Goal: Task Accomplishment & Management: Manage account settings

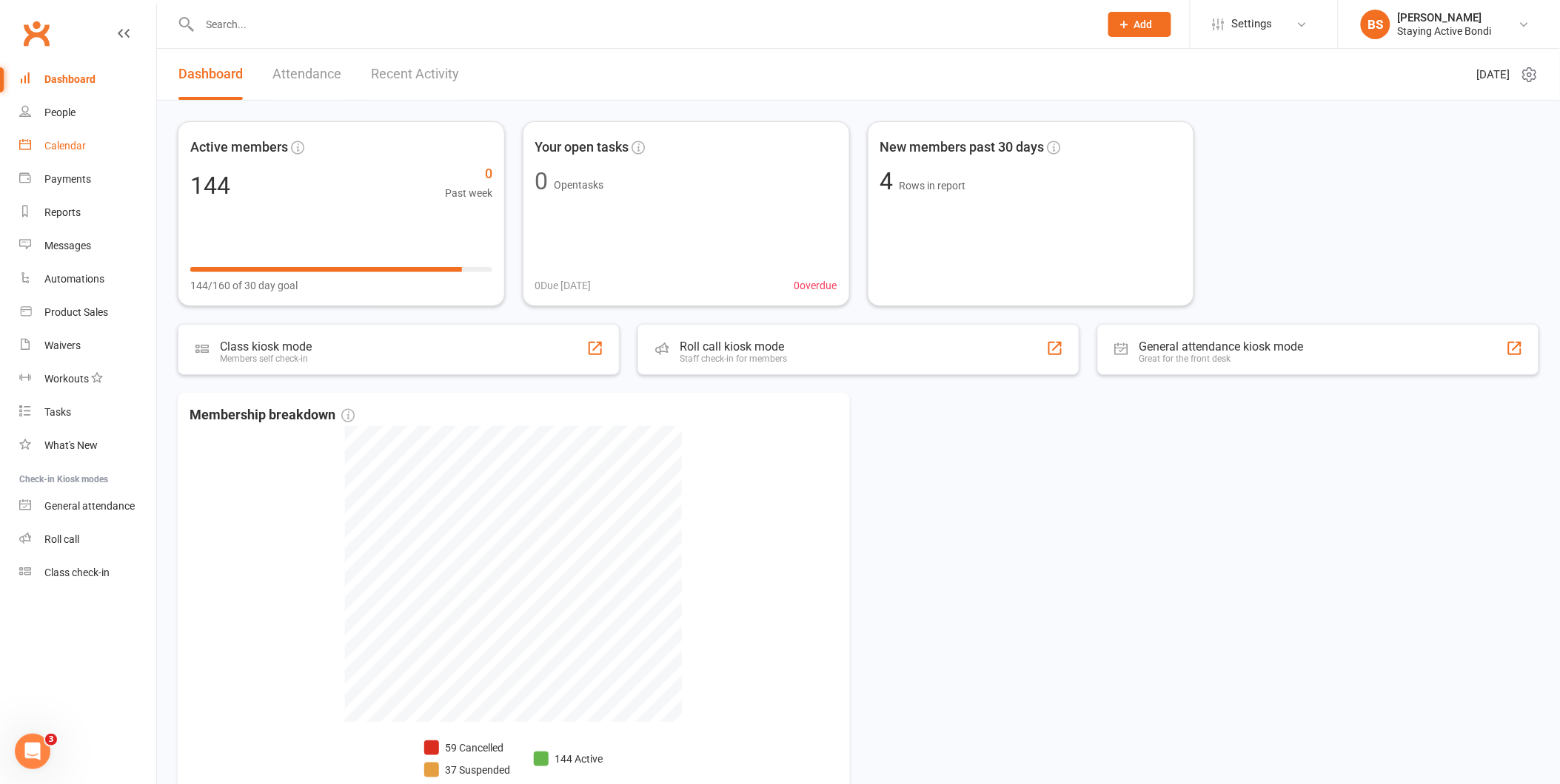
click at [84, 149] on div "Calendar" at bounding box center [65, 145] width 41 height 12
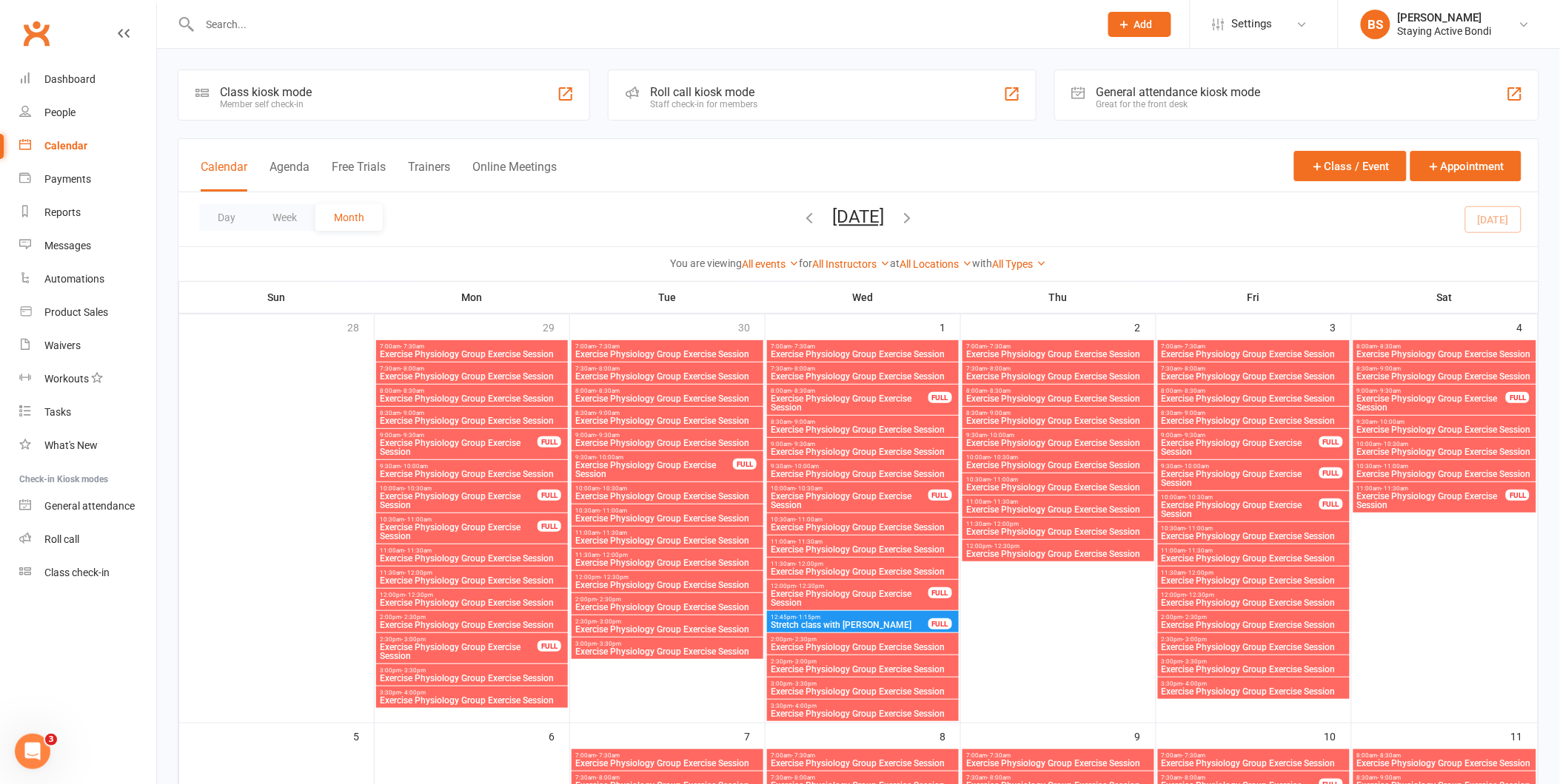
click at [743, 93] on div "Roll call kiosk mode" at bounding box center [703, 92] width 107 height 14
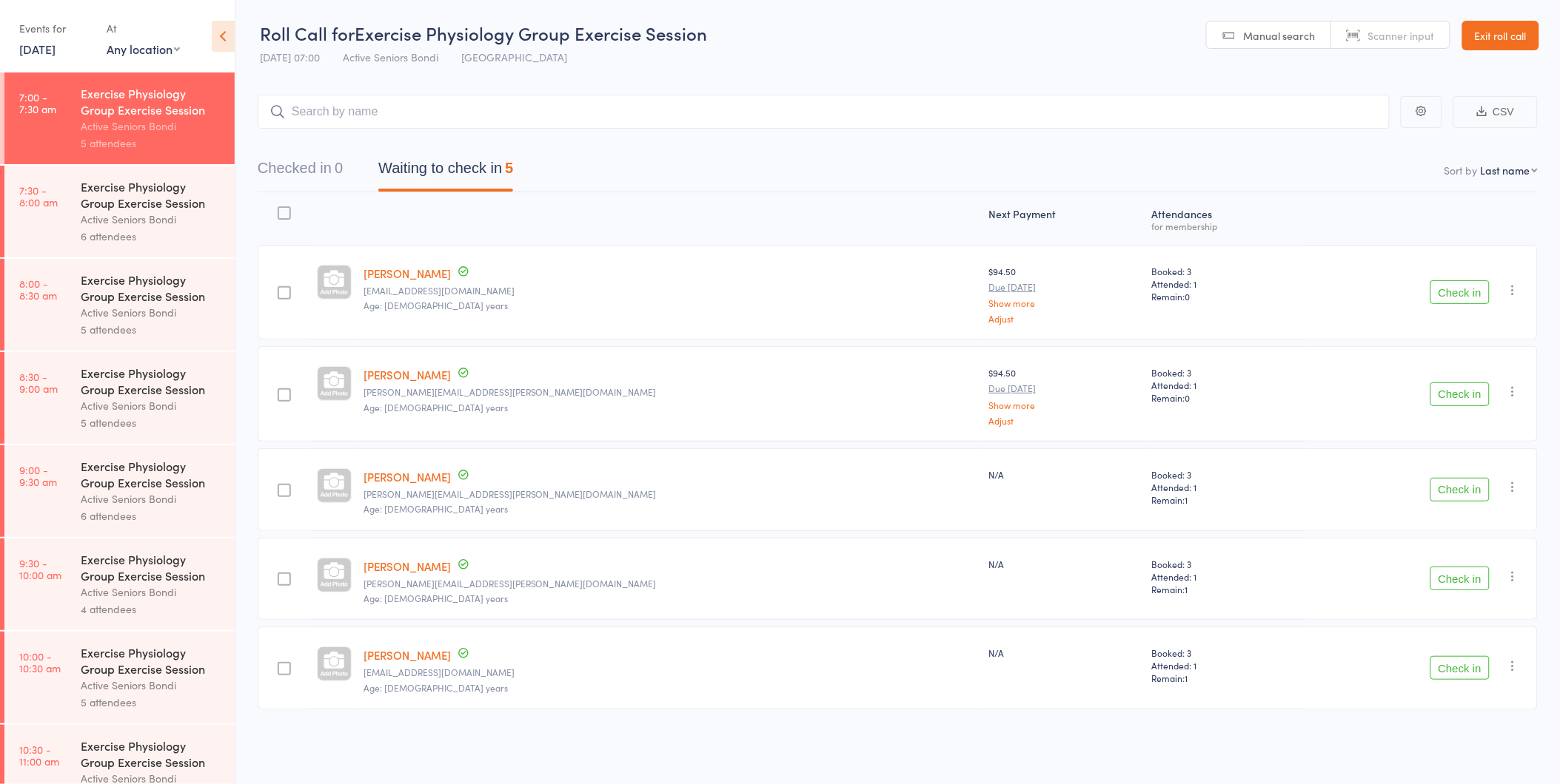
click at [1479, 281] on button "Check in" at bounding box center [1459, 292] width 59 height 24
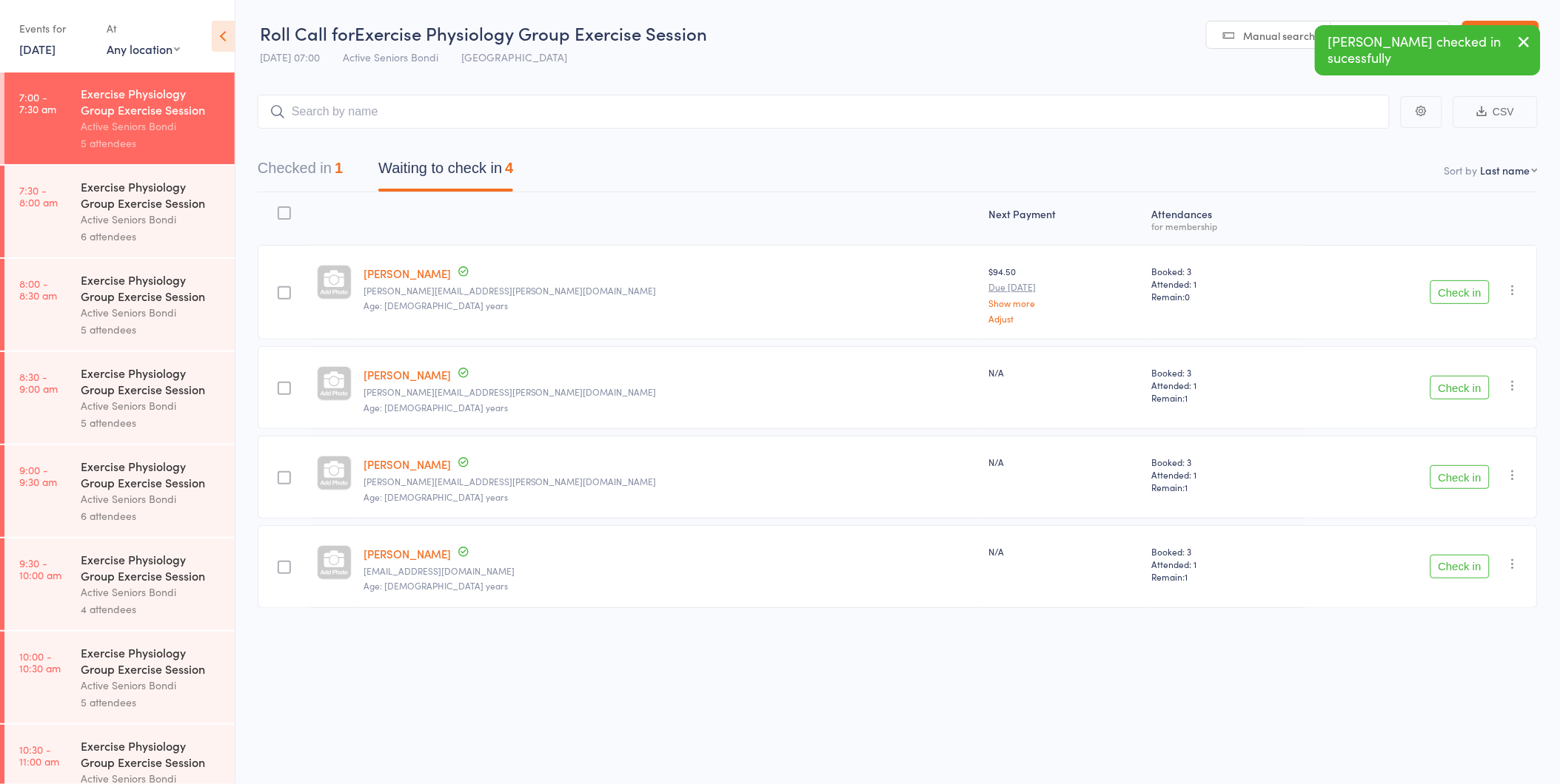
click at [1451, 481] on button "Check in" at bounding box center [1459, 477] width 59 height 24
click at [1472, 383] on button "Check in" at bounding box center [1459, 388] width 59 height 24
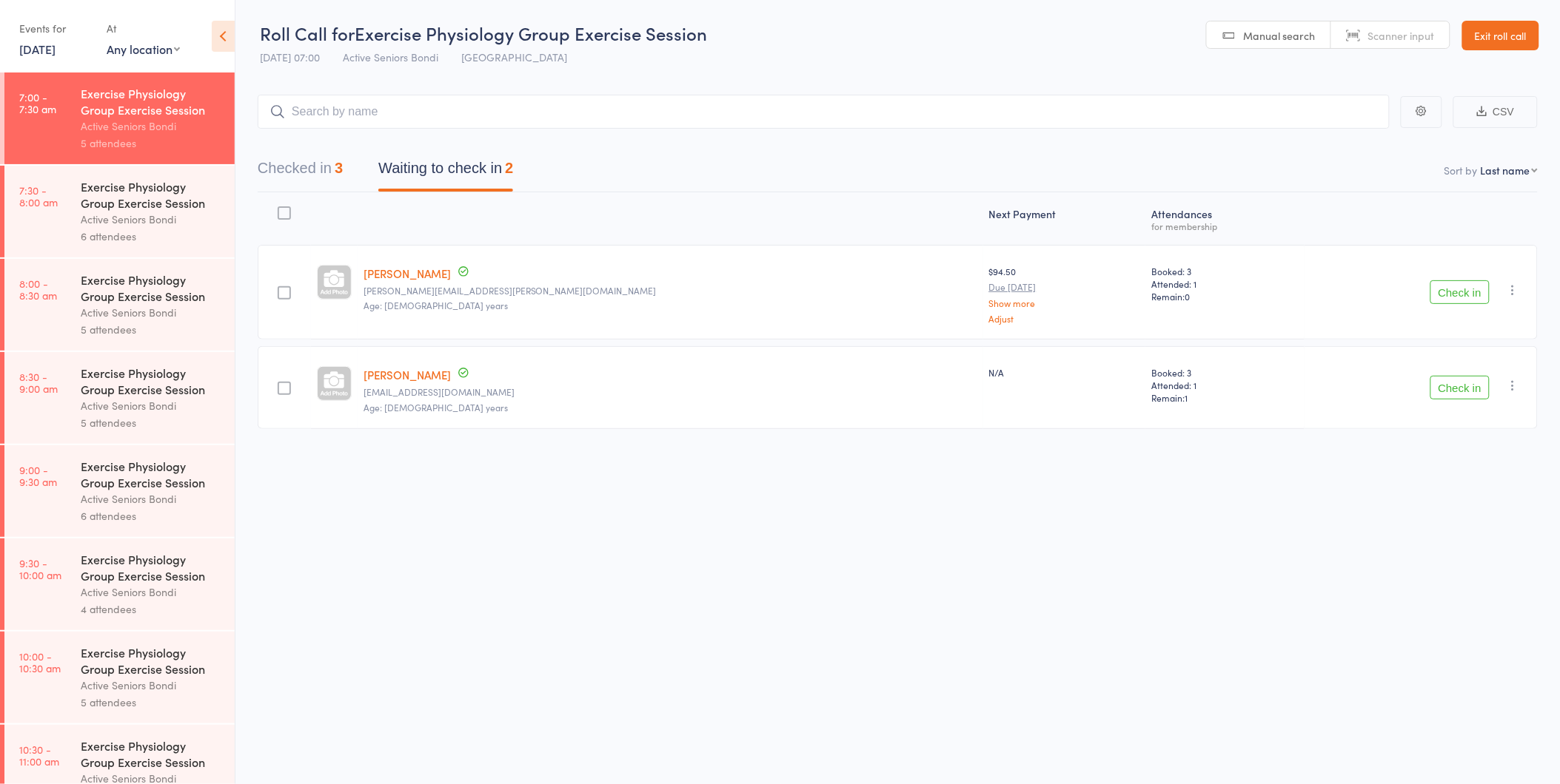
click at [1047, 575] on div "Roll Call for Exercise Physiology Group Exercise Session 15 Oct 07:00 Active Se…" at bounding box center [780, 392] width 1560 height 784
click at [1473, 286] on button "Check in" at bounding box center [1459, 292] width 59 height 24
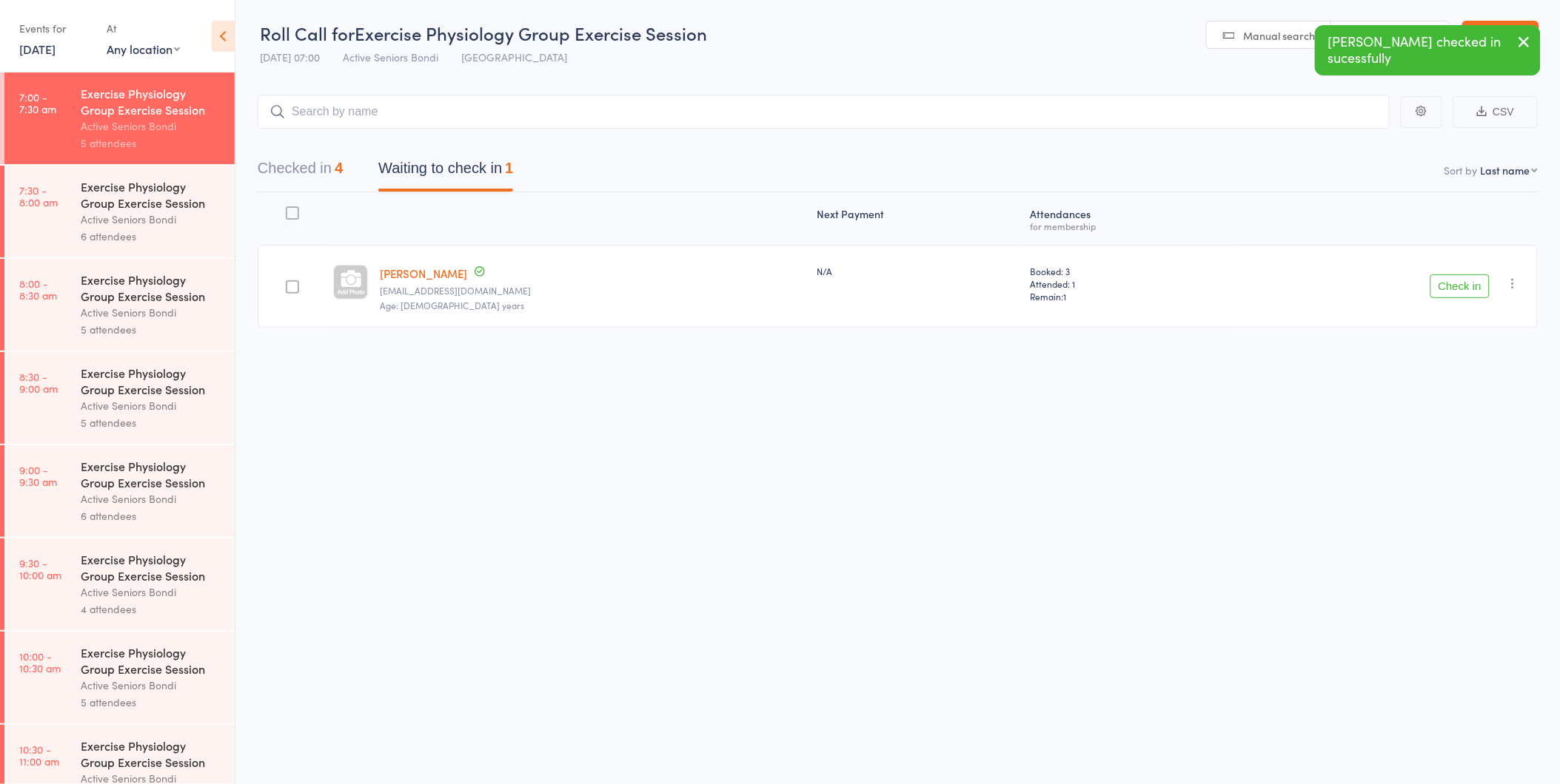
click at [1473, 286] on button "Check in" at bounding box center [1459, 286] width 59 height 24
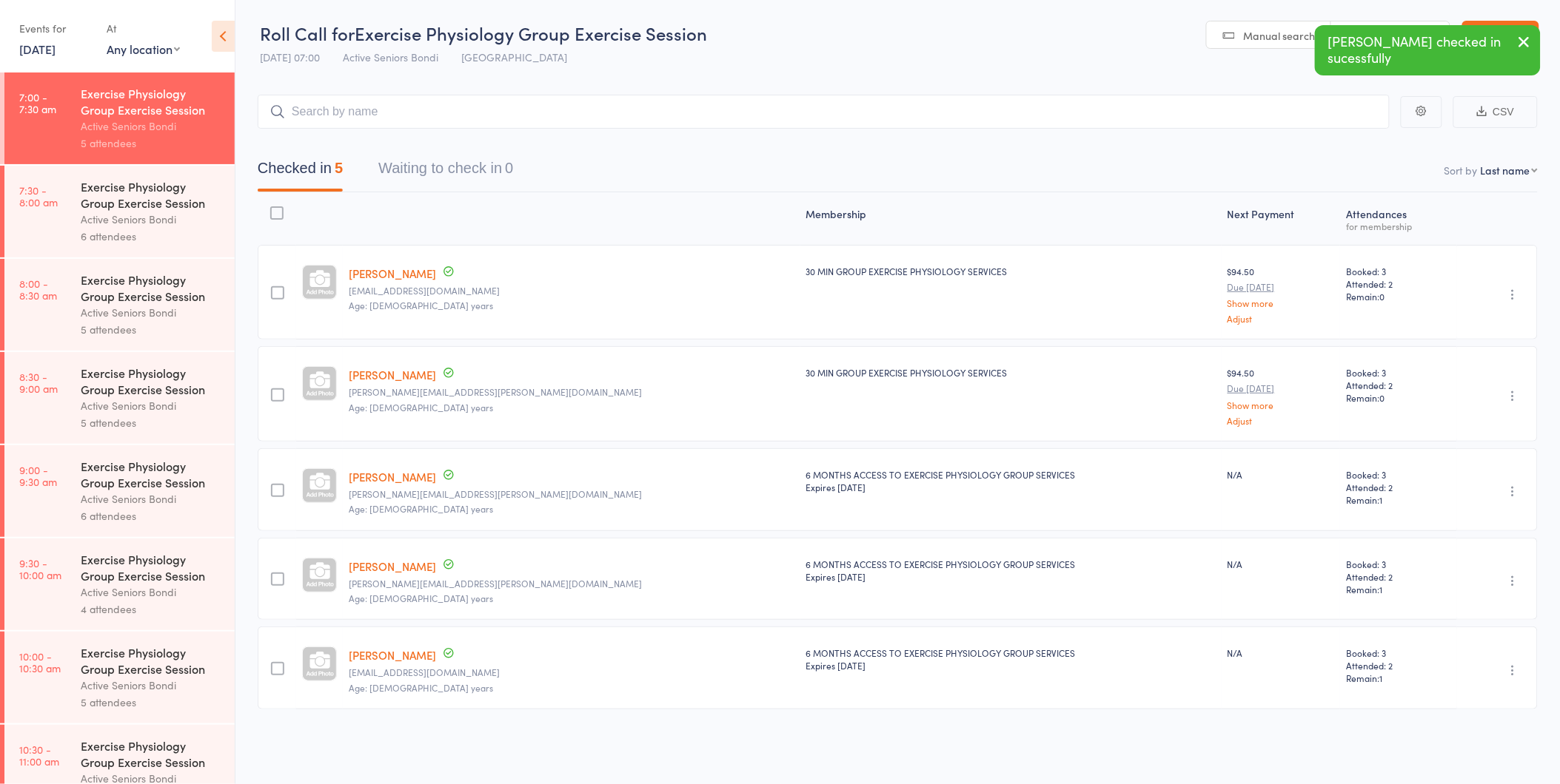
click at [121, 229] on div "6 attendees" at bounding box center [151, 236] width 141 height 17
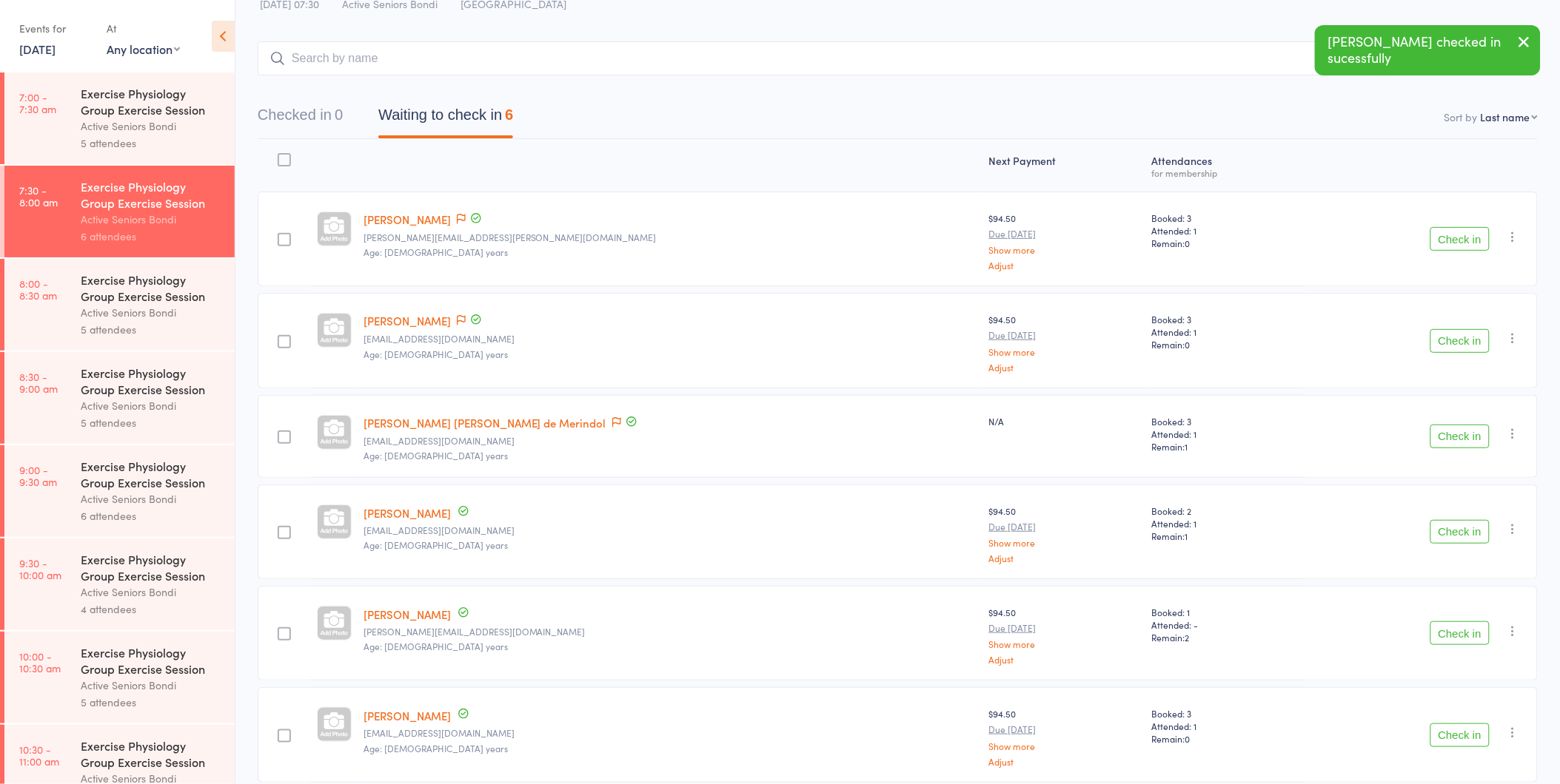
scroll to position [82, 0]
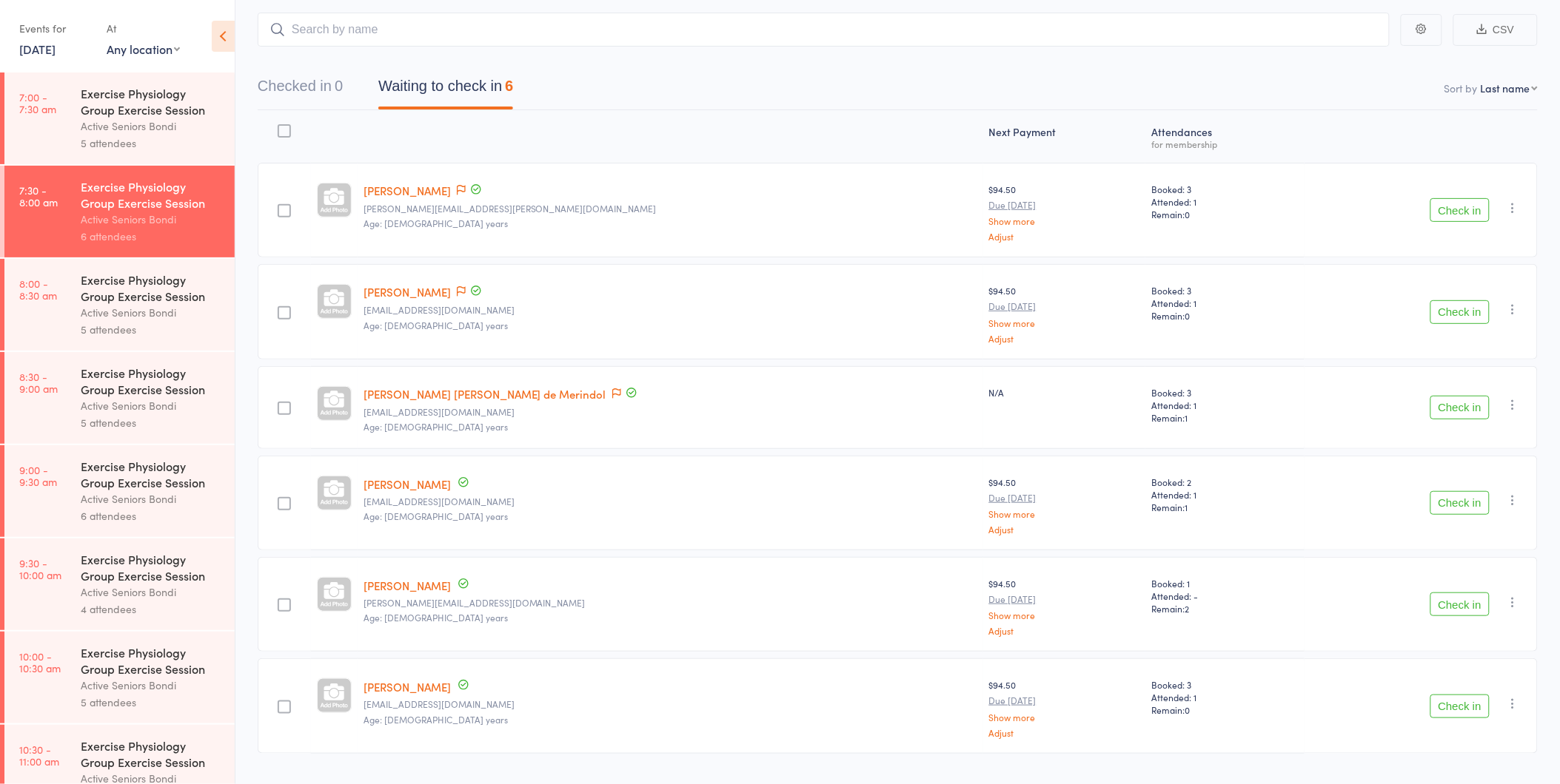
click at [418, 197] on link "Julianna Brender" at bounding box center [407, 190] width 88 height 15
click at [466, 189] on icon at bounding box center [461, 190] width 9 height 11
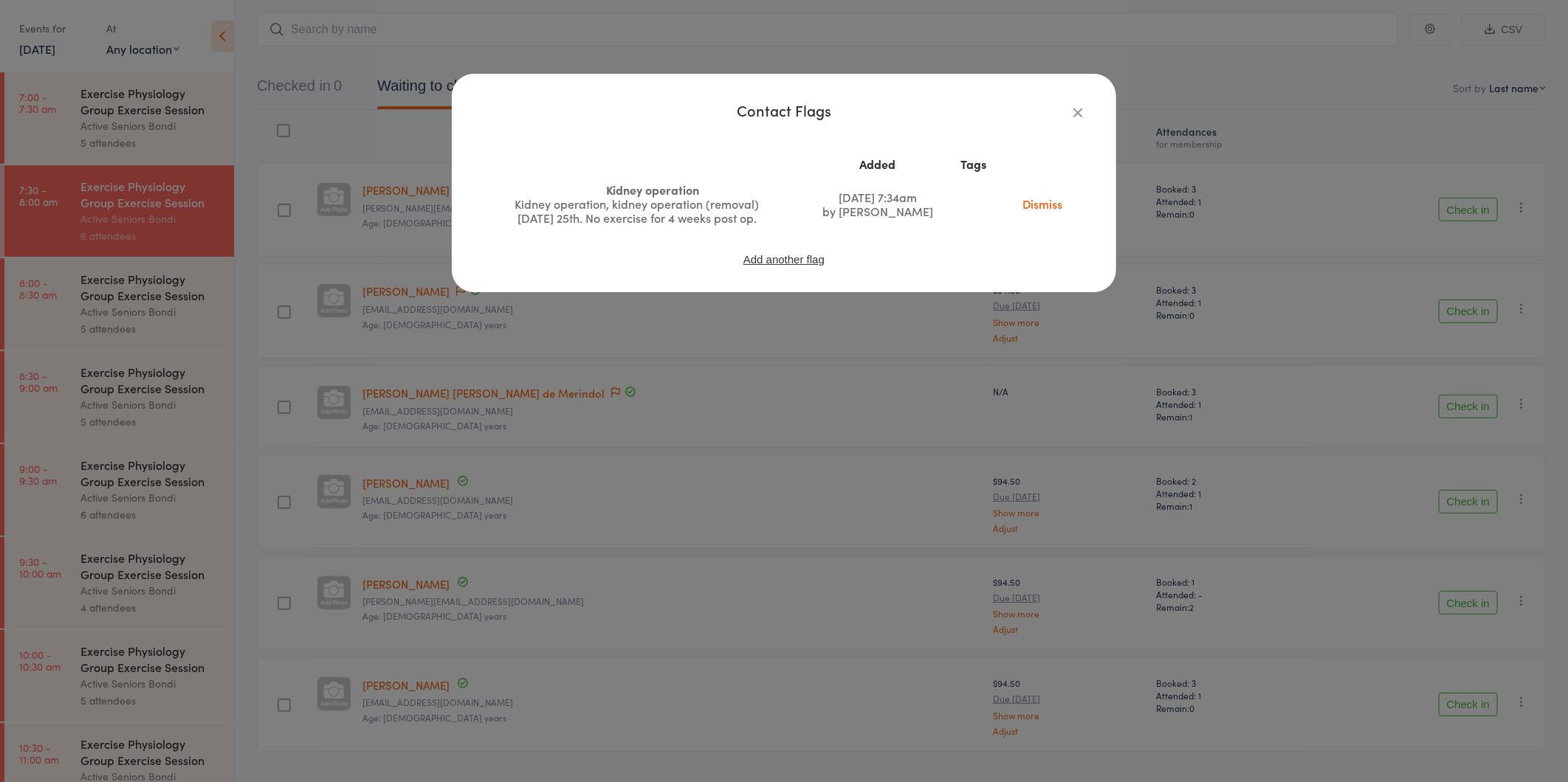
click at [1074, 111] on icon "button" at bounding box center [1078, 112] width 16 height 16
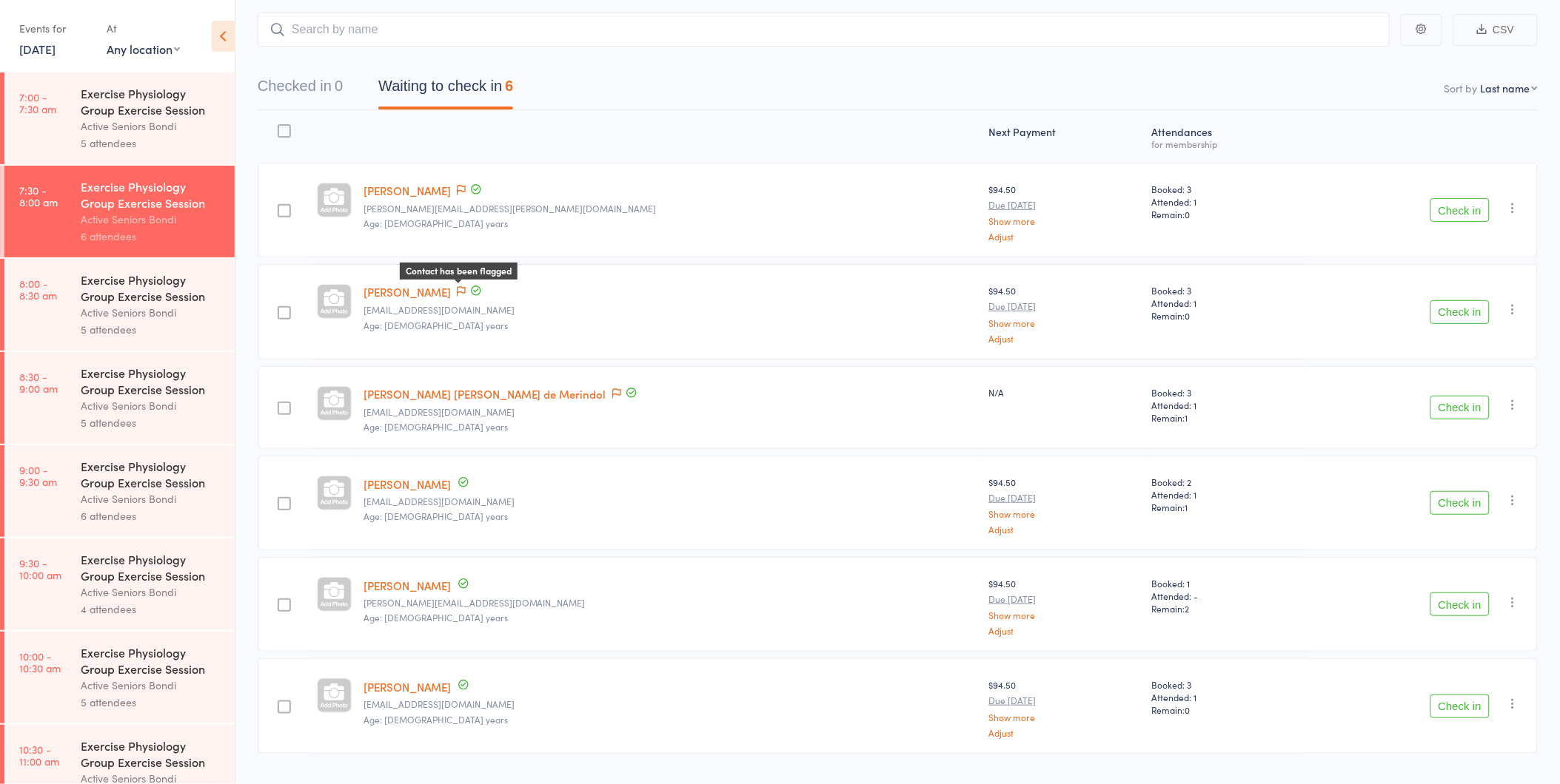
click at [466, 291] on icon at bounding box center [461, 291] width 9 height 11
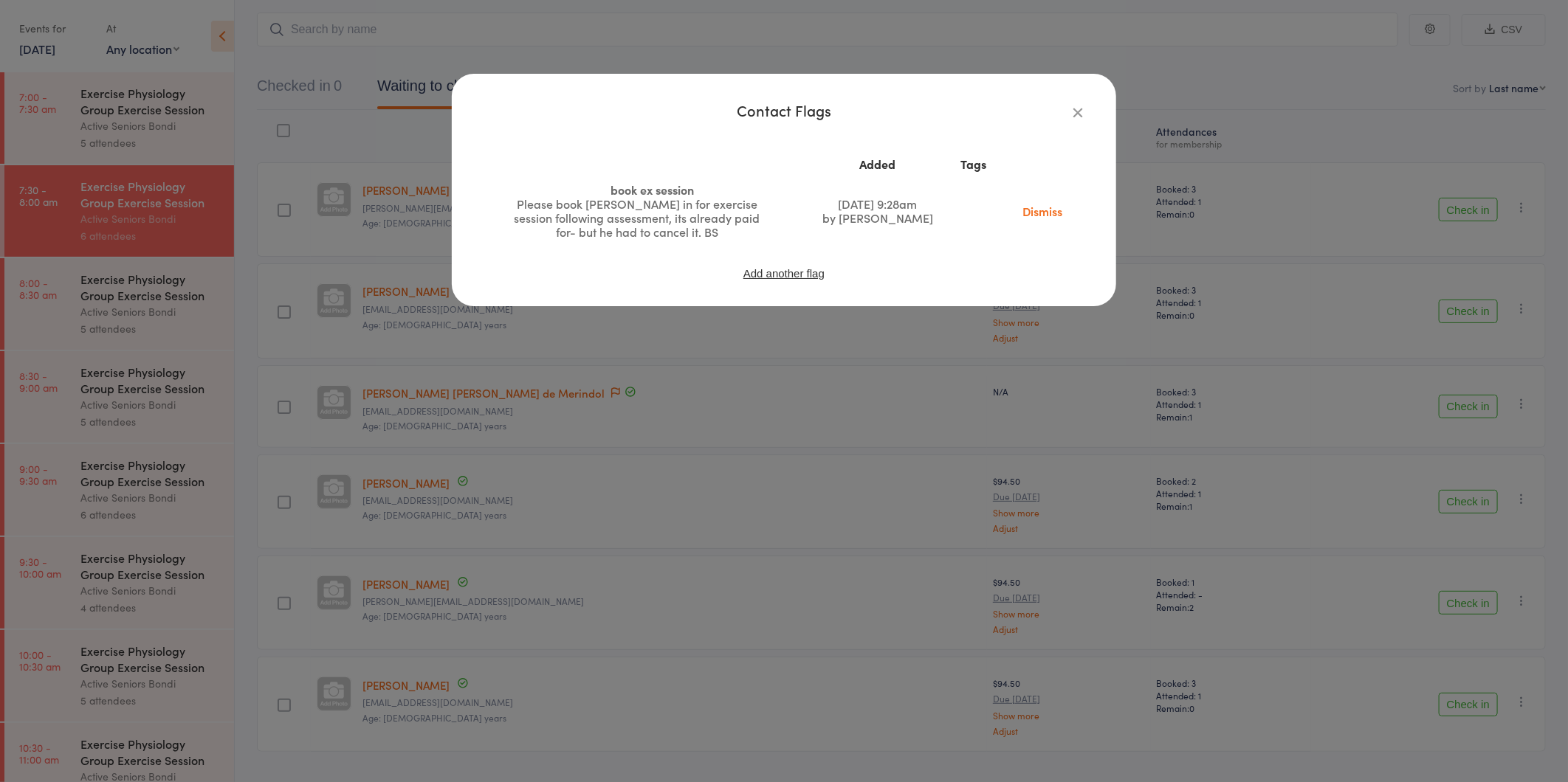
click at [1053, 211] on link "Dismiss" at bounding box center [1042, 211] width 62 height 16
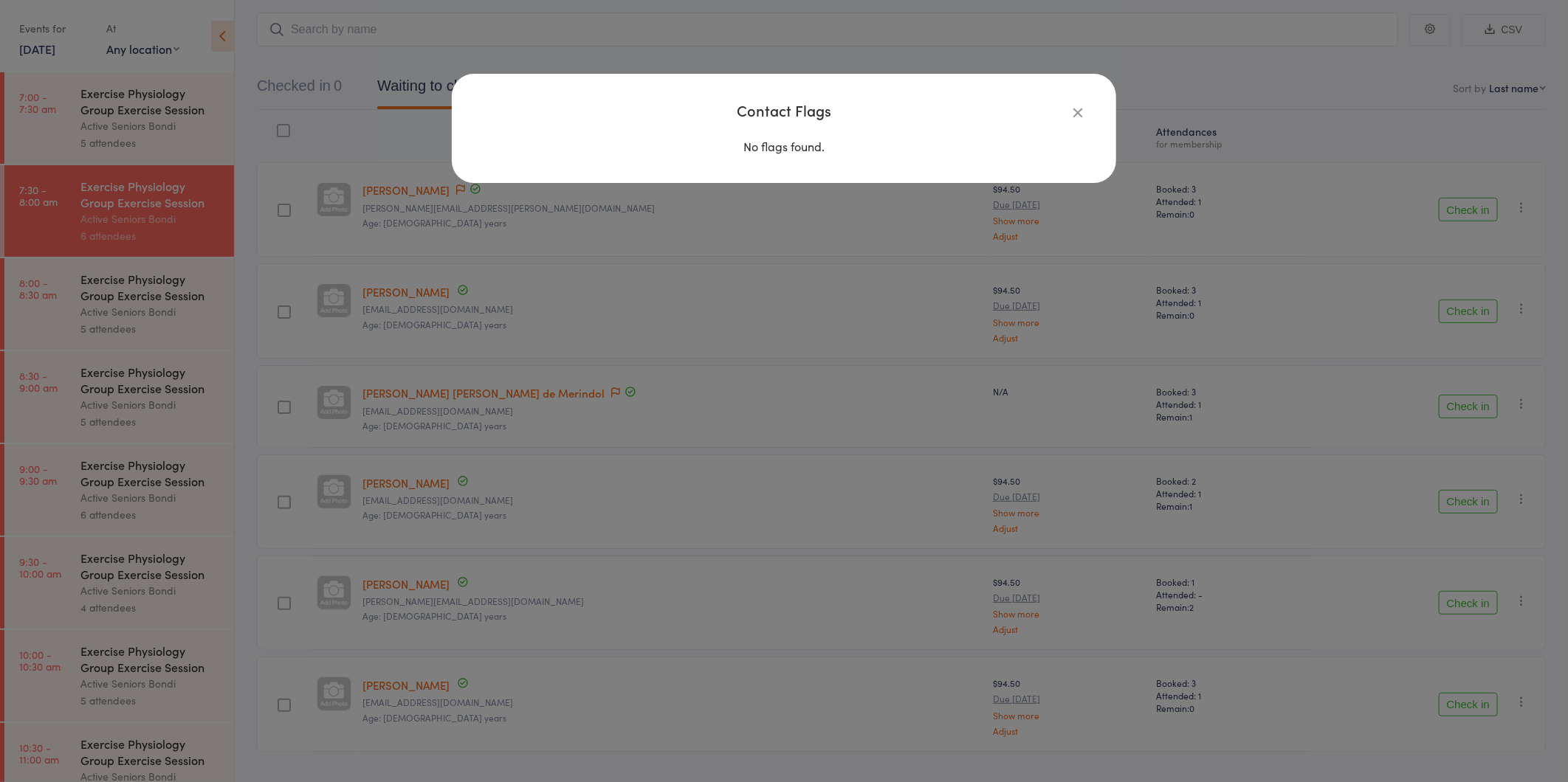
click at [1077, 111] on icon "button" at bounding box center [1078, 112] width 16 height 16
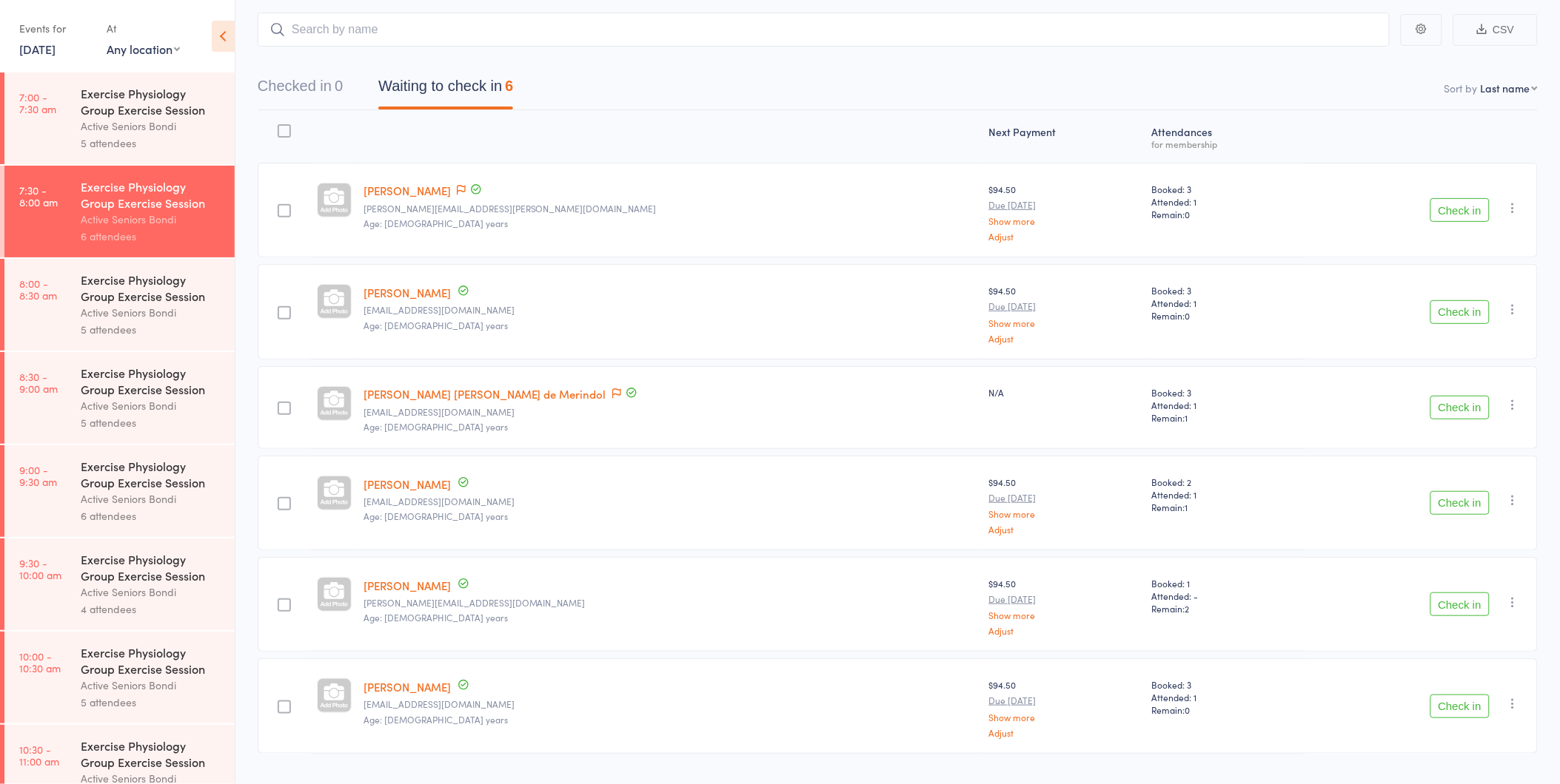
click at [1467, 210] on button "Check in" at bounding box center [1459, 210] width 59 height 24
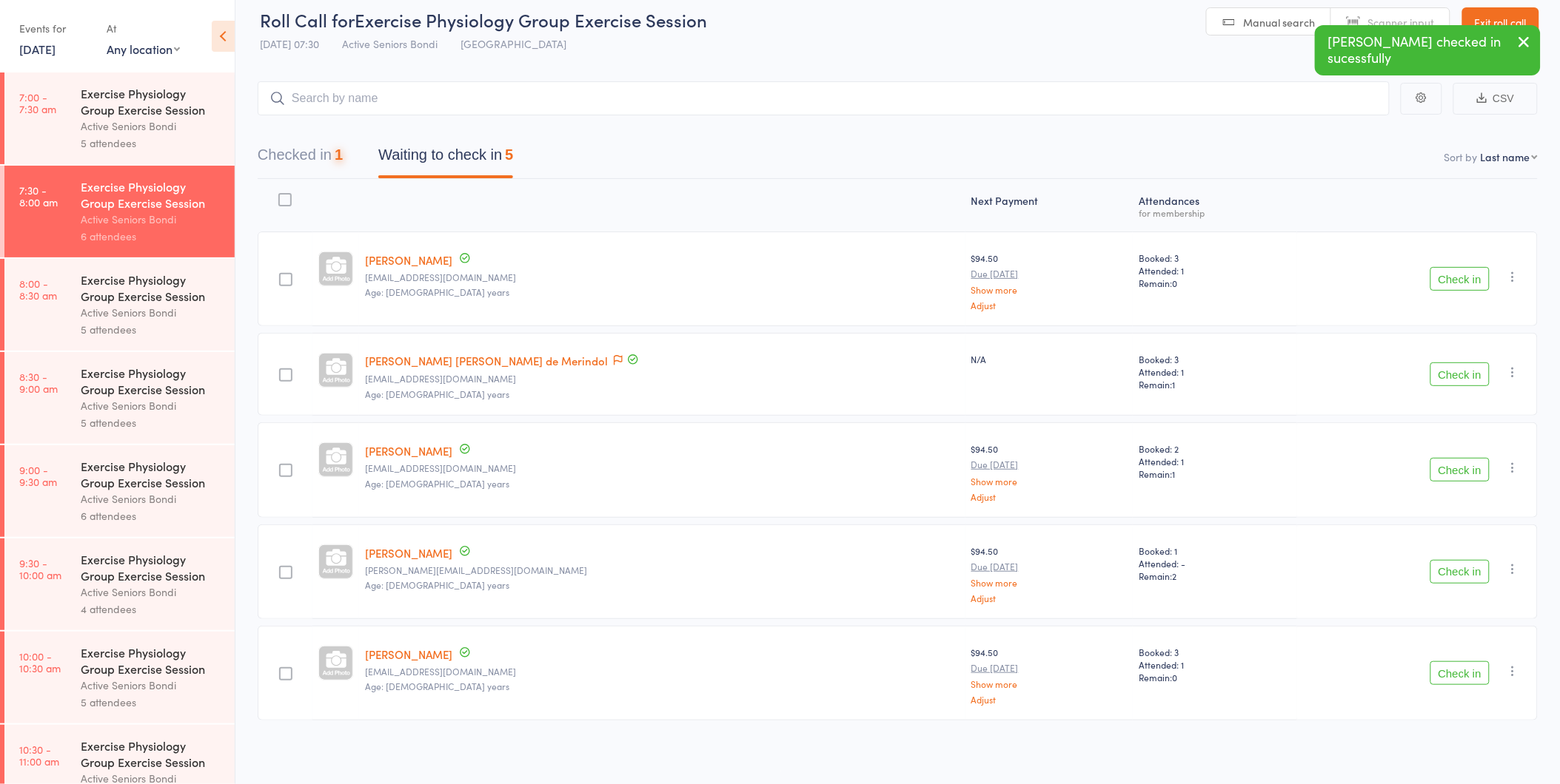
click at [1467, 210] on div "Next Payment Atten­dances for membership Raymond Collins raka@ozemail.com.au Ag…" at bounding box center [898, 453] width 1280 height 548
click at [1459, 278] on button "Check in" at bounding box center [1459, 278] width 59 height 24
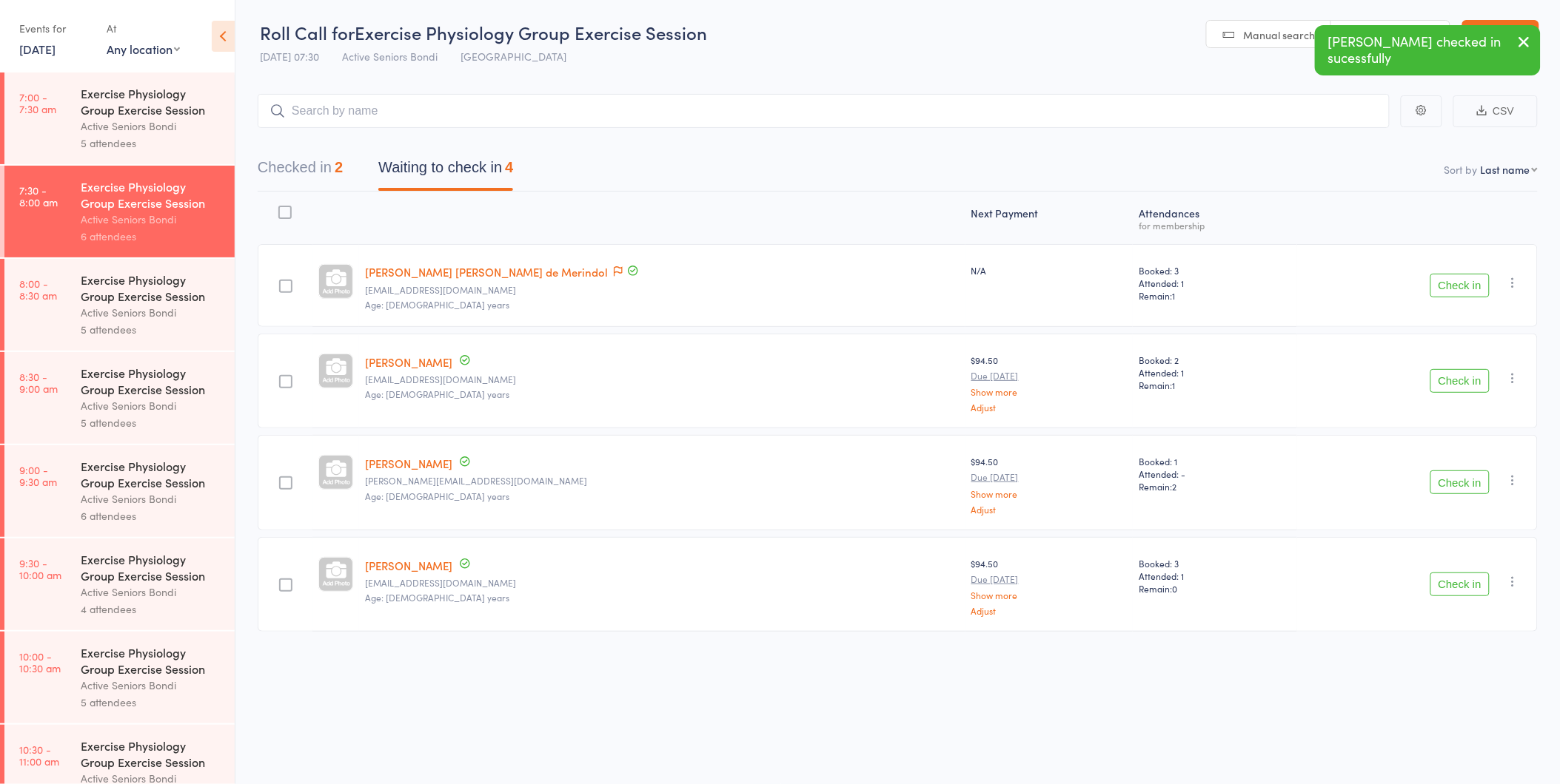
click at [1462, 372] on button "Check in" at bounding box center [1459, 380] width 59 height 24
click at [1457, 479] on button "Check in" at bounding box center [1459, 482] width 59 height 24
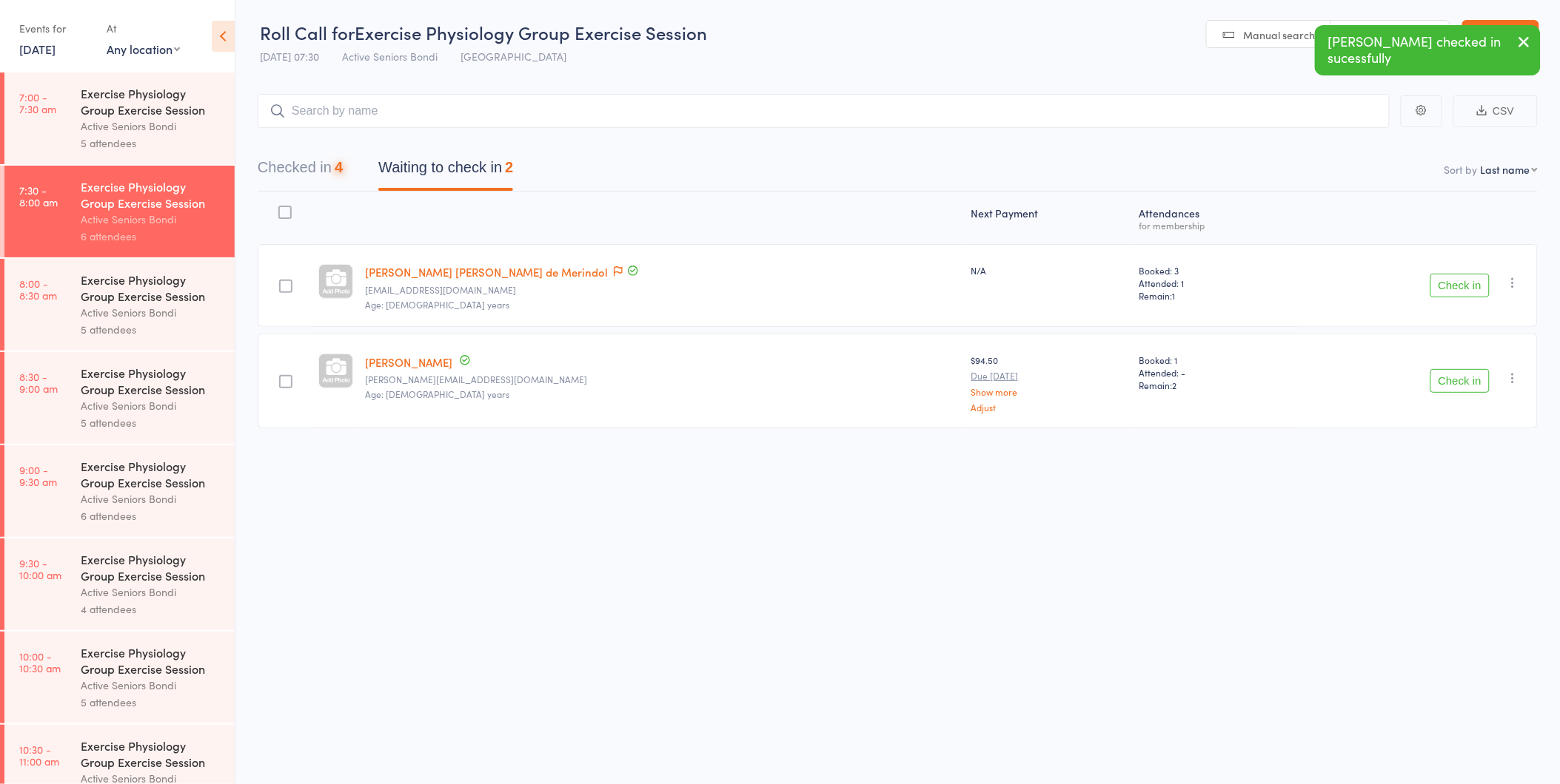
click at [1460, 379] on button "Check in" at bounding box center [1459, 380] width 59 height 24
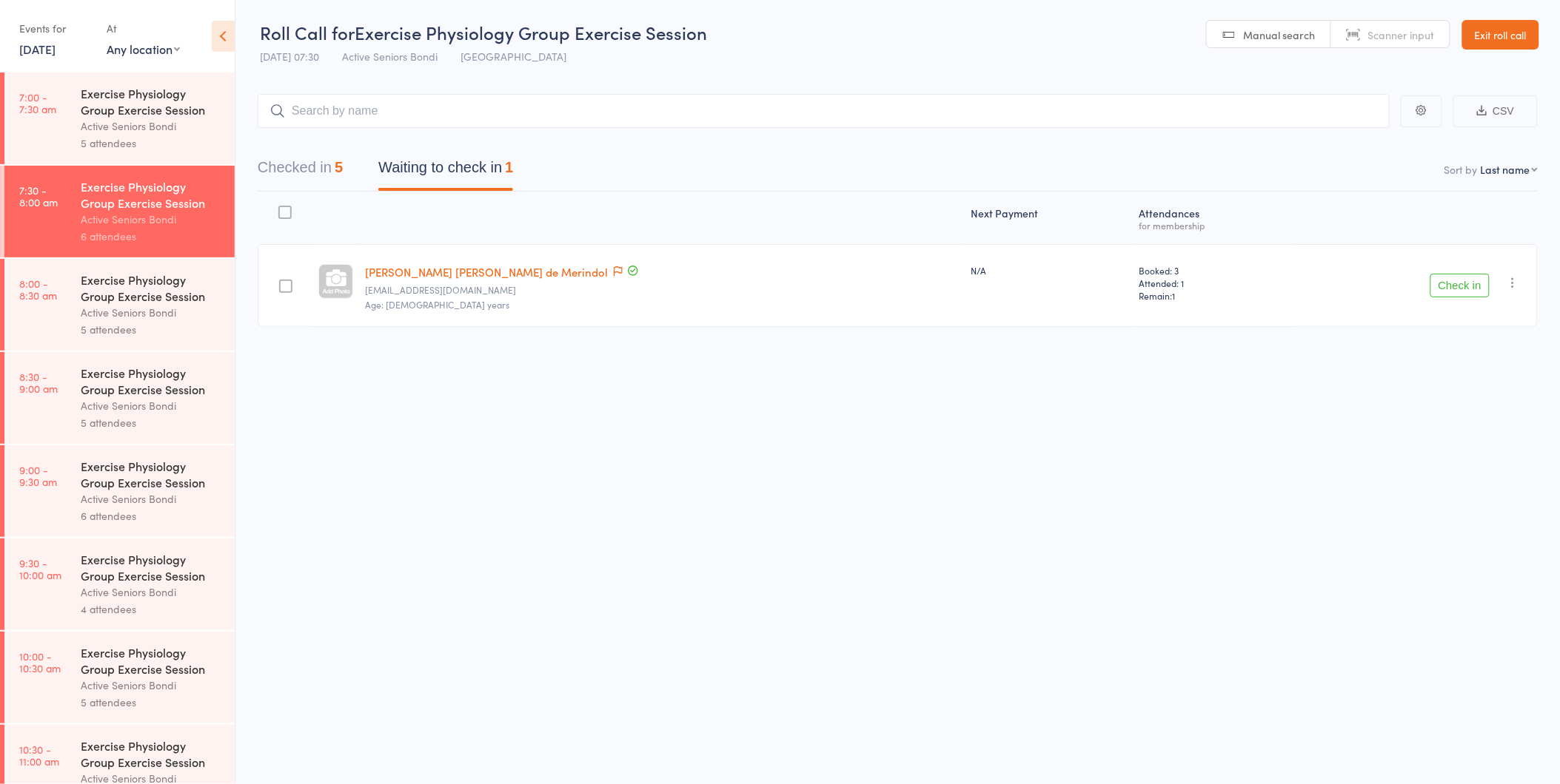
click at [1455, 284] on button "Check in" at bounding box center [1459, 285] width 59 height 24
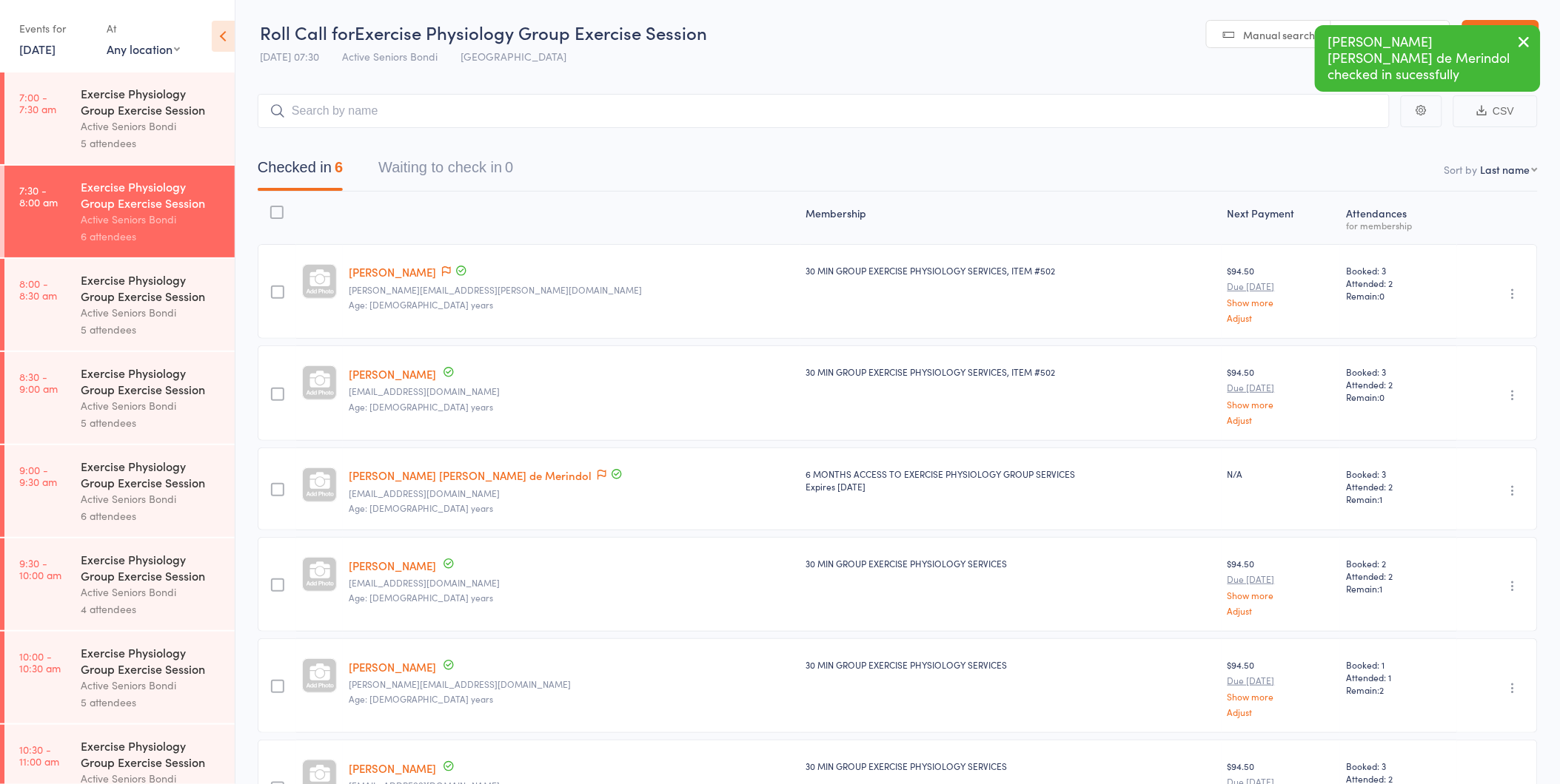
click at [435, 174] on button "Waiting to check in 0" at bounding box center [445, 171] width 135 height 39
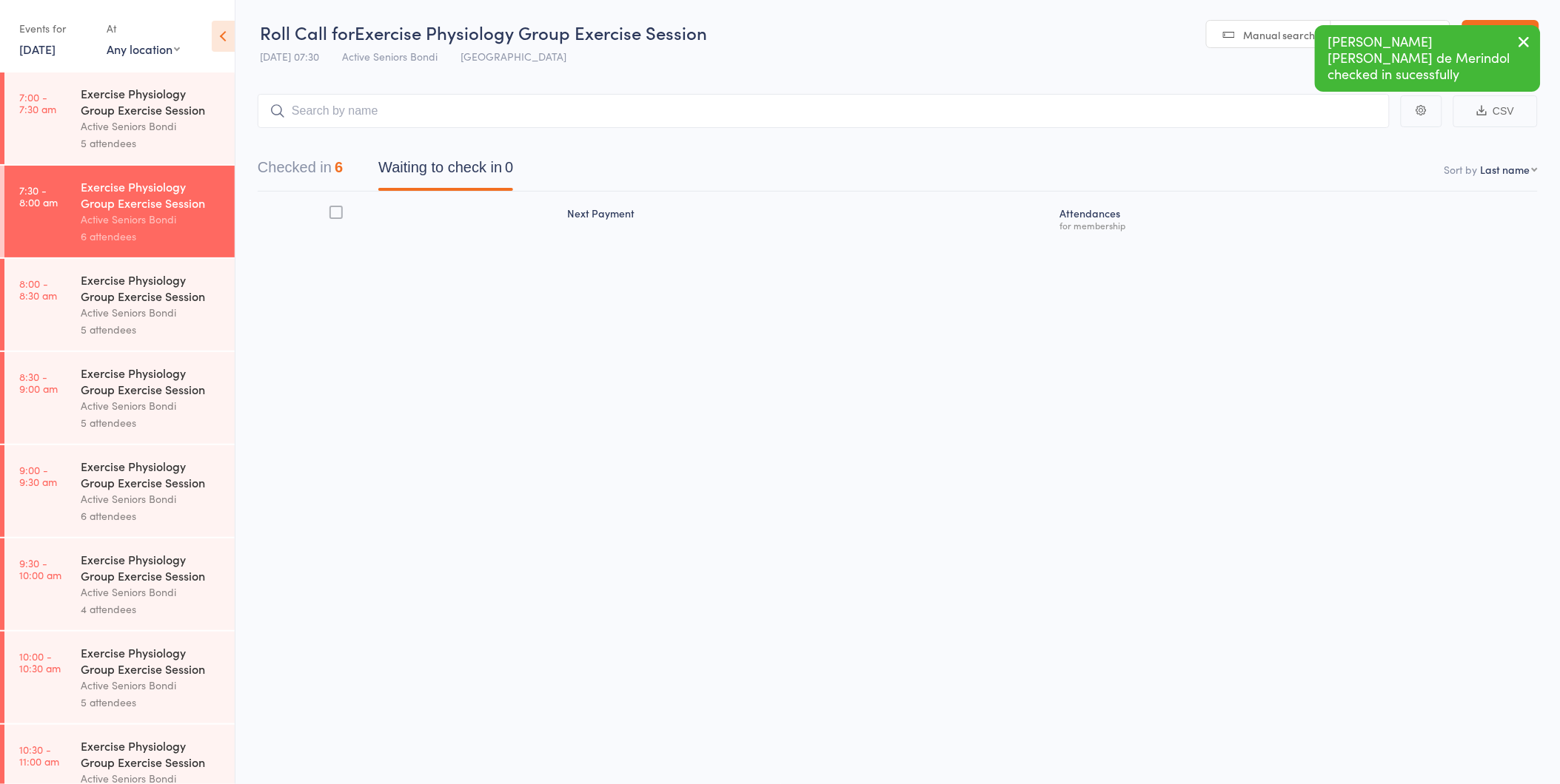
click at [351, 171] on div "Checked in 6 Waiting to check in 0" at bounding box center [385, 171] width 291 height 39
click at [337, 172] on button "Checked in 6" at bounding box center [300, 171] width 85 height 39
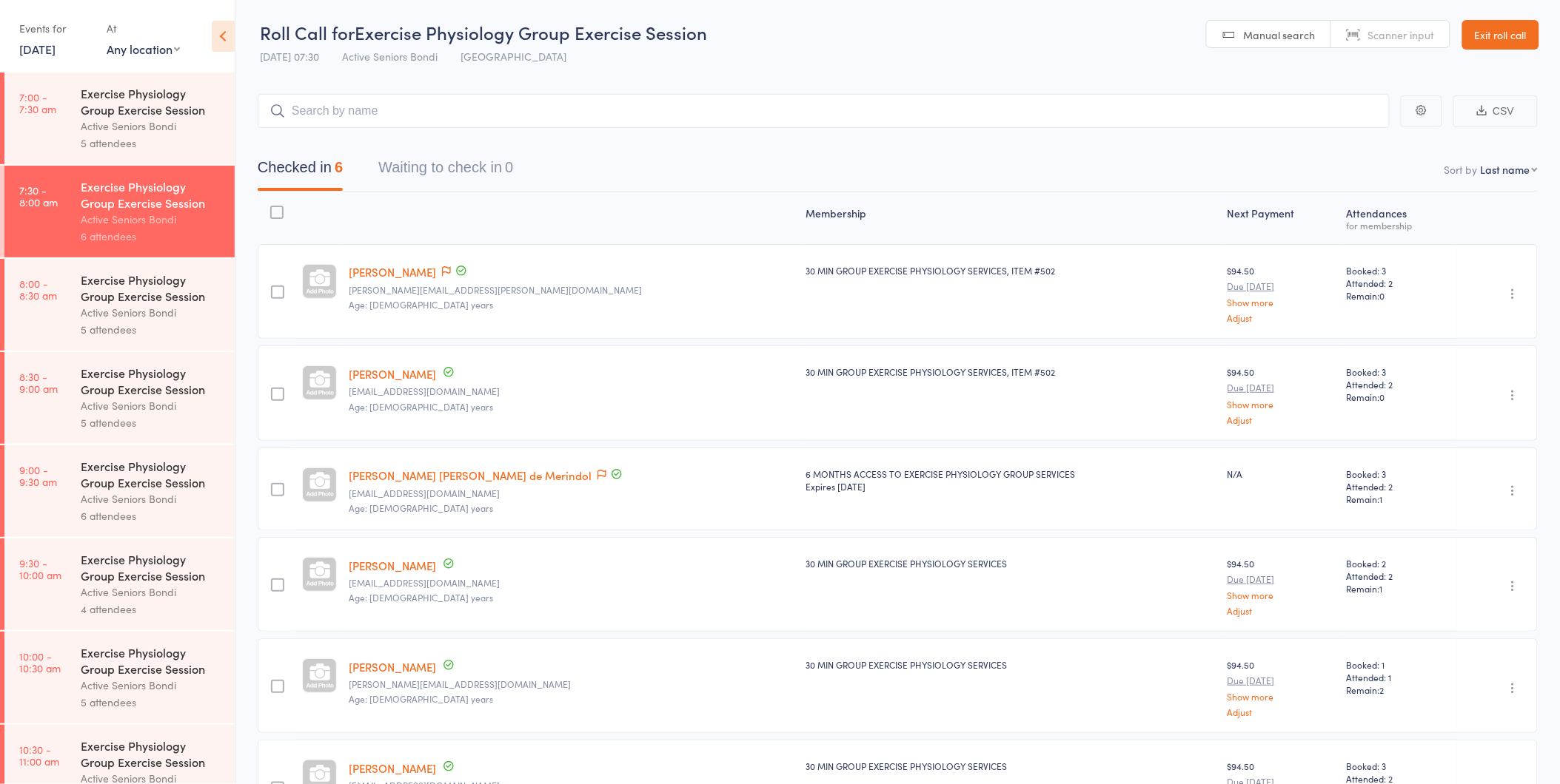
click at [432, 472] on link "Mary Justine de Merindol" at bounding box center [470, 475] width 243 height 15
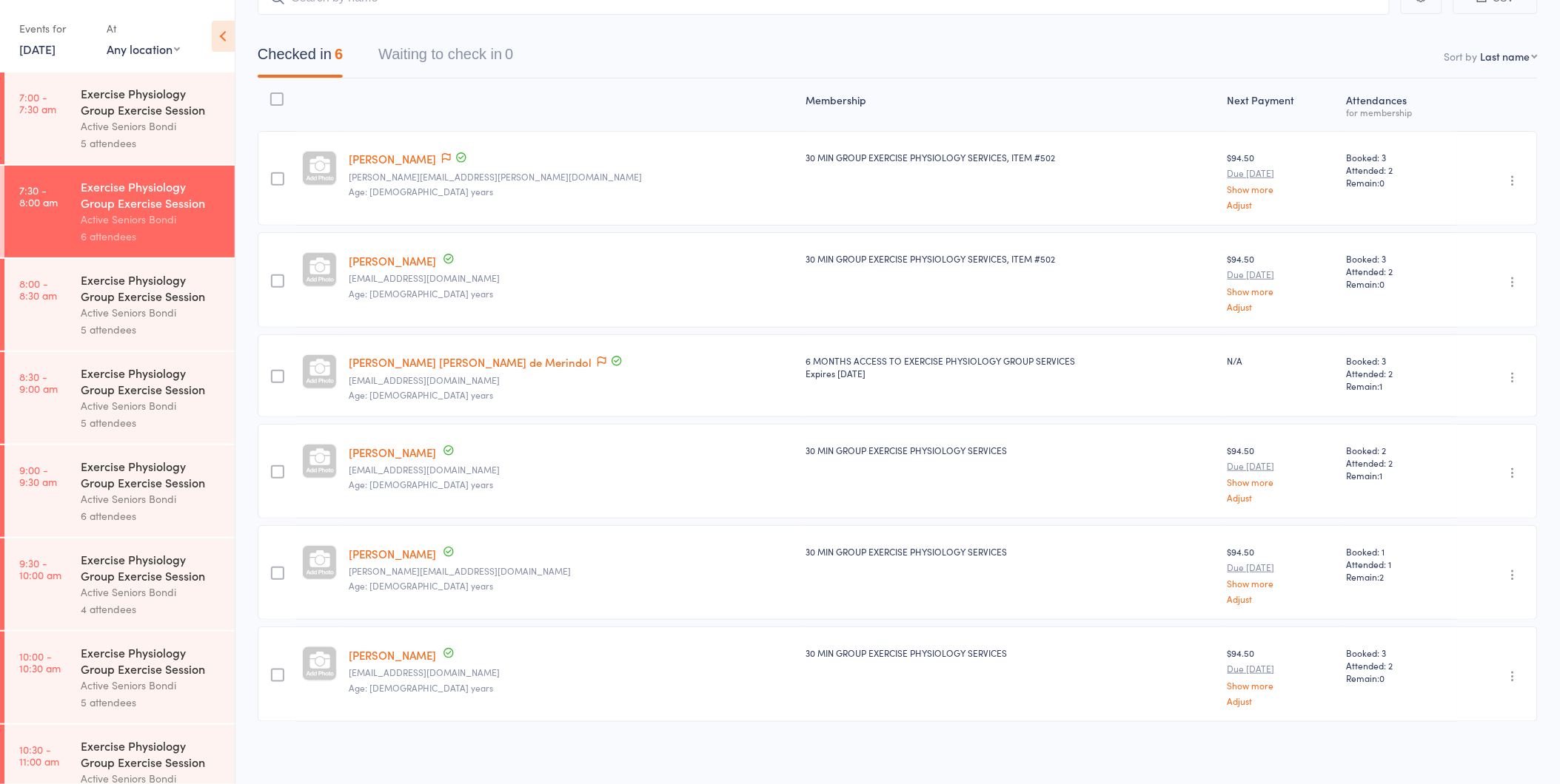
scroll to position [115, 0]
click at [131, 308] on div "Active Seniors Bondi" at bounding box center [151, 312] width 141 height 17
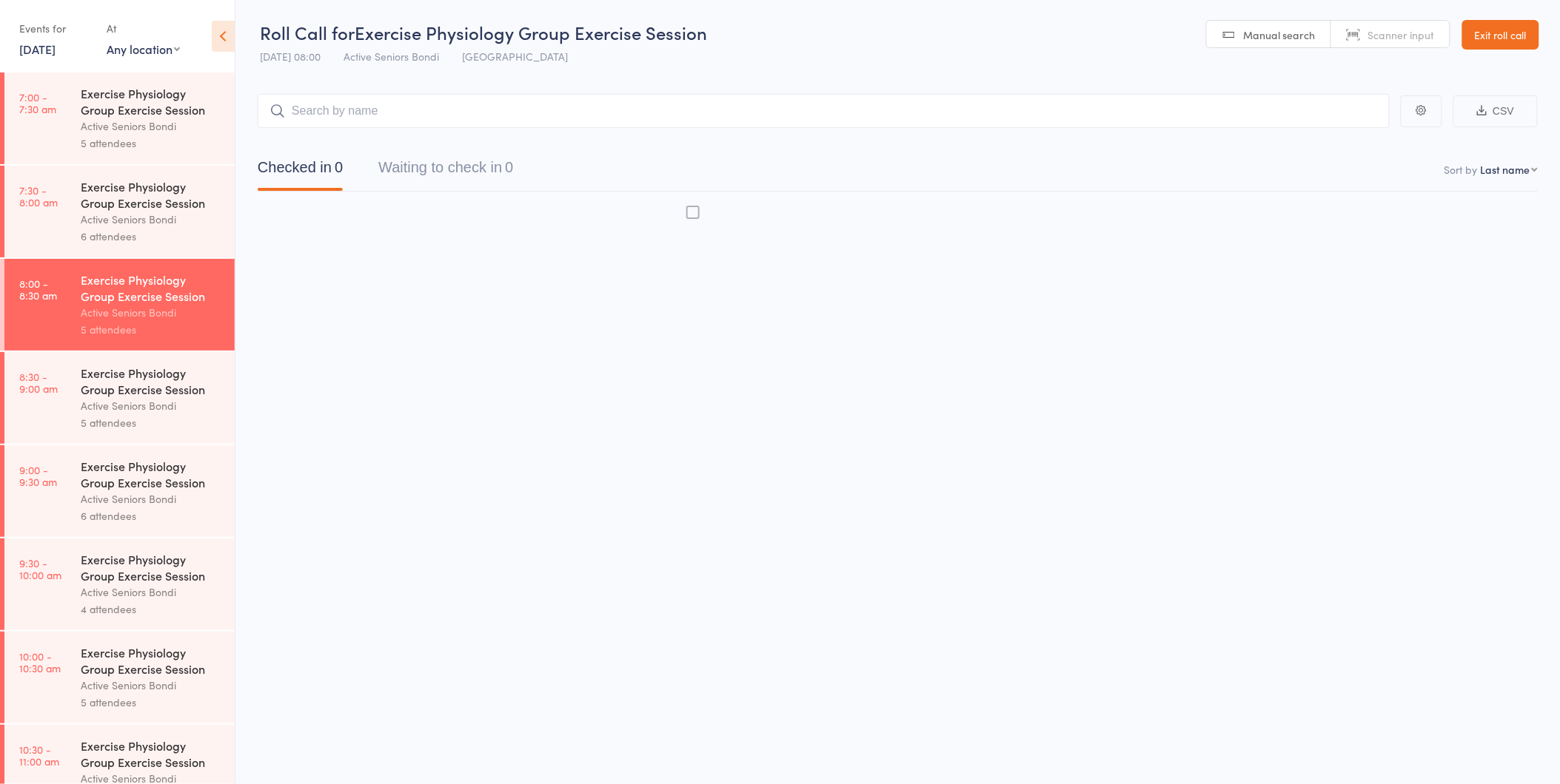
scroll to position [1, 0]
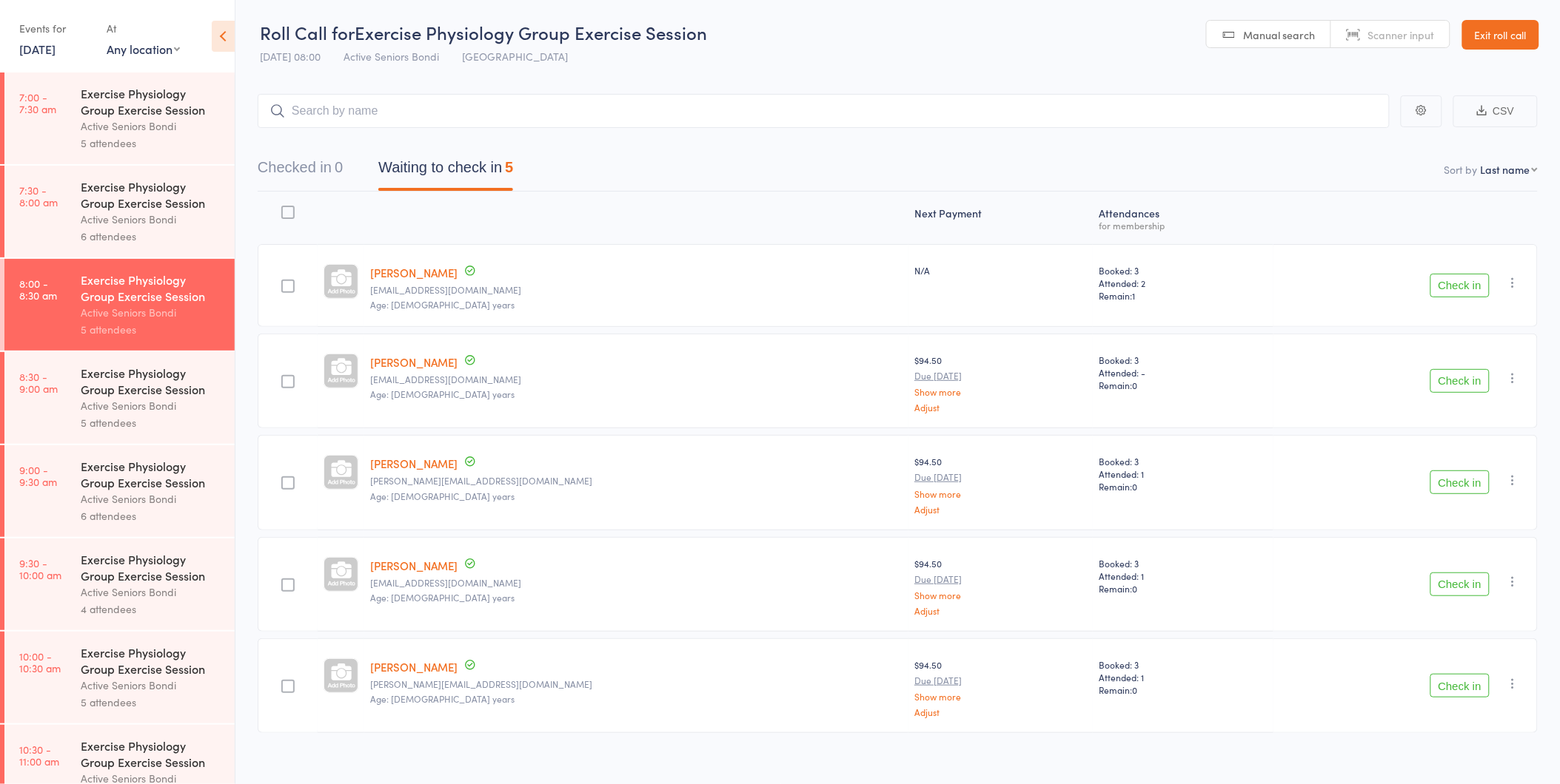
click at [1476, 478] on button "Check in" at bounding box center [1459, 482] width 59 height 24
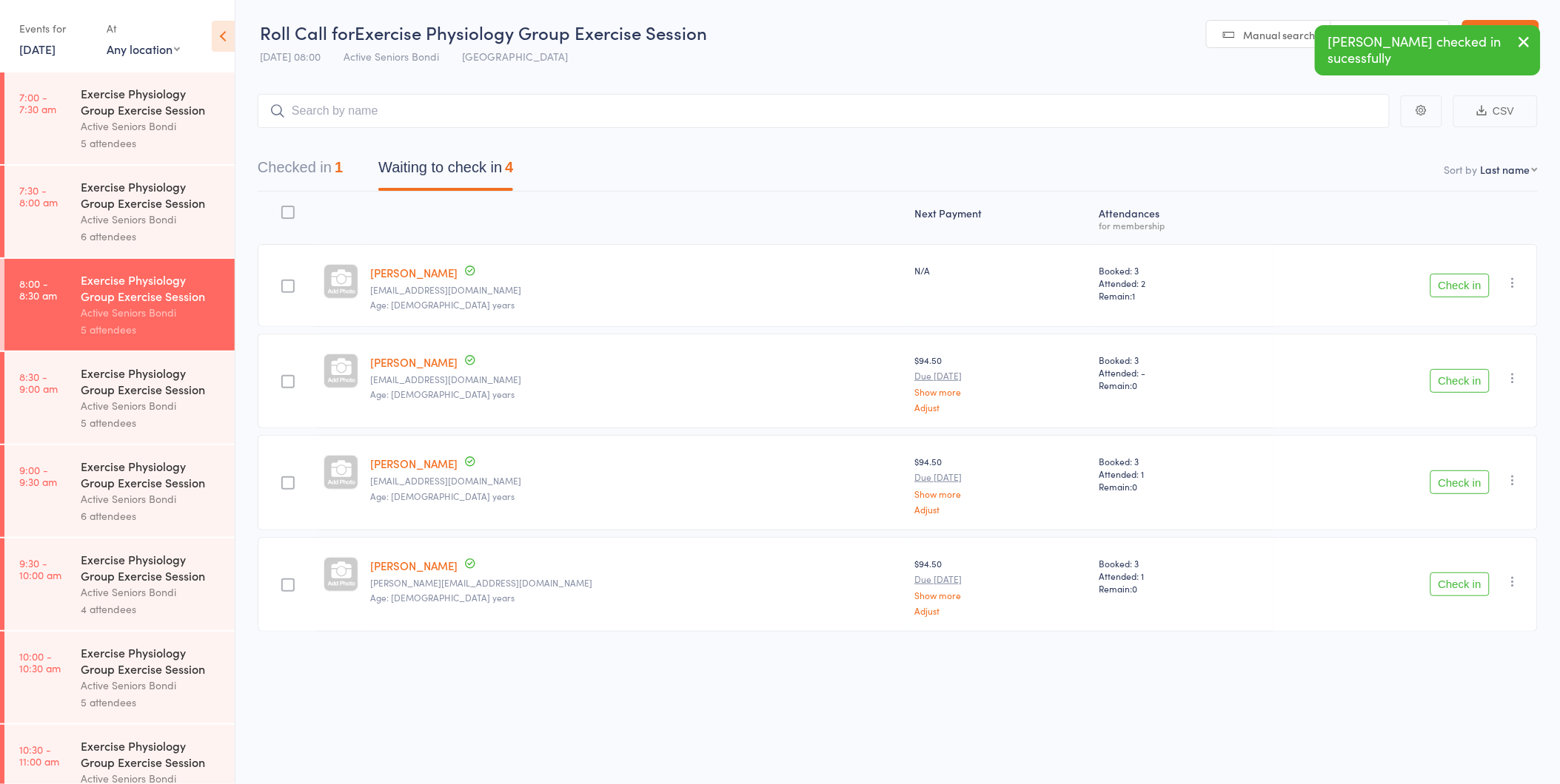
click at [1471, 482] on button "Check in" at bounding box center [1459, 482] width 59 height 24
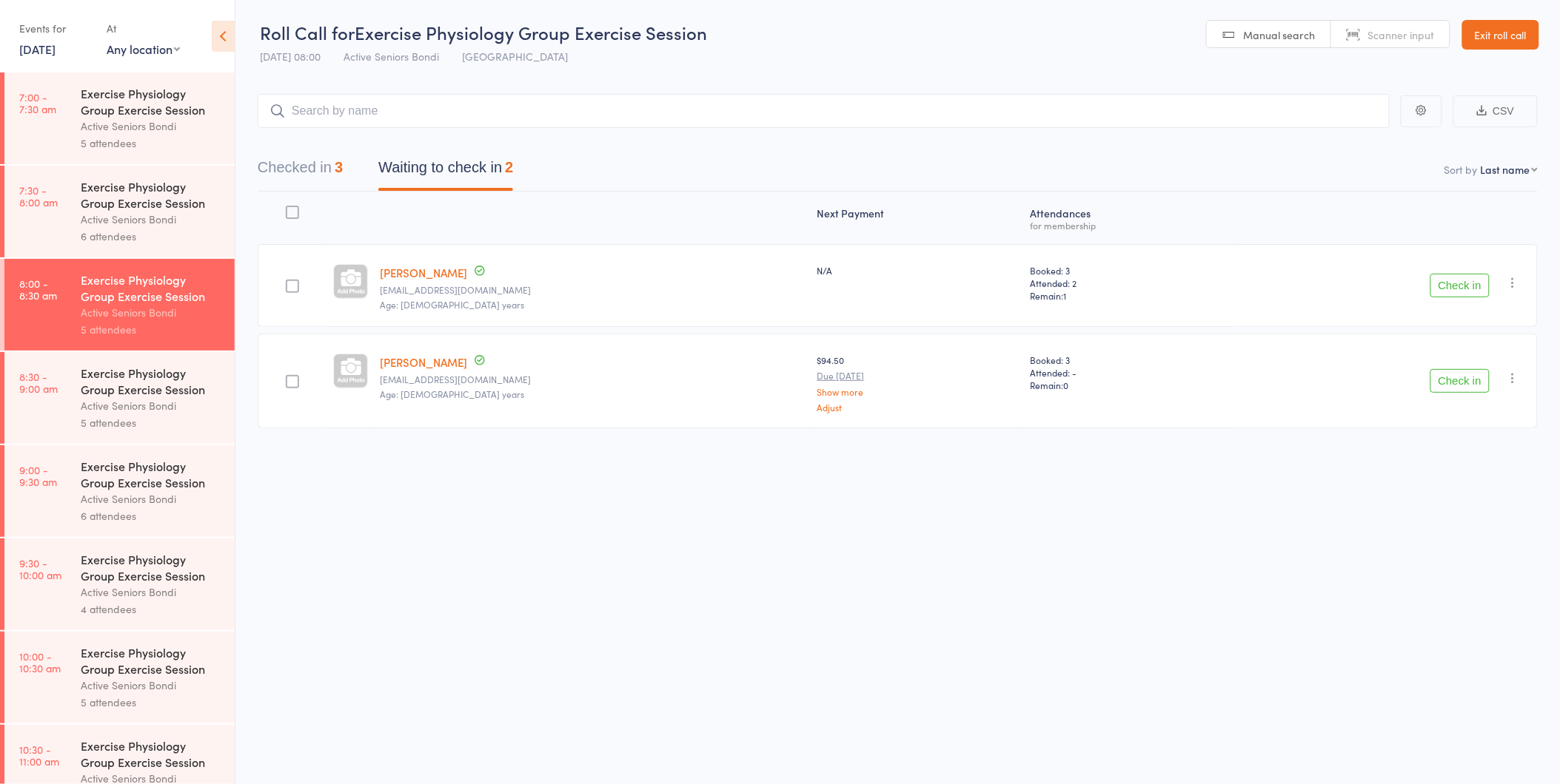
click at [1455, 286] on button "Check in" at bounding box center [1459, 285] width 59 height 24
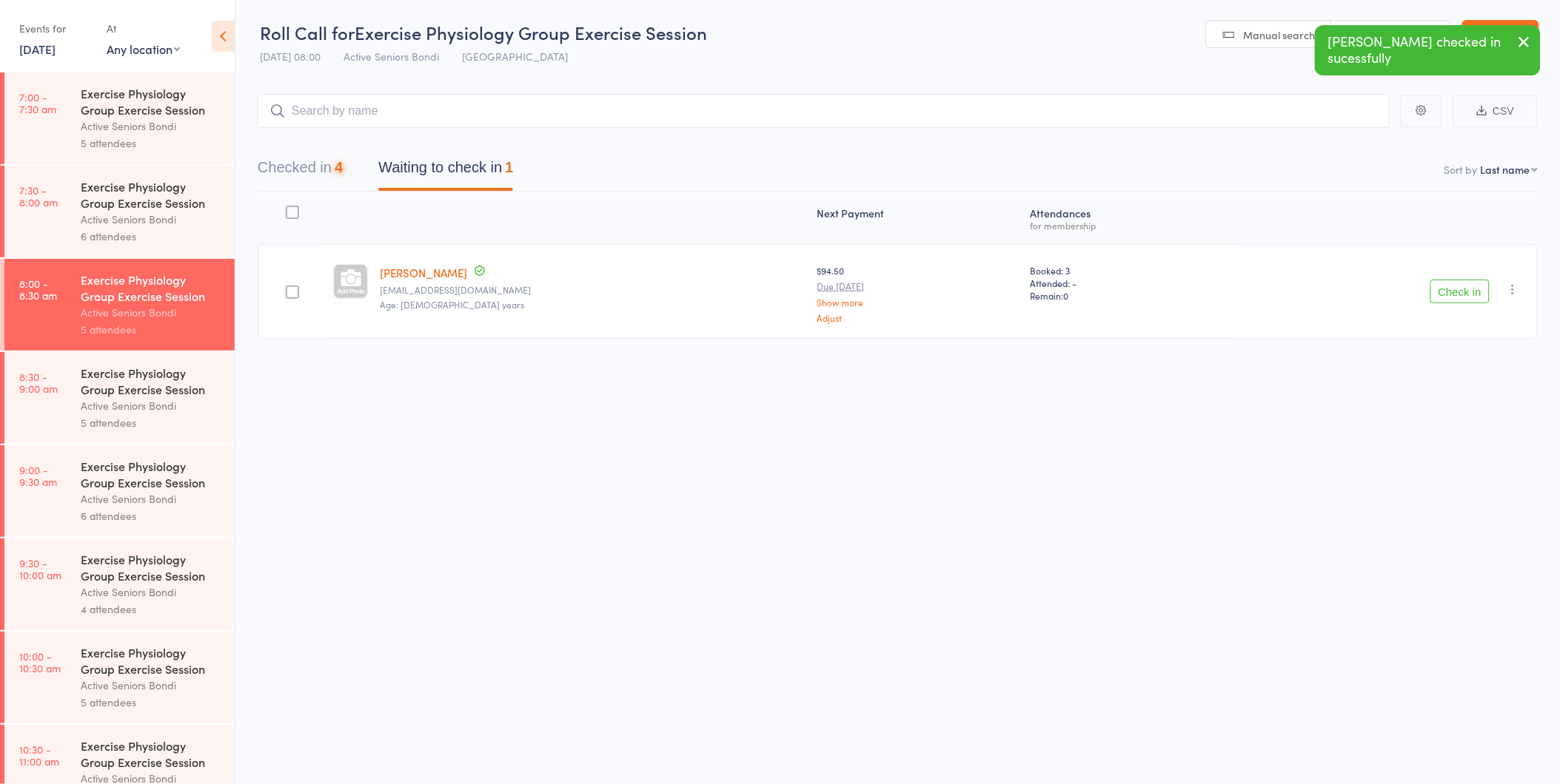
click at [1455, 286] on button "Check in" at bounding box center [1459, 291] width 59 height 24
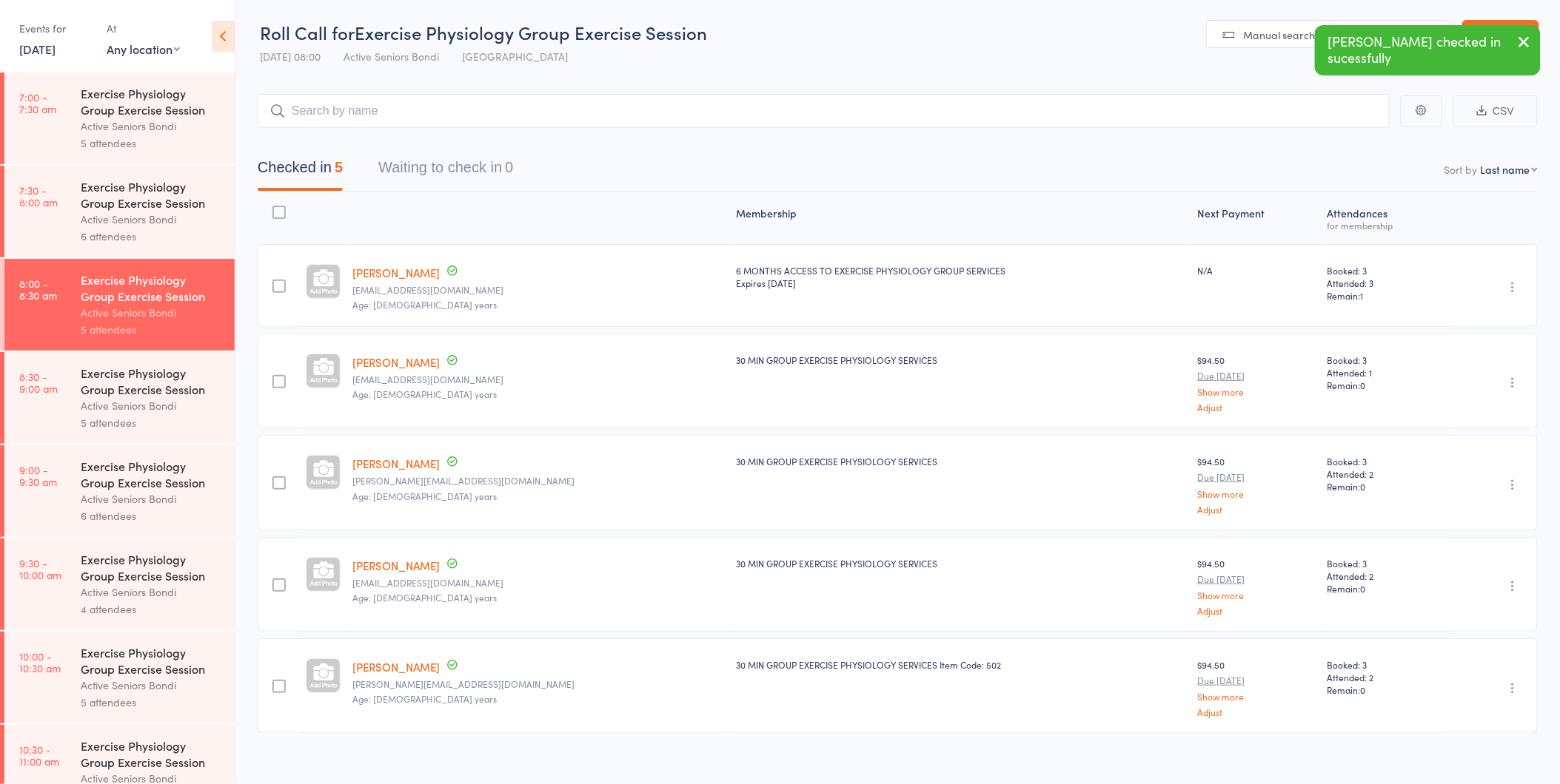
click at [119, 409] on div "Active Seniors Bondi" at bounding box center [151, 405] width 141 height 17
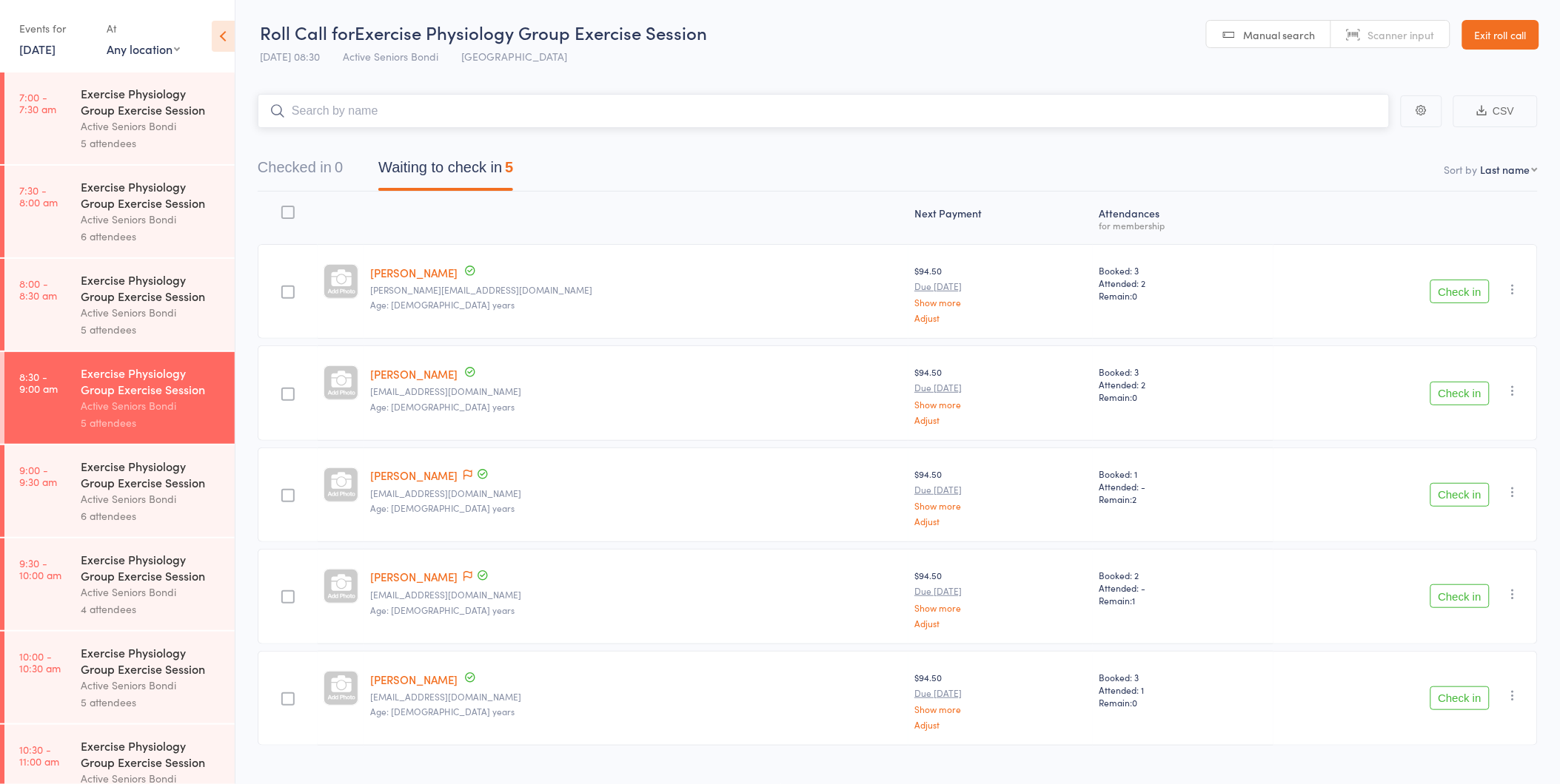
scroll to position [27, 0]
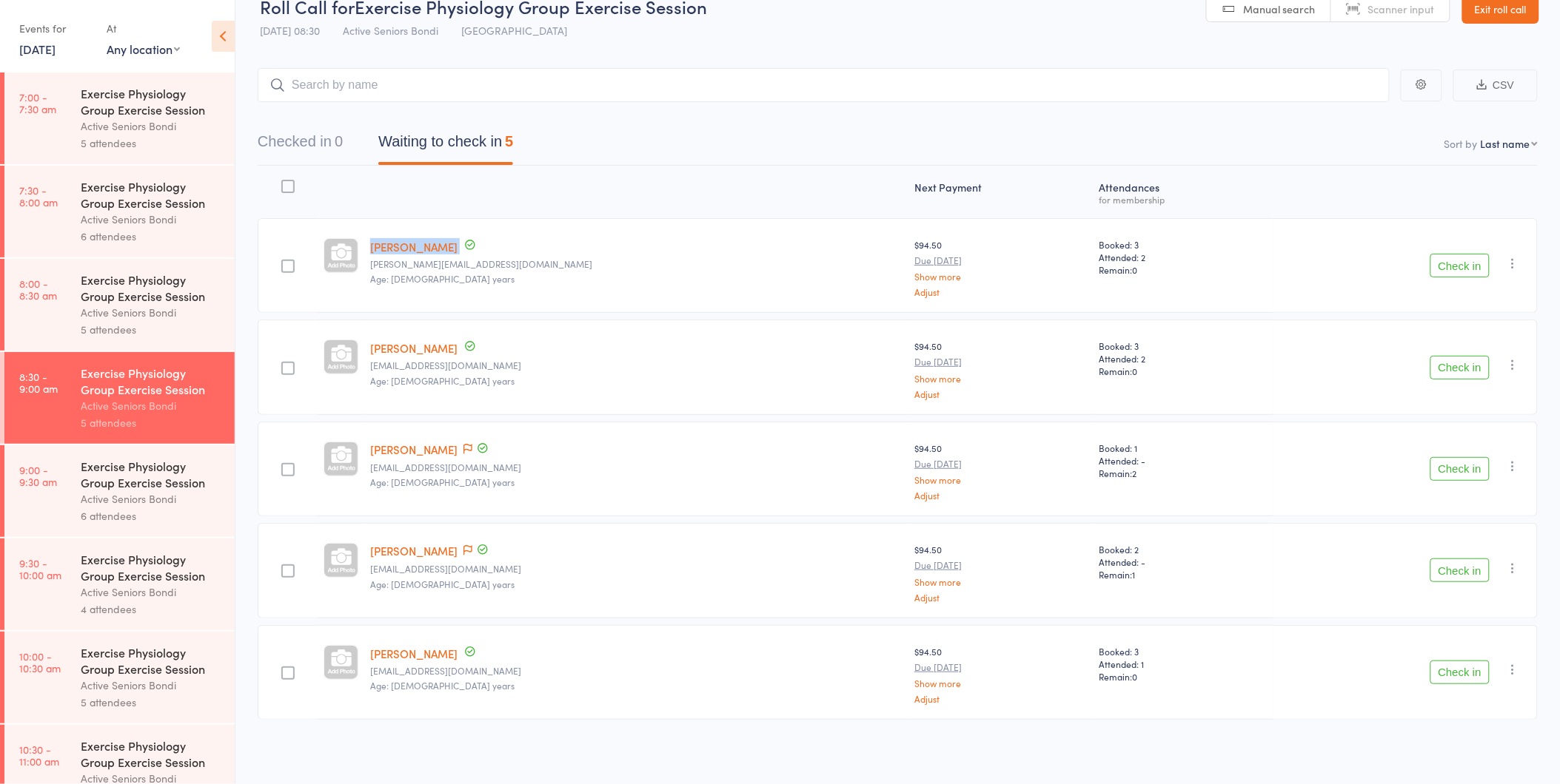
drag, startPoint x: 477, startPoint y: 244, endPoint x: 372, endPoint y: 242, distance: 105.0
click at [372, 242] on member-row "Carolyn Anne Cox carolynannecox@gmail.com Age: 72 years $94.50 Due Oct 29 Show …" at bounding box center [898, 265] width 1280 height 95
drag, startPoint x: 372, startPoint y: 242, endPoint x: 545, endPoint y: 203, distance: 177.3
click at [545, 203] on div at bounding box center [636, 192] width 544 height 39
click at [171, 491] on div "Exercise Physiology Group Exercise Session" at bounding box center [151, 474] width 141 height 32
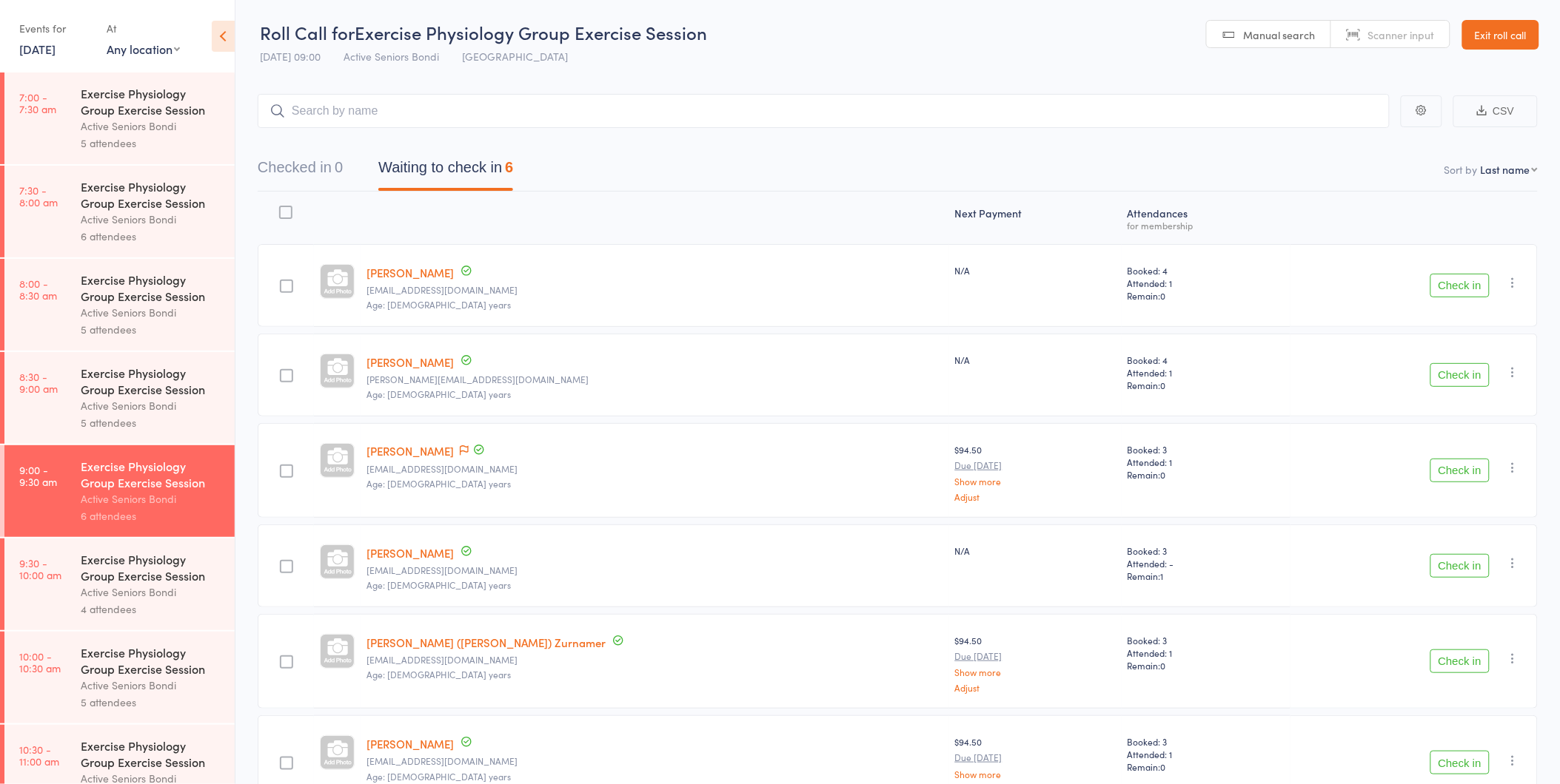
click at [136, 383] on div "Exercise Physiology Group Exercise Session" at bounding box center [151, 381] width 141 height 32
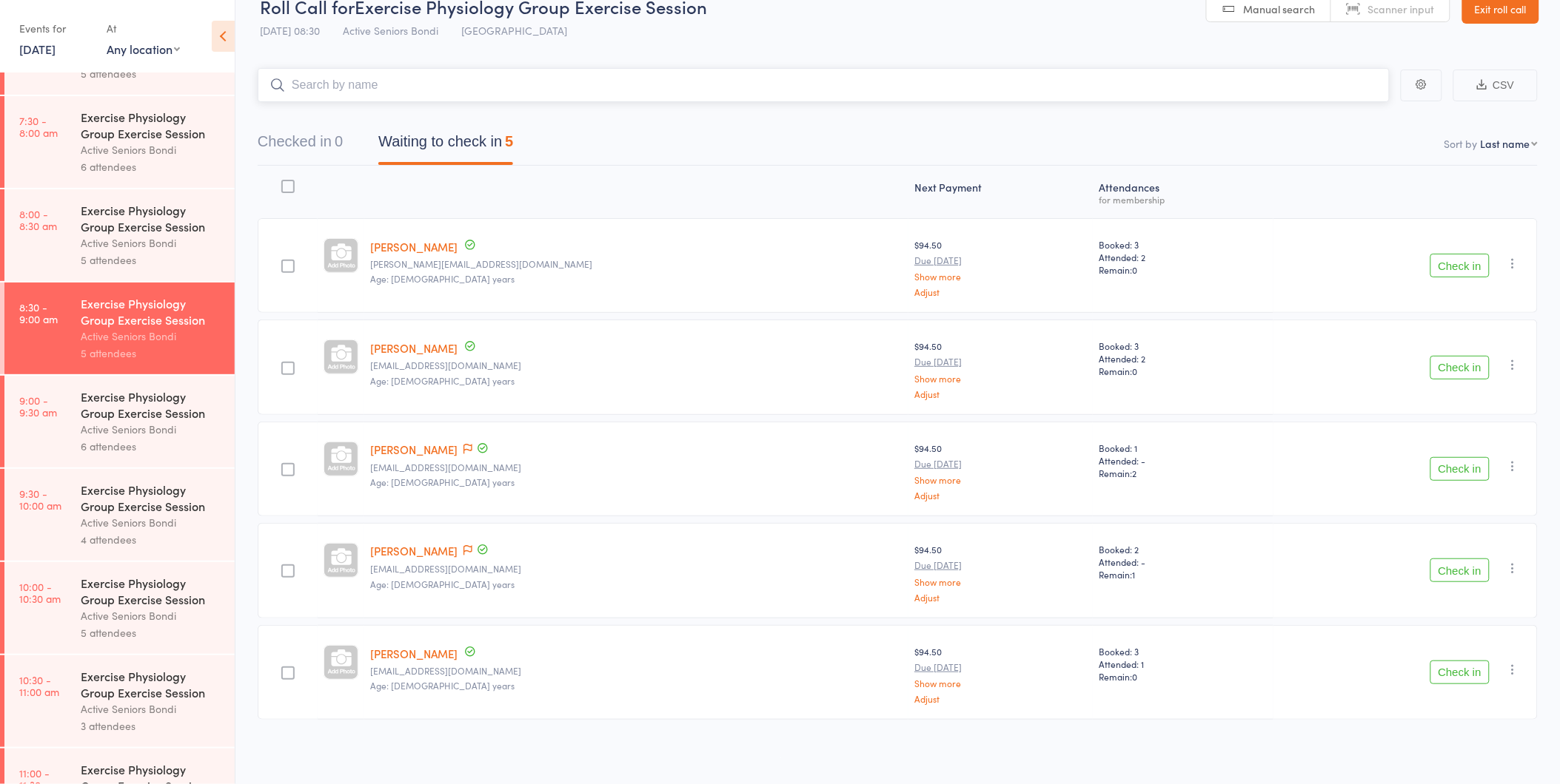
scroll to position [165, 0]
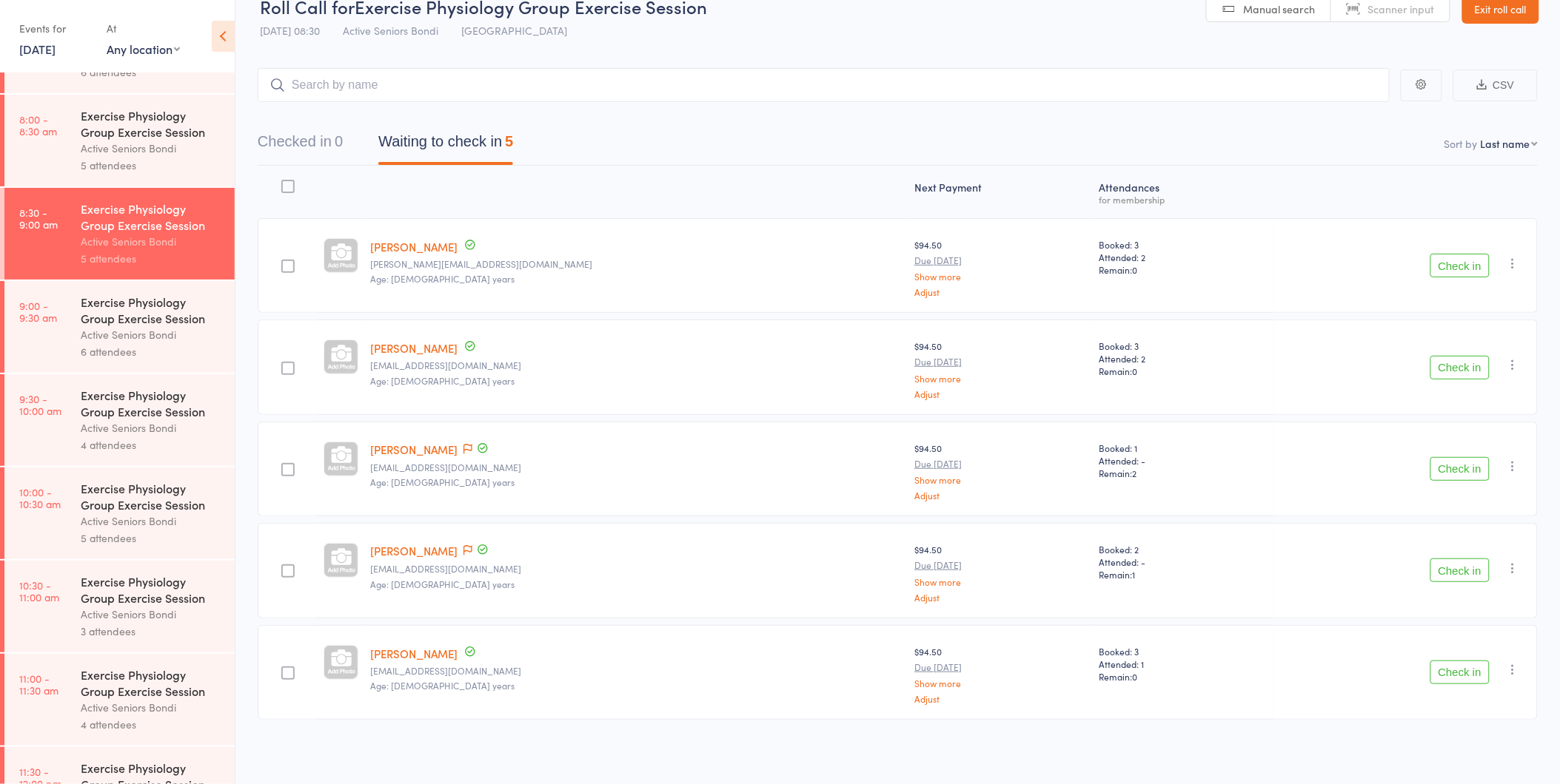
click at [157, 617] on div "Active Seniors Bondi" at bounding box center [151, 614] width 141 height 17
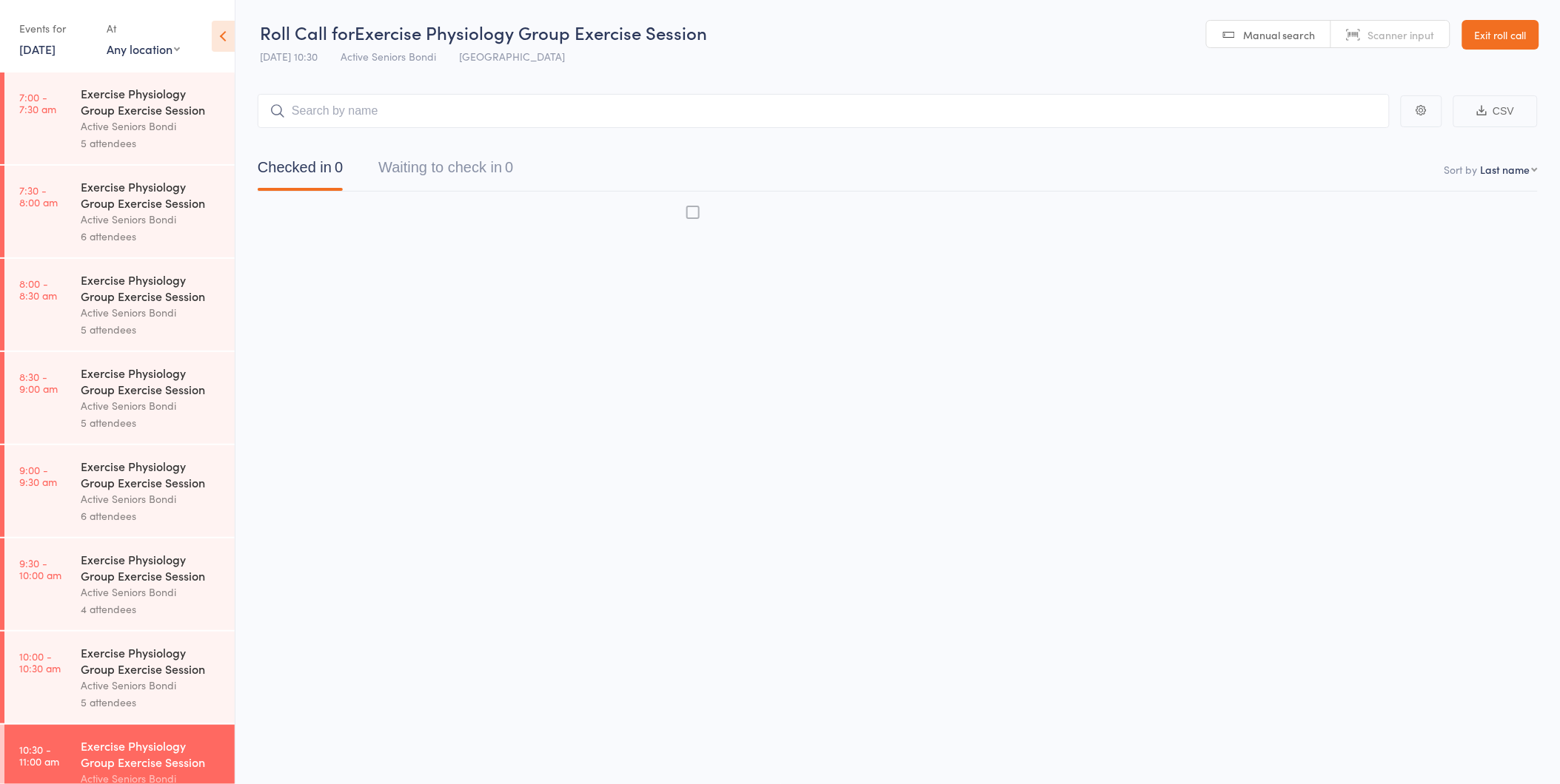
scroll to position [1, 0]
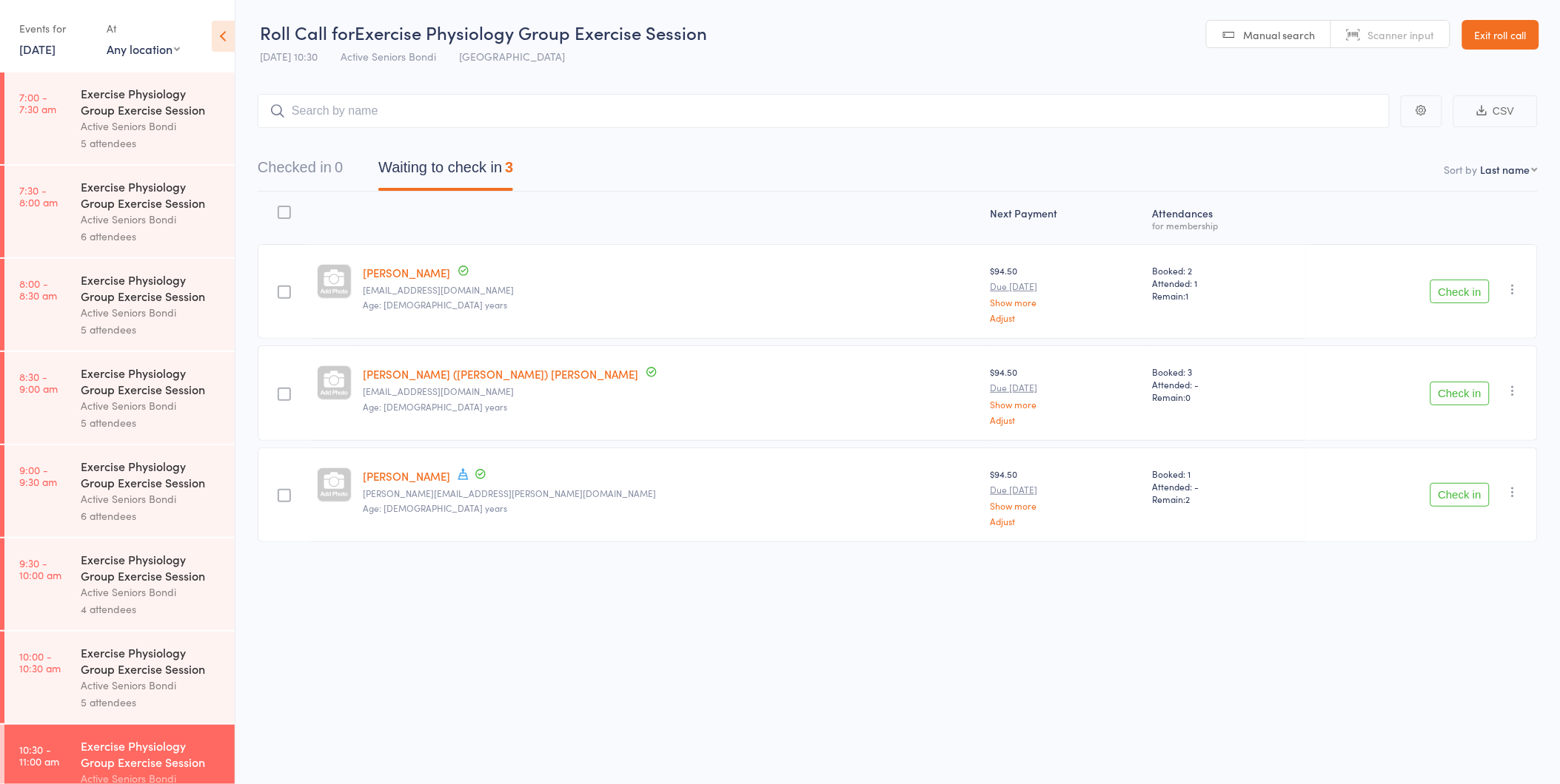
click at [495, 109] on input "search" at bounding box center [823, 111] width 1132 height 34
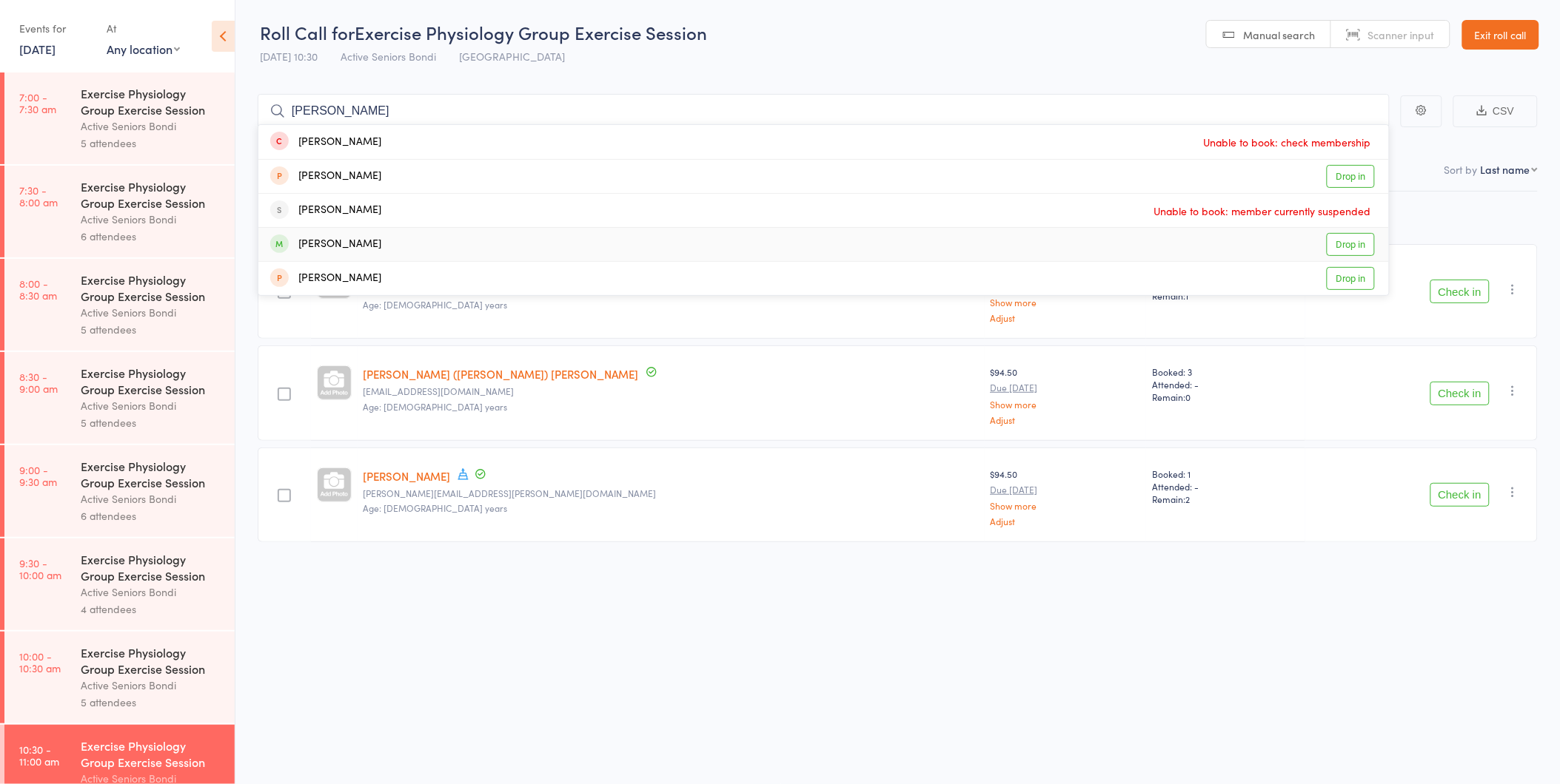
type input "agnes"
click at [440, 241] on div "Agnes Silberstein Drop in" at bounding box center [824, 244] width 1131 height 33
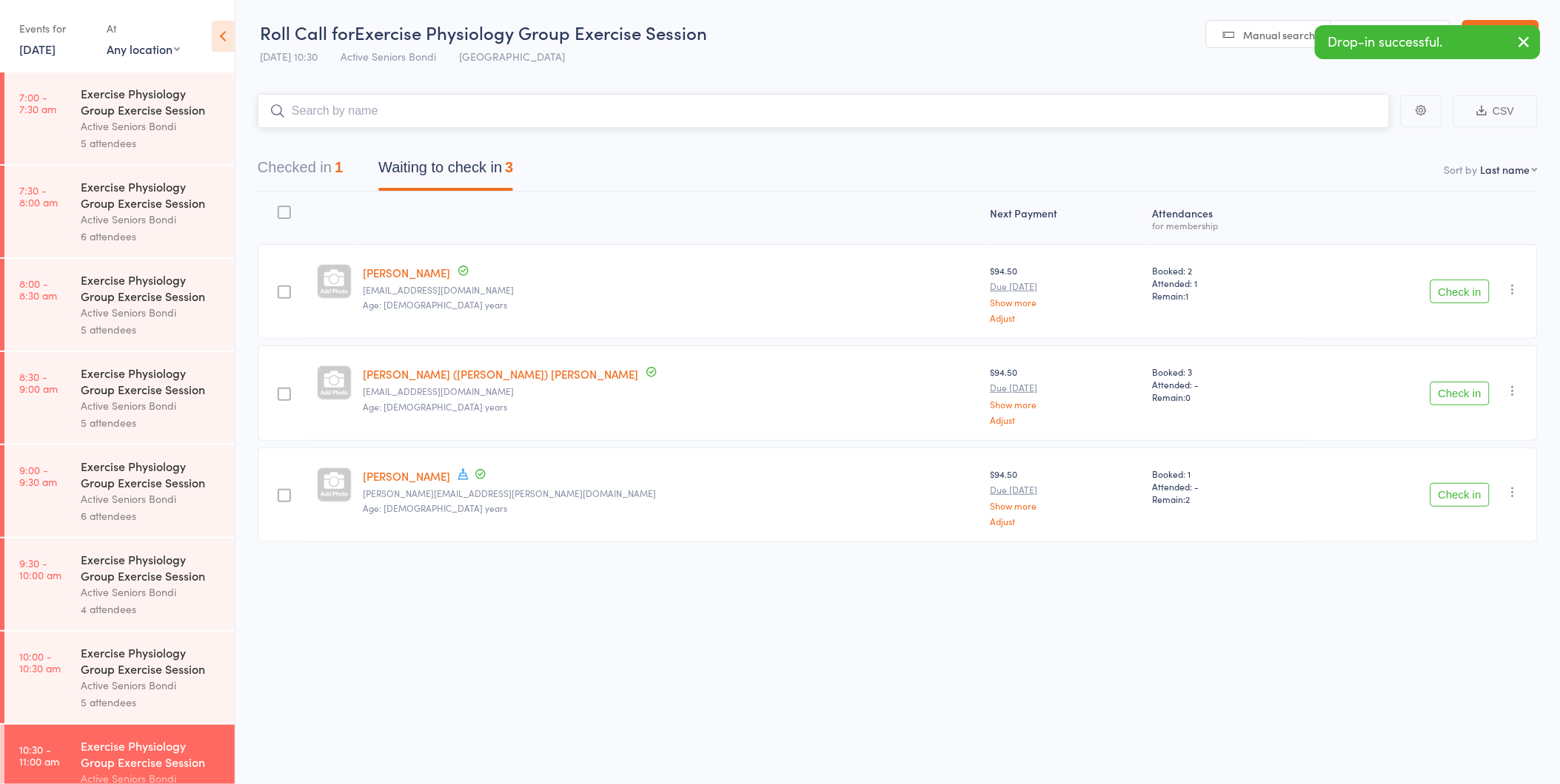
click at [320, 174] on button "Checked in 1" at bounding box center [300, 171] width 85 height 39
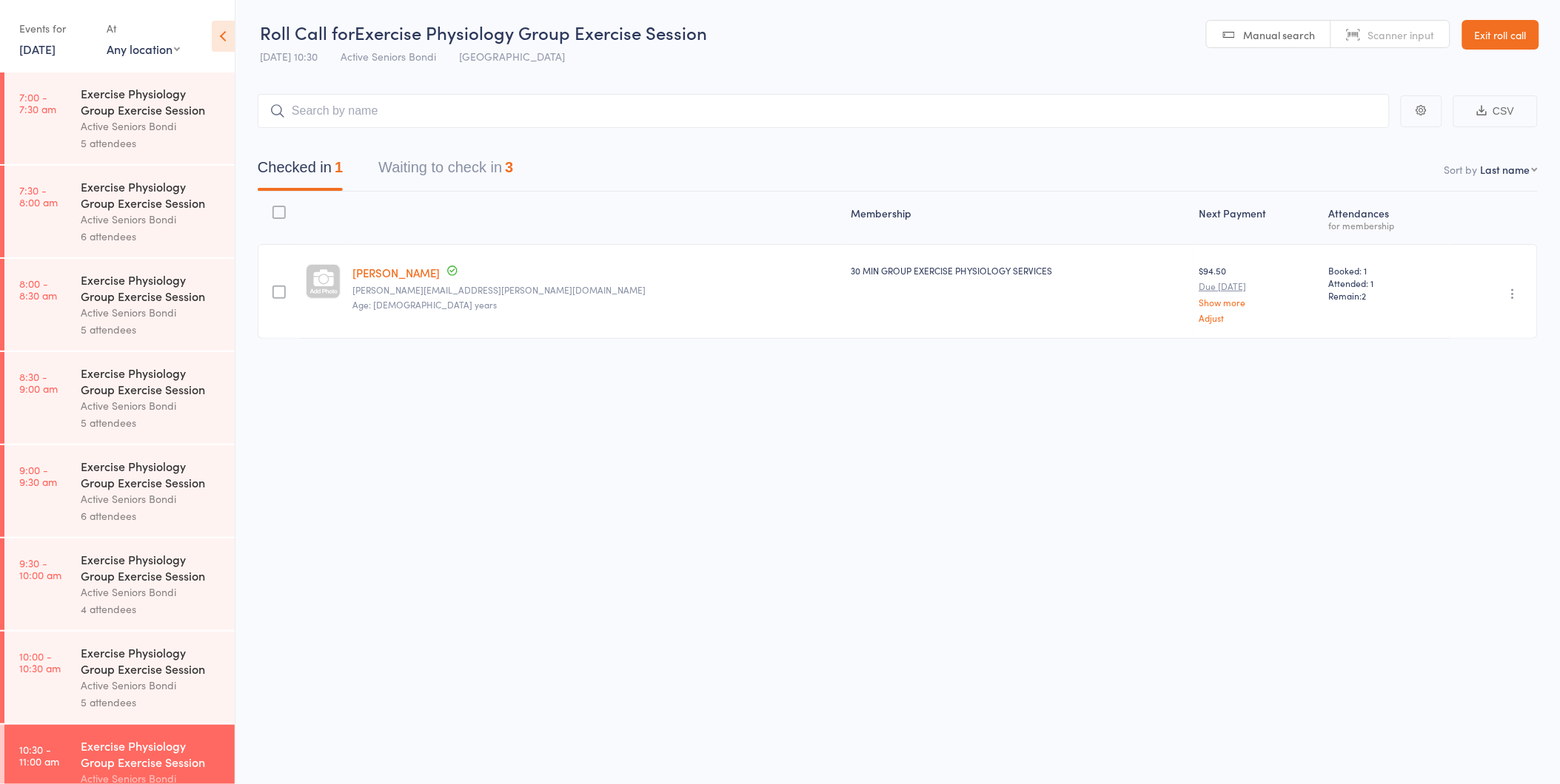
click at [1505, 289] on button "button" at bounding box center [1514, 293] width 18 height 18
click at [1500, 315] on li "Undo check-in" at bounding box center [1460, 323] width 122 height 19
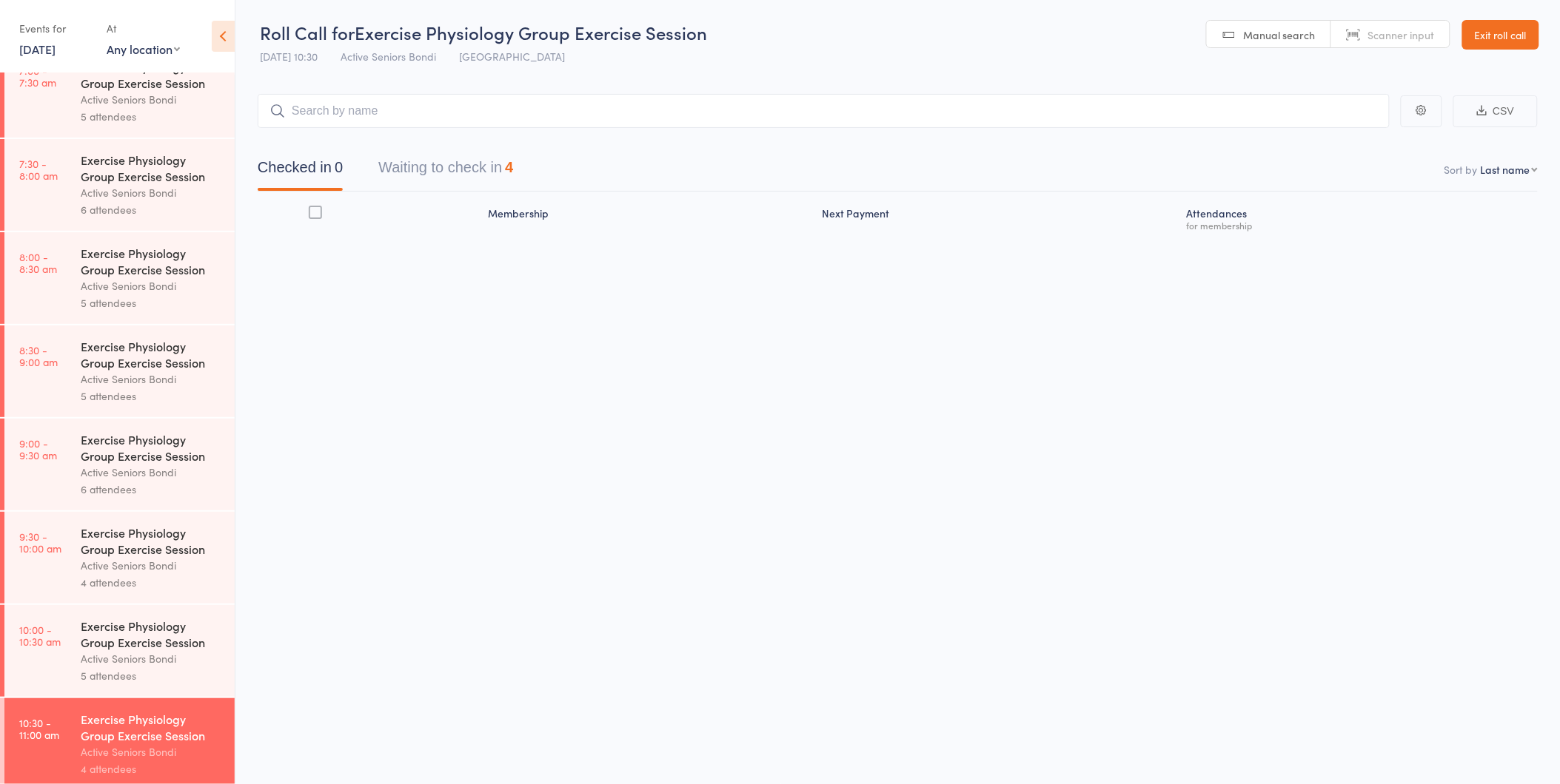
scroll to position [0, 0]
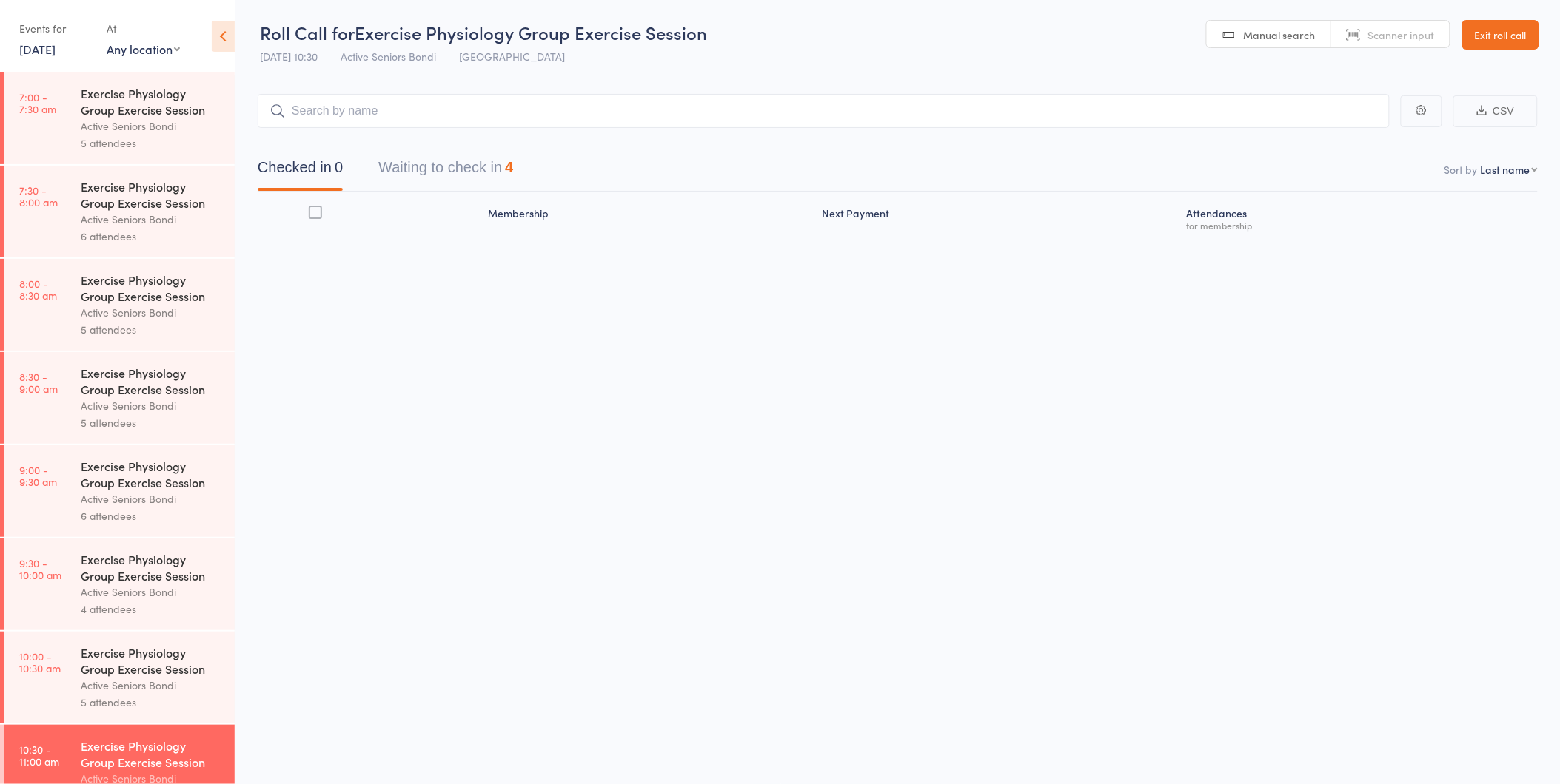
click at [148, 395] on div "Exercise Physiology Group Exercise Session" at bounding box center [151, 381] width 141 height 32
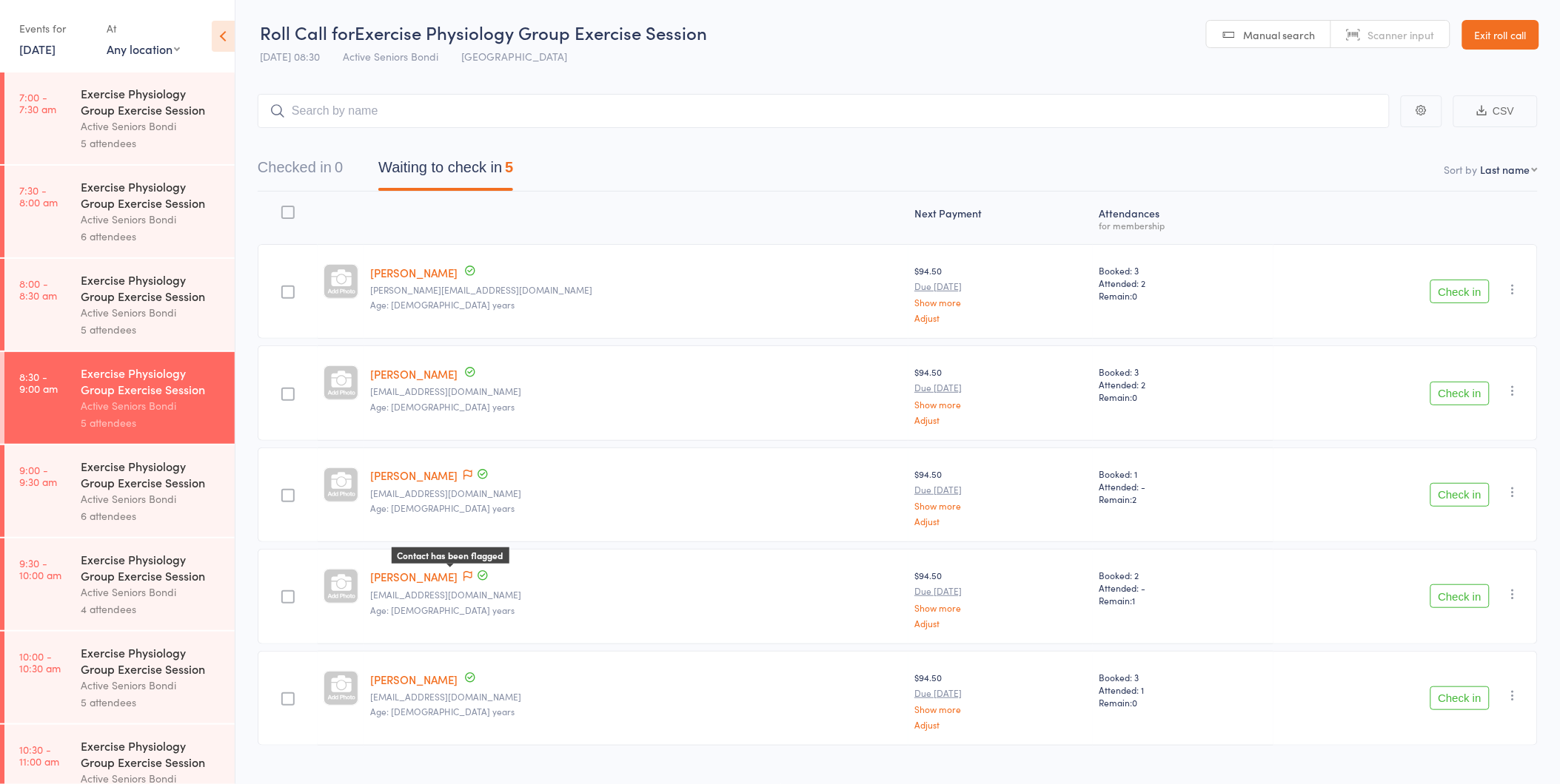
click at [463, 575] on icon at bounding box center [467, 576] width 9 height 11
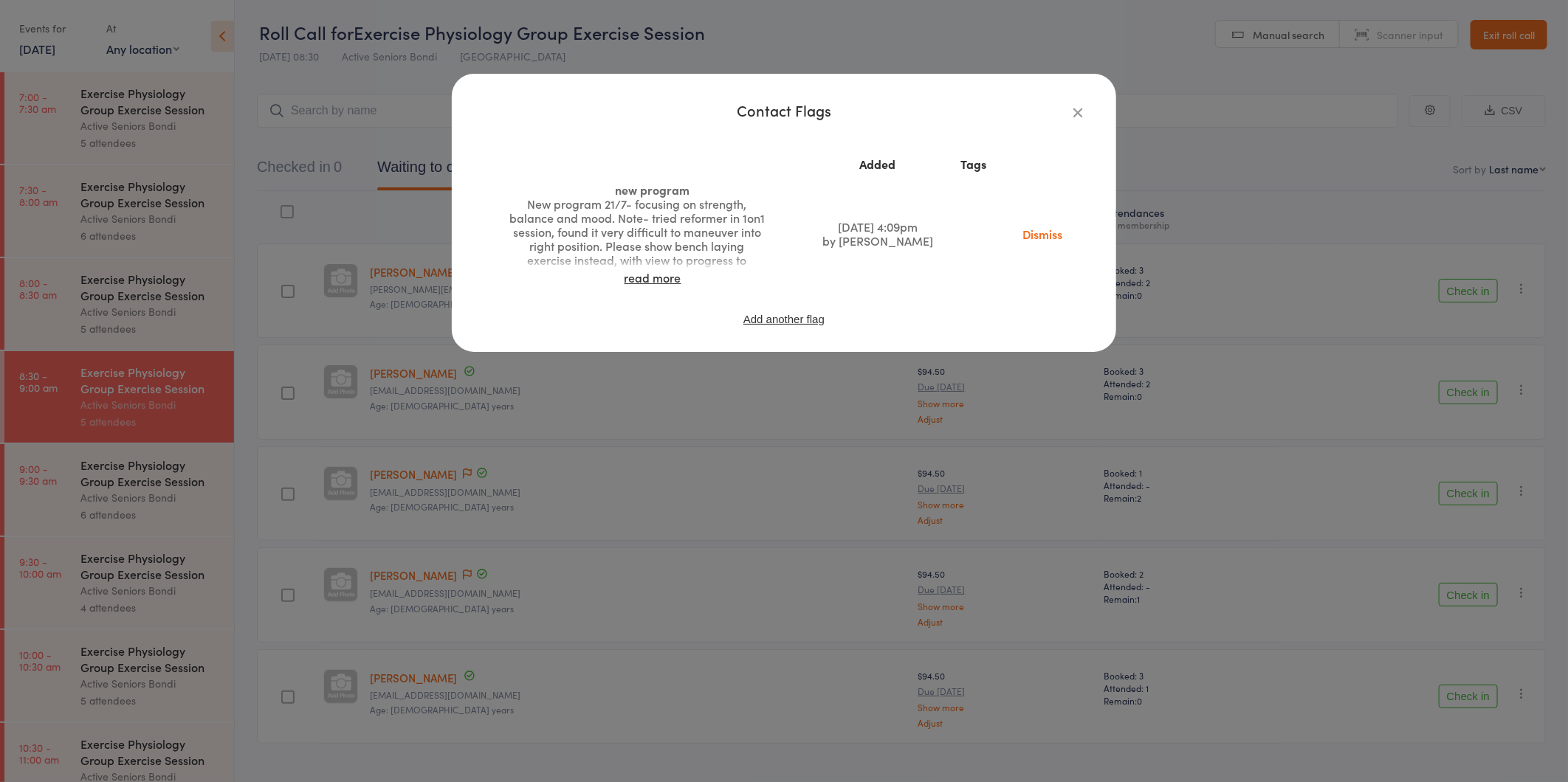
click at [1078, 107] on icon "button" at bounding box center [1078, 112] width 16 height 16
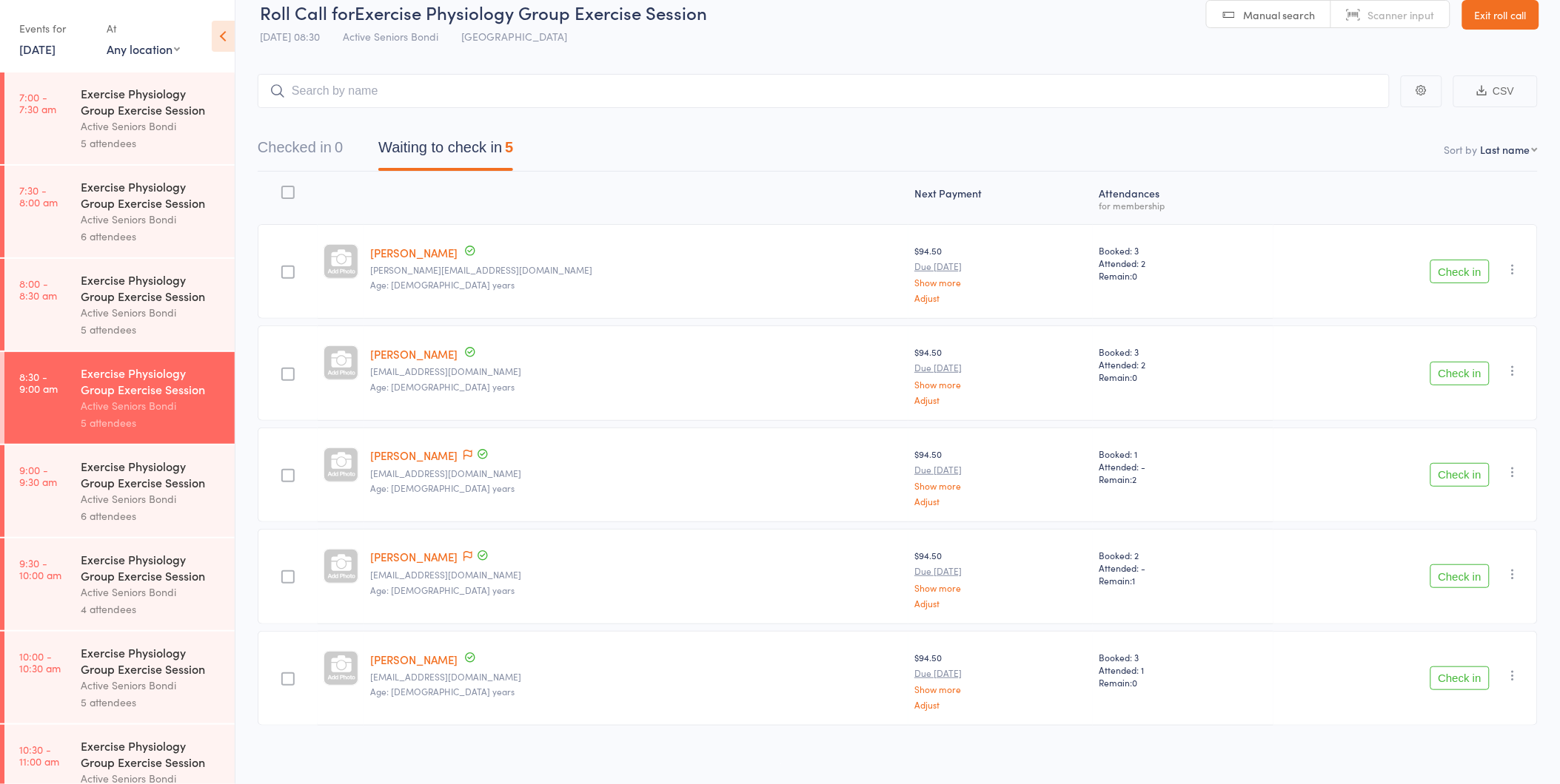
scroll to position [27, 0]
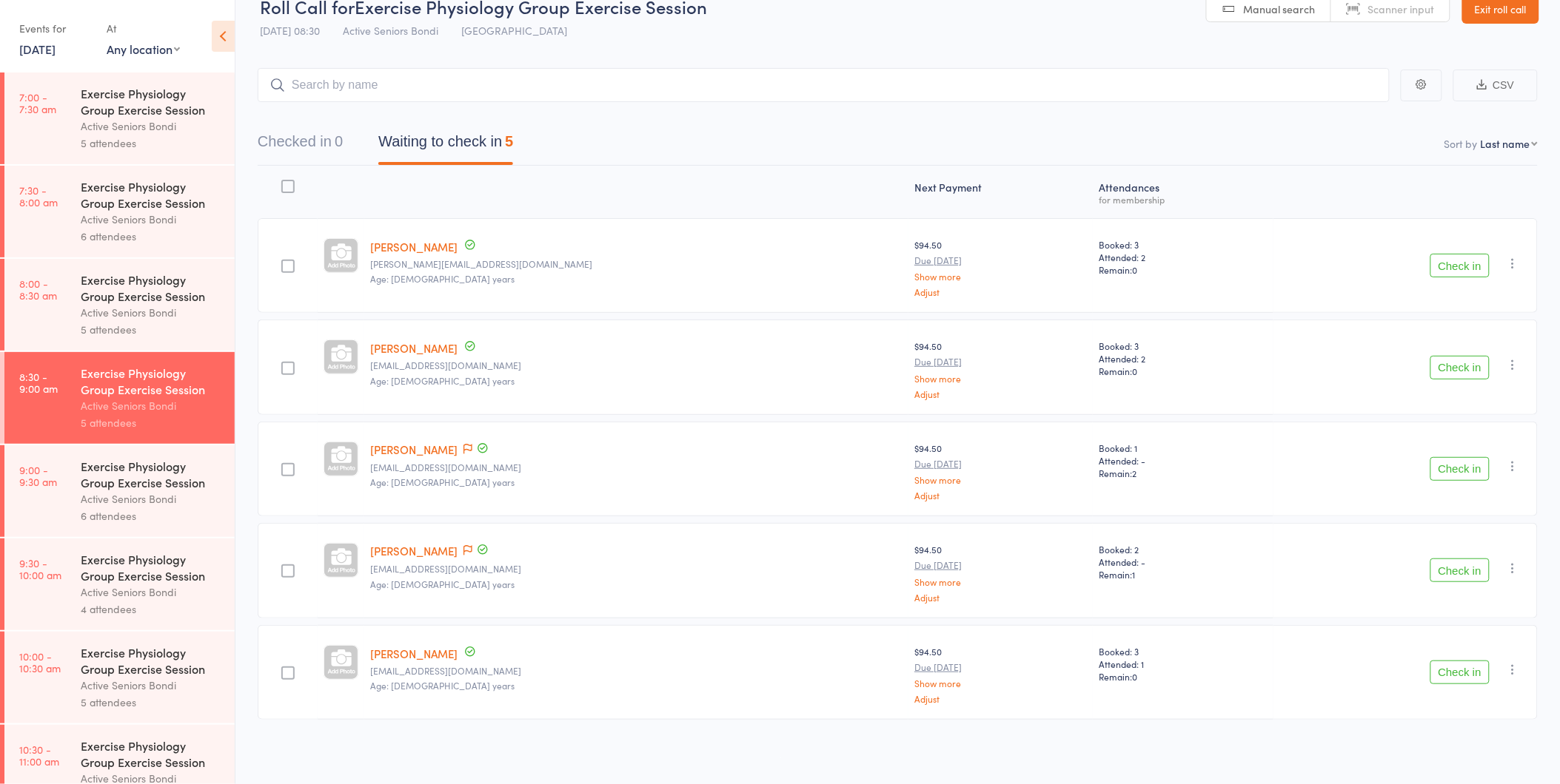
click at [1468, 671] on button "Check in" at bounding box center [1459, 672] width 59 height 24
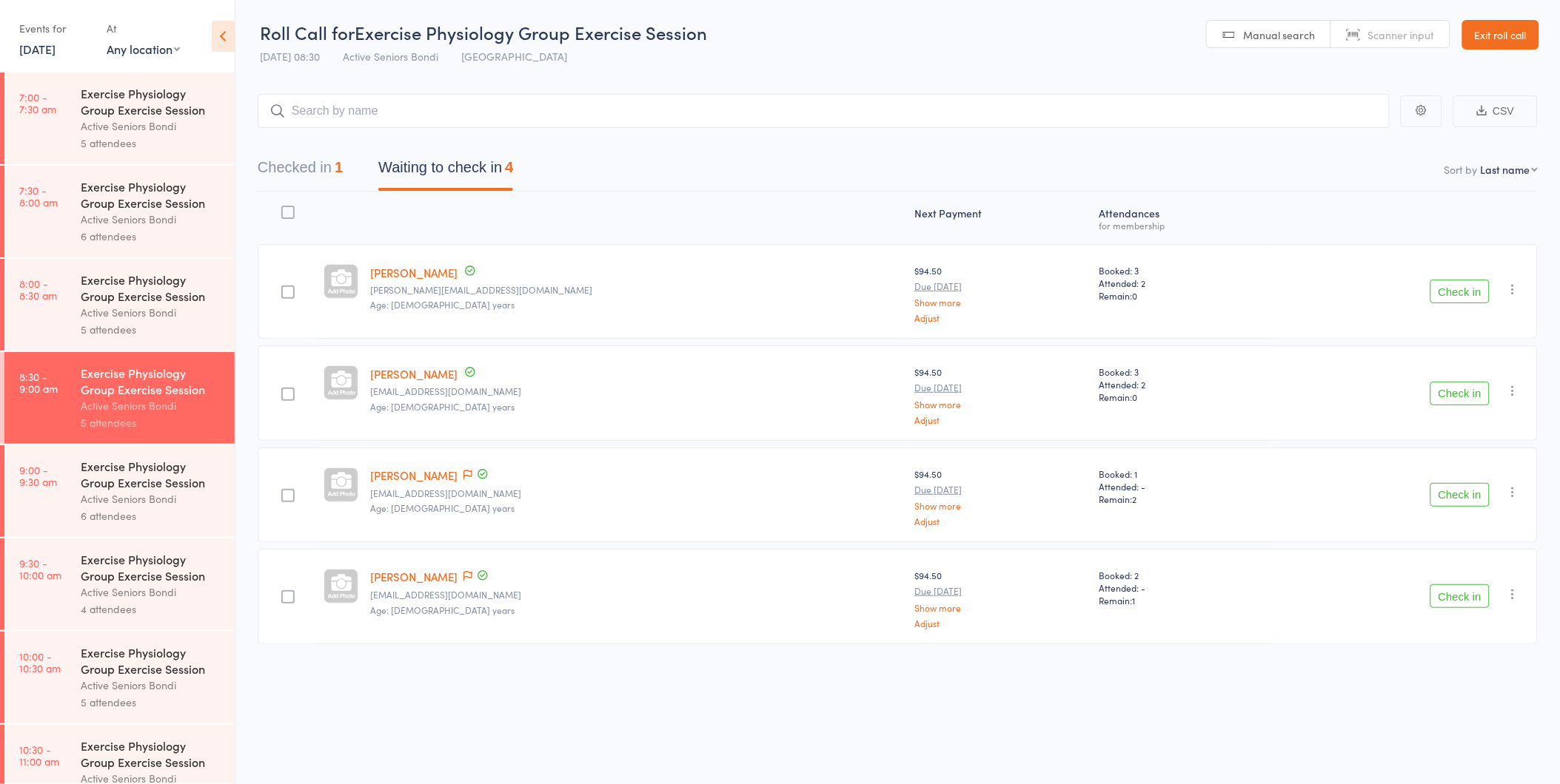
click at [1437, 593] on button "Check in" at bounding box center [1459, 596] width 59 height 24
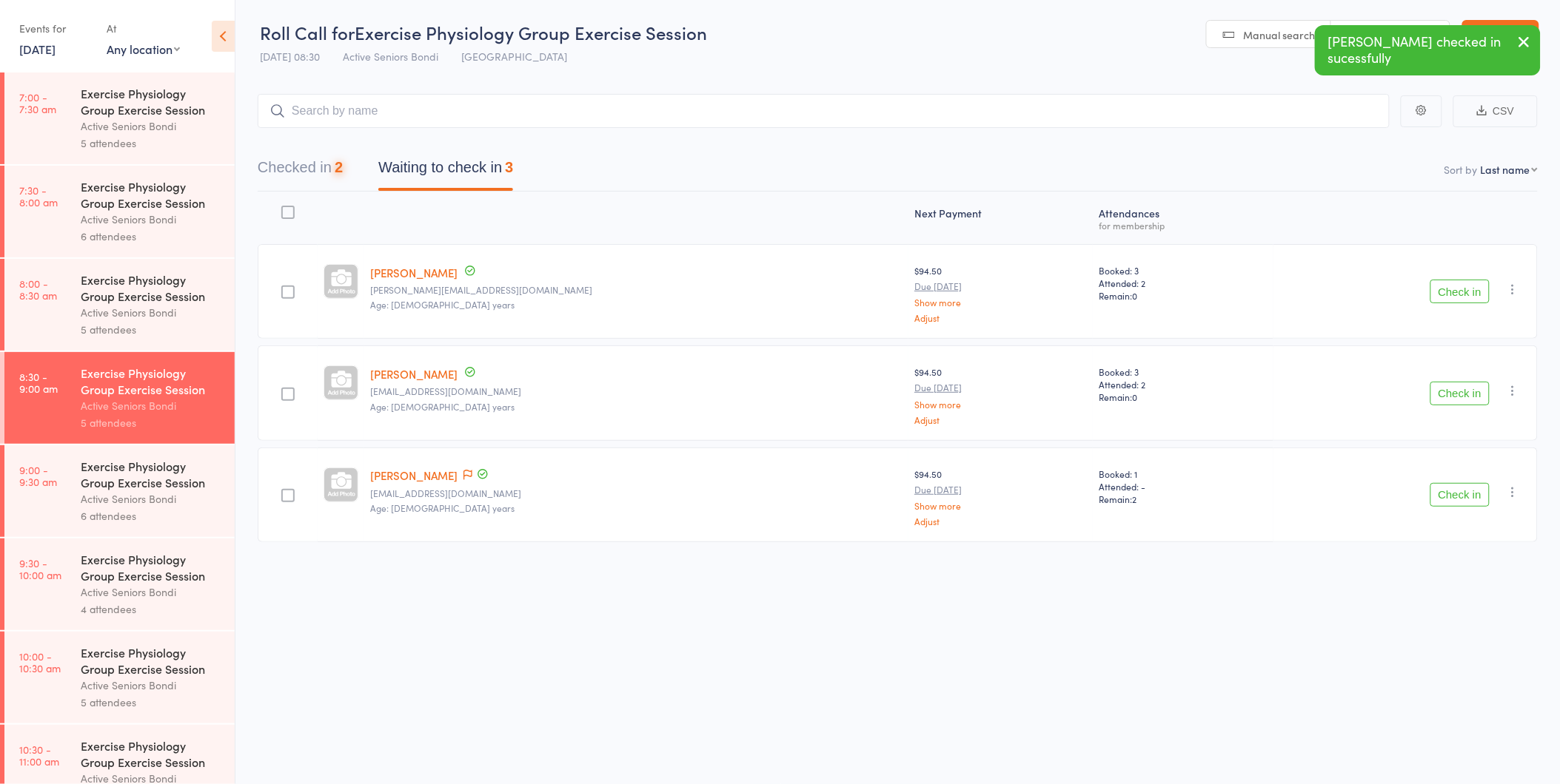
click at [1455, 497] on button "Check in" at bounding box center [1459, 495] width 59 height 24
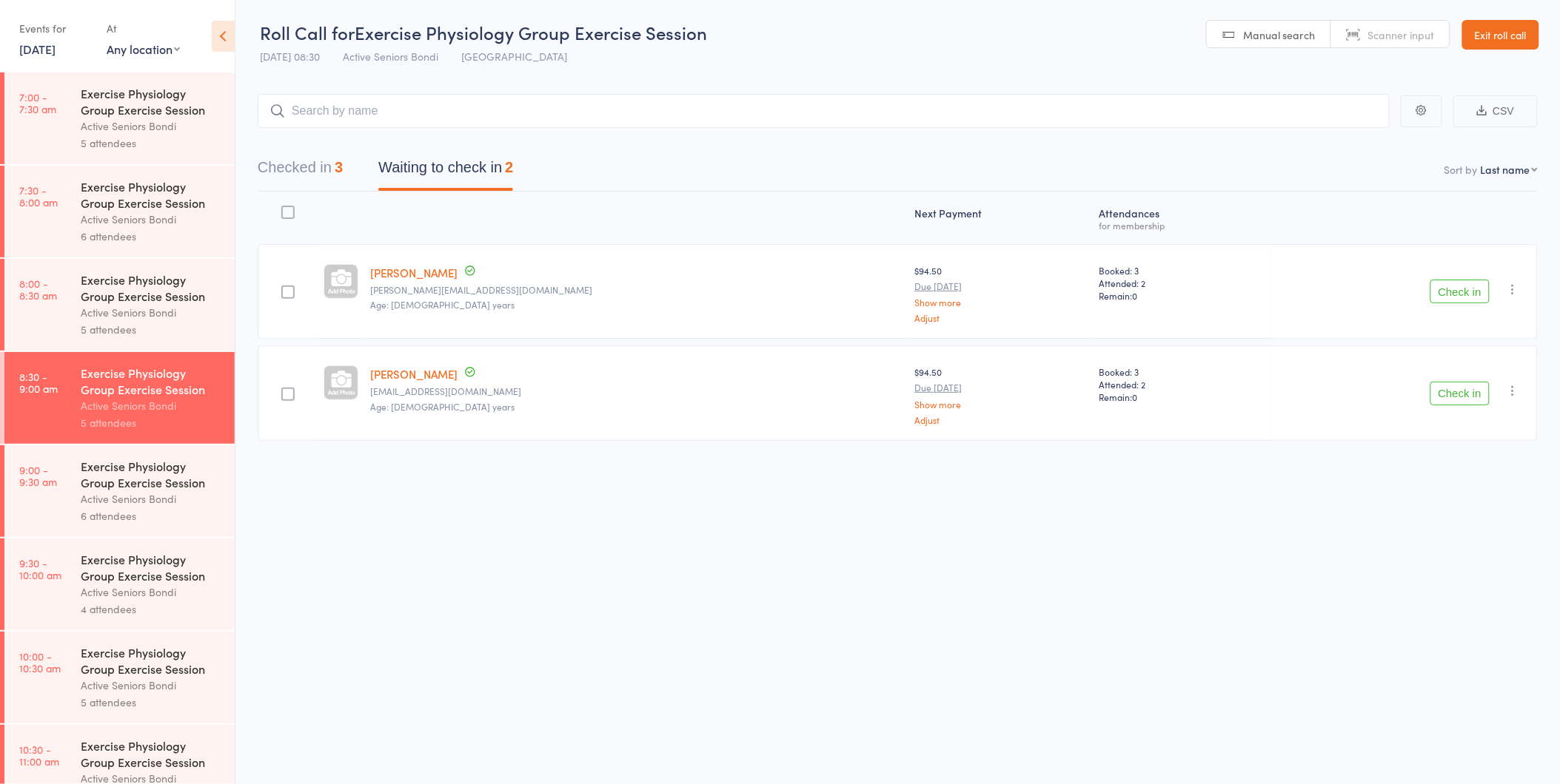
click at [1446, 286] on button "Check in" at bounding box center [1459, 291] width 59 height 24
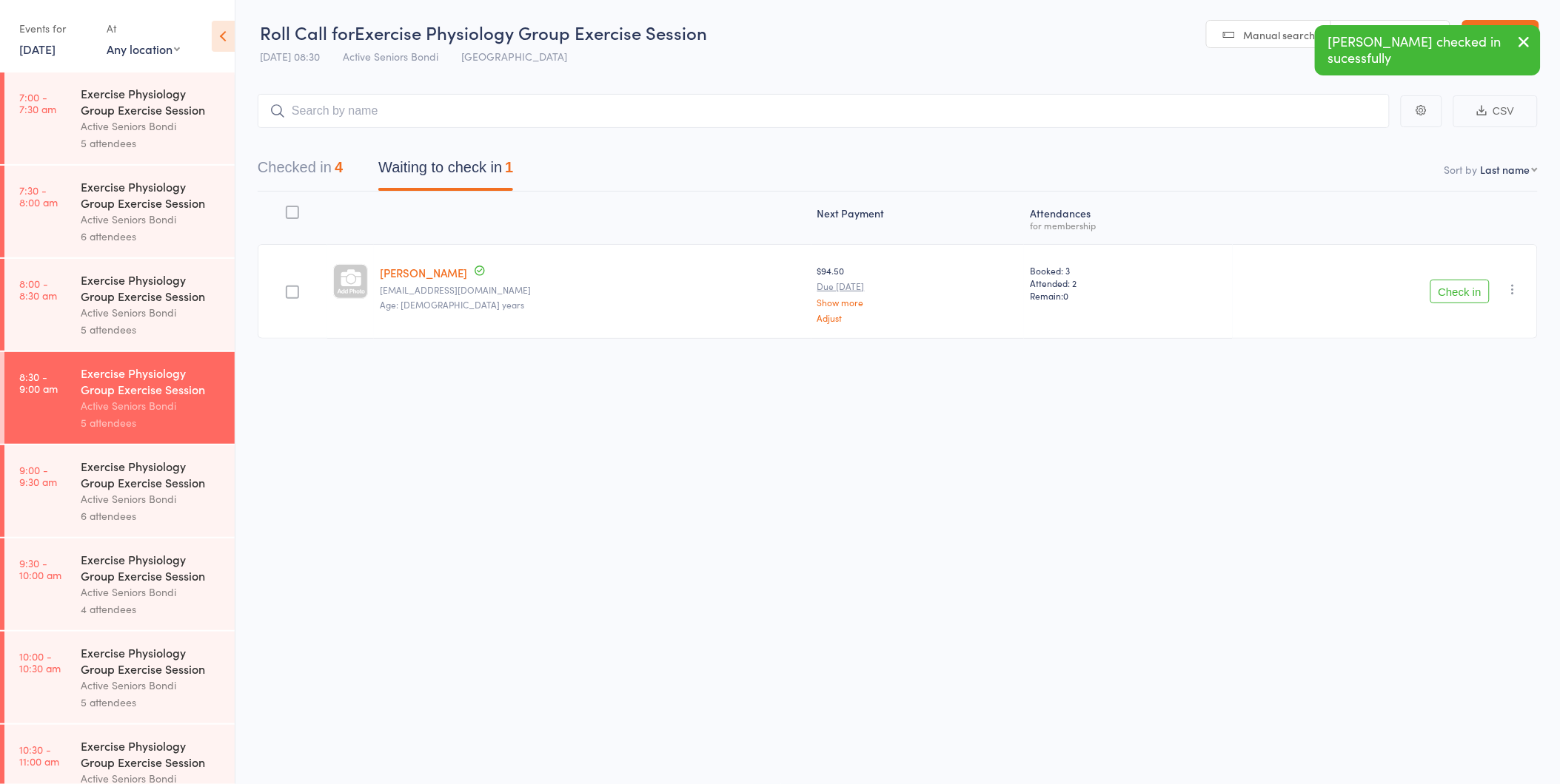
click at [1467, 298] on button "Check in" at bounding box center [1459, 291] width 59 height 24
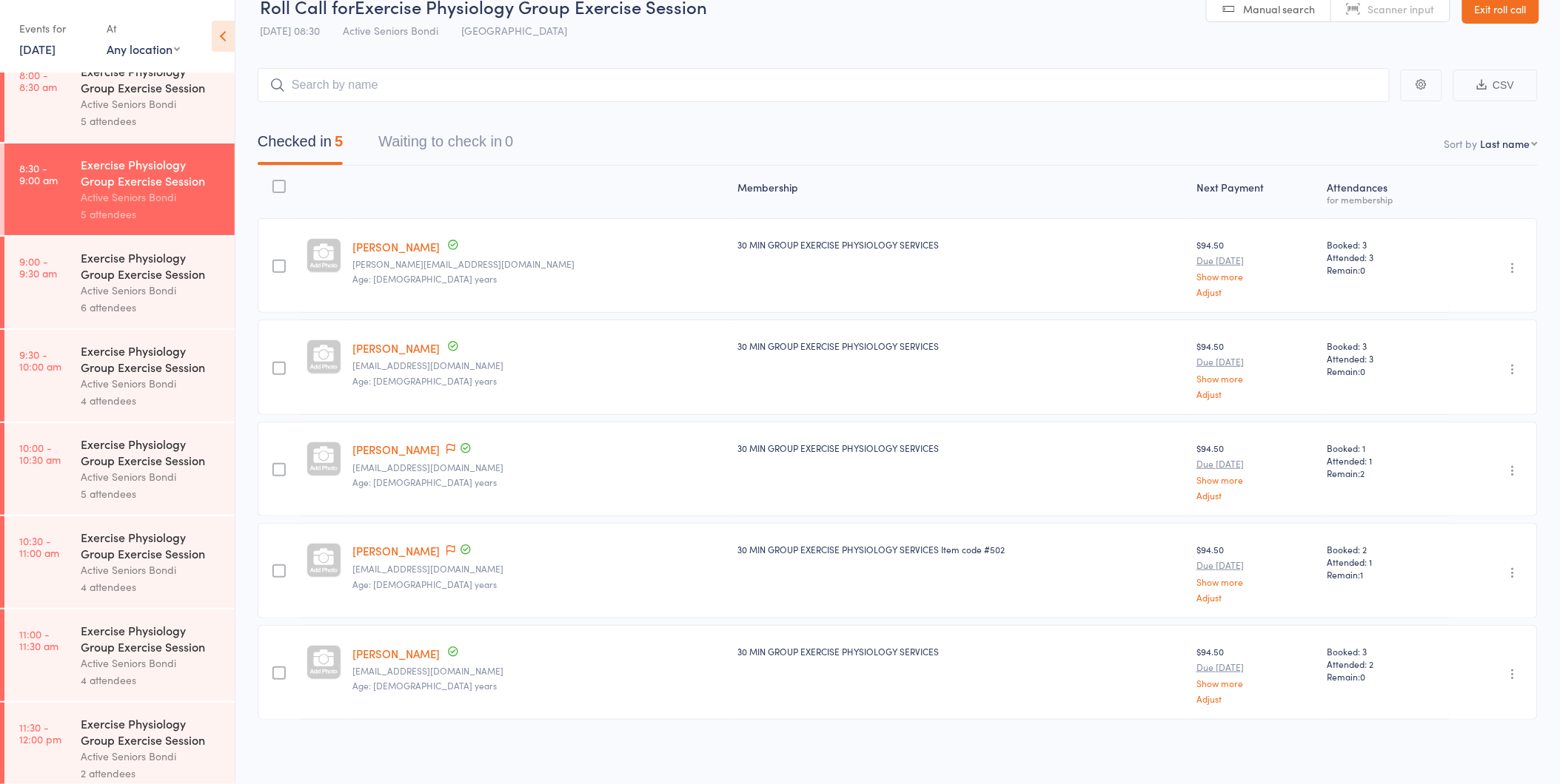
scroll to position [156, 0]
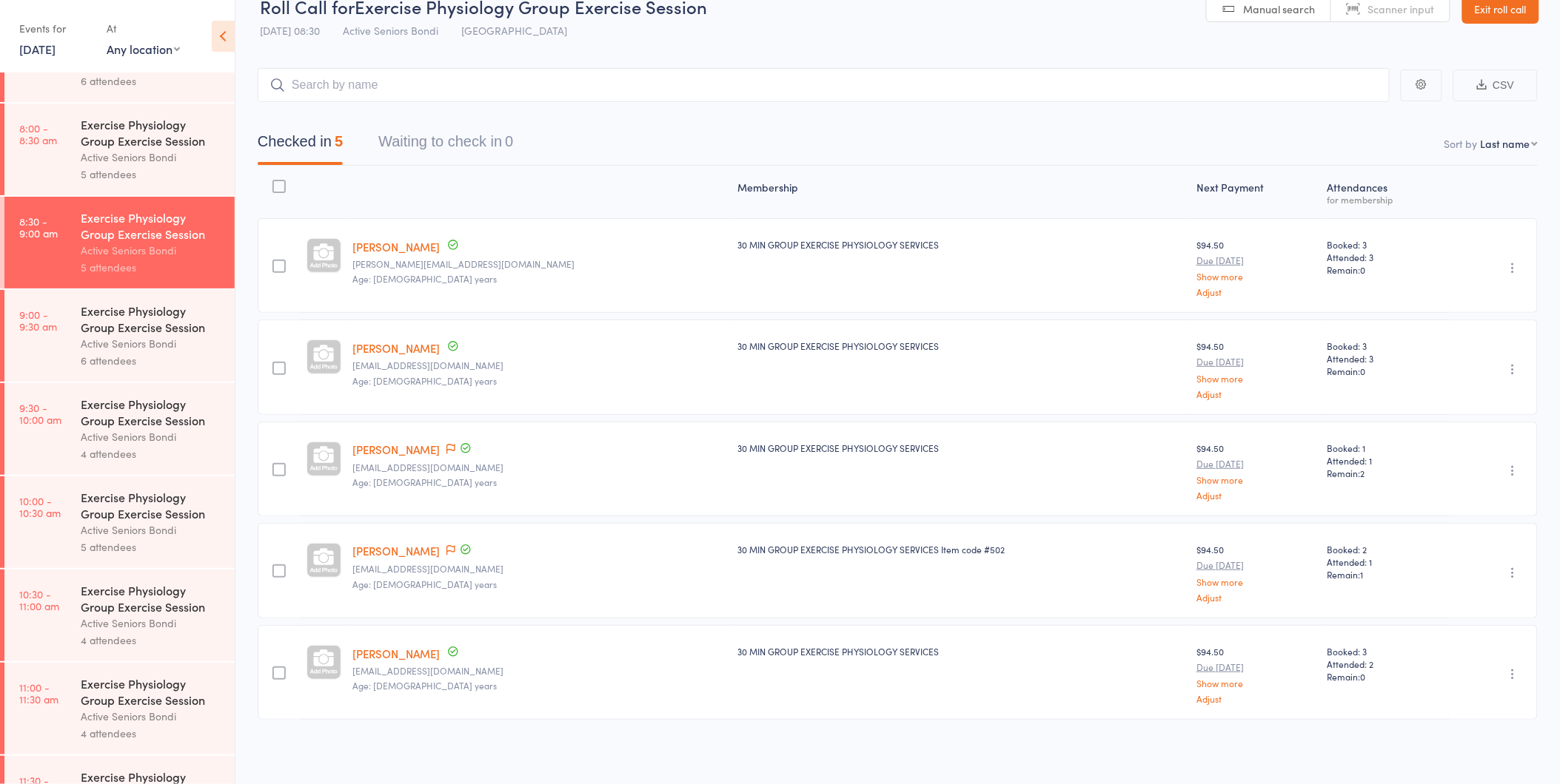
click at [123, 346] on div "Active Seniors Bondi" at bounding box center [151, 343] width 141 height 17
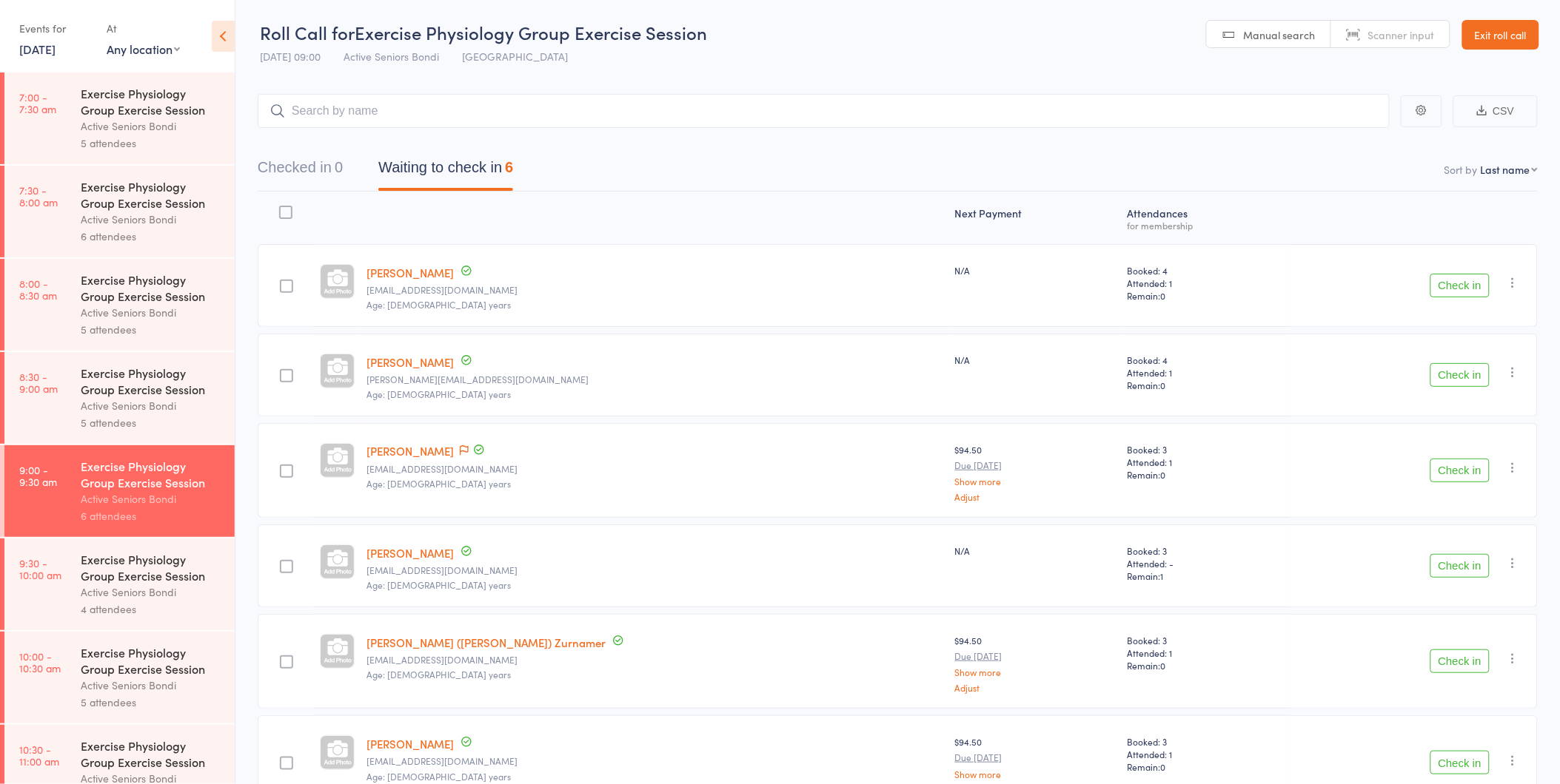
click at [1457, 289] on button "Check in" at bounding box center [1459, 285] width 59 height 24
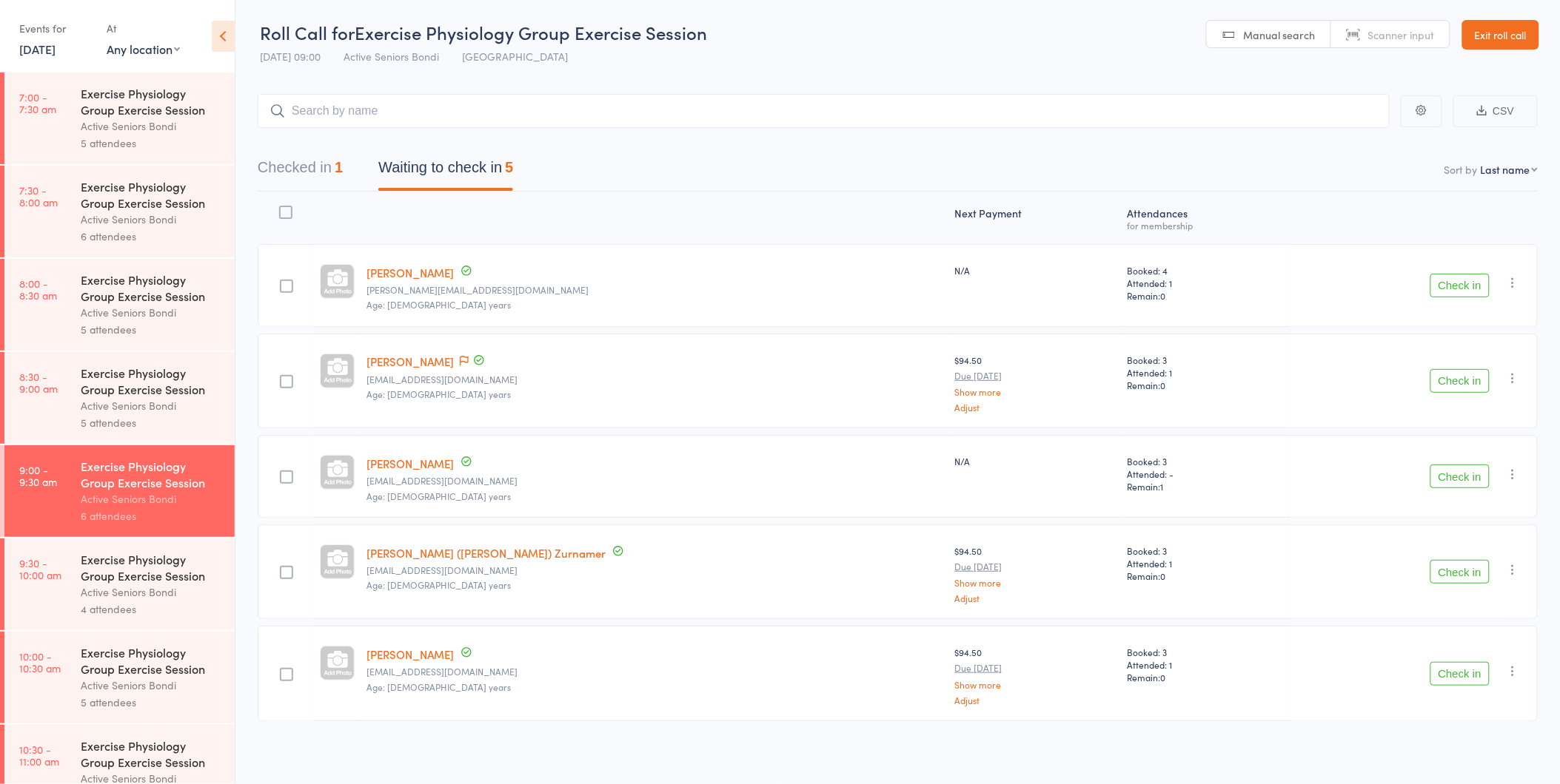
click at [1463, 380] on button "Check in" at bounding box center [1459, 380] width 59 height 24
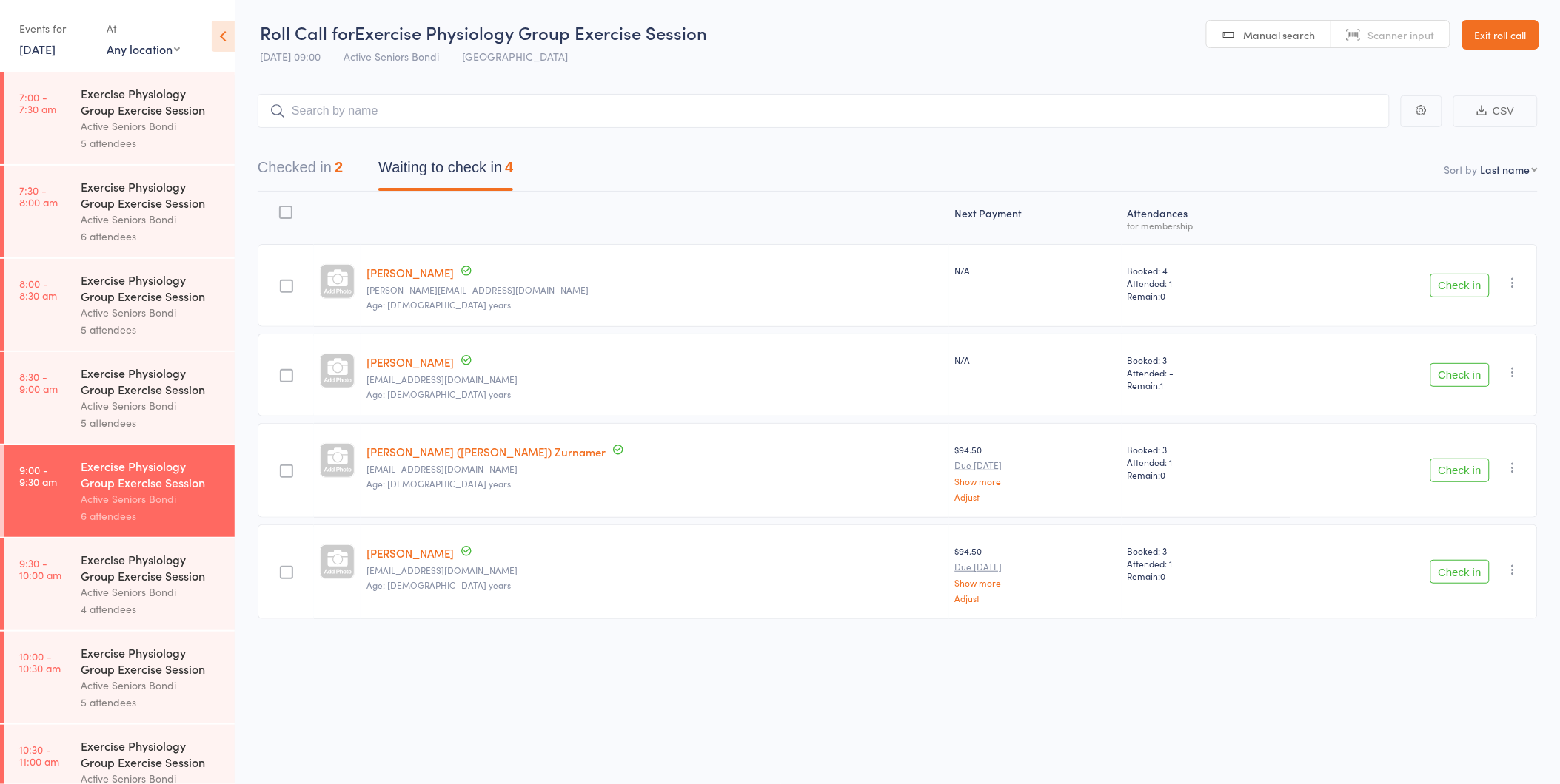
click at [1454, 280] on button "Check in" at bounding box center [1459, 285] width 59 height 24
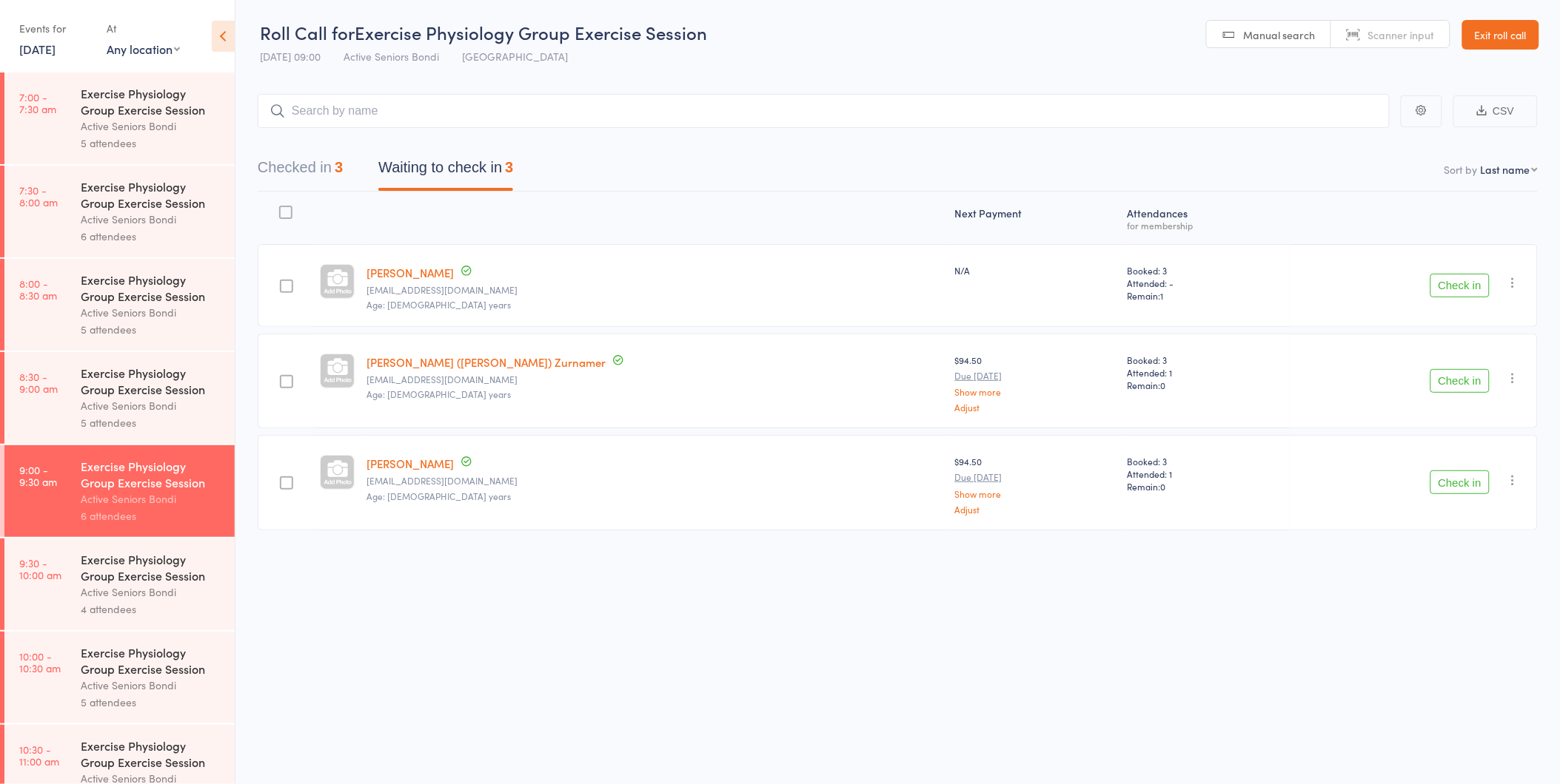
click at [1460, 285] on button "Check in" at bounding box center [1459, 285] width 59 height 24
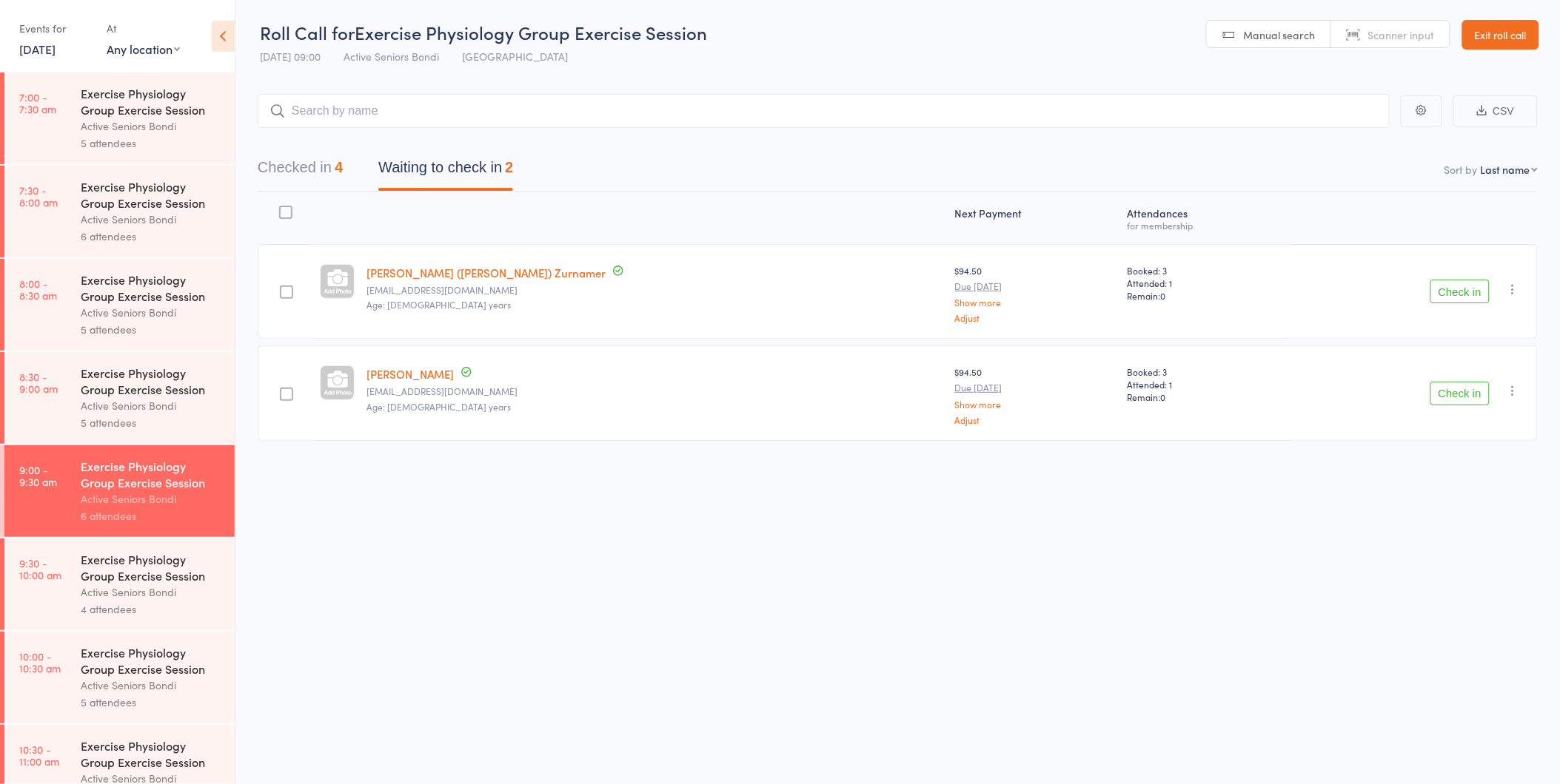
click at [135, 116] on div "Exercise Physiology Group Exercise Session" at bounding box center [151, 101] width 141 height 32
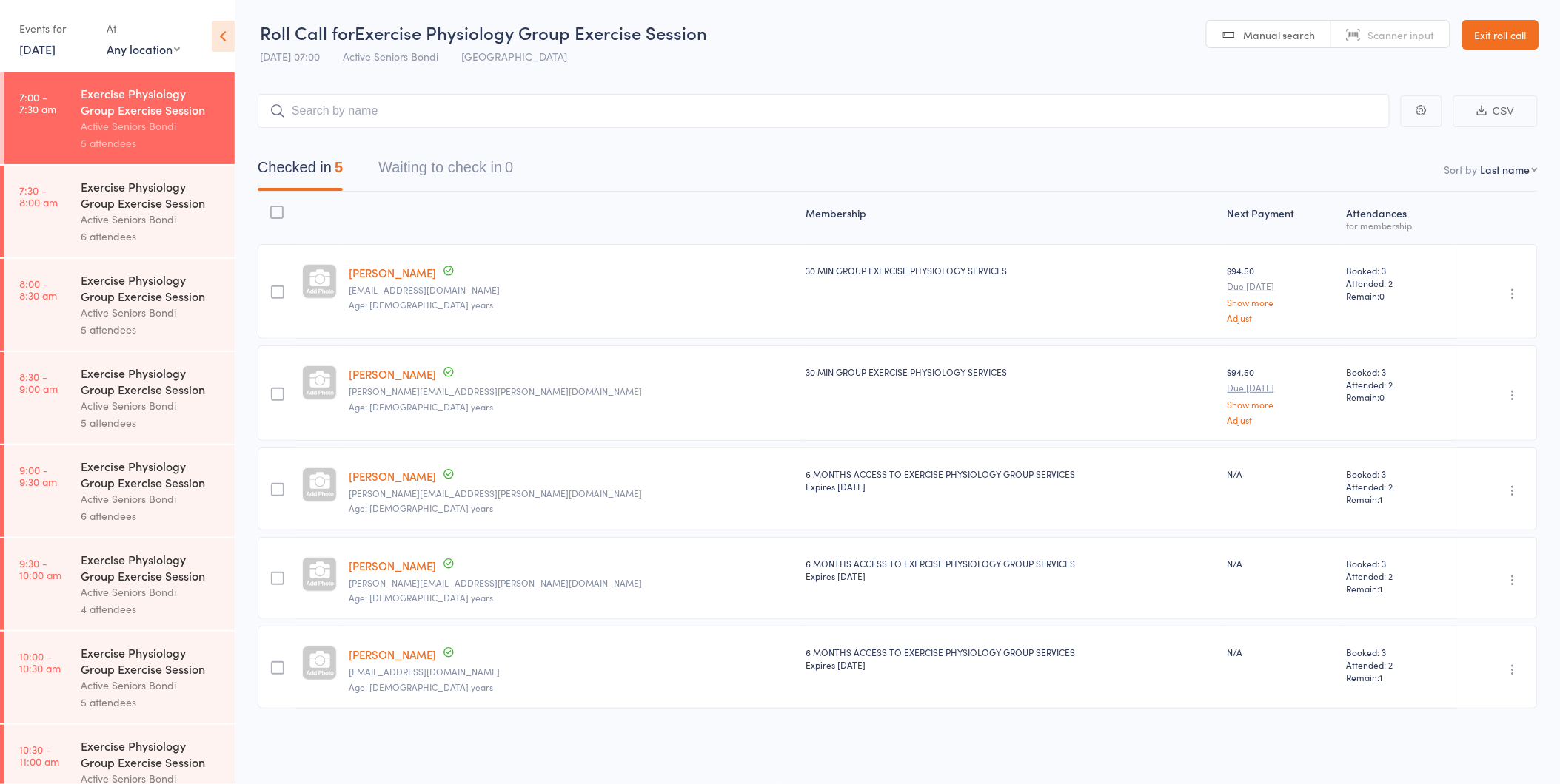
click at [139, 217] on div "Active Seniors Bondi" at bounding box center [151, 219] width 141 height 17
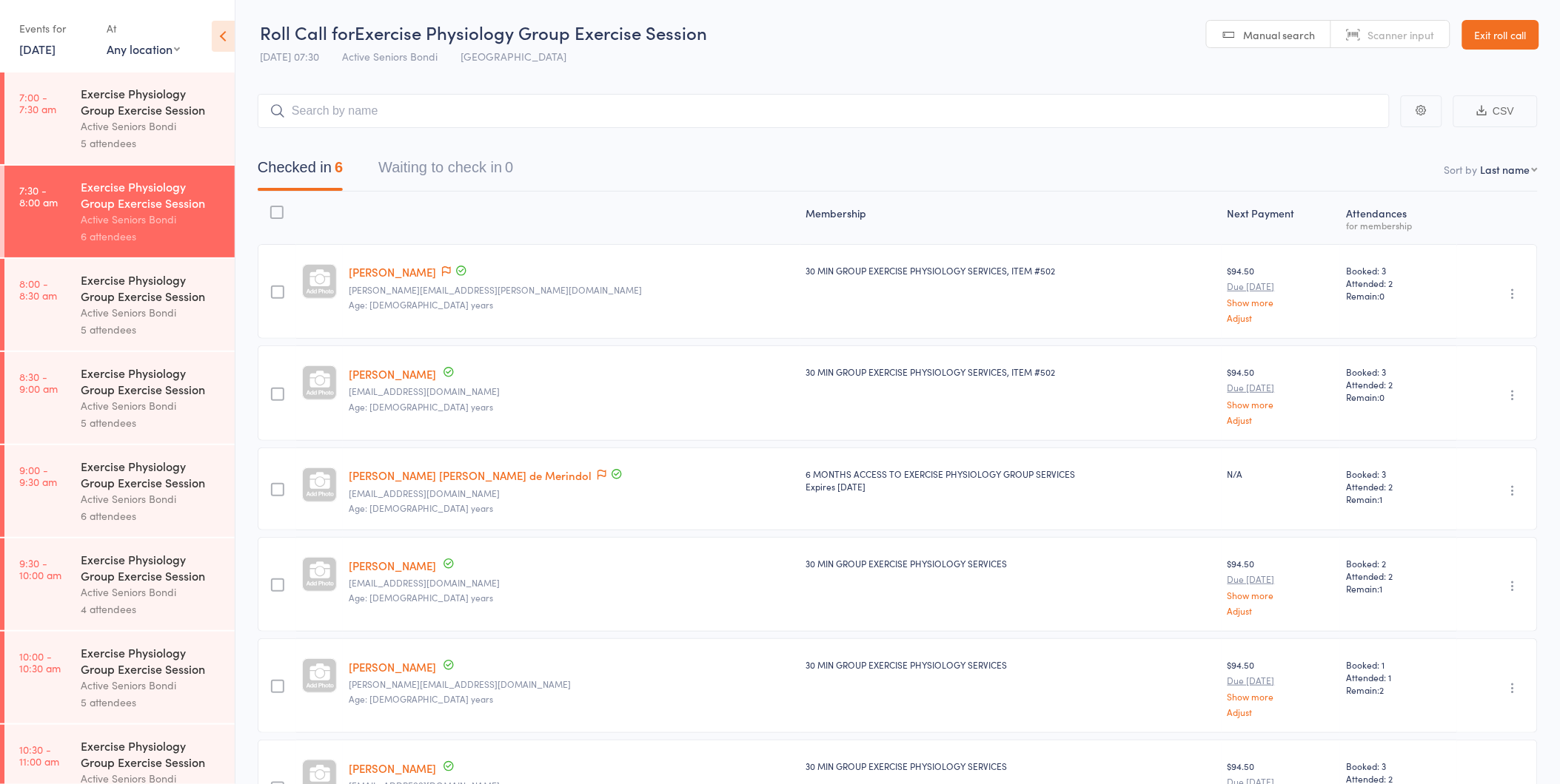
click at [140, 299] on div "Exercise Physiology Group Exercise Session" at bounding box center [151, 288] width 141 height 32
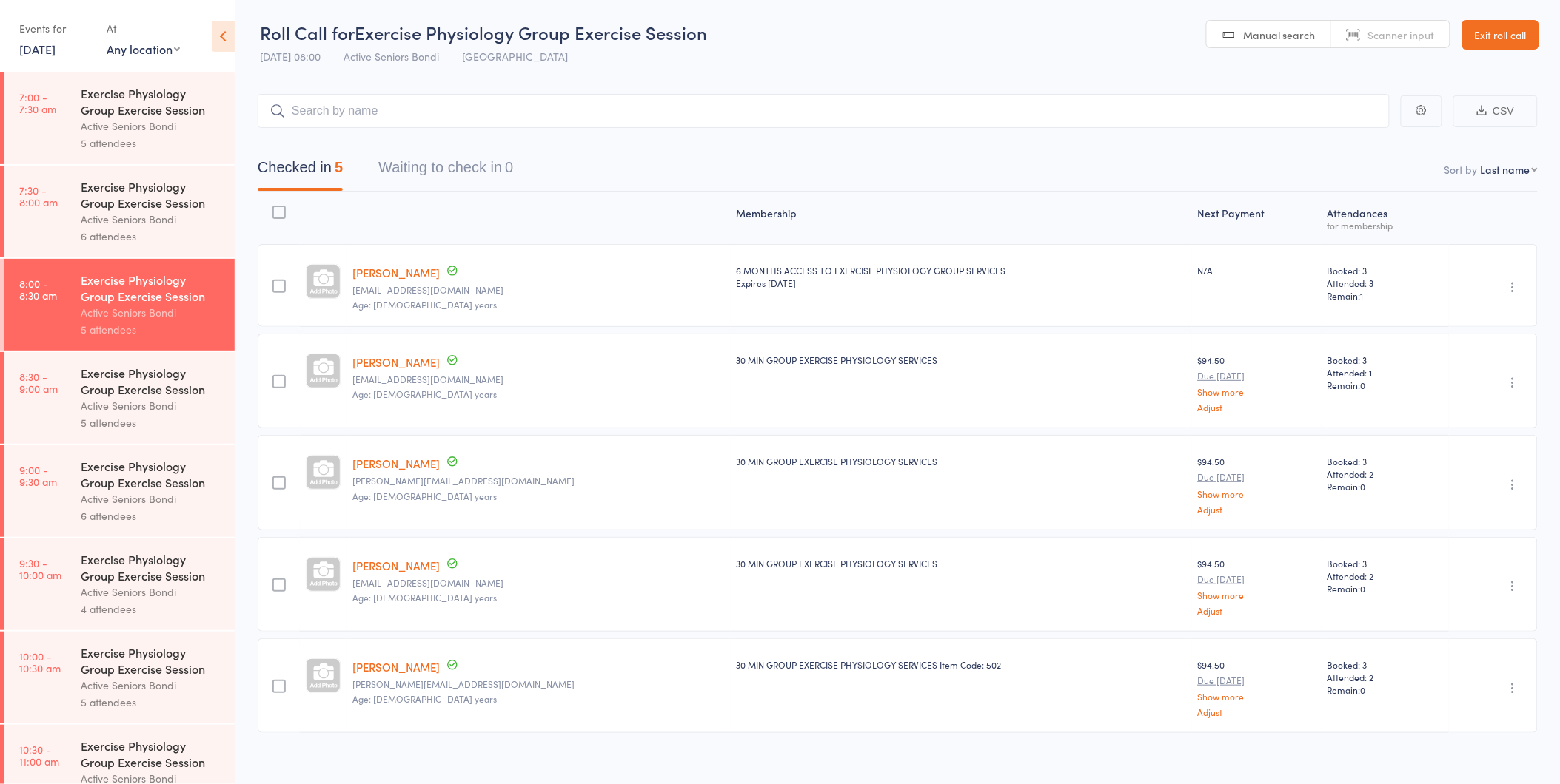
click at [123, 383] on div "Exercise Physiology Group Exercise Session" at bounding box center [151, 381] width 141 height 32
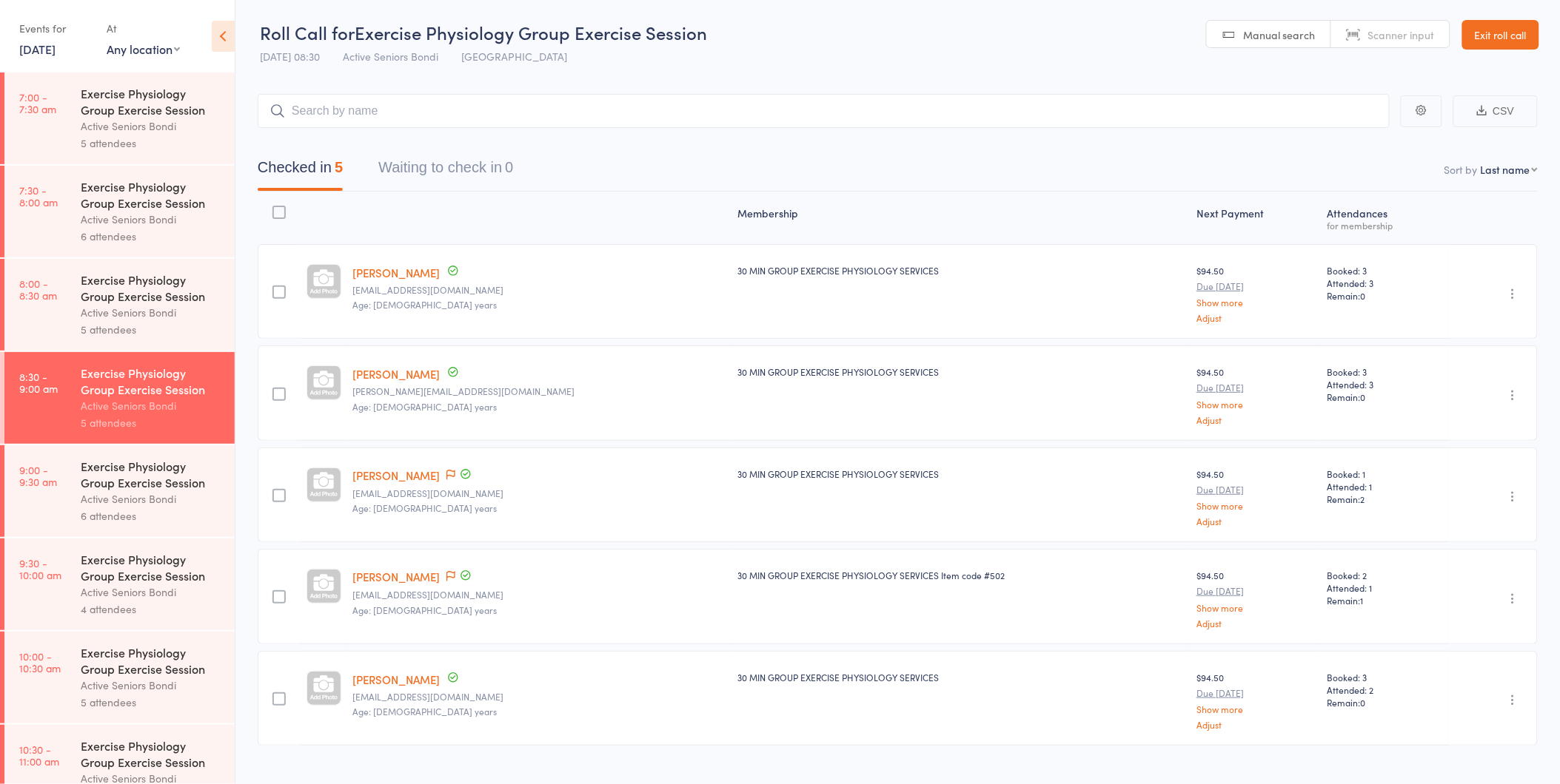
click at [115, 495] on div "Active Seniors Bondi" at bounding box center [151, 499] width 141 height 17
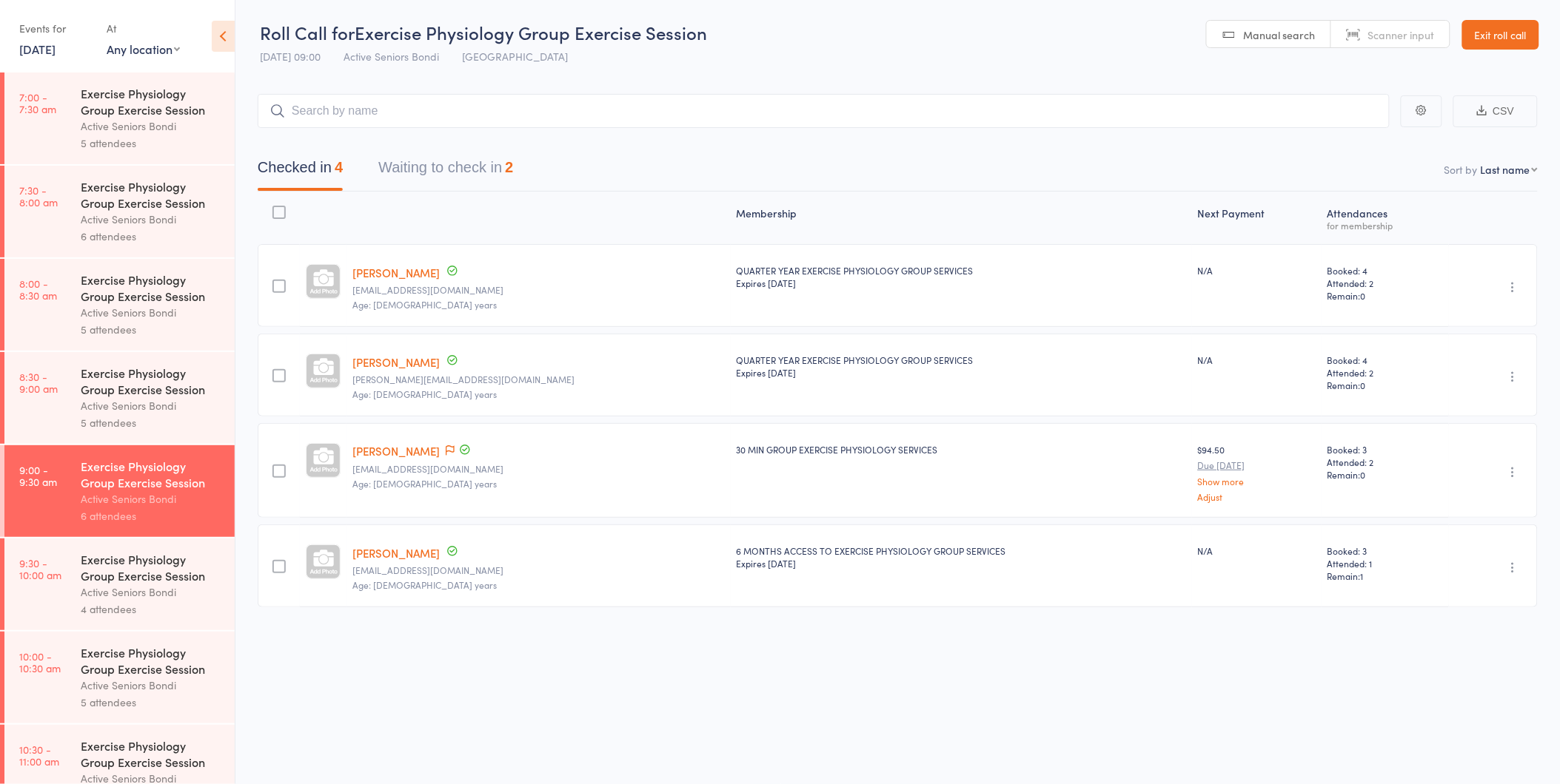
click at [475, 165] on button "Waiting to check in 2" at bounding box center [445, 171] width 135 height 39
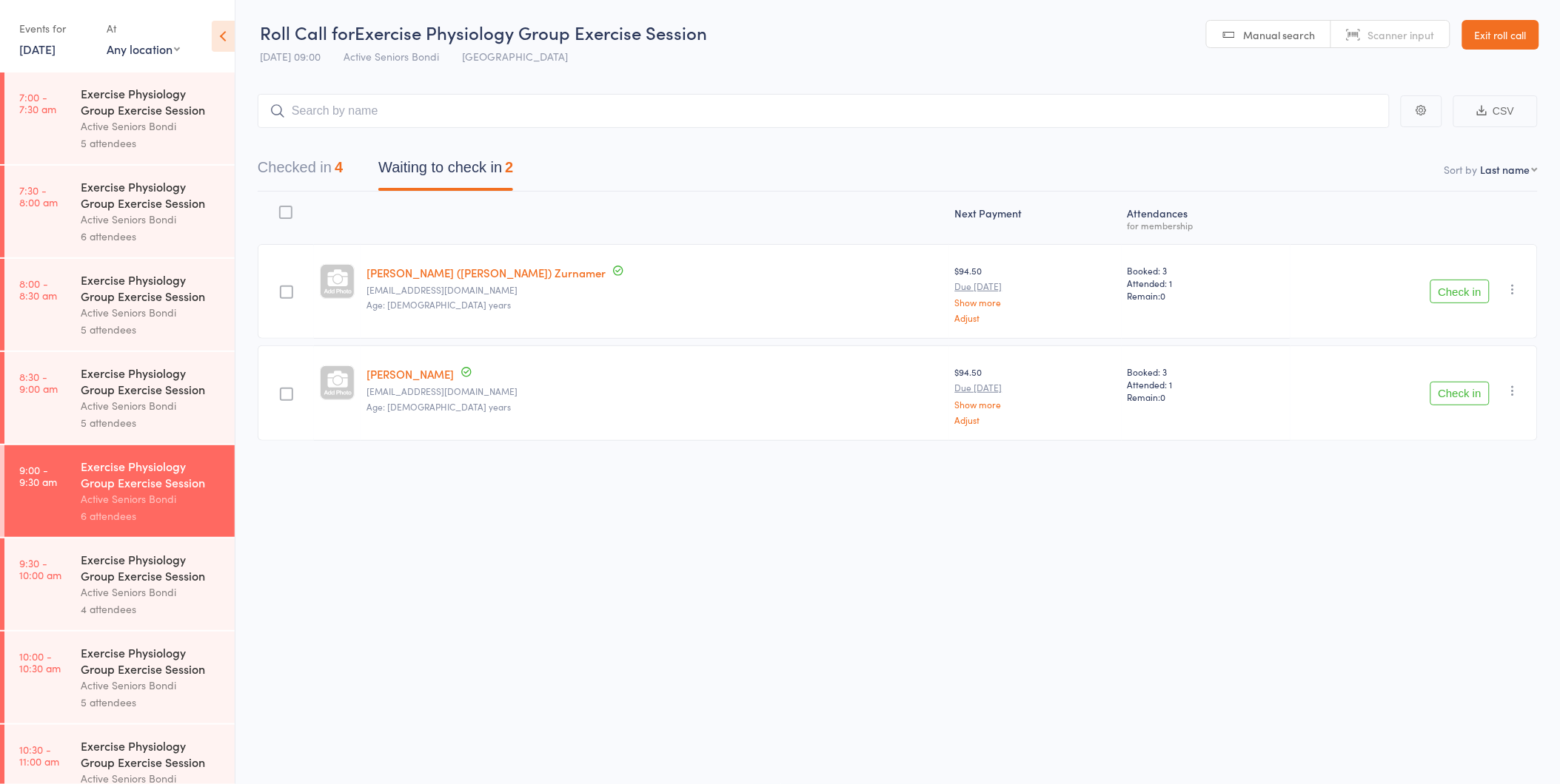
click at [1513, 289] on icon "button" at bounding box center [1513, 289] width 15 height 15
click at [1477, 437] on li "Mark absent" at bounding box center [1460, 438] width 122 height 20
click at [1513, 388] on icon "button" at bounding box center [1513, 391] width 15 height 15
click at [1501, 540] on li "Mark absent" at bounding box center [1460, 539] width 122 height 20
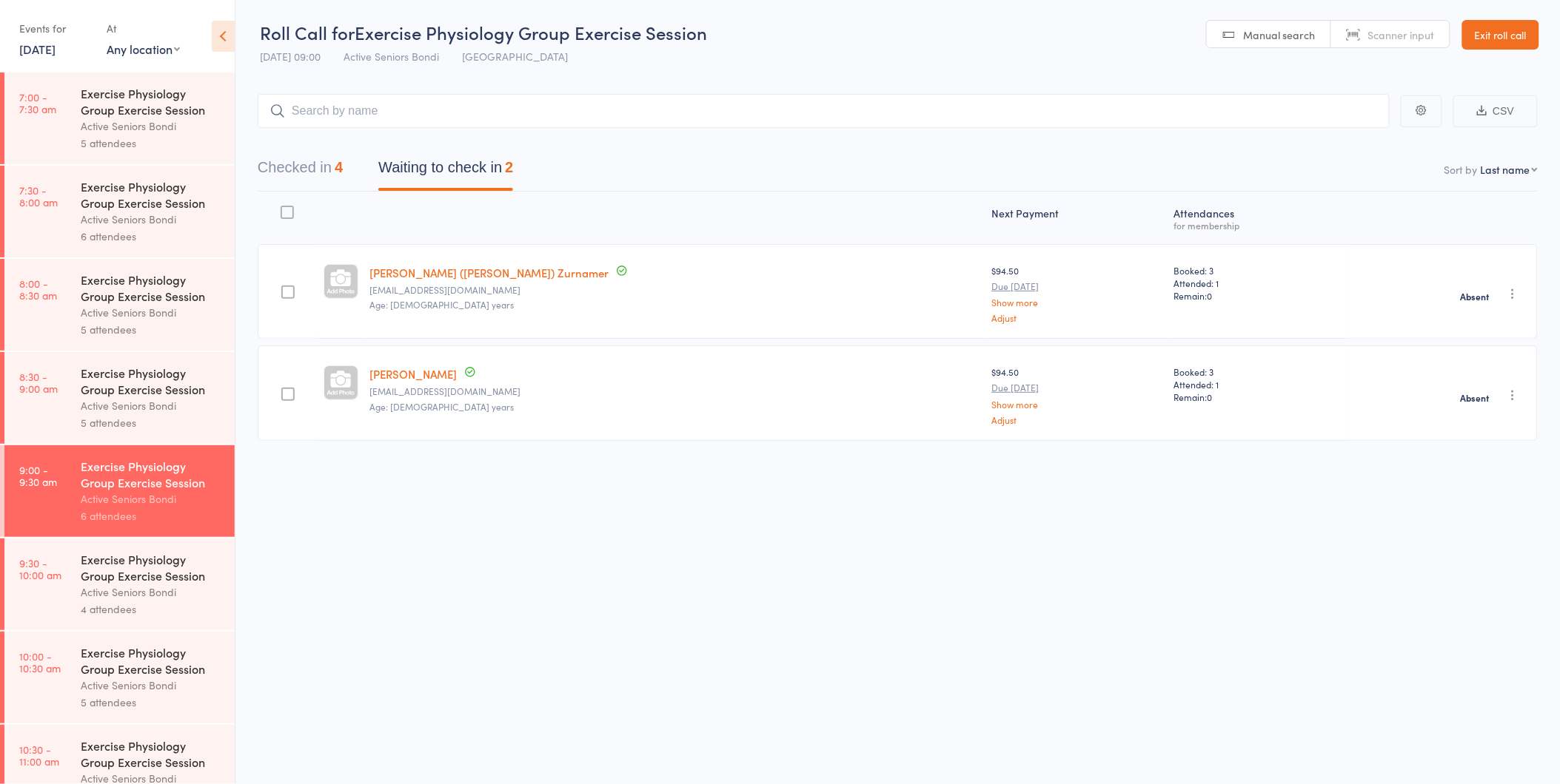
click at [1514, 294] on icon "button" at bounding box center [1513, 293] width 15 height 15
drag, startPoint x: 1468, startPoint y: 419, endPoint x: 874, endPoint y: 84, distance: 682.0
click at [1468, 419] on li "Remove" at bounding box center [1460, 422] width 122 height 20
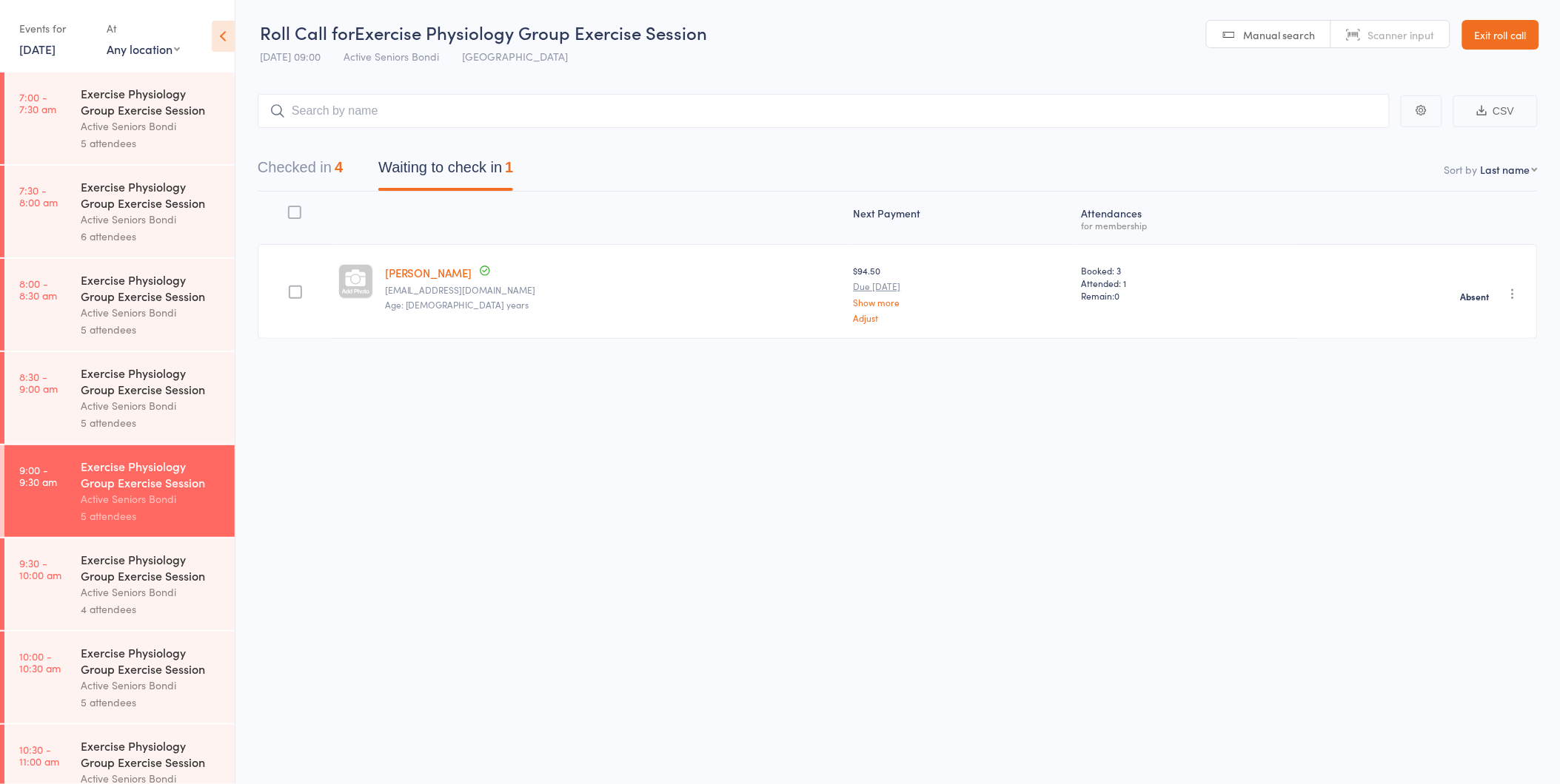
click at [1513, 289] on icon "button" at bounding box center [1513, 293] width 15 height 15
click at [1446, 418] on li "Remove" at bounding box center [1460, 422] width 122 height 20
click at [156, 582] on div "Exercise Physiology Group Exercise Session" at bounding box center [151, 568] width 141 height 32
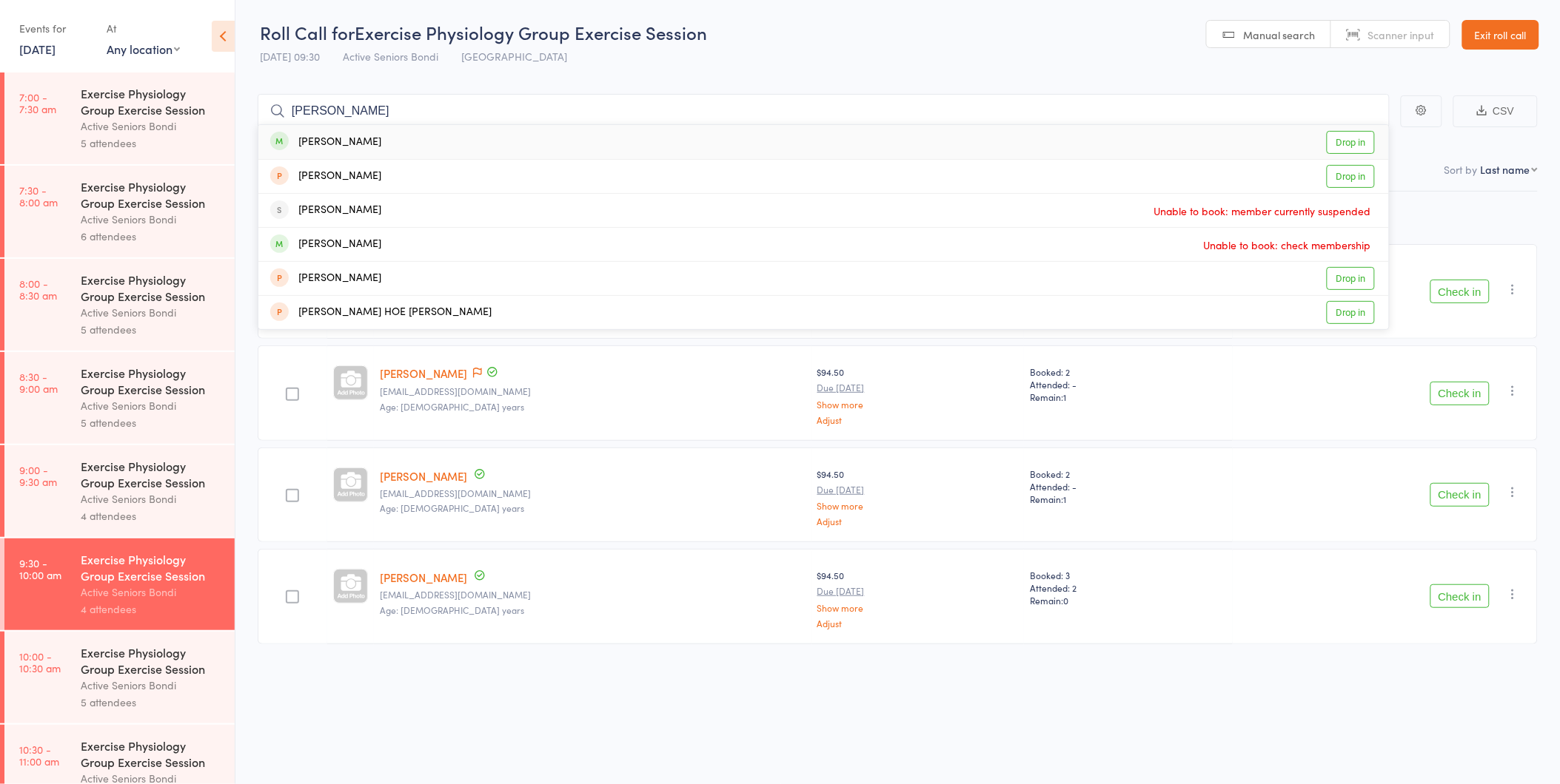
type input "linda"
click at [1357, 144] on link "Drop in" at bounding box center [1350, 143] width 48 height 23
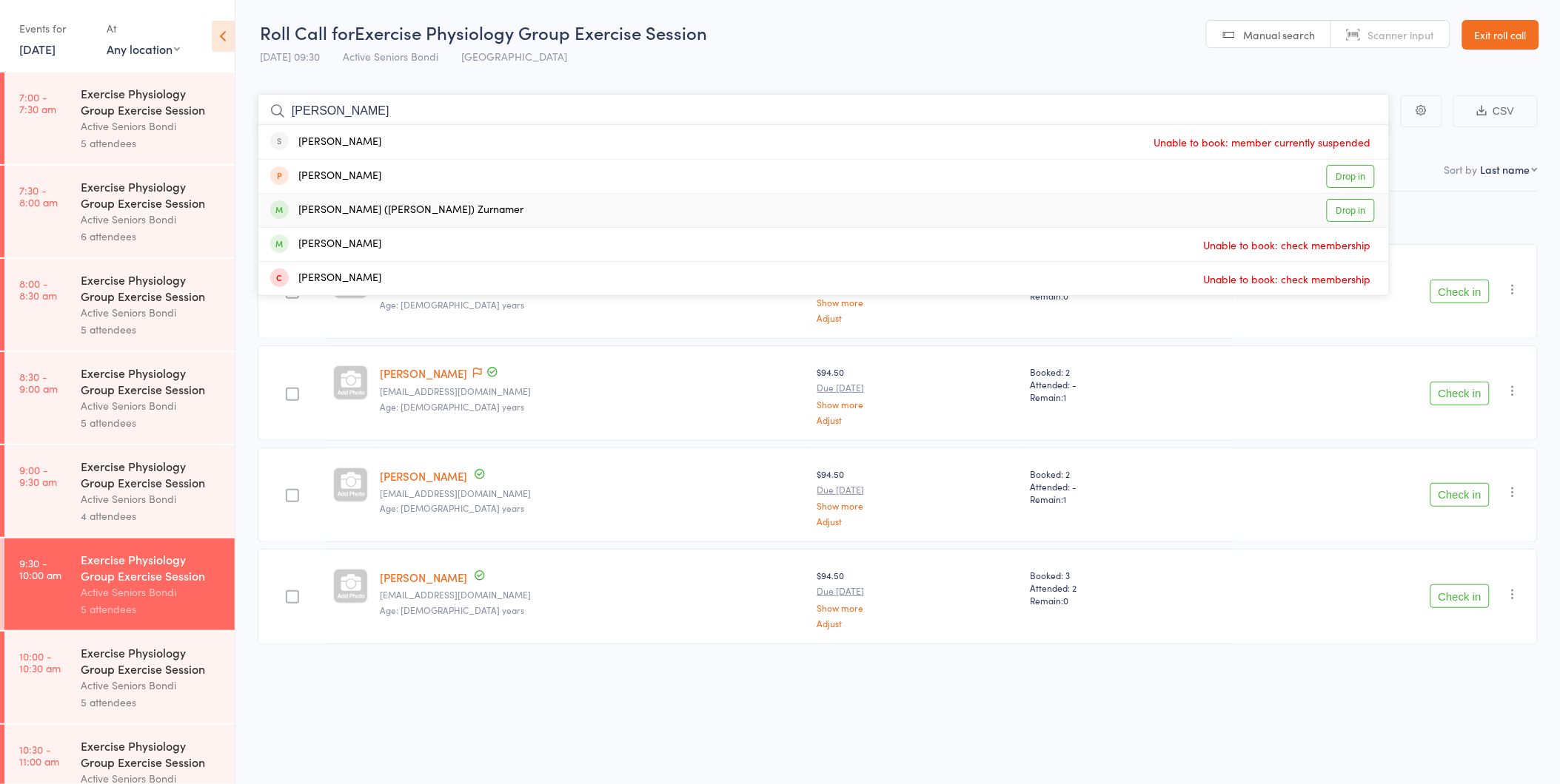
type input "ken"
click at [1347, 215] on link "Drop in" at bounding box center [1350, 211] width 48 height 23
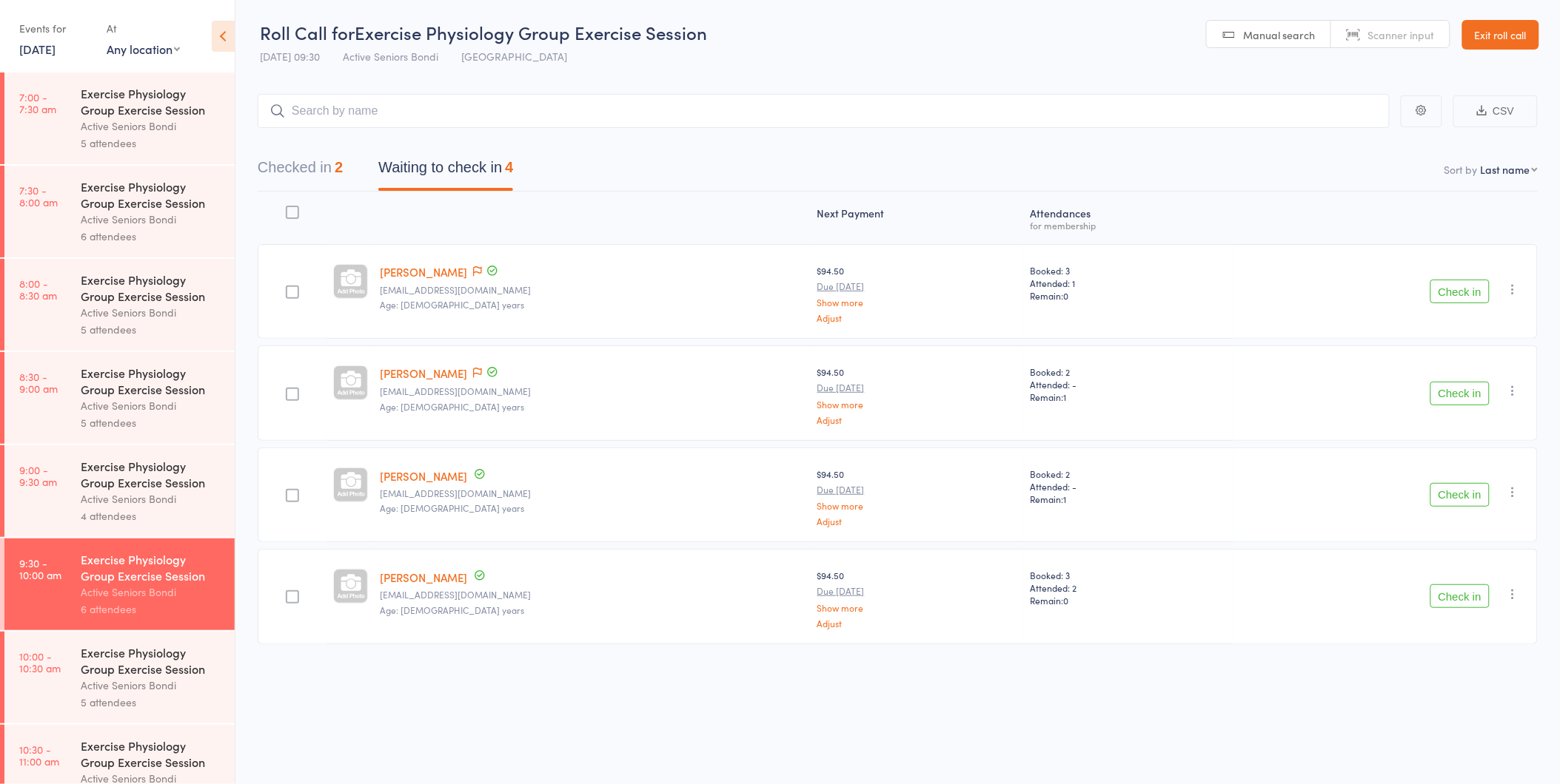
click at [147, 496] on div "Active Seniors Bondi" at bounding box center [151, 499] width 141 height 17
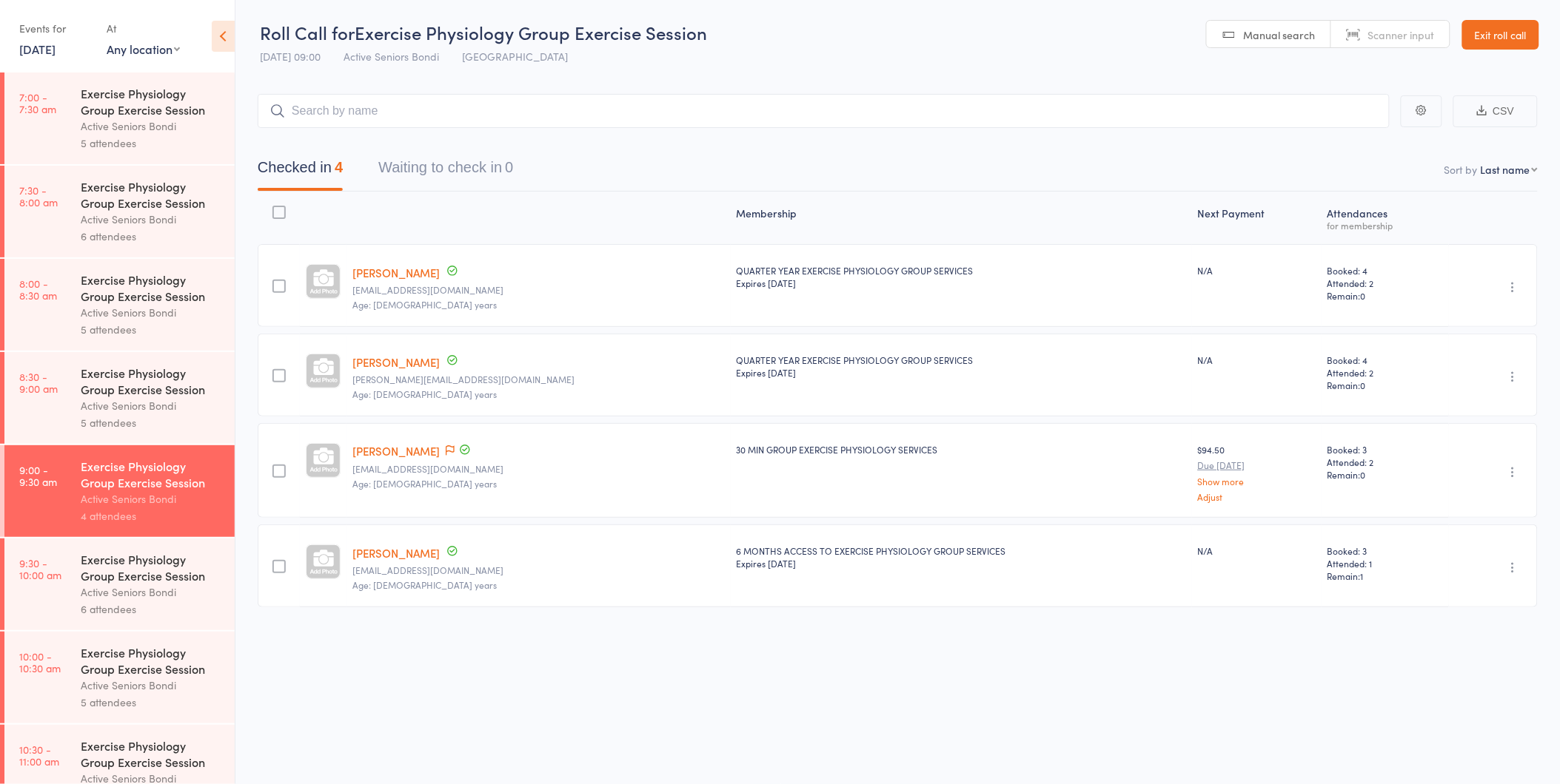
click at [131, 594] on div "Active Seniors Bondi" at bounding box center [151, 592] width 141 height 17
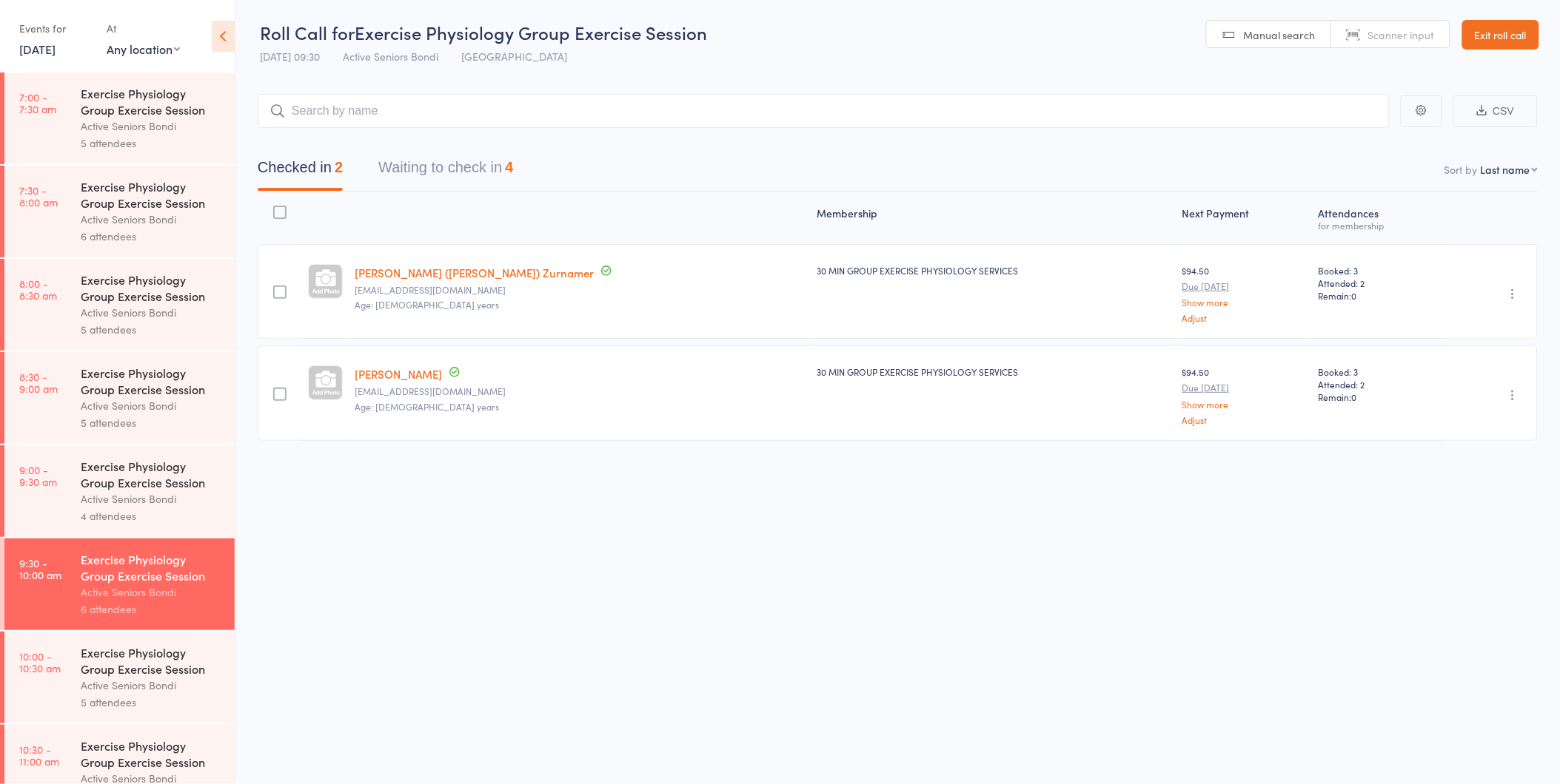
click at [140, 684] on div "Active Seniors Bondi" at bounding box center [151, 685] width 141 height 17
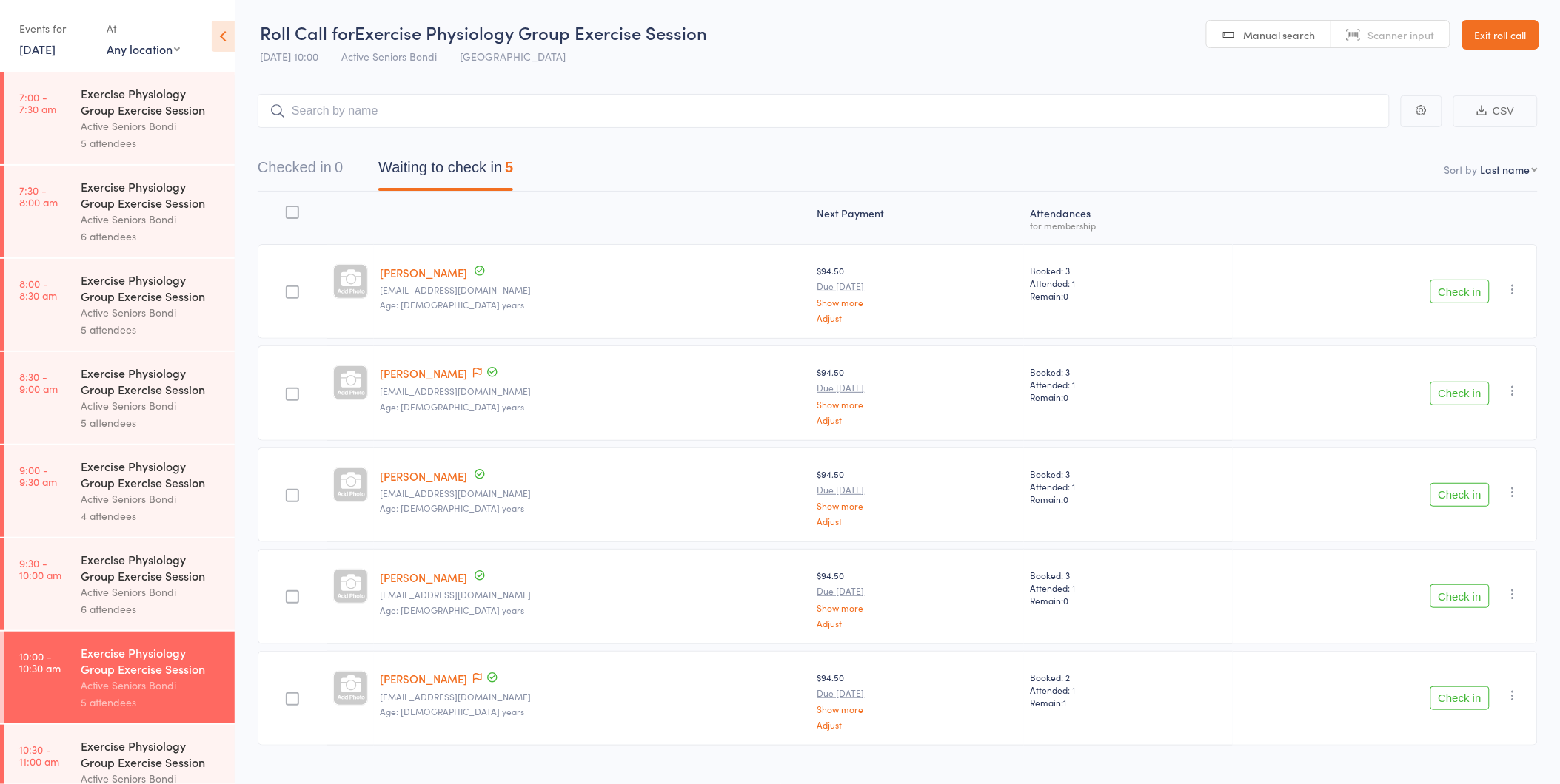
click at [582, 229] on div at bounding box center [592, 218] width 437 height 39
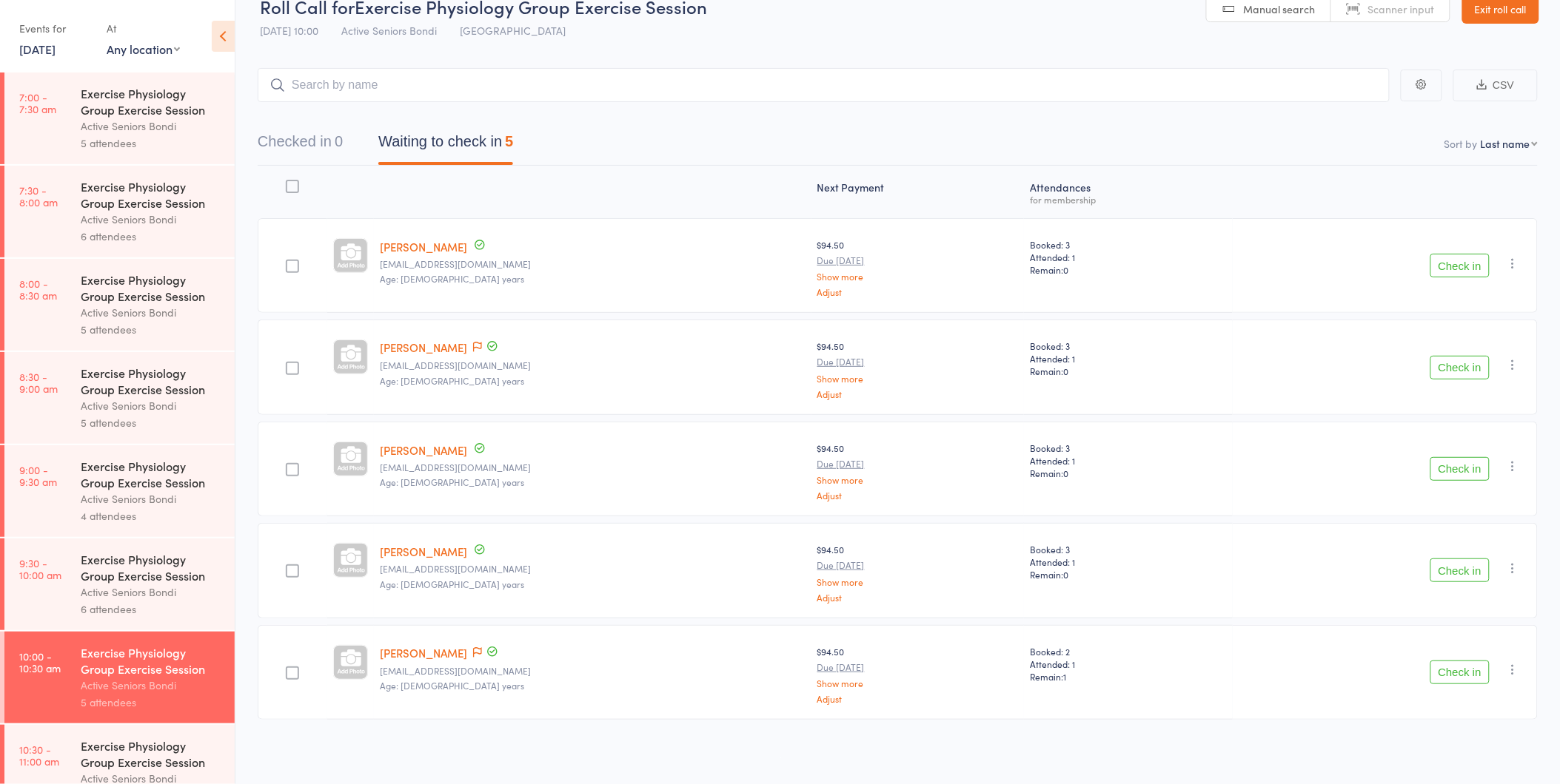
click at [131, 615] on div "6 attendees" at bounding box center [151, 609] width 141 height 17
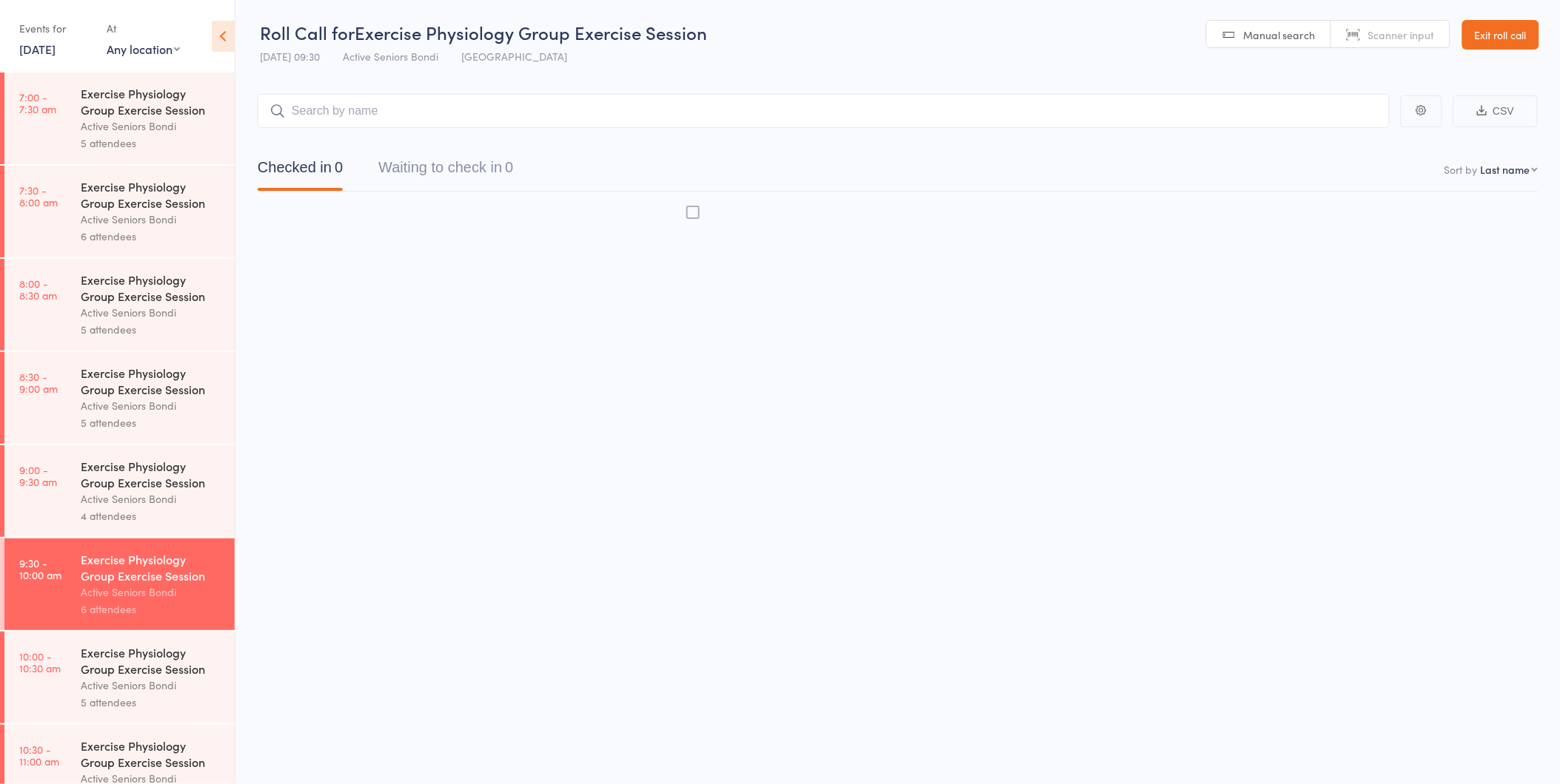
scroll to position [1, 0]
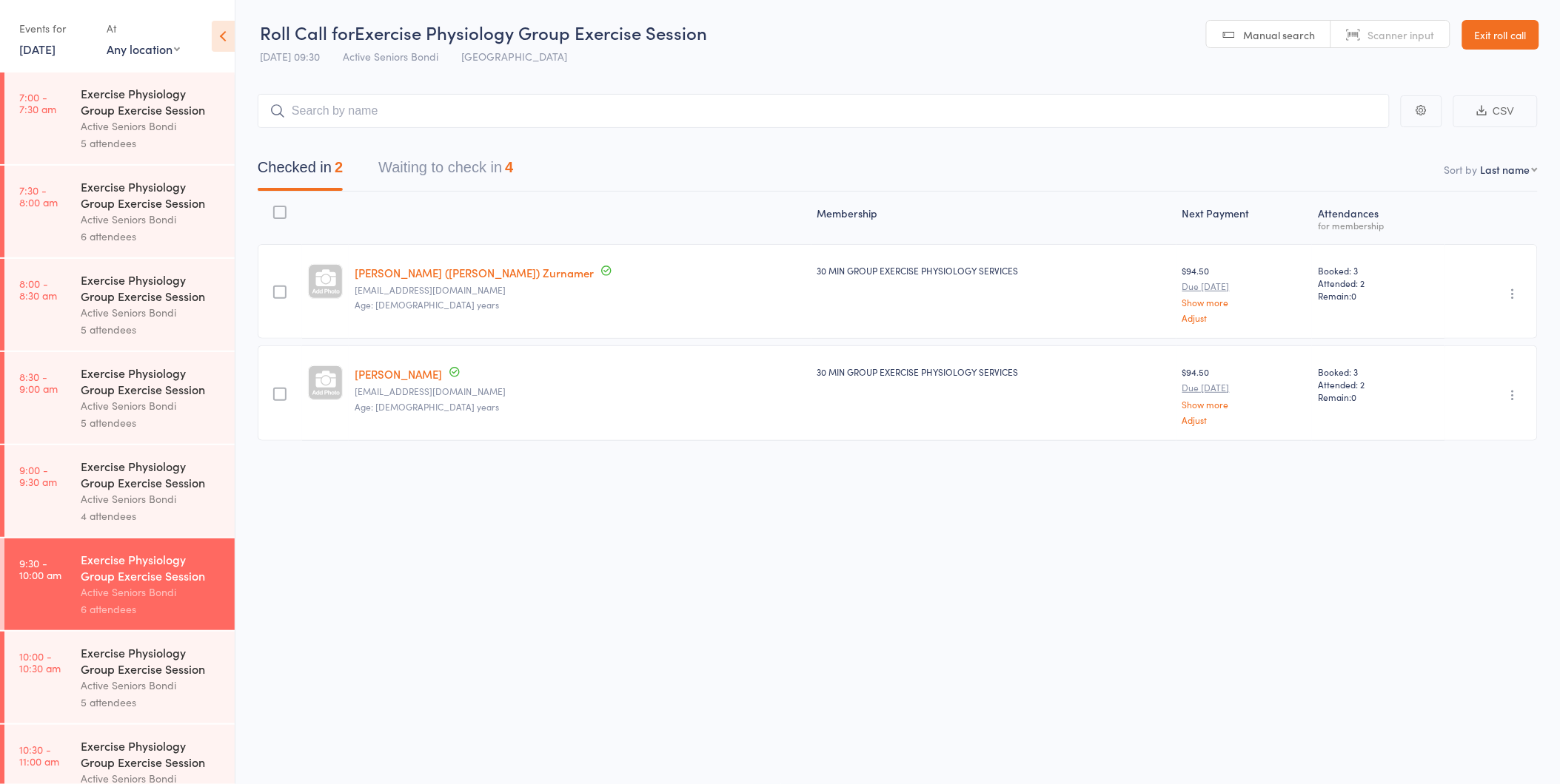
click at [445, 161] on button "Waiting to check in 4" at bounding box center [445, 171] width 135 height 39
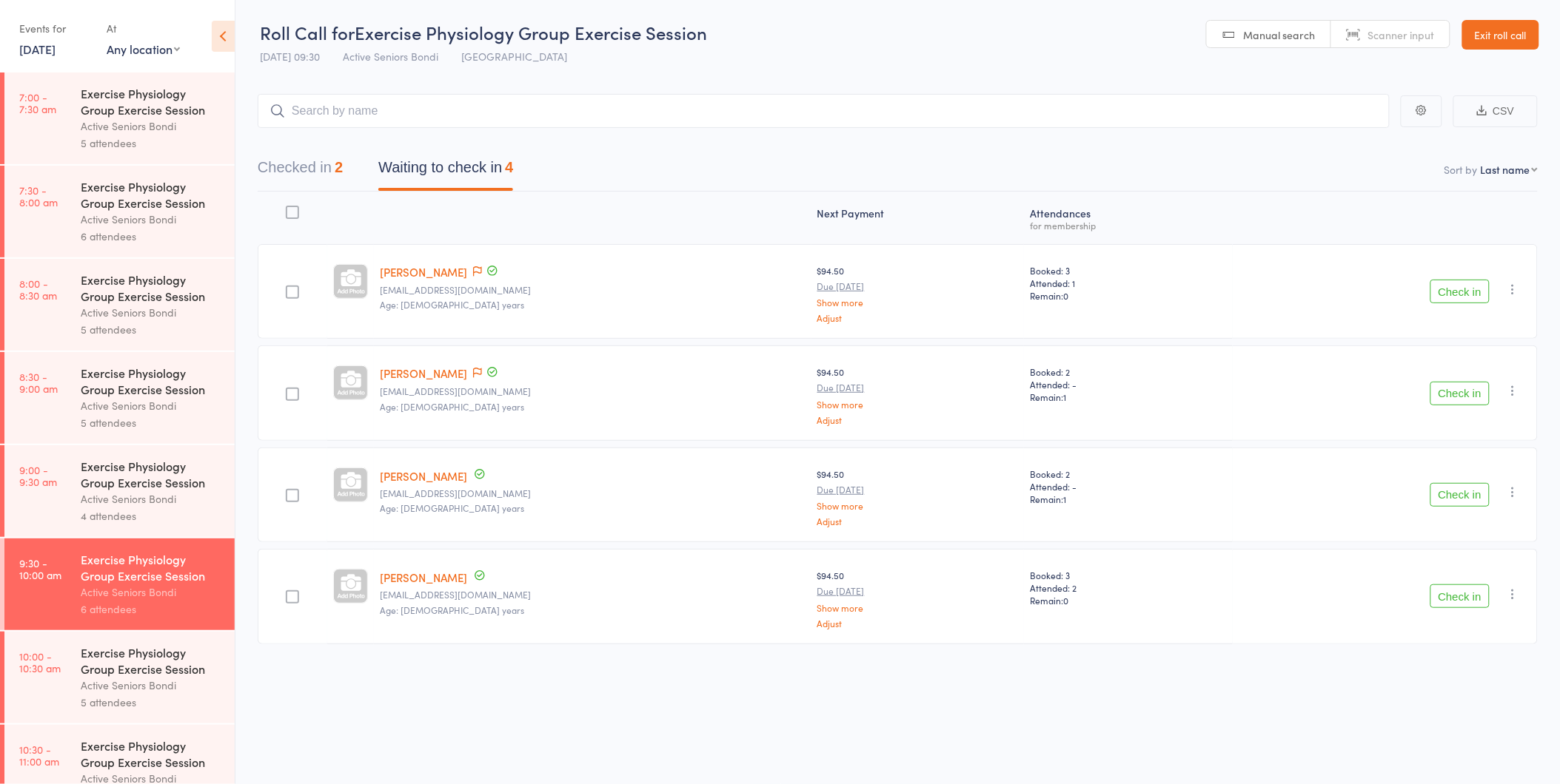
click at [1455, 293] on button "Check in" at bounding box center [1459, 291] width 59 height 24
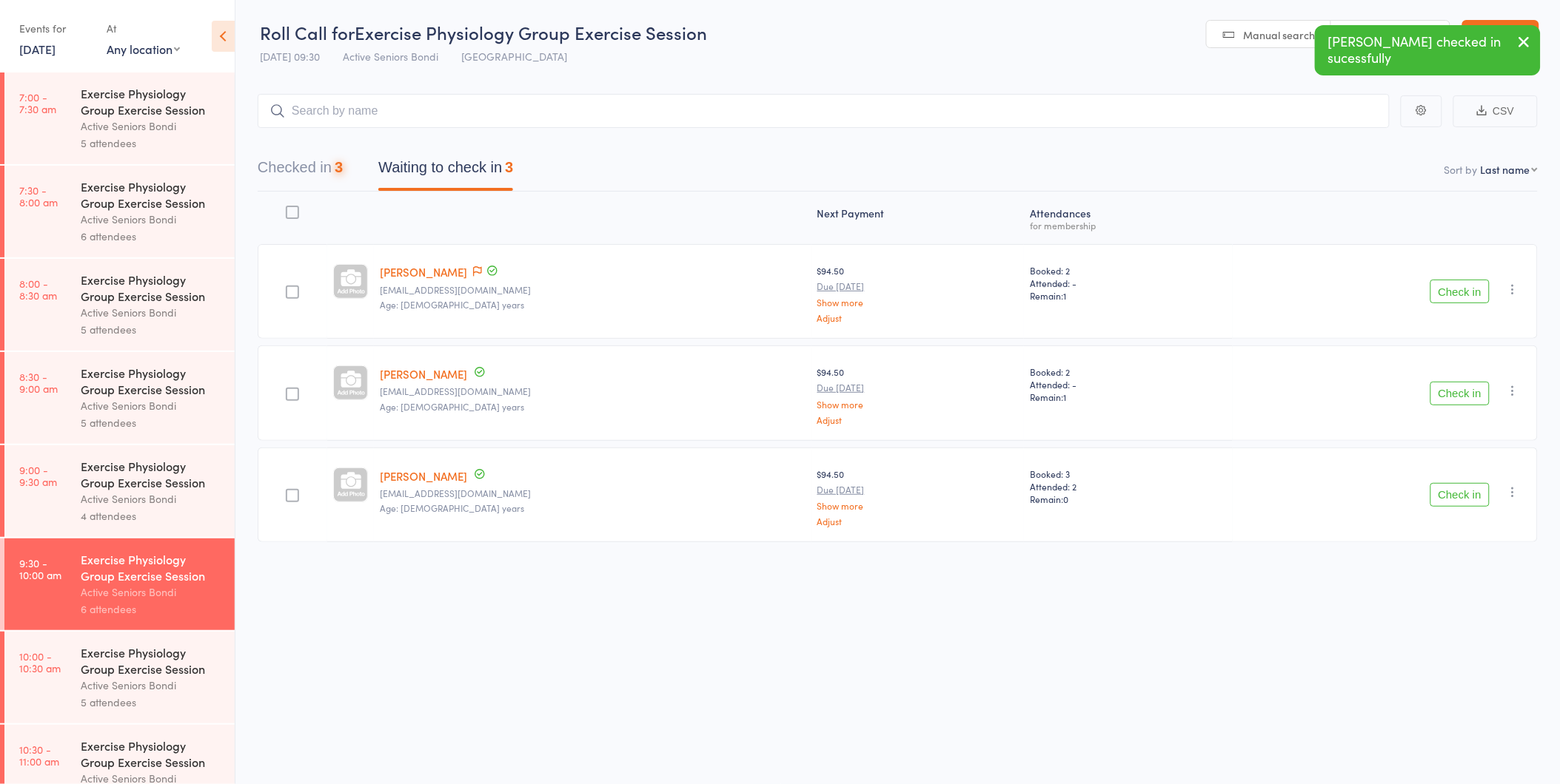
click at [1455, 293] on button "Check in" at bounding box center [1459, 291] width 59 height 24
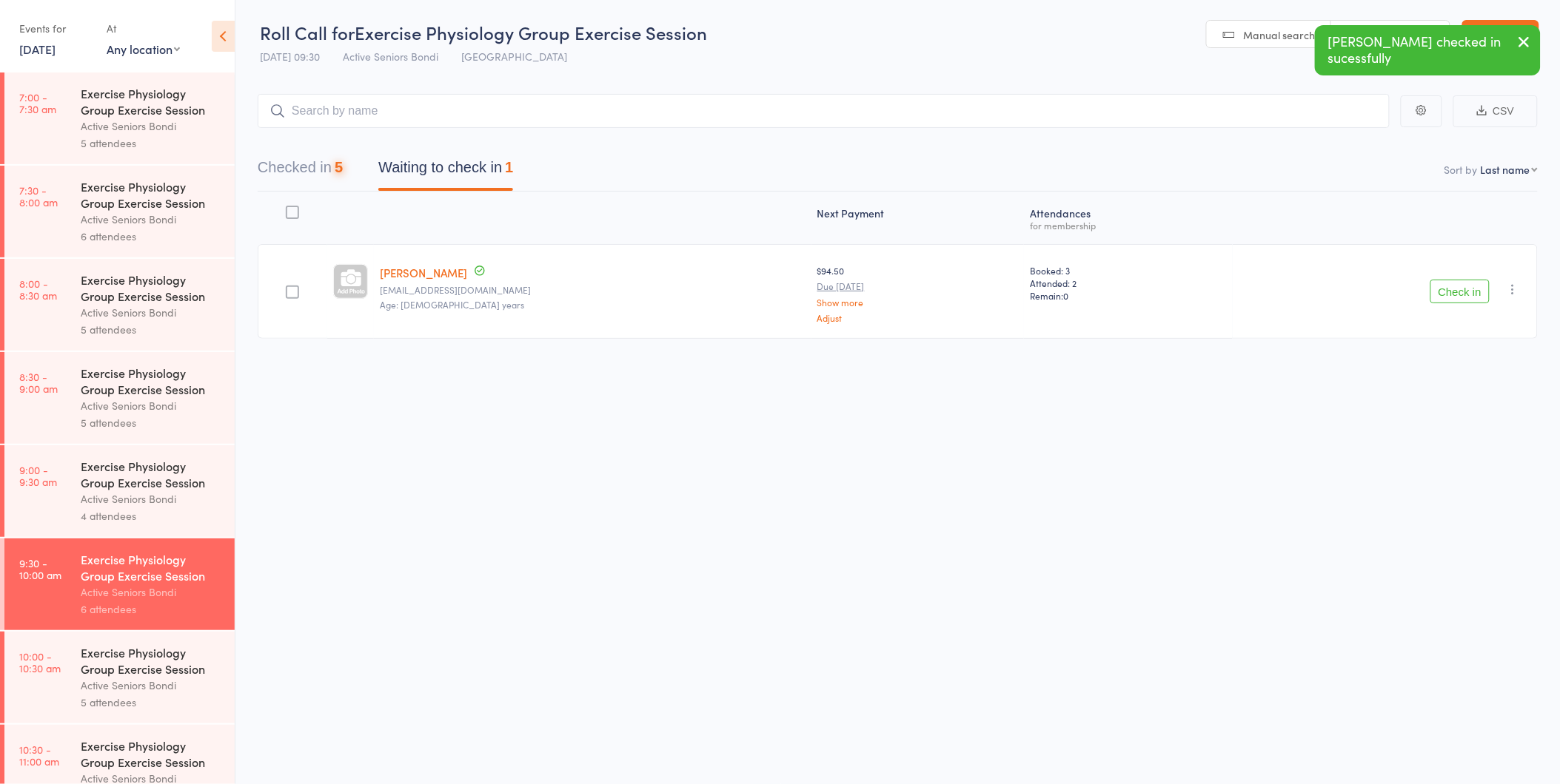
click at [1455, 293] on button "Check in" at bounding box center [1459, 291] width 59 height 24
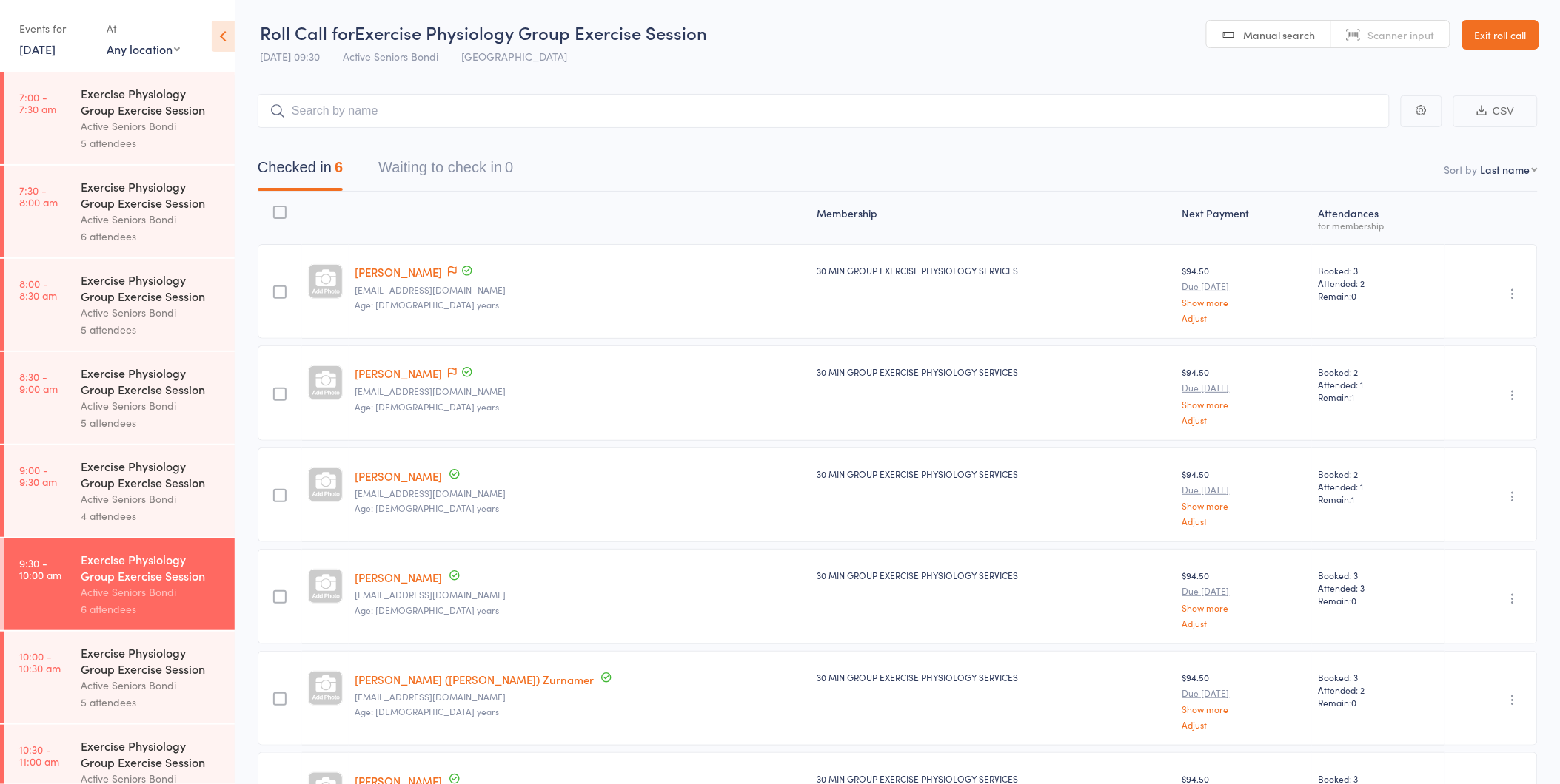
click at [165, 478] on div "Exercise Physiology Group Exercise Session" at bounding box center [151, 474] width 141 height 32
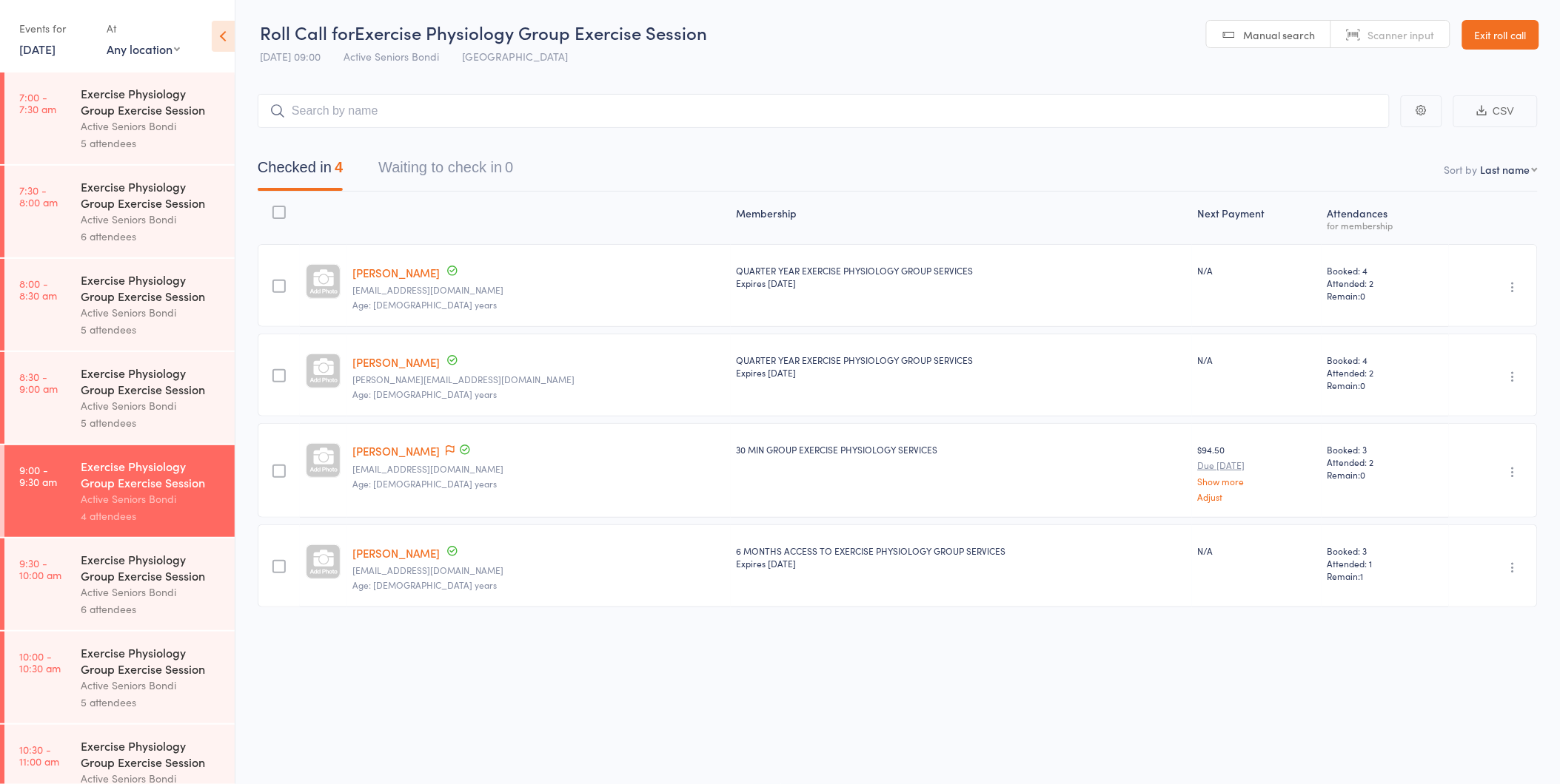
click at [140, 589] on div "Active Seniors Bondi" at bounding box center [151, 592] width 141 height 17
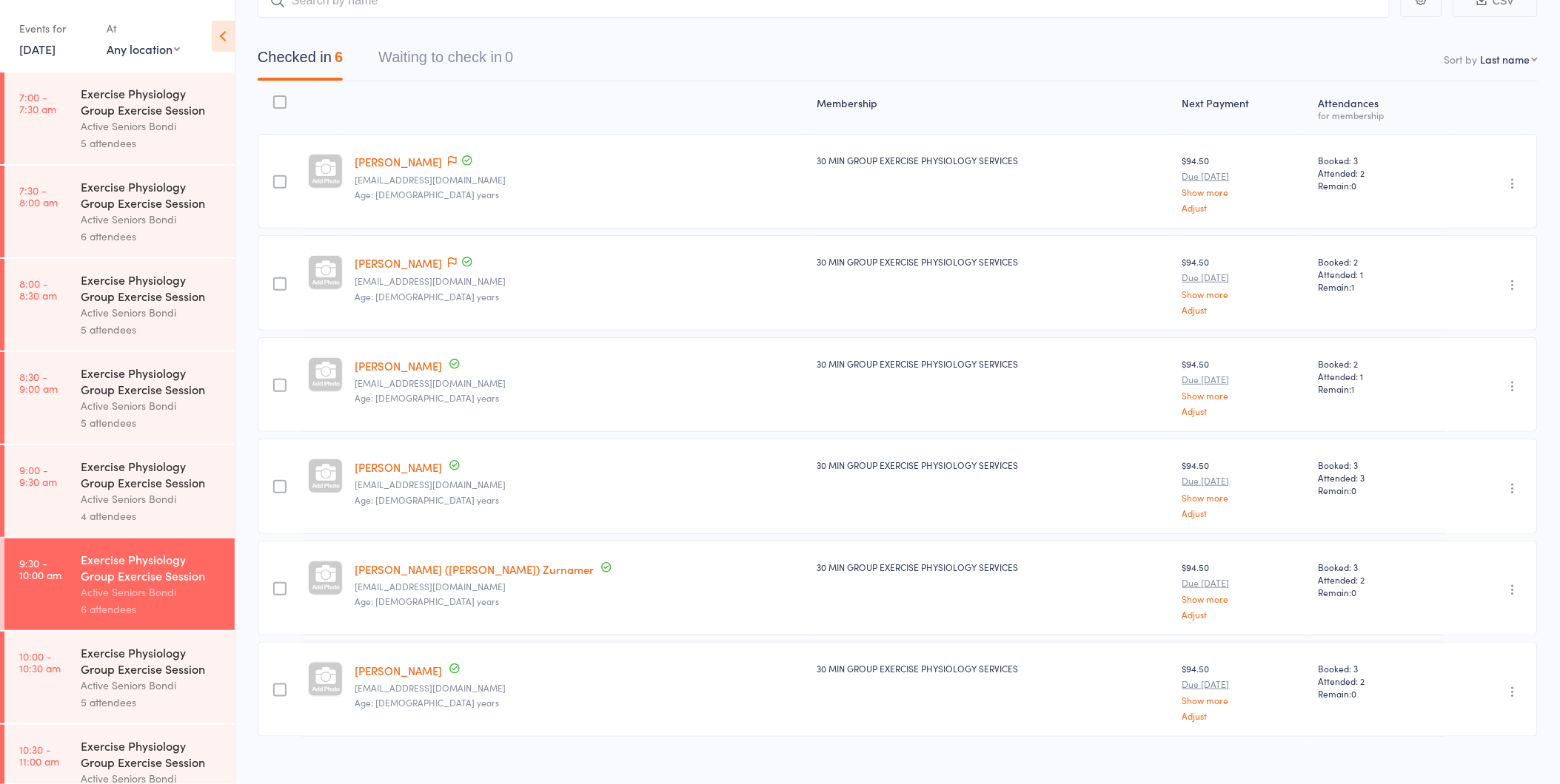
scroll to position [128, 0]
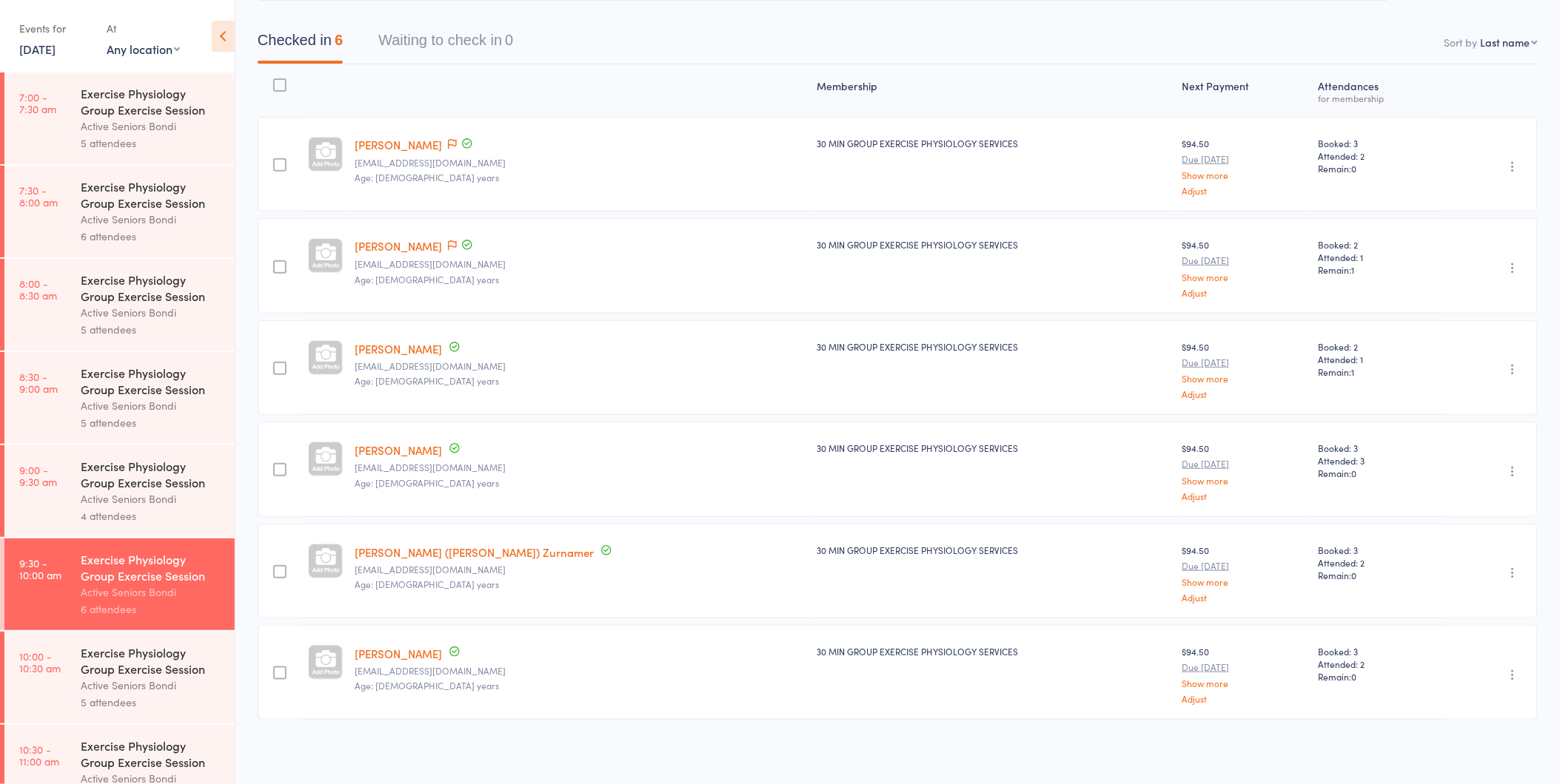
click at [171, 676] on div "Exercise Physiology Group Exercise Session" at bounding box center [151, 661] width 141 height 32
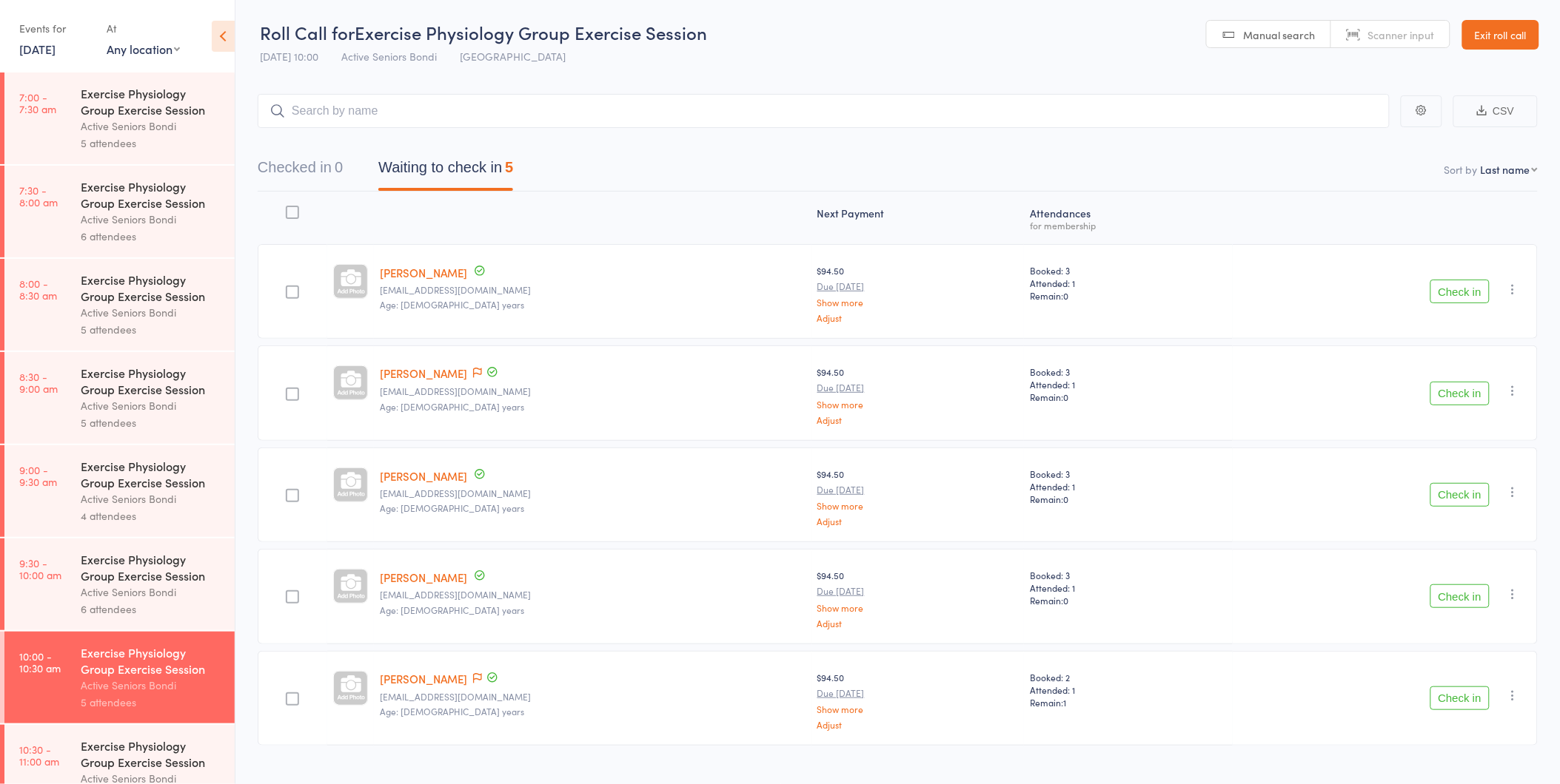
click at [1471, 391] on button "Check in" at bounding box center [1459, 393] width 59 height 24
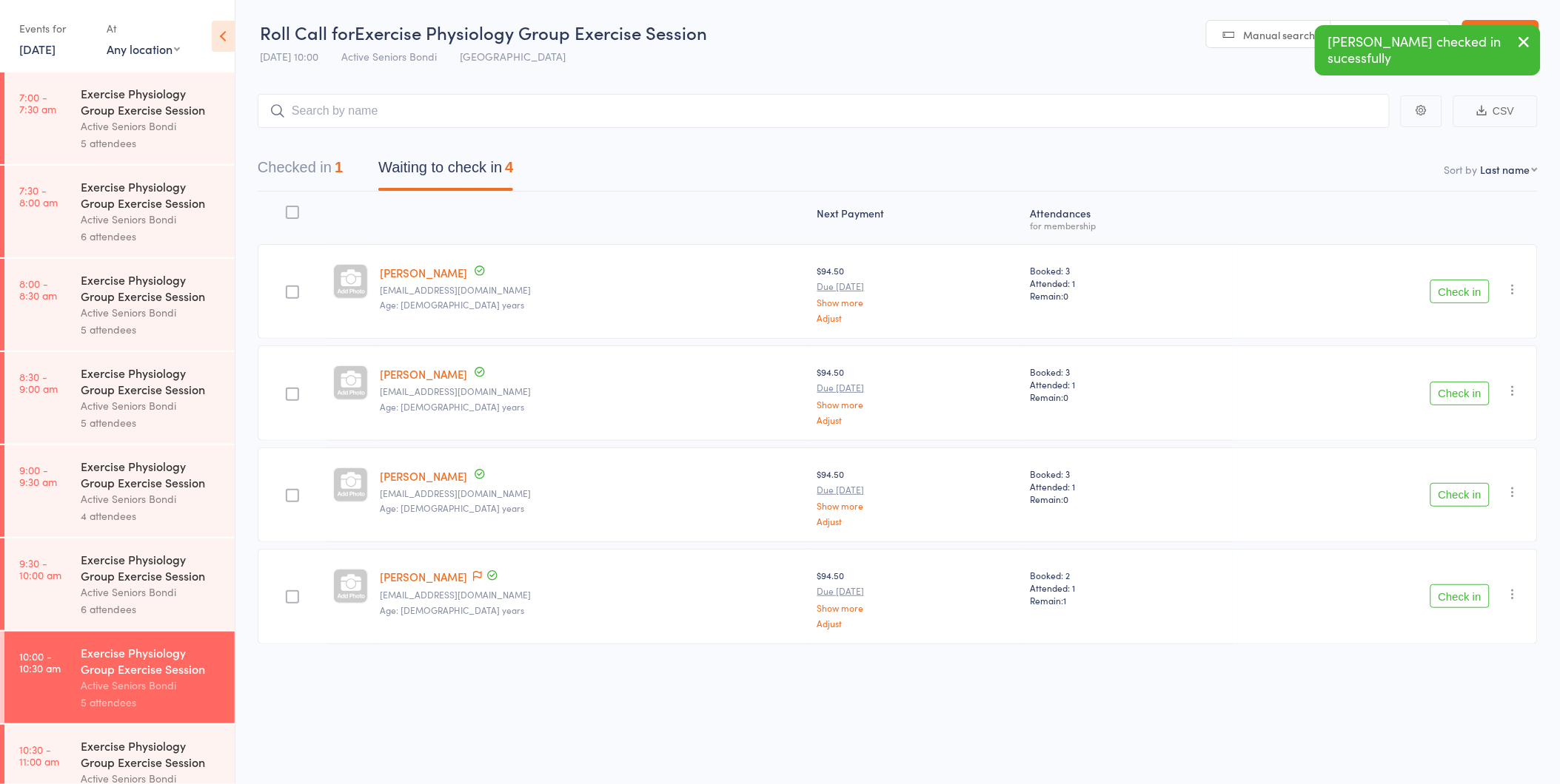
click at [1463, 296] on button "Check in" at bounding box center [1459, 291] width 59 height 24
click at [1460, 301] on button "Check in" at bounding box center [1459, 291] width 59 height 24
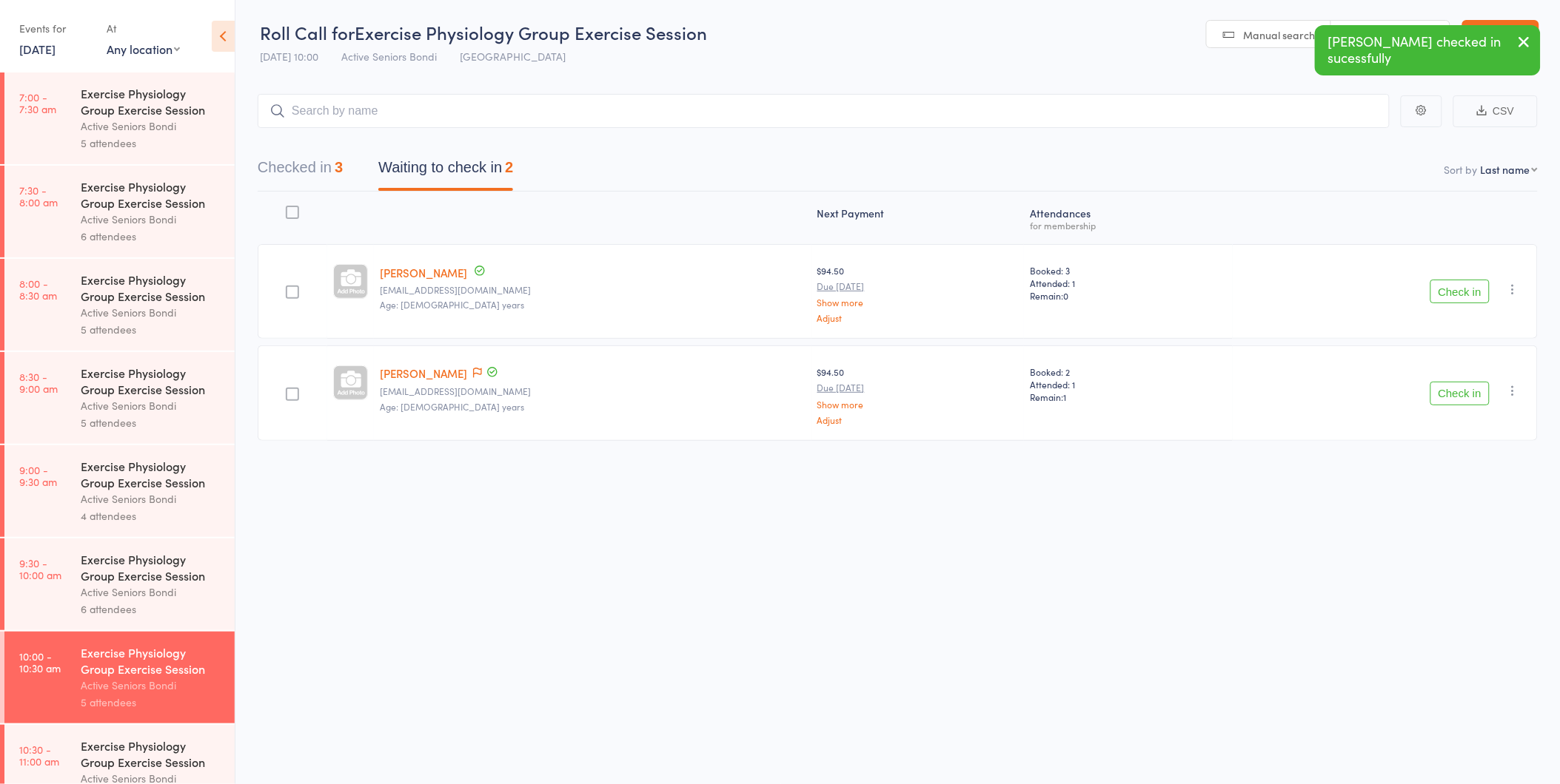
click at [1460, 301] on button "Check in" at bounding box center [1459, 291] width 59 height 24
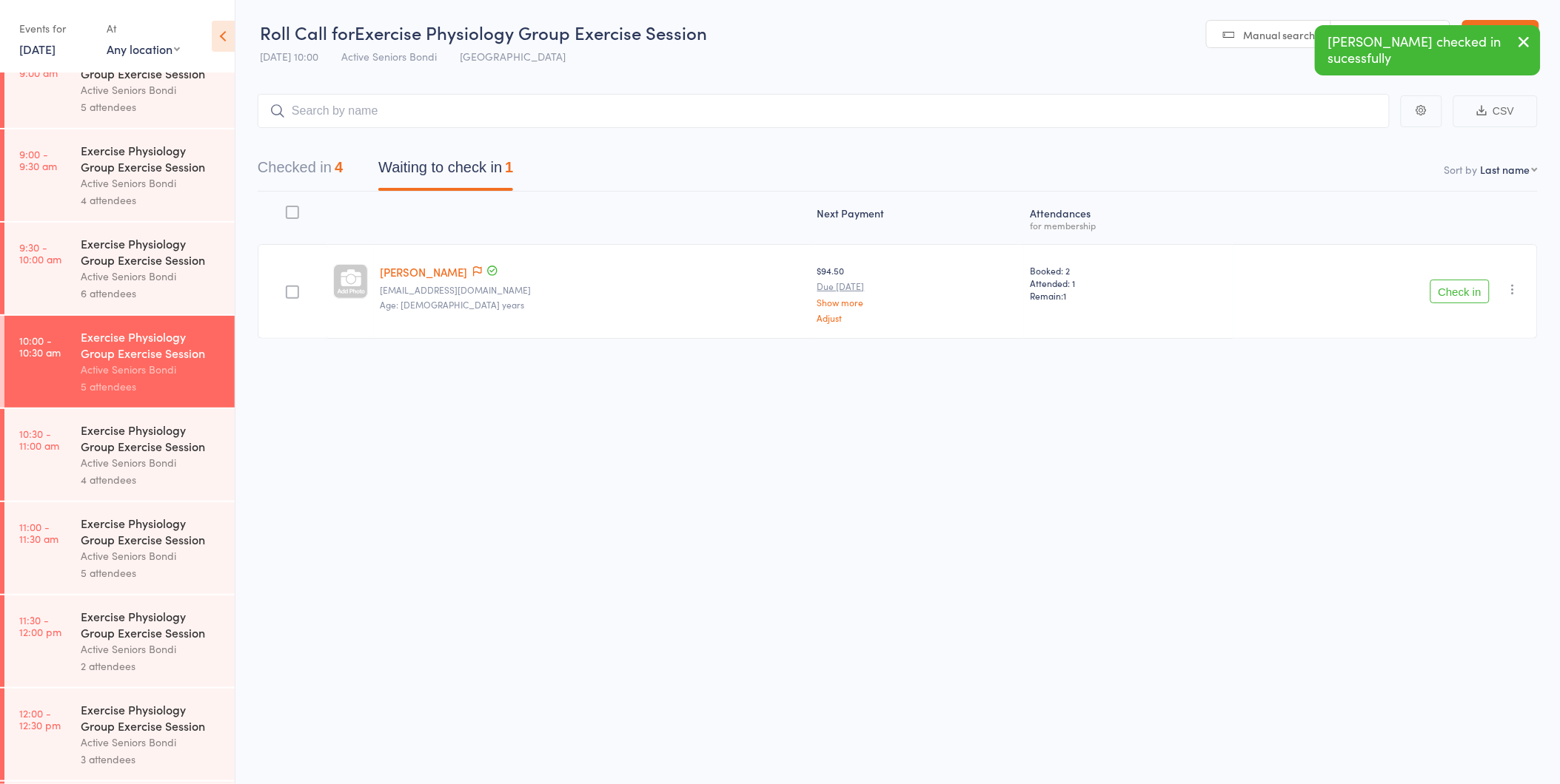
scroll to position [318, 0]
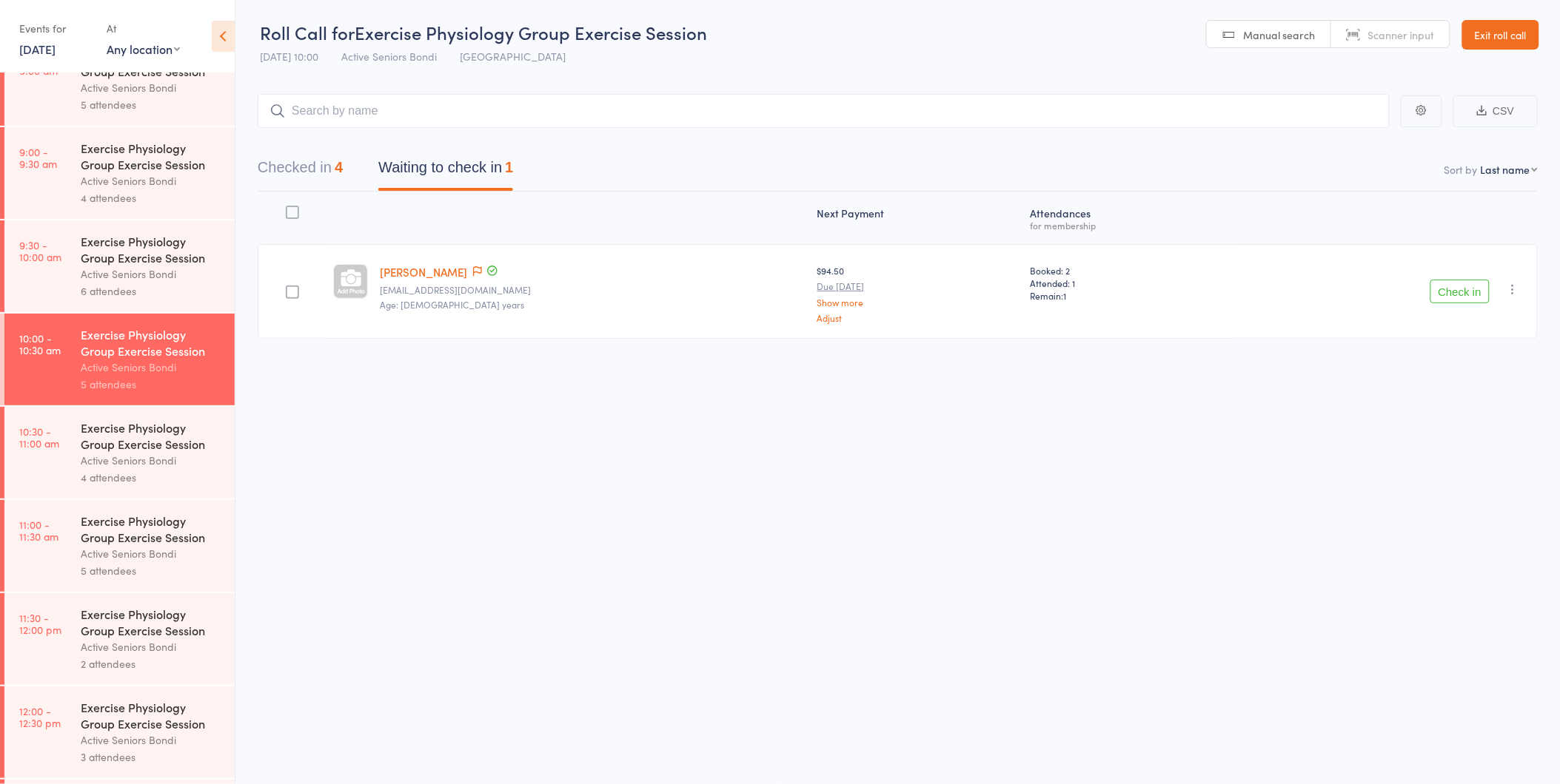
click at [462, 172] on button "Waiting to check in 1" at bounding box center [445, 171] width 135 height 39
click at [453, 160] on button "Waiting to check in 1" at bounding box center [445, 171] width 135 height 39
click at [157, 277] on div "Active Seniors Bondi" at bounding box center [151, 274] width 141 height 17
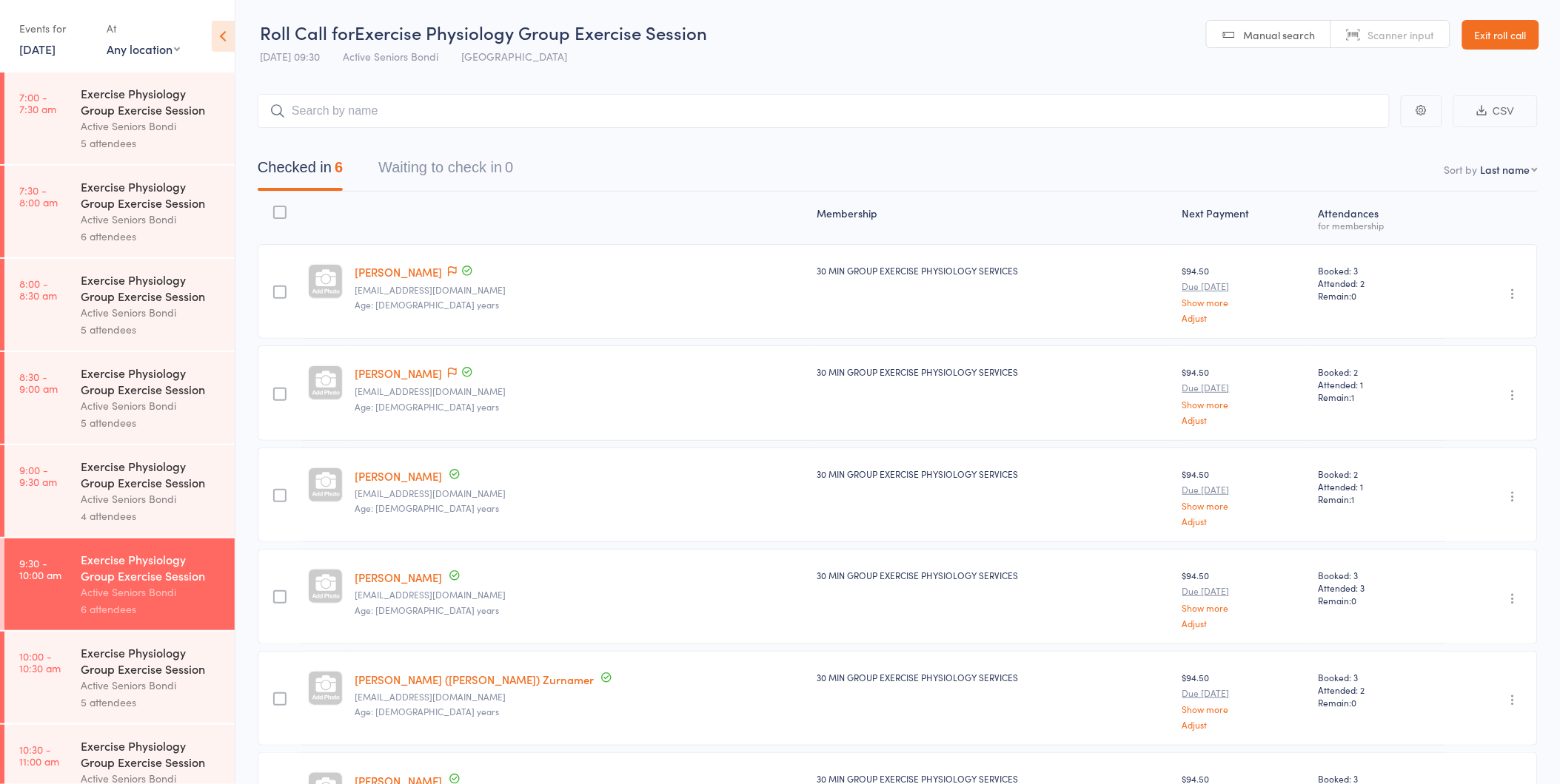
click at [1509, 38] on link "Exit roll call" at bounding box center [1501, 35] width 77 height 30
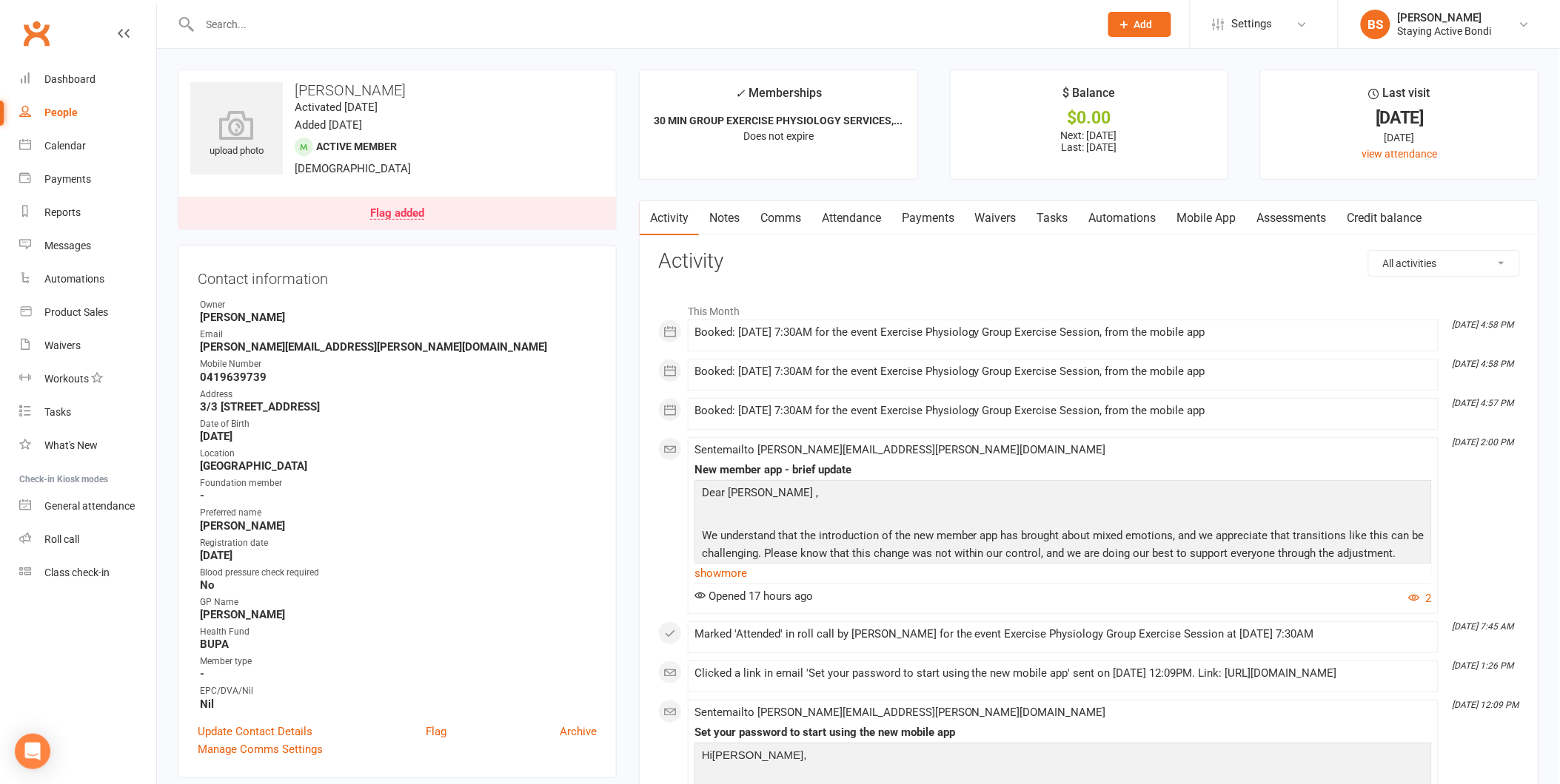
click at [407, 30] on input "text" at bounding box center [642, 24] width 894 height 21
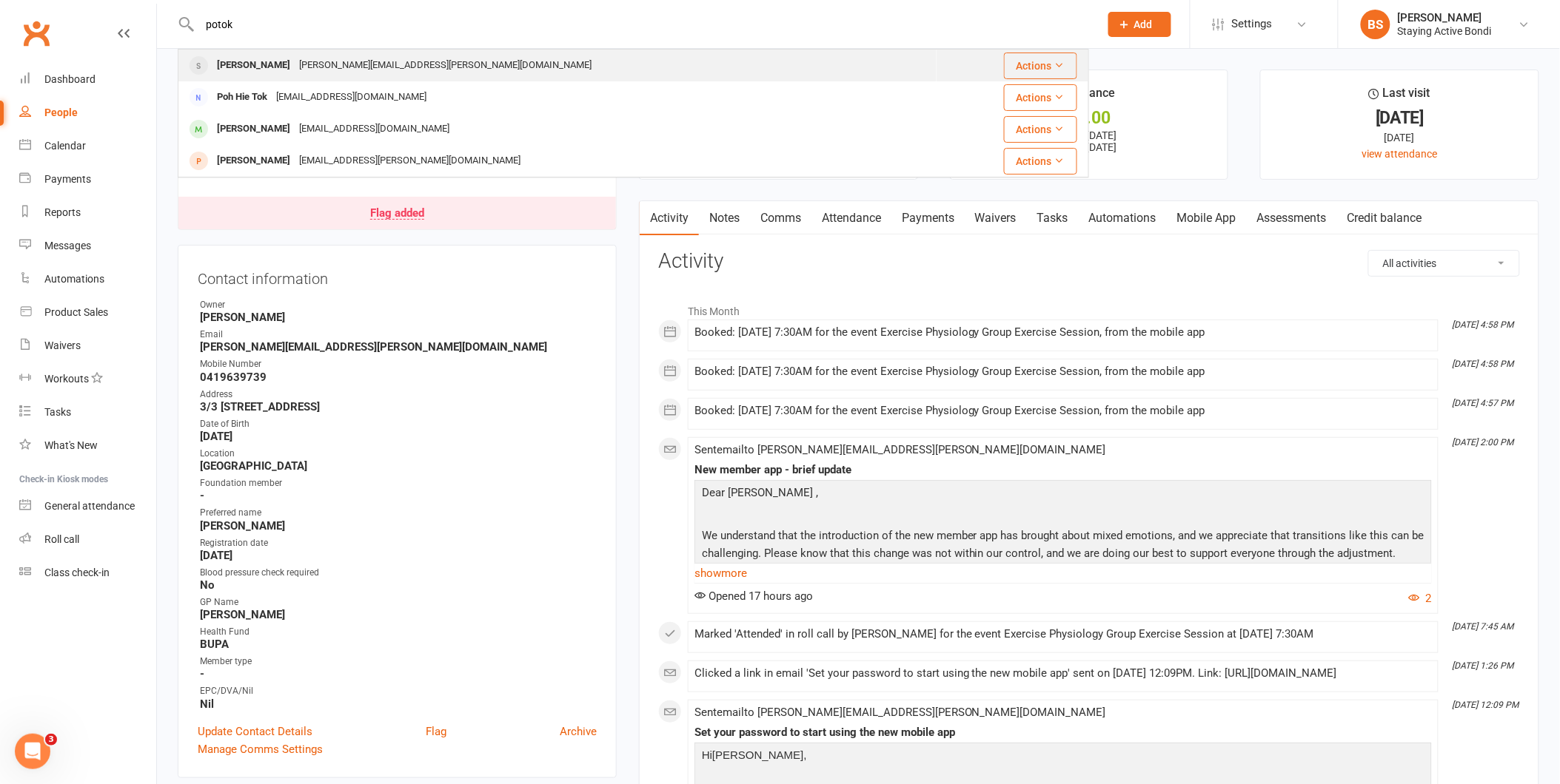
type input "potok"
click at [296, 75] on div "richard@potok.com.au" at bounding box center [445, 66] width 301 height 21
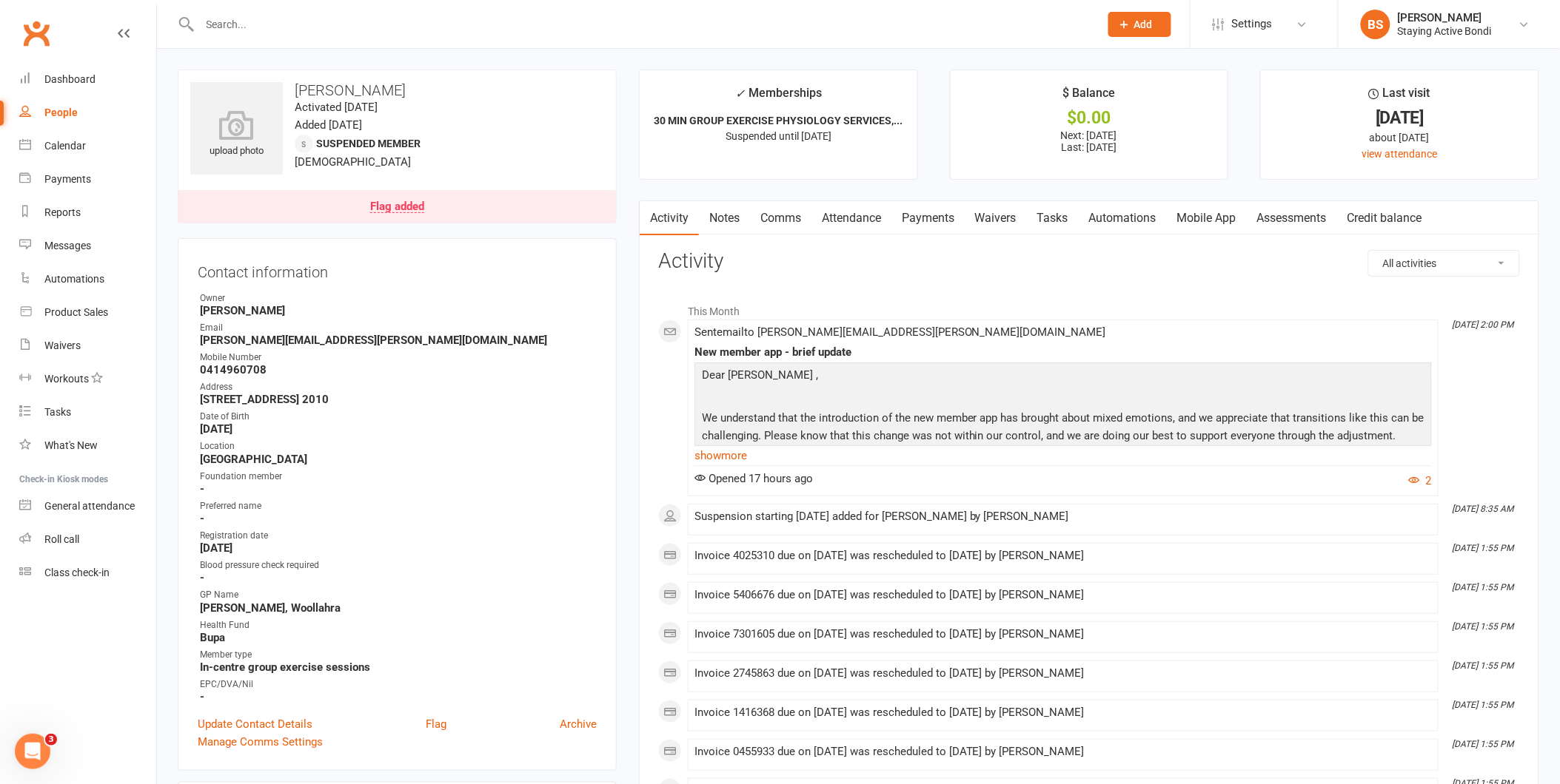
click at [720, 216] on link "Notes" at bounding box center [724, 218] width 51 height 34
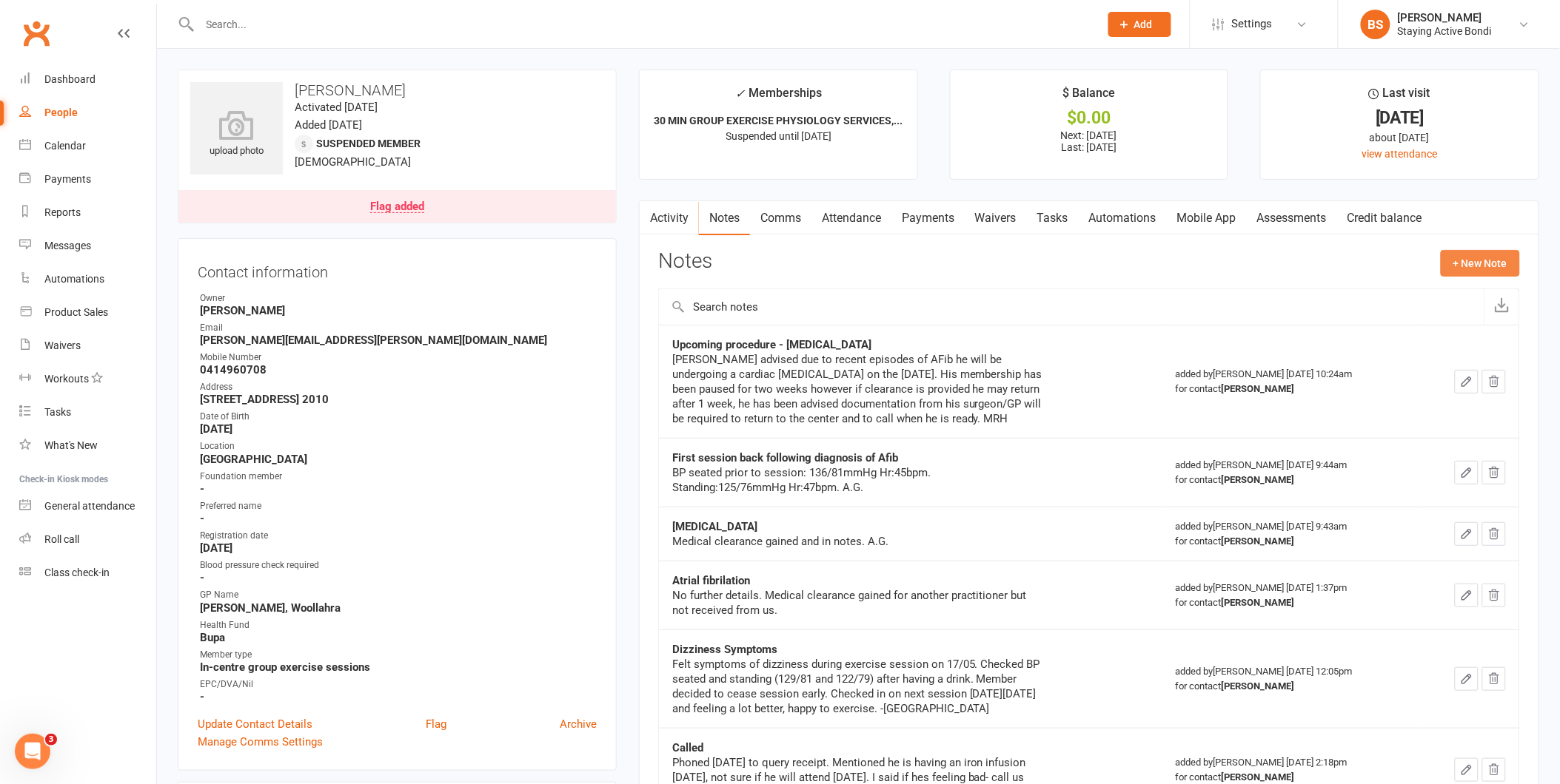
click at [1483, 262] on button "+ New Note" at bounding box center [1480, 263] width 80 height 27
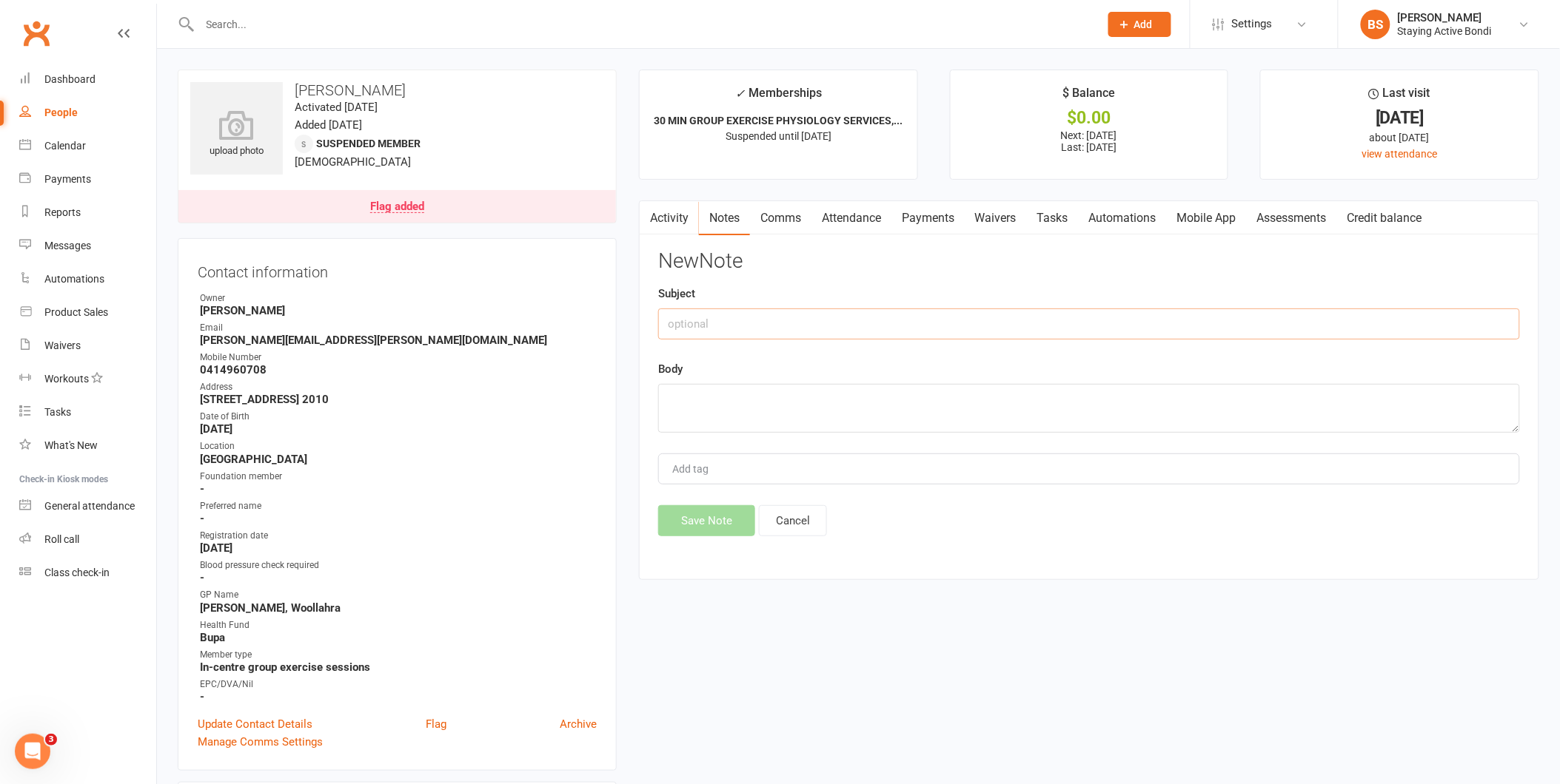
click at [1158, 317] on input "text" at bounding box center [1089, 324] width 862 height 31
type input "Medical clearance"
type textarea "med clearance received, put in patient file. BS"
click at [728, 536] on button "Save Note" at bounding box center [707, 521] width 97 height 31
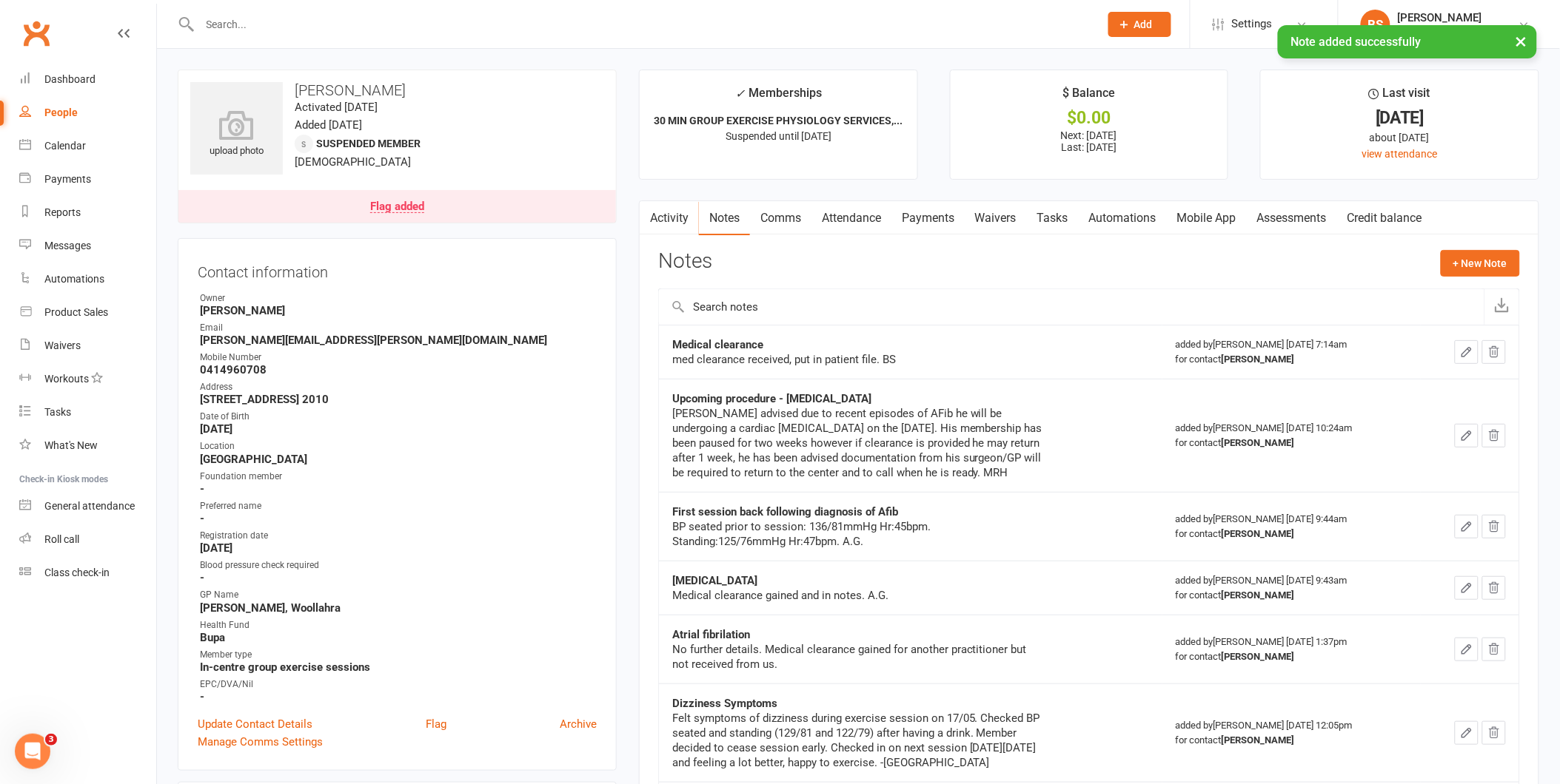
click at [398, 204] on div "Flag added" at bounding box center [397, 207] width 54 height 12
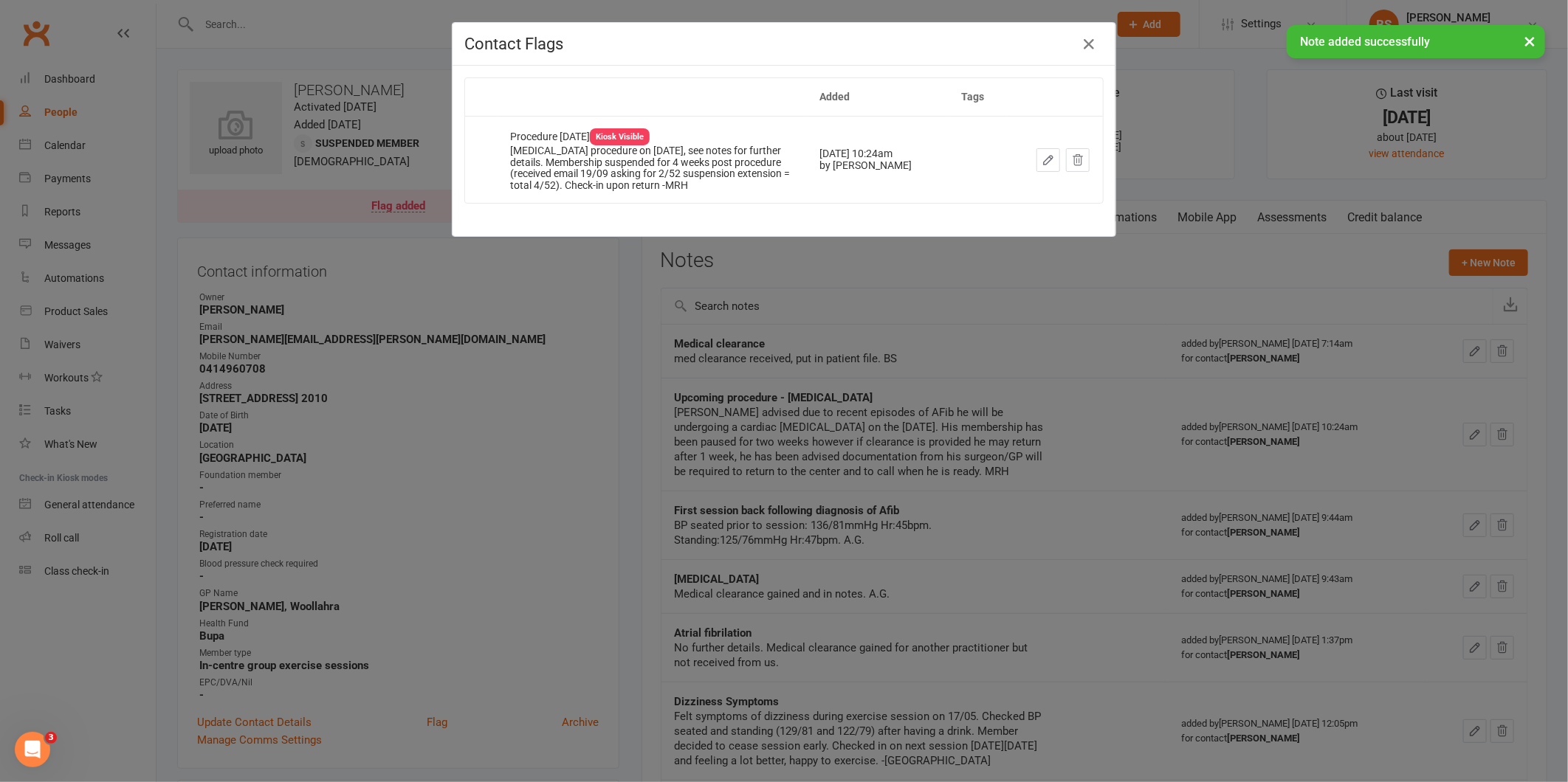
click at [1078, 25] on div "× Note added successfully" at bounding box center [774, 25] width 1549 height 0
click at [1082, 25] on div "× Note added successfully" at bounding box center [774, 25] width 1549 height 0
click at [1088, 40] on icon "button" at bounding box center [1089, 44] width 18 height 18
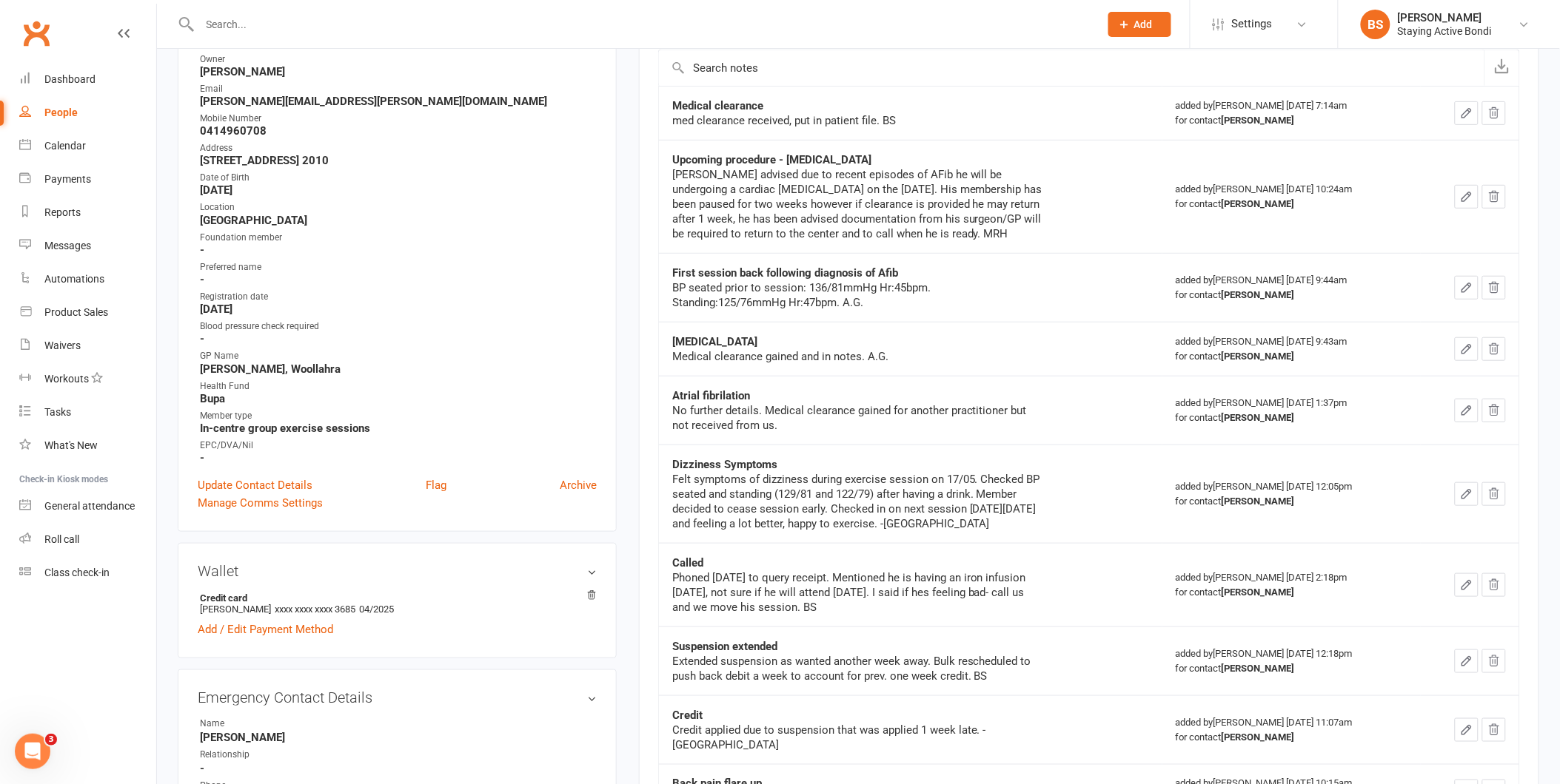
scroll to position [246, 0]
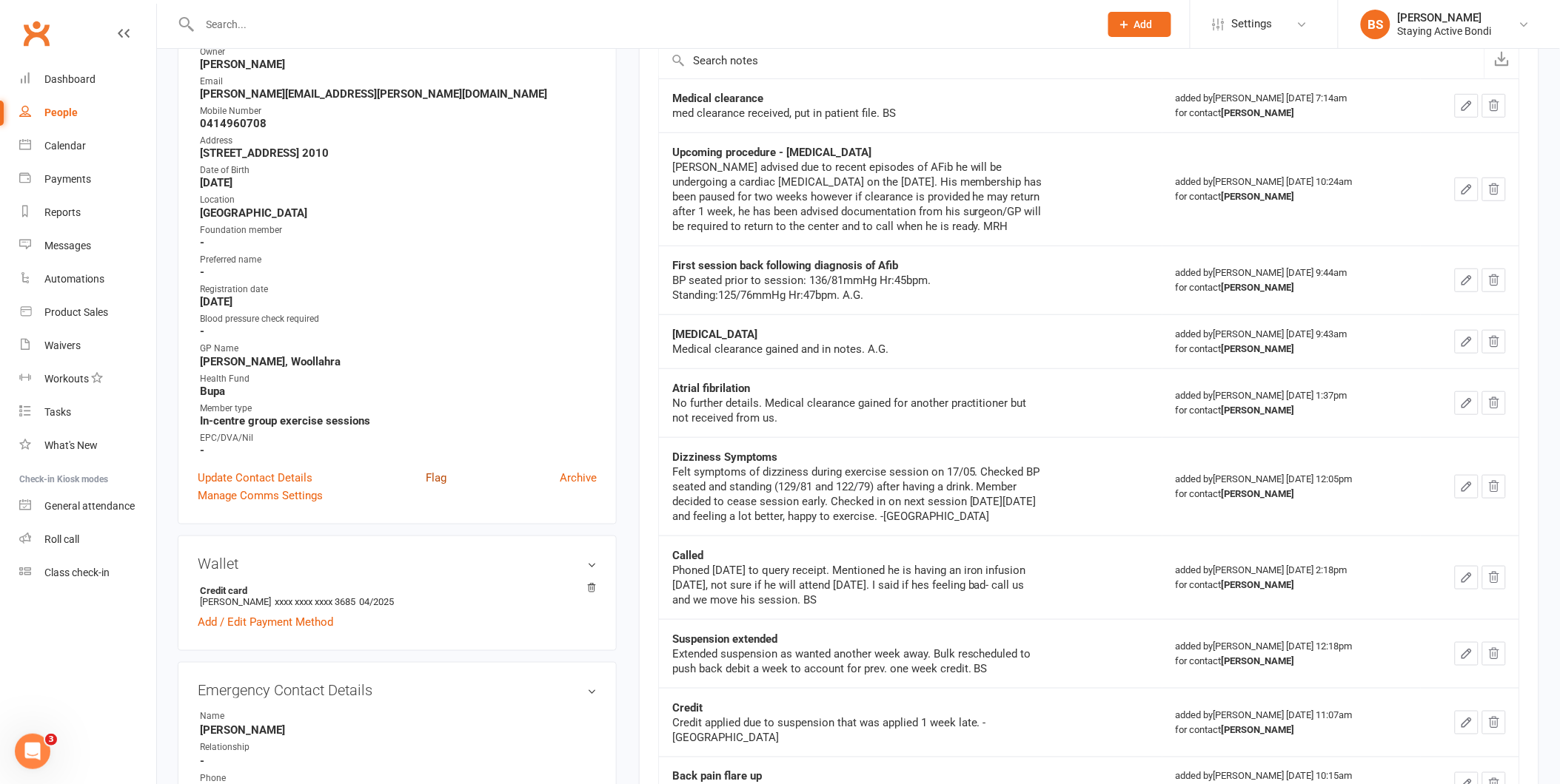
click at [437, 475] on link "Flag" at bounding box center [436, 478] width 21 height 18
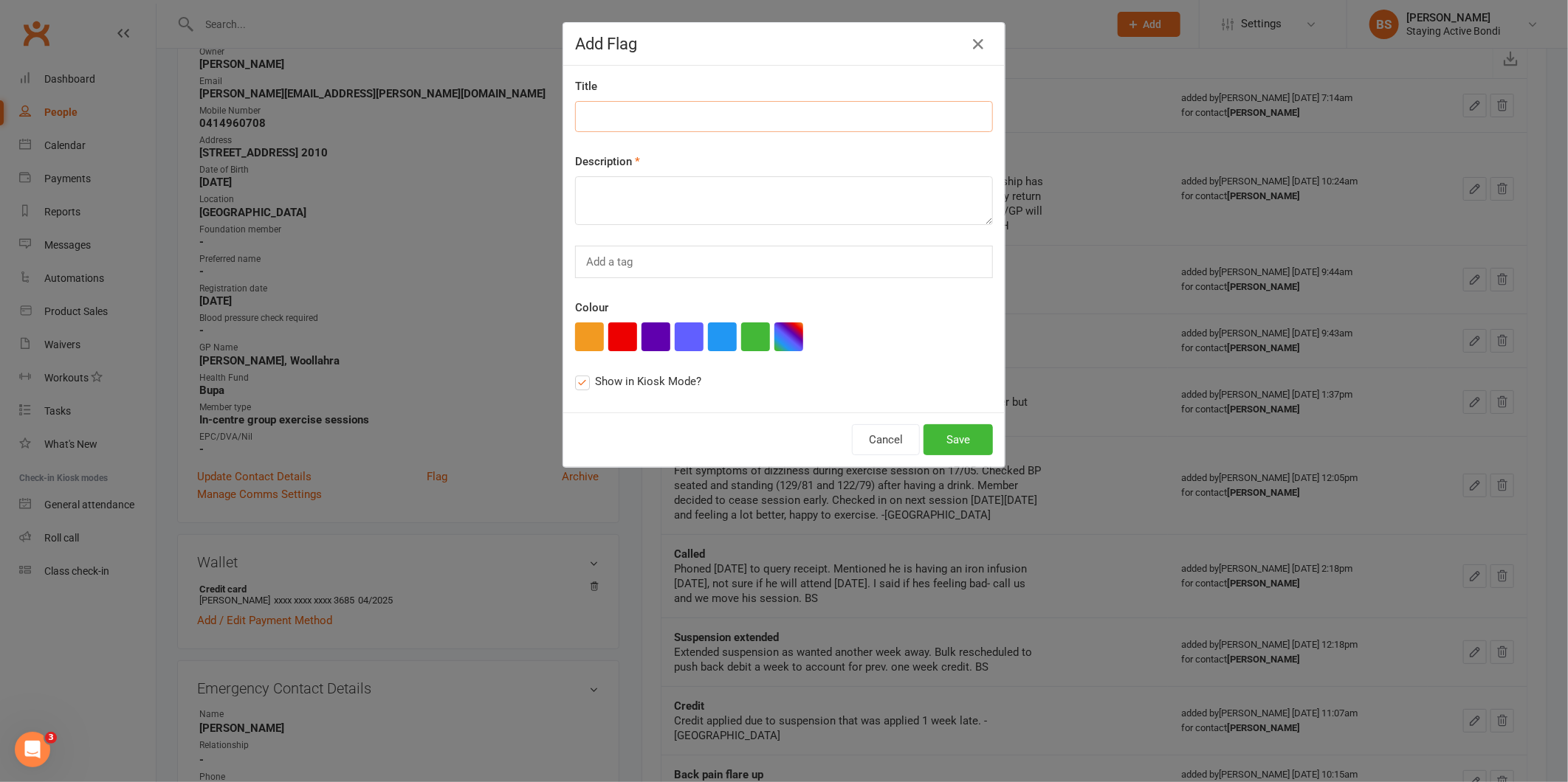
click at [657, 120] on input at bounding box center [784, 116] width 418 height 31
type input "Med clearance"
type textarea "Medical clearance received 14/10/25. BS"
click at [943, 444] on button "Save" at bounding box center [959, 440] width 70 height 31
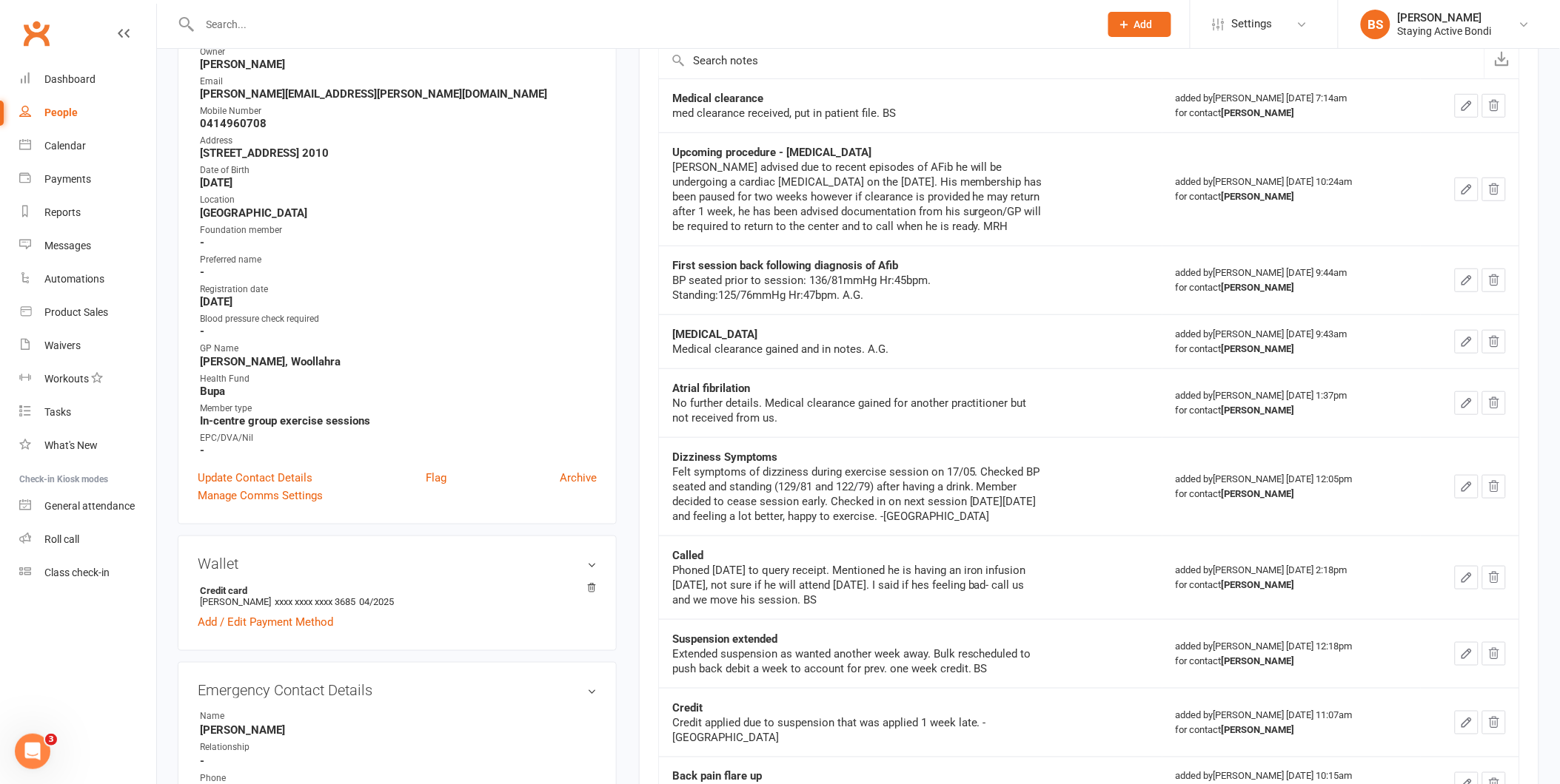
scroll to position [0, 0]
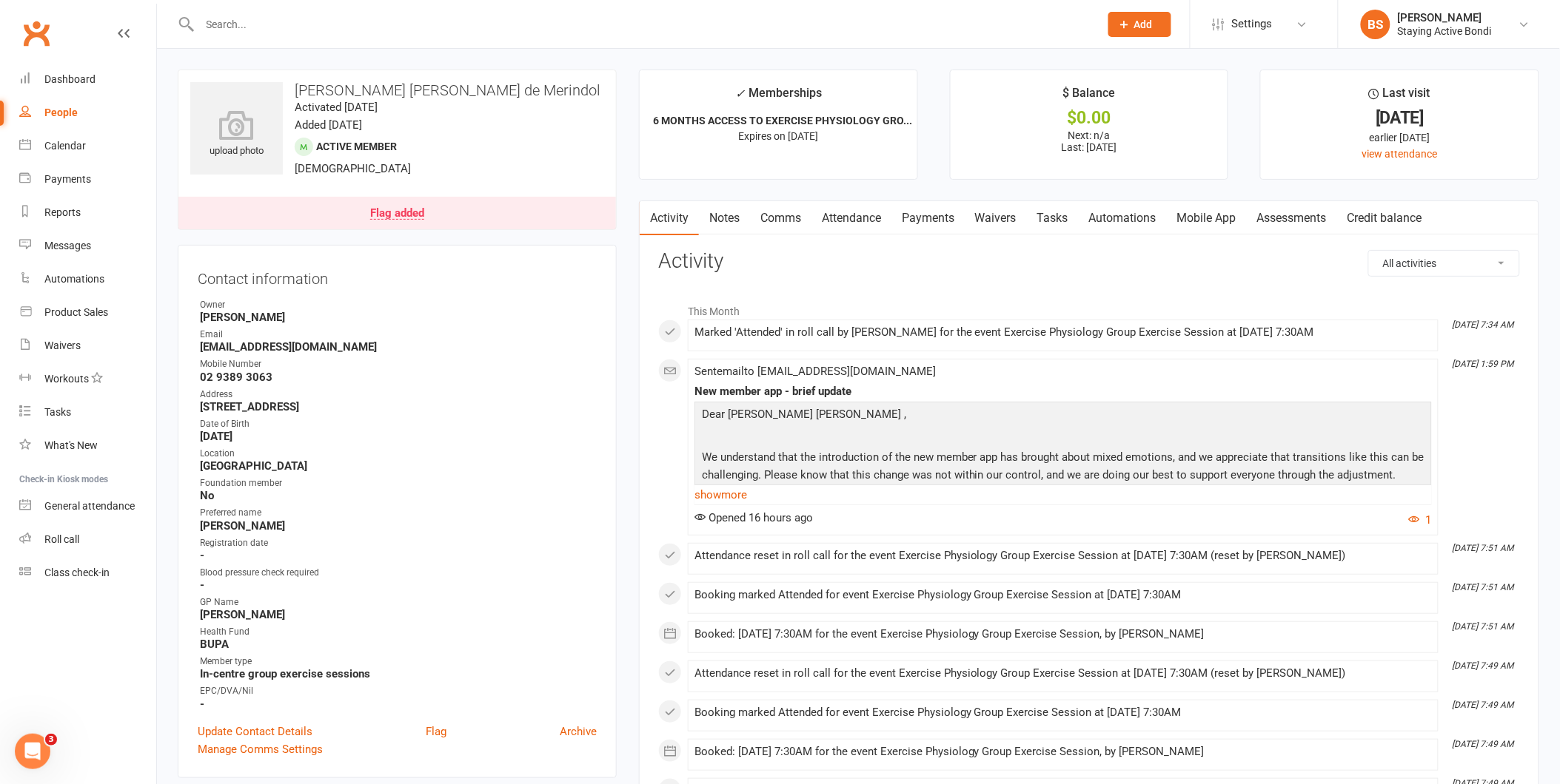
click at [832, 212] on link "Attendance" at bounding box center [851, 218] width 80 height 34
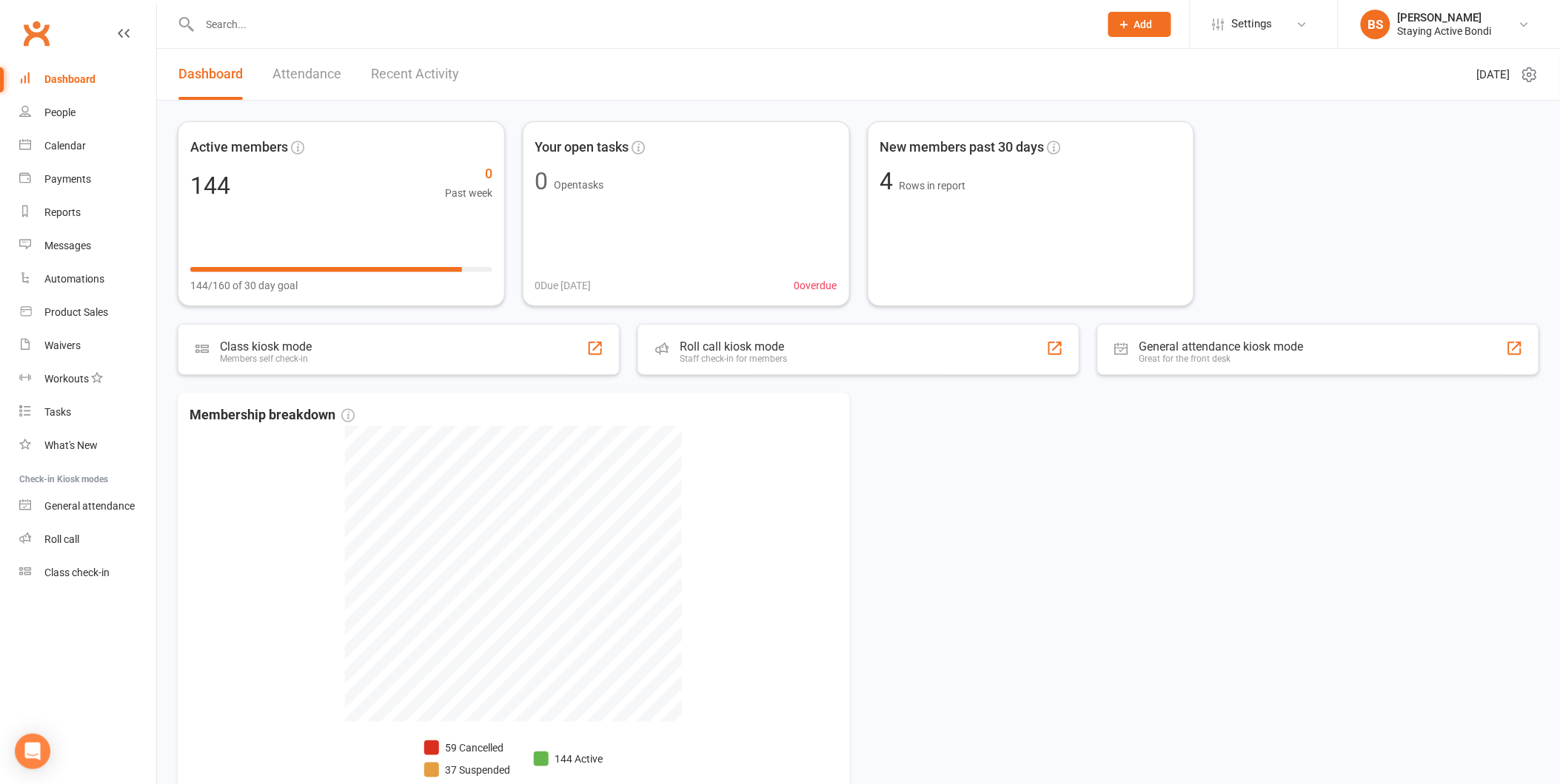
click at [217, 30] on input "text" at bounding box center [642, 24] width 894 height 21
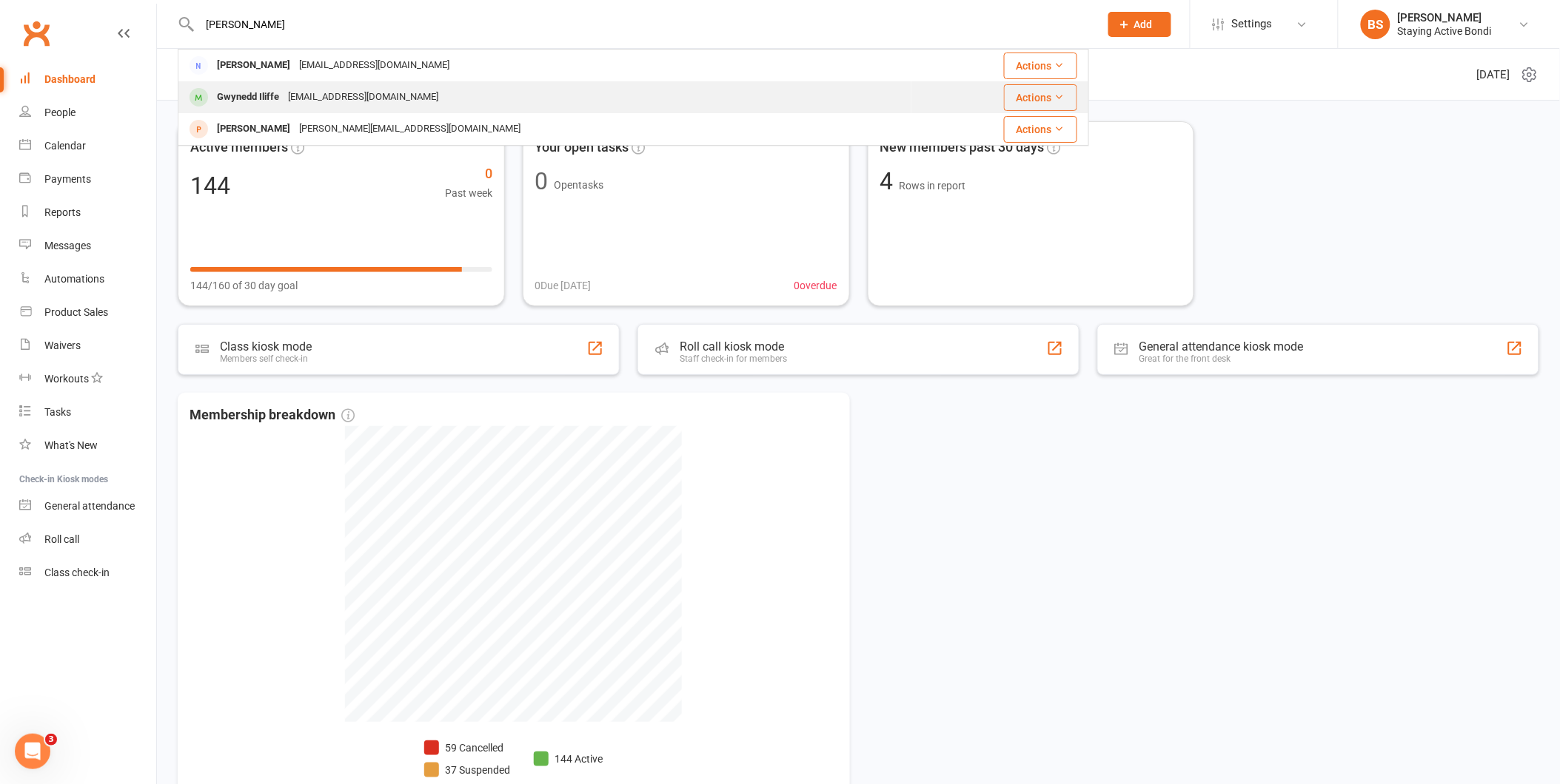
type input "[PERSON_NAME]"
click at [223, 97] on div "Gwynedd Iliffe" at bounding box center [248, 97] width 71 height 21
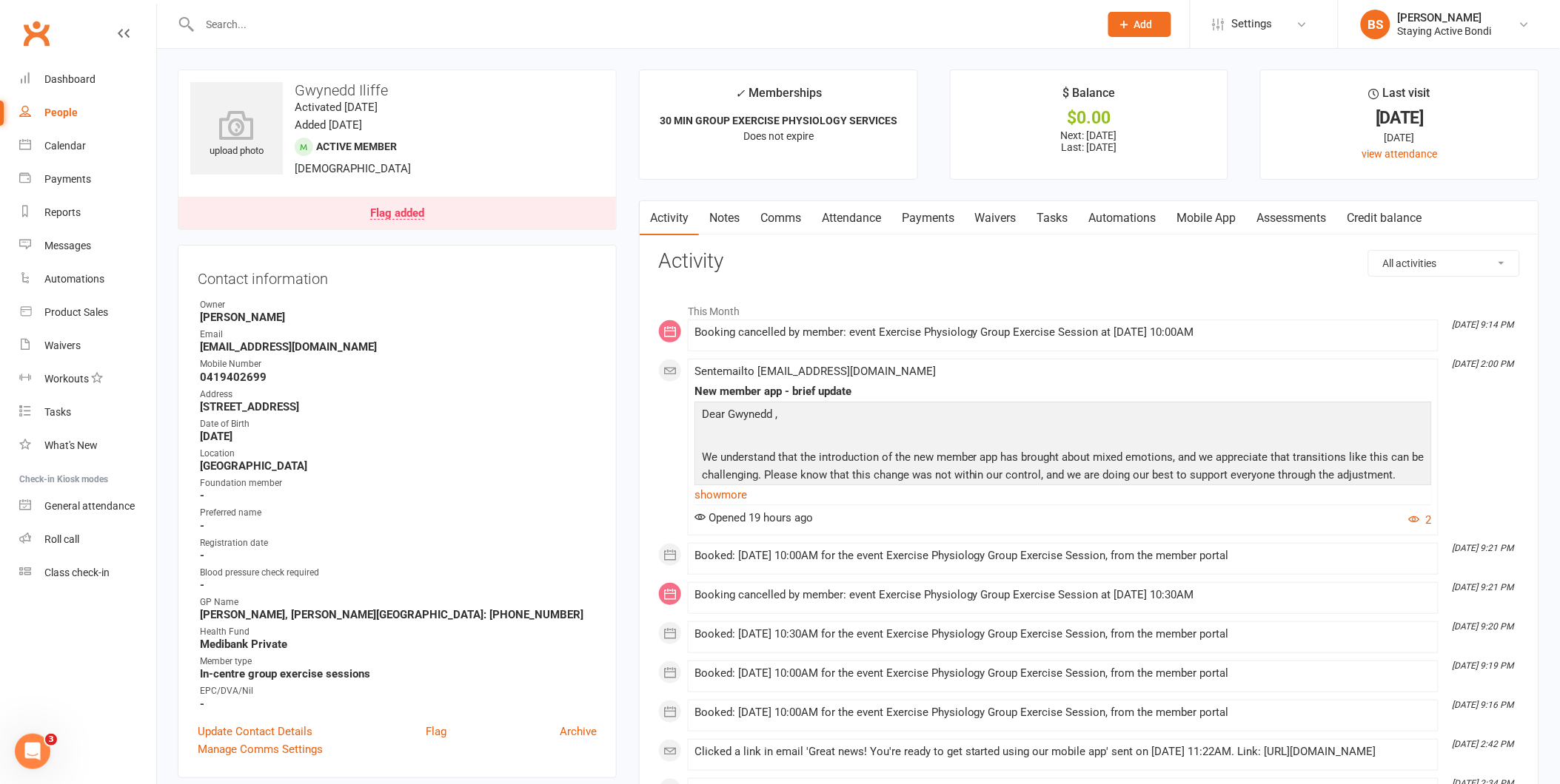
click at [844, 205] on link "Attendance" at bounding box center [851, 218] width 80 height 34
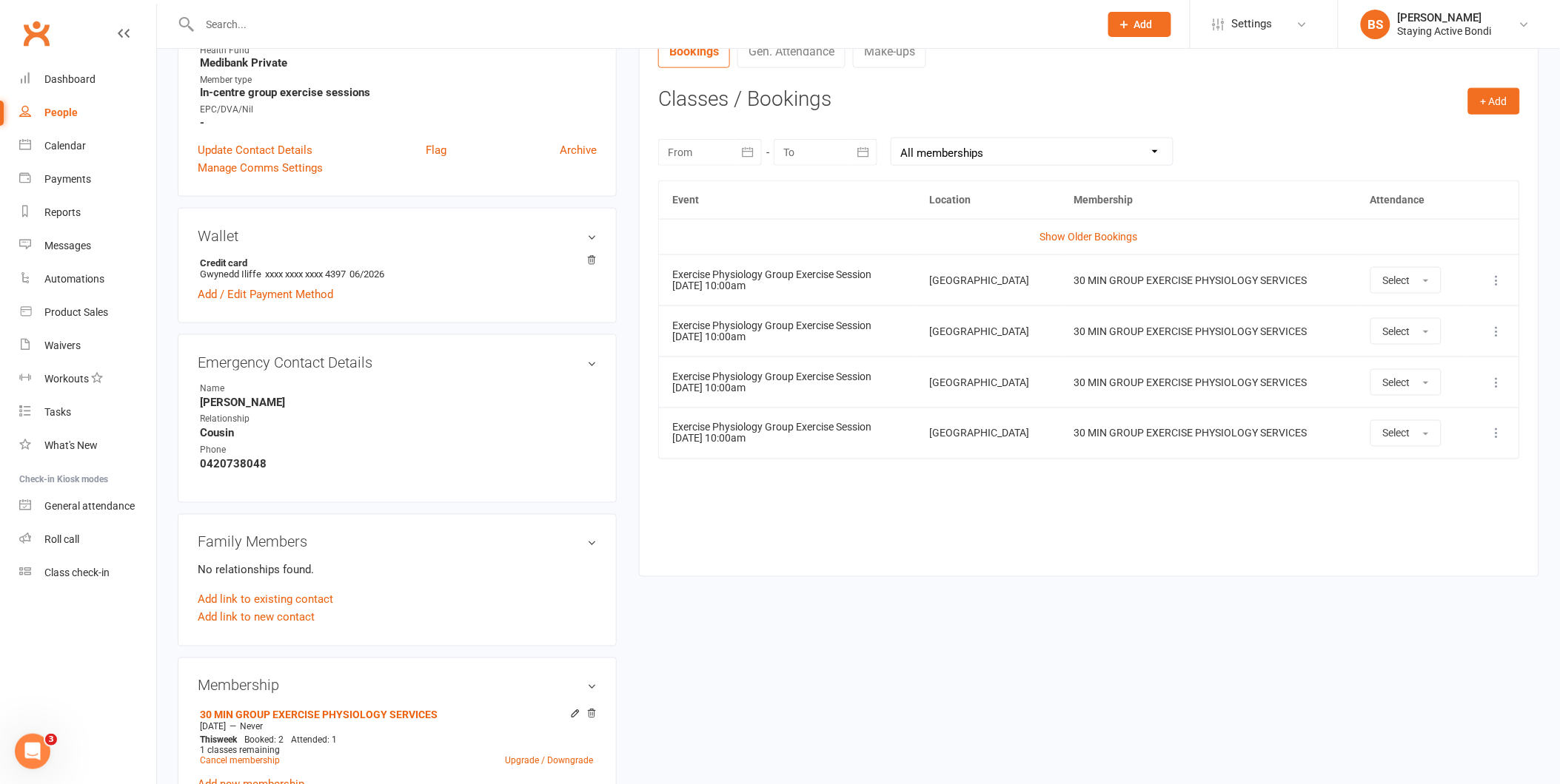
scroll to position [596, 0]
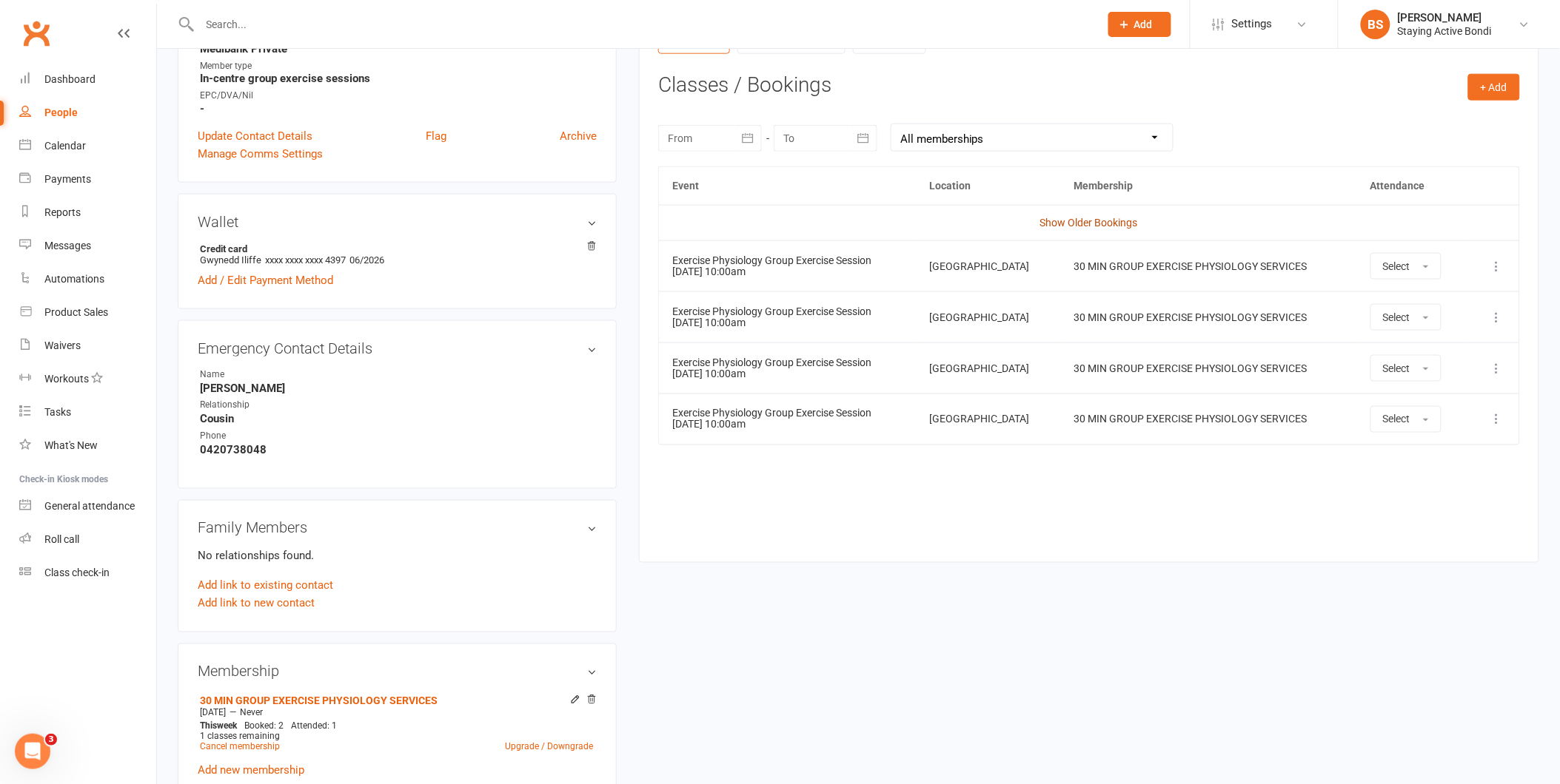
click at [1074, 216] on link "Show Older Bookings" at bounding box center [1089, 222] width 97 height 12
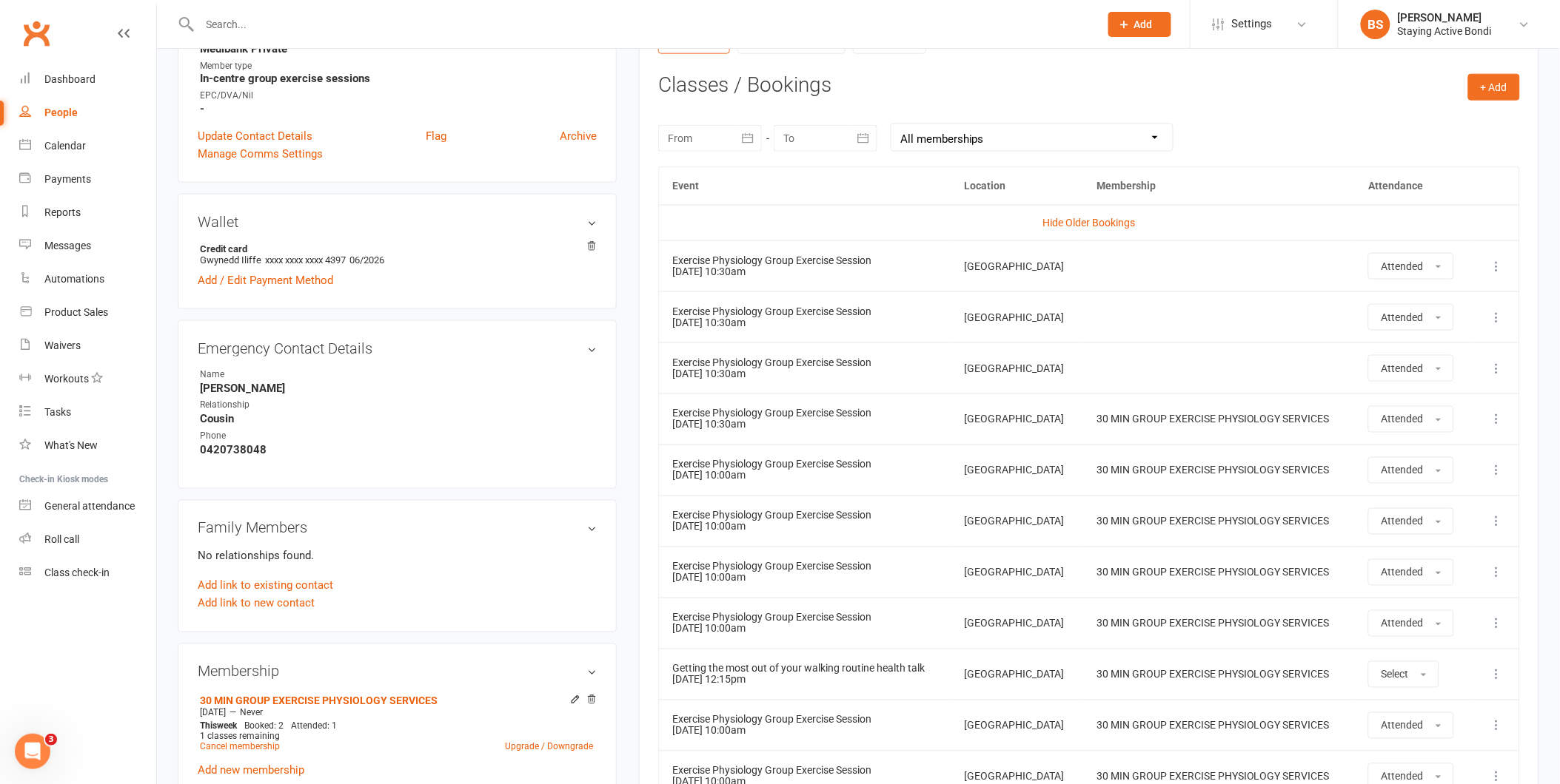
click at [1074, 216] on link "Hide Older Bookings" at bounding box center [1089, 222] width 92 height 12
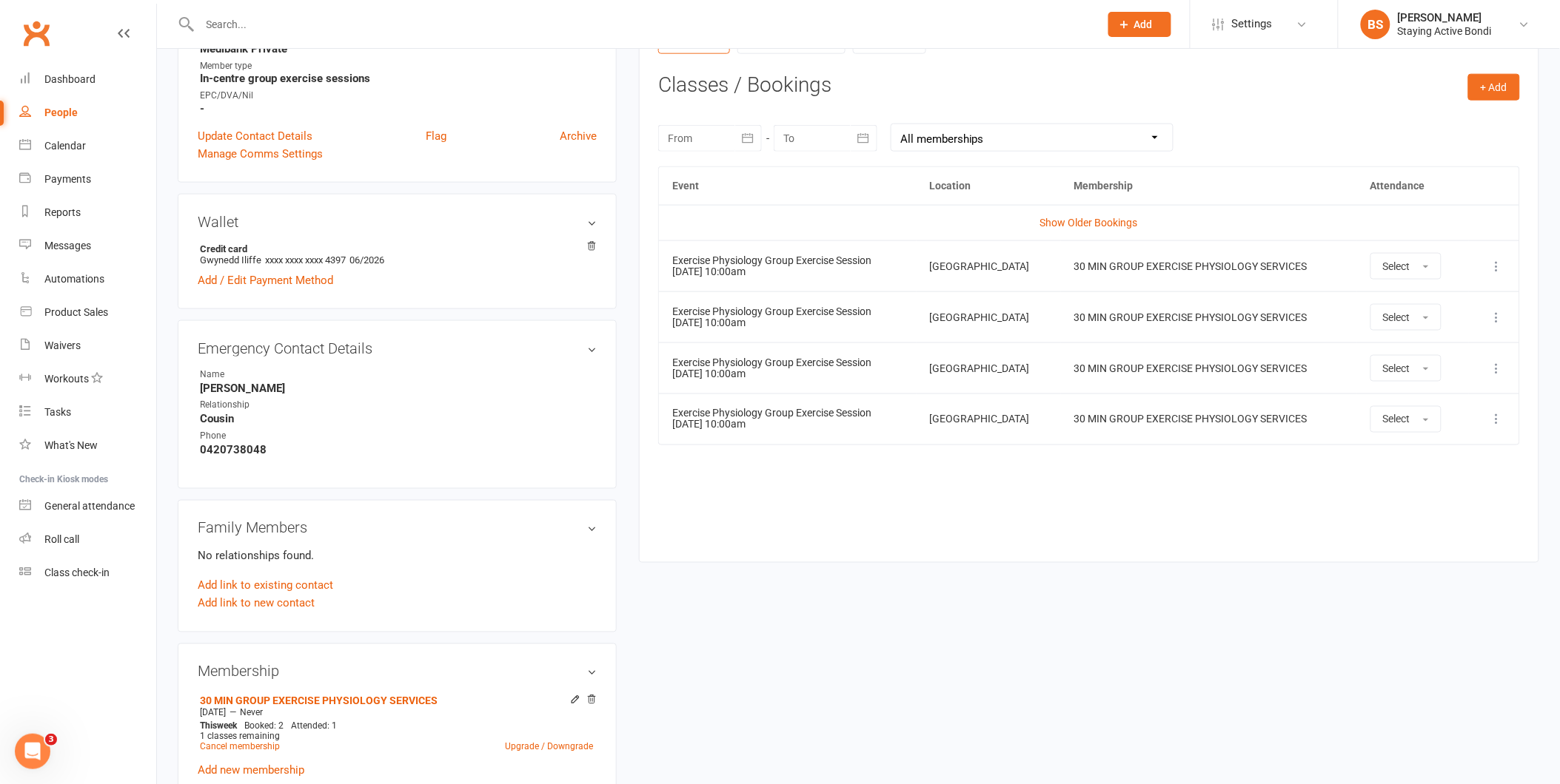
click at [1074, 216] on link "Show Older Bookings" at bounding box center [1089, 222] width 97 height 12
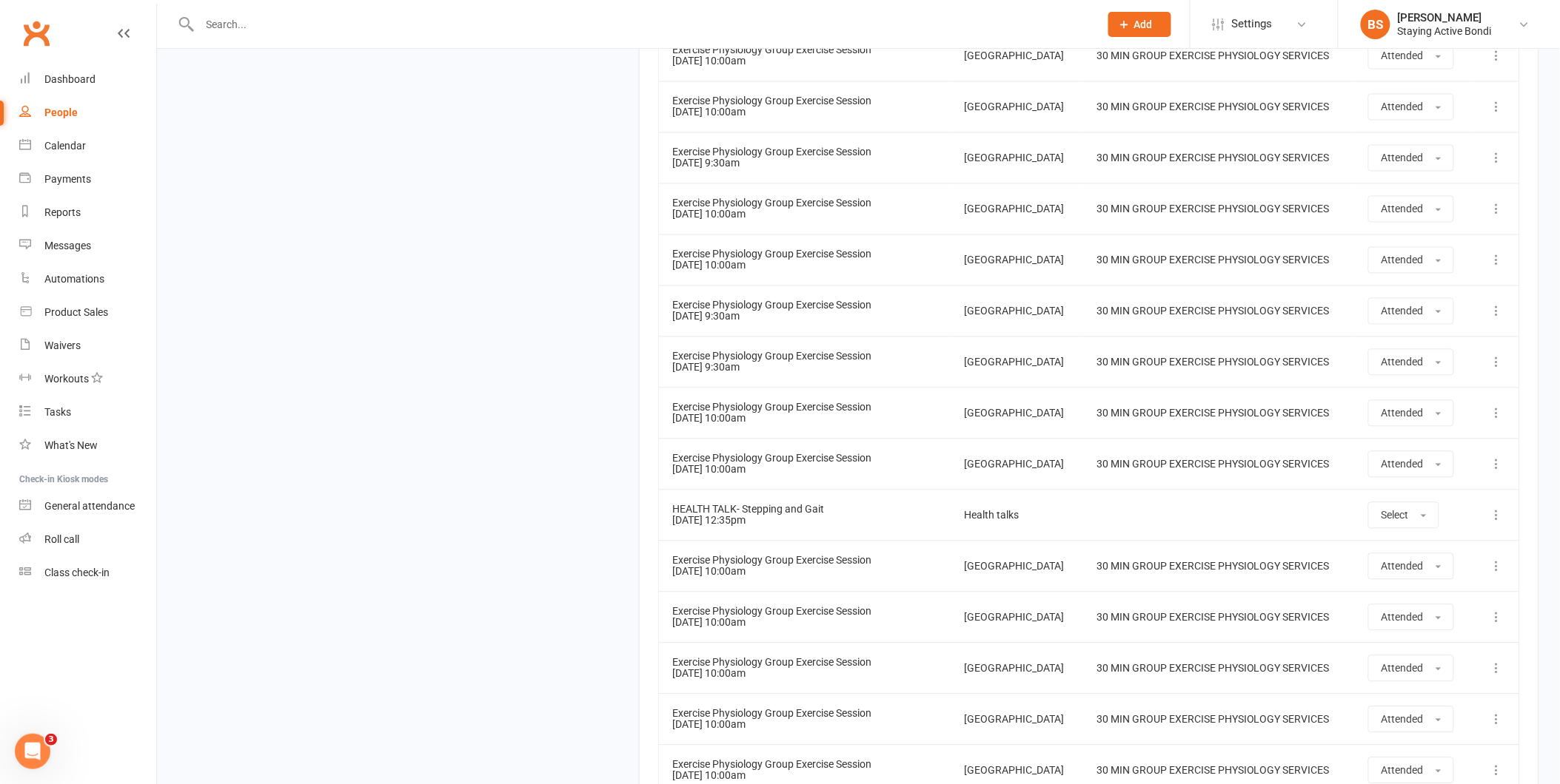
scroll to position [13810, 0]
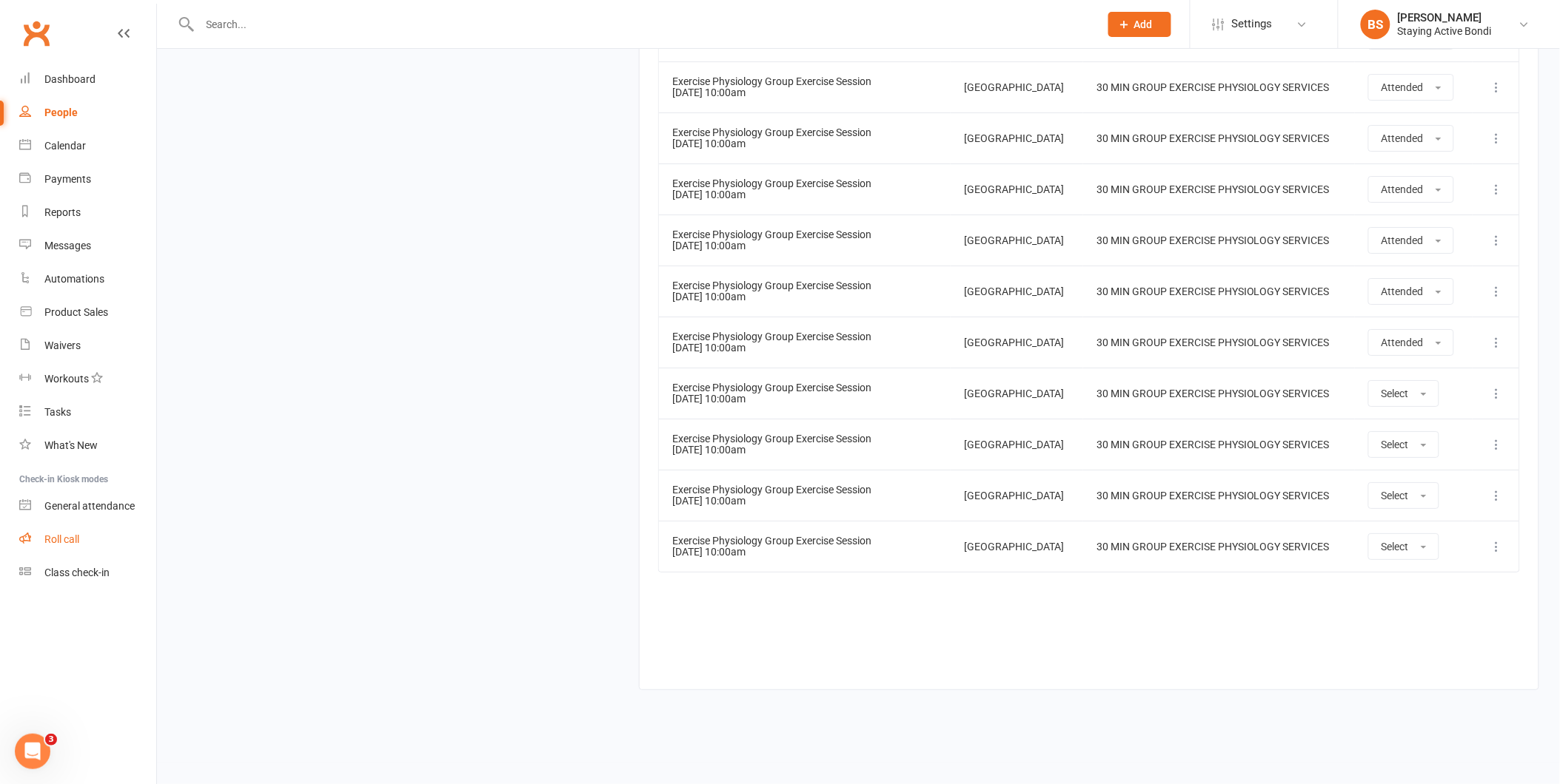
click at [60, 534] on div "Roll call" at bounding box center [62, 539] width 35 height 12
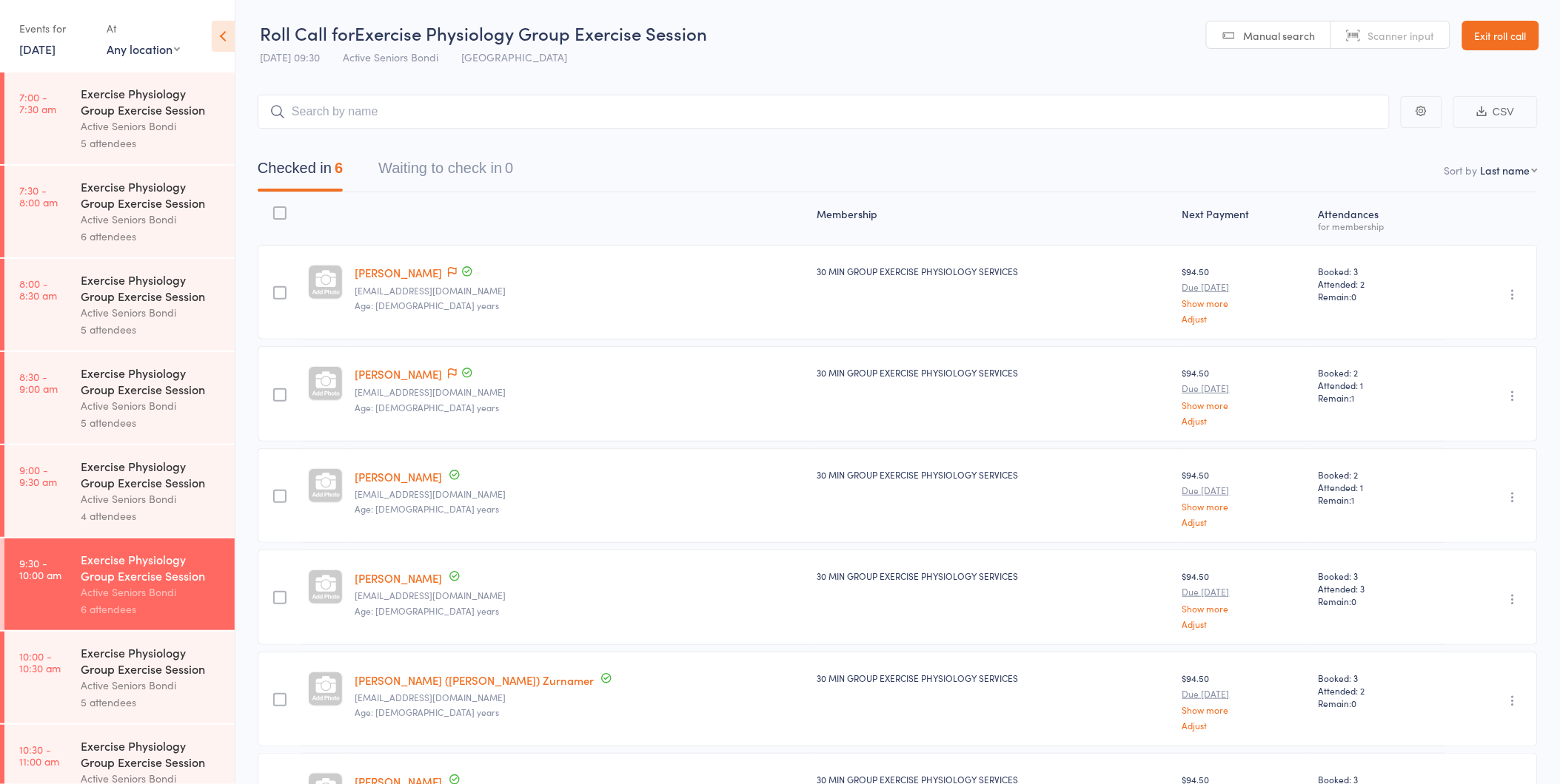
click at [137, 683] on div "Active Seniors Bondi" at bounding box center [151, 685] width 141 height 17
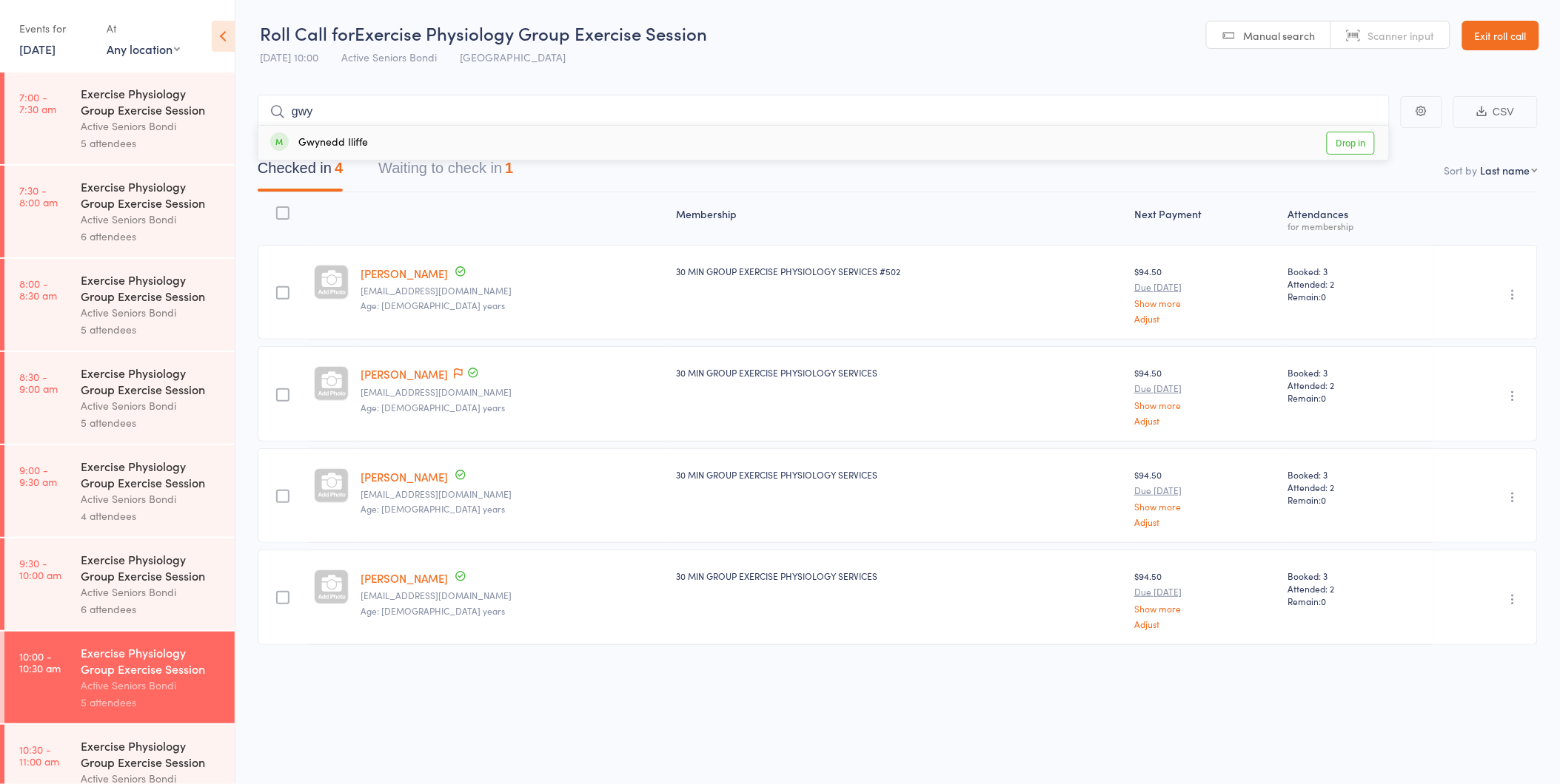
type input "gwy"
click at [1348, 143] on link "Drop in" at bounding box center [1350, 143] width 48 height 23
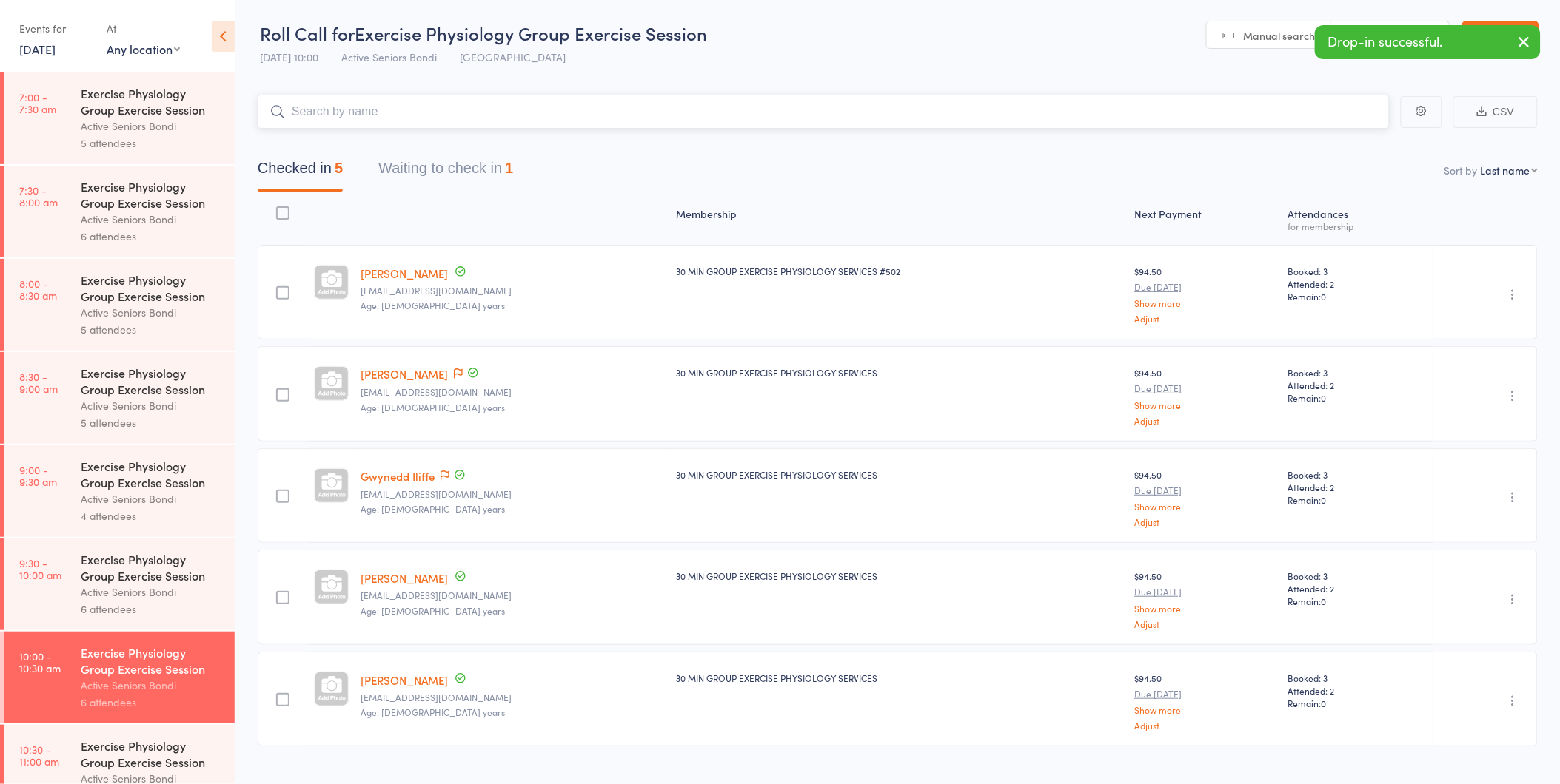
scroll to position [27, 0]
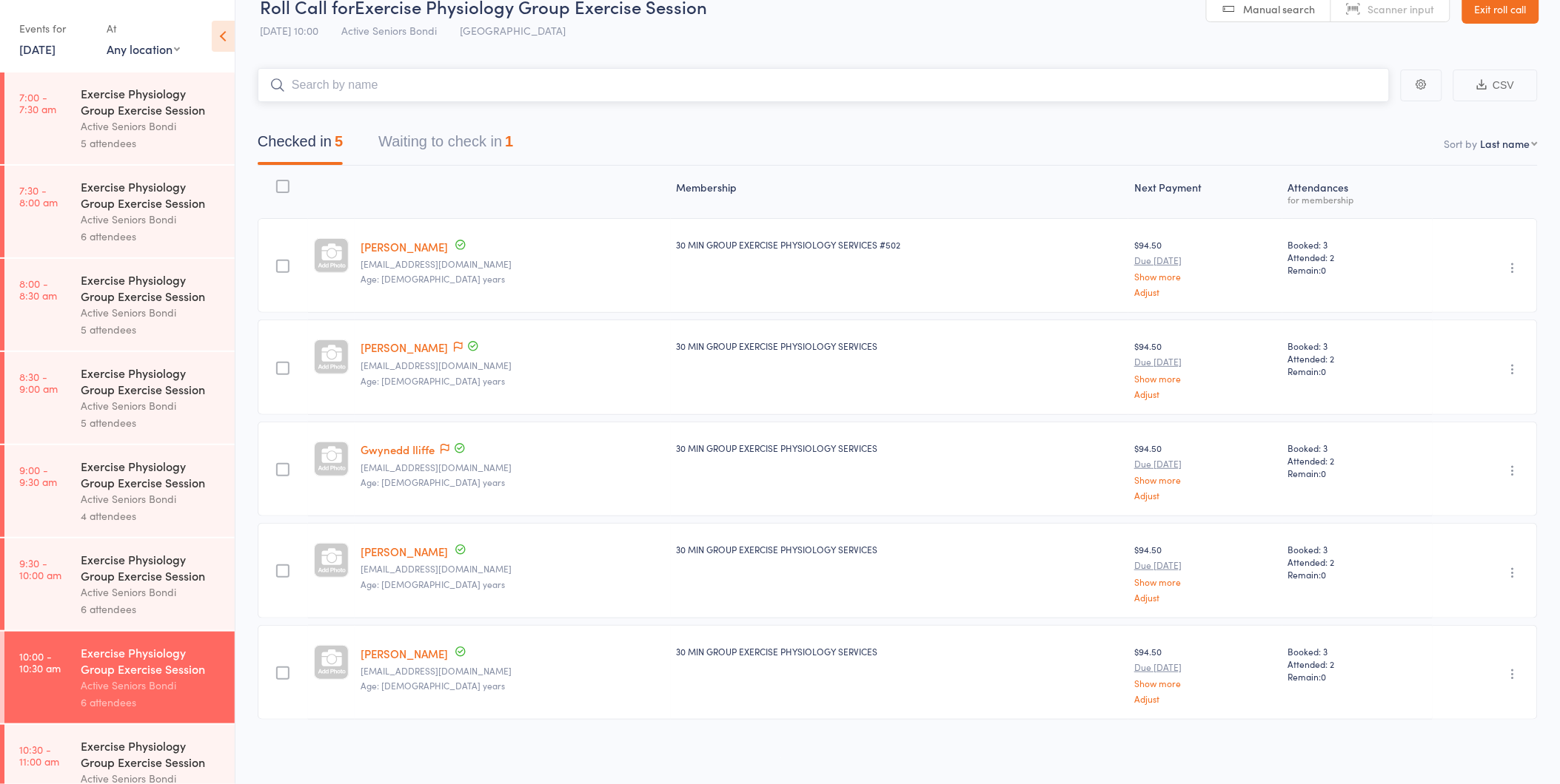
click at [449, 140] on button "Waiting to check in 1" at bounding box center [445, 145] width 135 height 39
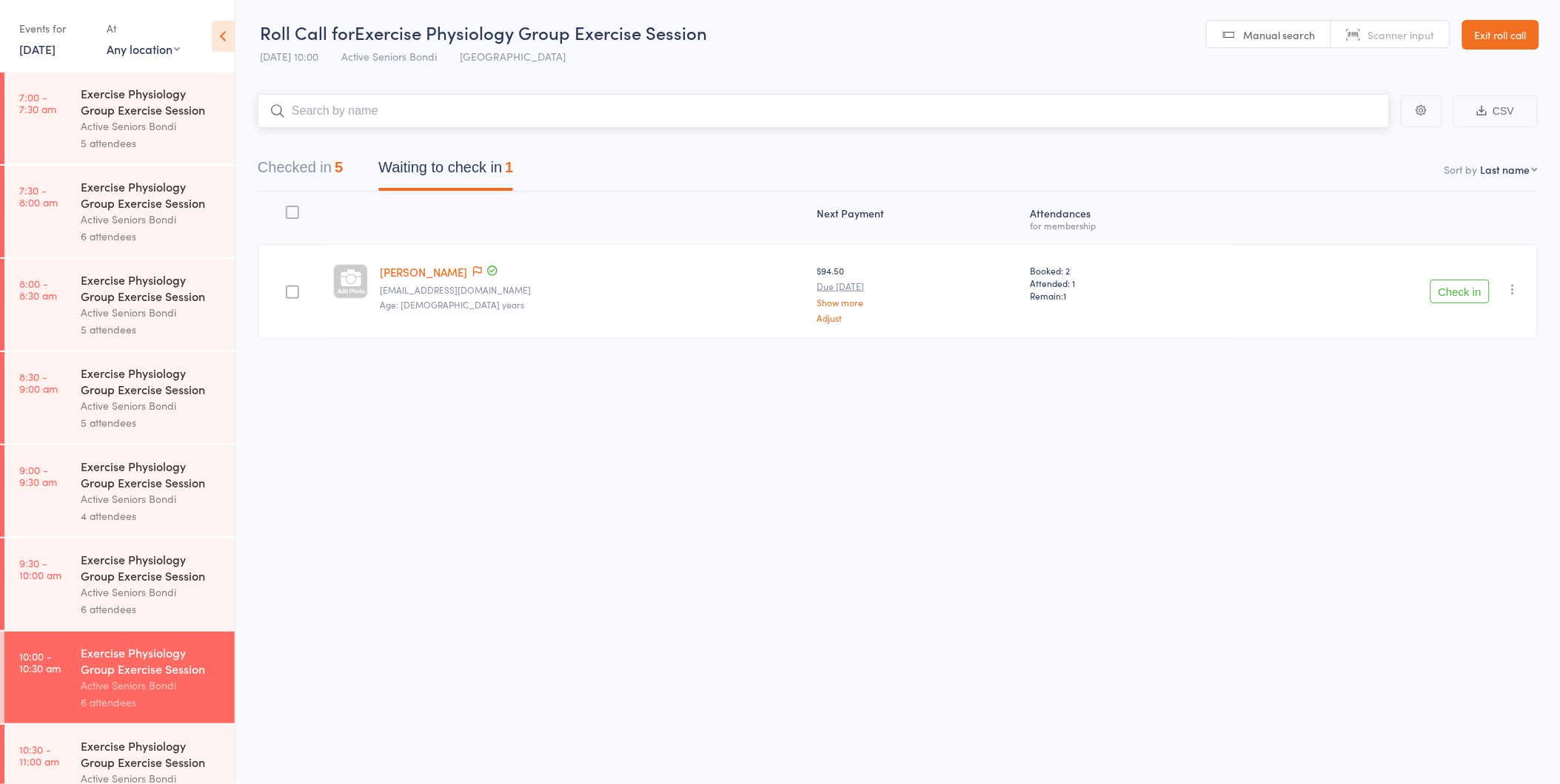
scroll to position [1, 0]
click at [306, 165] on button "Checked in 5" at bounding box center [300, 171] width 85 height 39
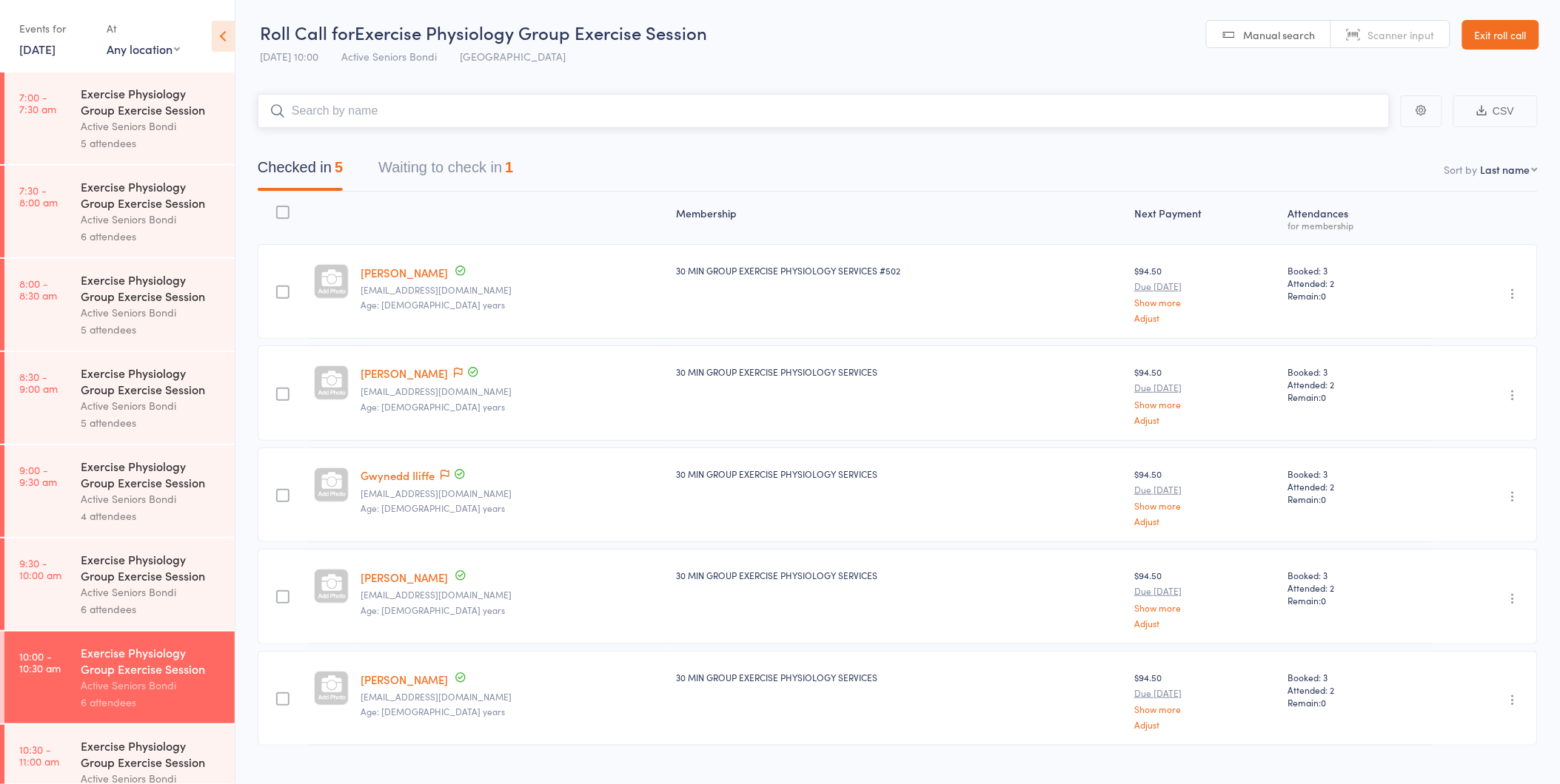
scroll to position [27, 0]
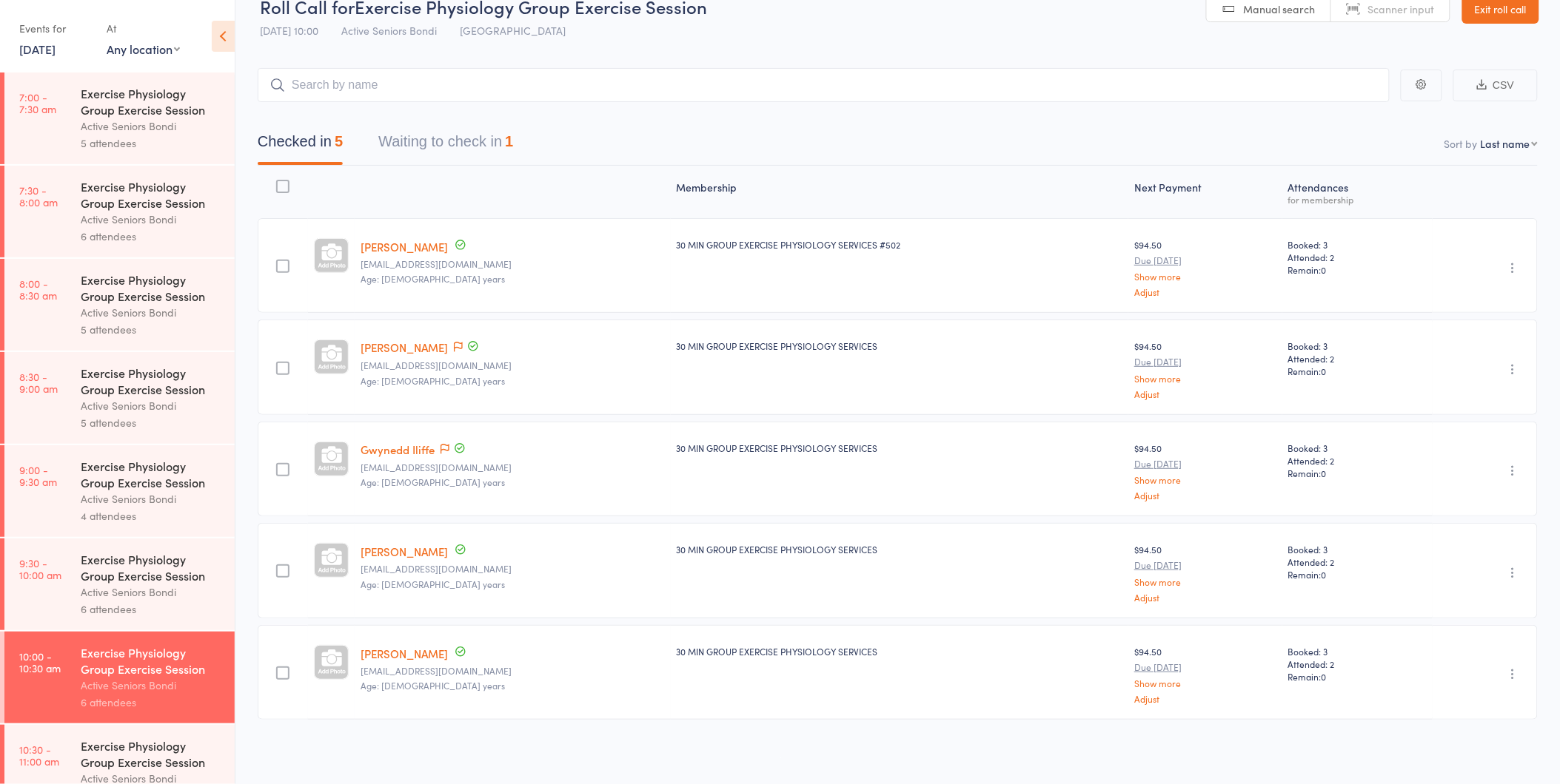
click at [55, 50] on link "15 Oct, 2025" at bounding box center [37, 49] width 37 height 16
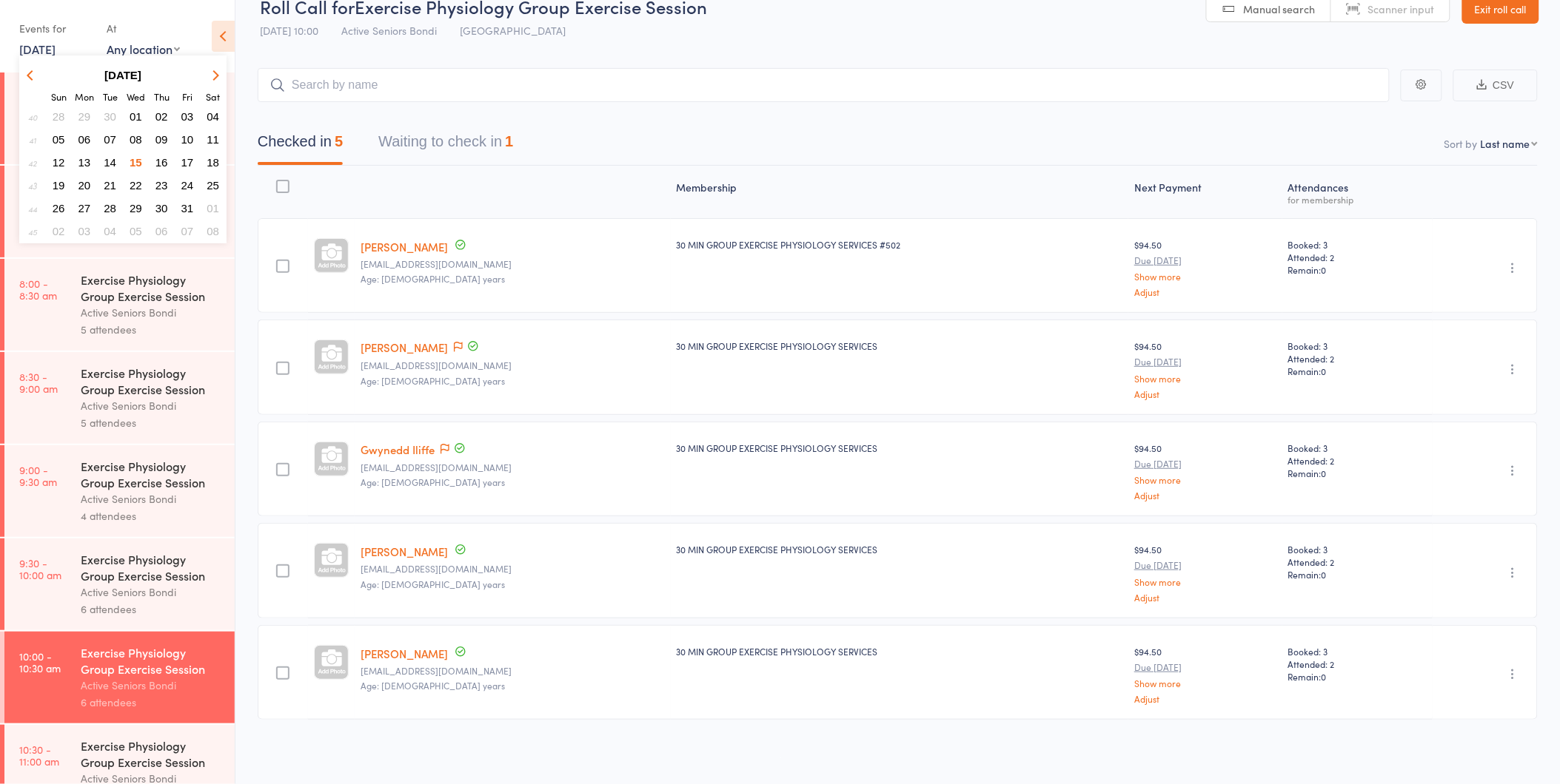
click at [164, 157] on span "16" at bounding box center [162, 163] width 13 height 13
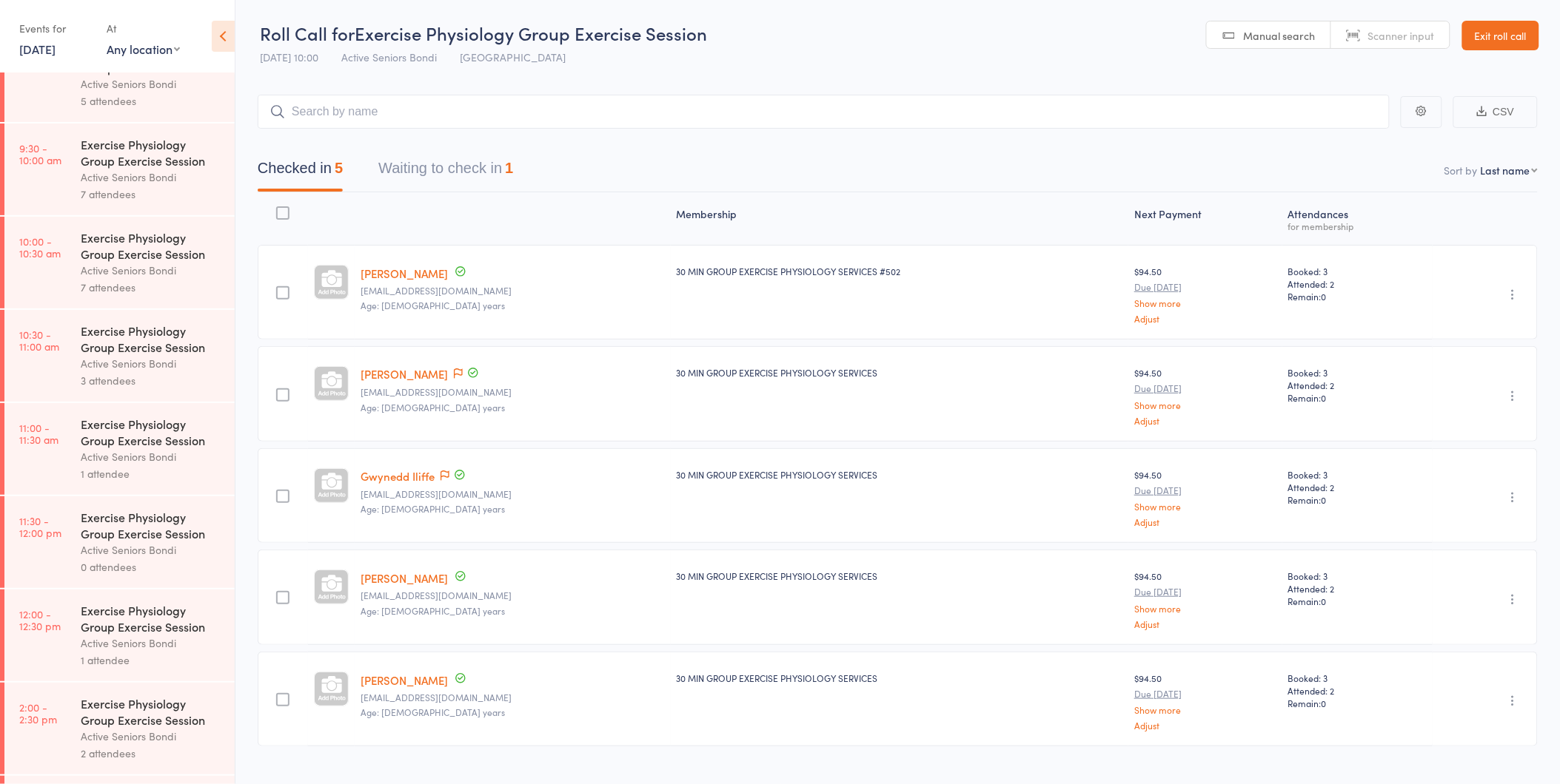
scroll to position [493, 0]
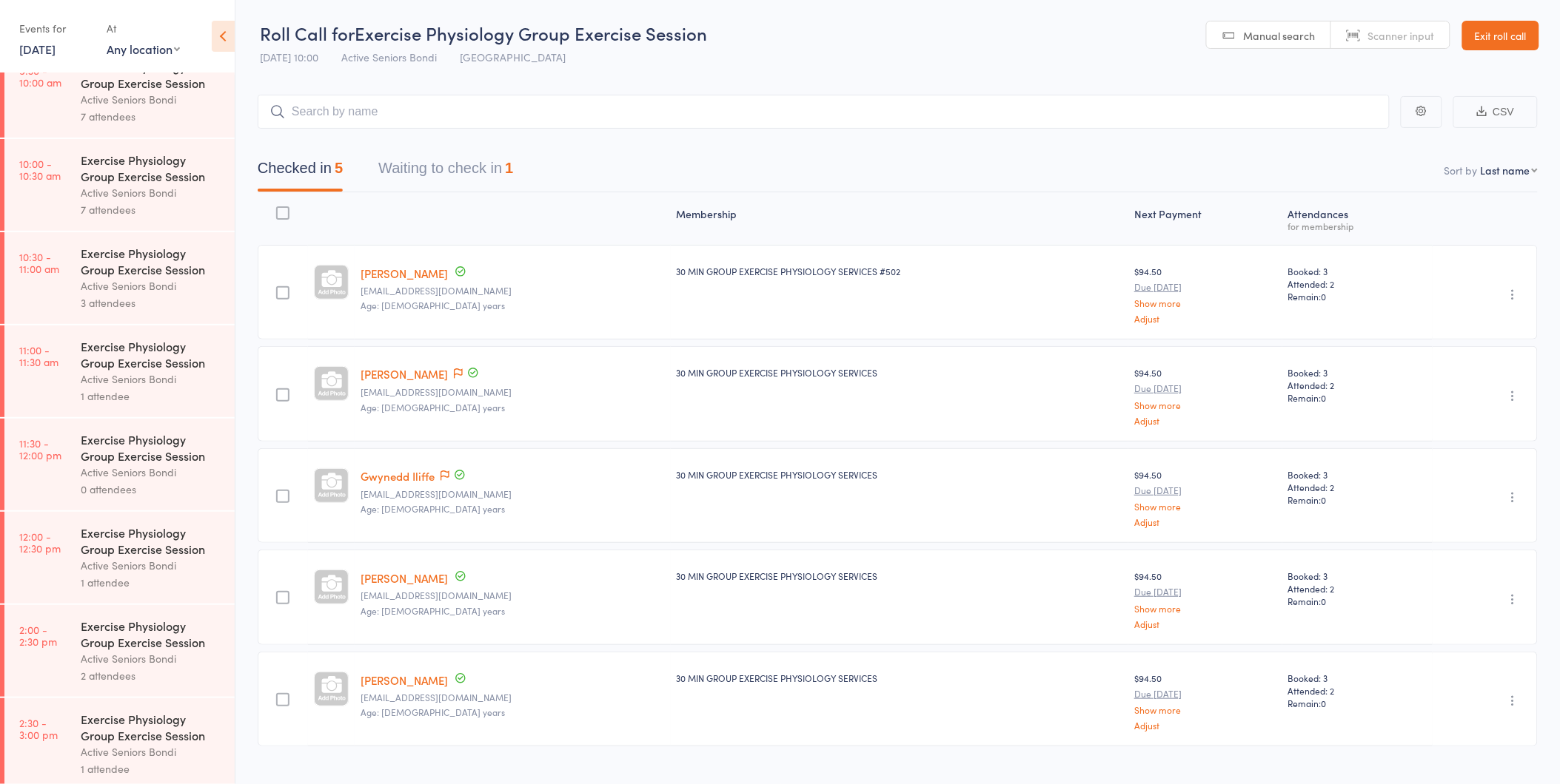
click at [154, 373] on div "Active Seniors Bondi" at bounding box center [151, 379] width 141 height 17
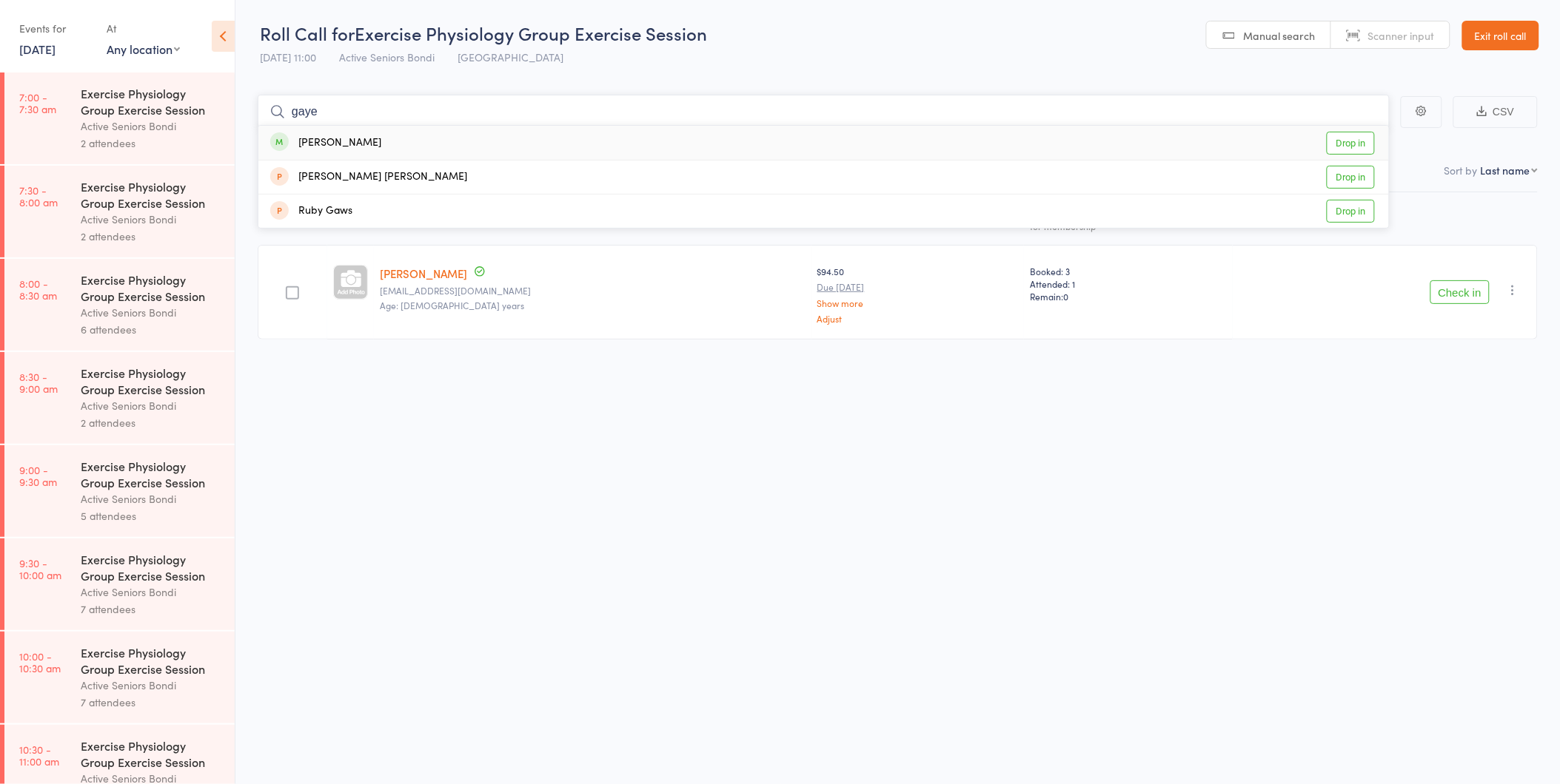
type input "gaye"
click at [309, 135] on div "Gaye Durante" at bounding box center [325, 143] width 111 height 17
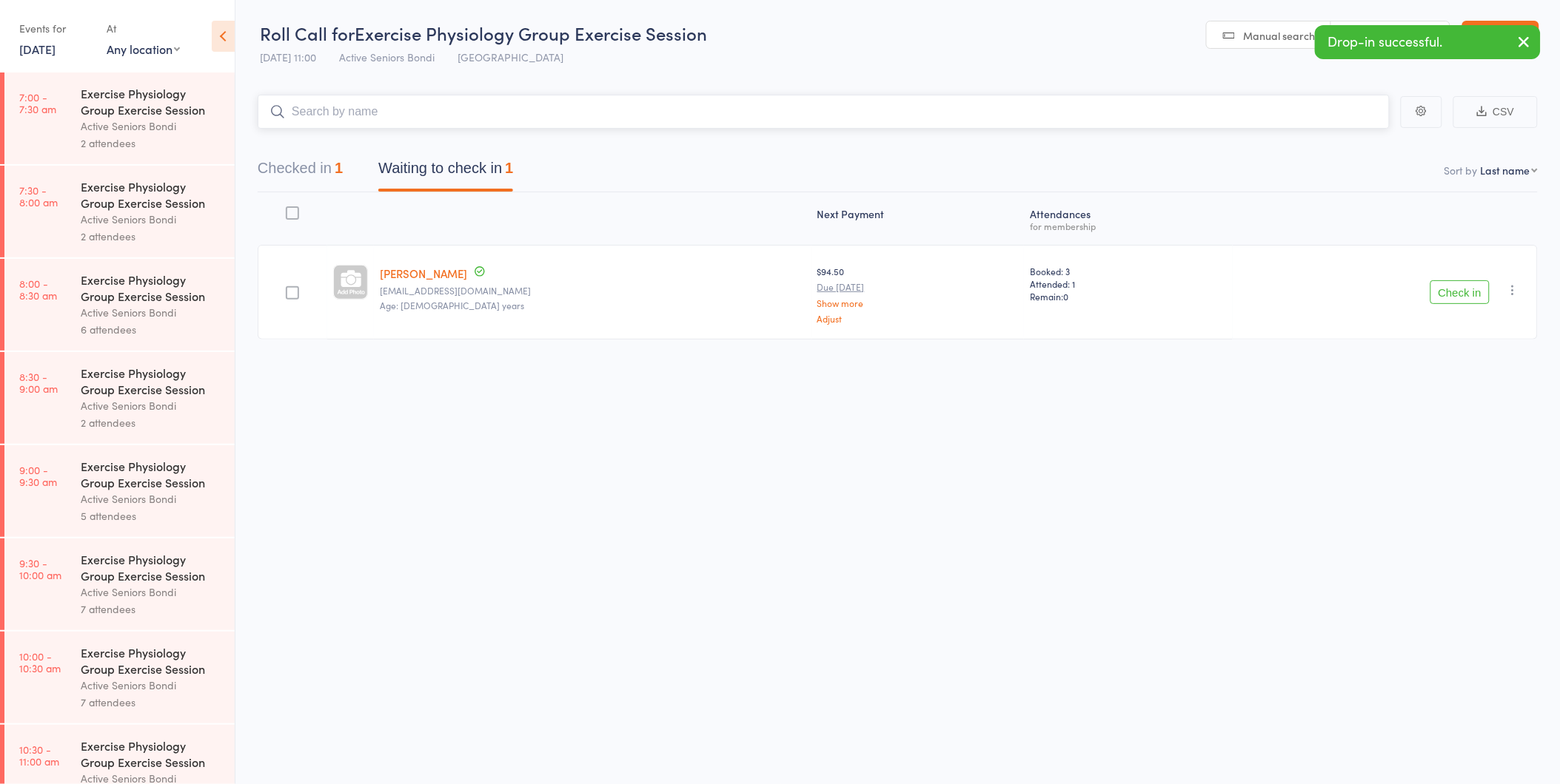
click at [312, 182] on button "Checked in 1" at bounding box center [300, 172] width 85 height 39
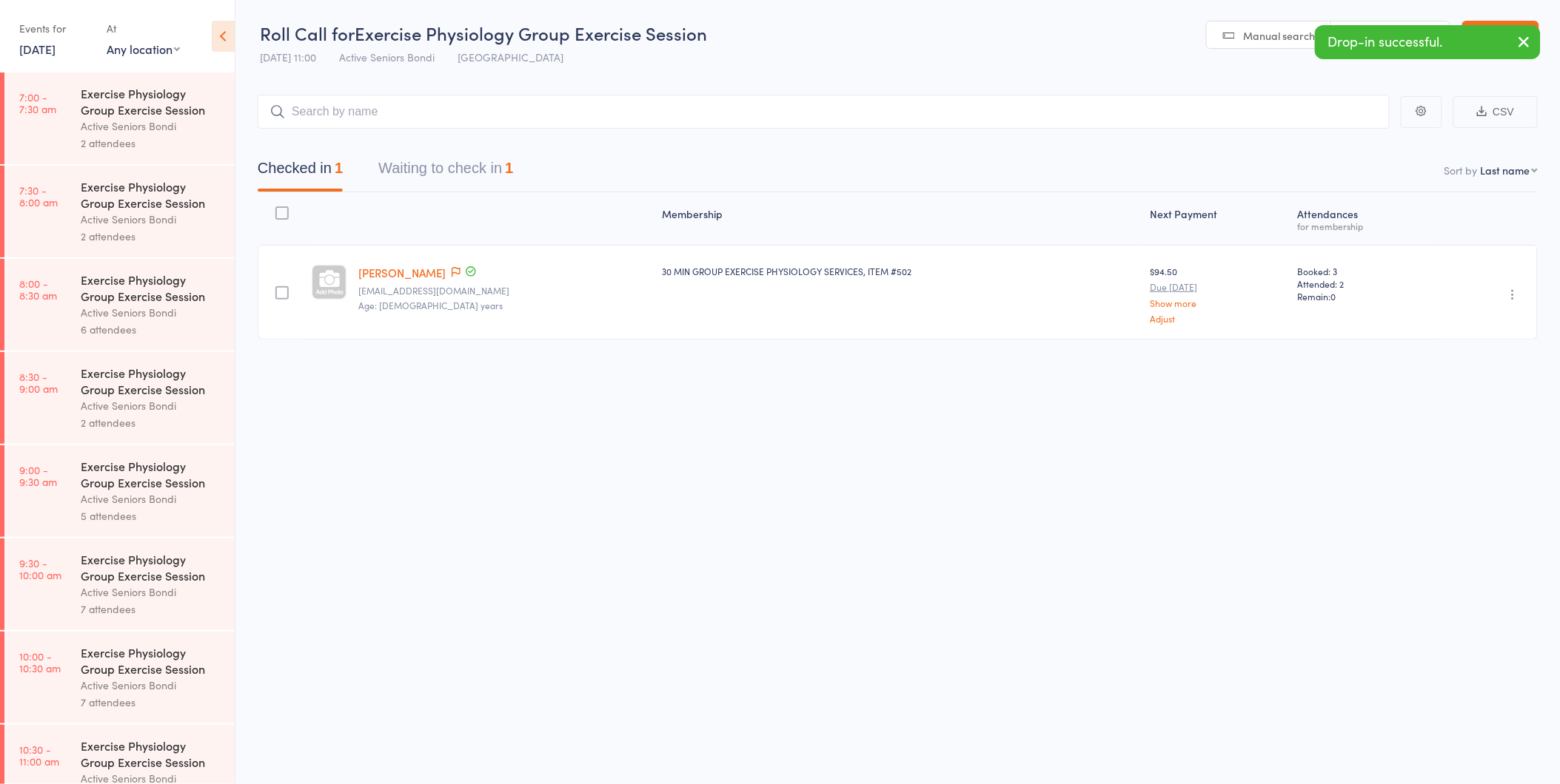
click at [1505, 294] on button "button" at bounding box center [1514, 294] width 18 height 18
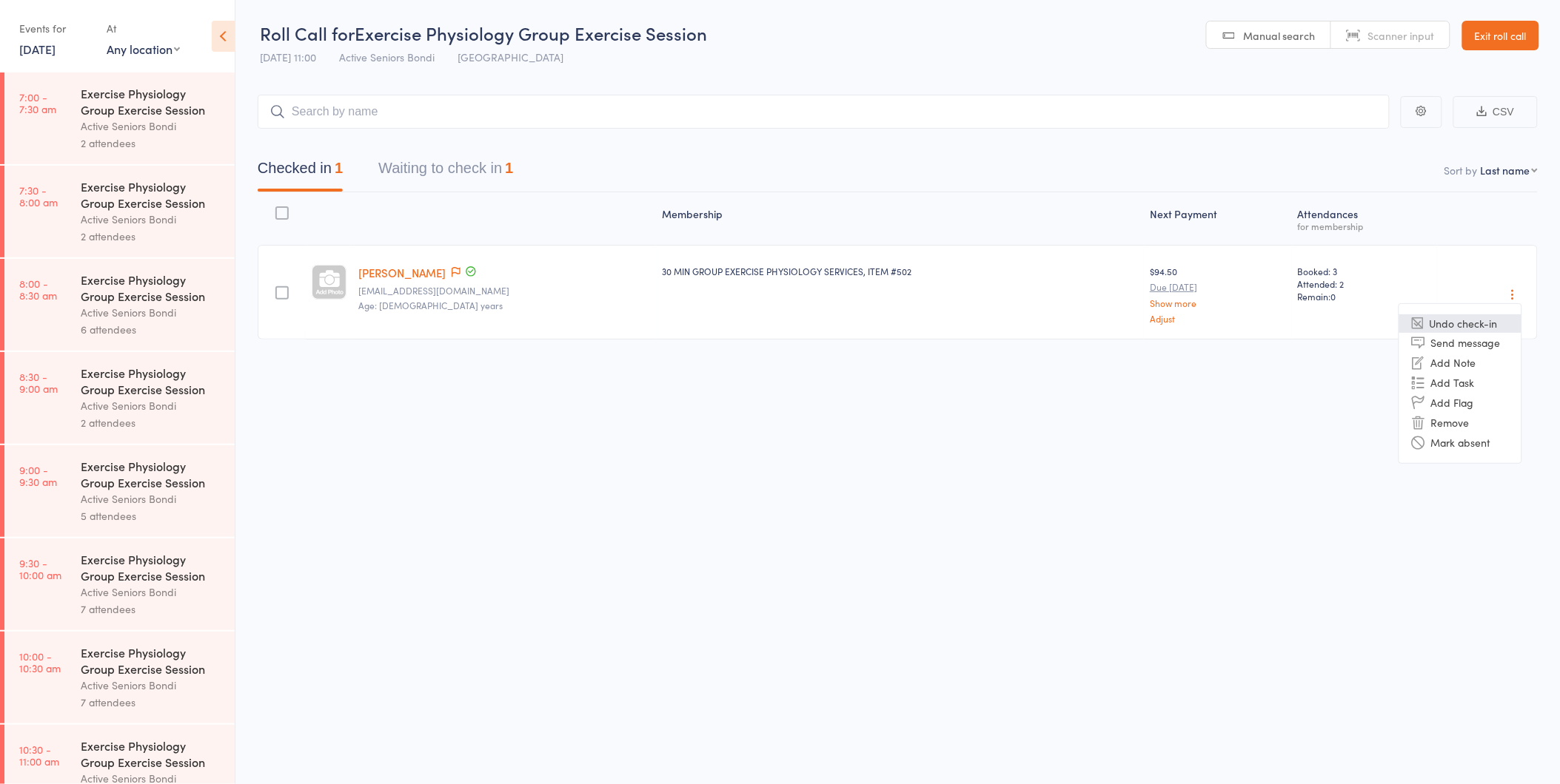
click at [1477, 326] on li "Undo check-in" at bounding box center [1460, 323] width 122 height 19
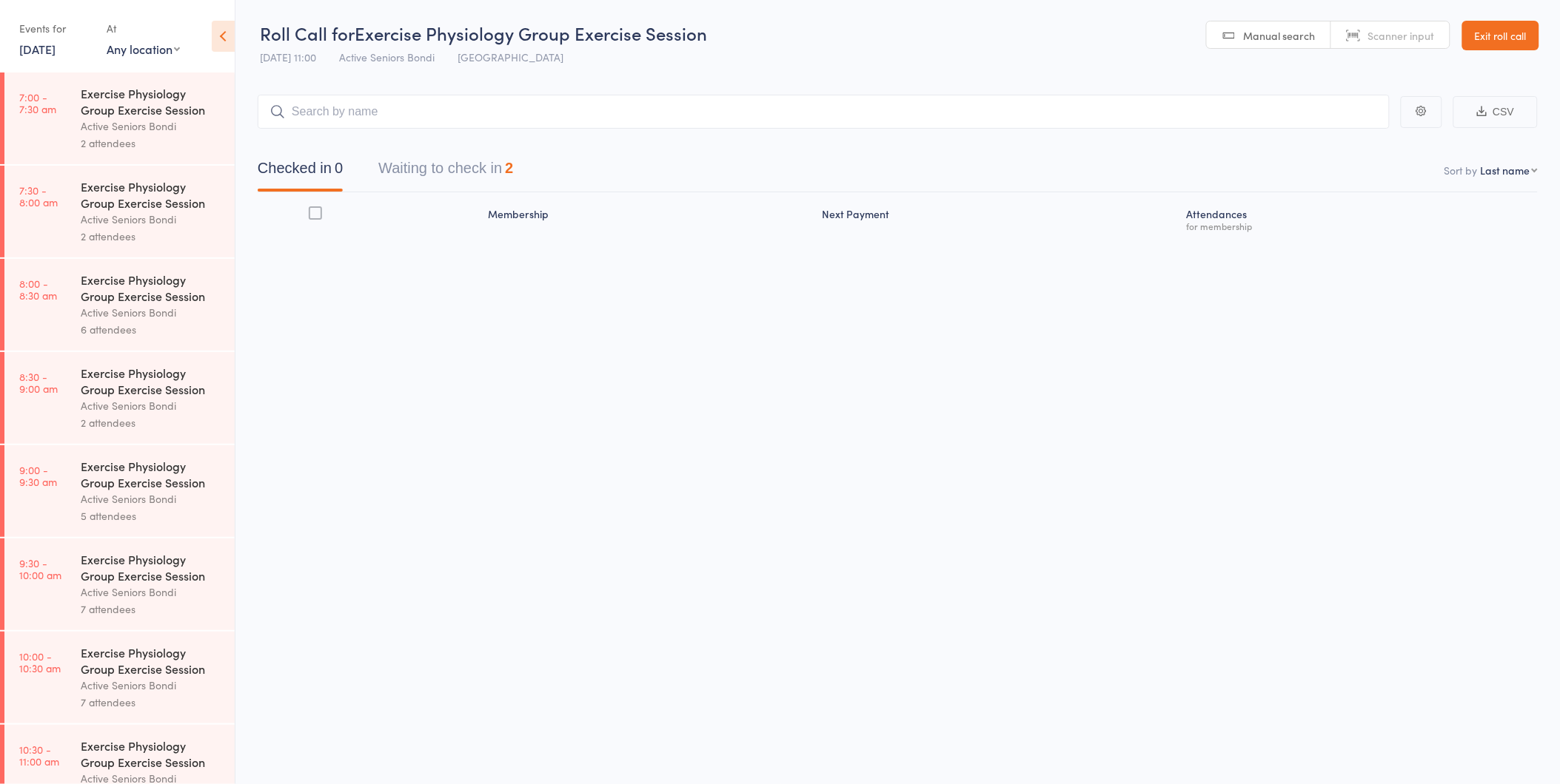
click at [43, 41] on link "16 Oct, 2025" at bounding box center [37, 49] width 37 height 16
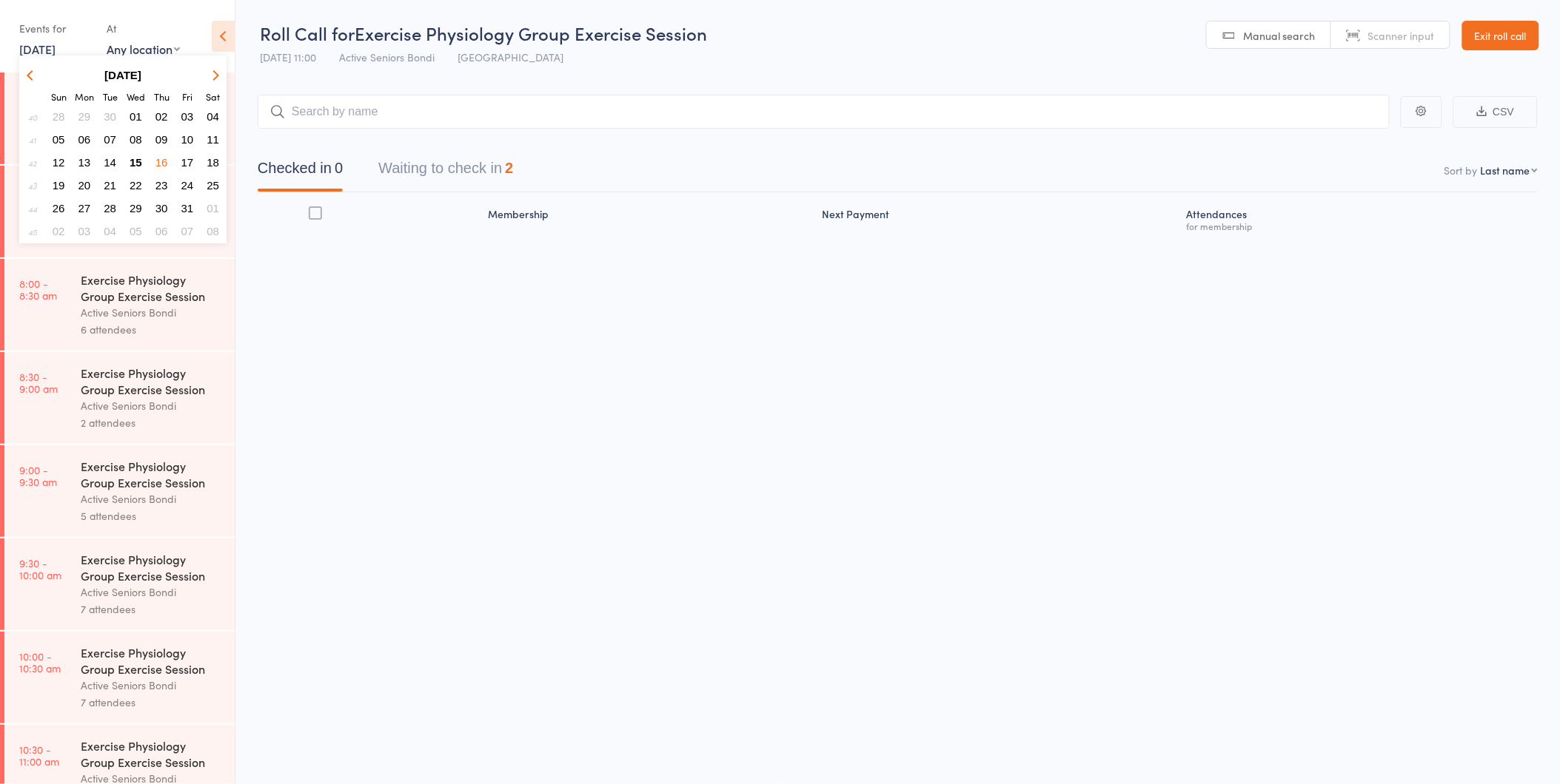
click at [142, 158] on button "15" at bounding box center [135, 162] width 23 height 20
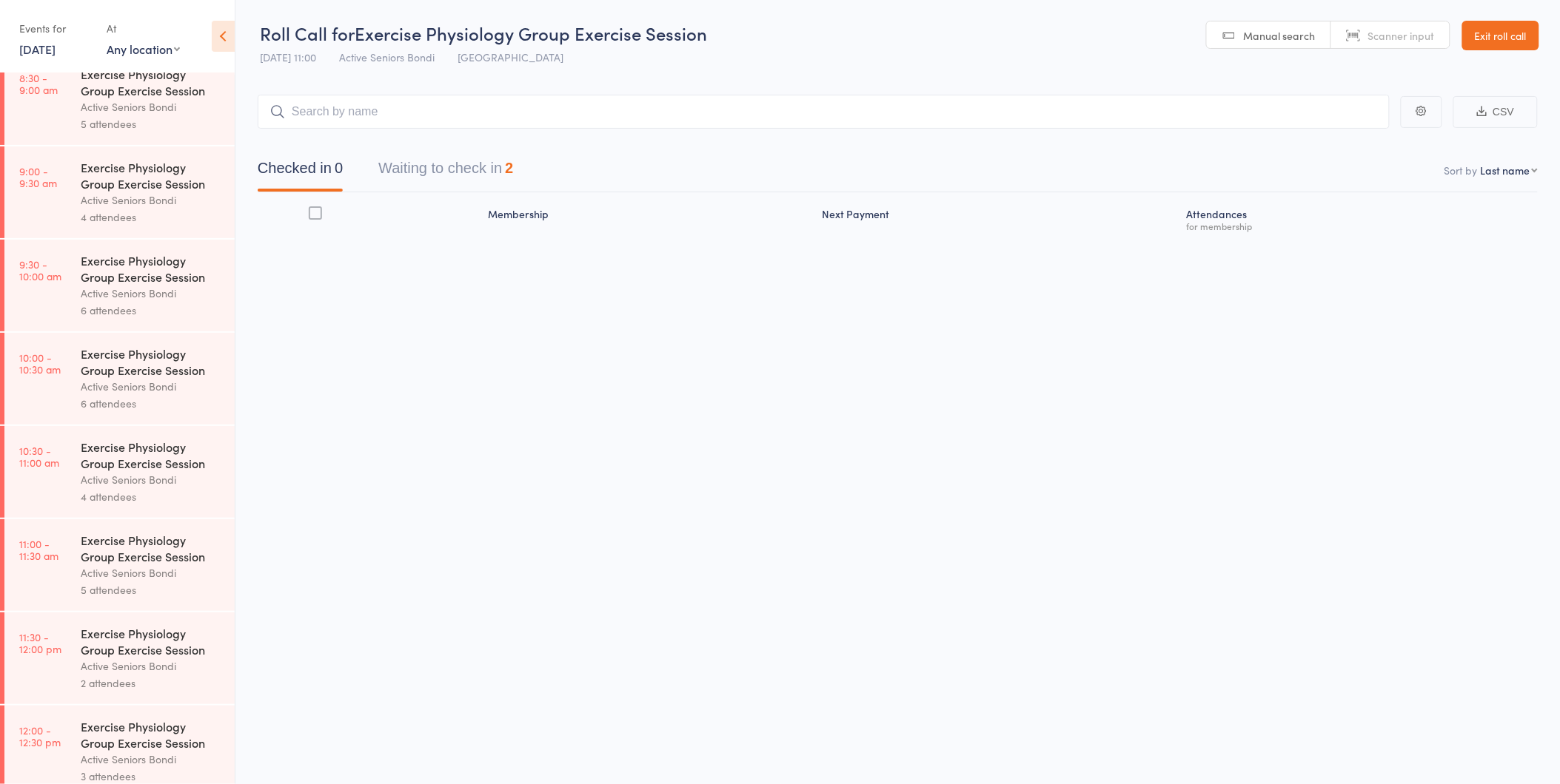
scroll to position [493, 0]
click at [139, 268] on div "Exercise Physiology Group Exercise Session" at bounding box center [151, 261] width 141 height 32
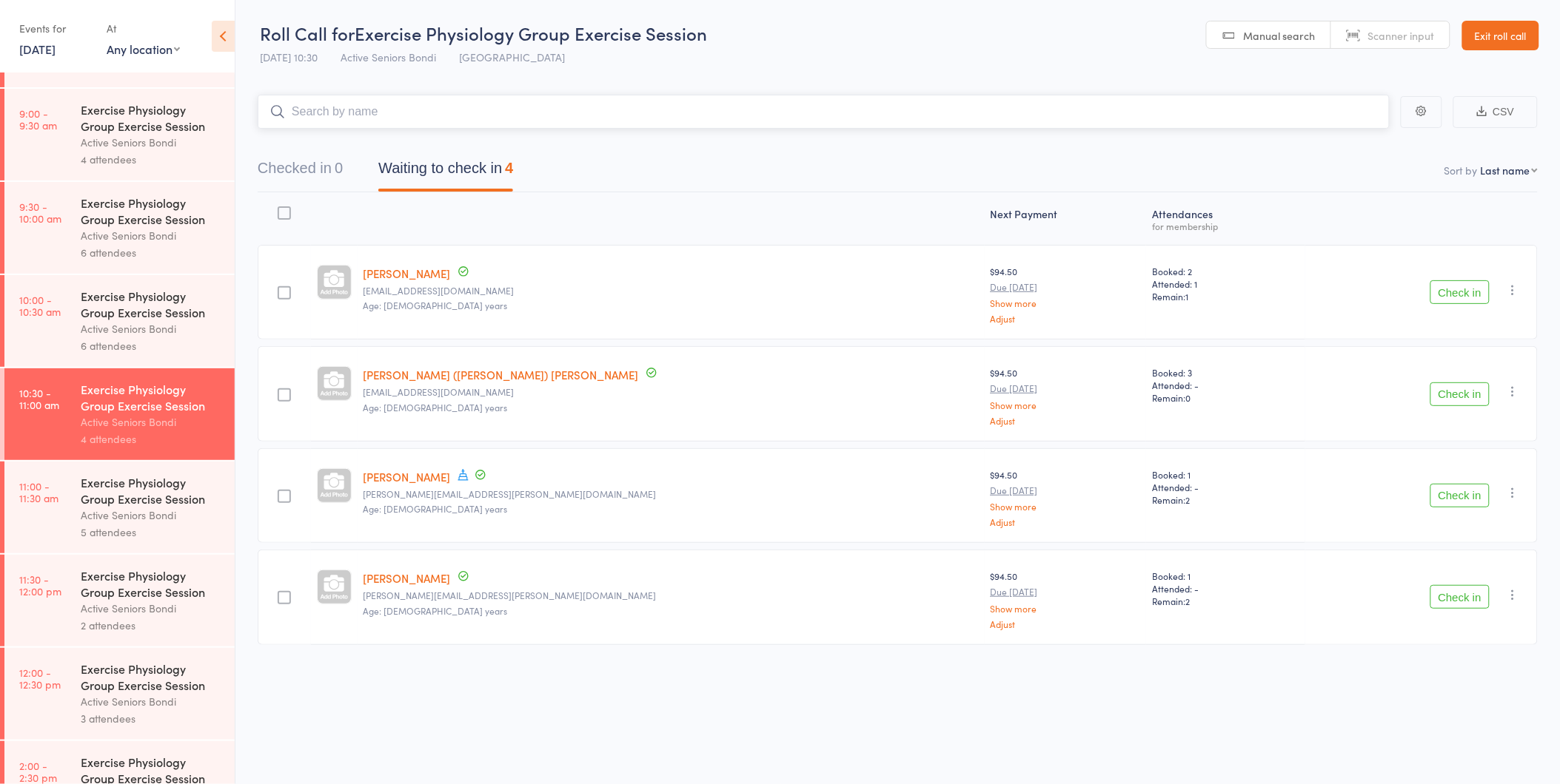
scroll to position [411, 0]
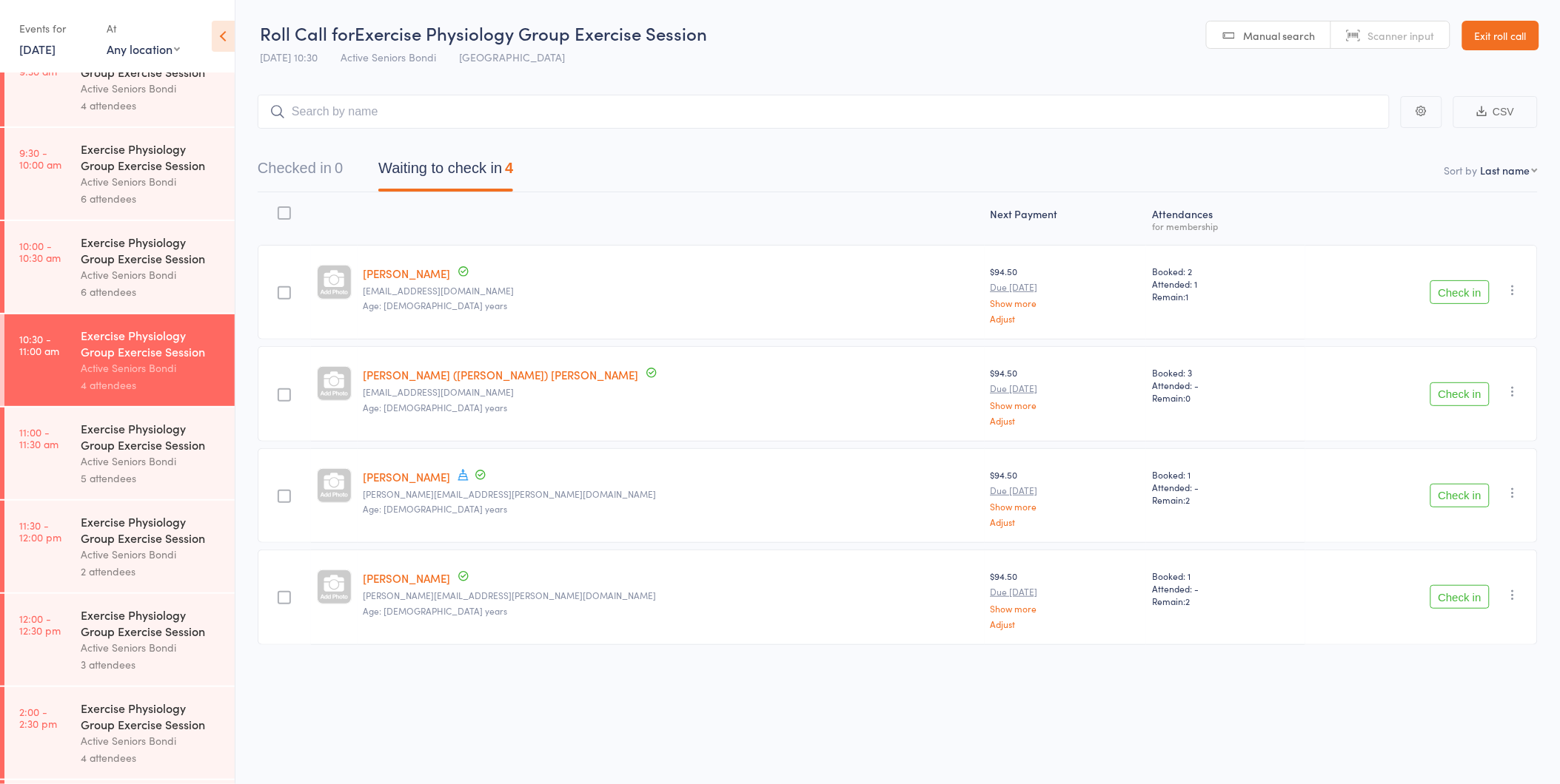
click at [156, 460] on div "Active Seniors Bondi" at bounding box center [151, 461] width 141 height 17
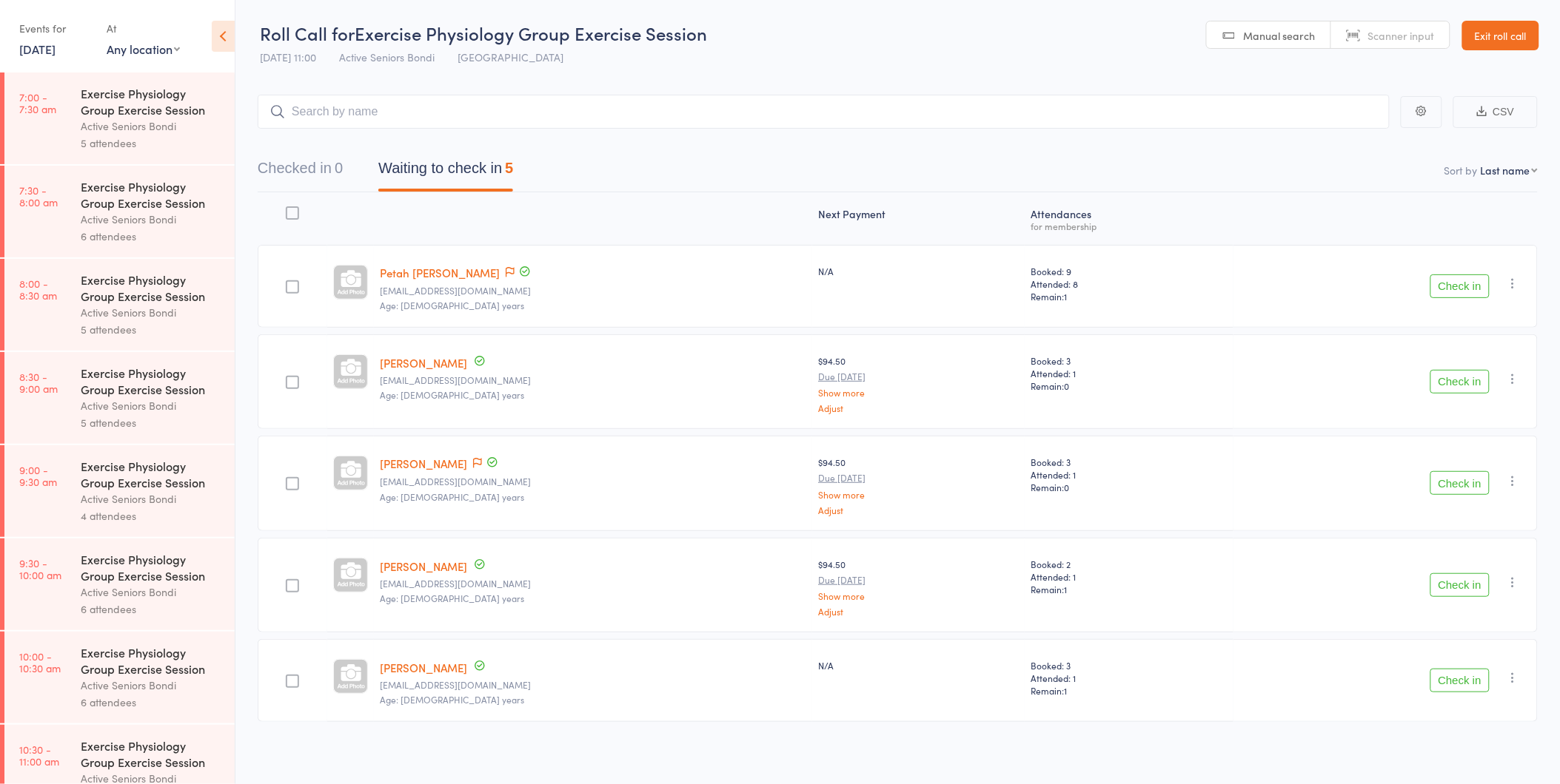
click at [1509, 478] on icon "button" at bounding box center [1513, 481] width 15 height 15
click at [1463, 610] on li "Remove" at bounding box center [1460, 609] width 122 height 20
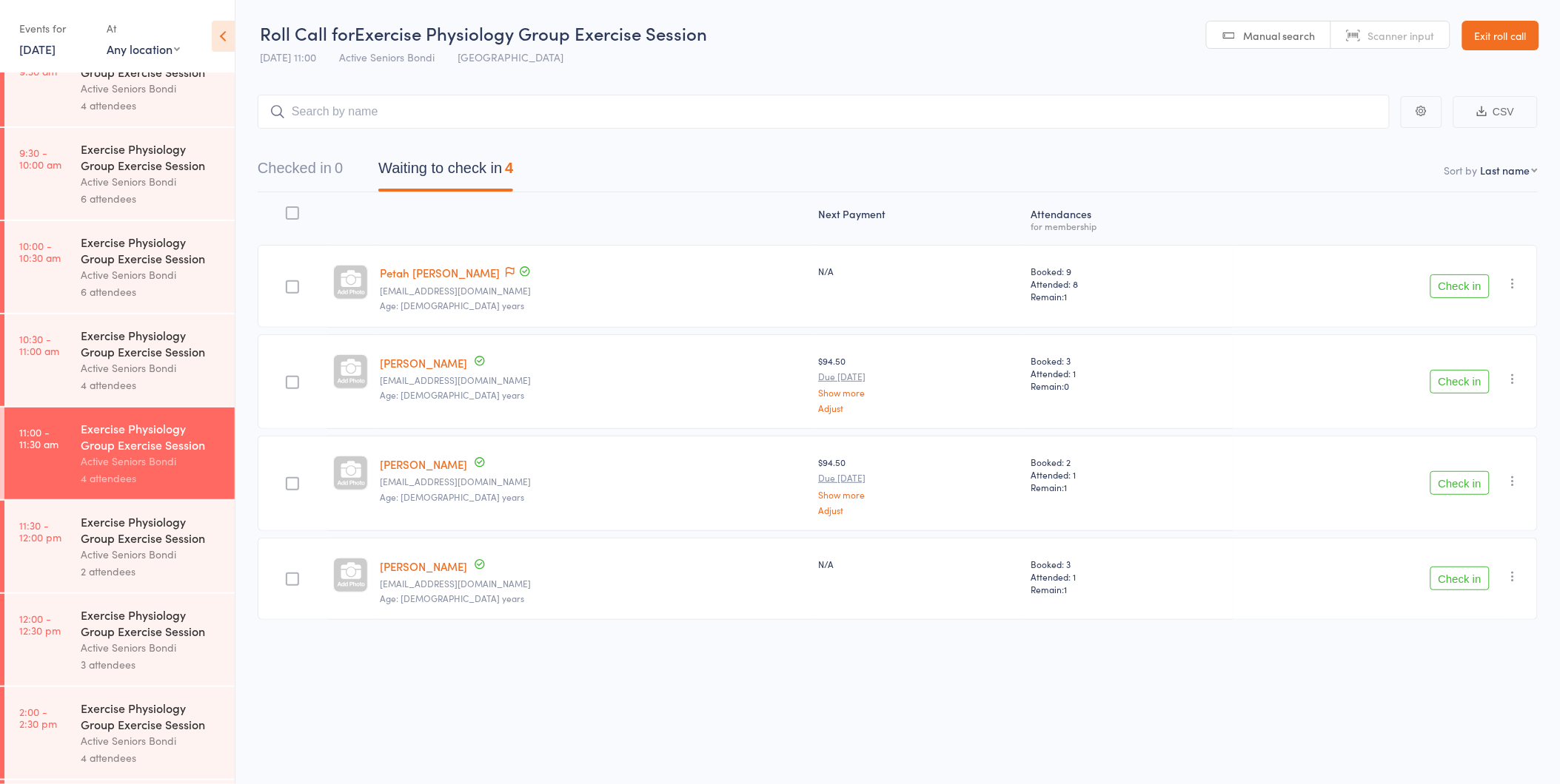
click at [105, 366] on div "Active Seniors Bondi" at bounding box center [151, 368] width 141 height 17
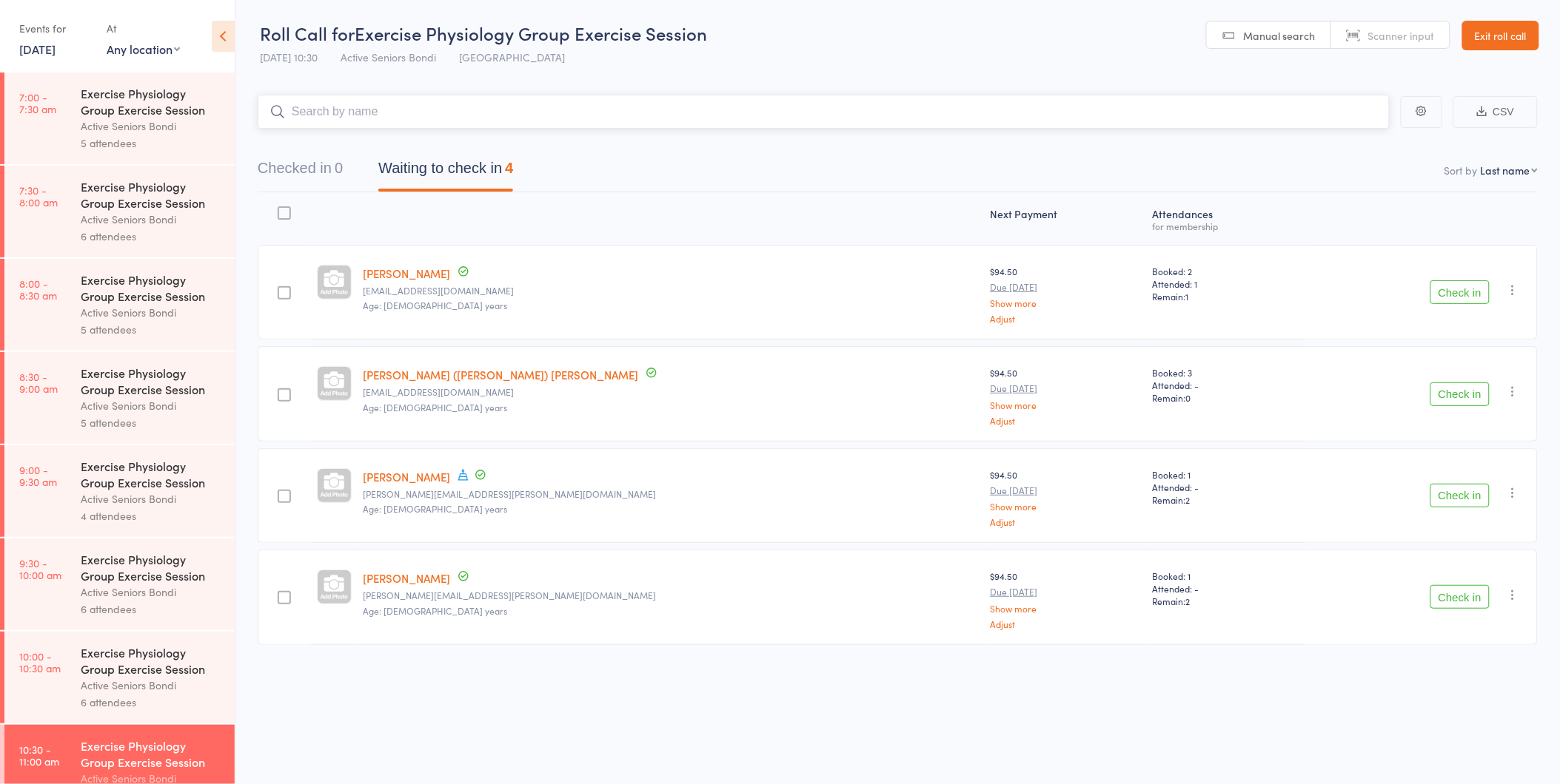
click at [475, 114] on input "search" at bounding box center [823, 112] width 1132 height 34
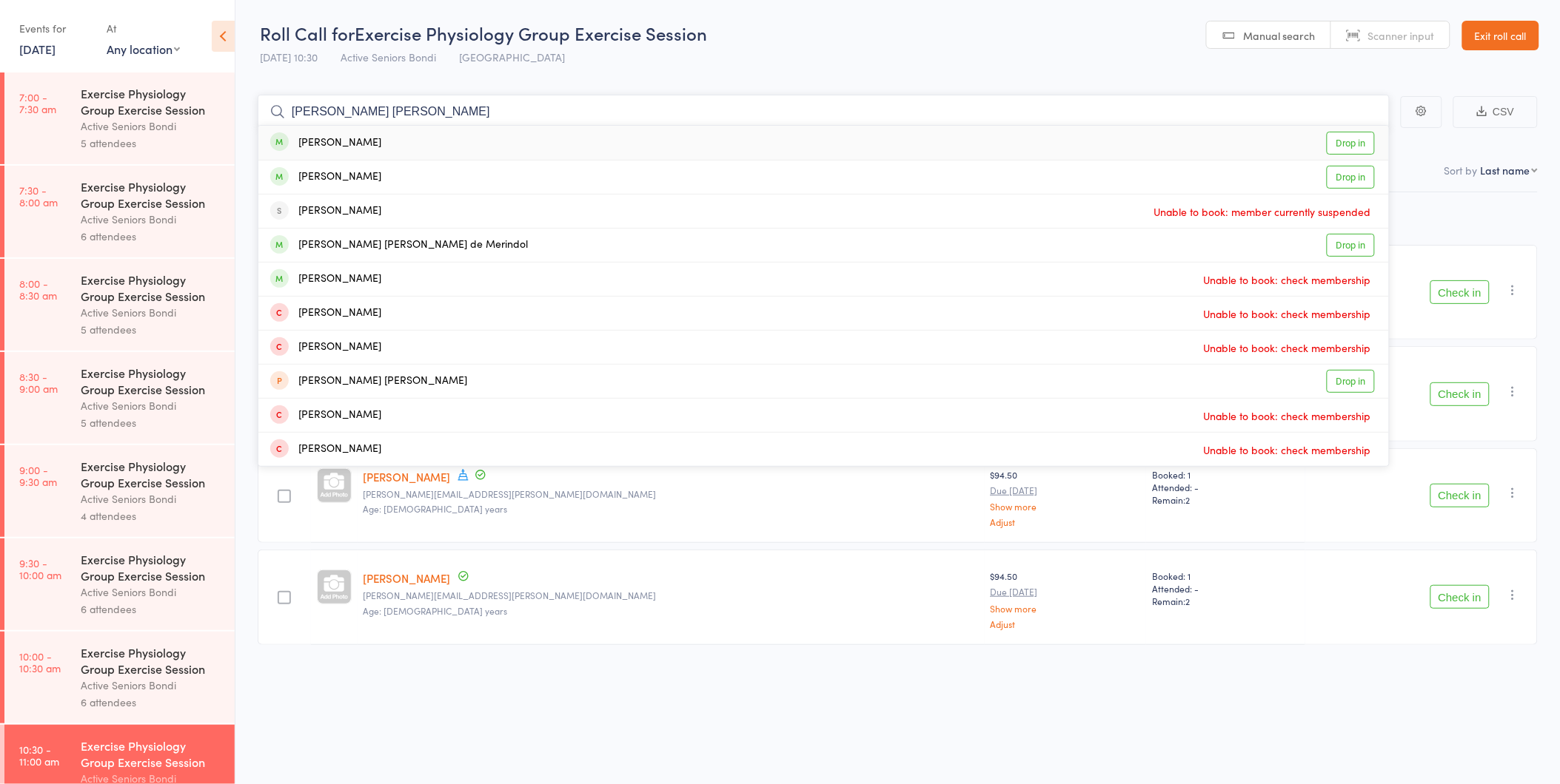
type input "mary jo"
click at [467, 144] on div "Mary Jo Mancisidor Drop in" at bounding box center [824, 143] width 1131 height 34
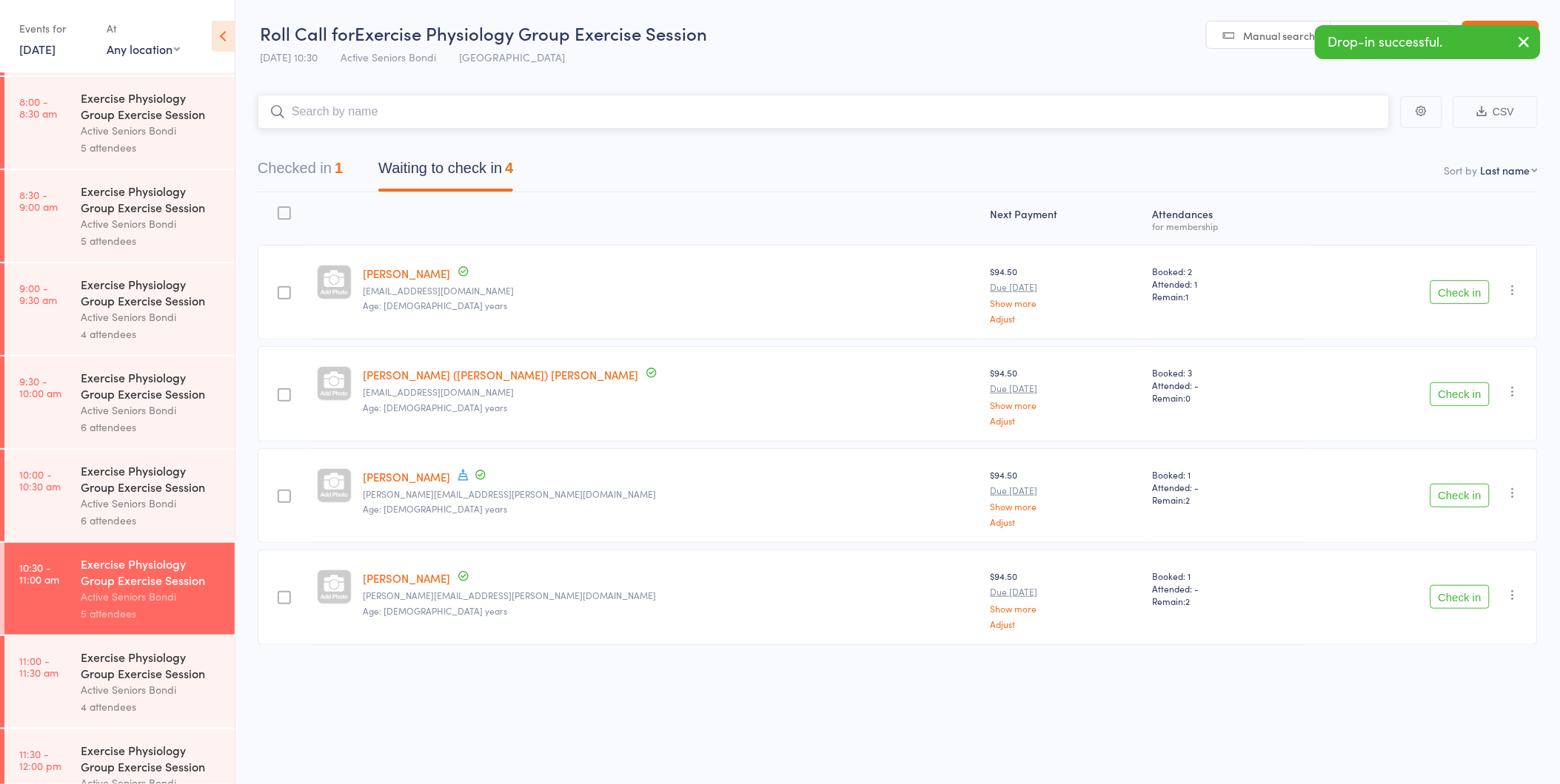
scroll to position [328, 0]
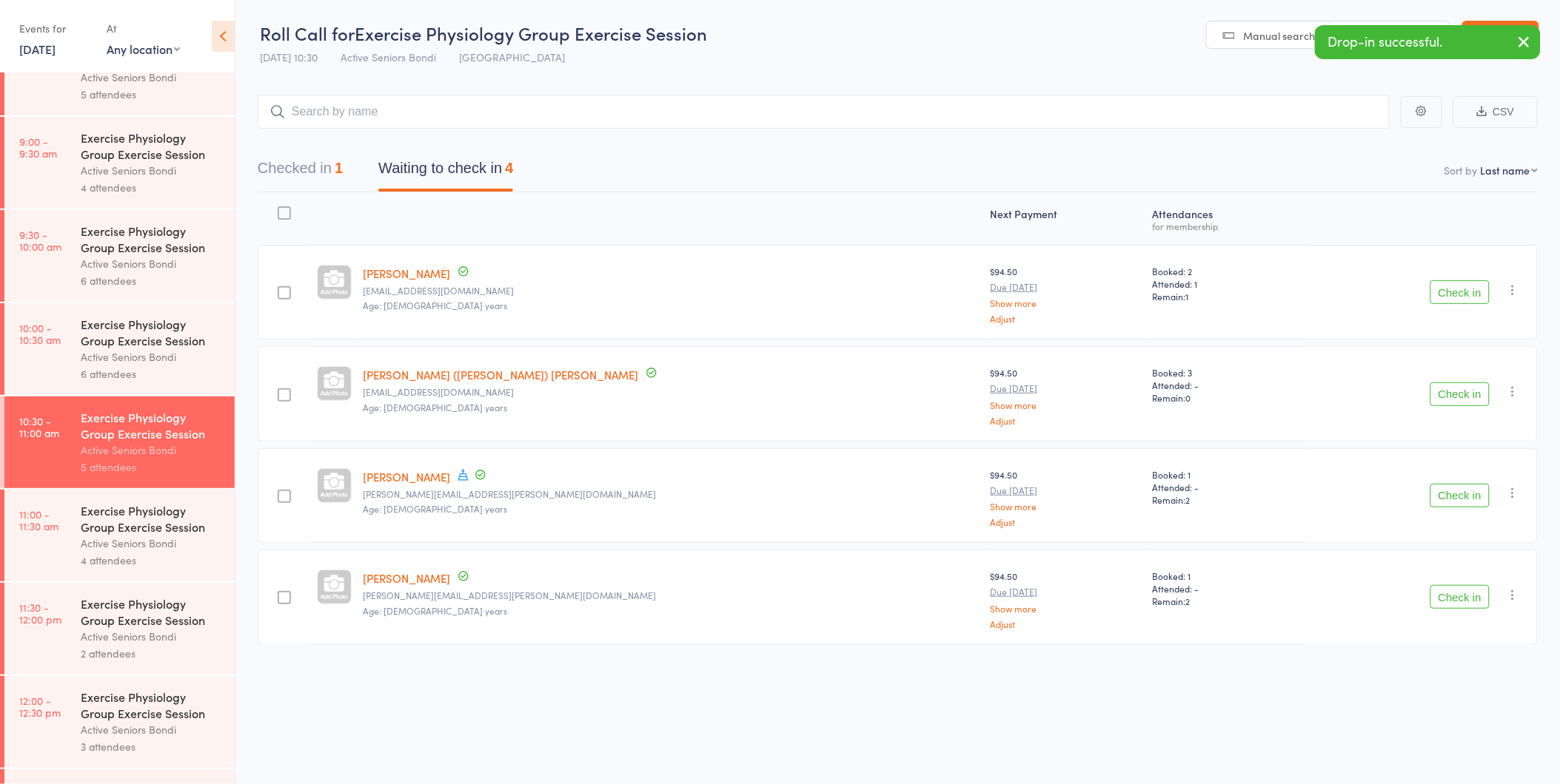
click at [140, 366] on div "6 attendees" at bounding box center [151, 374] width 141 height 17
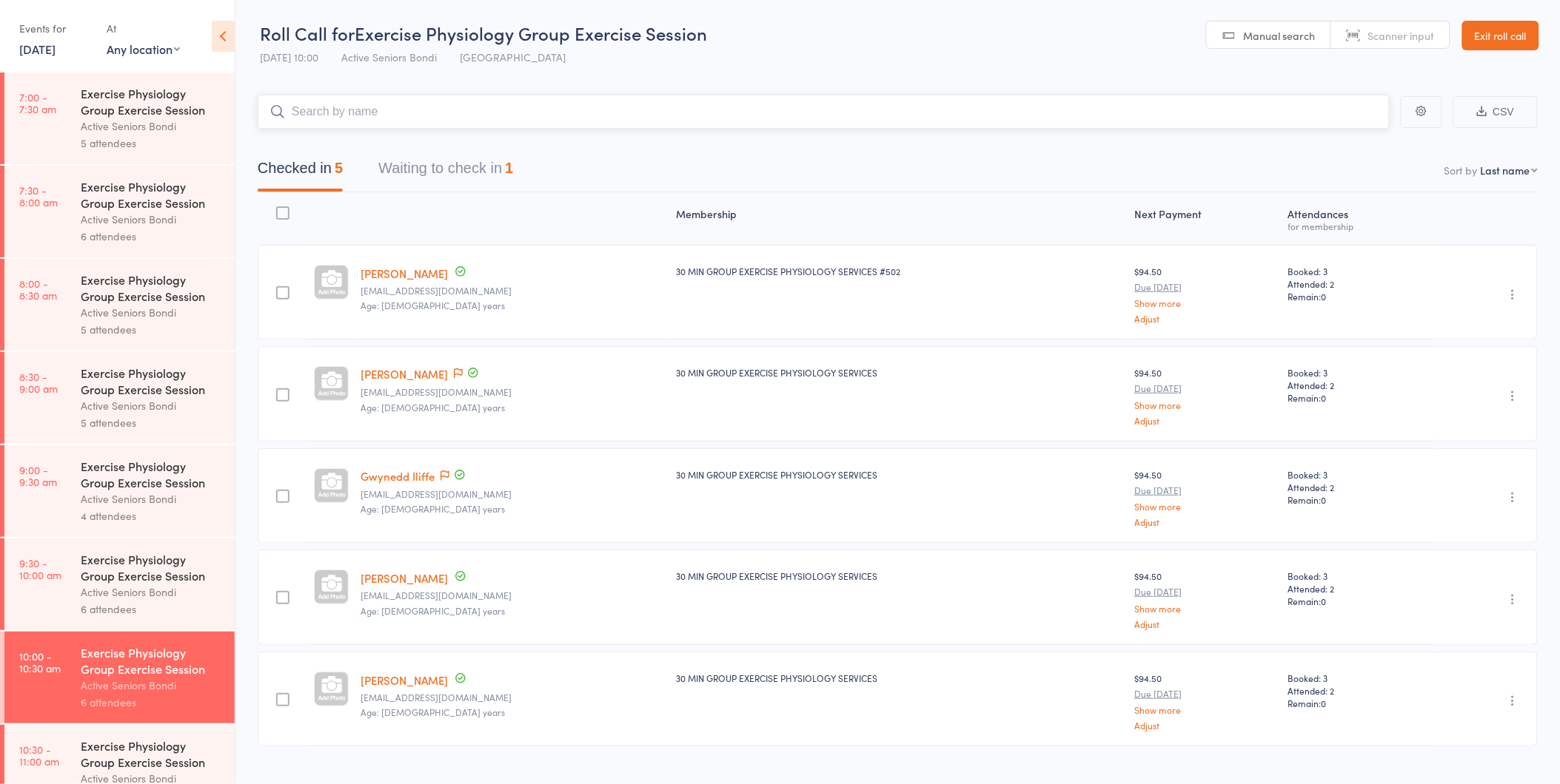
click at [463, 161] on button "Waiting to check in 1" at bounding box center [445, 172] width 135 height 39
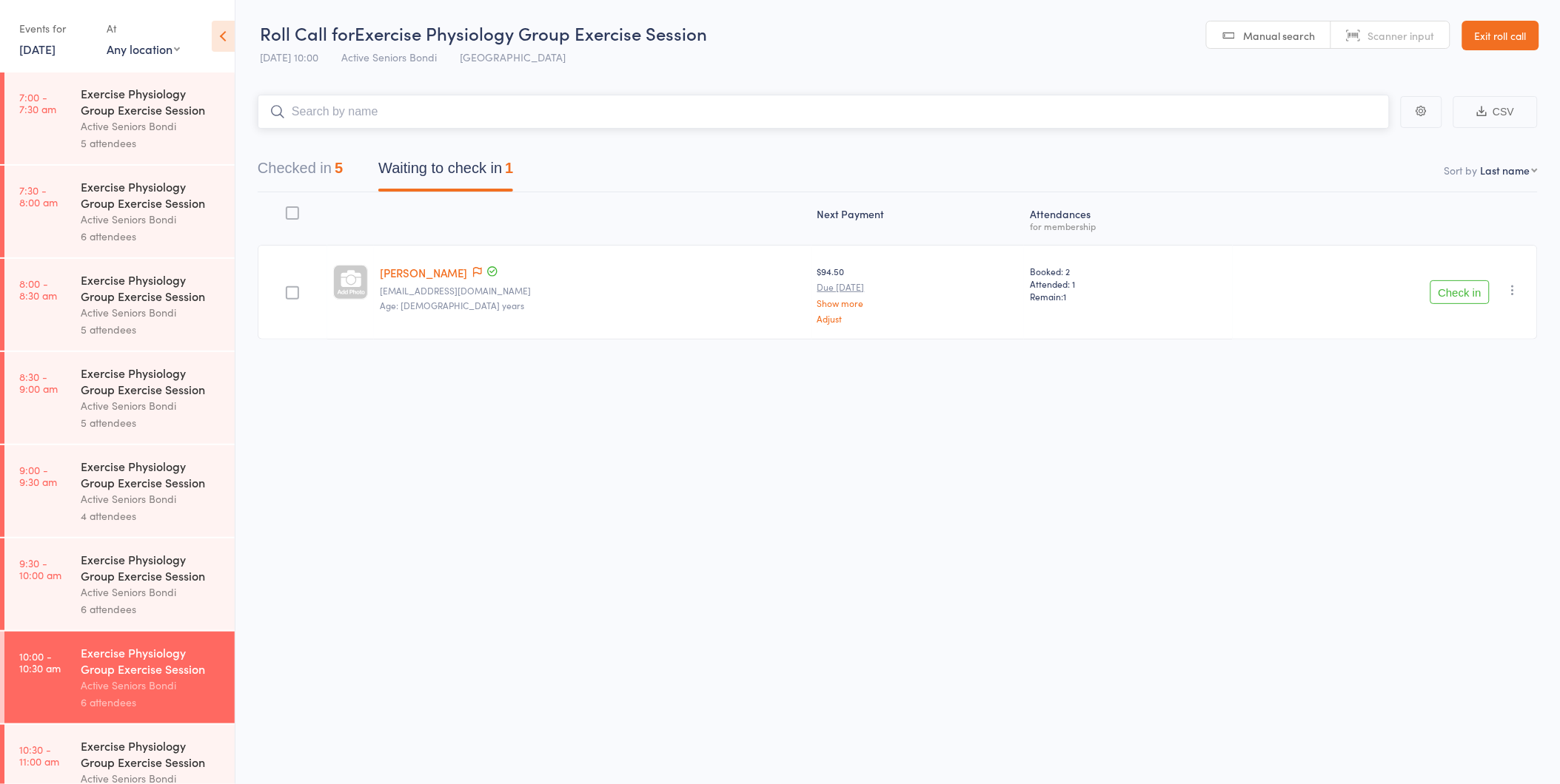
click at [342, 173] on div "5" at bounding box center [339, 168] width 8 height 16
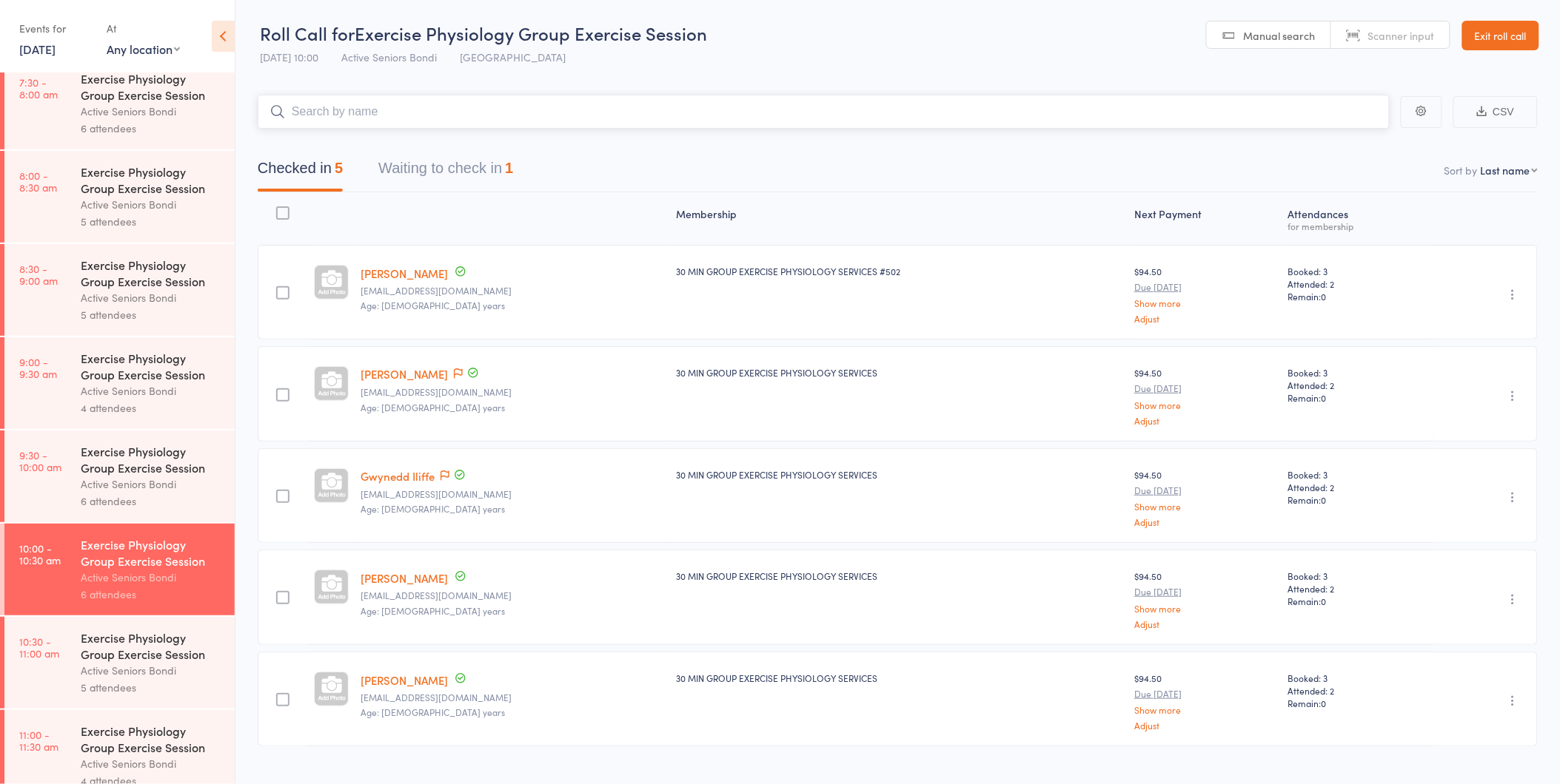
scroll to position [411, 0]
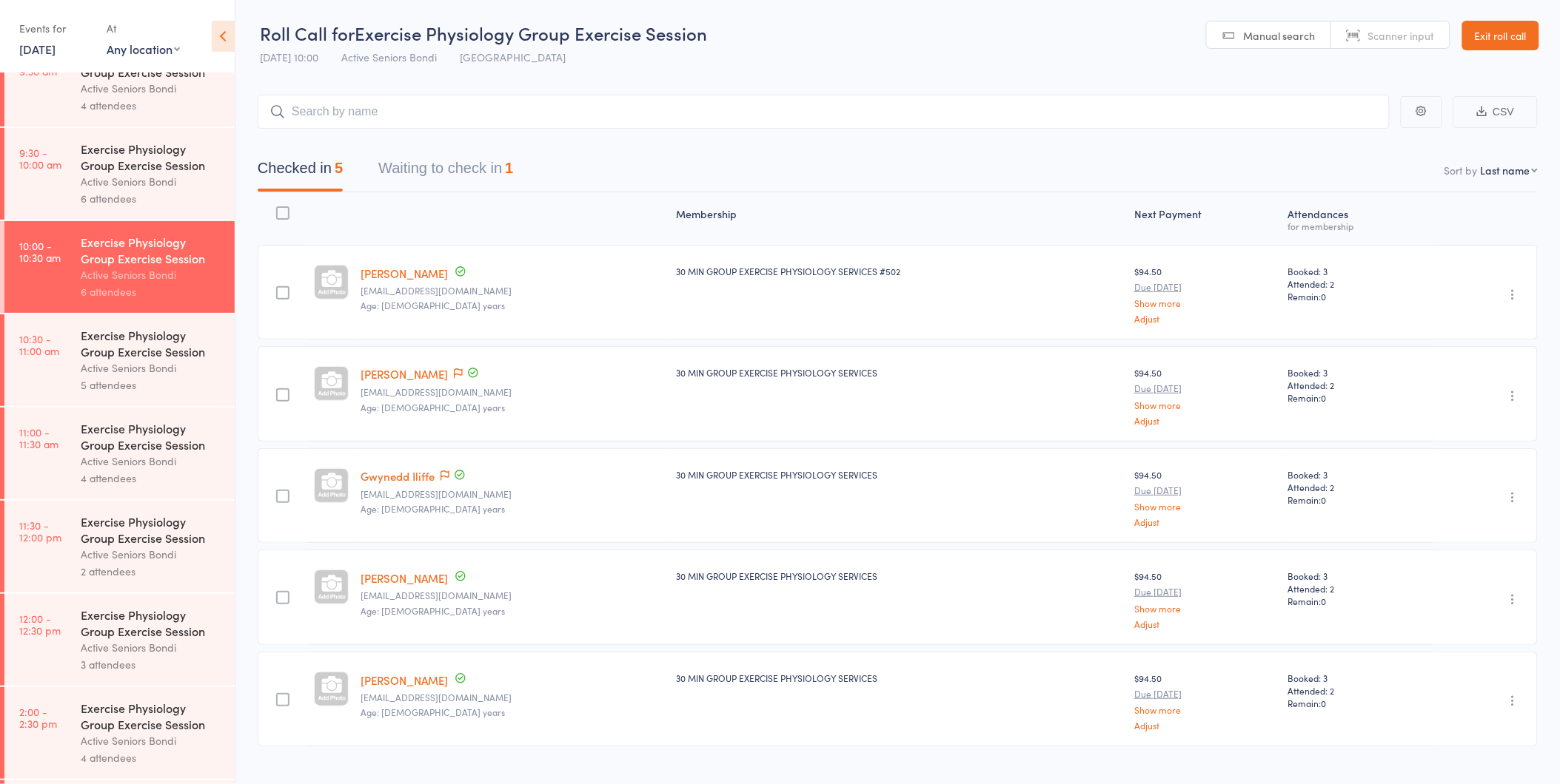
click at [78, 367] on link "10:30 - 11:00 am Exercise Physiology Group Exercise Session Active Seniors Bond…" at bounding box center [119, 360] width 230 height 92
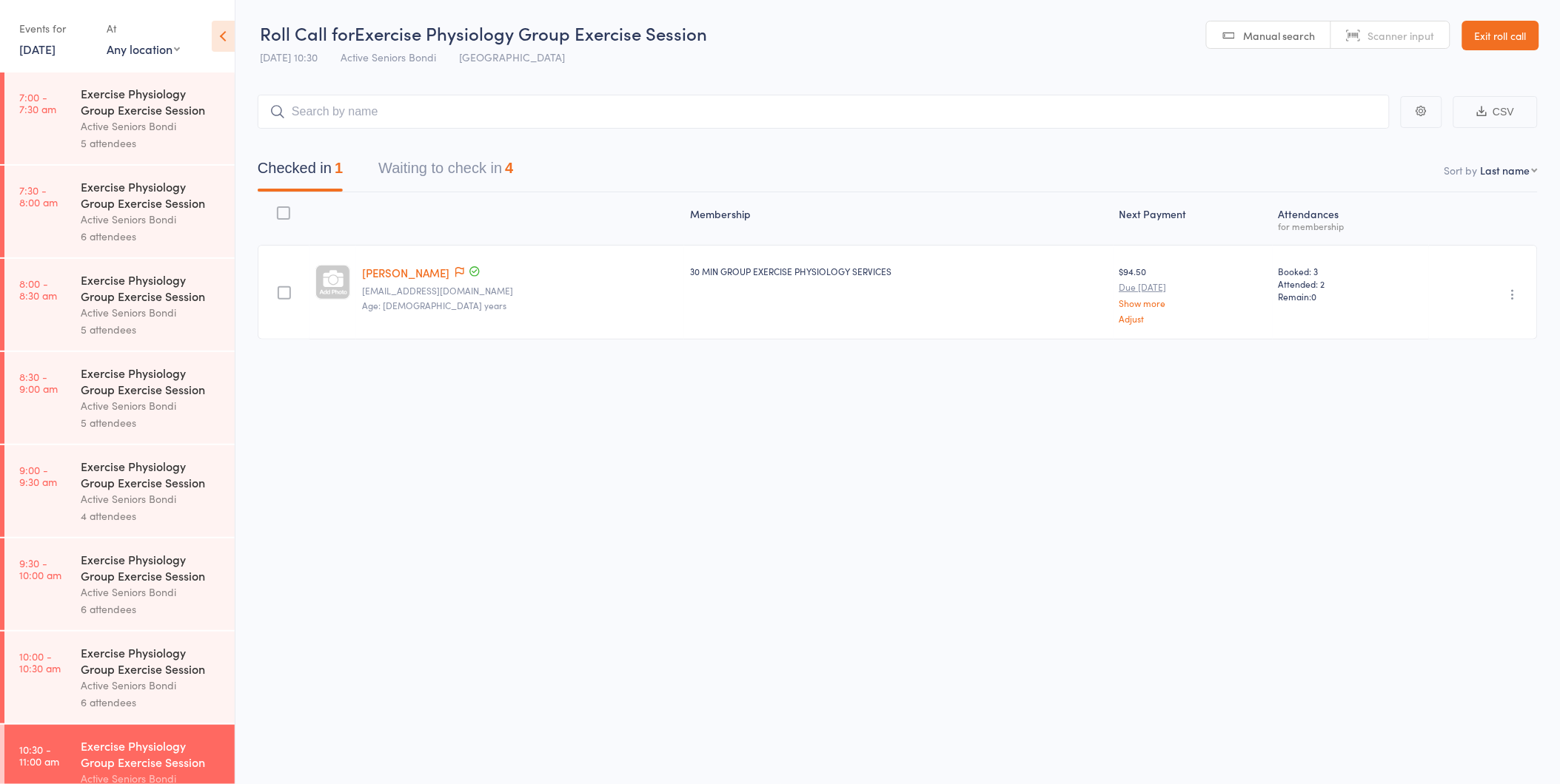
click at [493, 169] on button "Waiting to check in 4" at bounding box center [445, 172] width 135 height 39
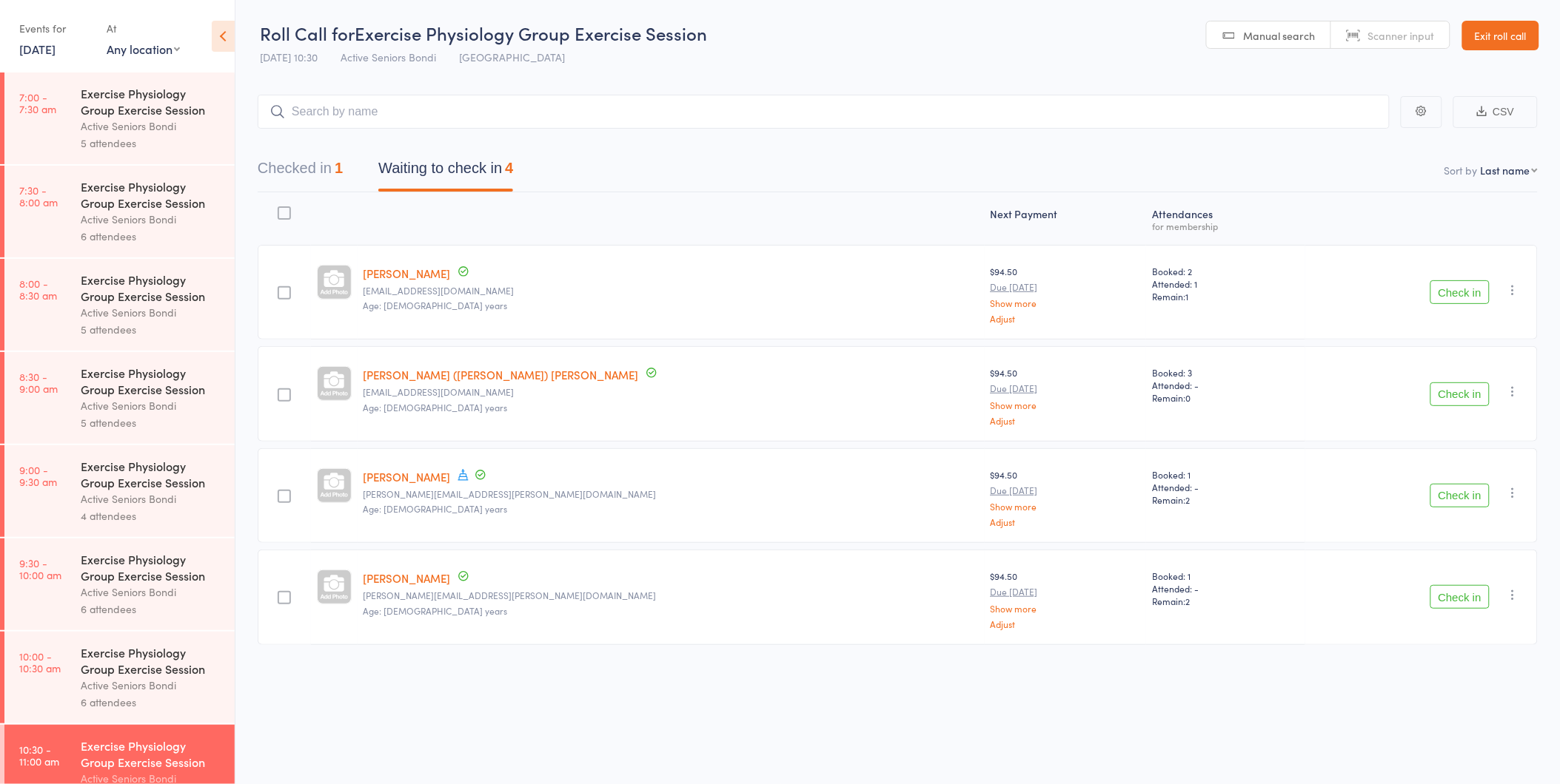
click at [1467, 293] on button "Check in" at bounding box center [1459, 292] width 59 height 24
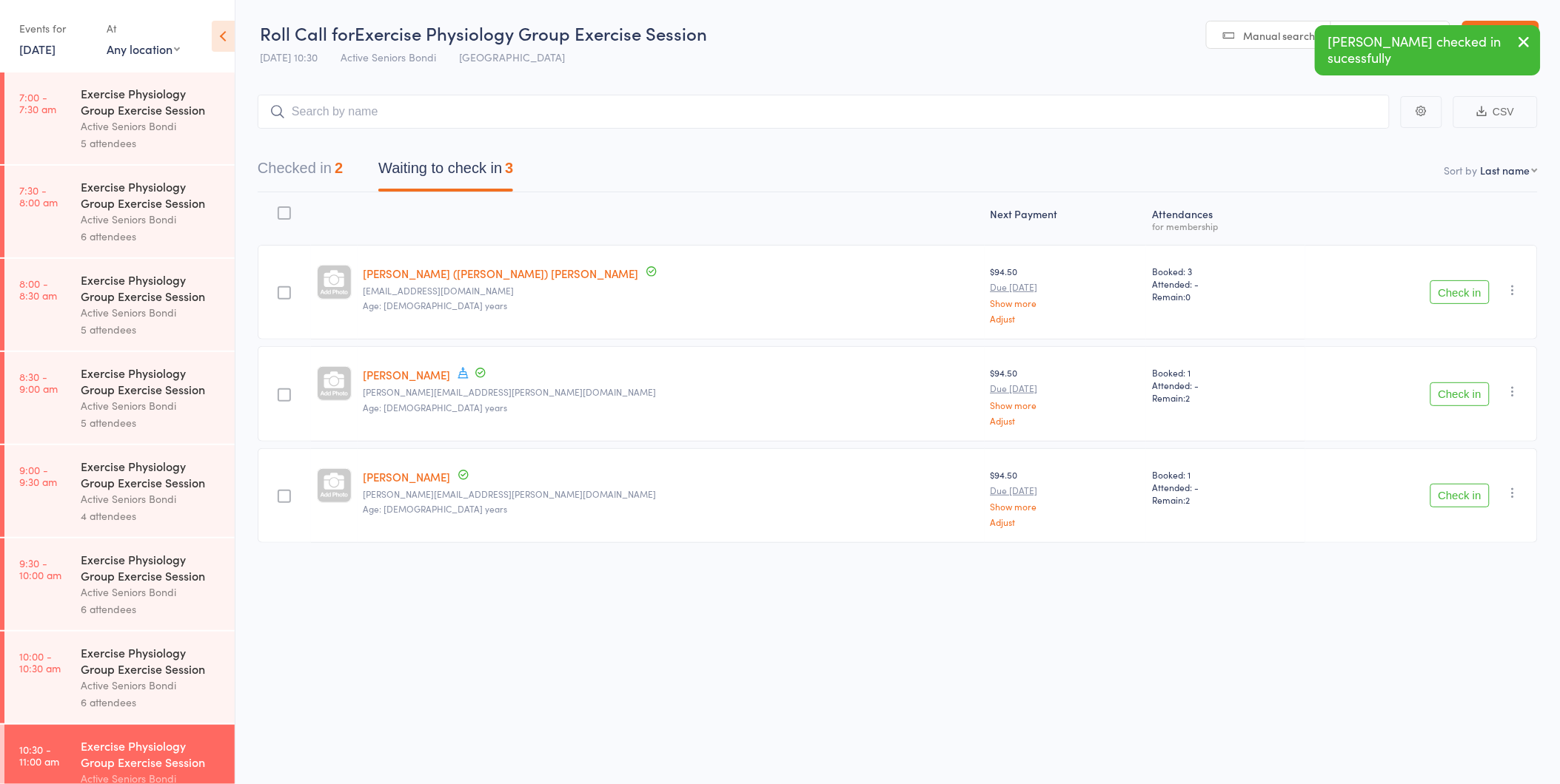
click at [1451, 500] on button "Check in" at bounding box center [1459, 495] width 59 height 24
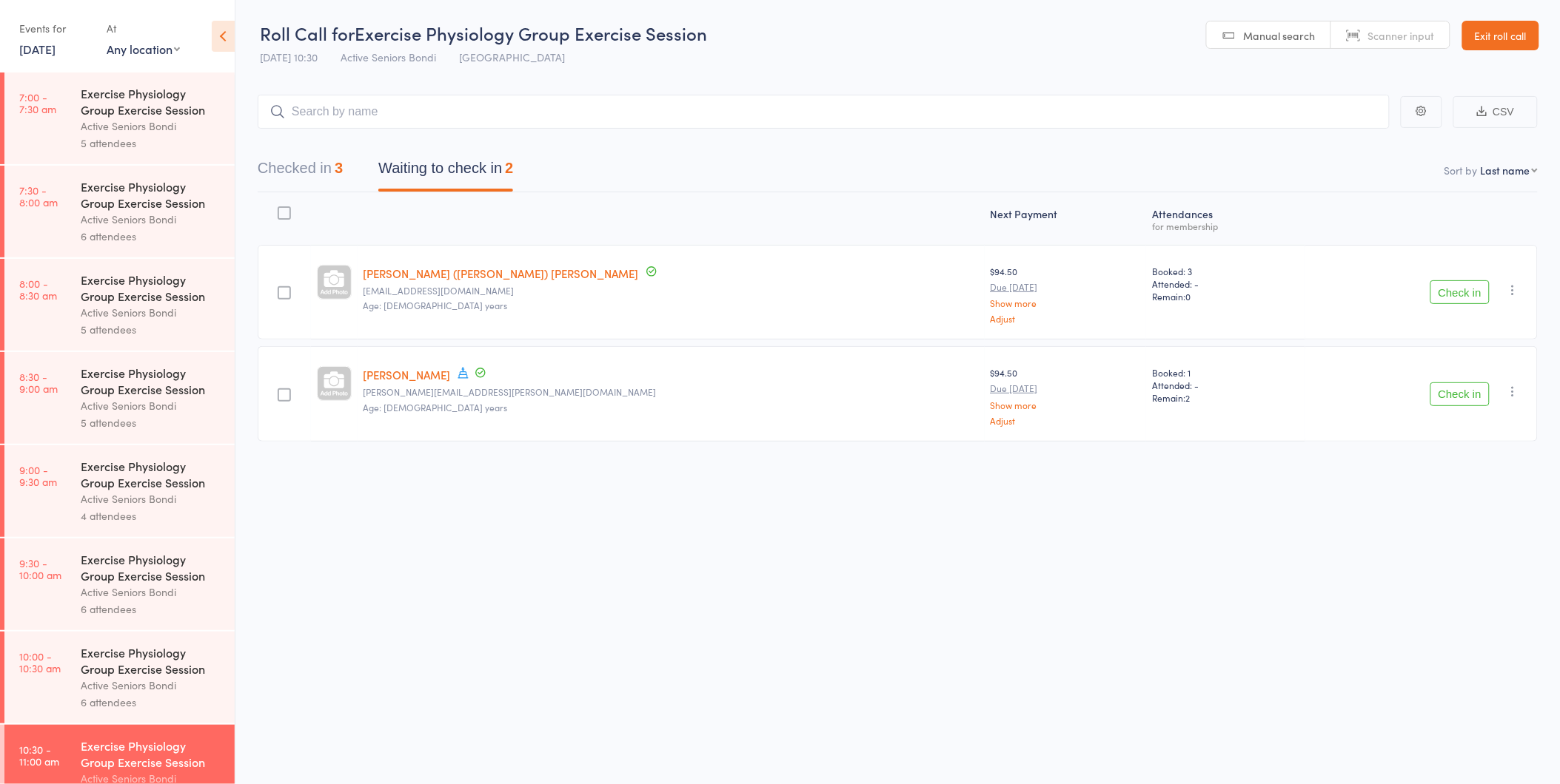
click at [1115, 548] on div "Roll Call for Exercise Physiology Group Exercise Session 15 Oct 10:30 Active Se…" at bounding box center [780, 392] width 1560 height 784
click at [465, 371] on icon at bounding box center [462, 374] width 11 height 11
click at [1448, 282] on button "Check in" at bounding box center [1459, 292] width 59 height 24
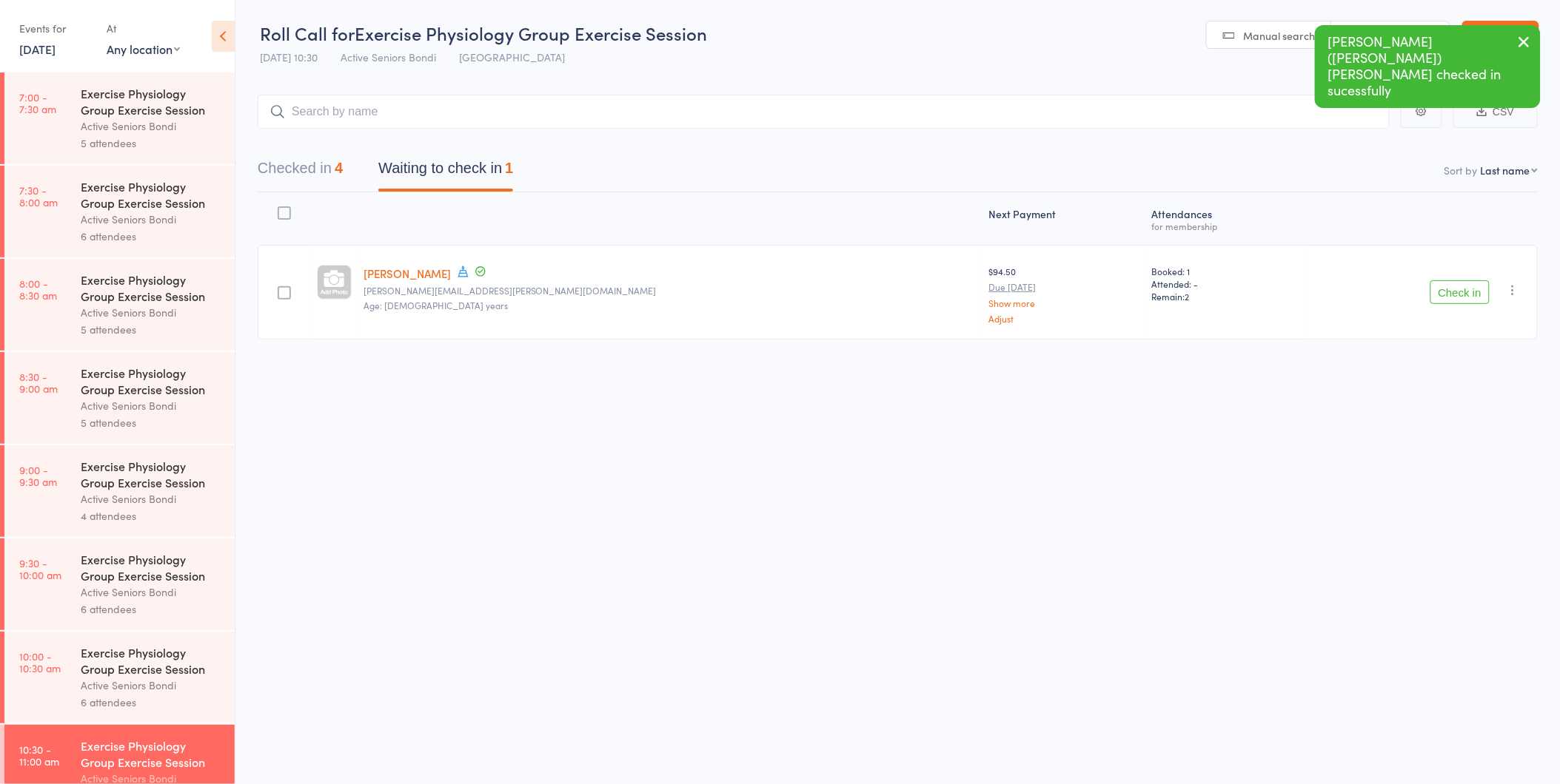
click at [1454, 293] on button "Check in" at bounding box center [1459, 292] width 59 height 24
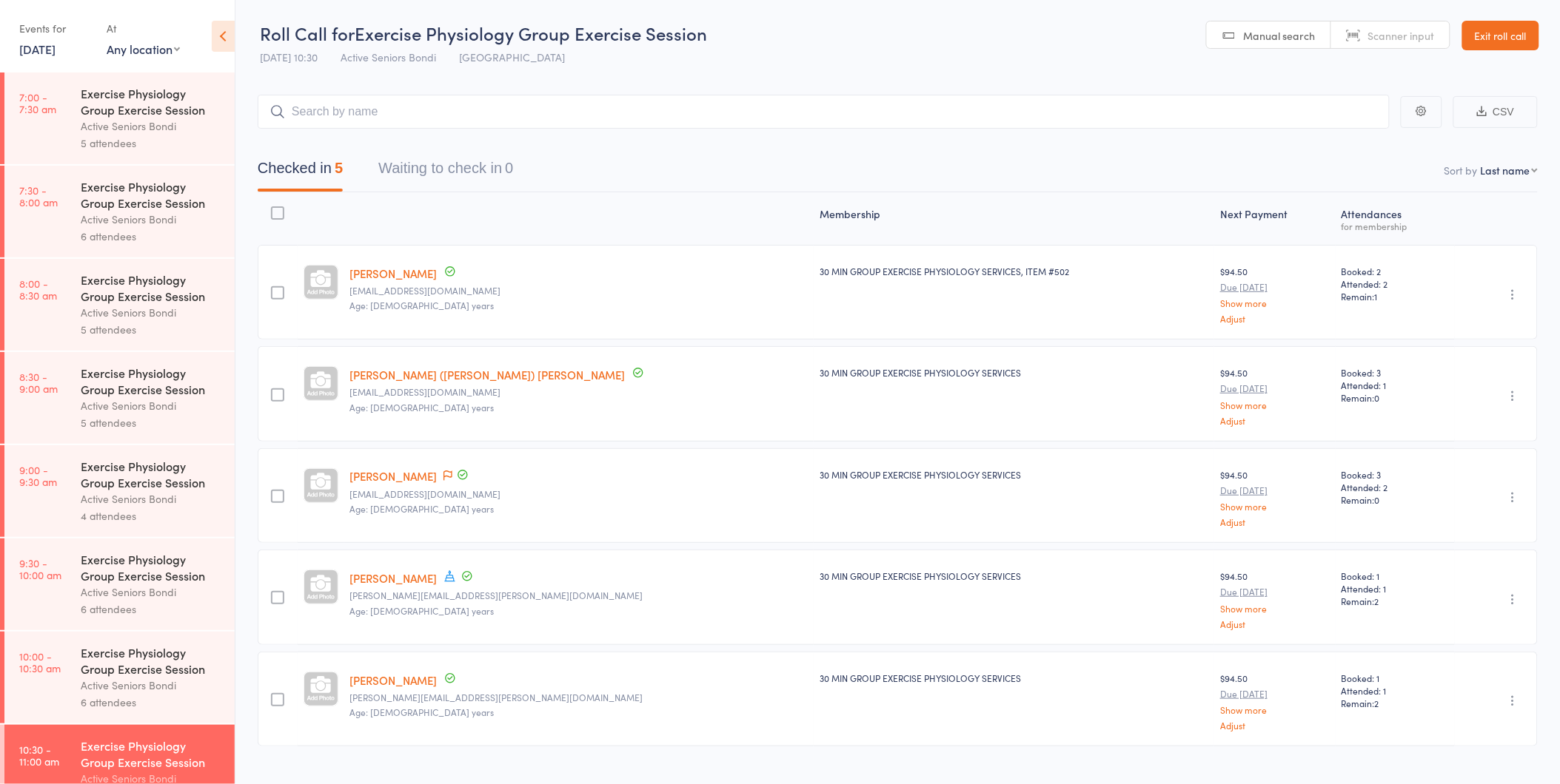
click at [55, 54] on link "15 Oct, 2025" at bounding box center [37, 49] width 37 height 16
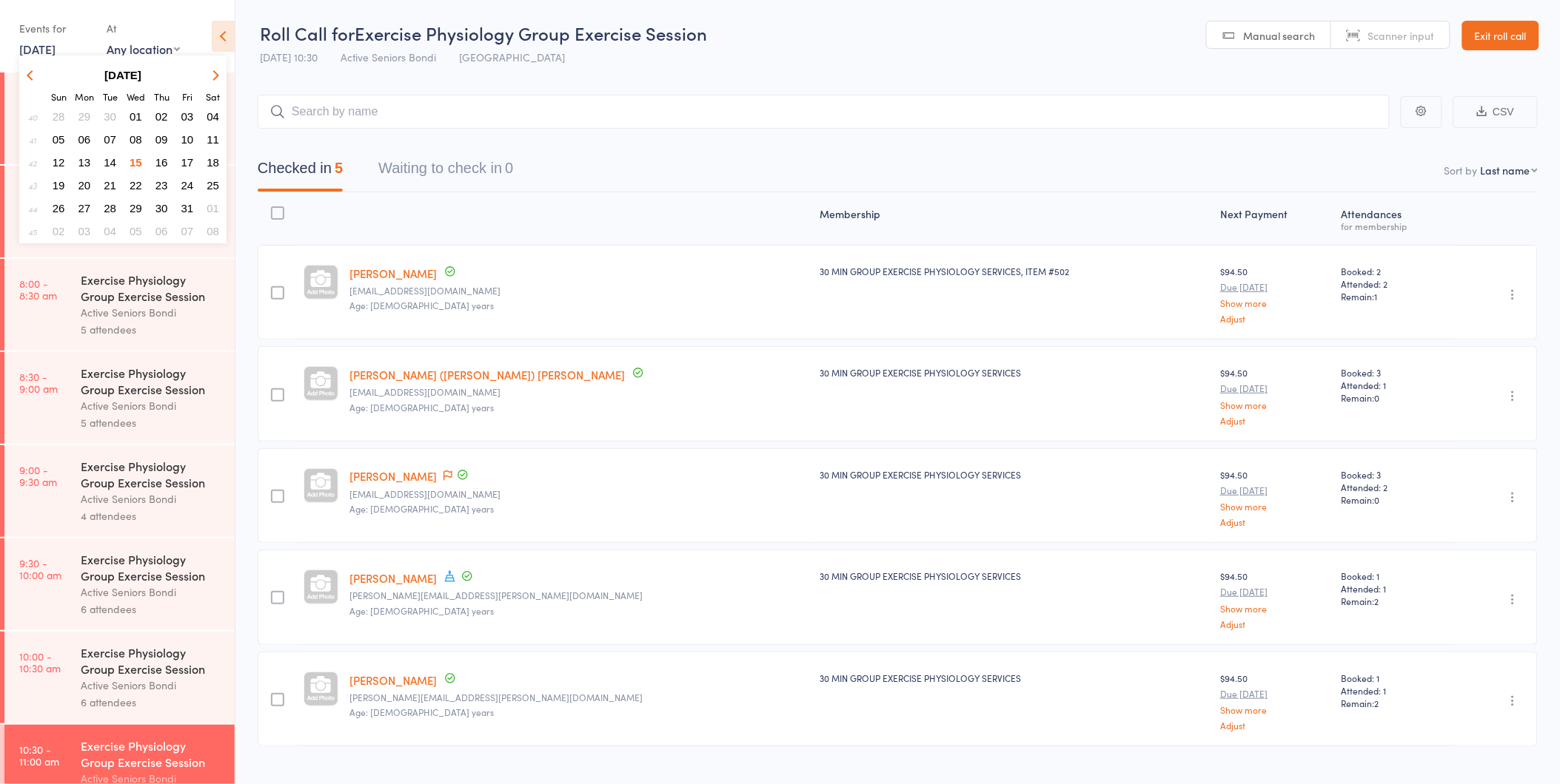
click at [142, 199] on button "29" at bounding box center [135, 208] width 23 height 20
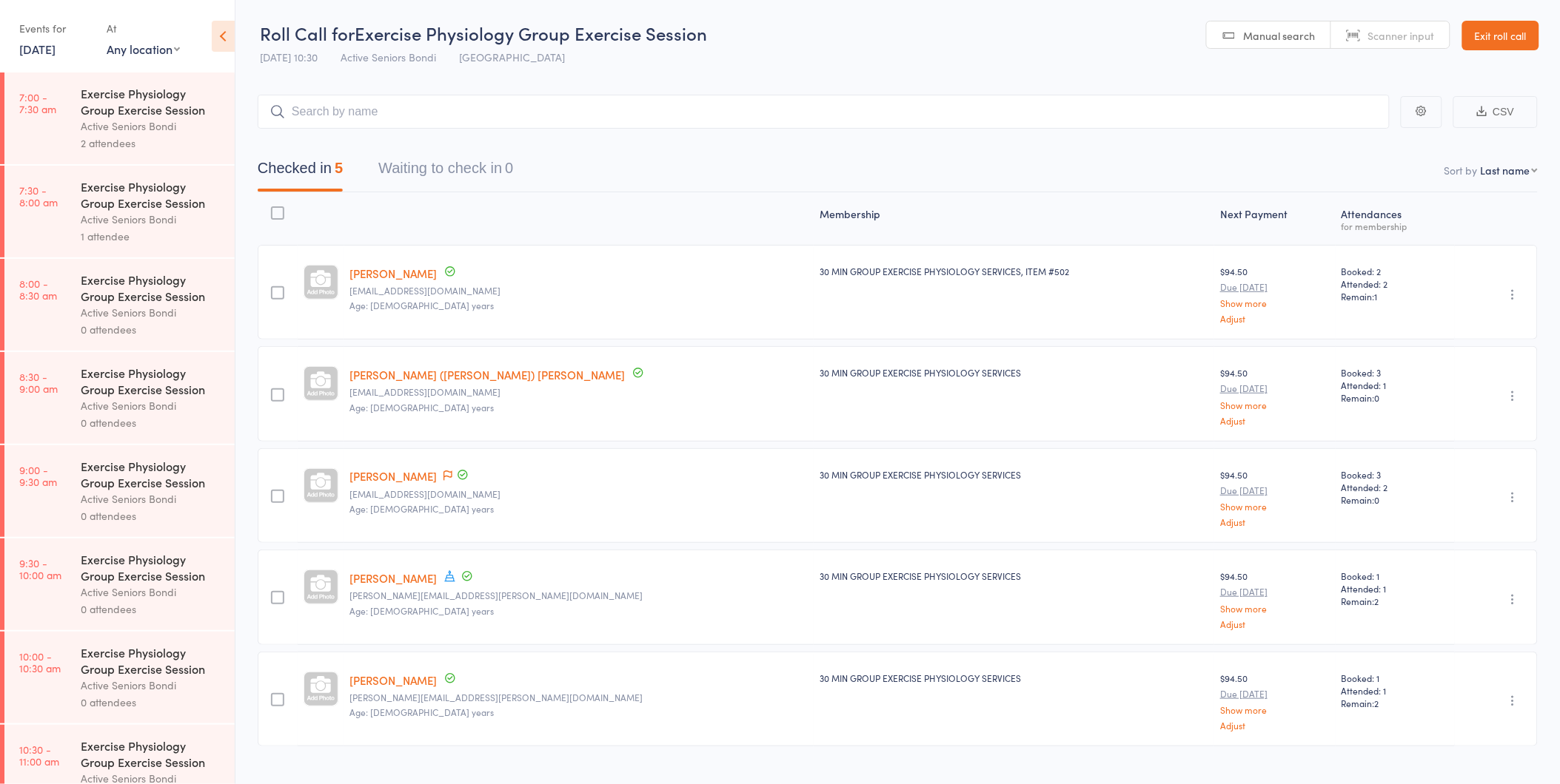
click at [55, 55] on link "29 Oct, 2025" at bounding box center [37, 49] width 37 height 16
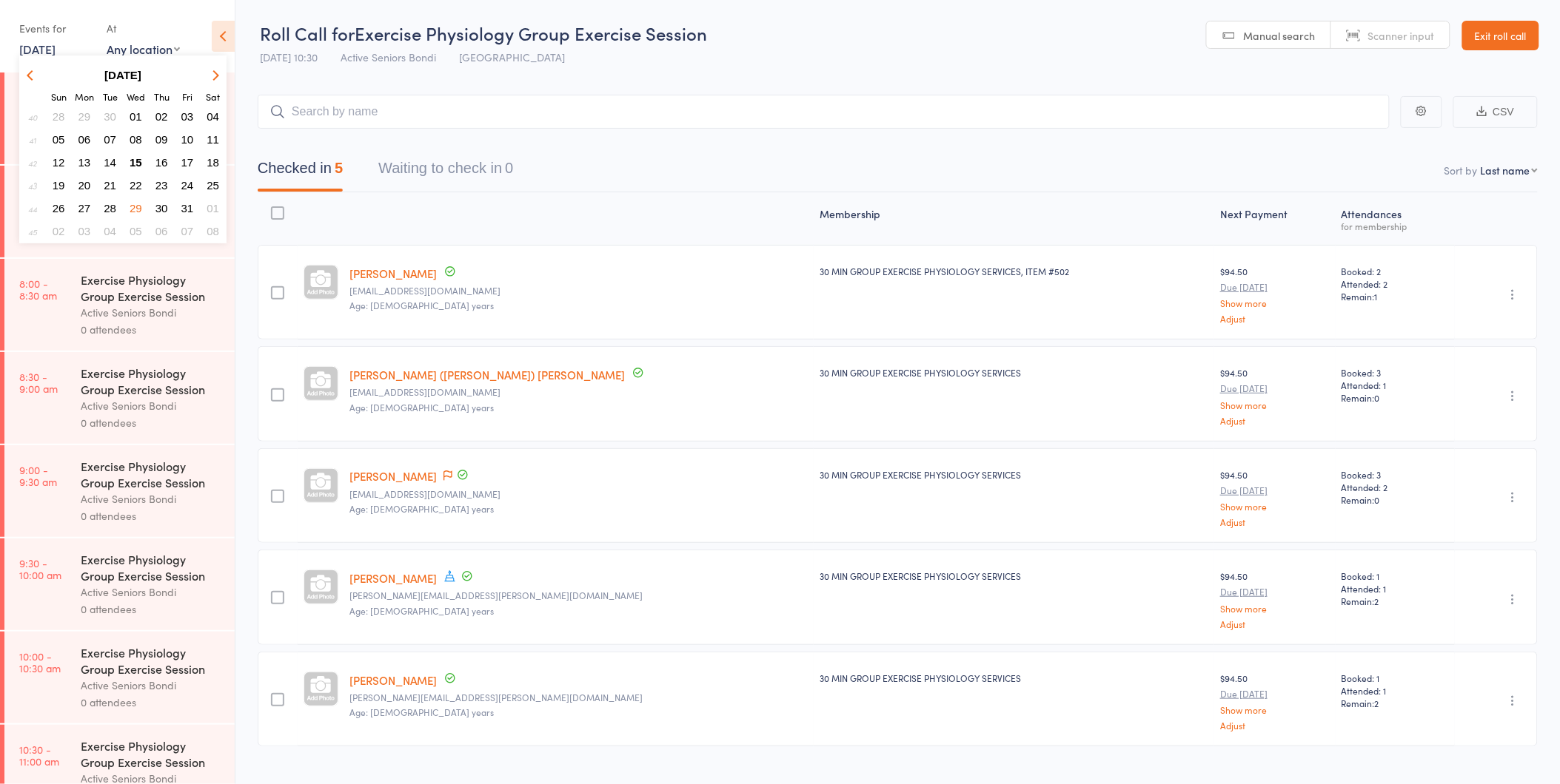
click at [137, 157] on span "15" at bounding box center [136, 163] width 13 height 13
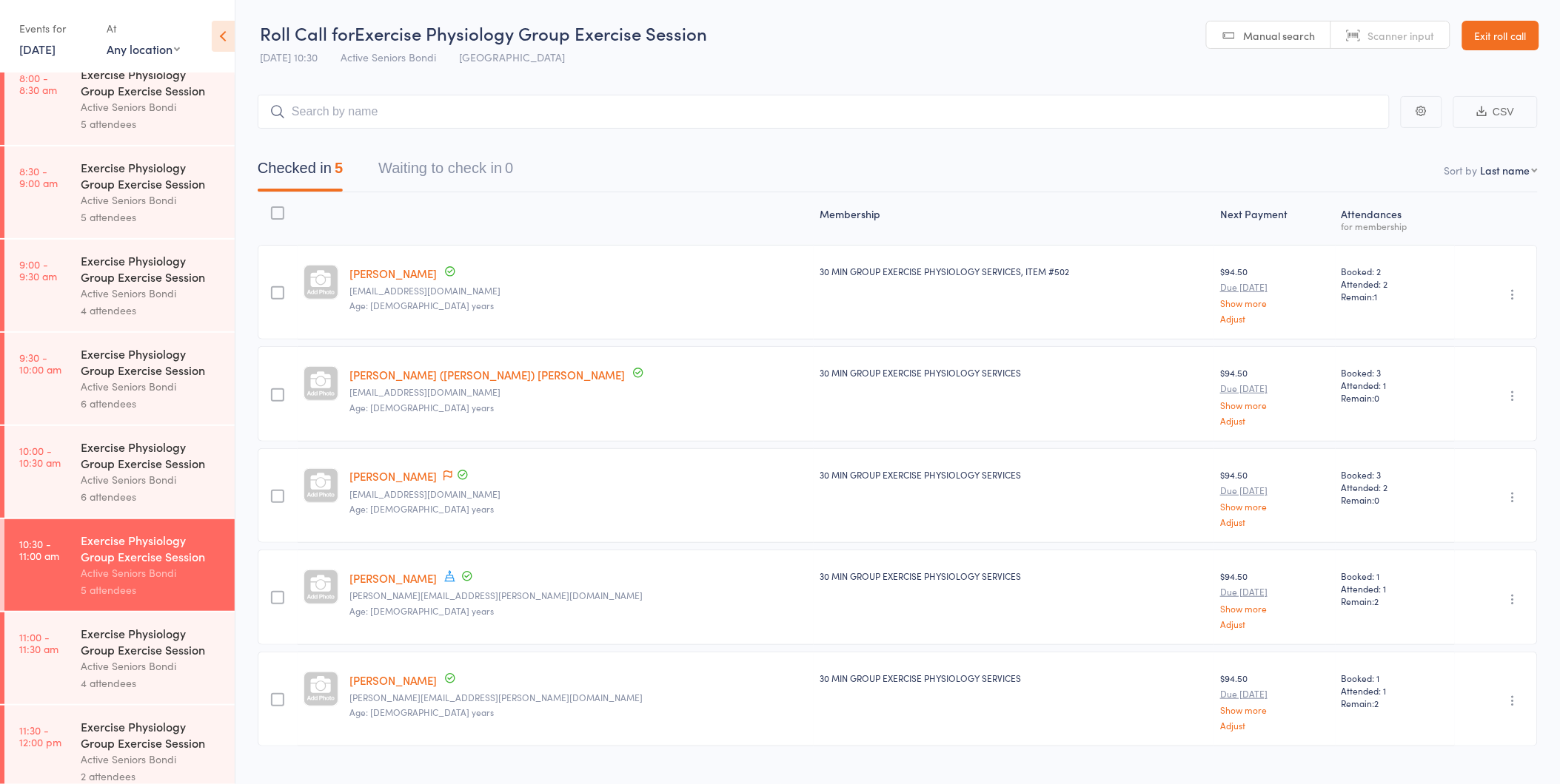
scroll to position [411, 0]
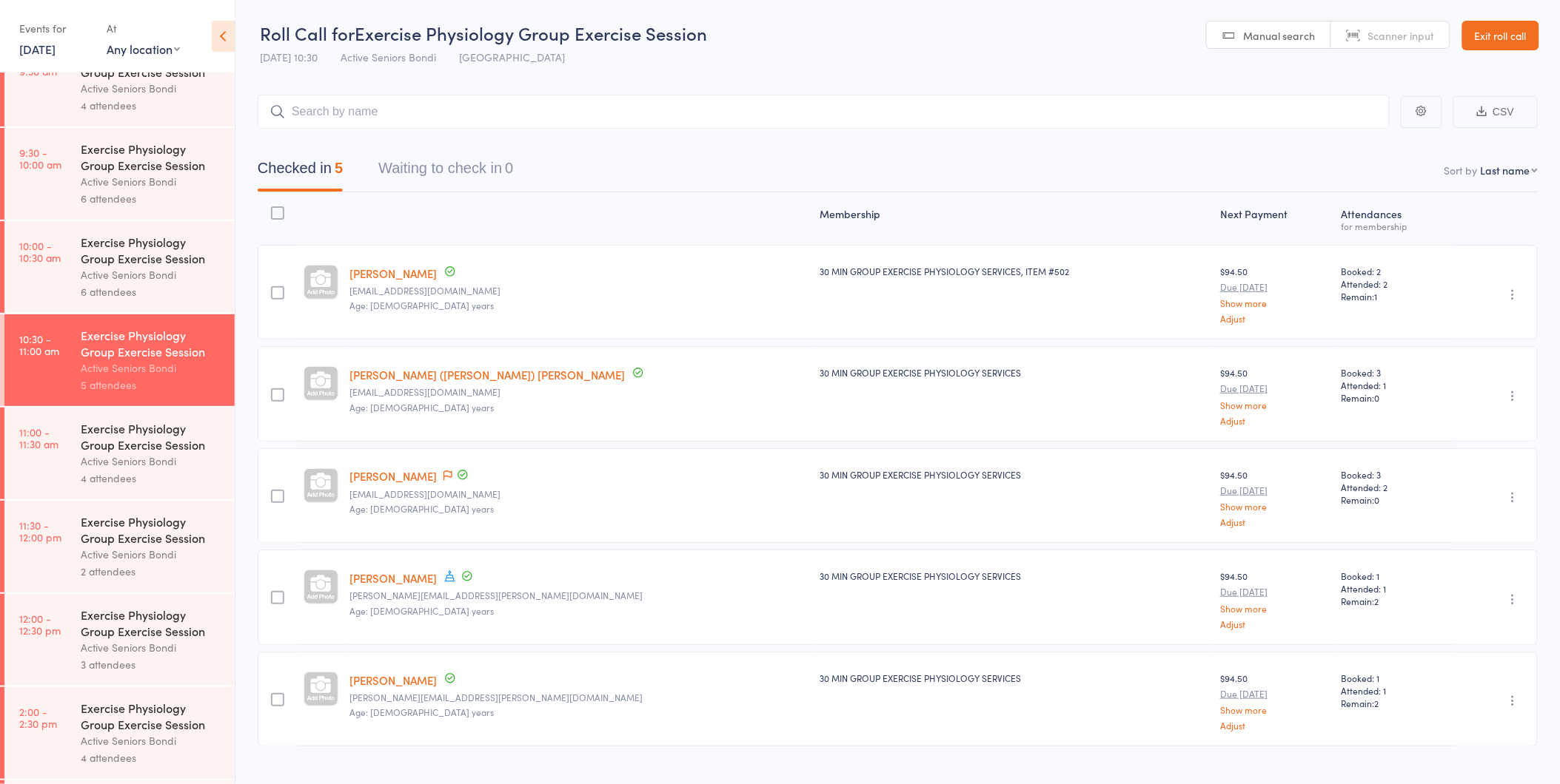
click at [178, 267] on div "Exercise Physiology Group Exercise Session" at bounding box center [151, 250] width 141 height 32
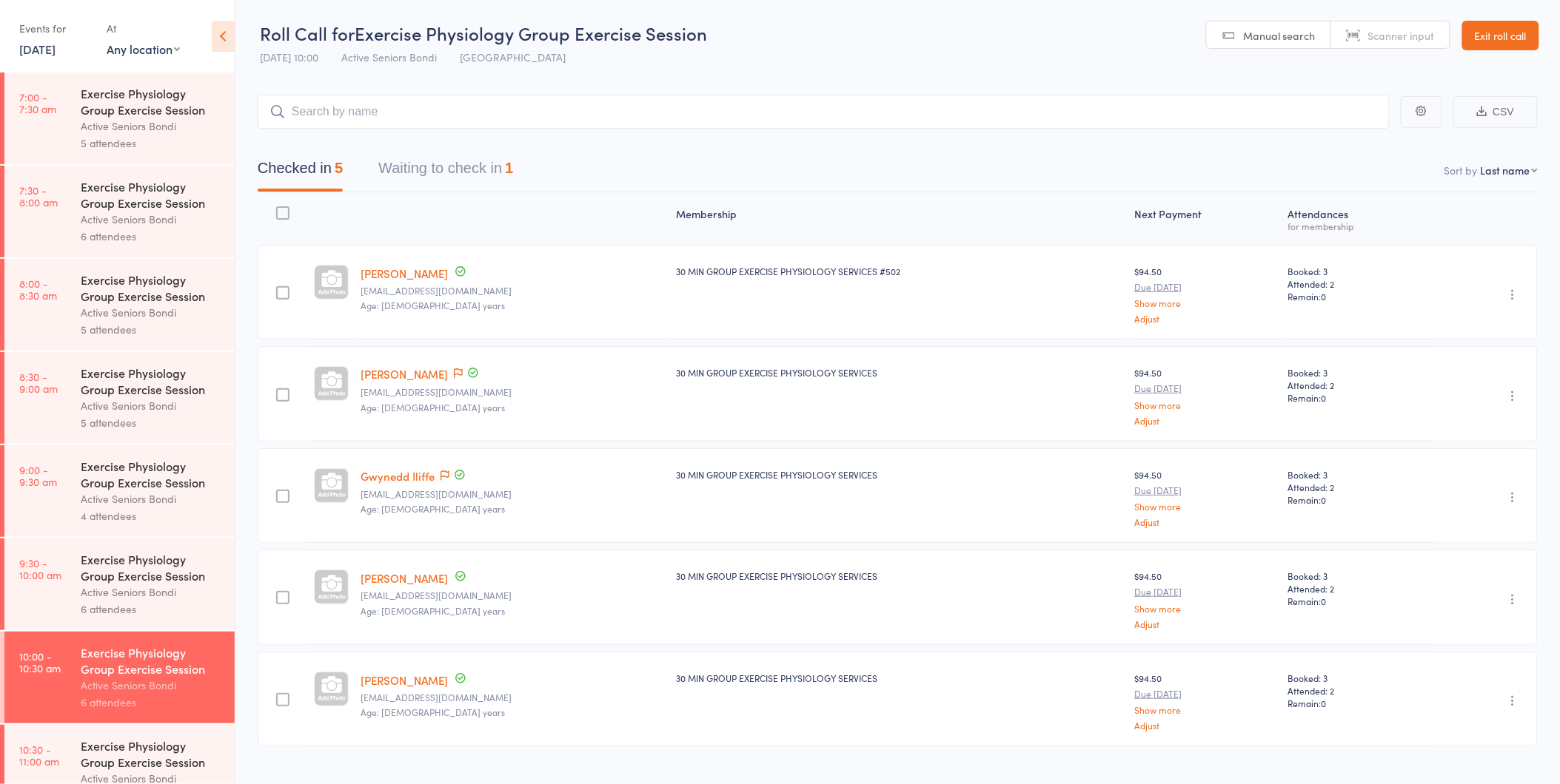
click at [449, 169] on button "Waiting to check in 1" at bounding box center [445, 172] width 135 height 39
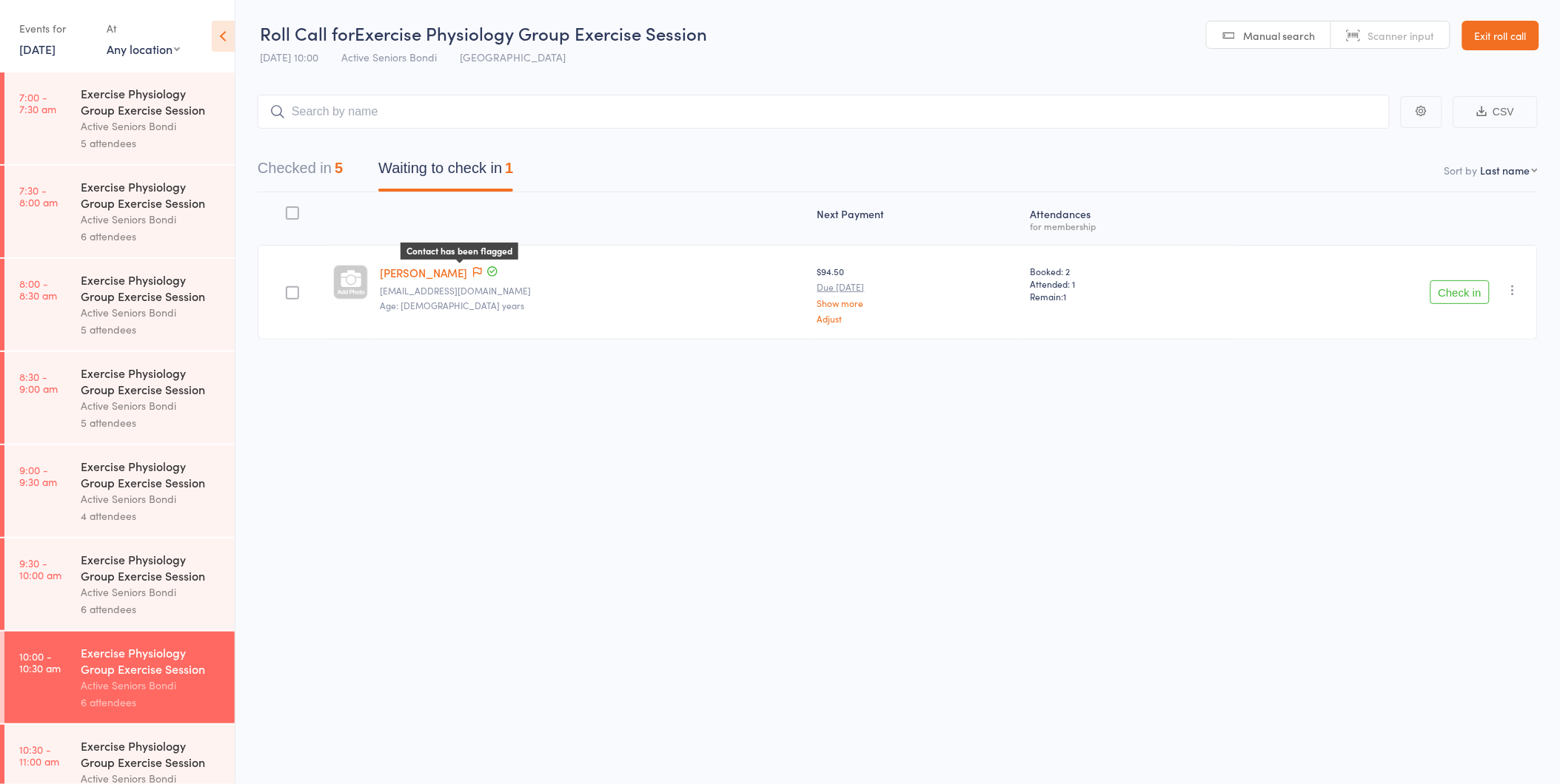
click at [473, 270] on icon at bounding box center [477, 272] width 9 height 11
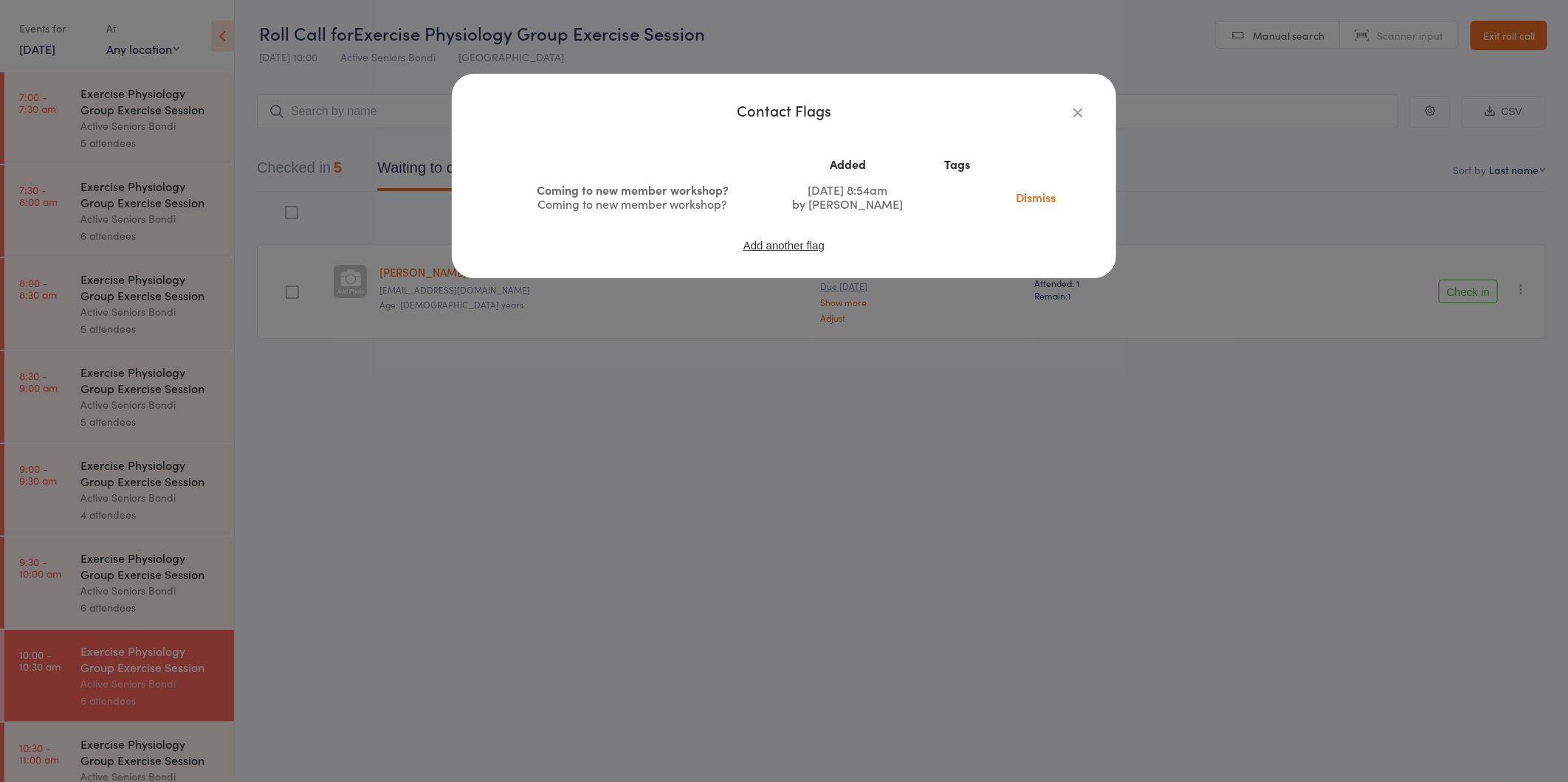
click at [1050, 201] on link "Dismiss" at bounding box center [1036, 197] width 62 height 16
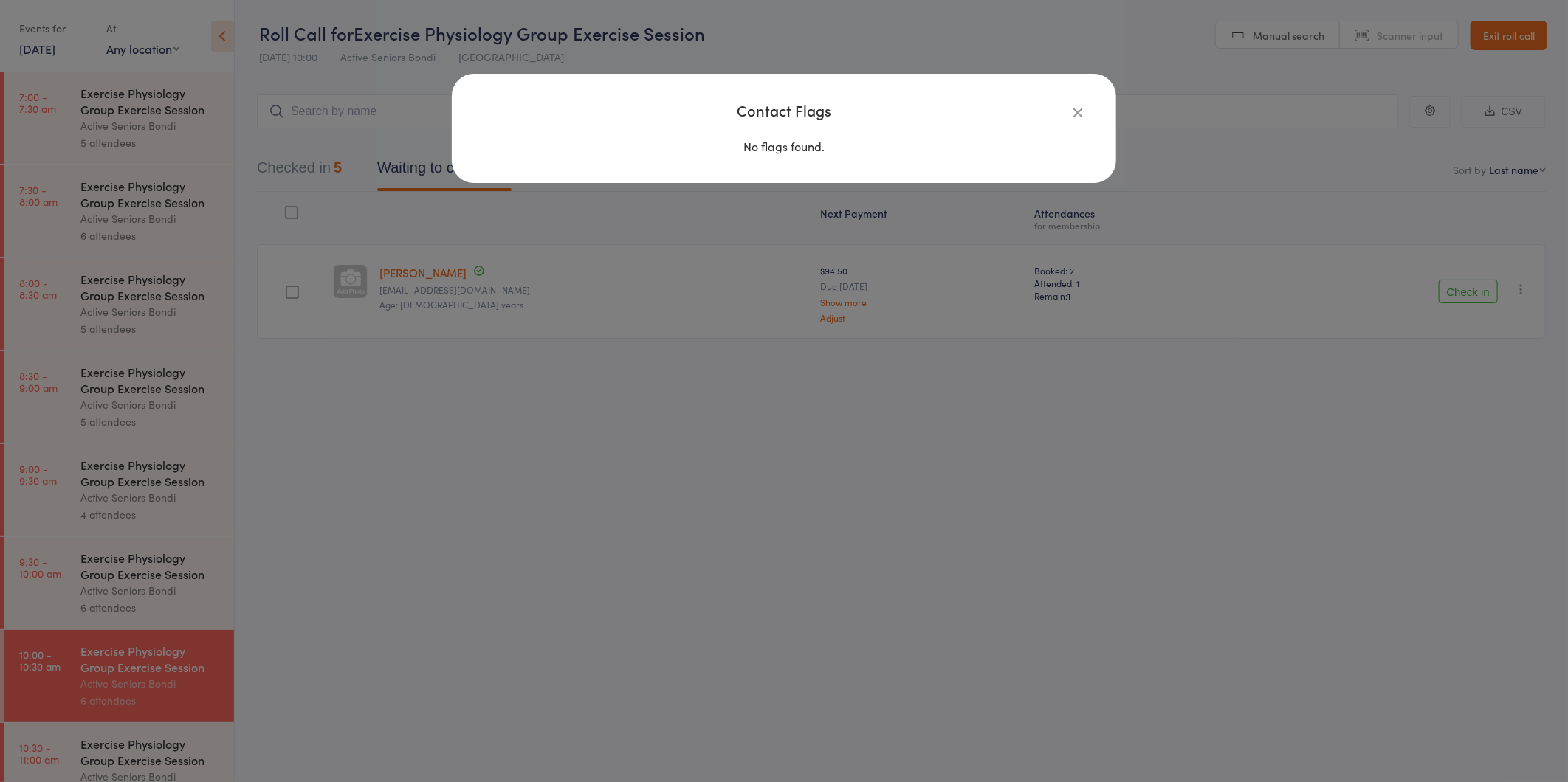
click at [1082, 116] on icon "button" at bounding box center [1078, 112] width 16 height 16
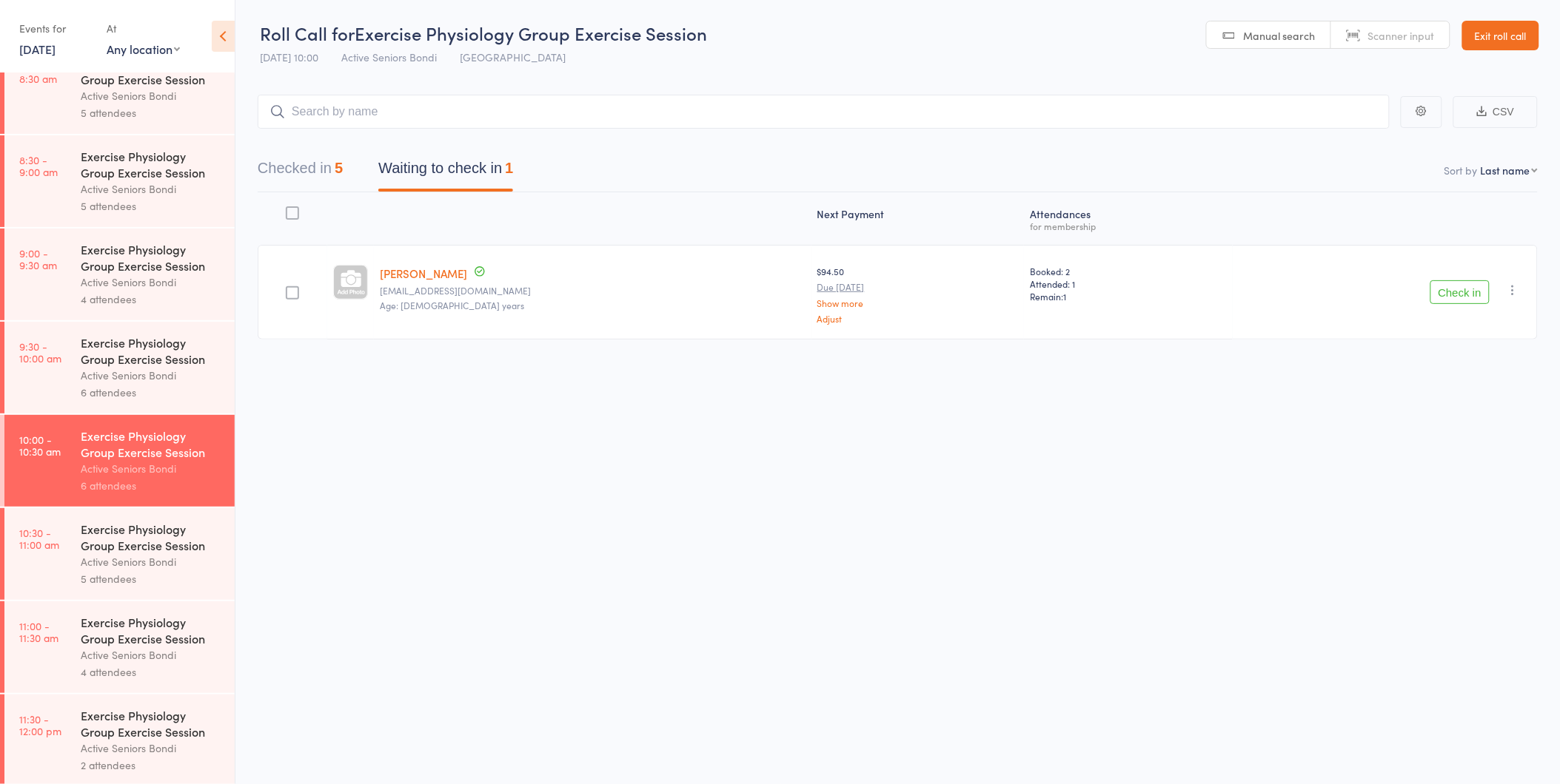
scroll to position [493, 0]
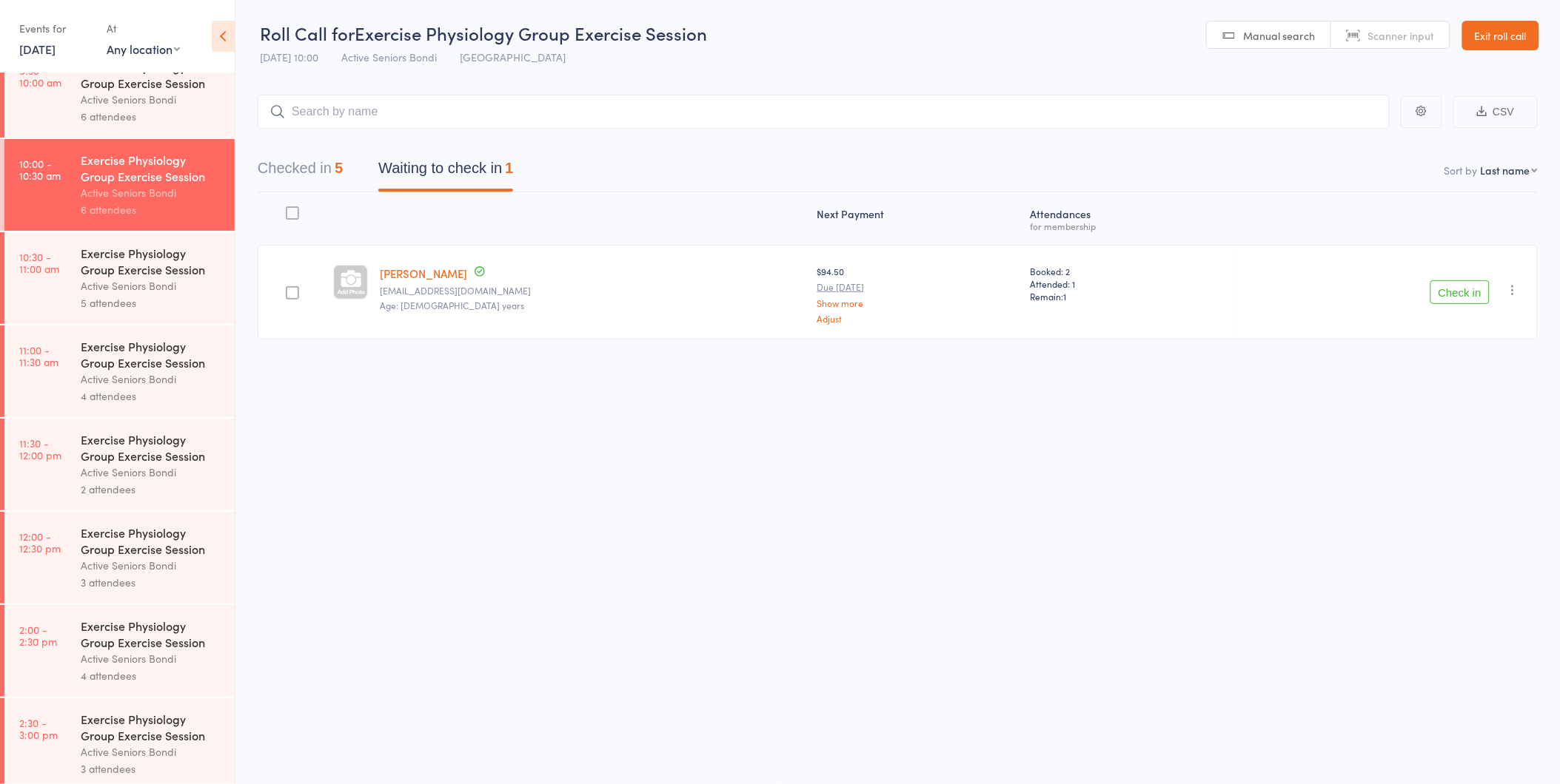
click at [102, 292] on div "Active Seniors Bondi" at bounding box center [151, 285] width 141 height 17
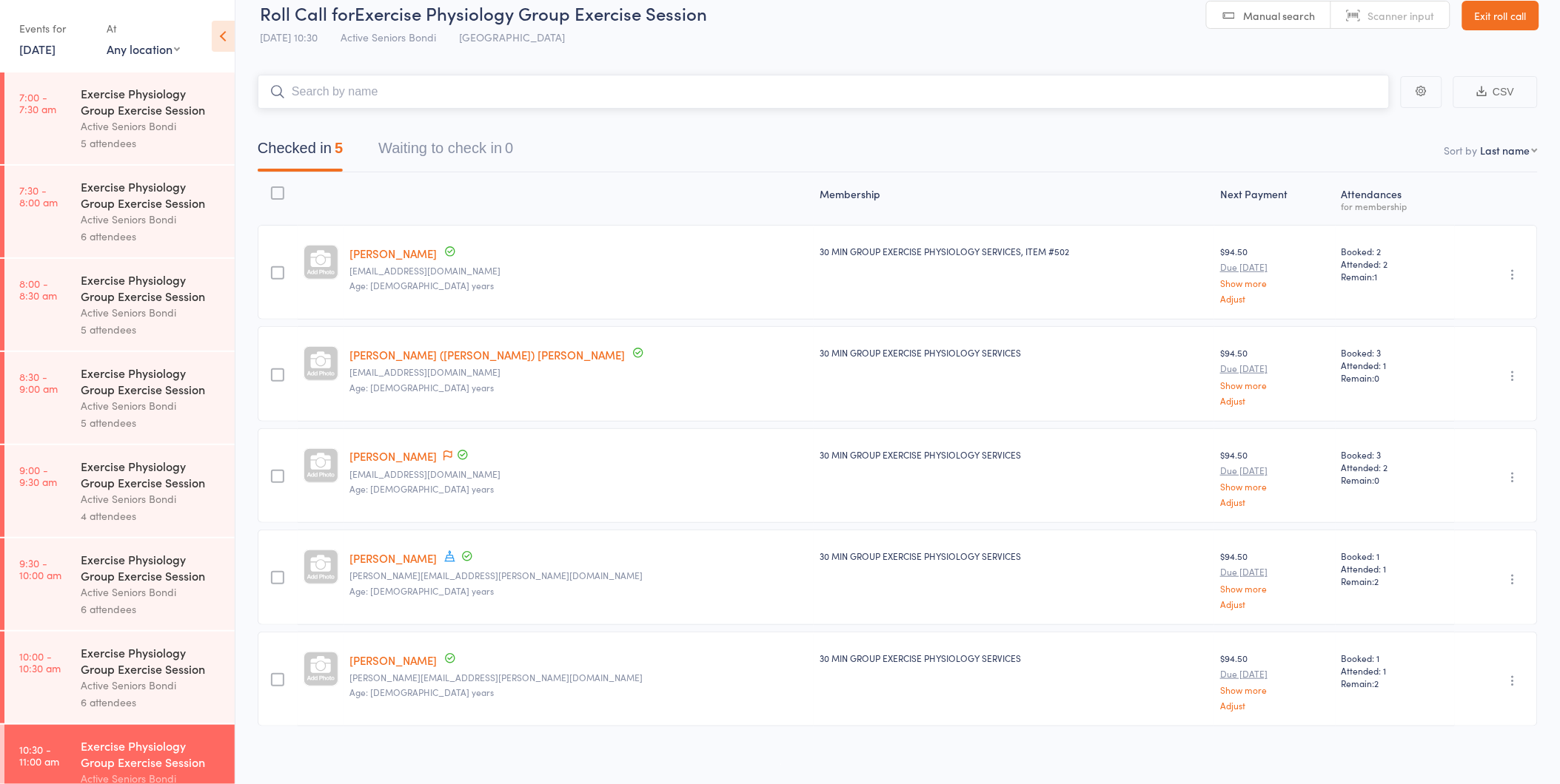
scroll to position [27, 0]
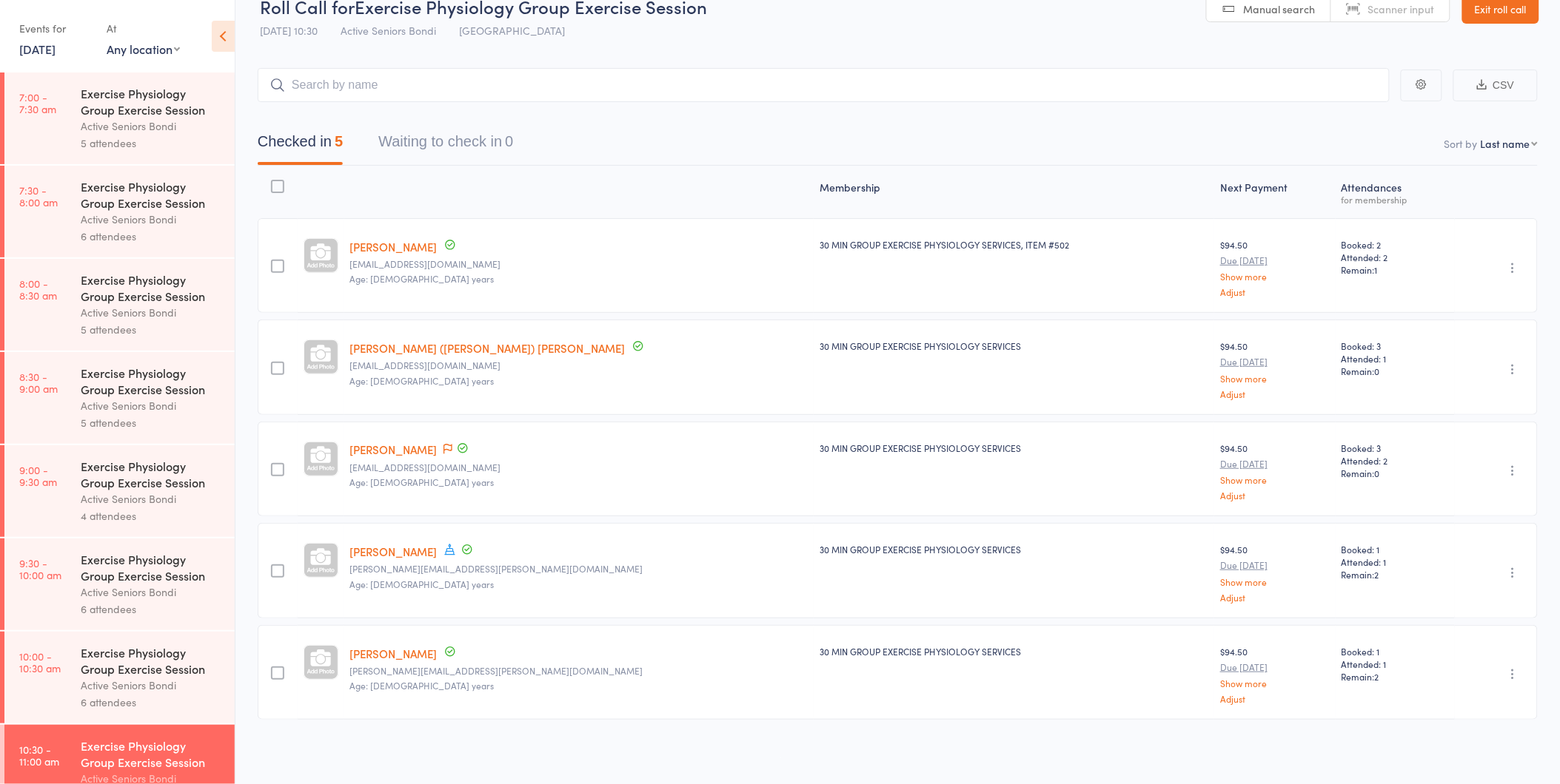
click at [55, 56] on link "15 Oct, 2025" at bounding box center [37, 49] width 37 height 16
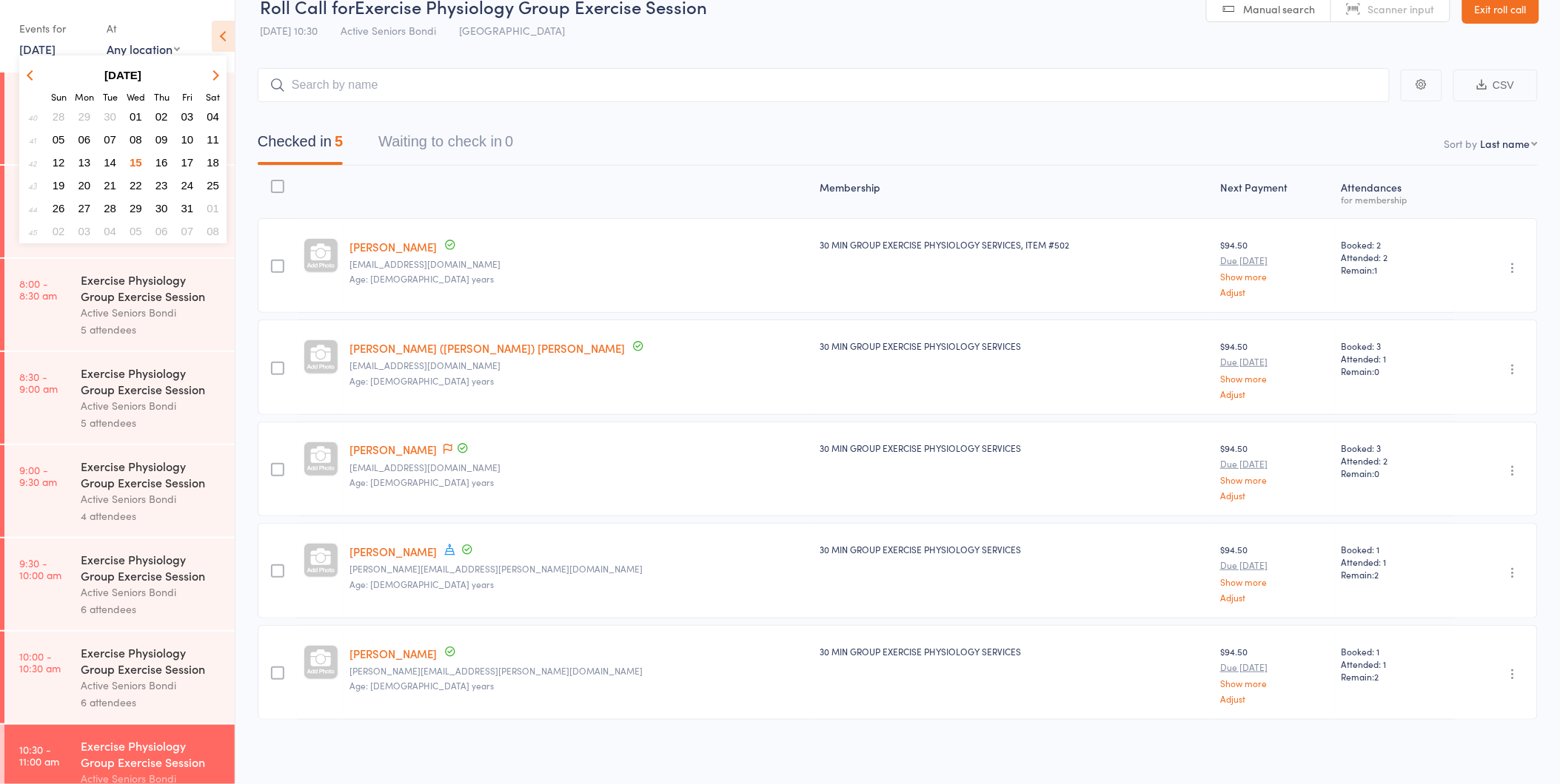
click at [137, 202] on span "29" at bounding box center [136, 208] width 13 height 13
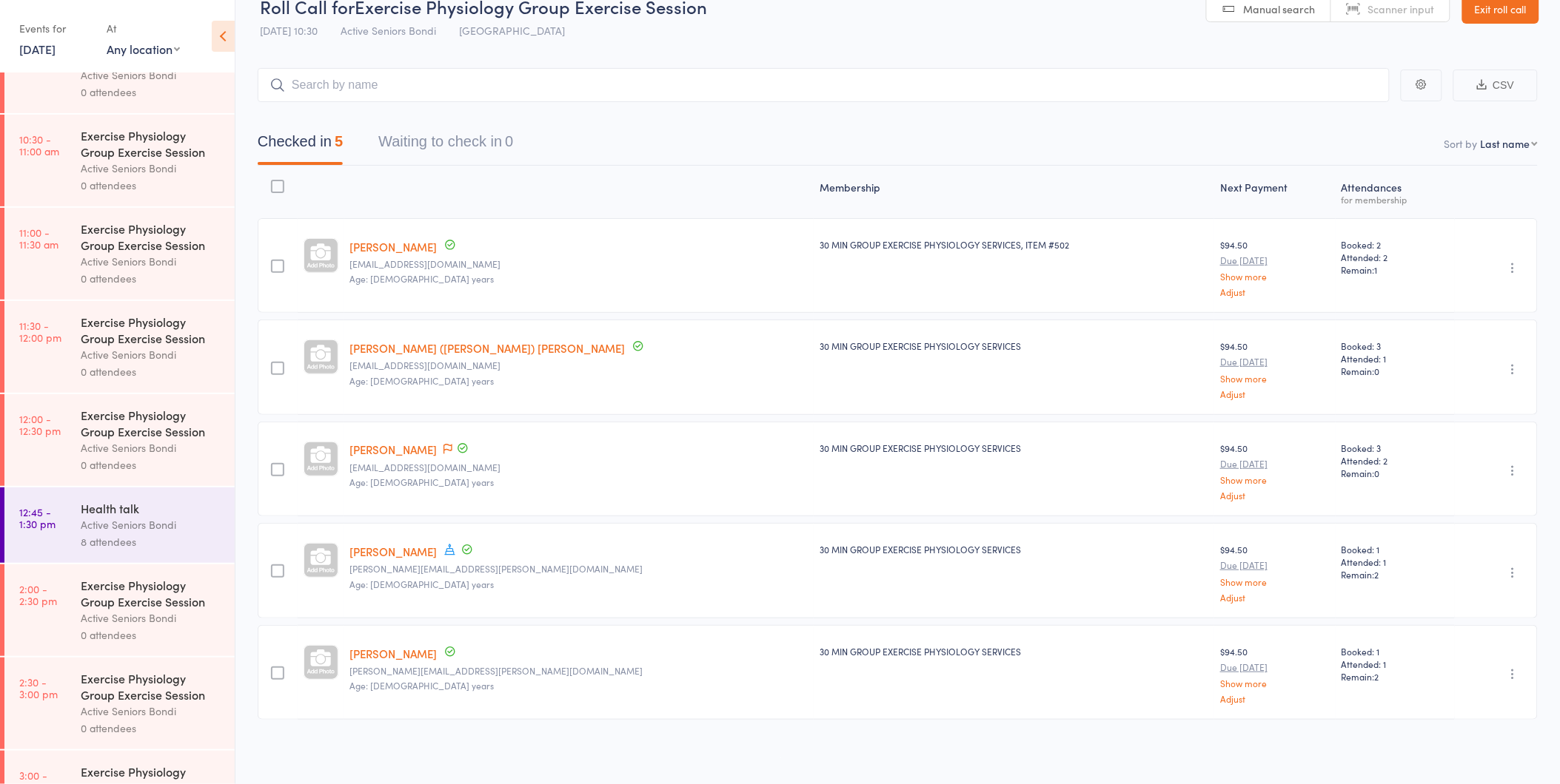
scroll to position [740, 0]
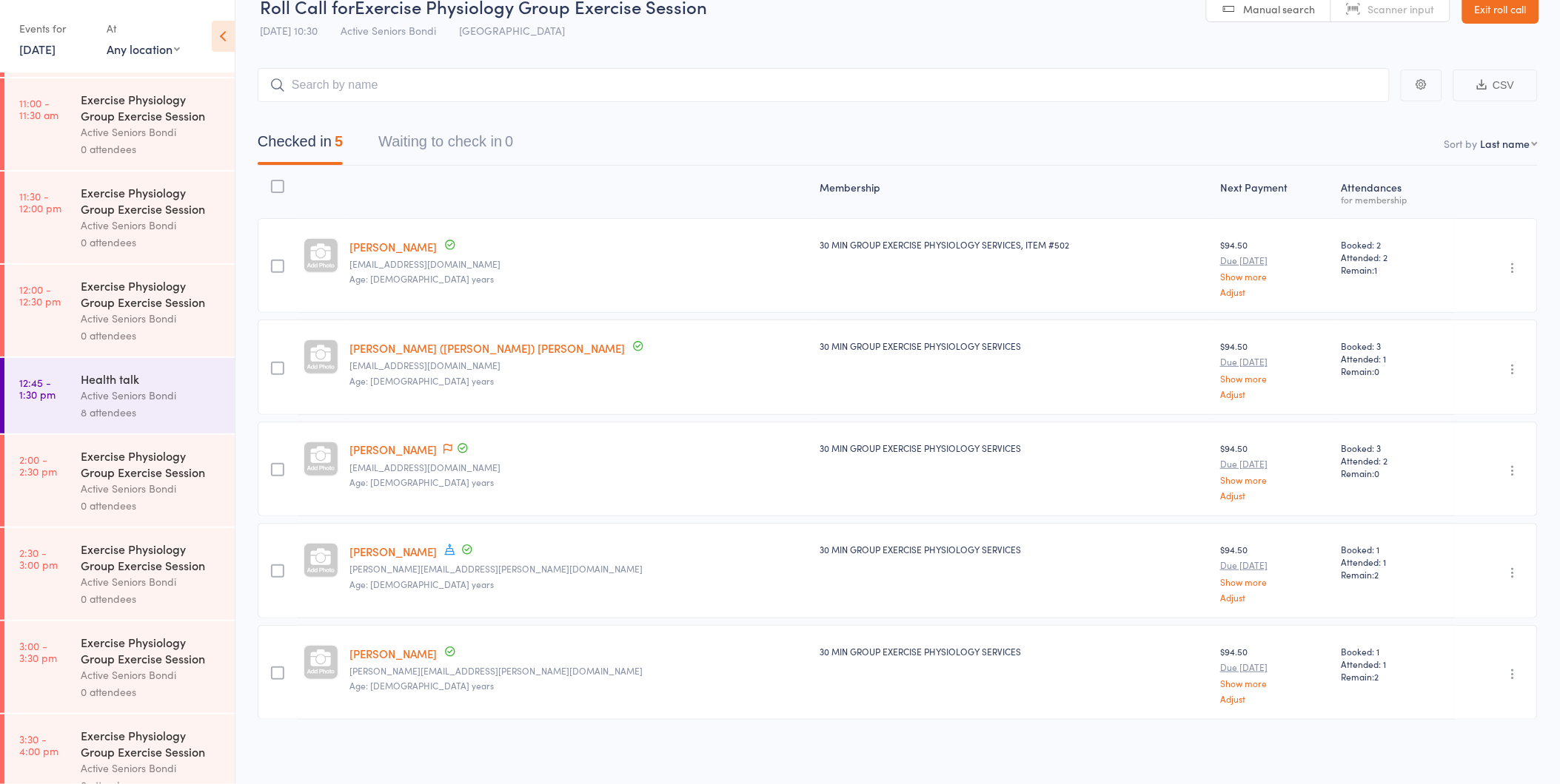
click at [126, 410] on div "8 attendees" at bounding box center [151, 412] width 141 height 17
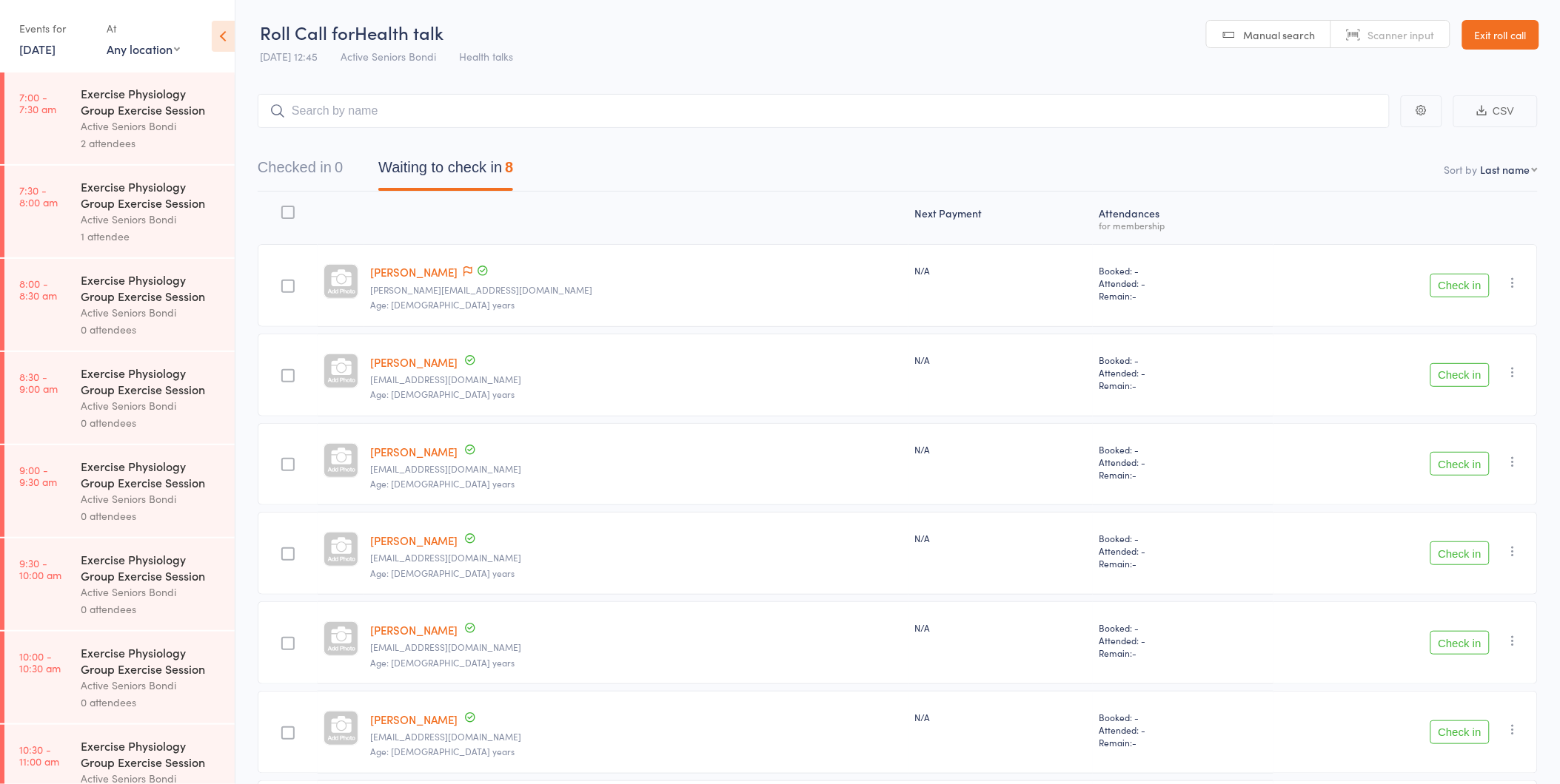
click at [469, 107] on input "search" at bounding box center [823, 111] width 1132 height 34
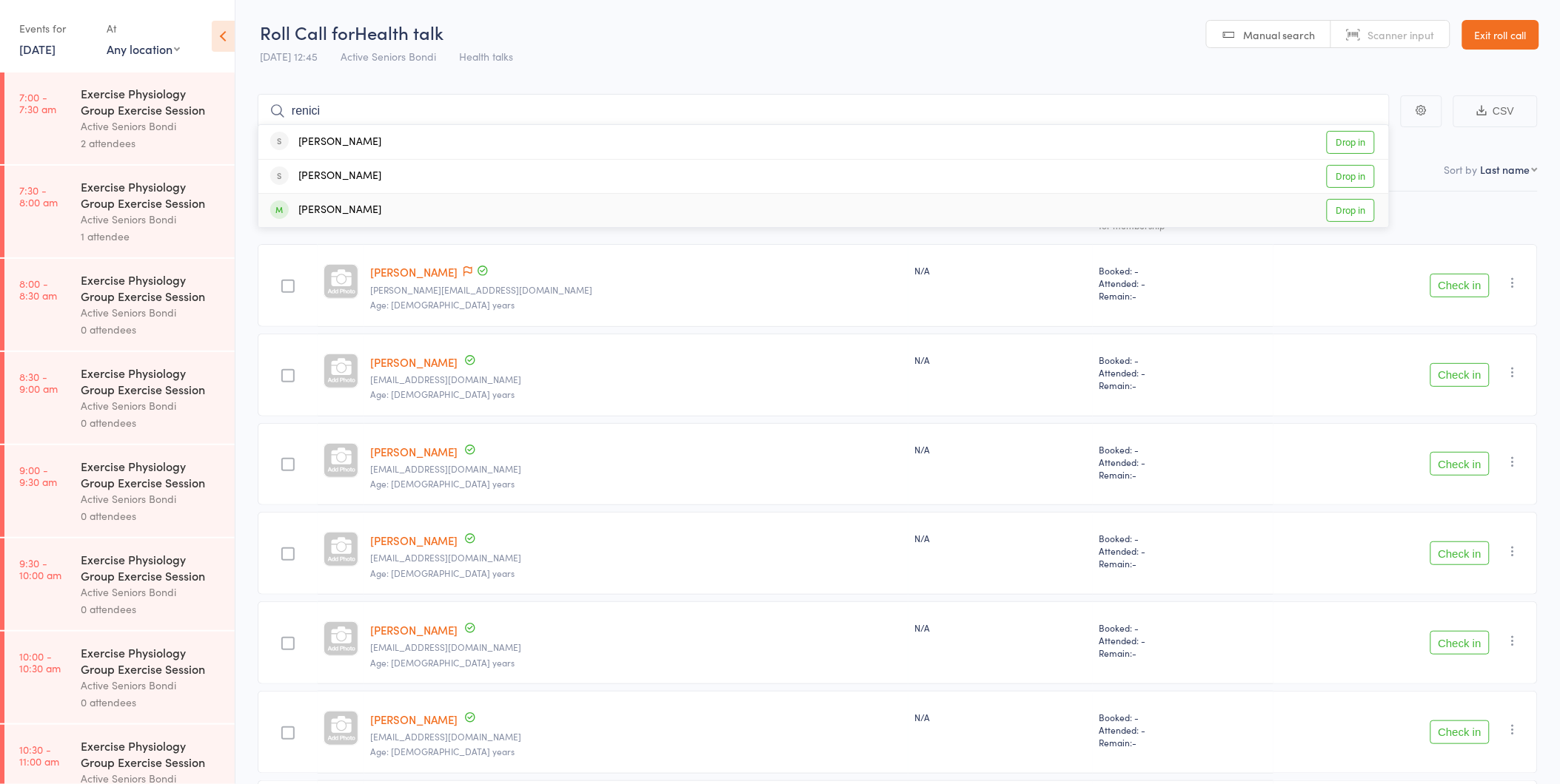
type input "renici"
click at [405, 208] on div "Renecia Miller Drop in" at bounding box center [824, 210] width 1131 height 33
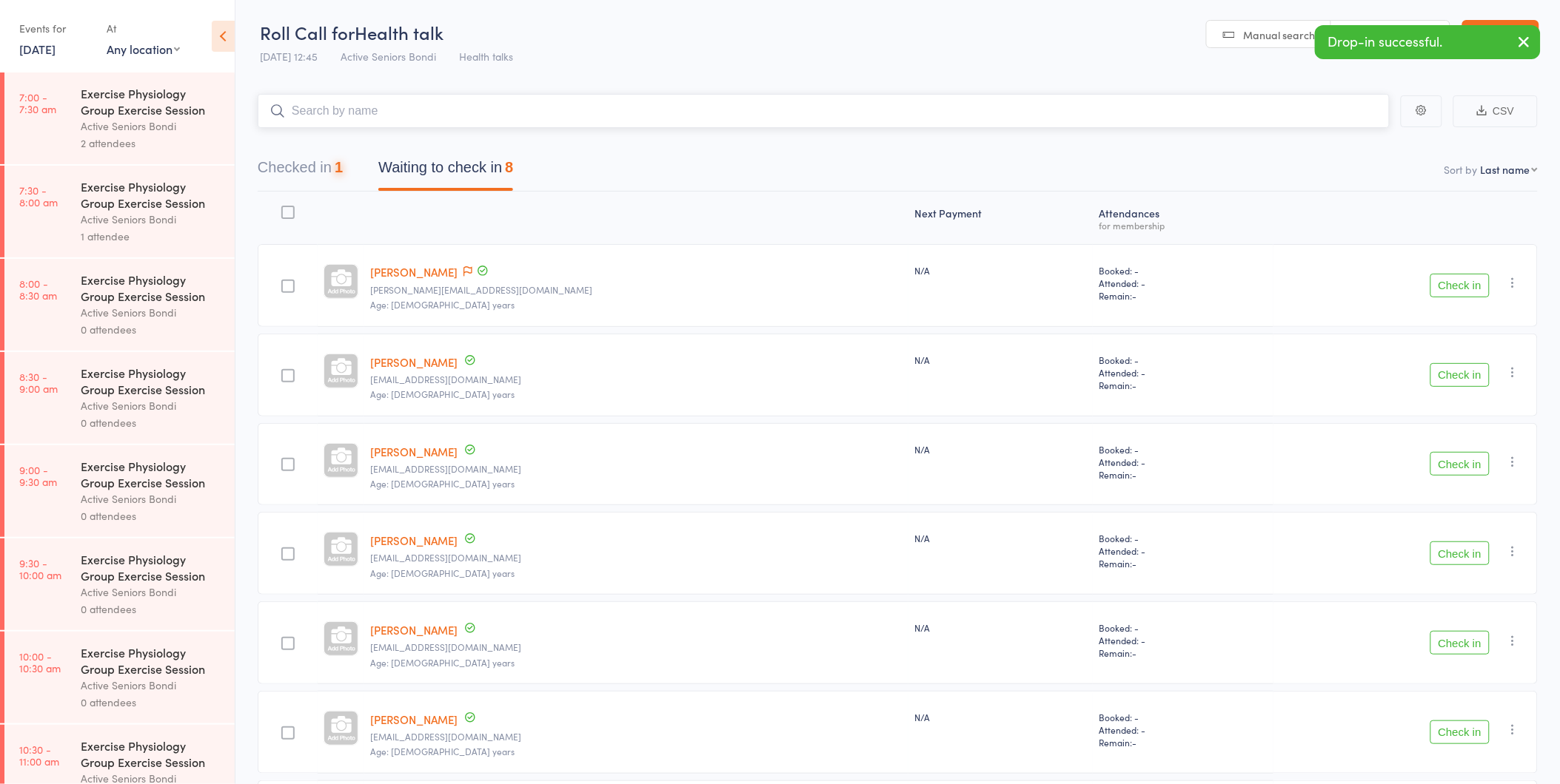
click at [343, 161] on div "1" at bounding box center [339, 167] width 8 height 16
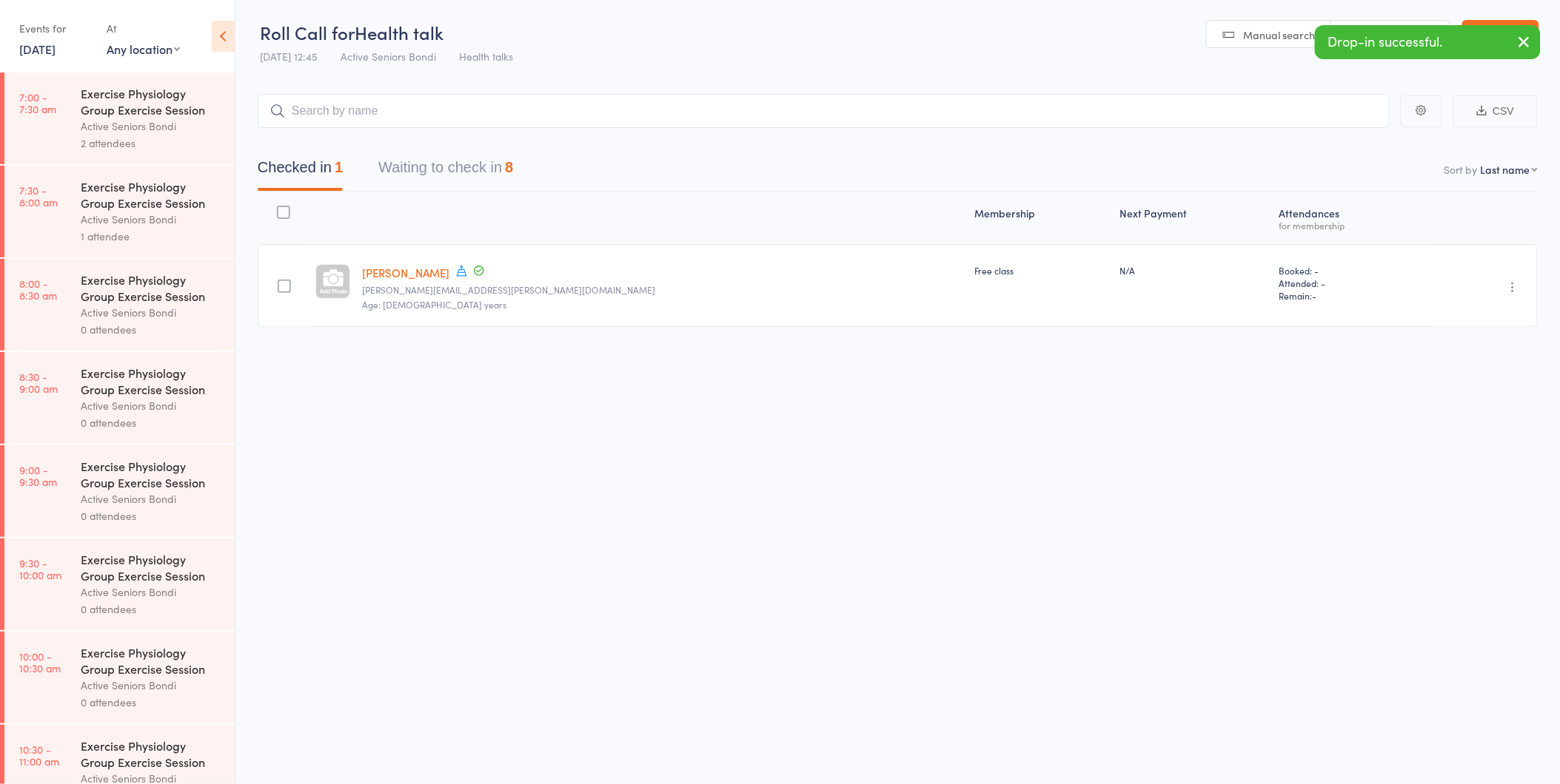
click at [1512, 294] on button "button" at bounding box center [1514, 287] width 18 height 18
click at [1501, 317] on li "Undo check-in" at bounding box center [1460, 316] width 122 height 19
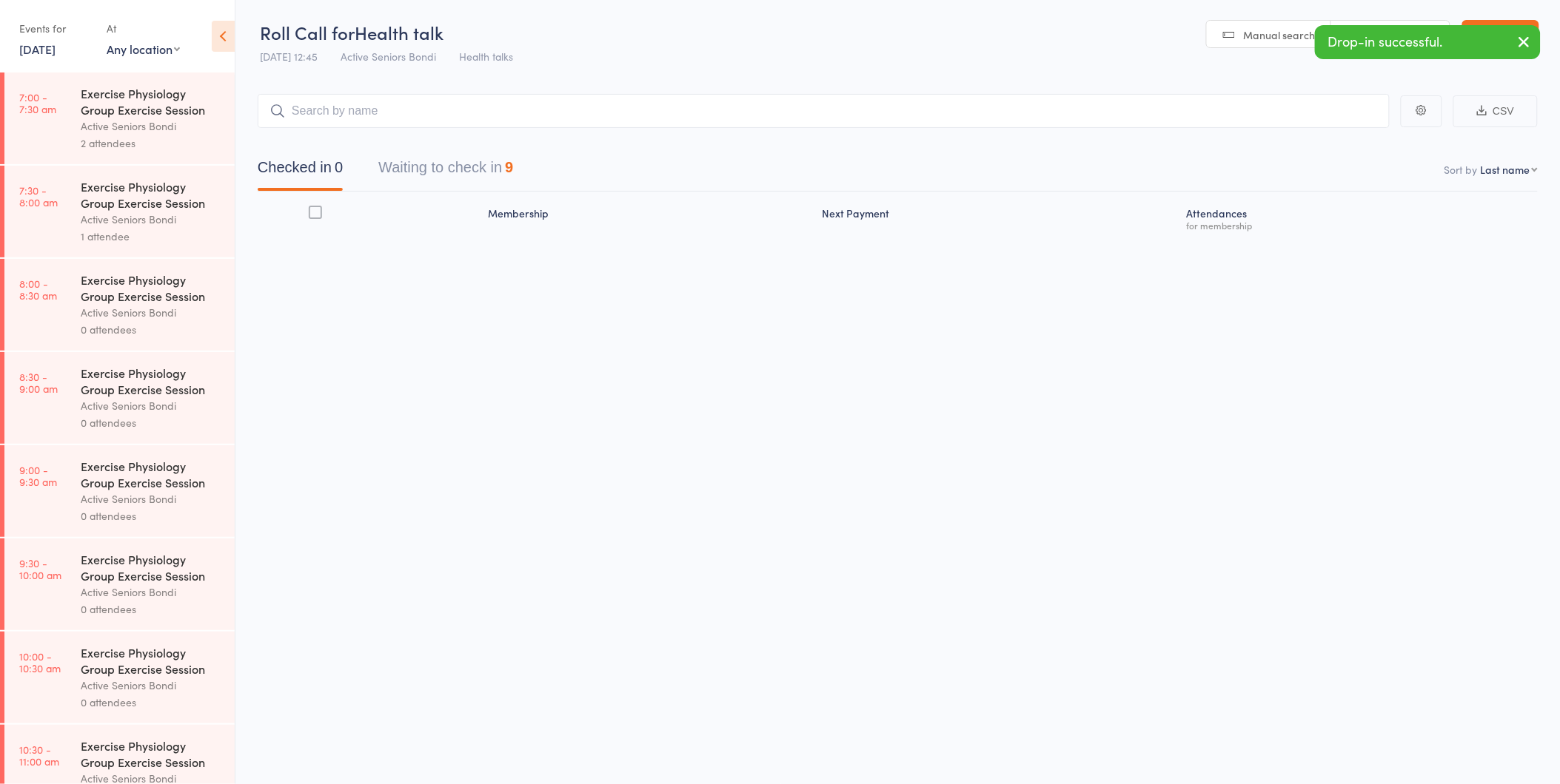
click at [24, 55] on link "29 Oct, 2025" at bounding box center [37, 49] width 37 height 16
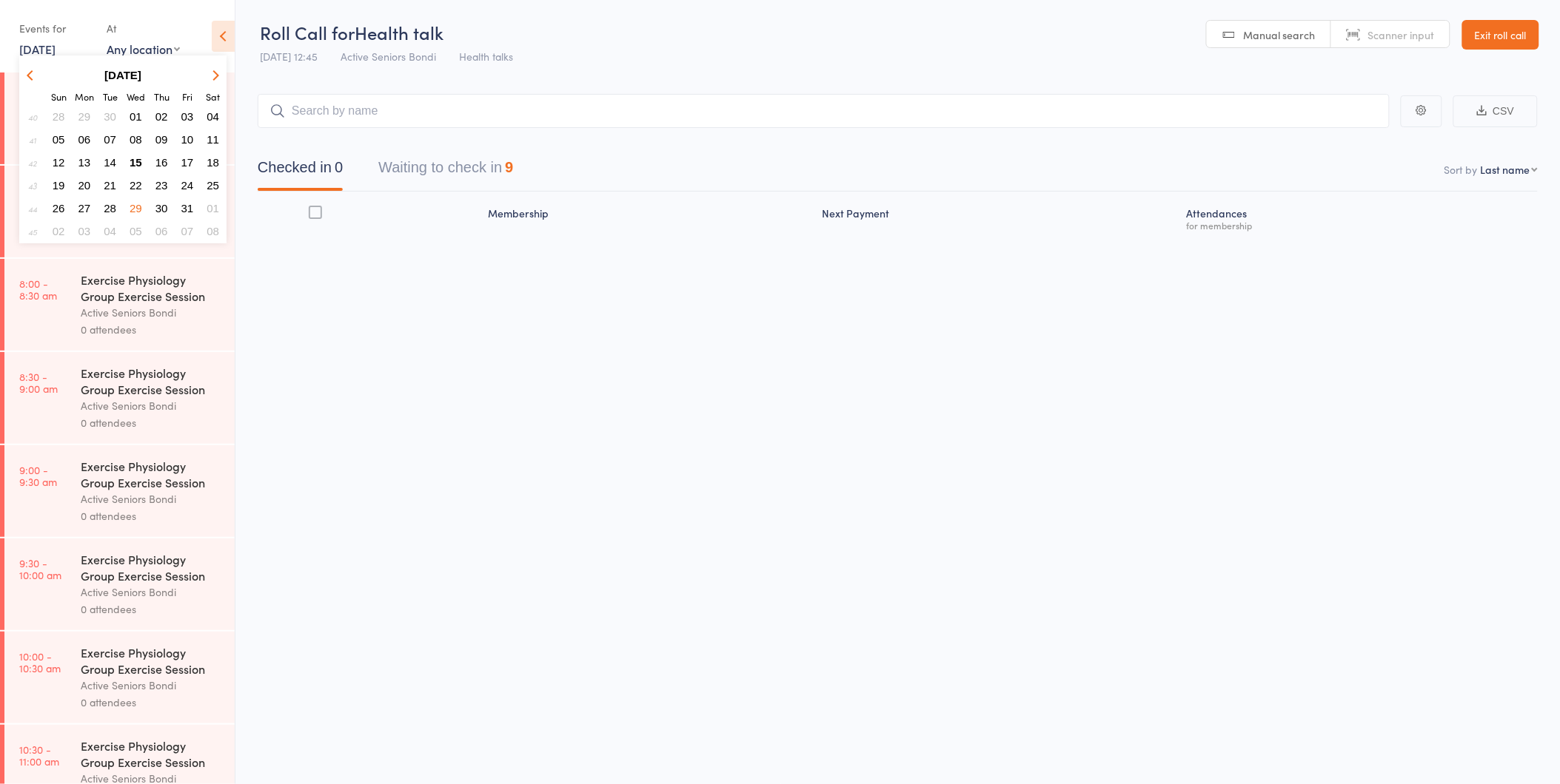
click at [136, 156] on span "15" at bounding box center [136, 163] width 13 height 13
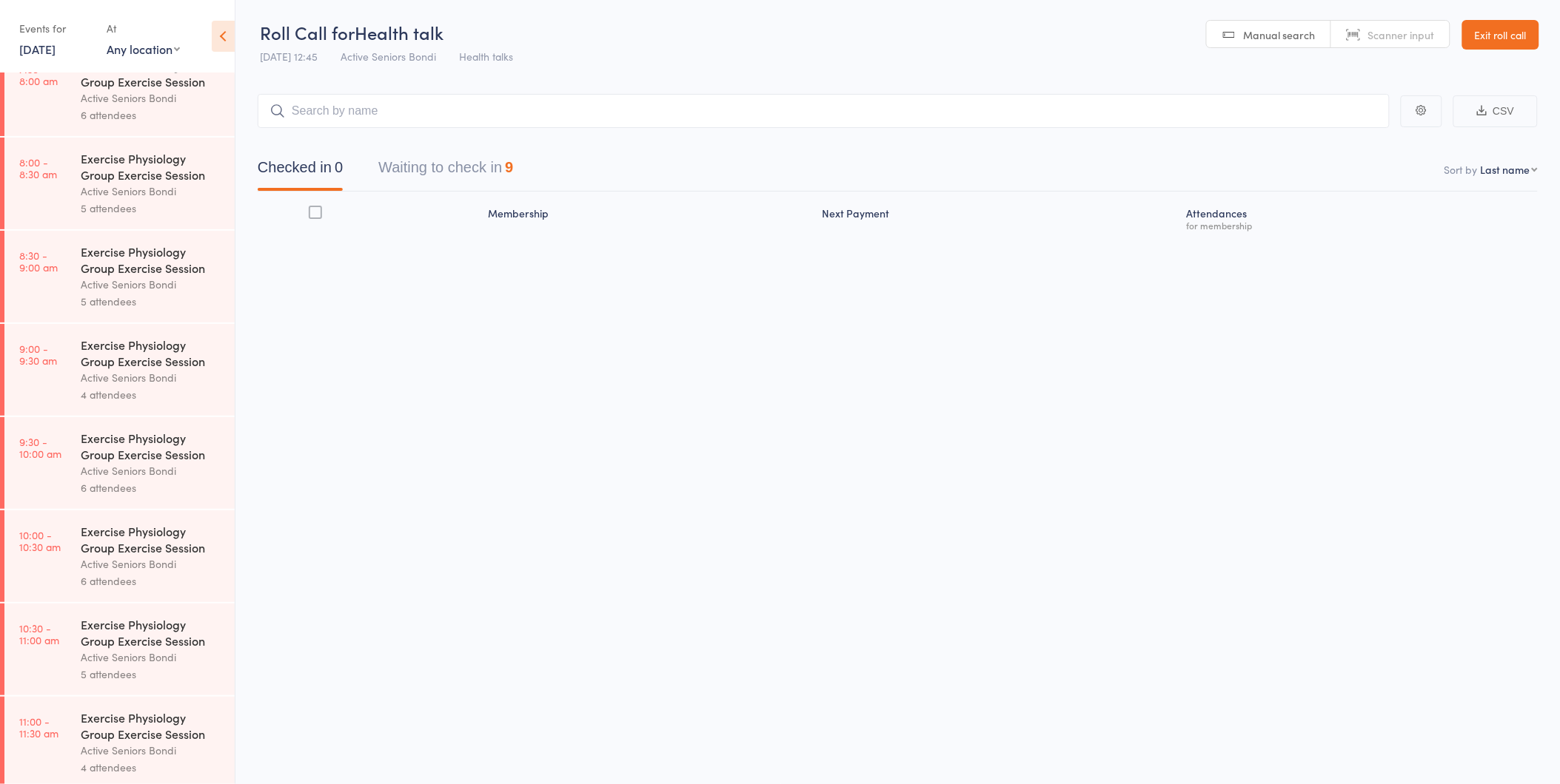
scroll to position [246, 0]
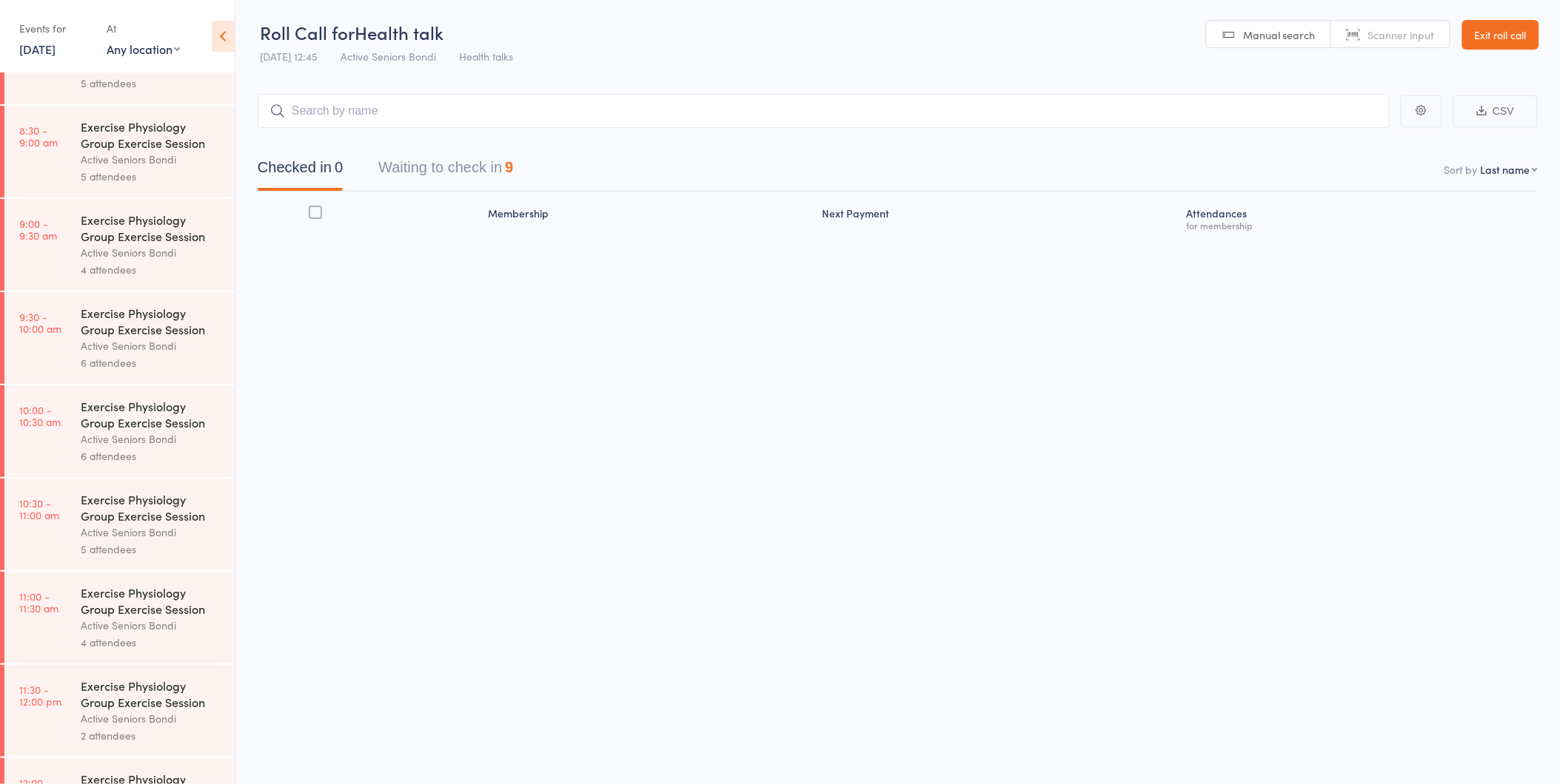
click at [151, 623] on div "Active Seniors Bondi" at bounding box center [151, 625] width 141 height 17
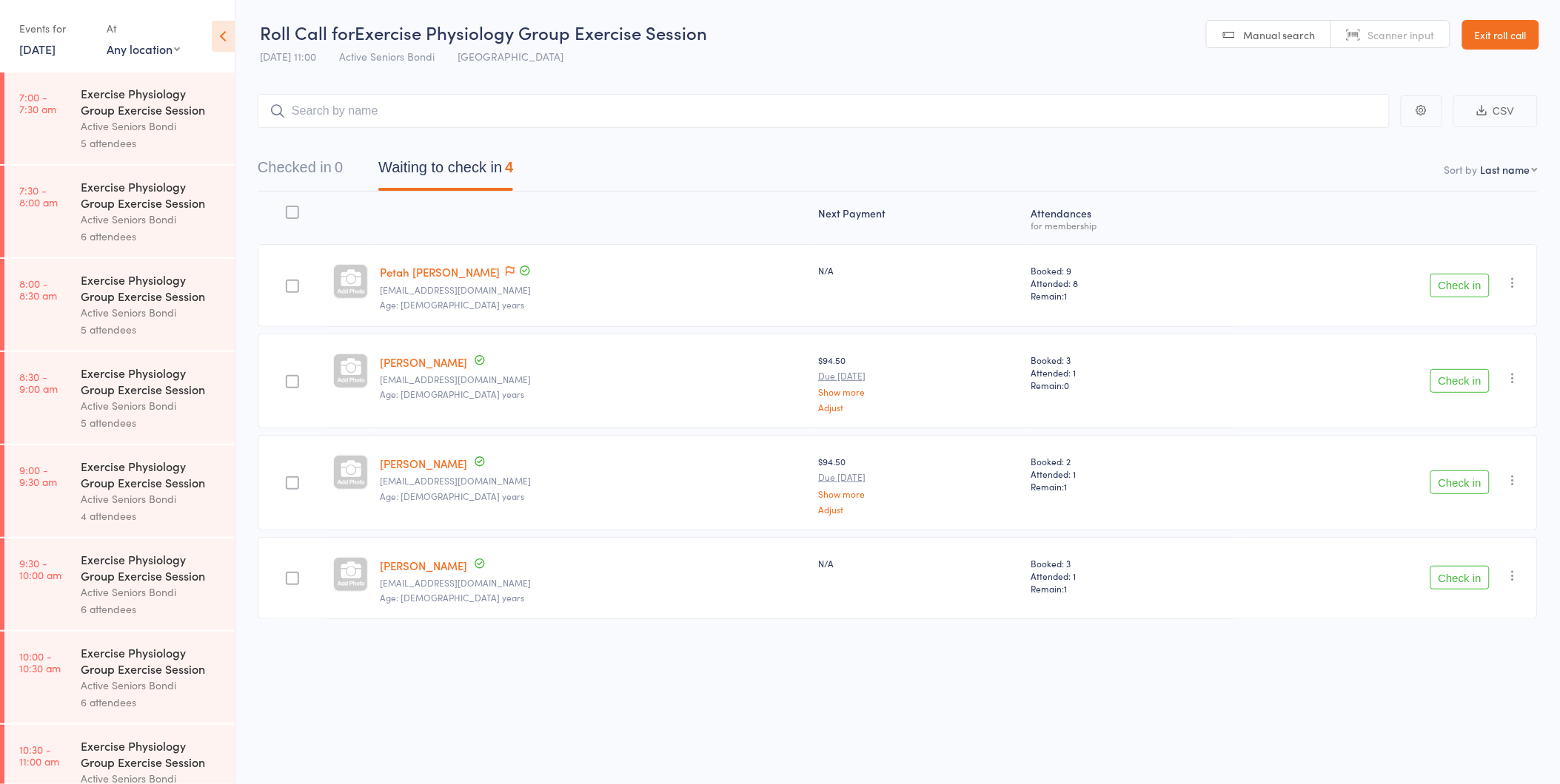
click at [1475, 472] on button "Check in" at bounding box center [1459, 482] width 59 height 24
click at [55, 46] on link "15 Oct, 2025" at bounding box center [37, 49] width 37 height 16
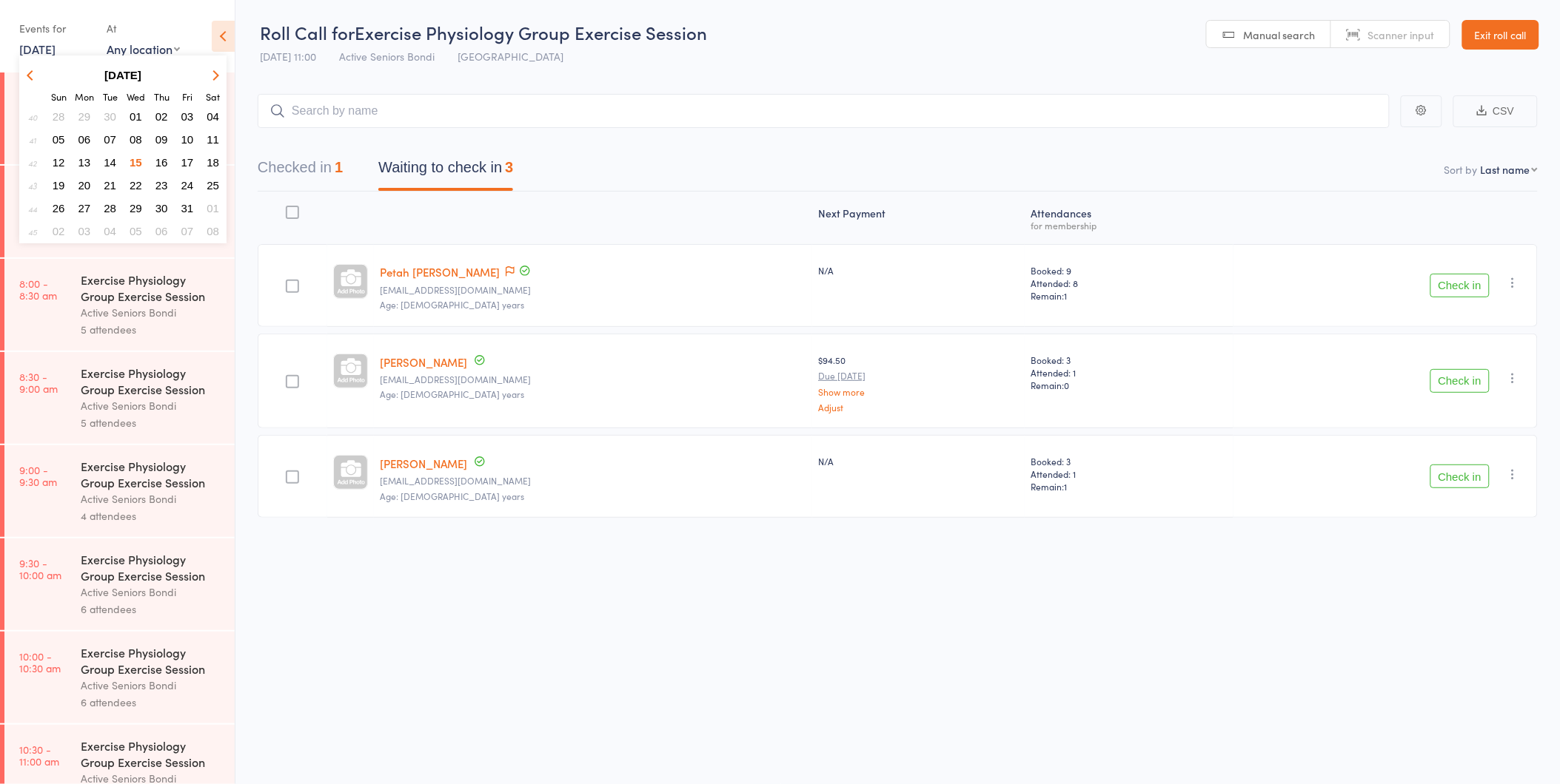
click at [163, 159] on span "16" at bounding box center [162, 163] width 13 height 13
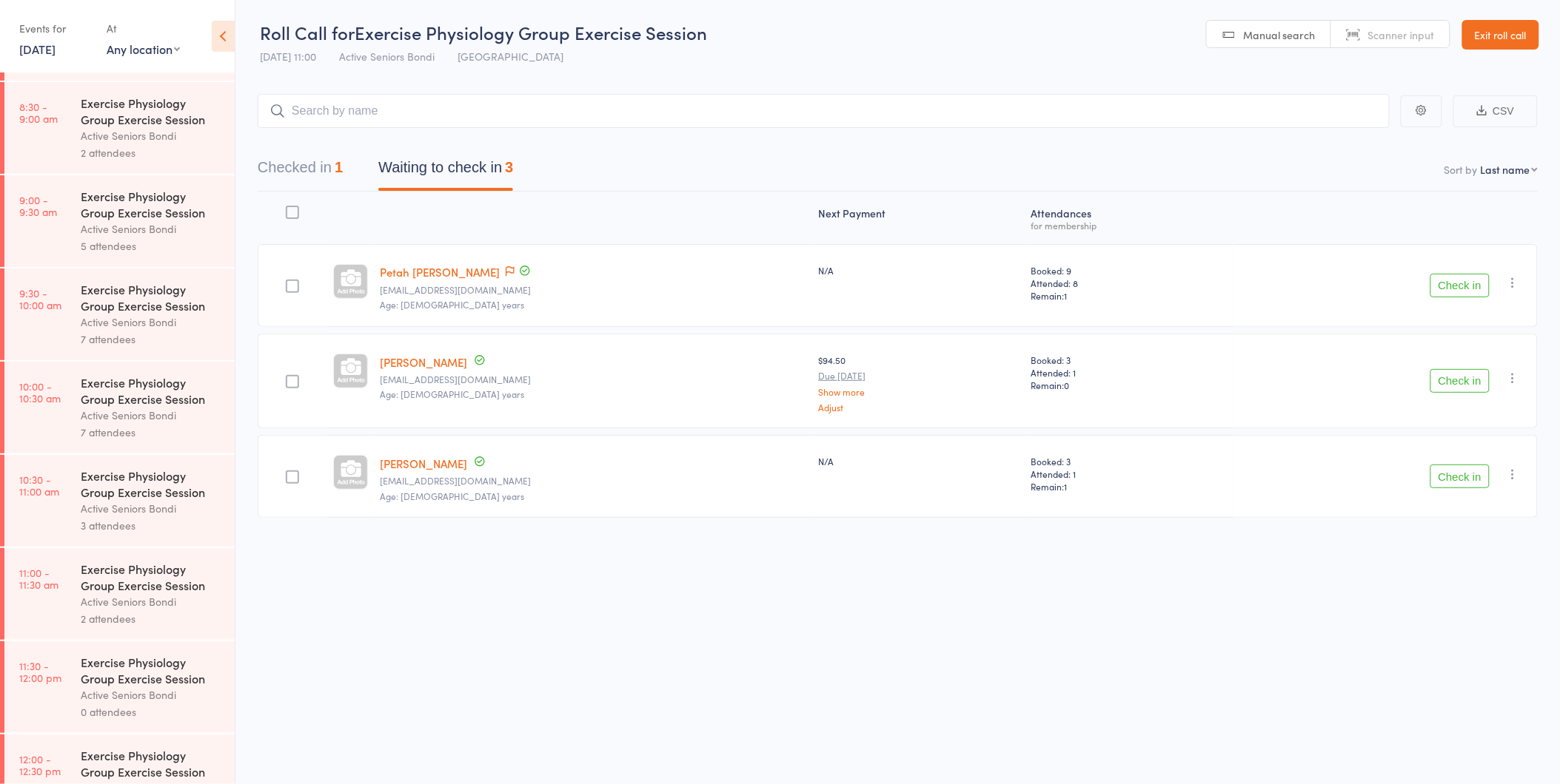
scroll to position [328, 0]
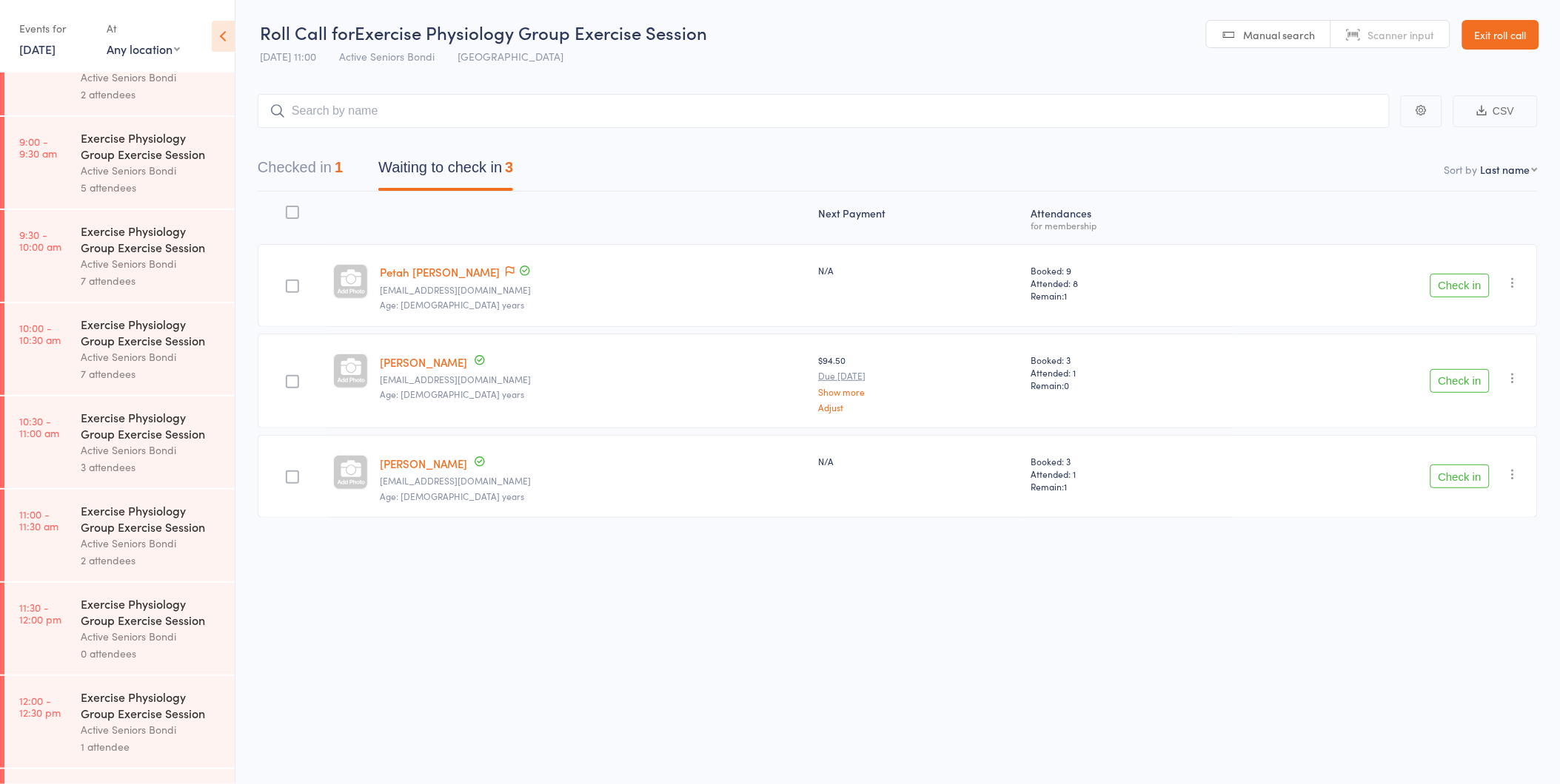
click at [118, 446] on div "Active Seniors Bondi" at bounding box center [151, 450] width 141 height 17
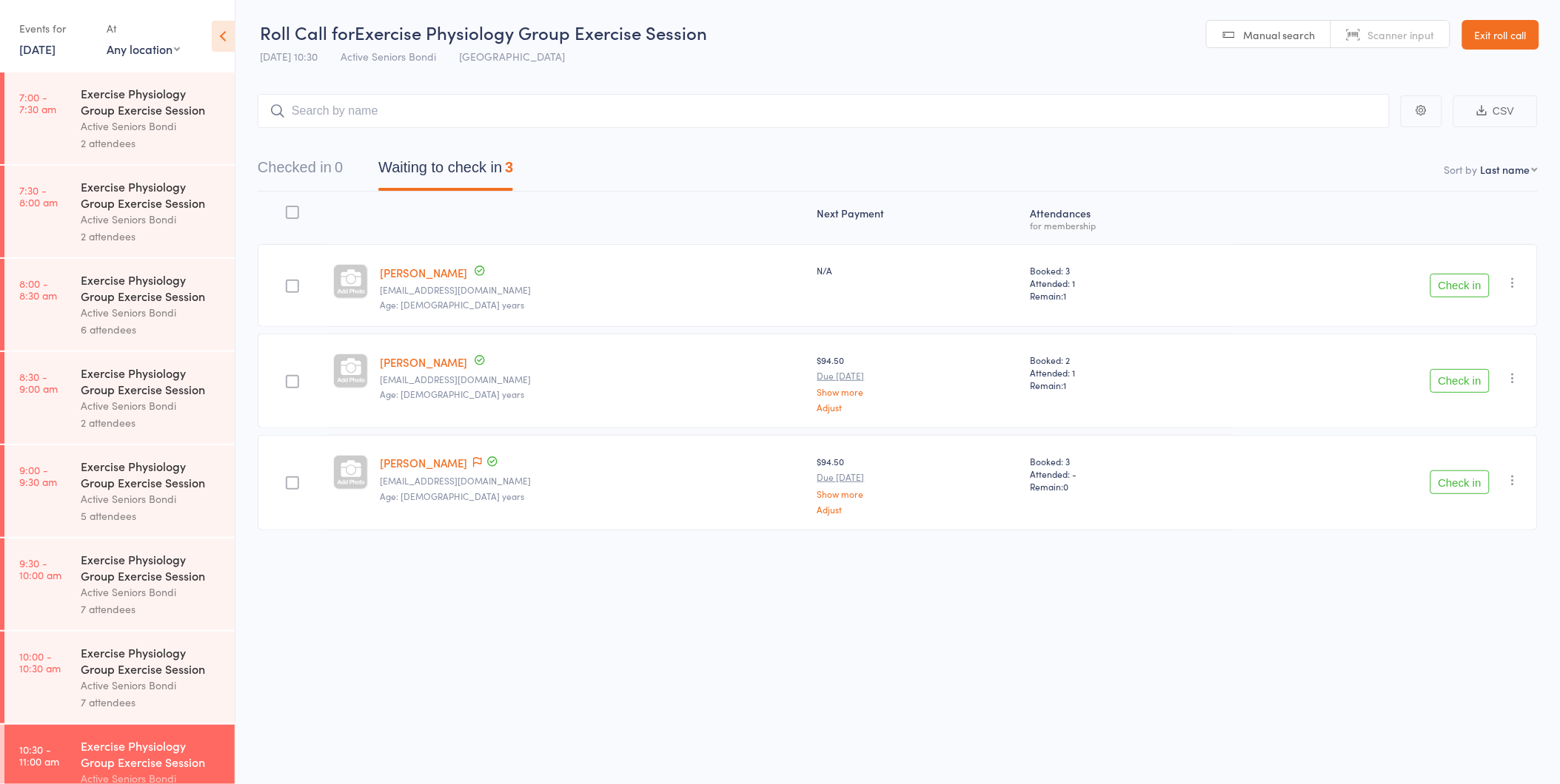
click at [595, 113] on input "search" at bounding box center [823, 111] width 1132 height 34
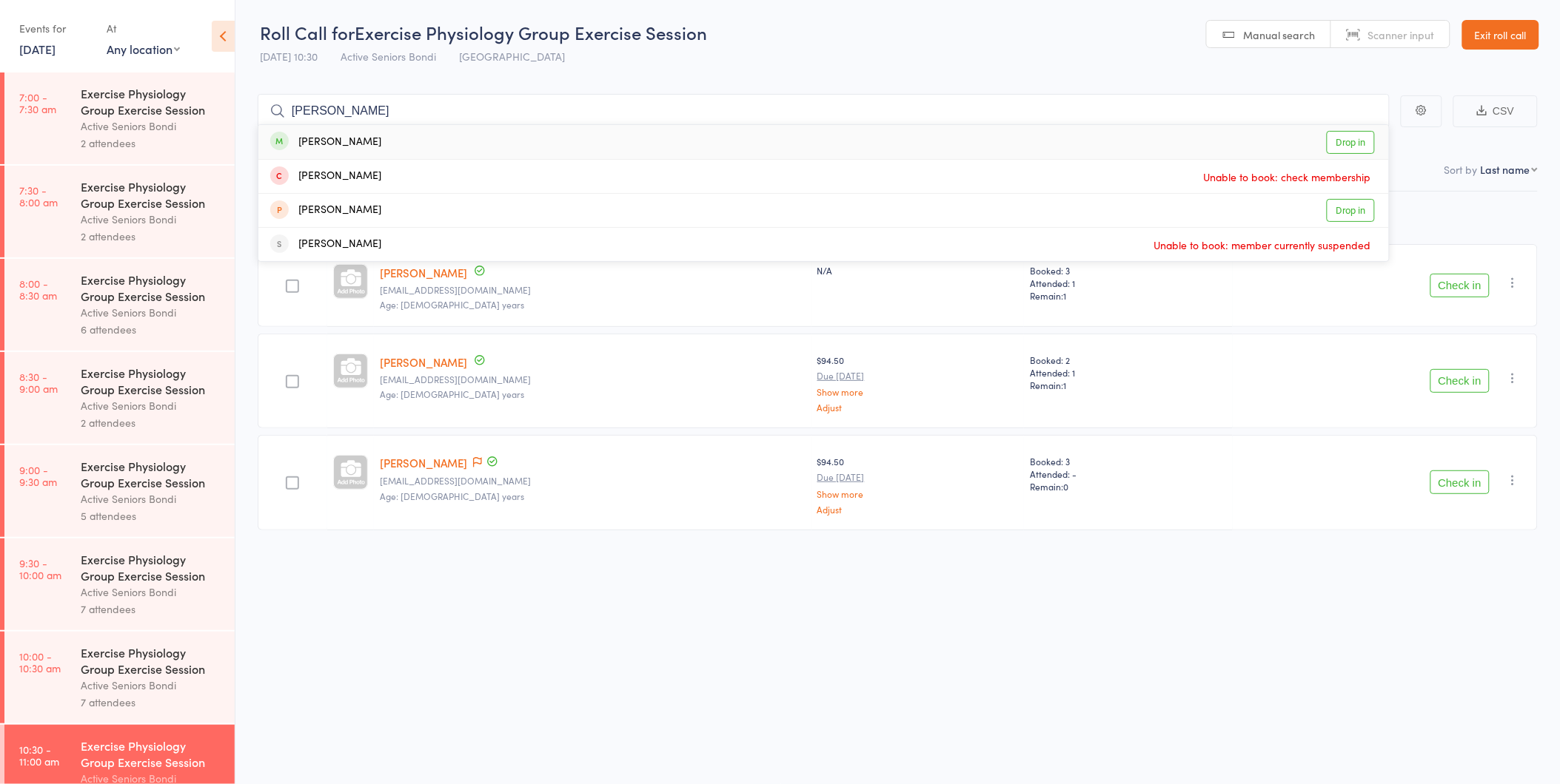
type input "agnes sil"
click at [568, 146] on div "Agnes Silberstein Drop in" at bounding box center [824, 142] width 1131 height 34
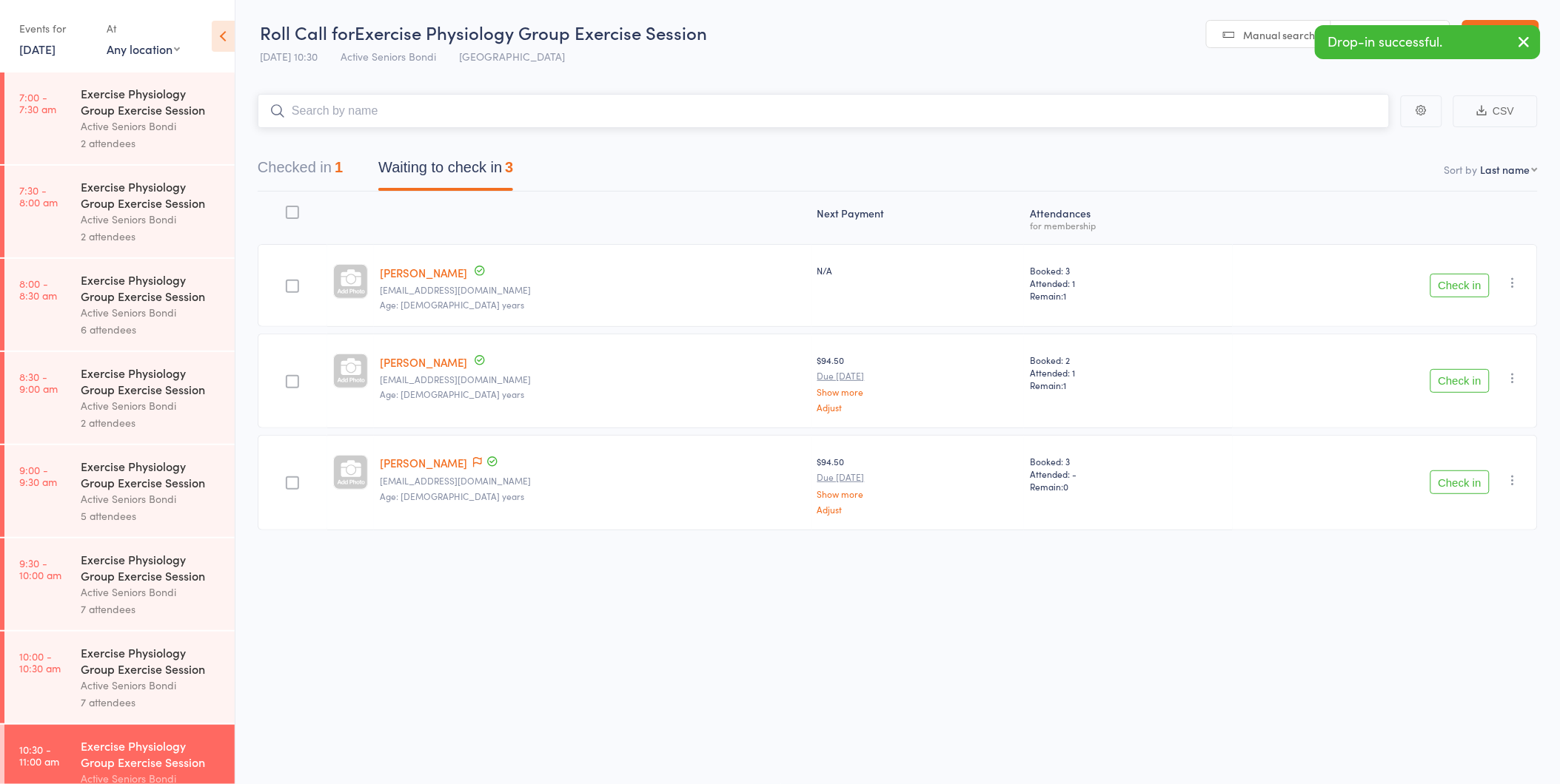
click at [305, 163] on button "Checked in 1" at bounding box center [300, 171] width 85 height 39
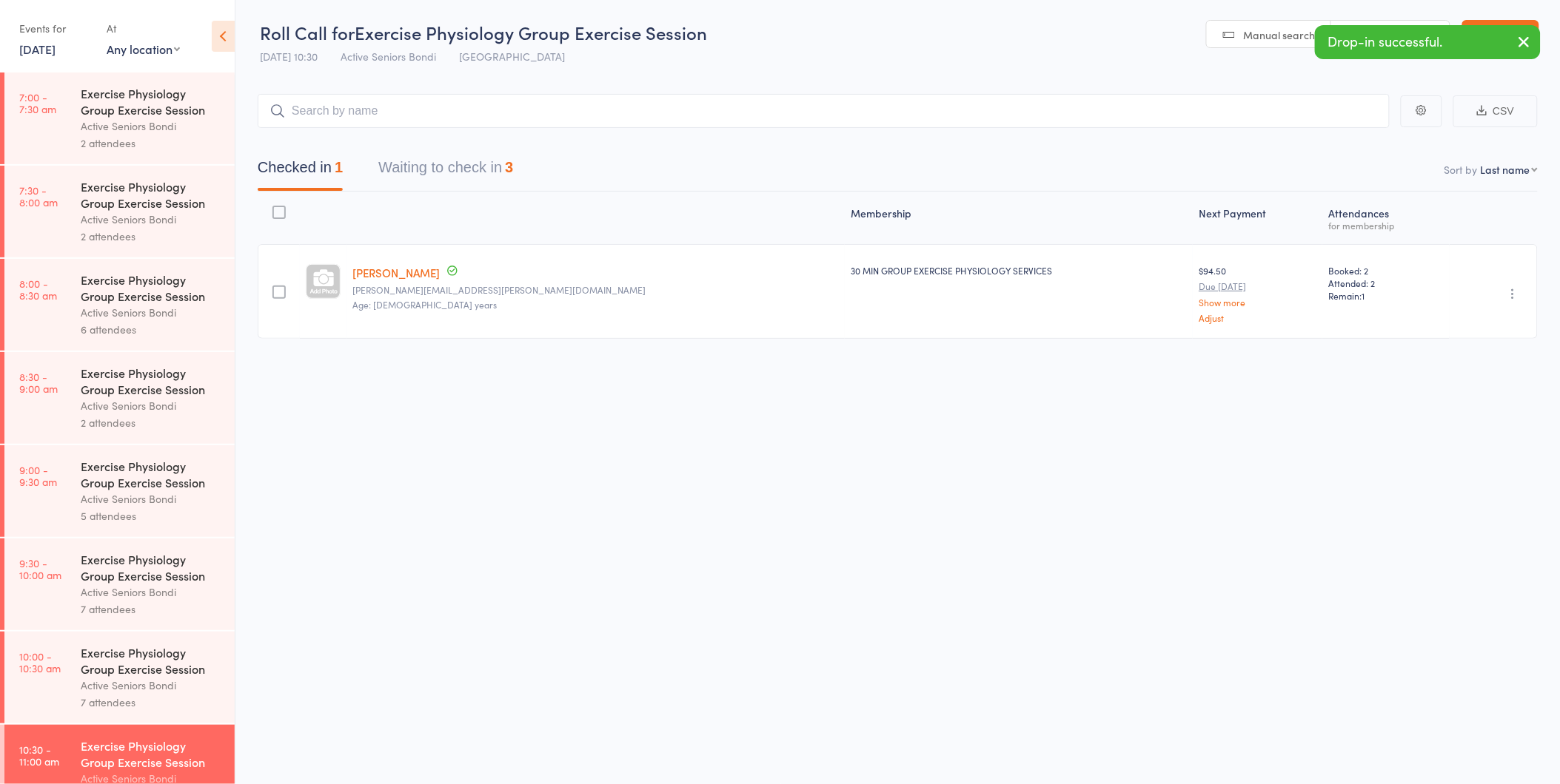
click at [1513, 292] on icon "button" at bounding box center [1513, 293] width 15 height 15
click at [1509, 319] on li "Undo check-in" at bounding box center [1460, 323] width 122 height 19
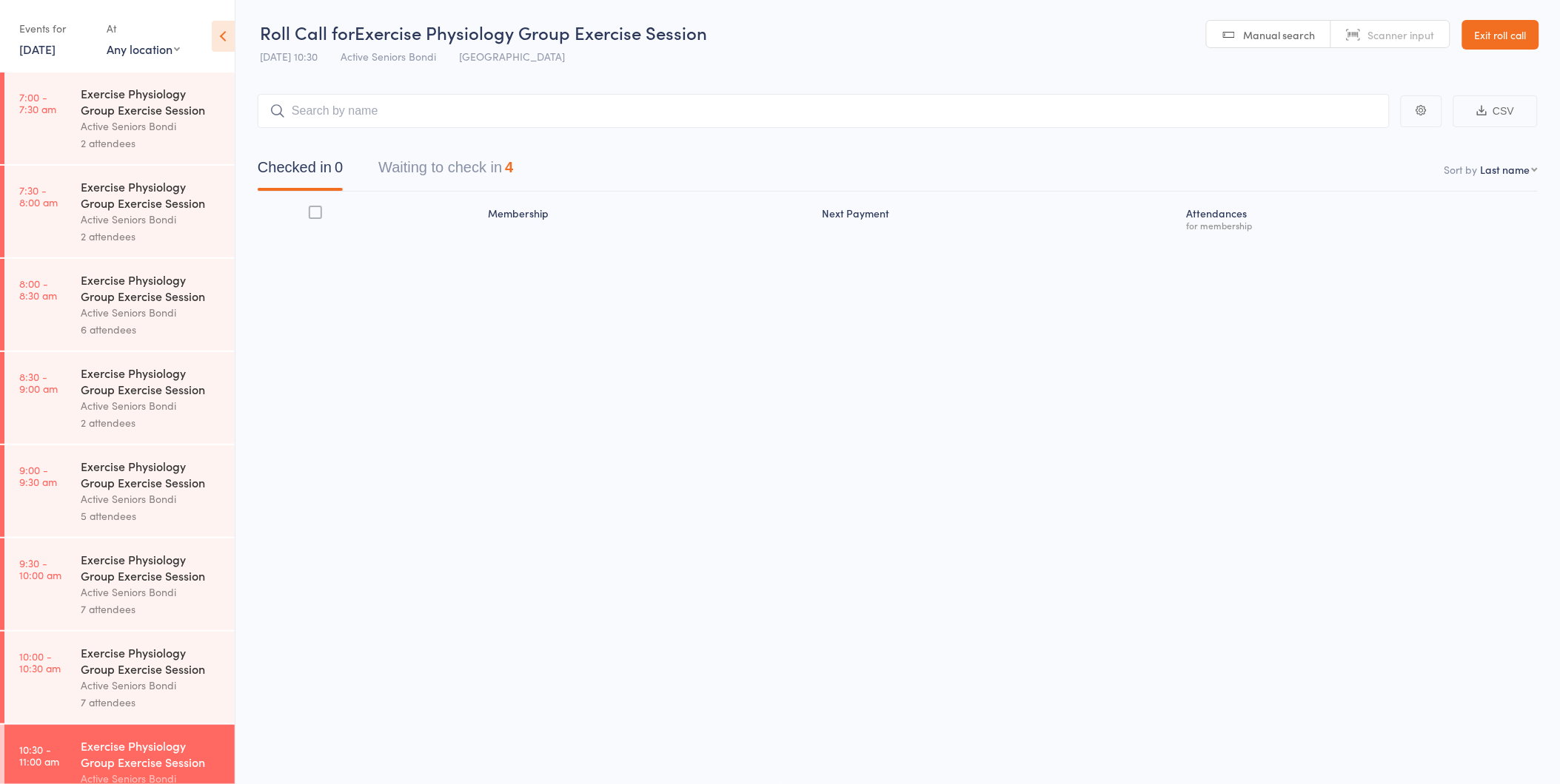
click at [54, 48] on link "16 Oct, 2025" at bounding box center [37, 49] width 37 height 16
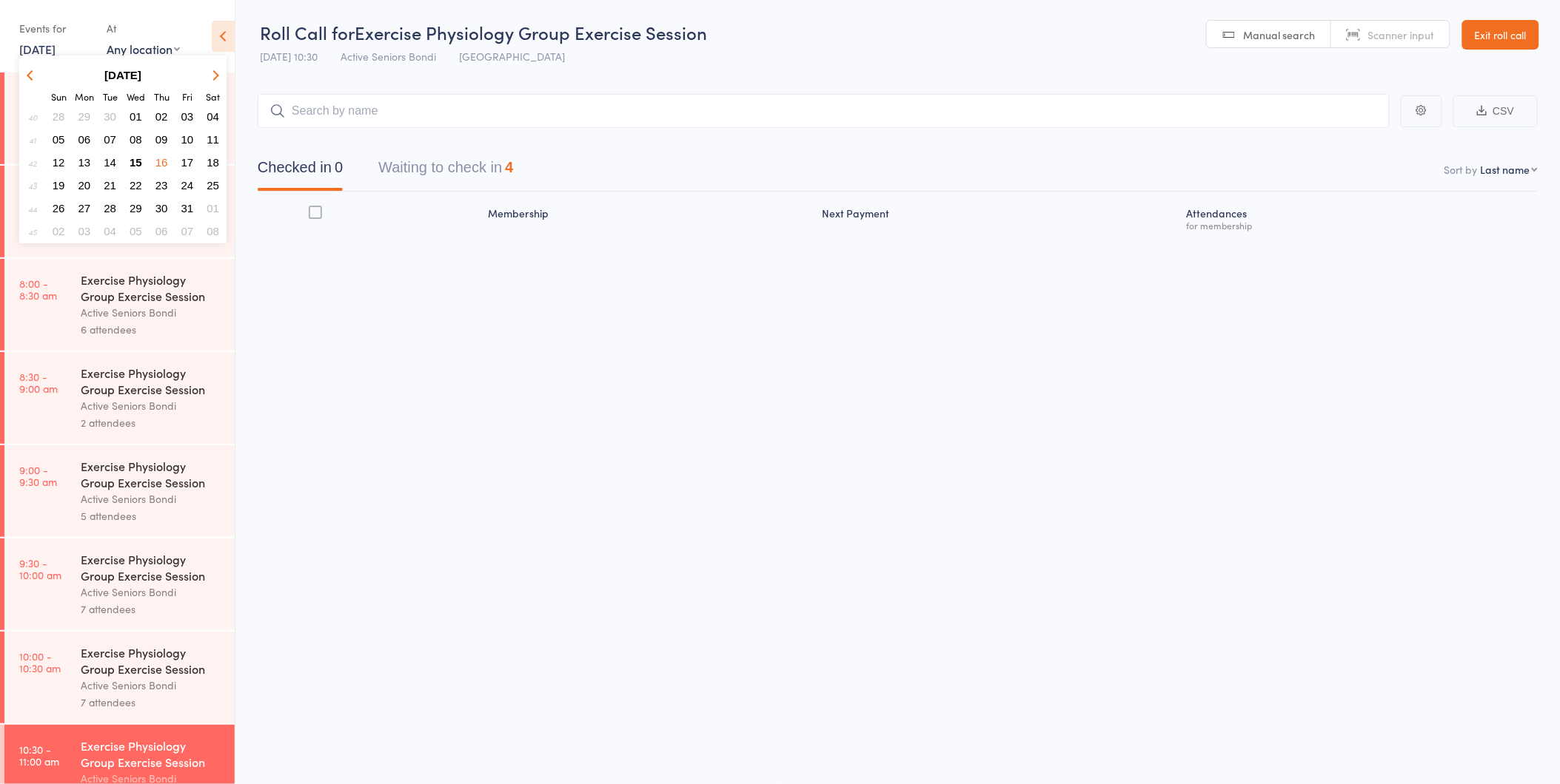
click at [135, 156] on span "15" at bounding box center [136, 163] width 13 height 13
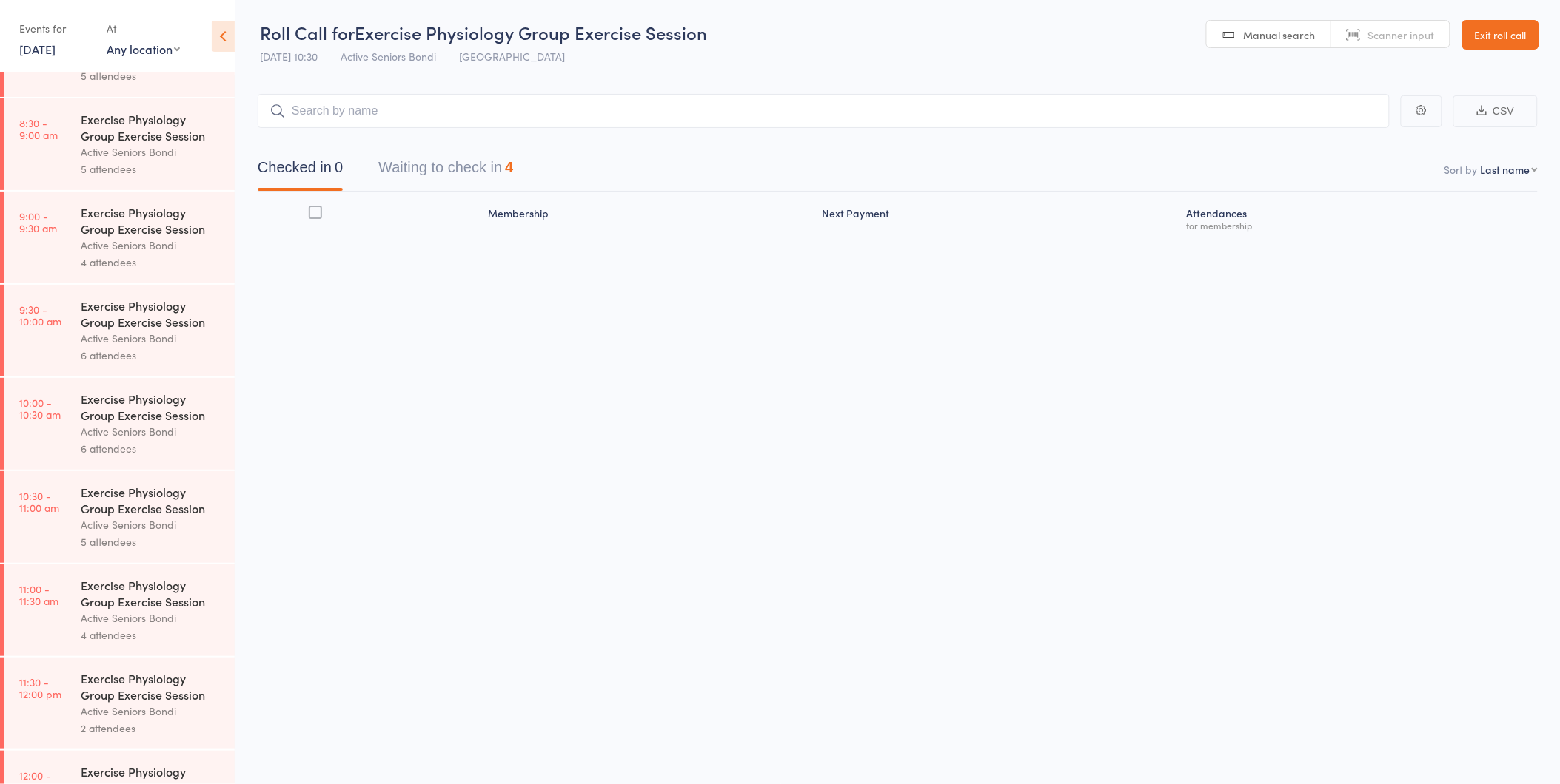
scroll to position [493, 0]
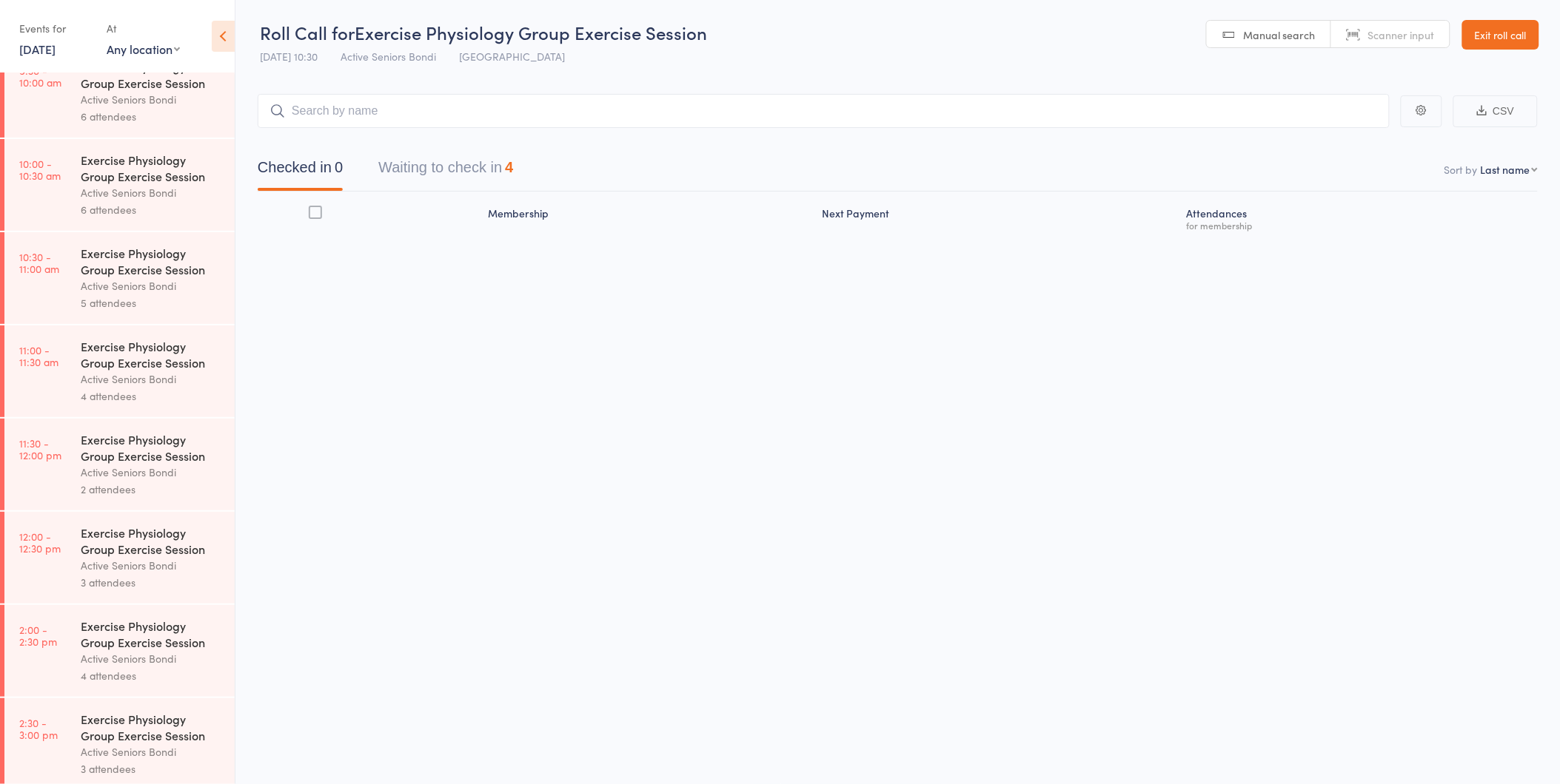
click at [122, 370] on div "Exercise Physiology Group Exercise Session" at bounding box center [151, 354] width 141 height 32
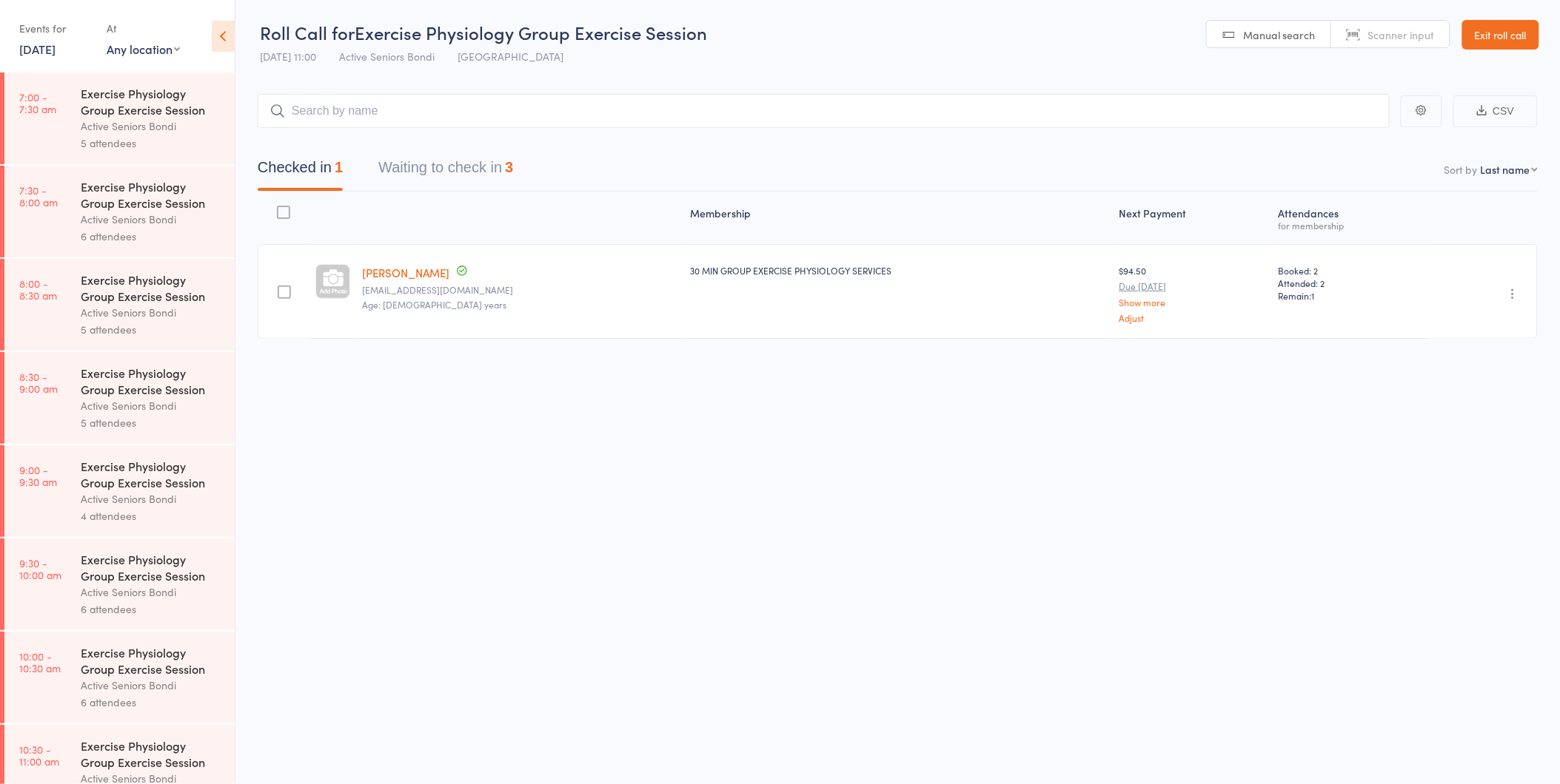
click at [501, 168] on button "Waiting to check in 3" at bounding box center [445, 171] width 135 height 39
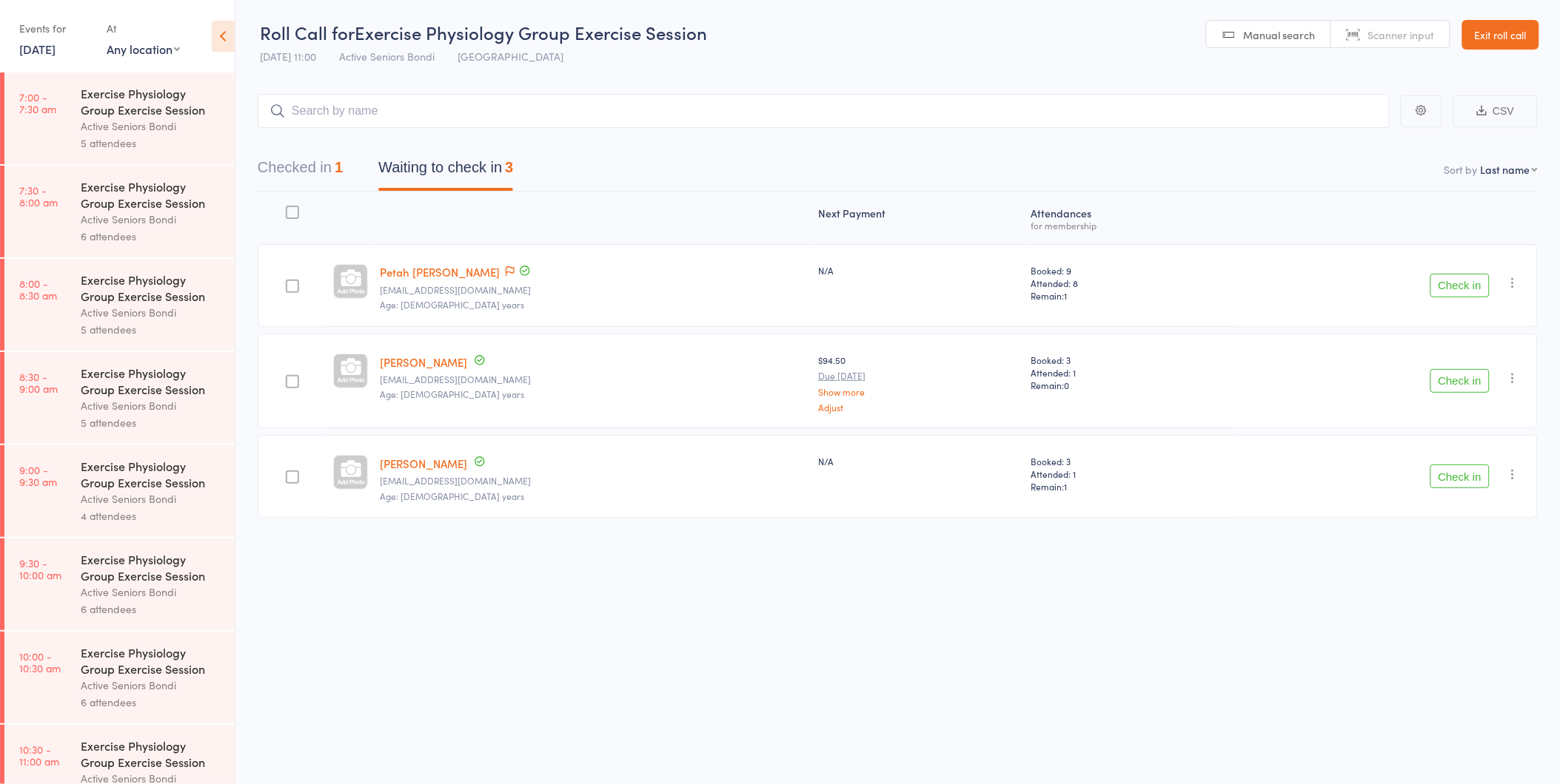
click at [1459, 278] on button "Check in" at bounding box center [1459, 285] width 59 height 24
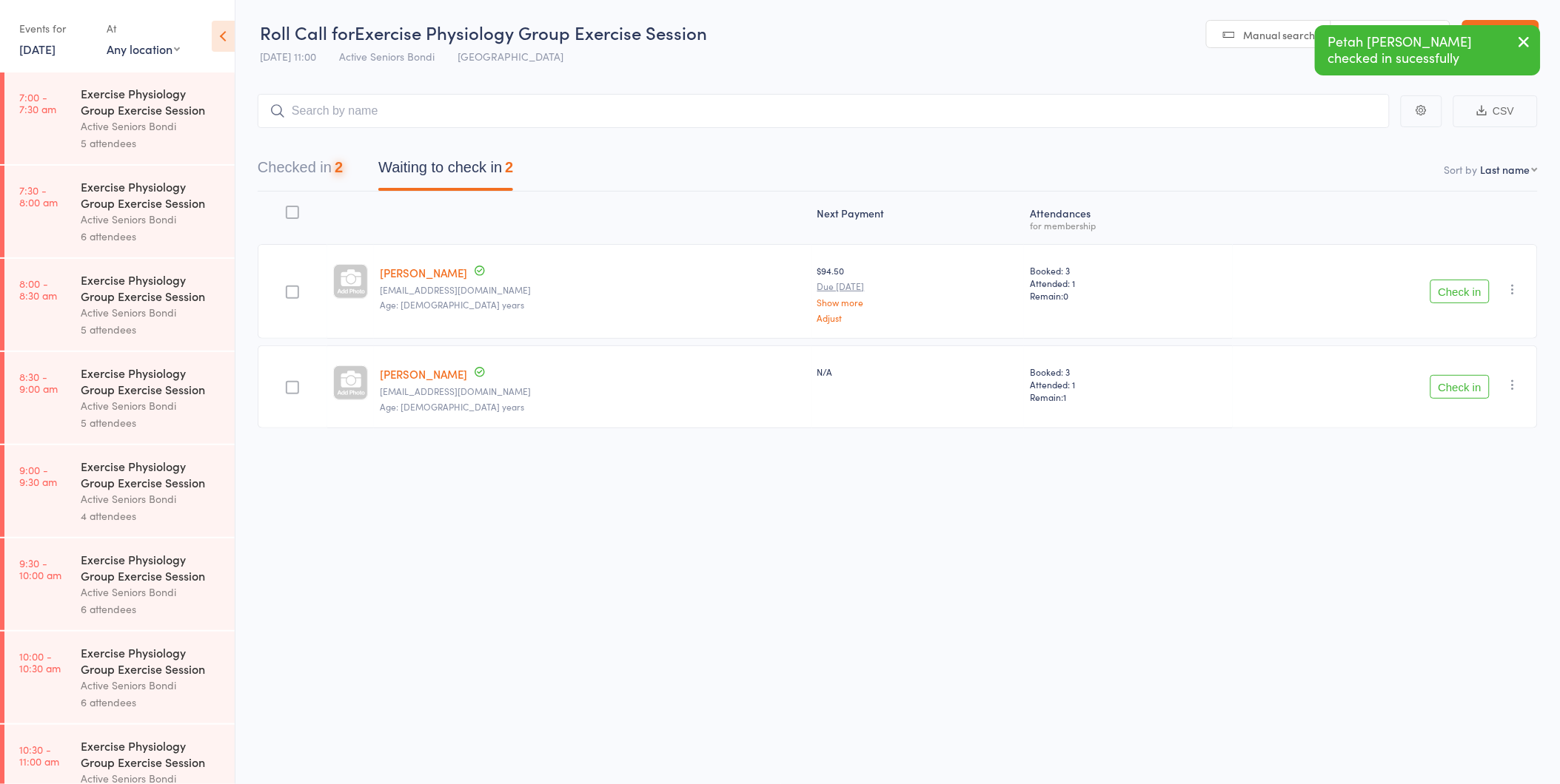
click at [1459, 281] on button "Check in" at bounding box center [1459, 291] width 59 height 24
click at [1459, 375] on button "Check in" at bounding box center [1459, 387] width 59 height 24
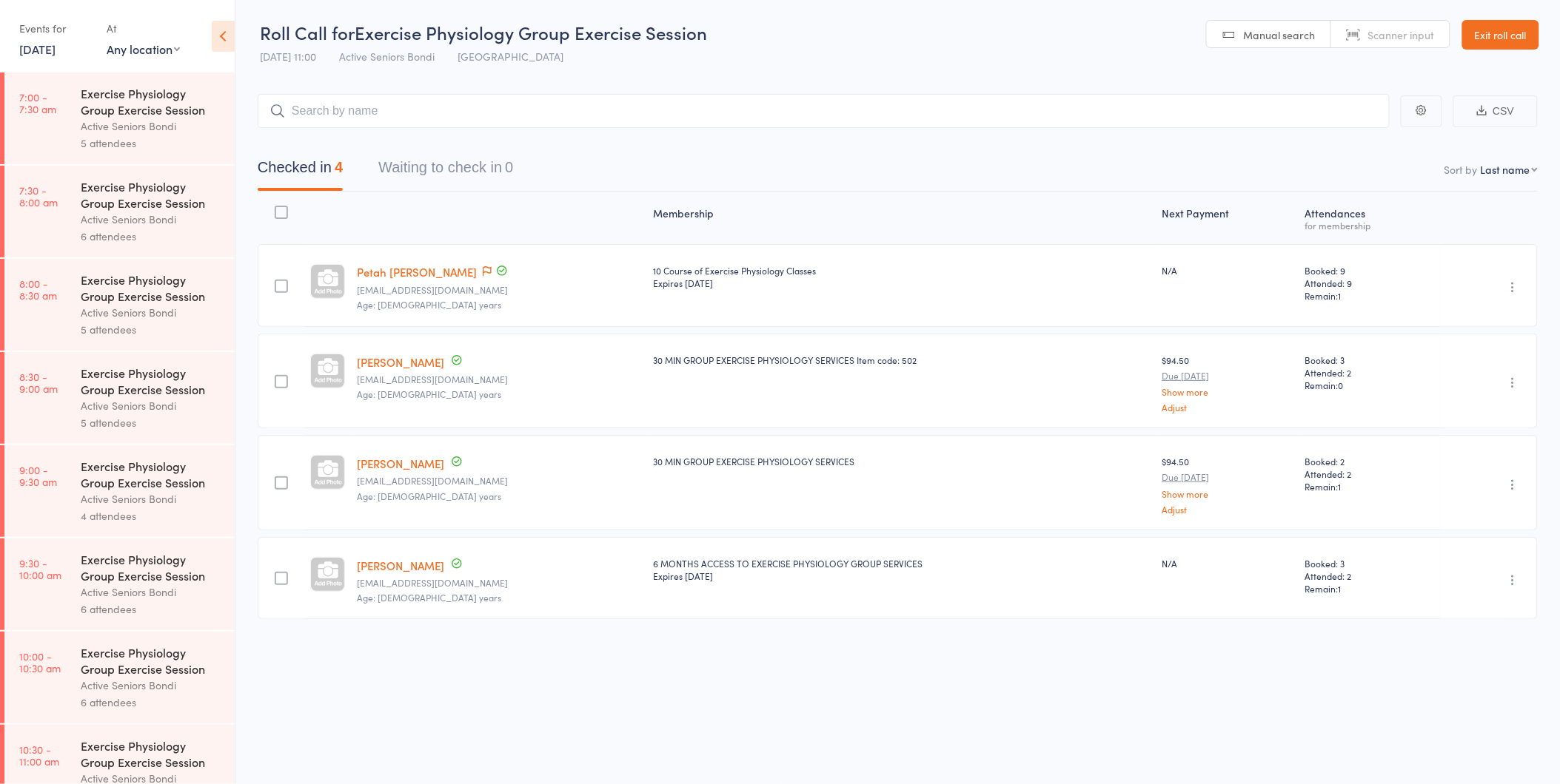
click at [463, 165] on button "Waiting to check in 0" at bounding box center [445, 171] width 135 height 39
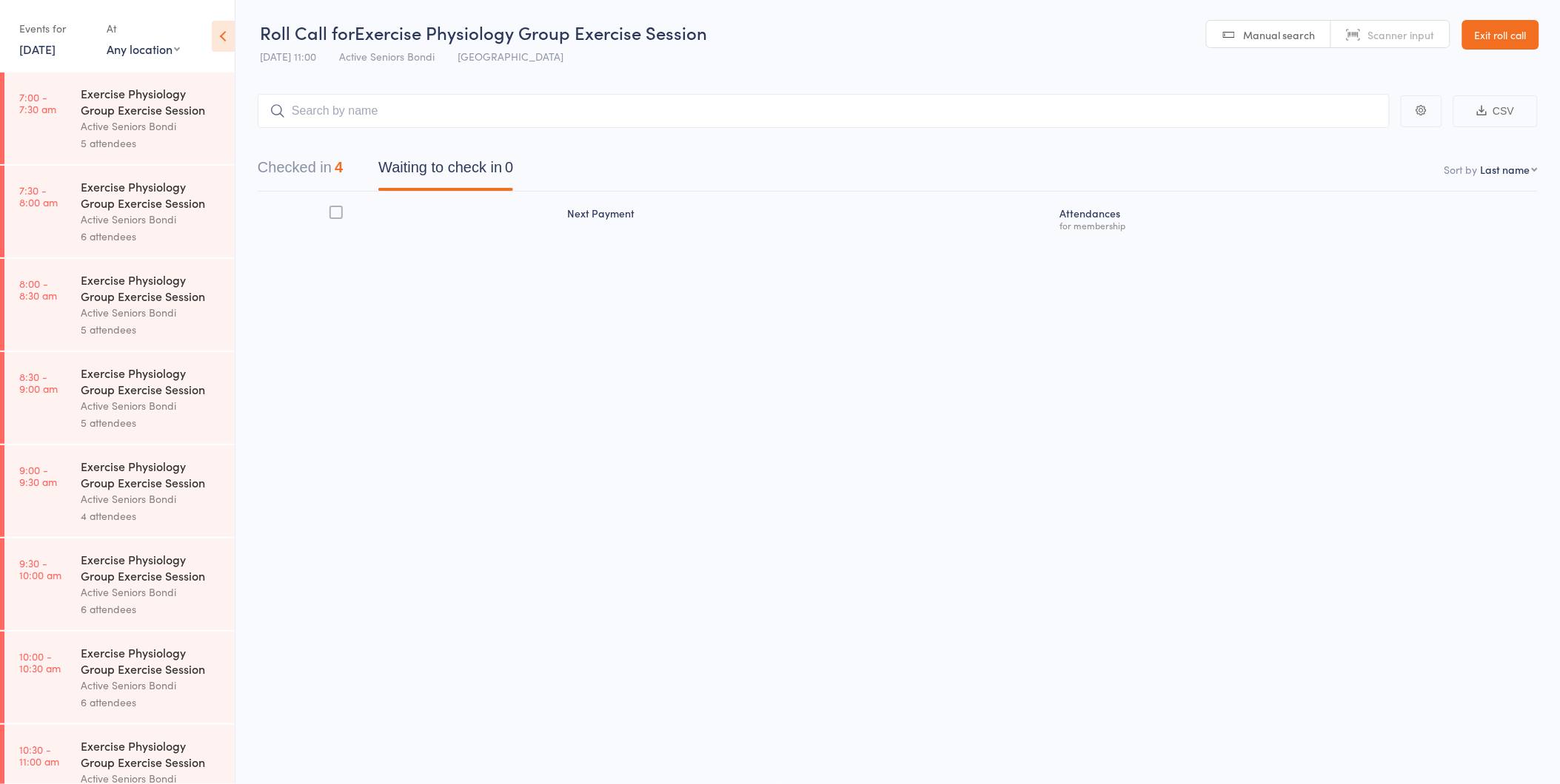
click at [337, 165] on button "Checked in 4" at bounding box center [300, 171] width 85 height 39
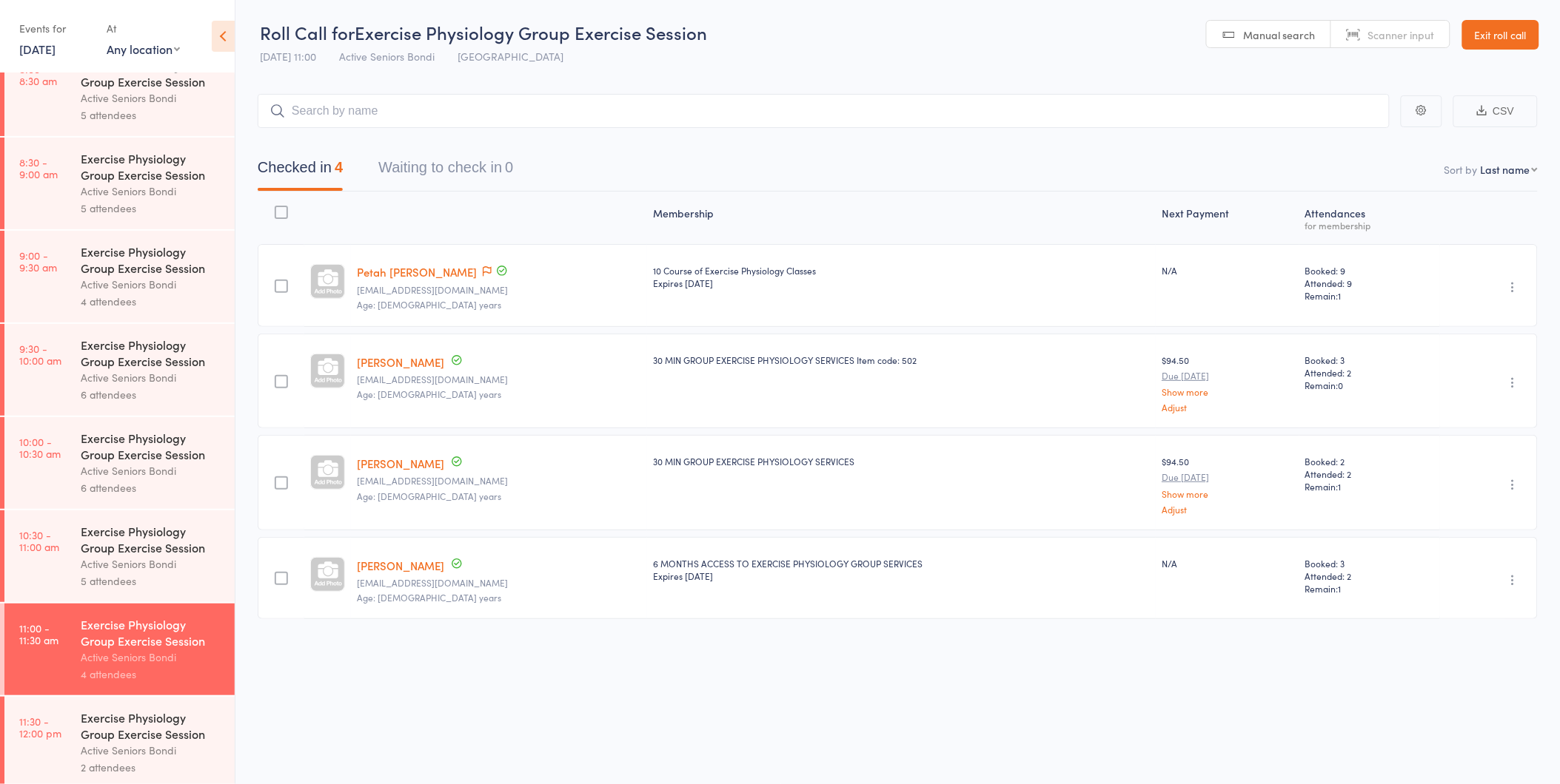
scroll to position [411, 0]
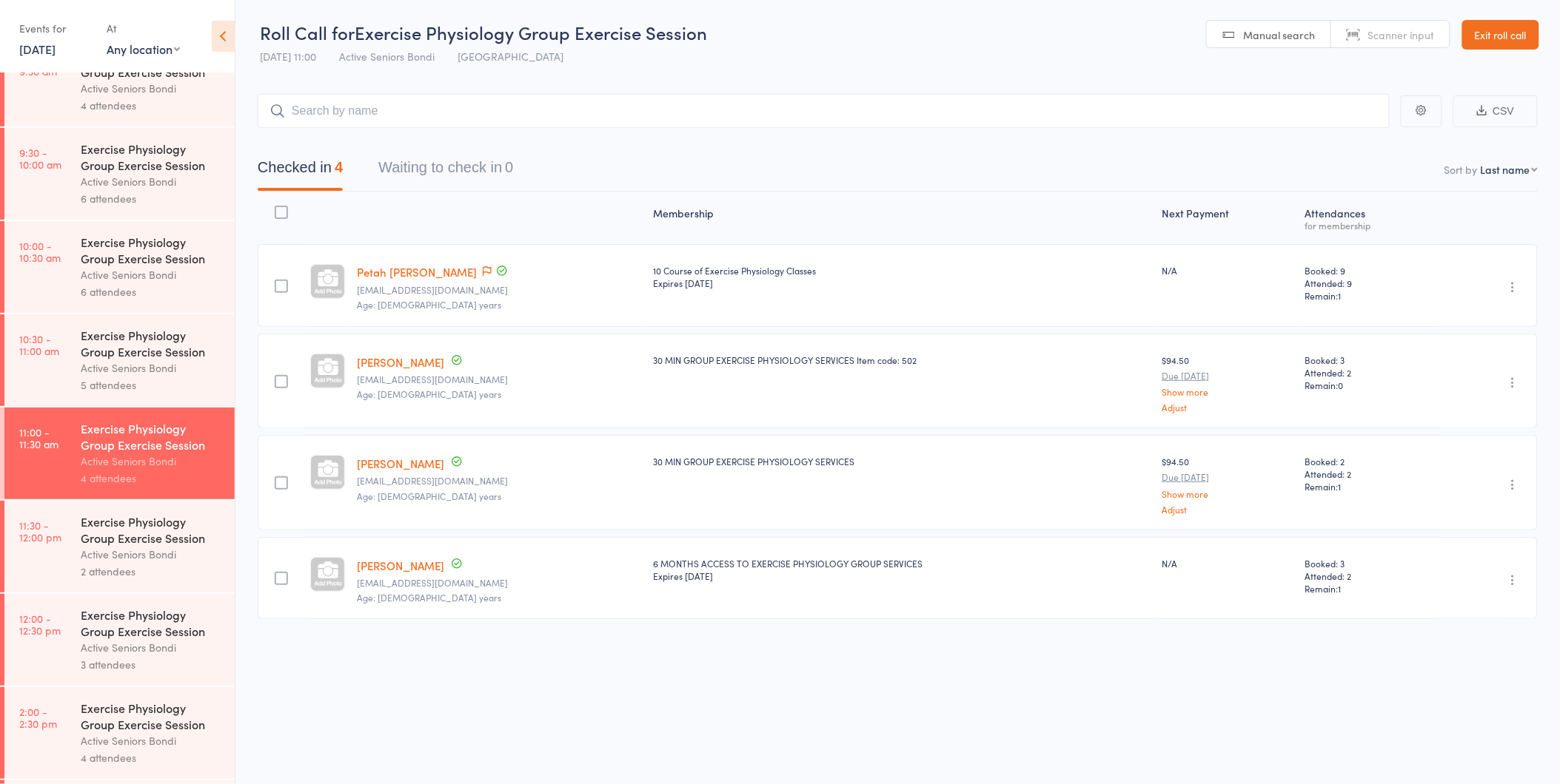
click at [97, 555] on div "Active Seniors Bondi" at bounding box center [151, 555] width 141 height 17
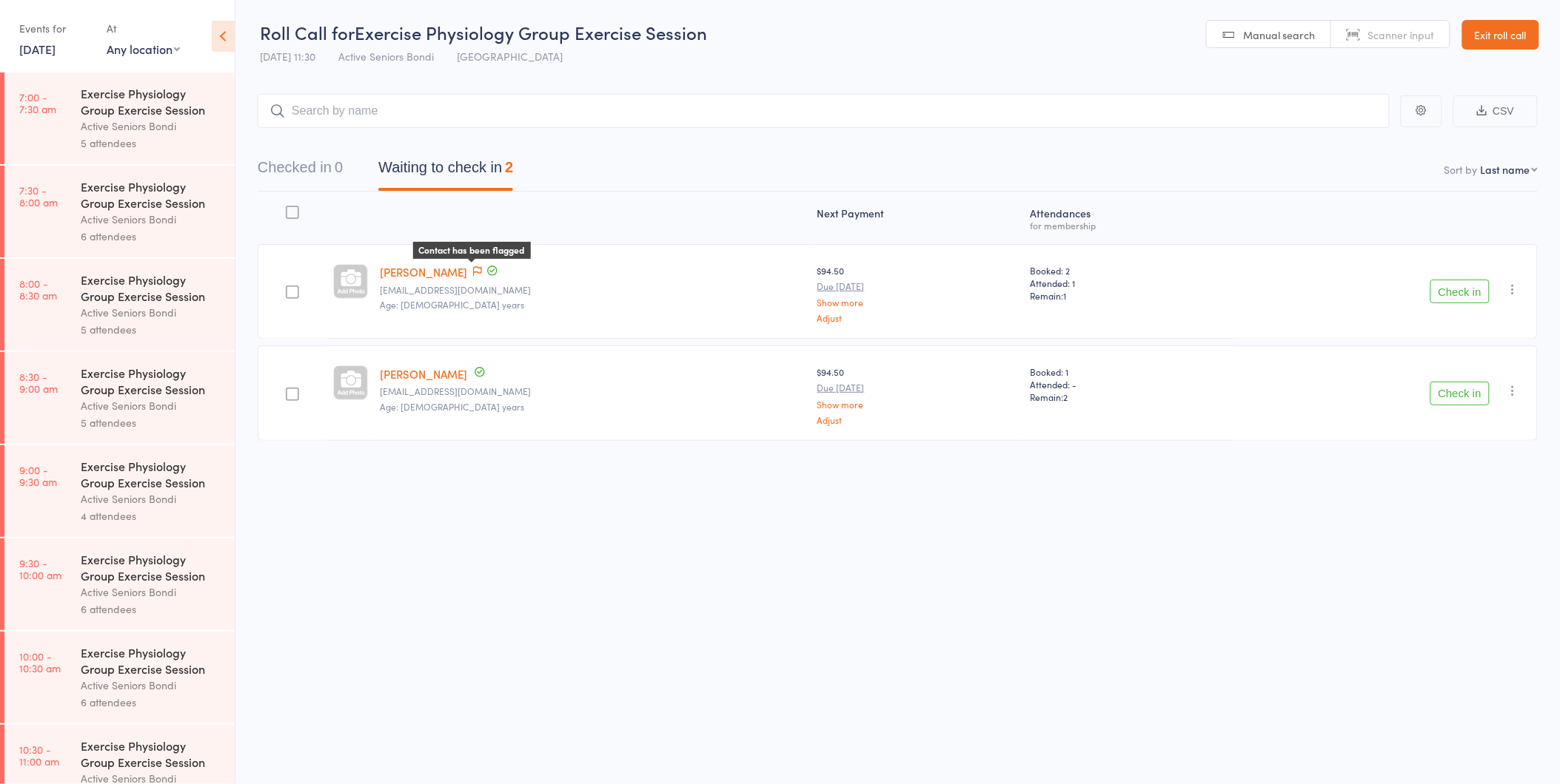
click at [477, 268] on icon at bounding box center [477, 272] width 9 height 11
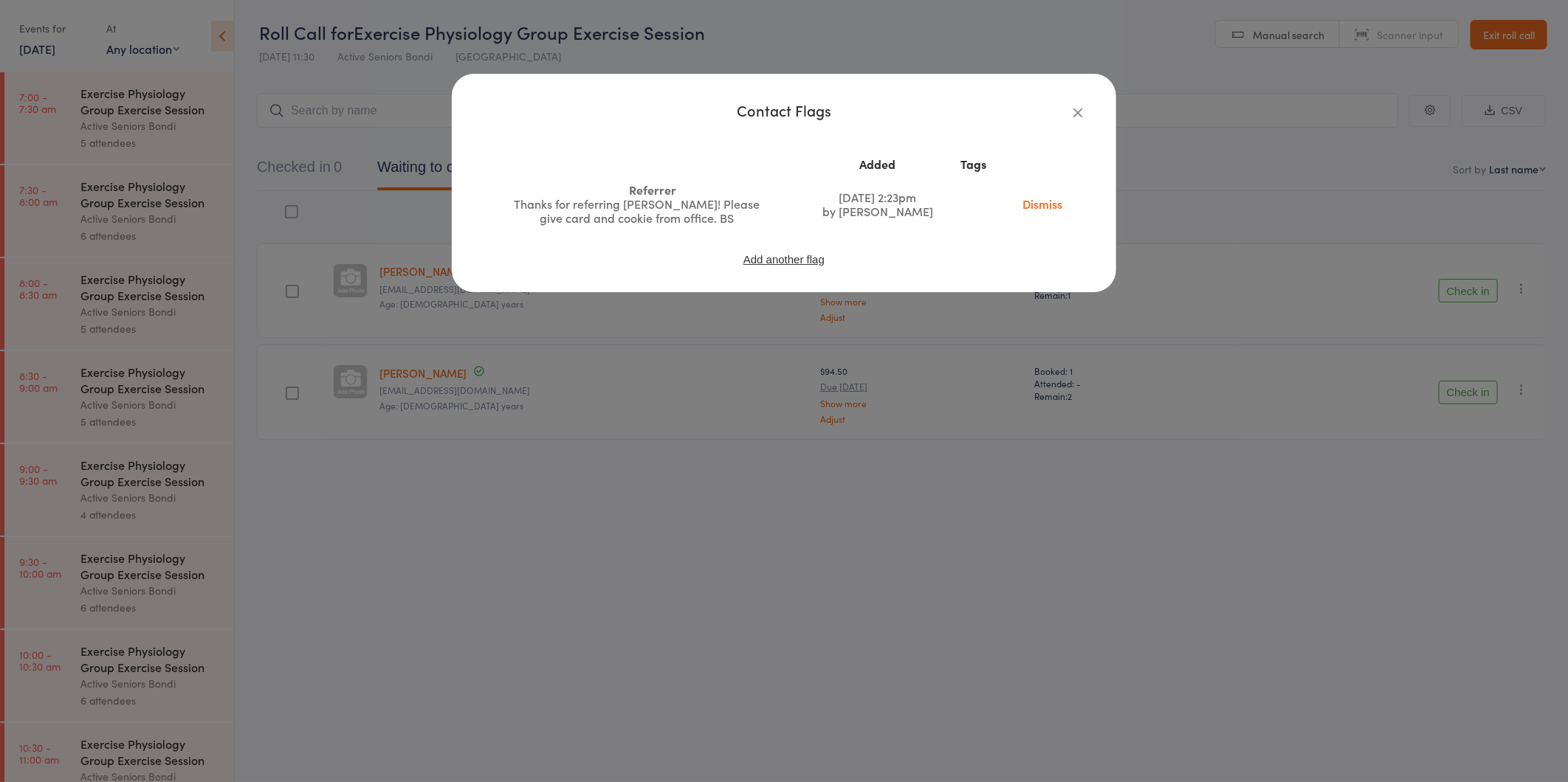
click at [1082, 112] on icon "button" at bounding box center [1078, 112] width 16 height 16
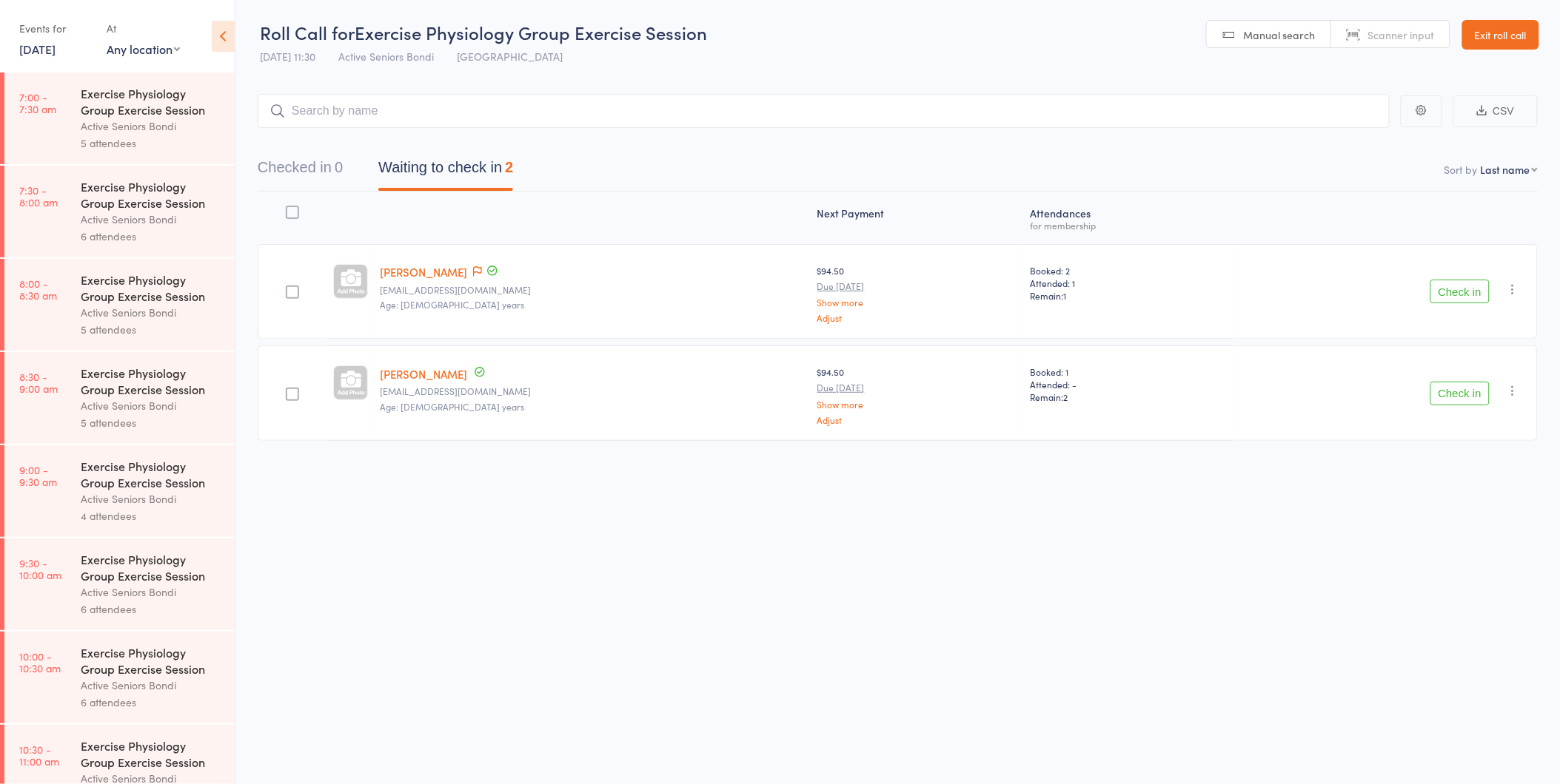
click at [1463, 281] on button "Check in" at bounding box center [1459, 291] width 59 height 24
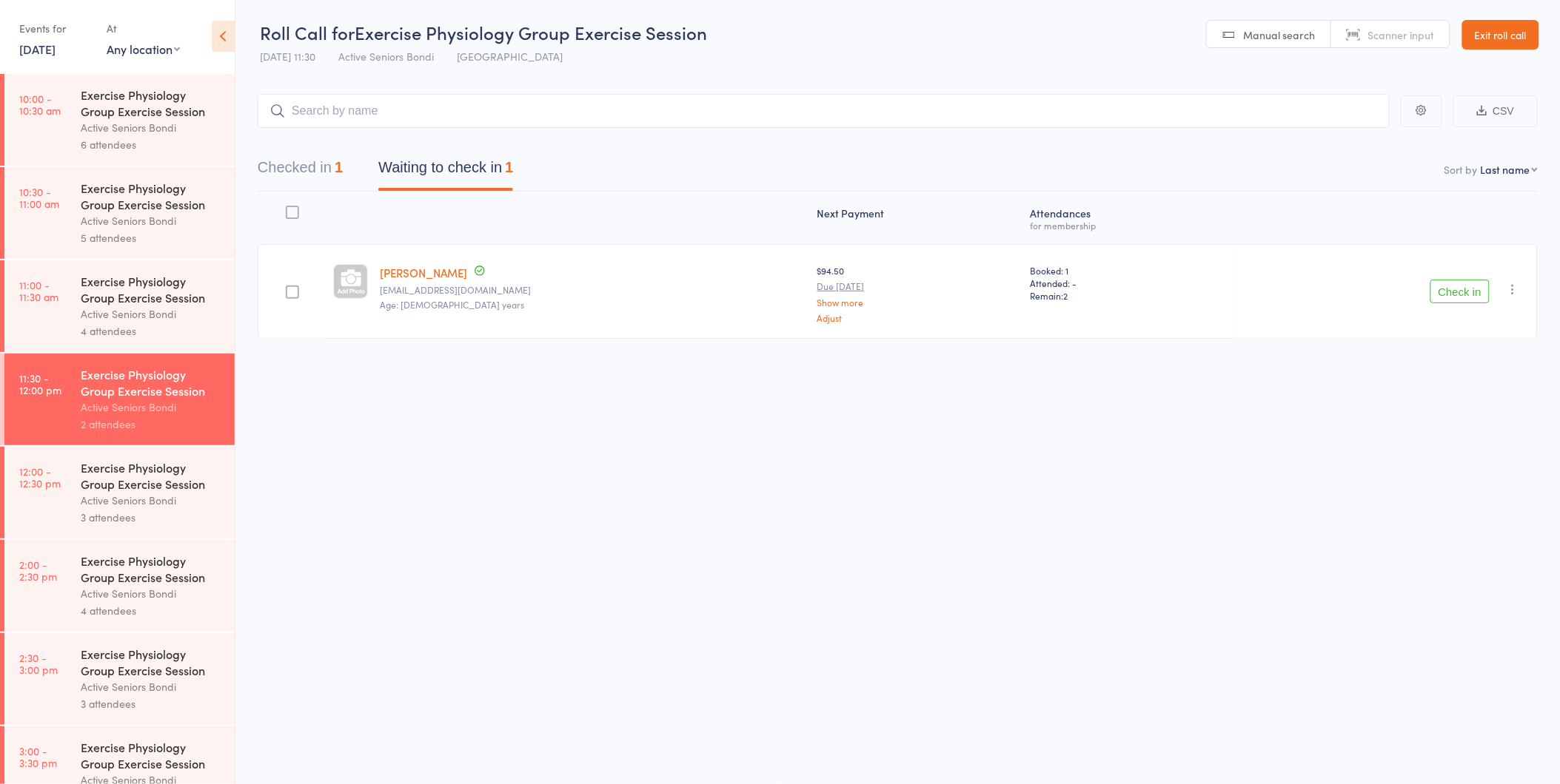
scroll to position [575, 0]
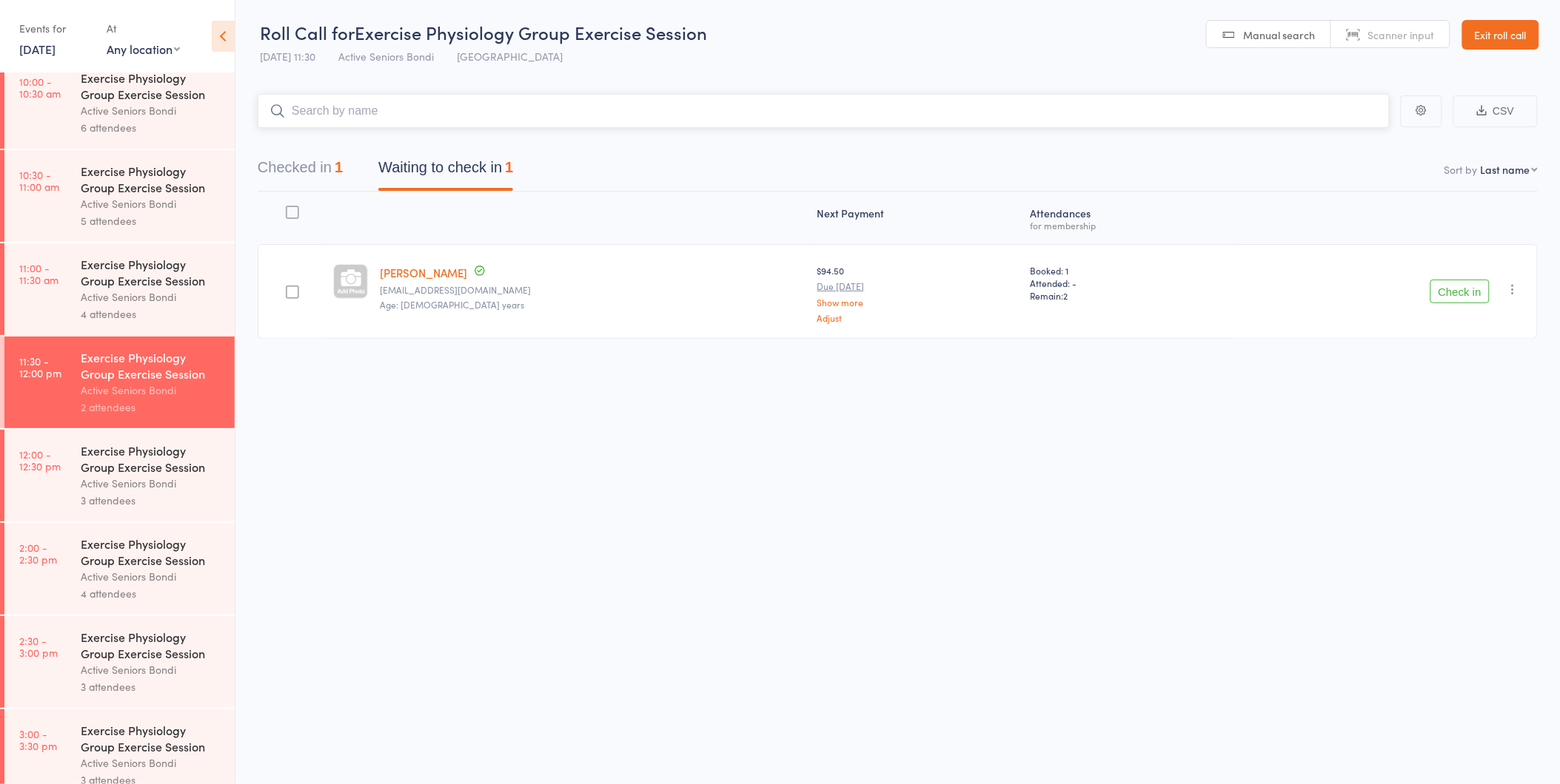
click at [405, 109] on input "search" at bounding box center [823, 111] width 1132 height 34
type input "[PERSON_NAME]"
click at [342, 144] on div "[PERSON_NAME]" at bounding box center [325, 142] width 111 height 17
click at [453, 174] on button "Waiting to check in 1" at bounding box center [445, 171] width 135 height 39
click at [609, 604] on div "Roll Call for Exercise Physiology Group Exercise Session 15 Oct 11:30 Active Se…" at bounding box center [780, 391] width 1560 height 784
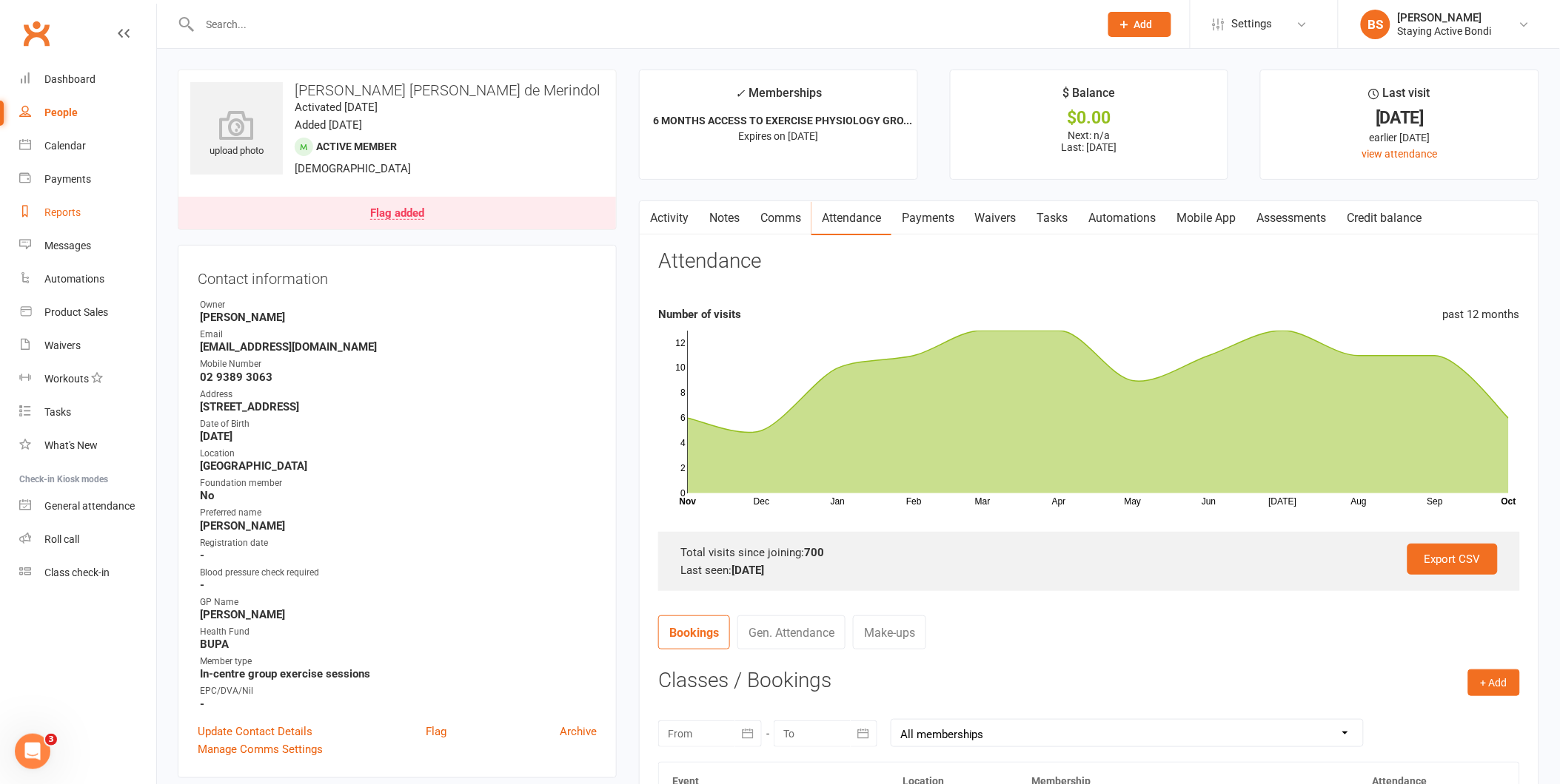
click at [75, 212] on div "Reports" at bounding box center [62, 212] width 37 height 12
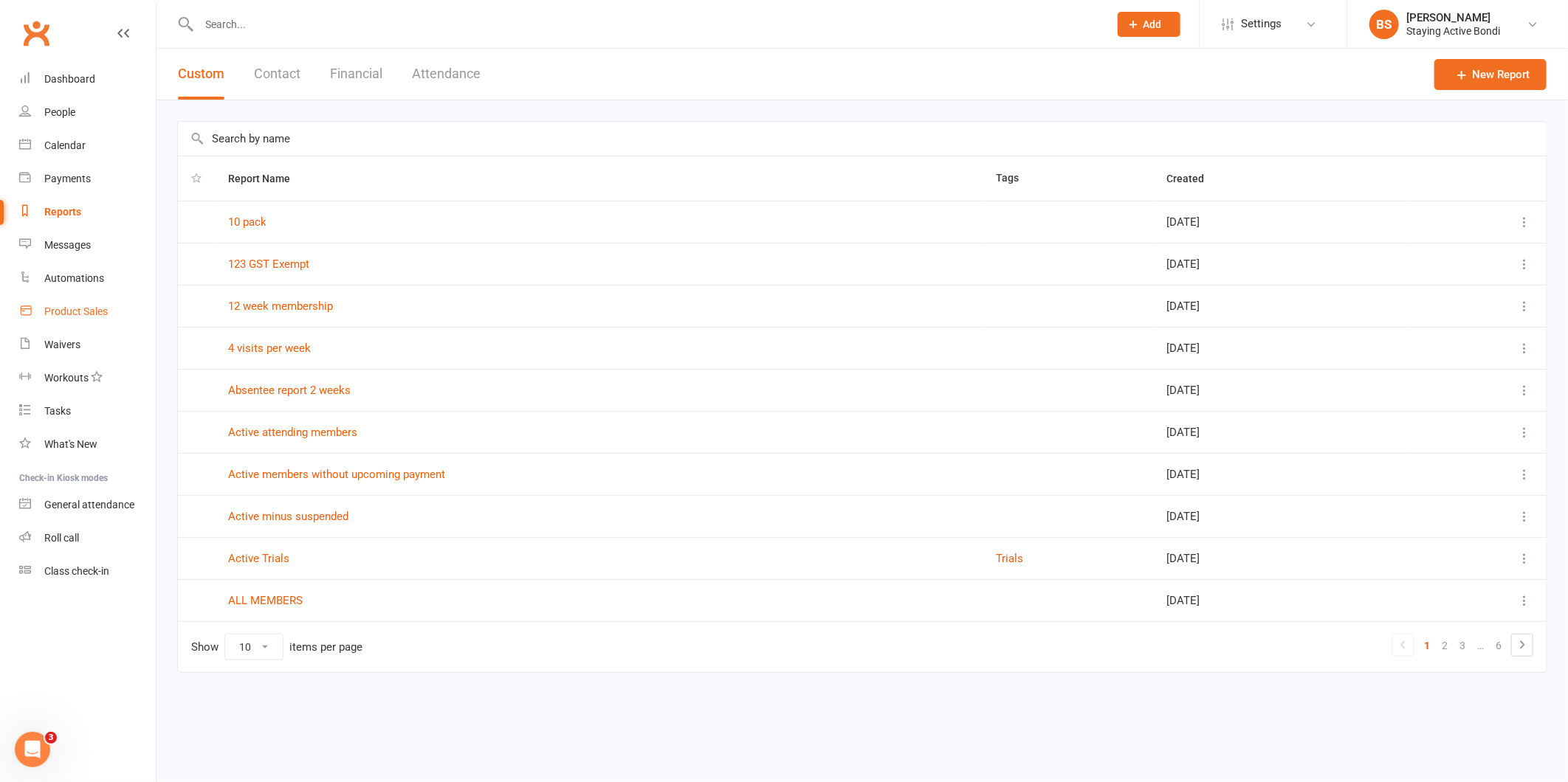
click at [72, 308] on div "Product Sales" at bounding box center [76, 311] width 63 height 12
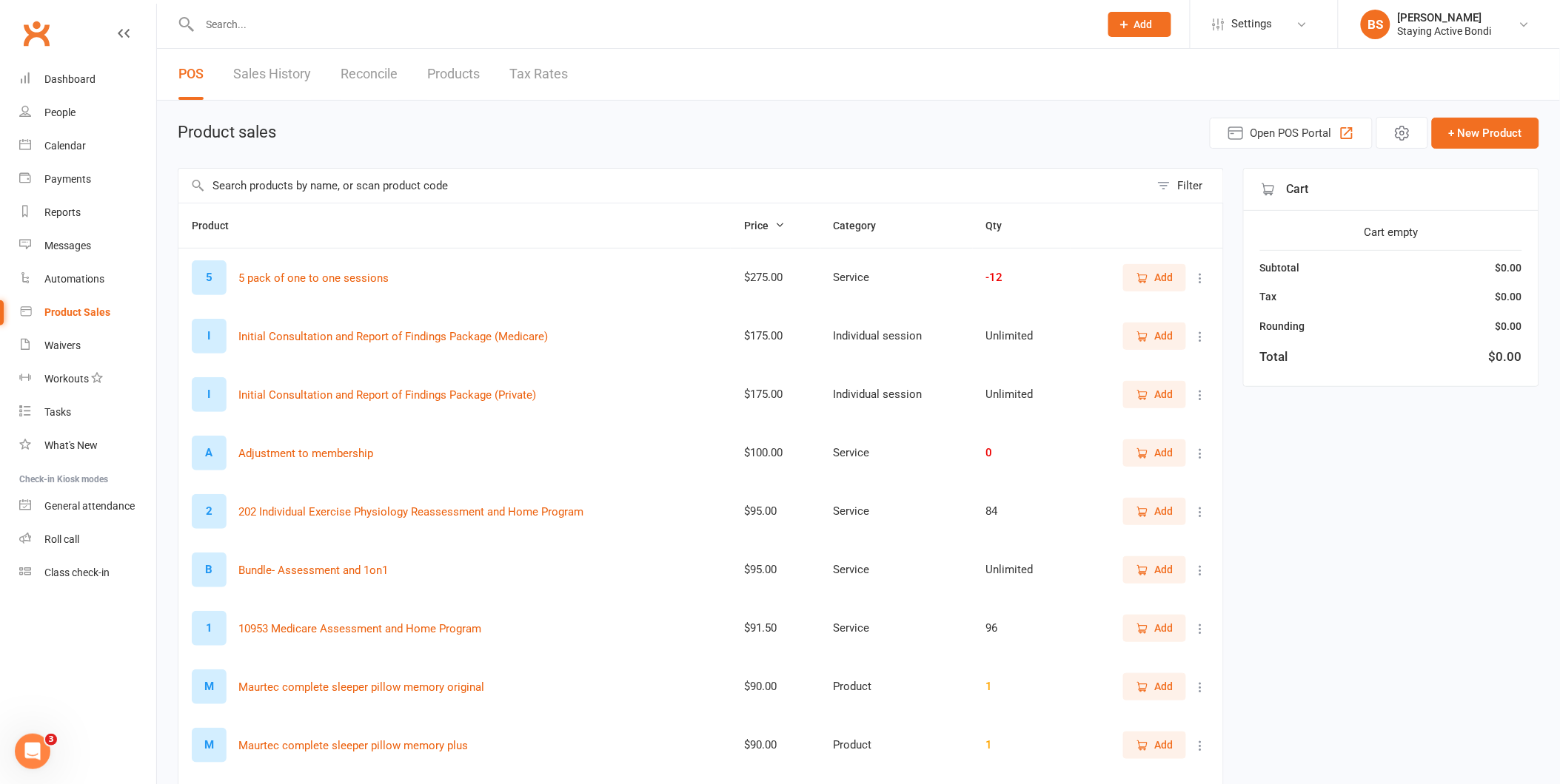
click at [359, 23] on input "text" at bounding box center [642, 24] width 894 height 21
click at [470, 183] on input "text" at bounding box center [664, 186] width 971 height 34
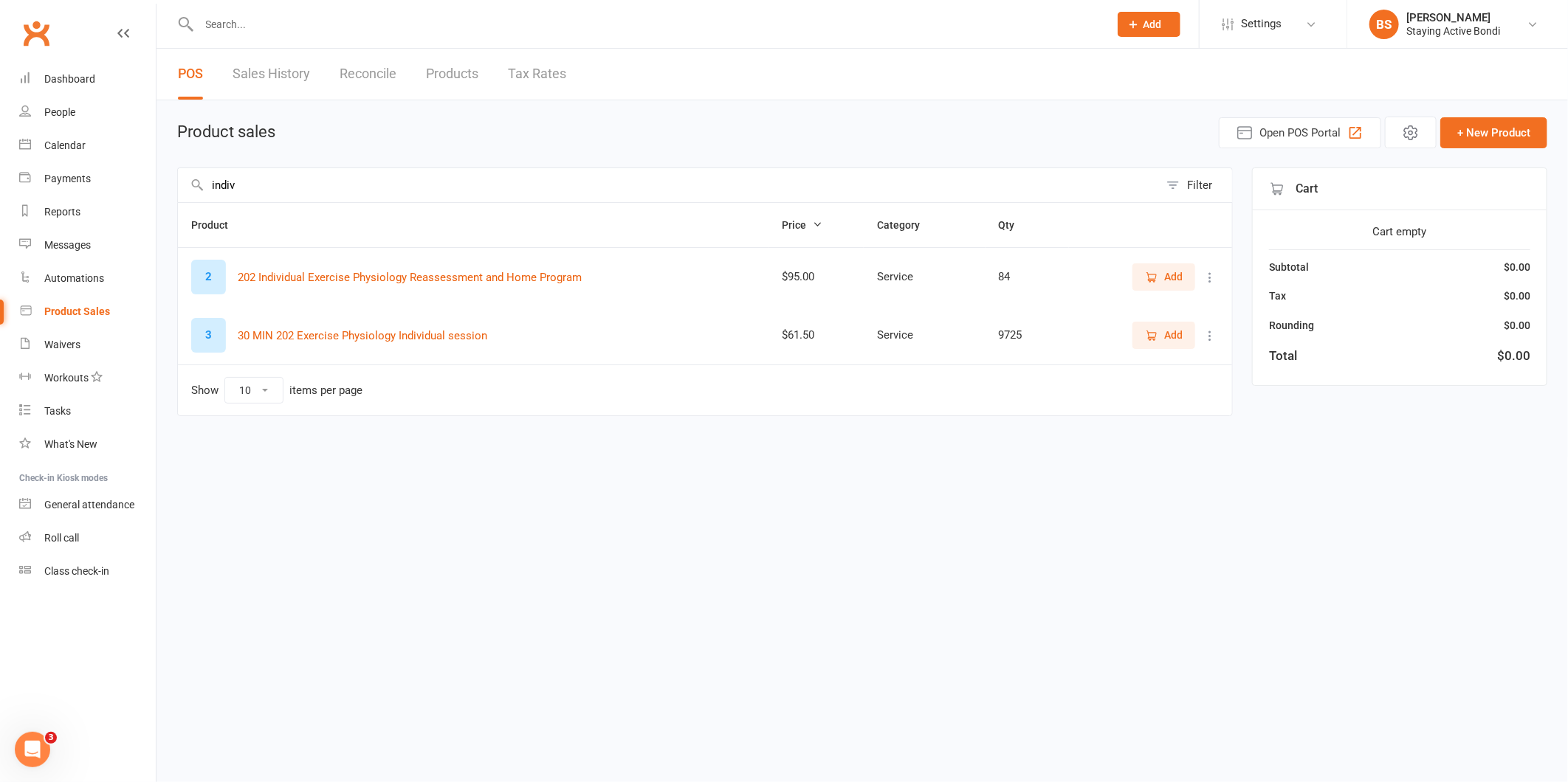
type input "indiv"
click at [1161, 338] on span "Add" at bounding box center [1164, 335] width 38 height 16
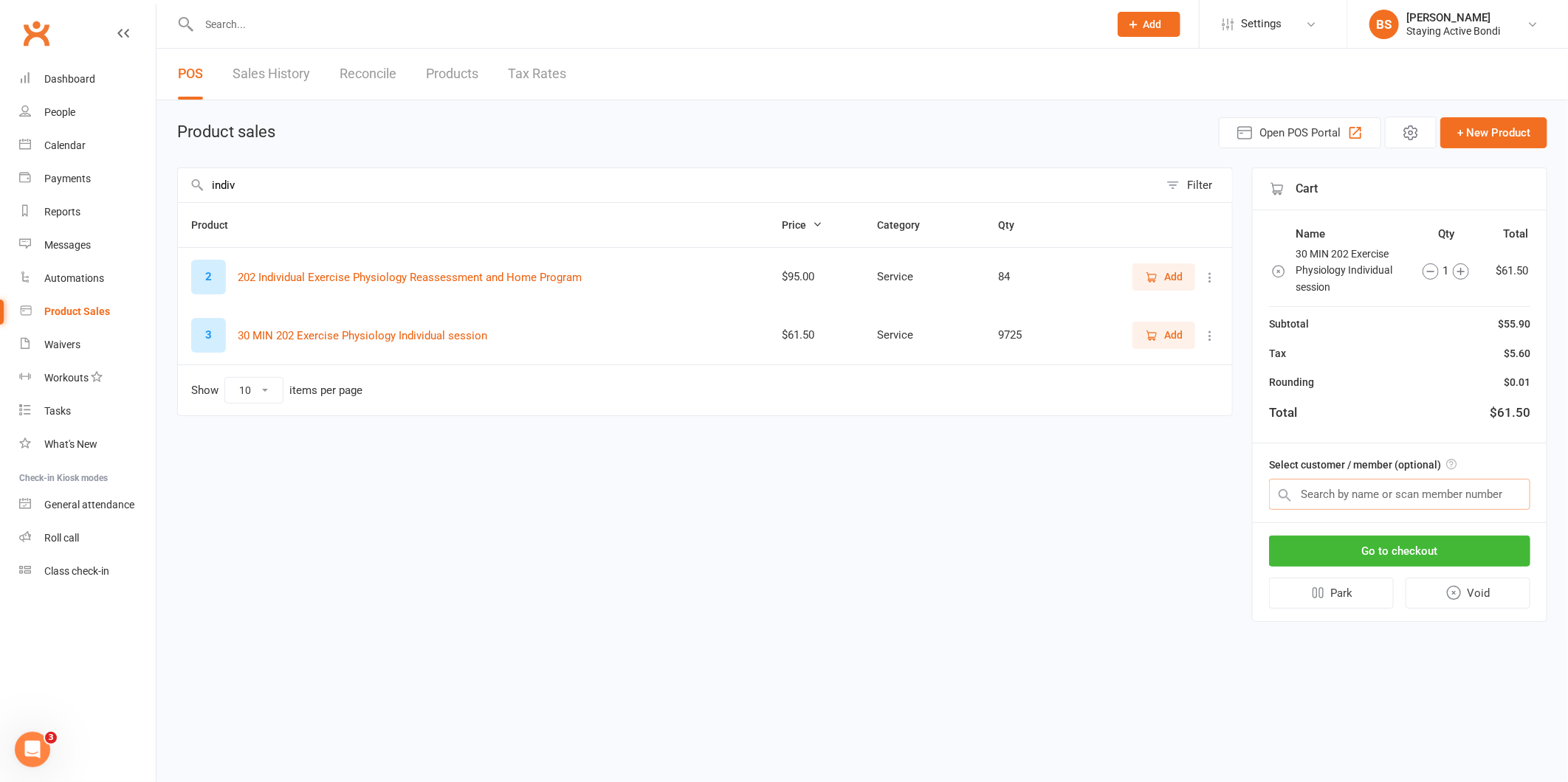
click at [1346, 497] on input "text" at bounding box center [1400, 494] width 261 height 31
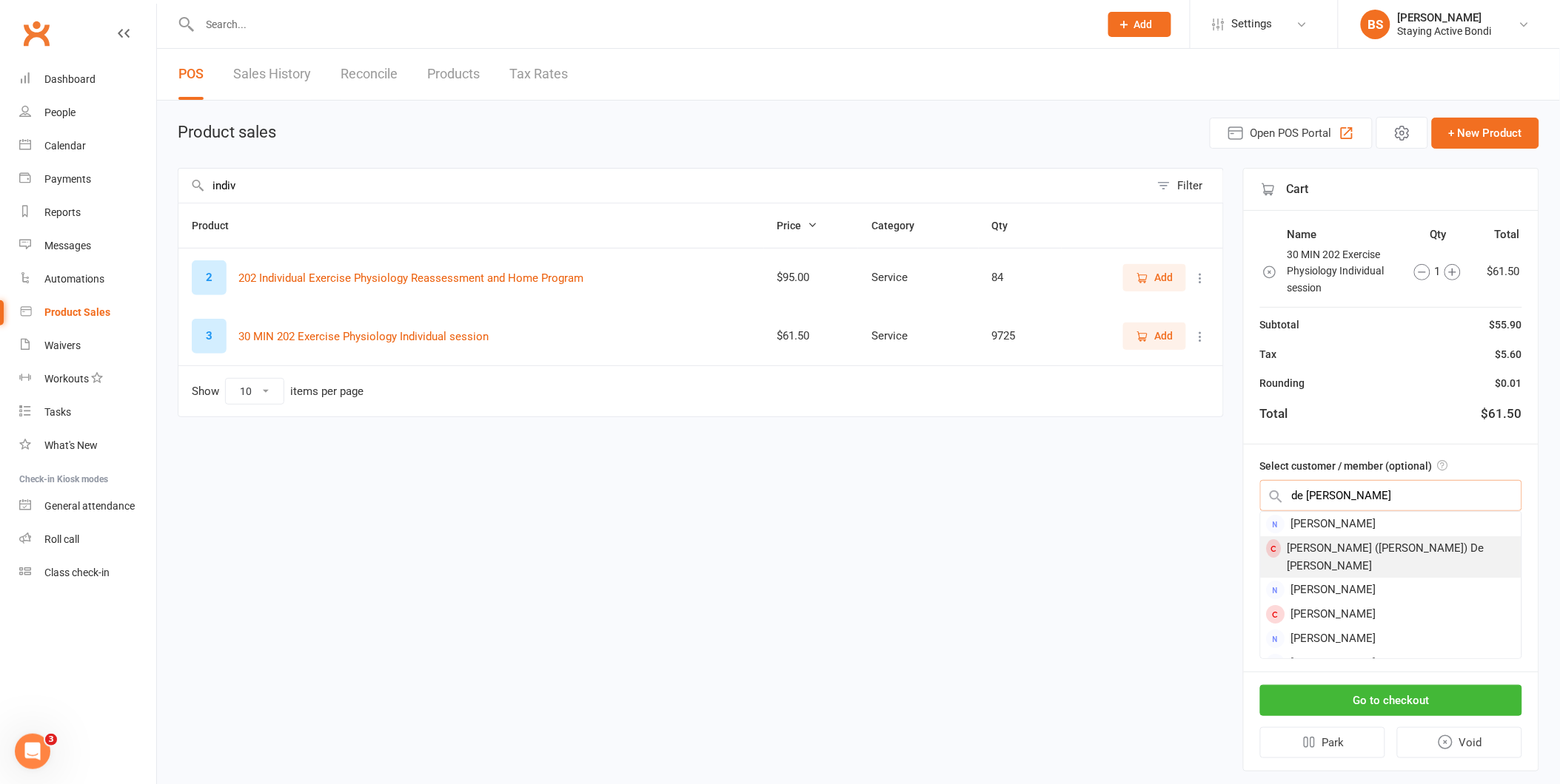
type input "de [PERSON_NAME]"
click at [1360, 549] on div "[PERSON_NAME] ([PERSON_NAME]) De [PERSON_NAME]" at bounding box center [1390, 557] width 260 height 41
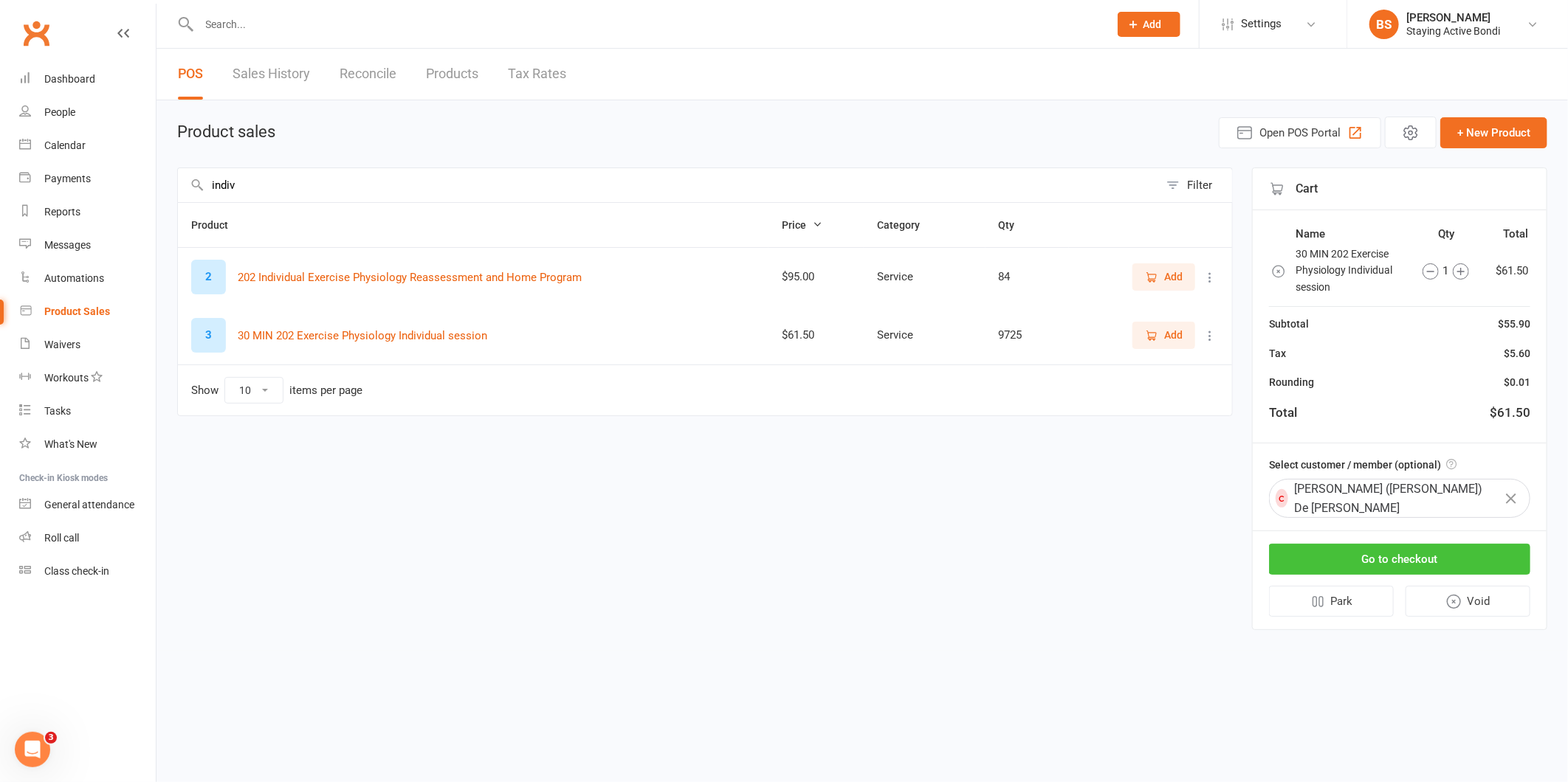
click at [1376, 549] on button "Go to checkout" at bounding box center [1400, 560] width 261 height 31
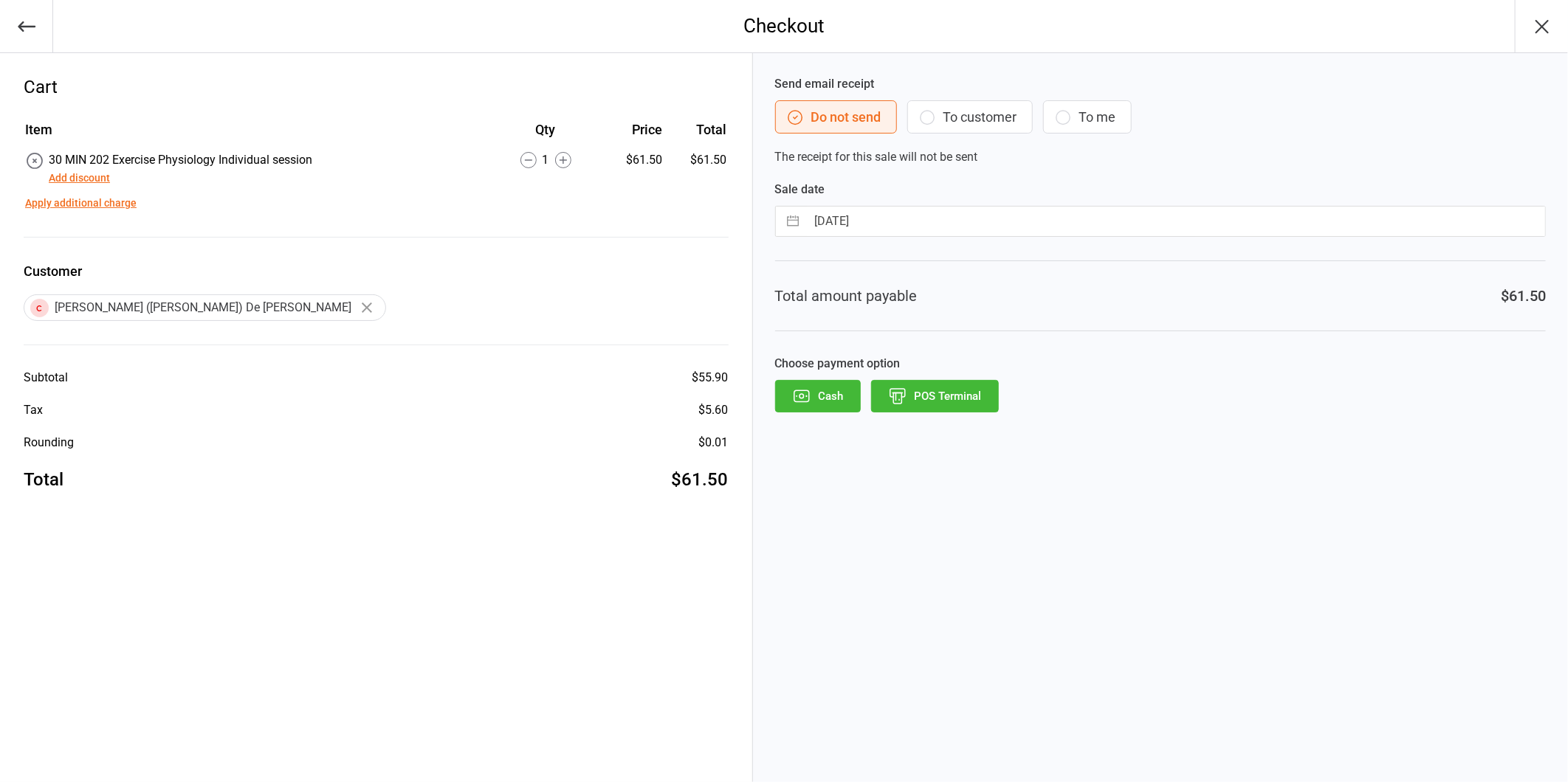
click at [932, 399] on button "POS Terminal" at bounding box center [935, 396] width 128 height 32
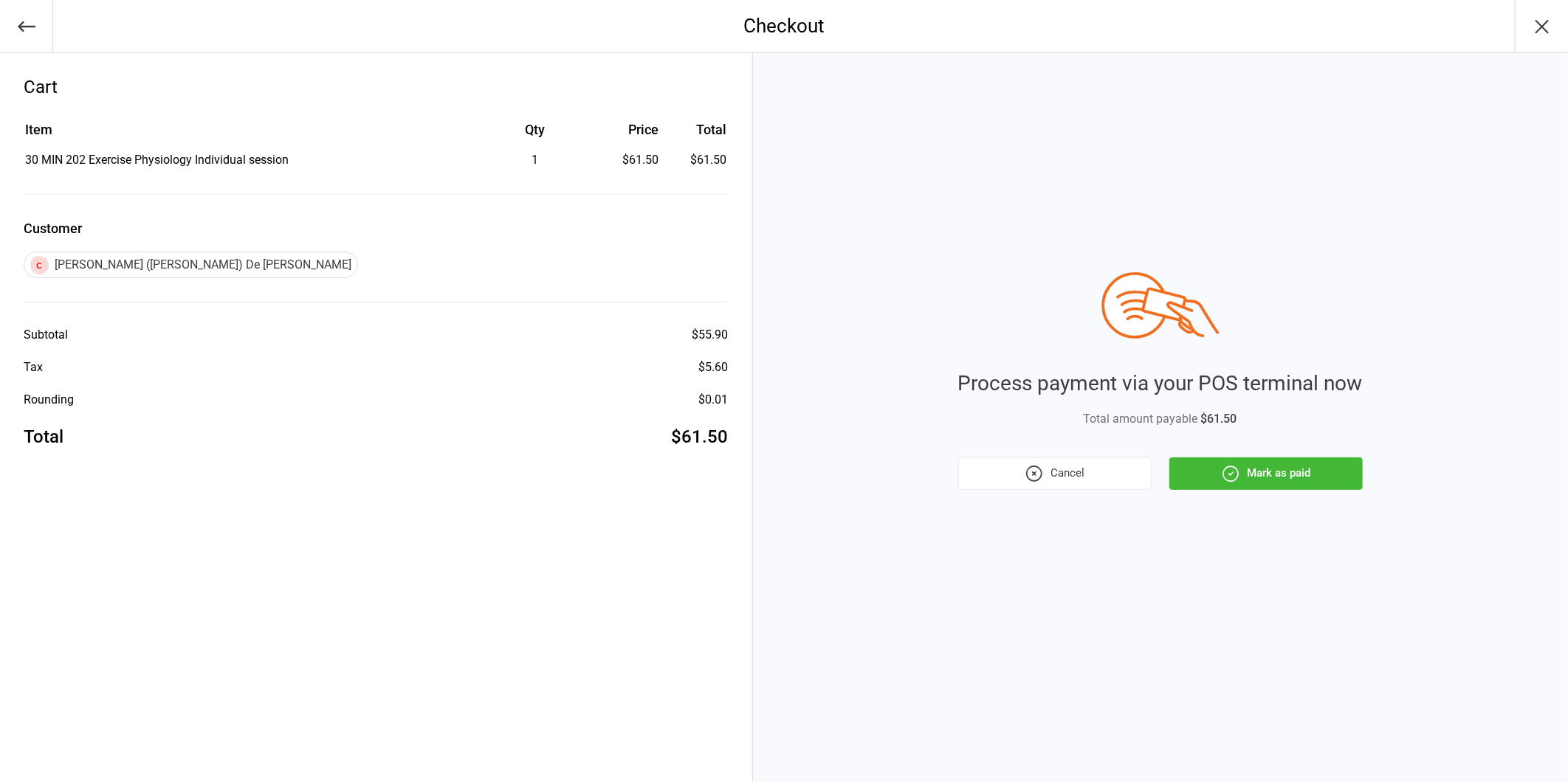
click at [1249, 474] on button "Mark as paid" at bounding box center [1266, 474] width 193 height 32
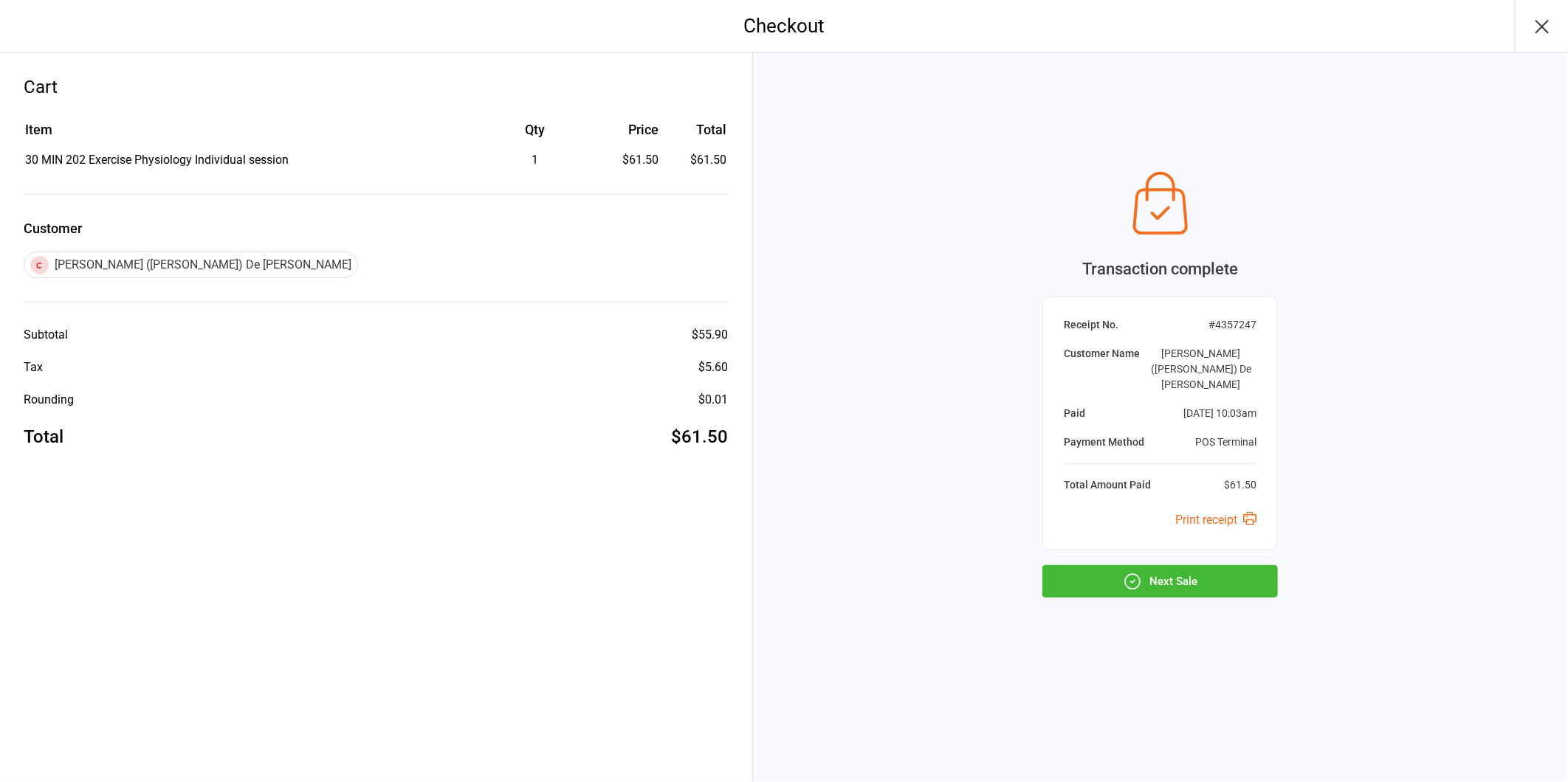
click at [1153, 572] on button "Next Sale" at bounding box center [1160, 581] width 235 height 32
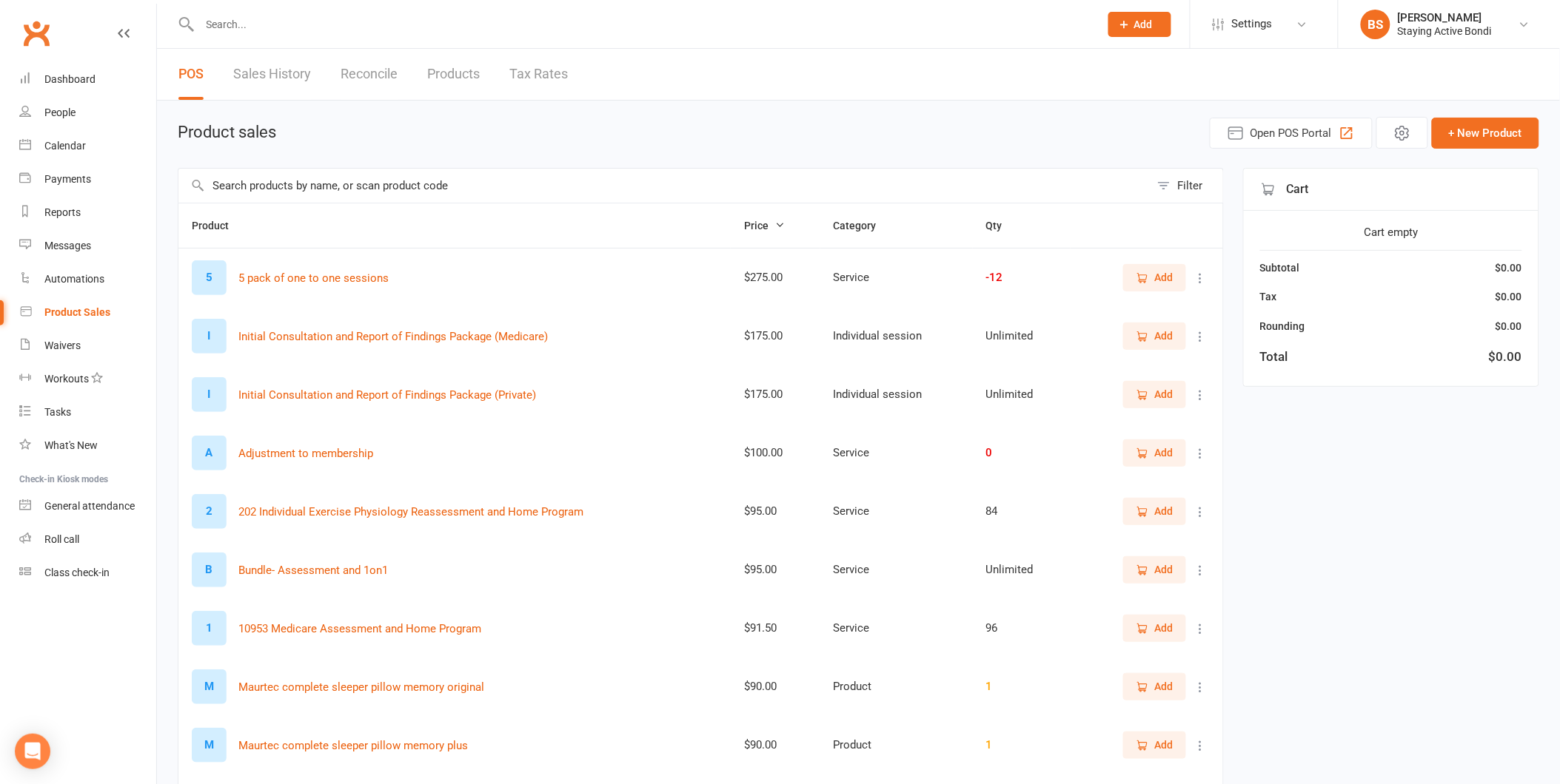
click at [791, 27] on input "text" at bounding box center [642, 24] width 894 height 21
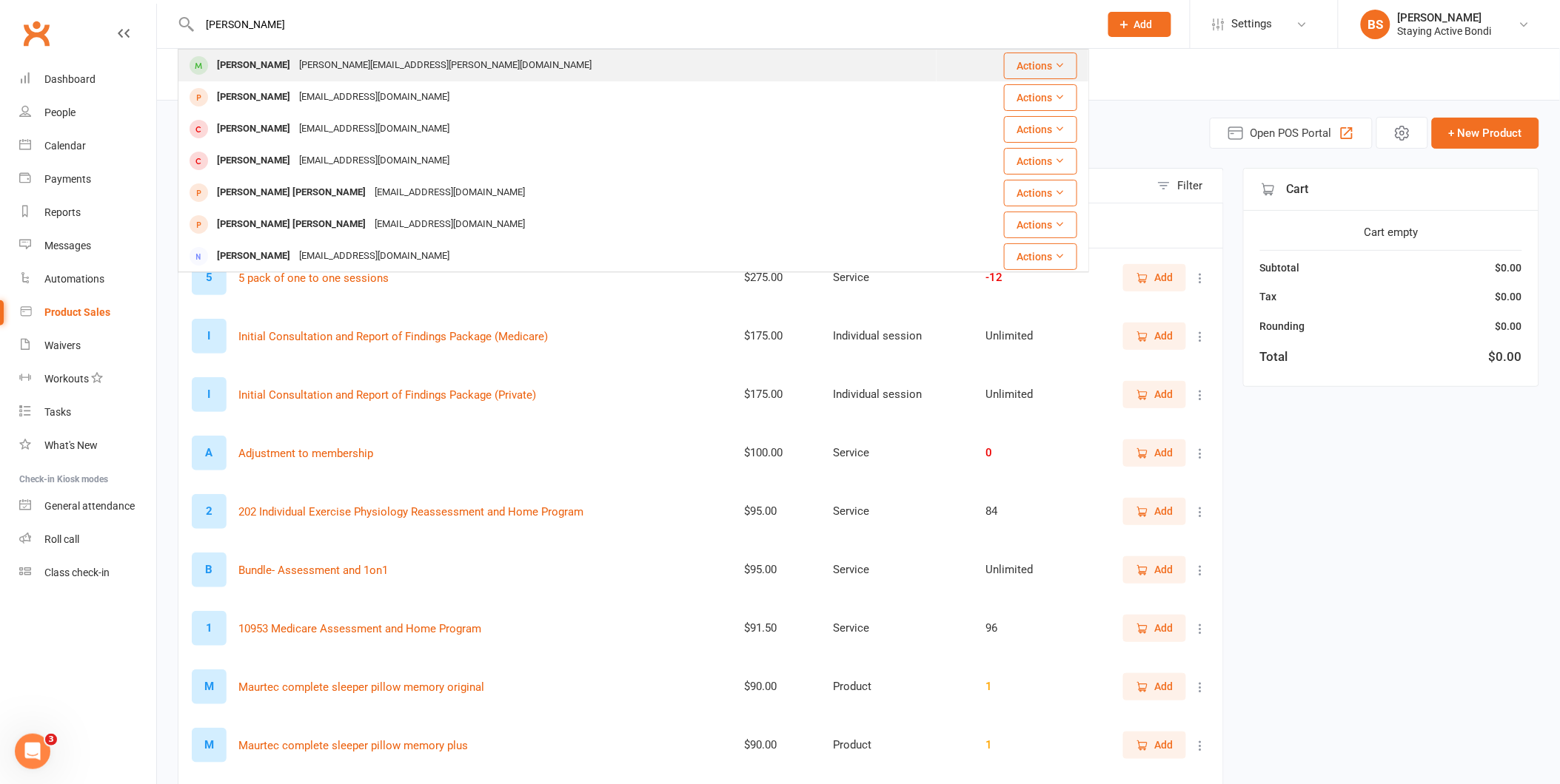
type input "bruce kin"
click at [670, 62] on div "Bruce King bruce.king@unisa.edu.au" at bounding box center [557, 65] width 757 height 30
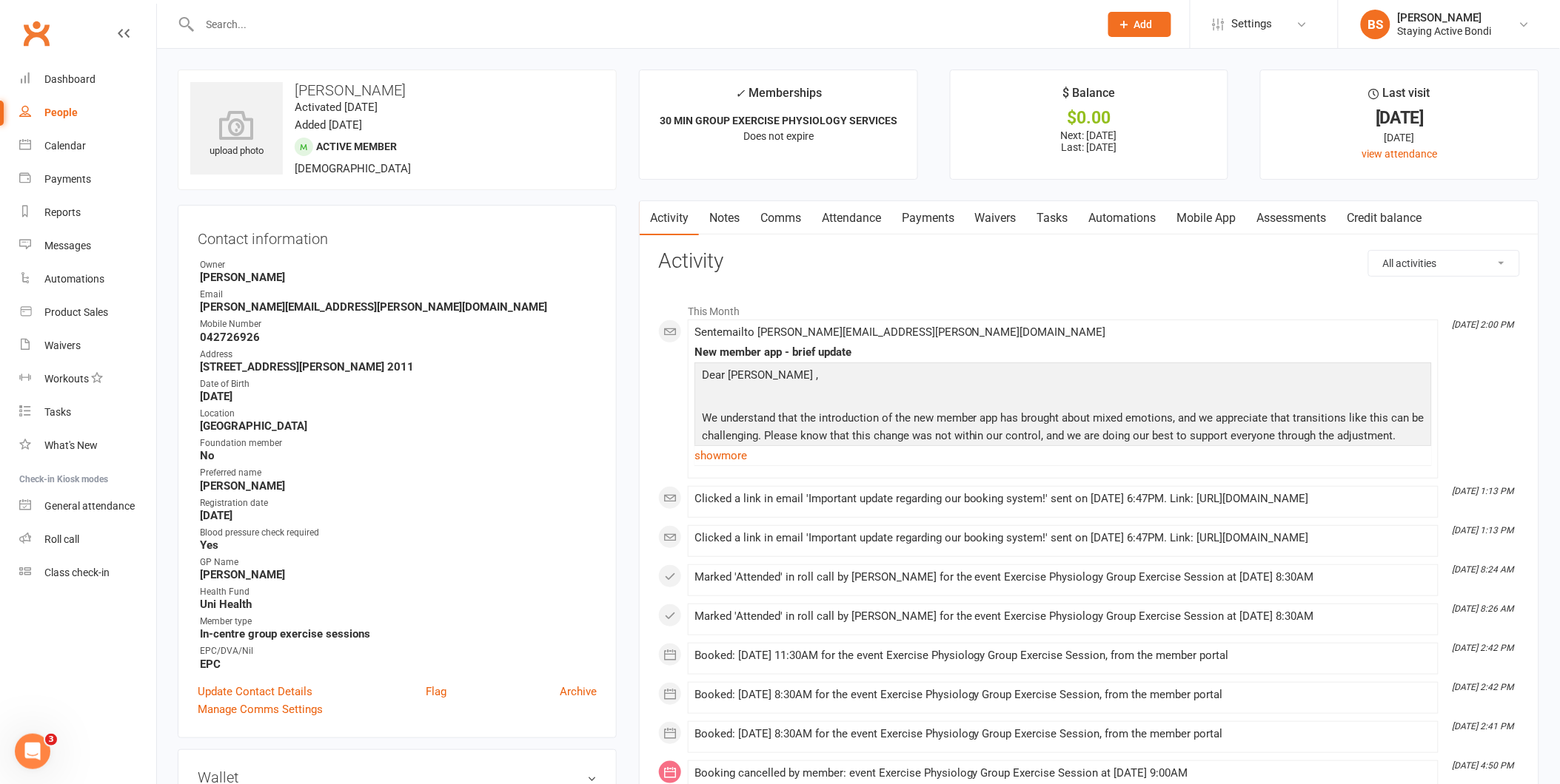
click at [848, 210] on link "Attendance" at bounding box center [851, 218] width 80 height 34
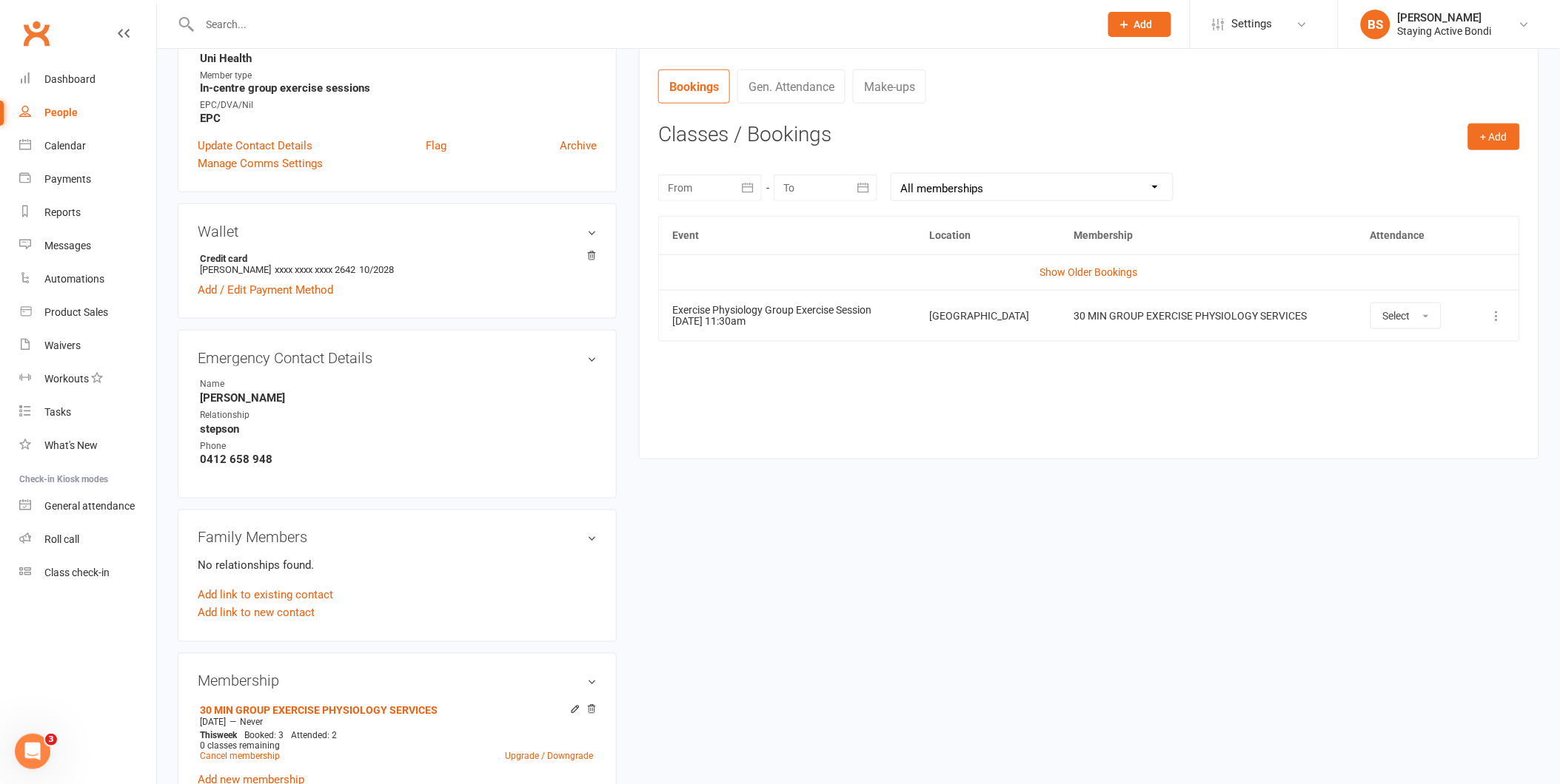
scroll to position [575, 0]
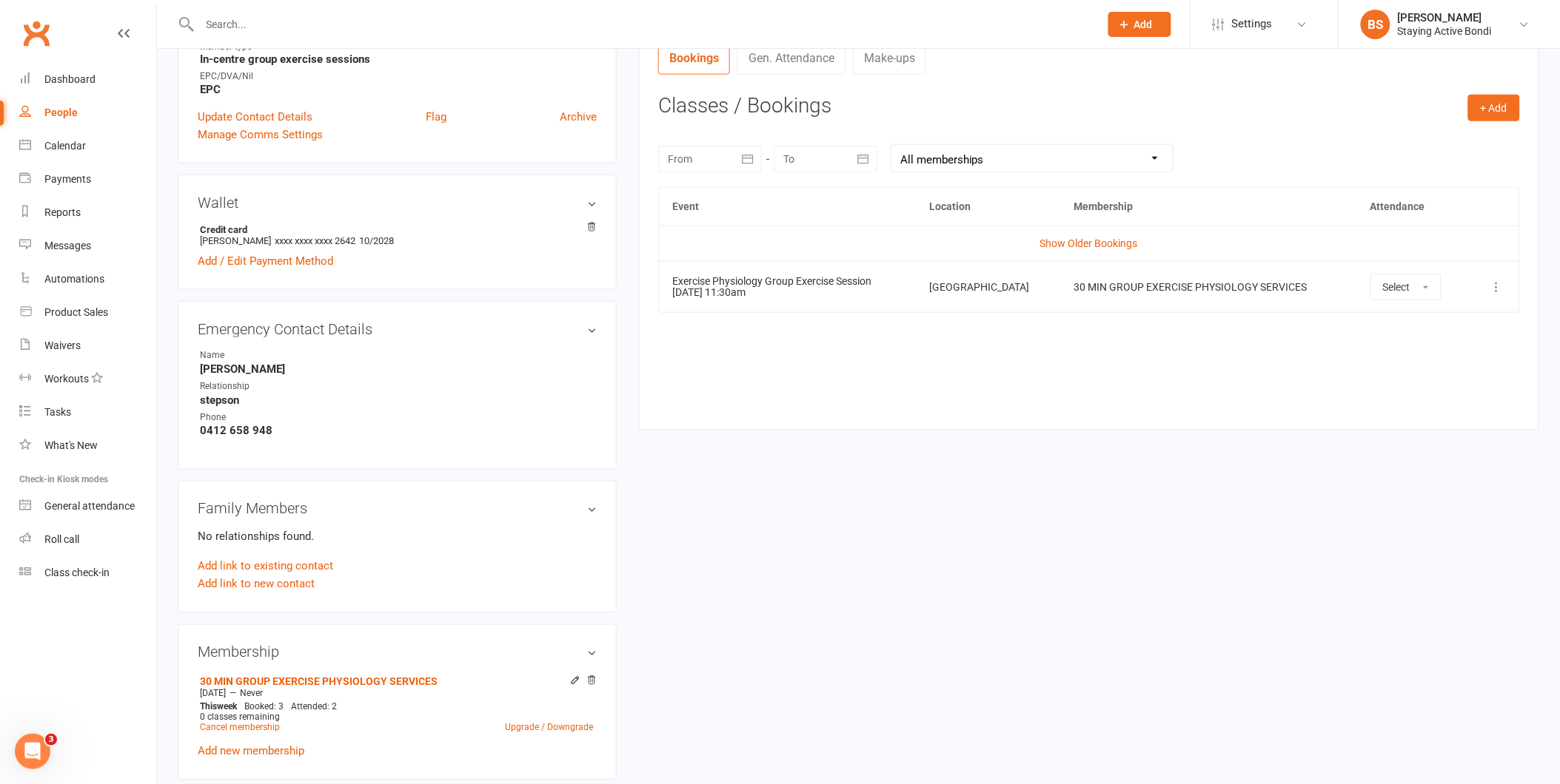
click at [980, 585] on div "upload photo Bruce King Activated 24 March, 2025 Added 5 March, 2025 Active mem…" at bounding box center [858, 456] width 1384 height 1922
click at [1101, 242] on link "Show Older Bookings" at bounding box center [1089, 243] width 97 height 12
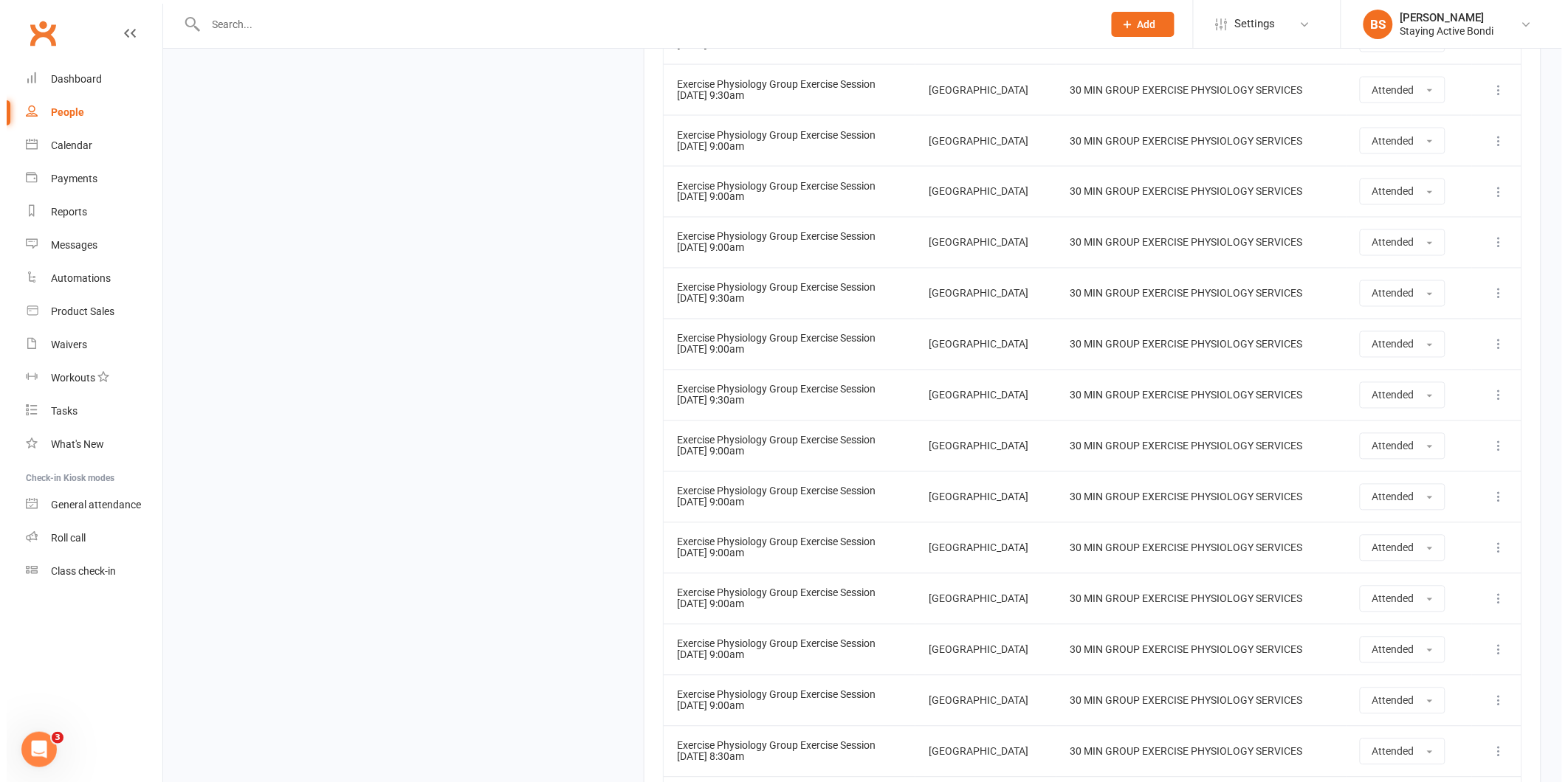
scroll to position [3119, 0]
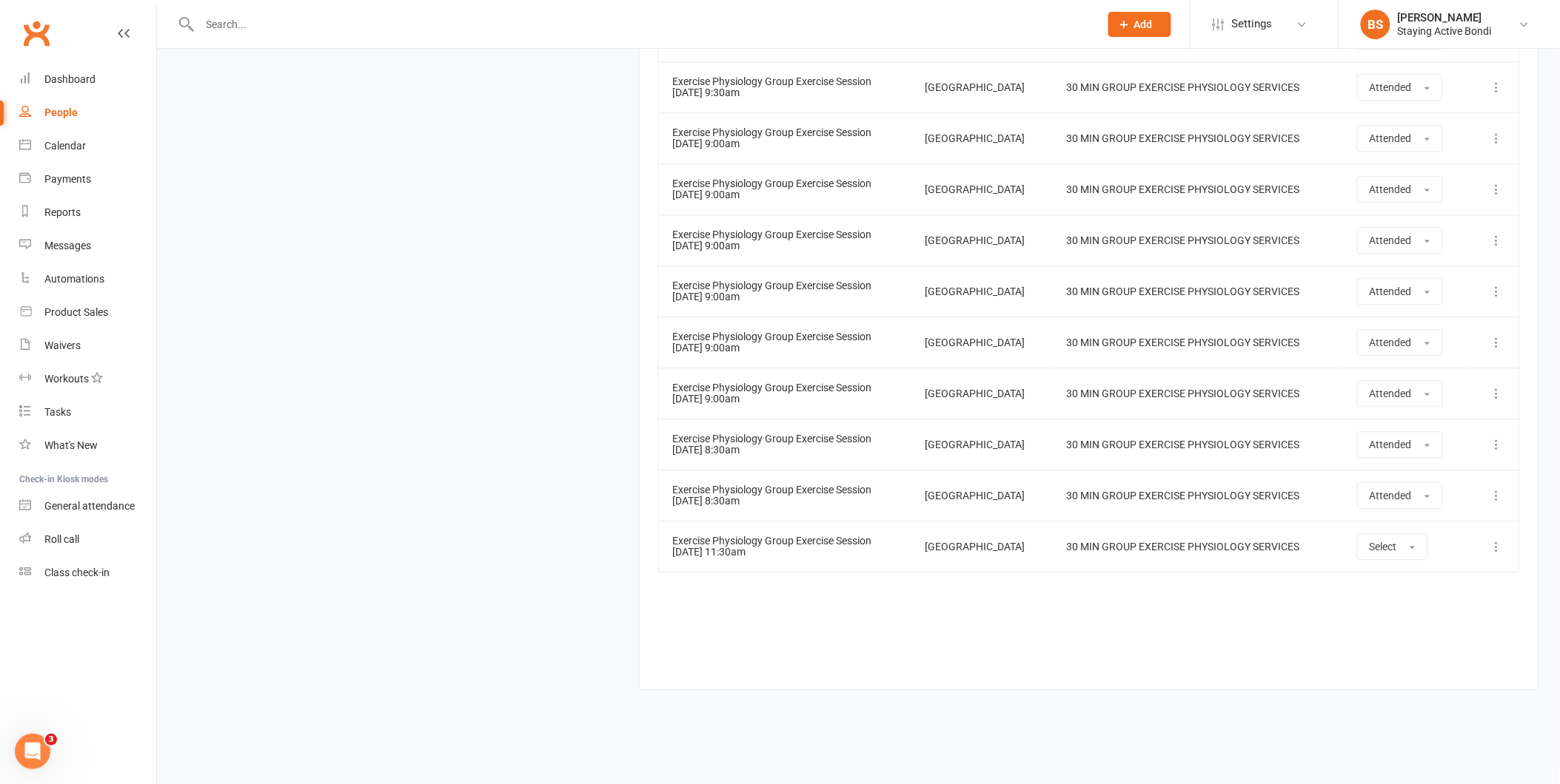
click at [1493, 546] on icon at bounding box center [1497, 546] width 15 height 15
click at [1448, 631] on link "Remove booking" at bounding box center [1432, 635] width 147 height 30
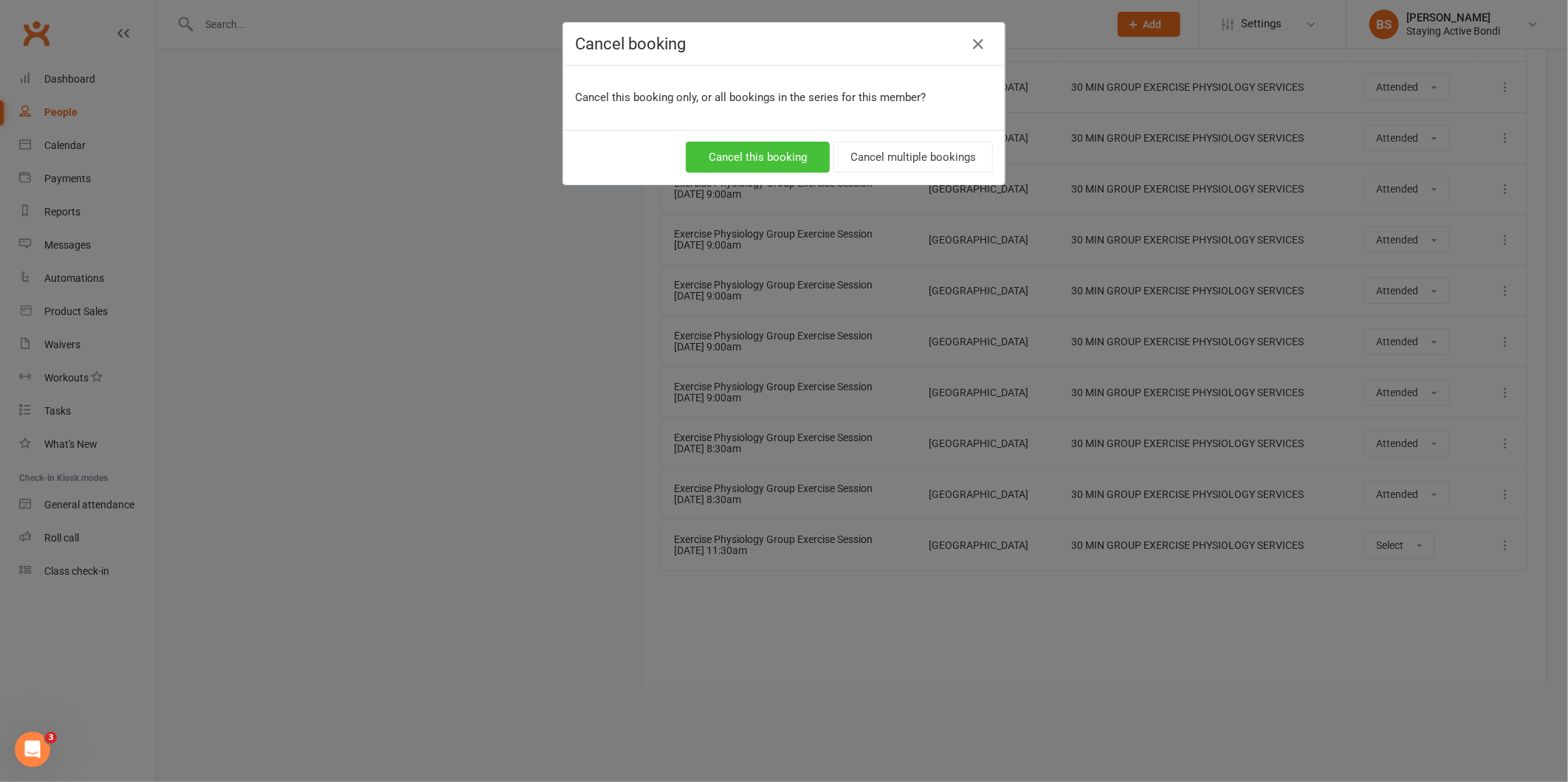
click at [789, 158] on button "Cancel this booking" at bounding box center [758, 157] width 144 height 31
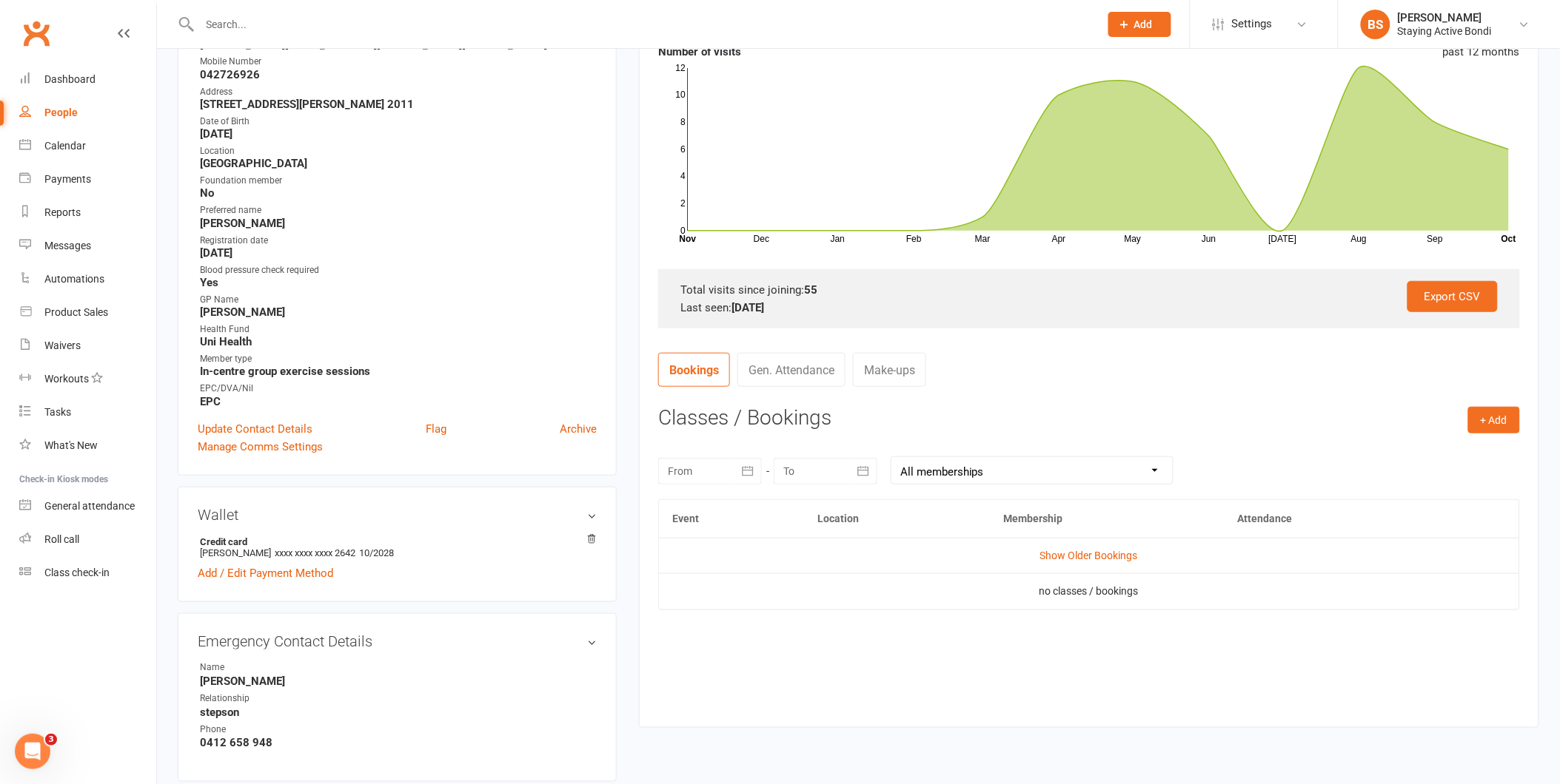
scroll to position [233, 0]
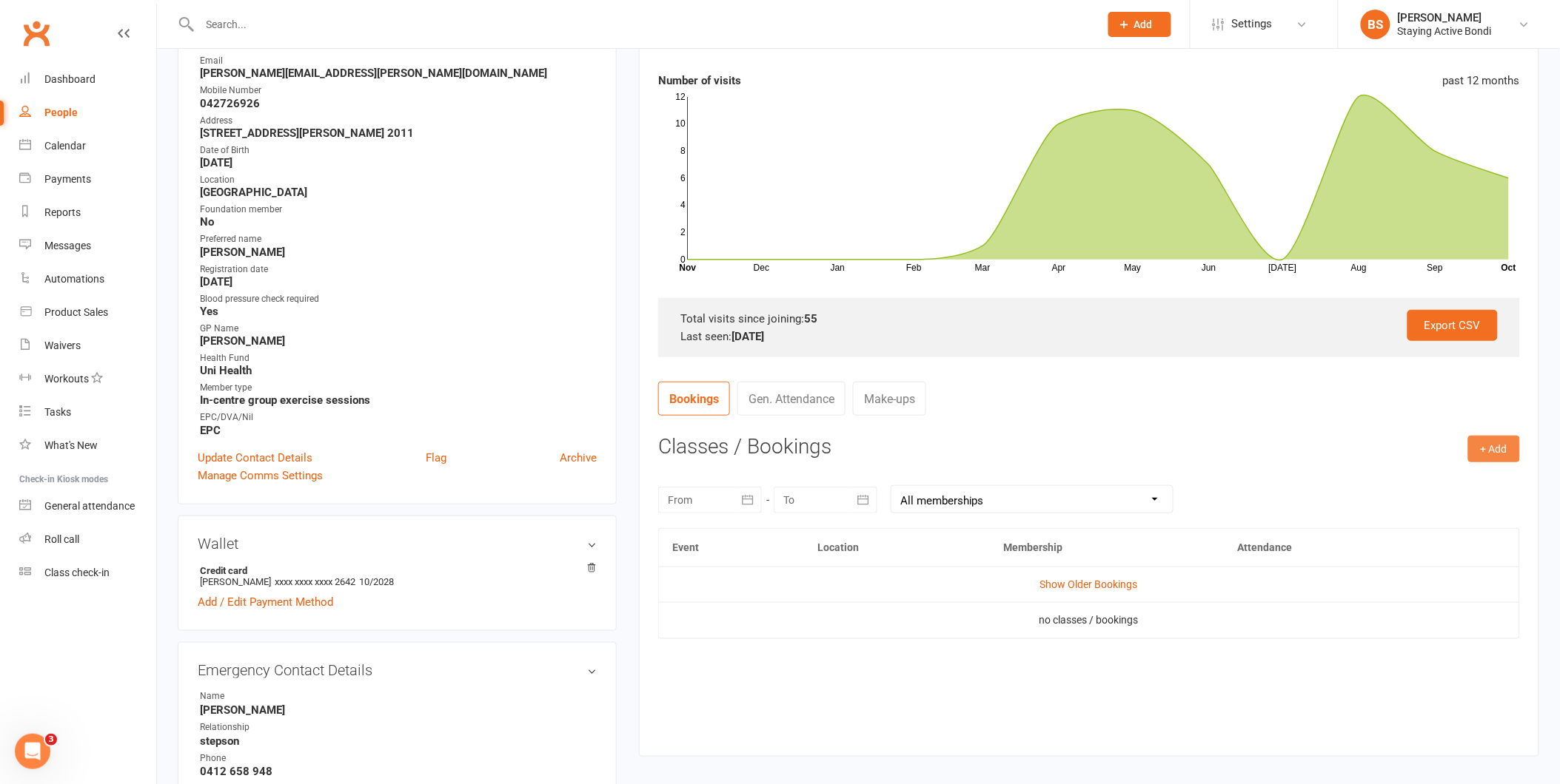
click at [1497, 445] on button "+ Add" at bounding box center [1494, 449] width 52 height 27
click at [1392, 476] on link "Book Event" at bounding box center [1446, 482] width 147 height 30
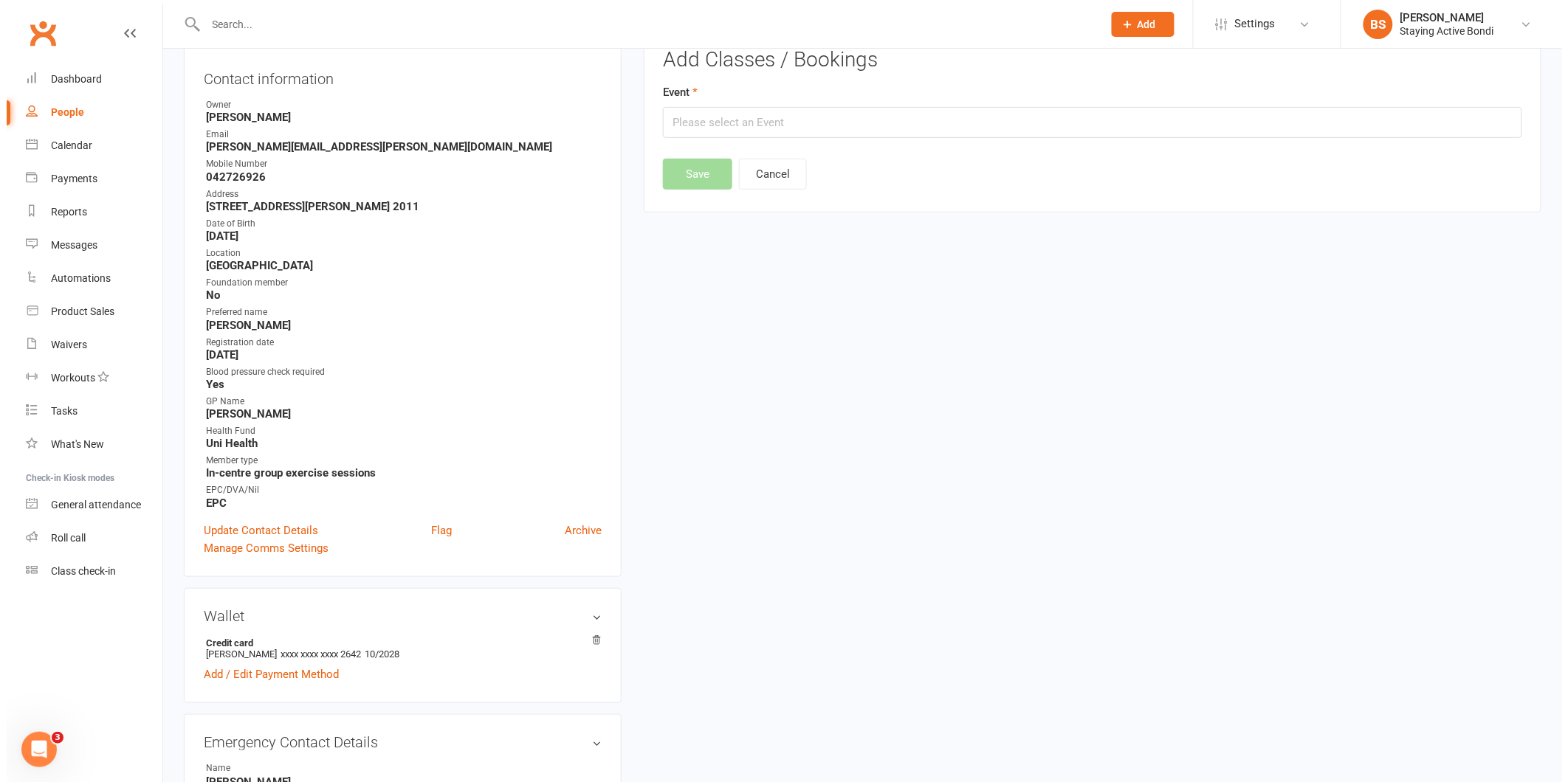
scroll to position [126, 0]
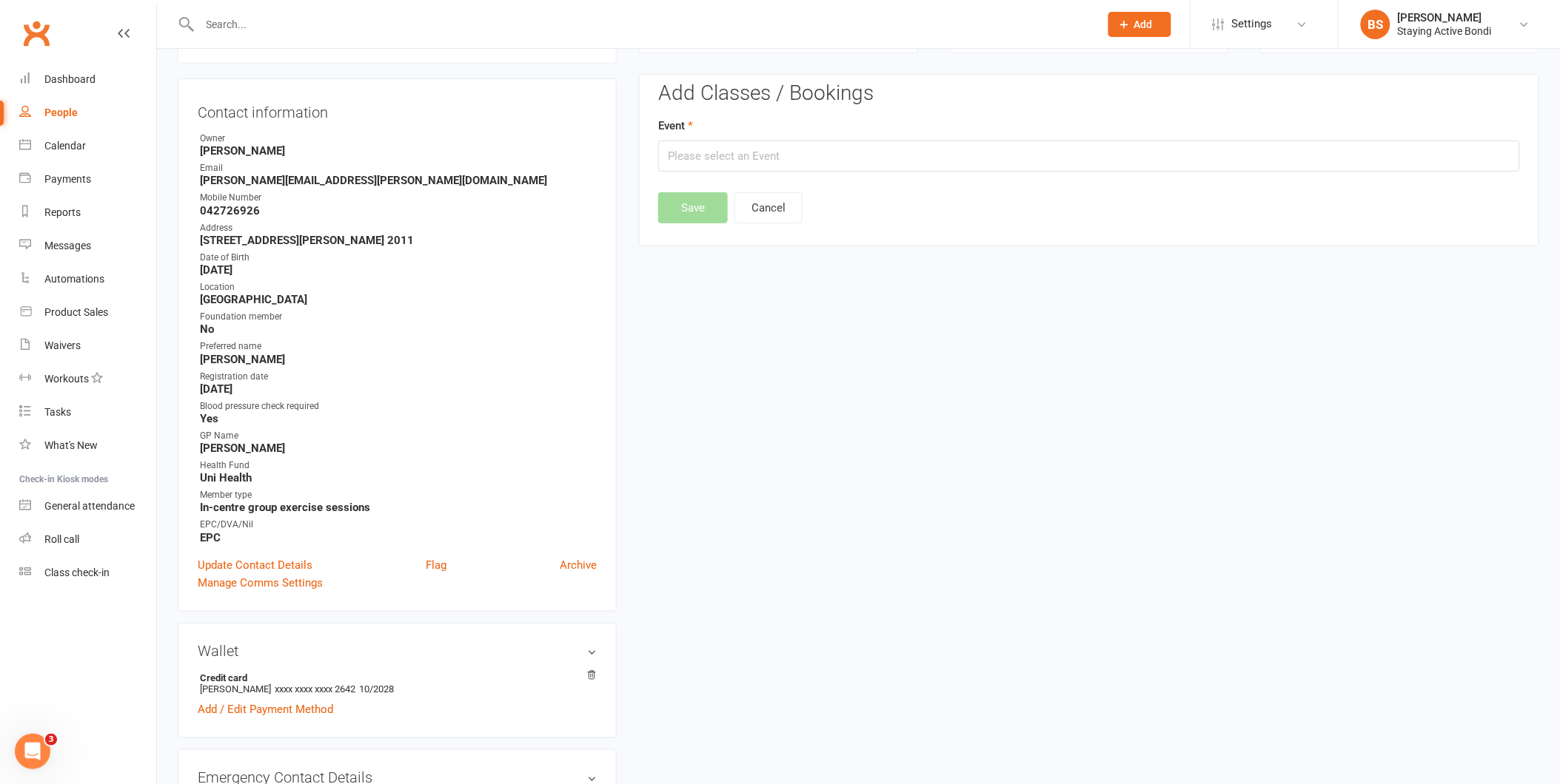
click at [780, 139] on div "Event" at bounding box center [1089, 144] width 862 height 55
click at [784, 161] on input "text" at bounding box center [1089, 156] width 862 height 31
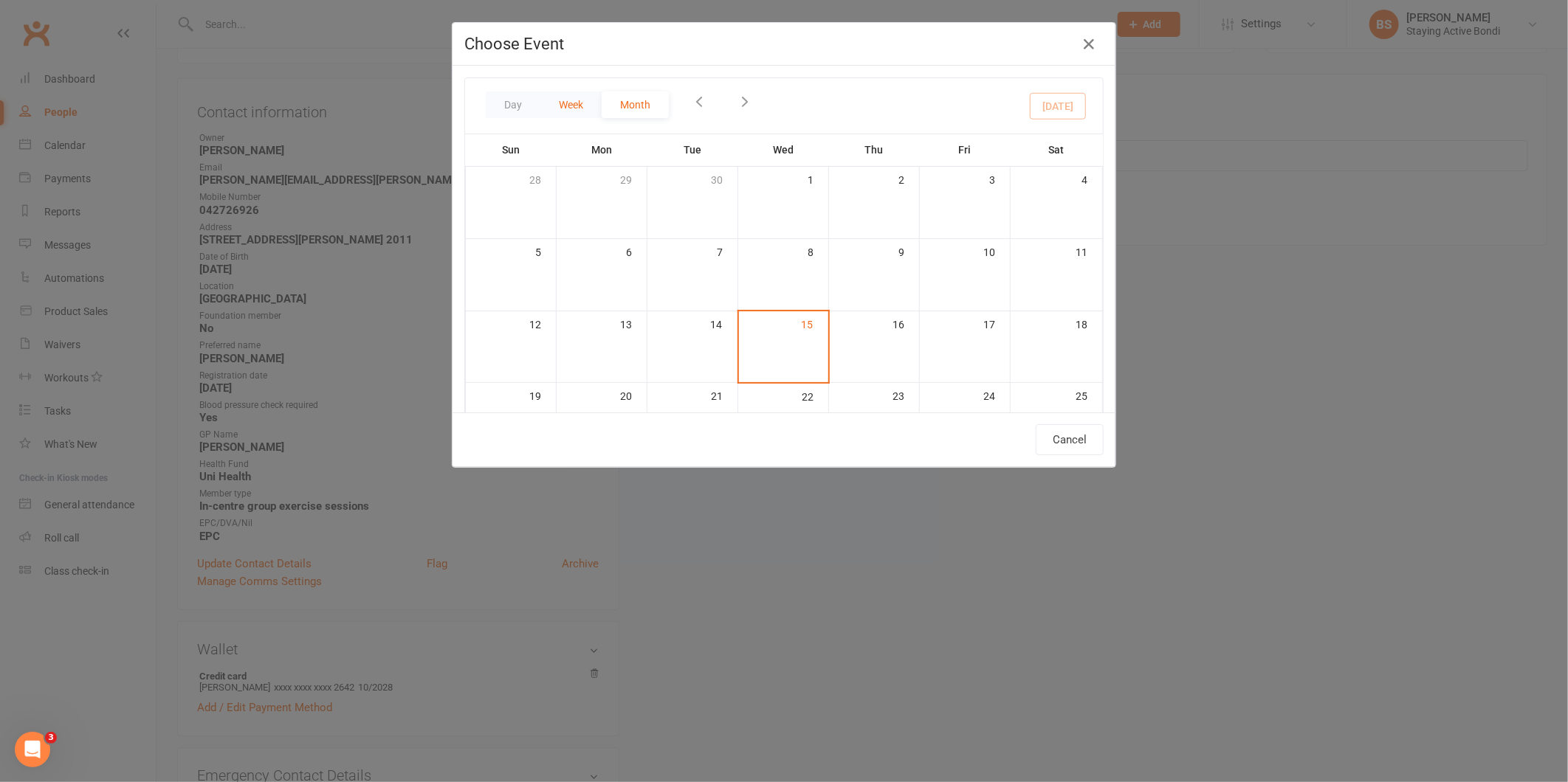
click at [579, 106] on button "Week" at bounding box center [571, 104] width 61 height 27
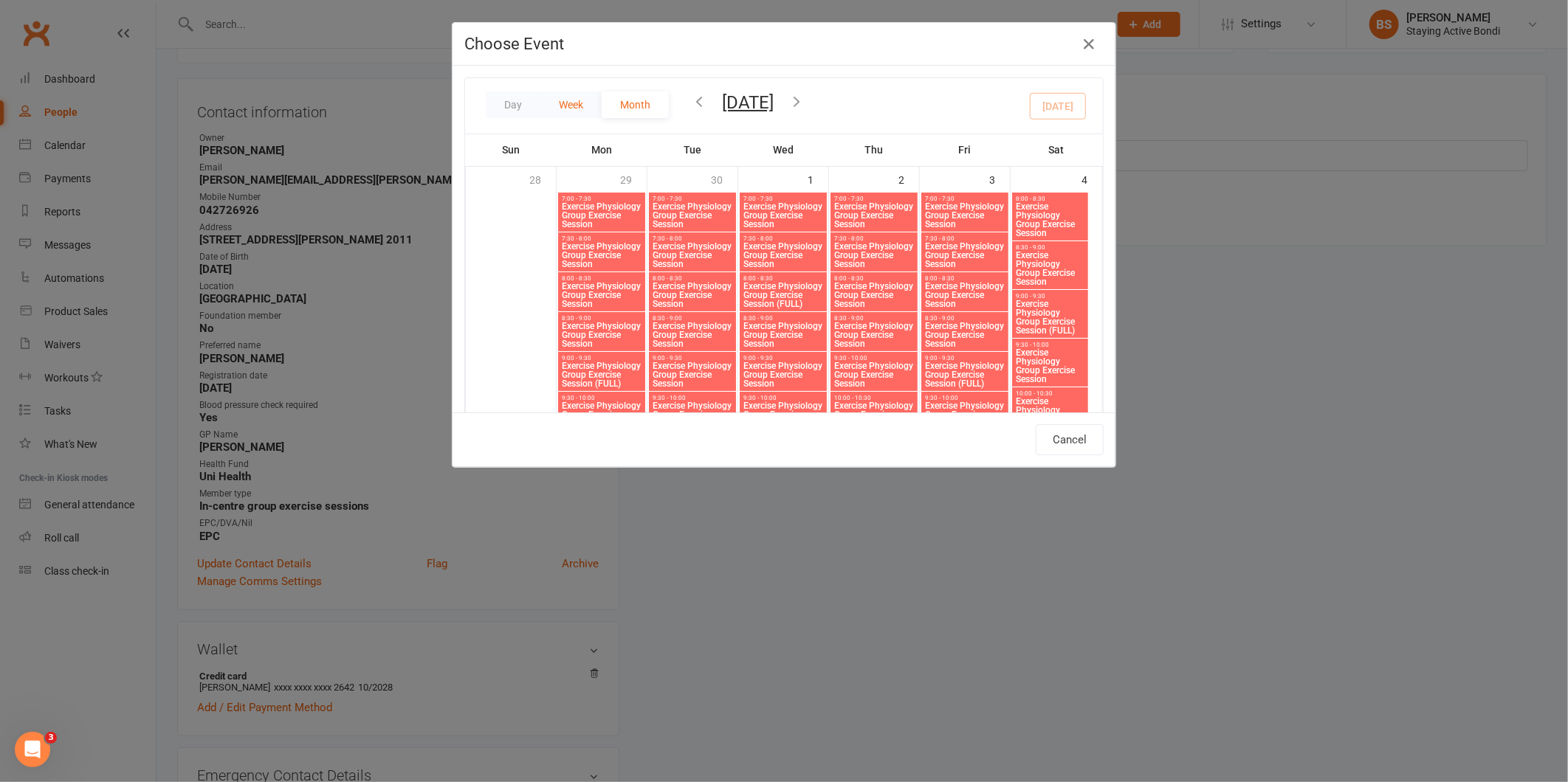
click at [562, 111] on button "Week" at bounding box center [571, 104] width 61 height 27
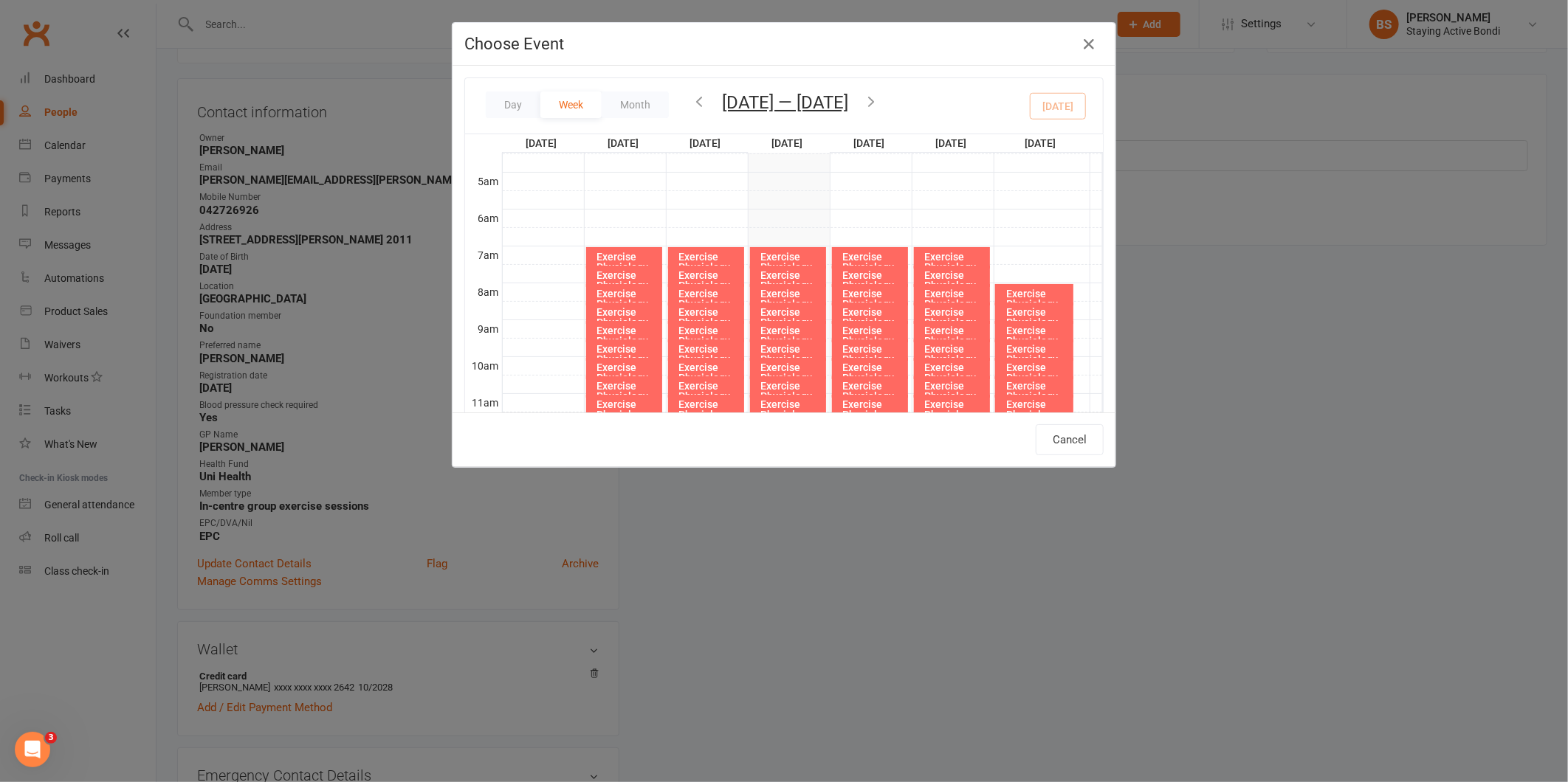
scroll to position [252, 0]
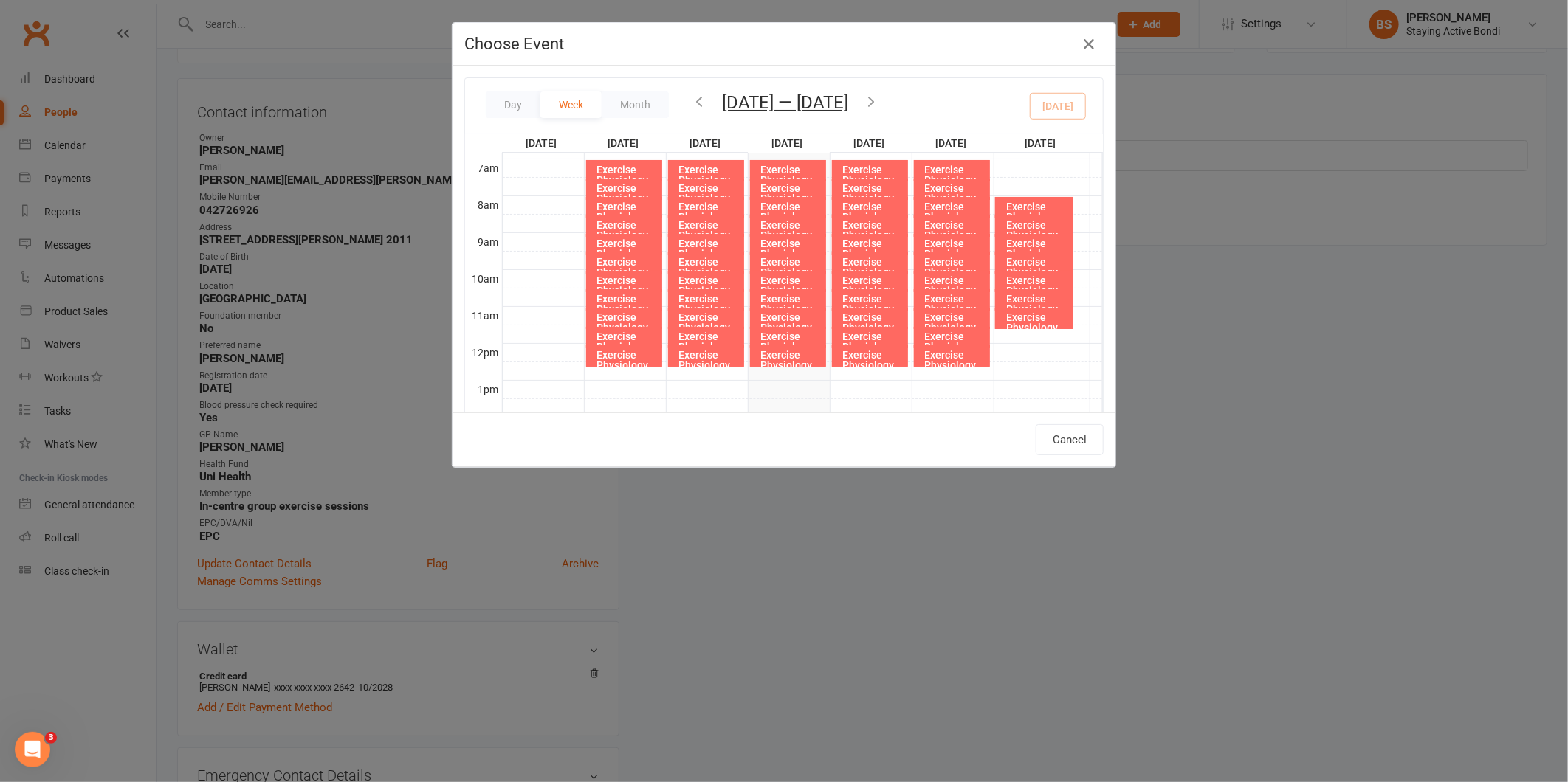
click at [850, 266] on div "Exercise Physiology Group Exercise Session (FULL)" at bounding box center [874, 288] width 63 height 62
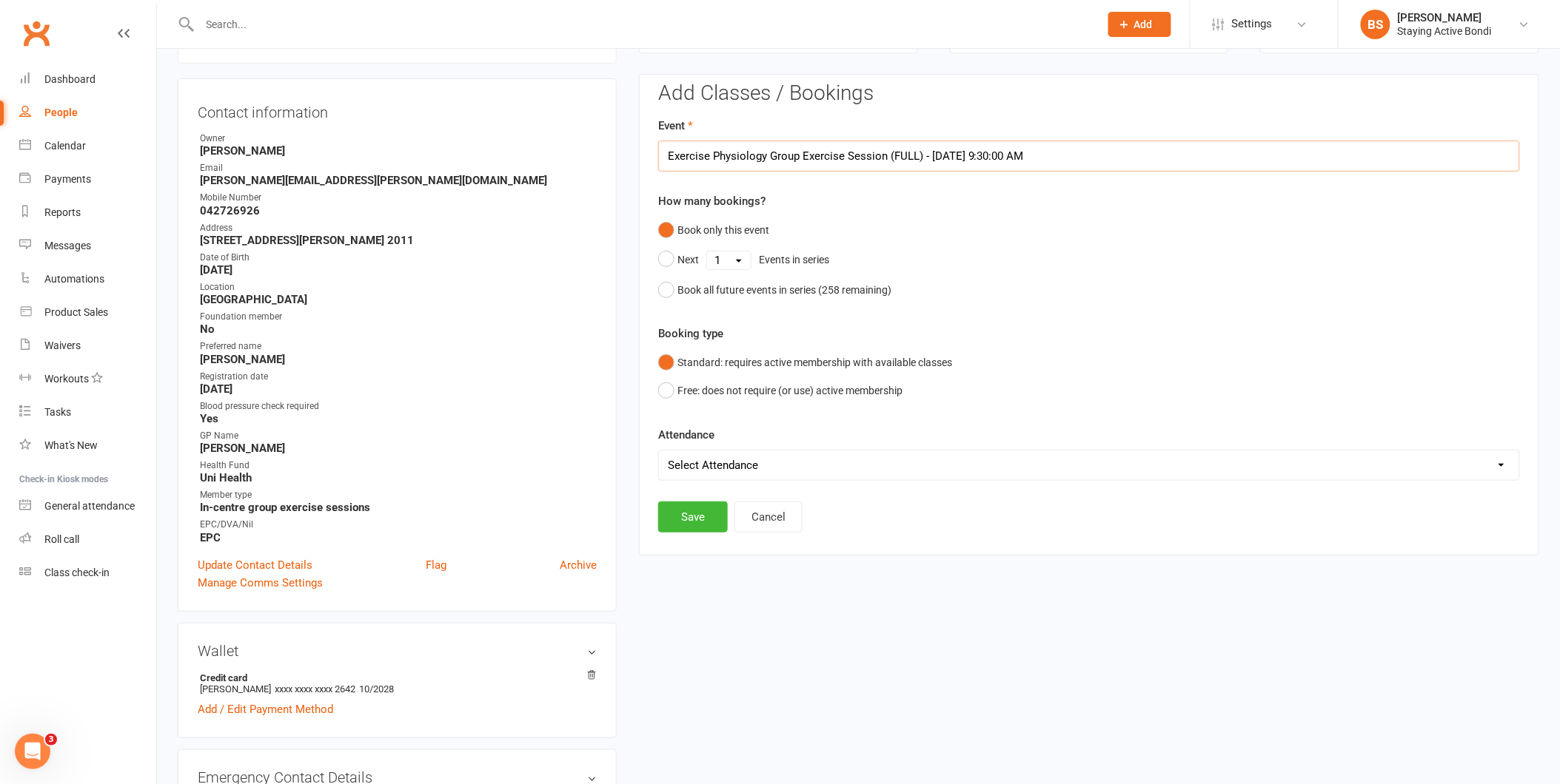
click at [809, 154] on input "Exercise Physiology Group Exercise Session (FULL) - Oct 16, 2025 9:30:00 AM" at bounding box center [1089, 156] width 862 height 31
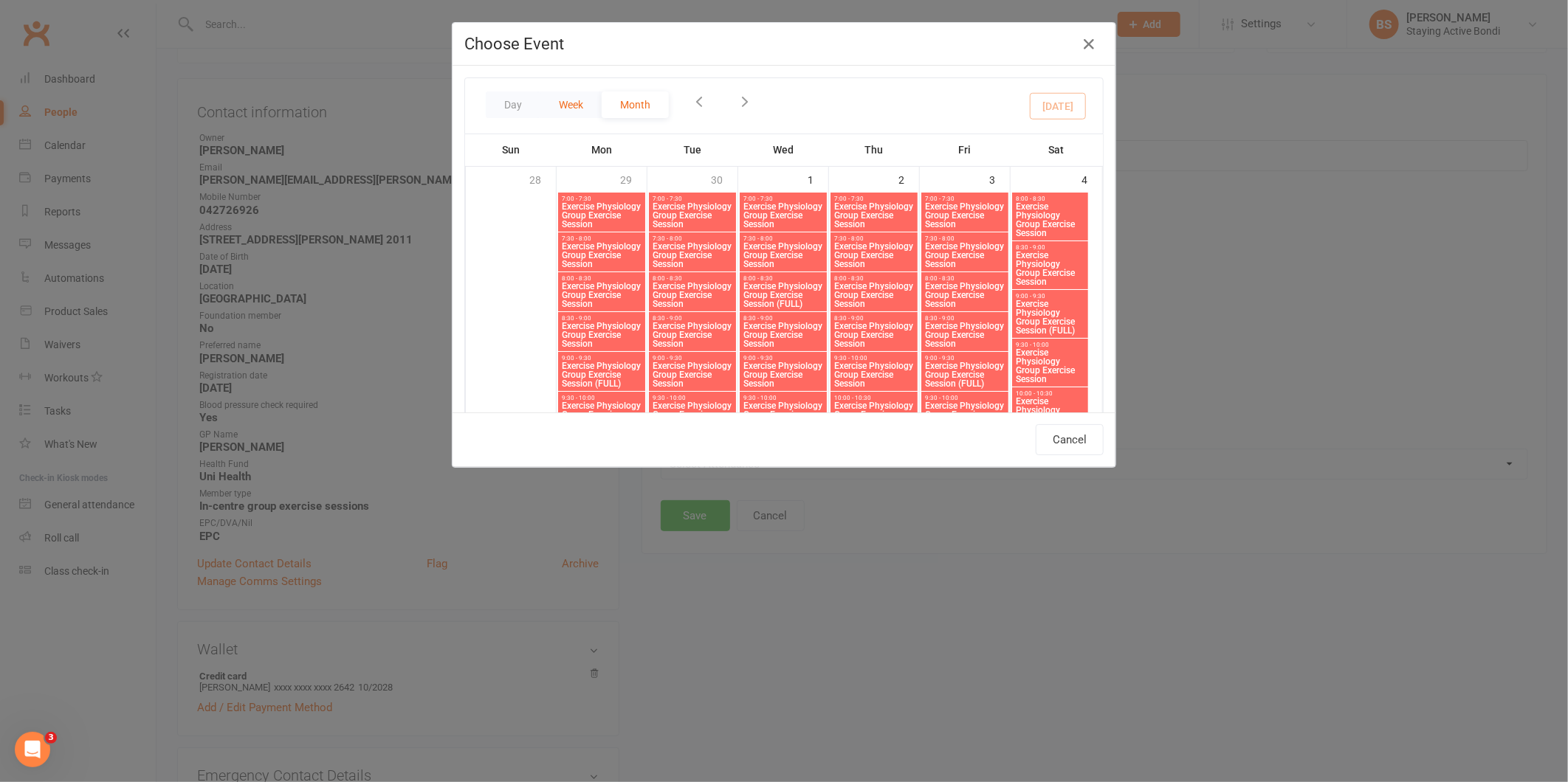
click at [586, 108] on button "Week" at bounding box center [571, 104] width 61 height 27
click at [580, 105] on button "Week" at bounding box center [571, 104] width 61 height 27
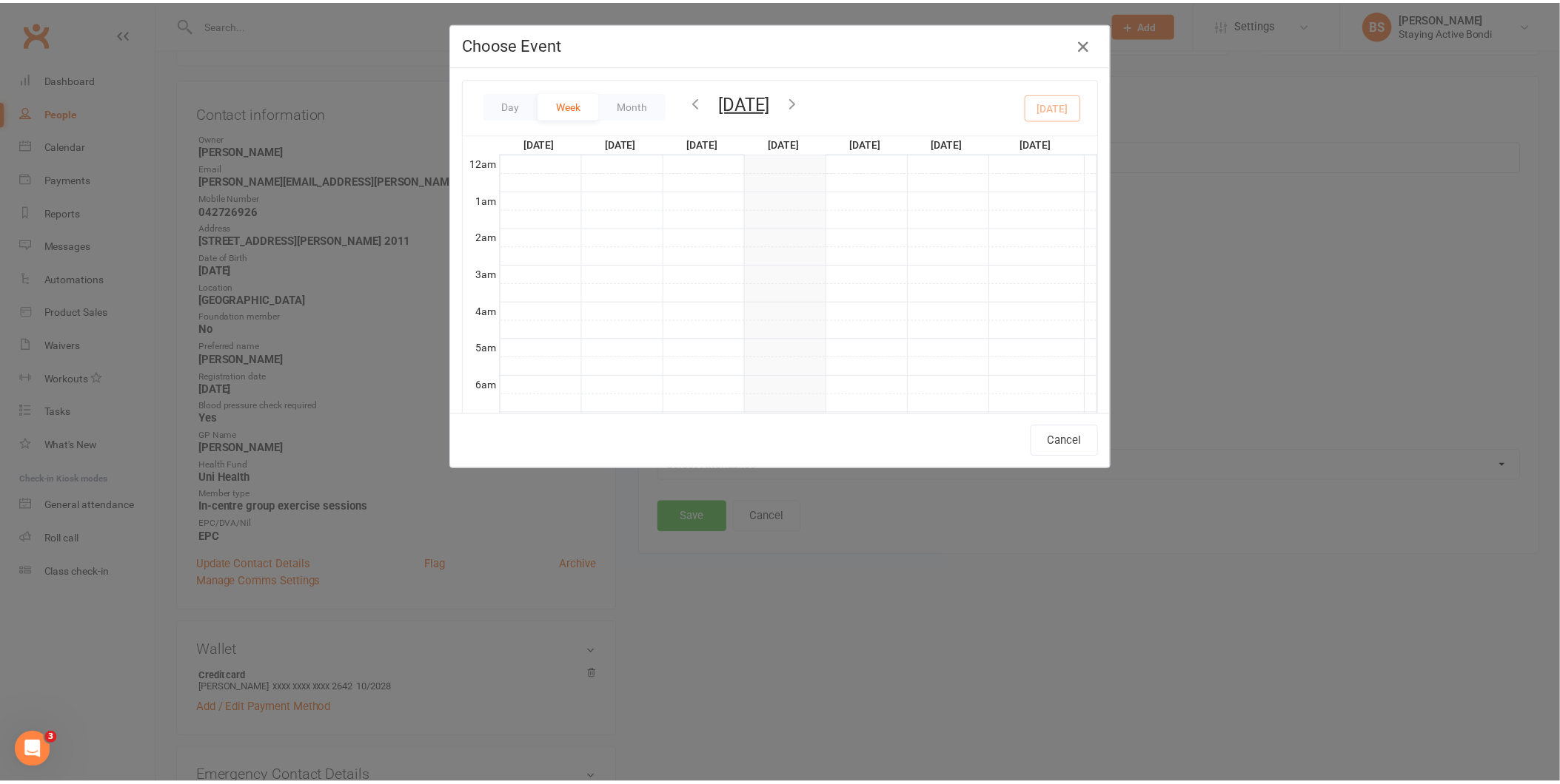
scroll to position [335, 0]
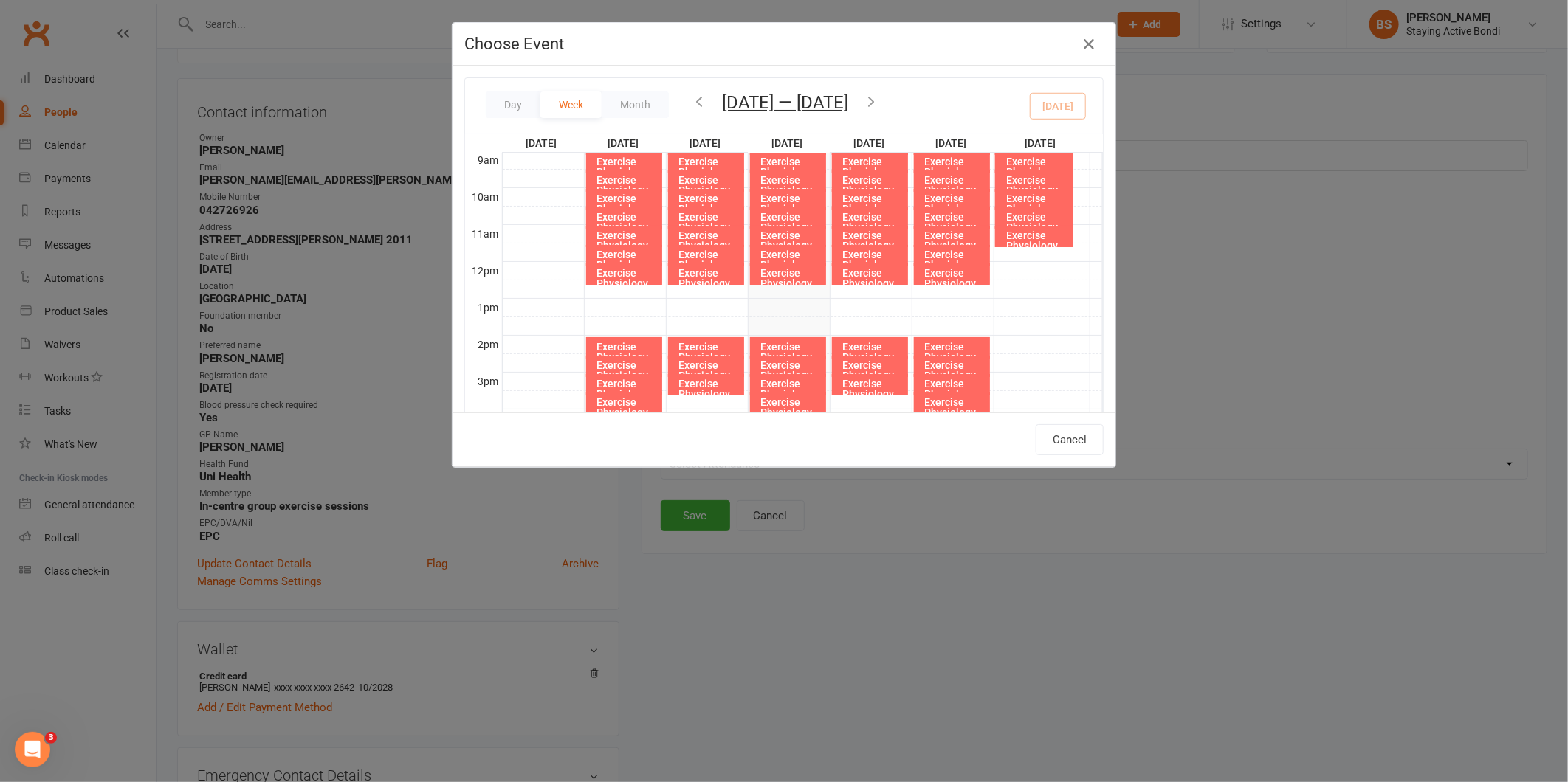
click at [854, 157] on div "Exercise Physiology Group Exercise Session" at bounding box center [874, 182] width 63 height 52
type input "Exercise Physiology Group Exercise Session - Oct 16, 2025 9:00:00 AM"
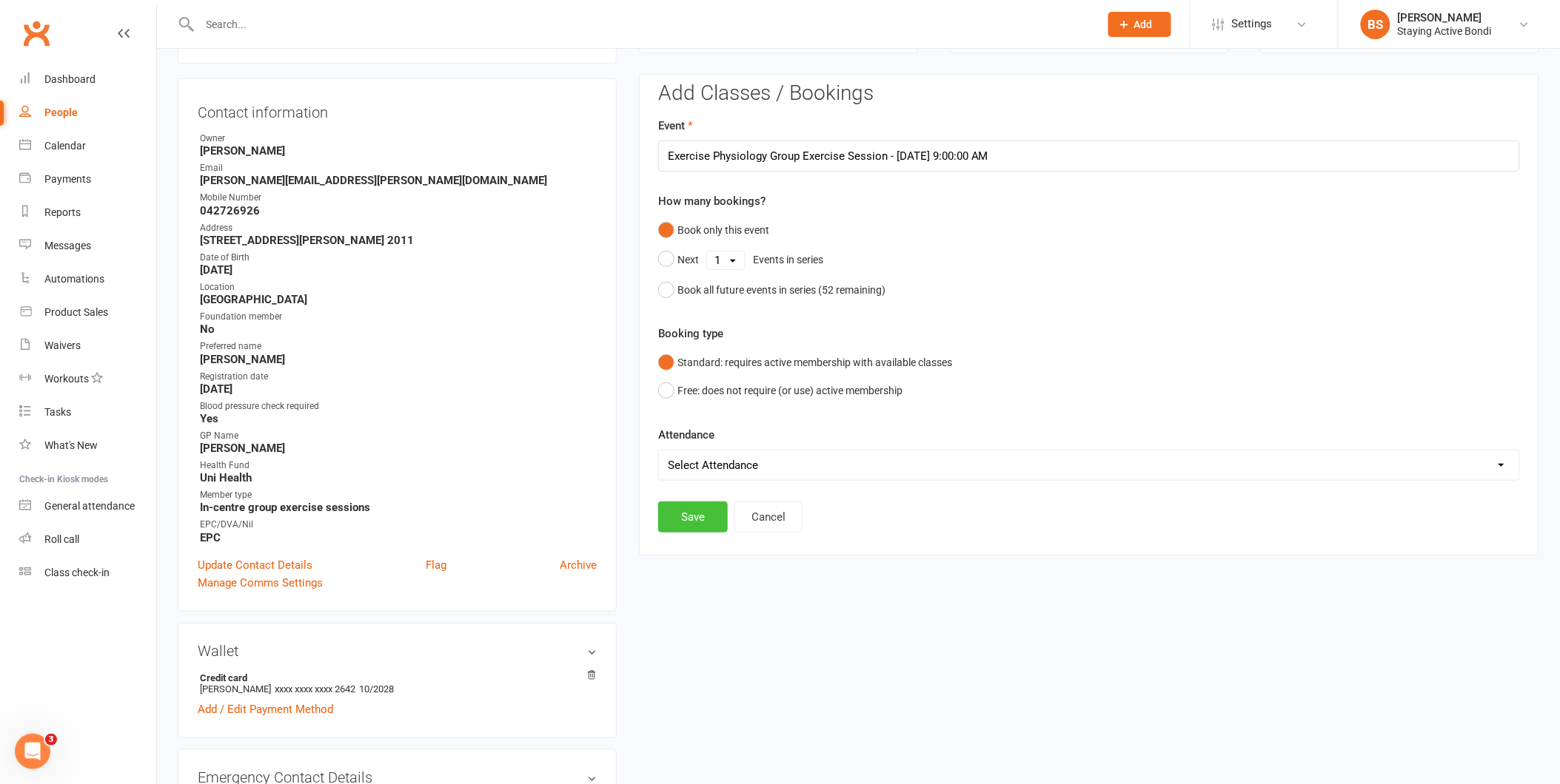
click at [684, 518] on button "Save" at bounding box center [693, 517] width 70 height 31
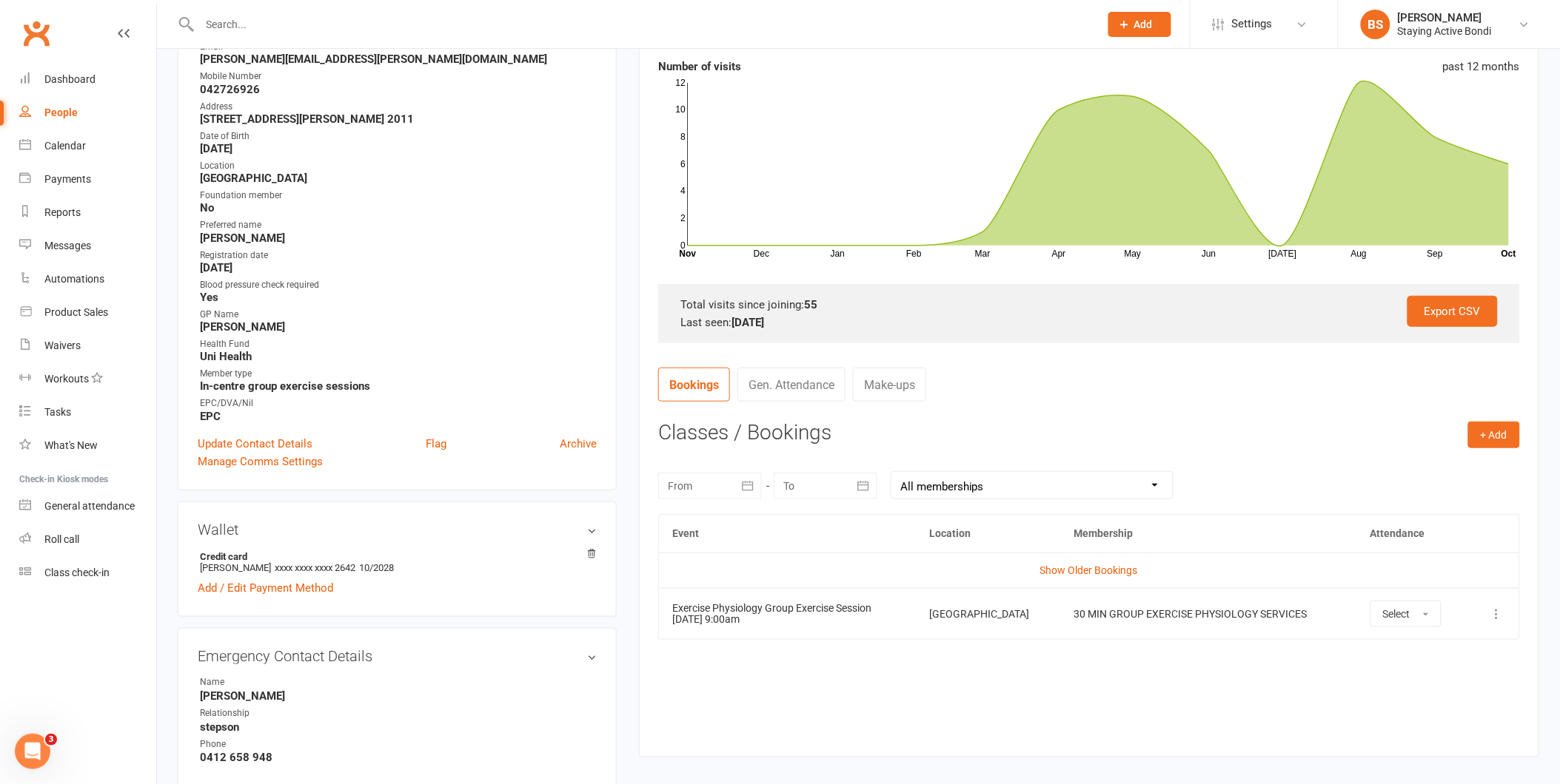
scroll to position [0, 0]
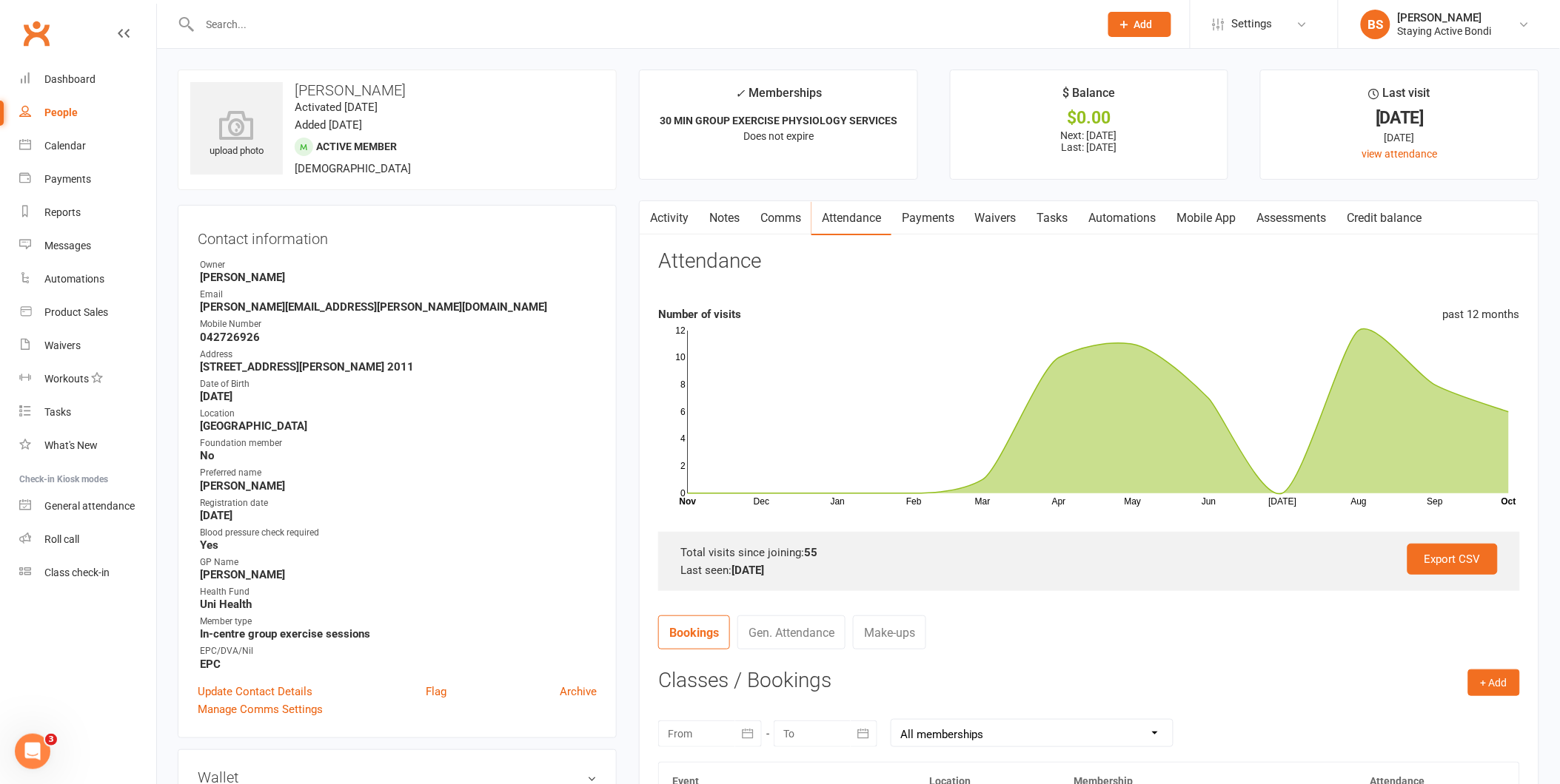
click at [464, 40] on div at bounding box center [633, 24] width 911 height 48
click at [464, 6] on div at bounding box center [633, 24] width 911 height 48
click at [462, 30] on input "text" at bounding box center [642, 24] width 894 height 21
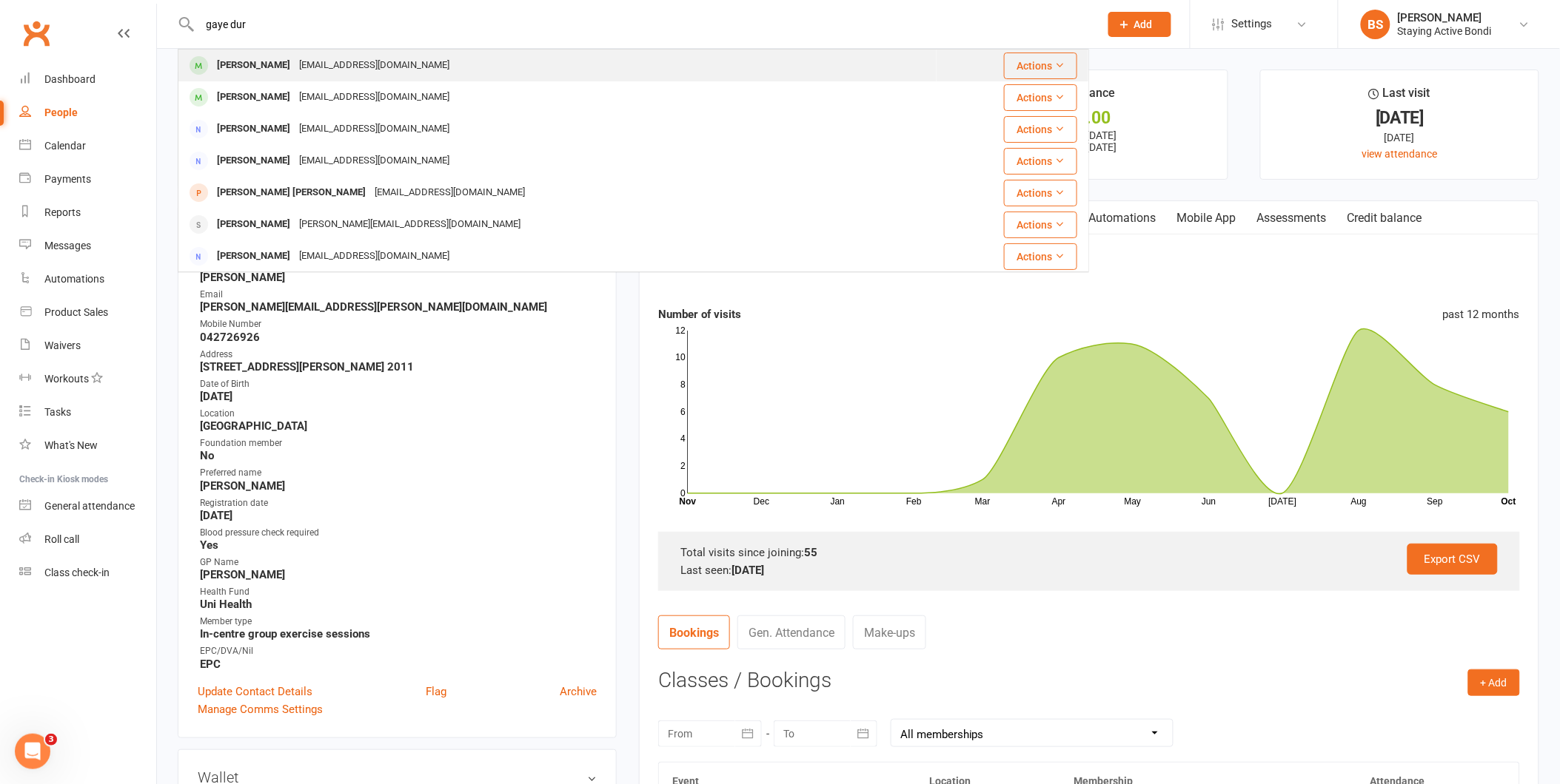
type input "gaye dur"
click at [389, 72] on div "gayedurante@gmail.com" at bounding box center [374, 66] width 159 height 21
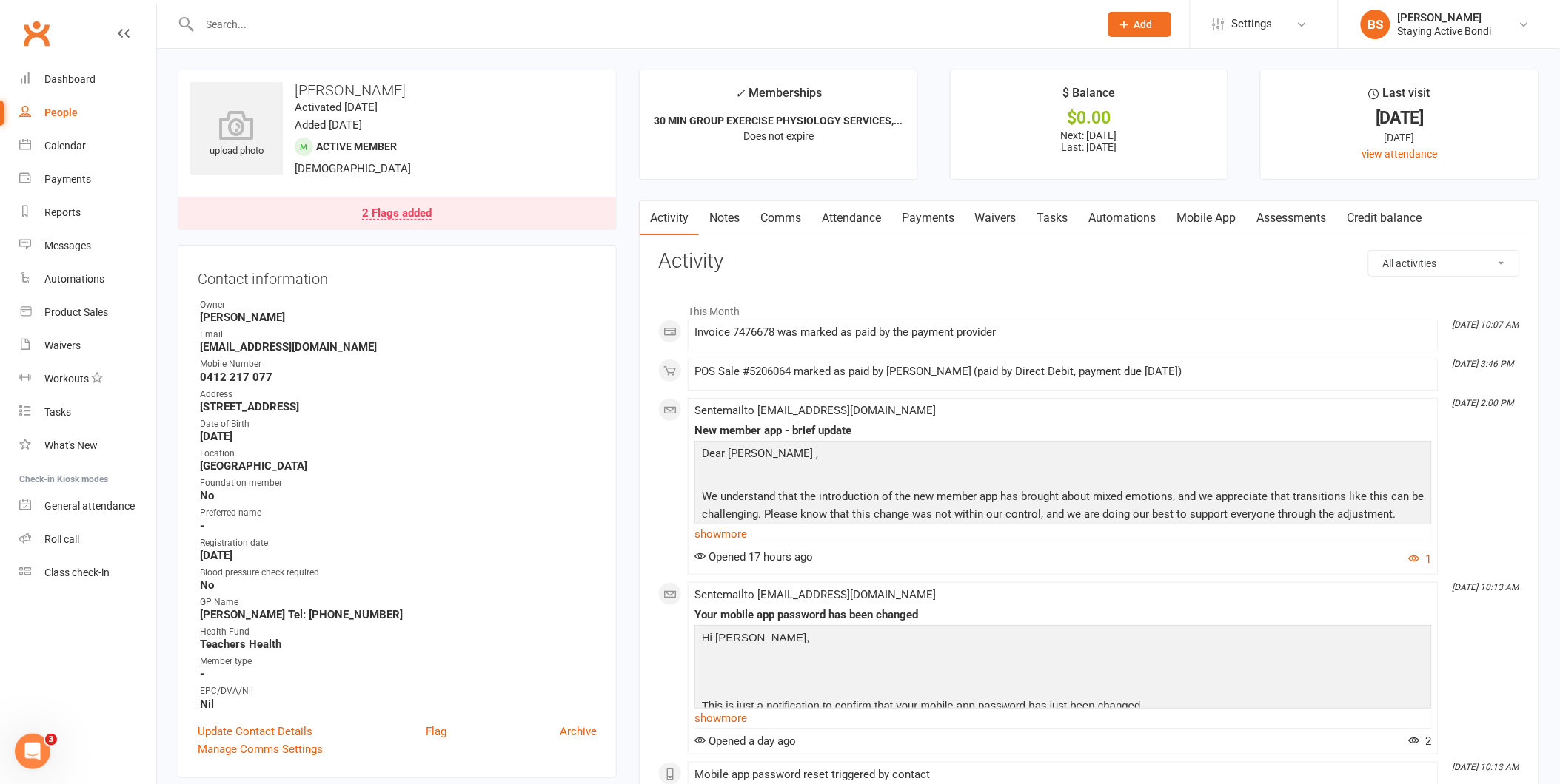
click at [838, 215] on link "Attendance" at bounding box center [851, 218] width 80 height 34
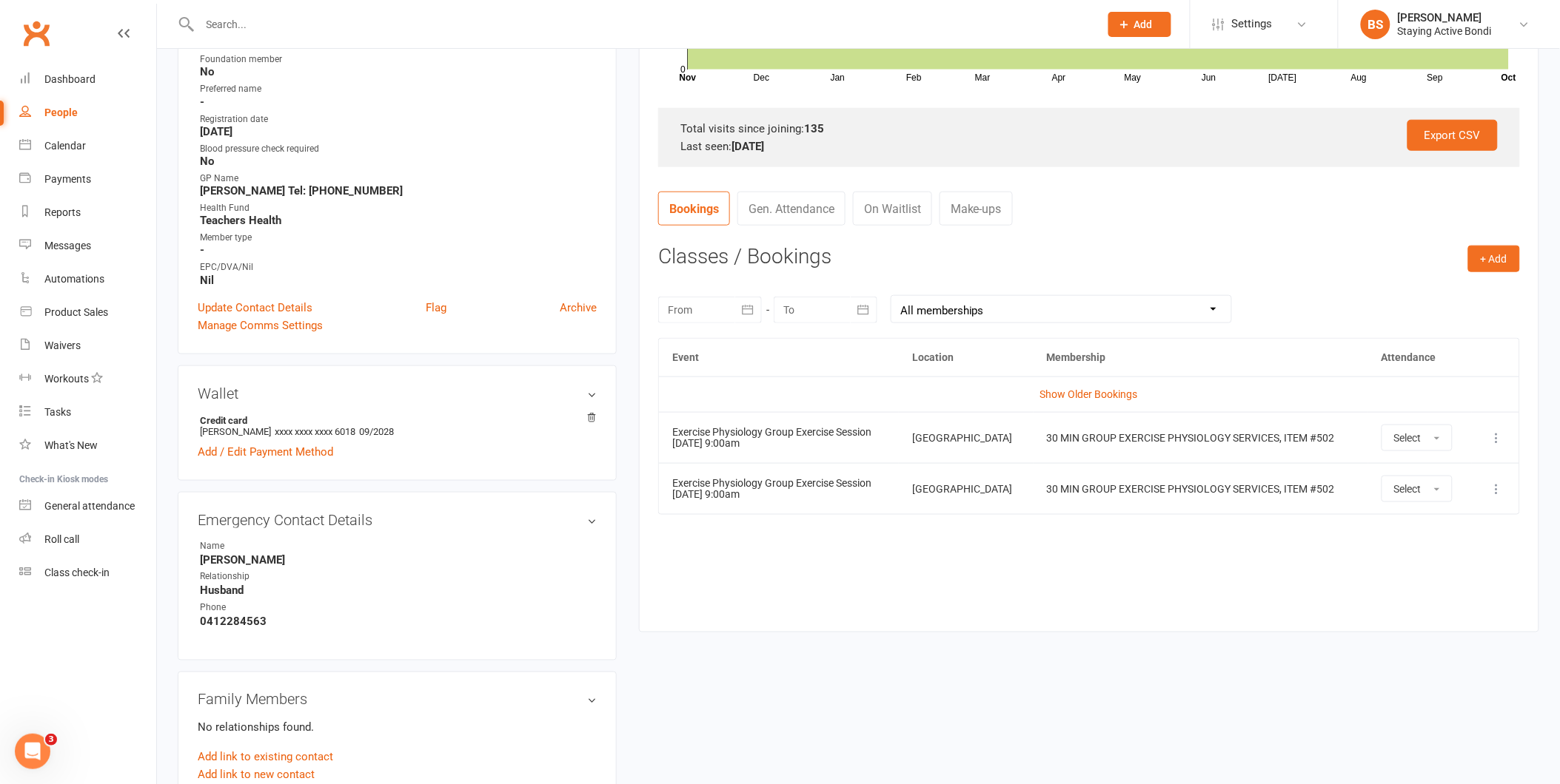
scroll to position [575, 0]
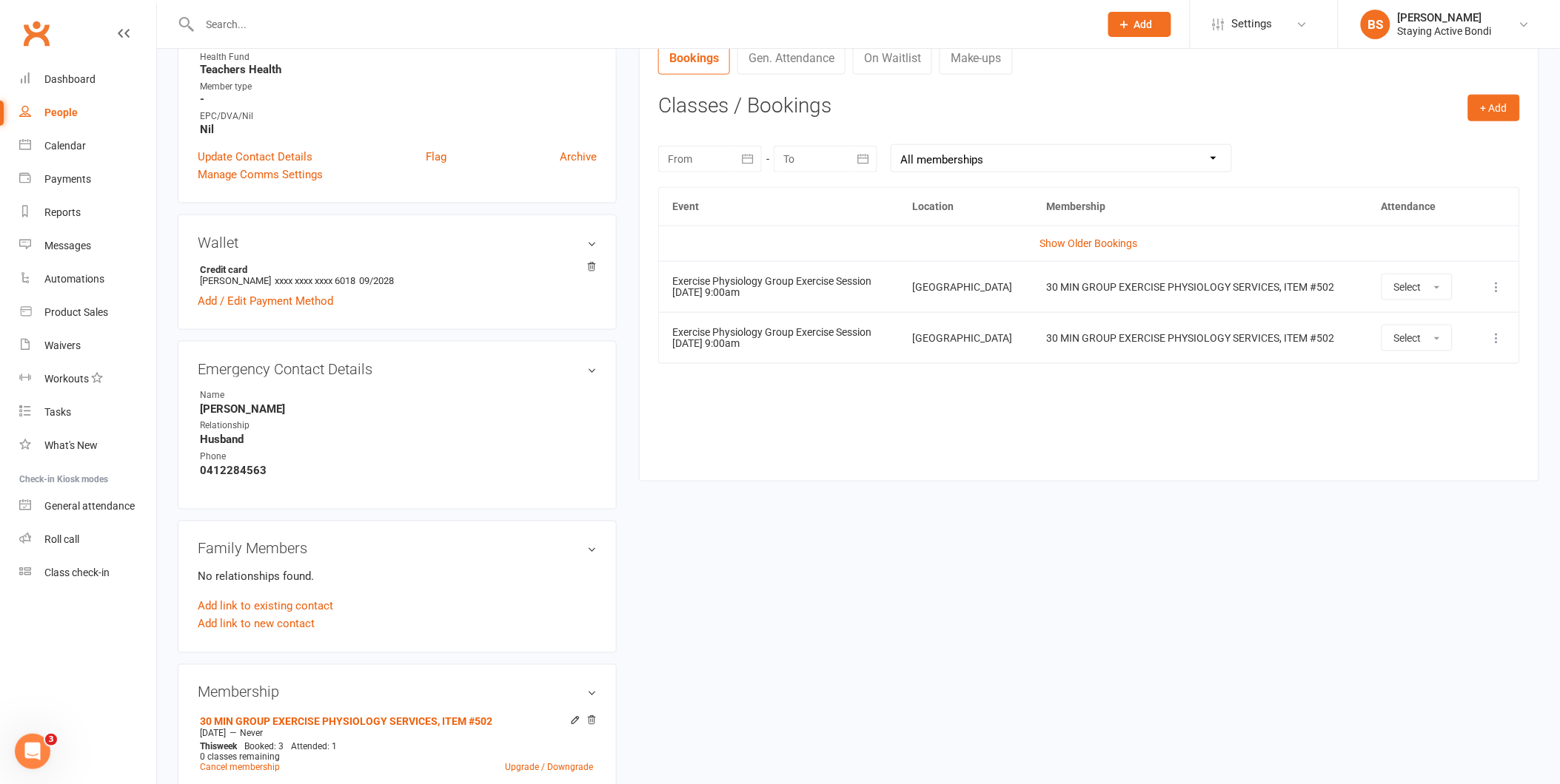
click at [1494, 285] on icon at bounding box center [1497, 287] width 15 height 15
click at [1457, 368] on link "Remove booking" at bounding box center [1432, 375] width 147 height 30
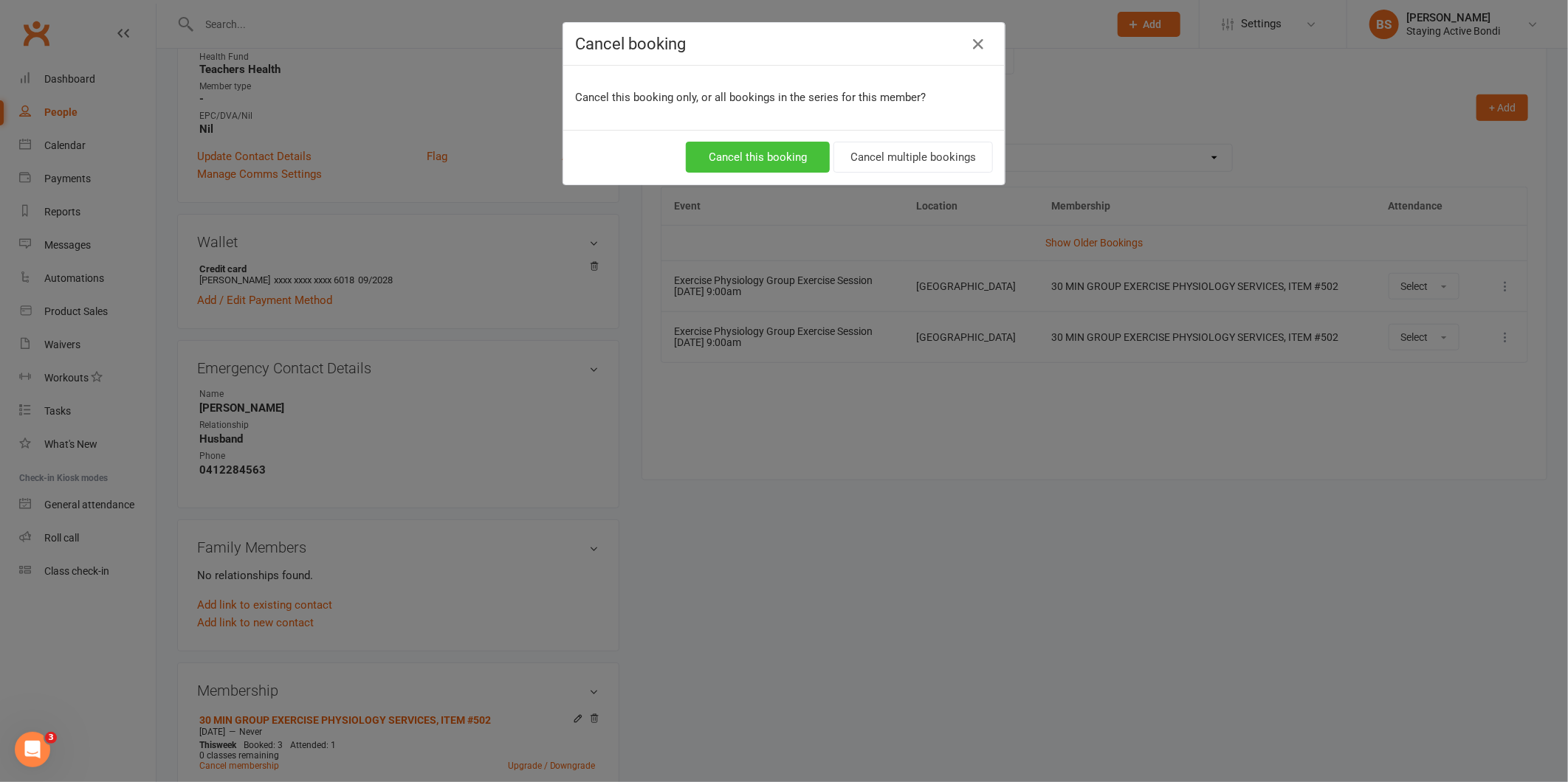
click at [735, 155] on button "Cancel this booking" at bounding box center [758, 157] width 144 height 31
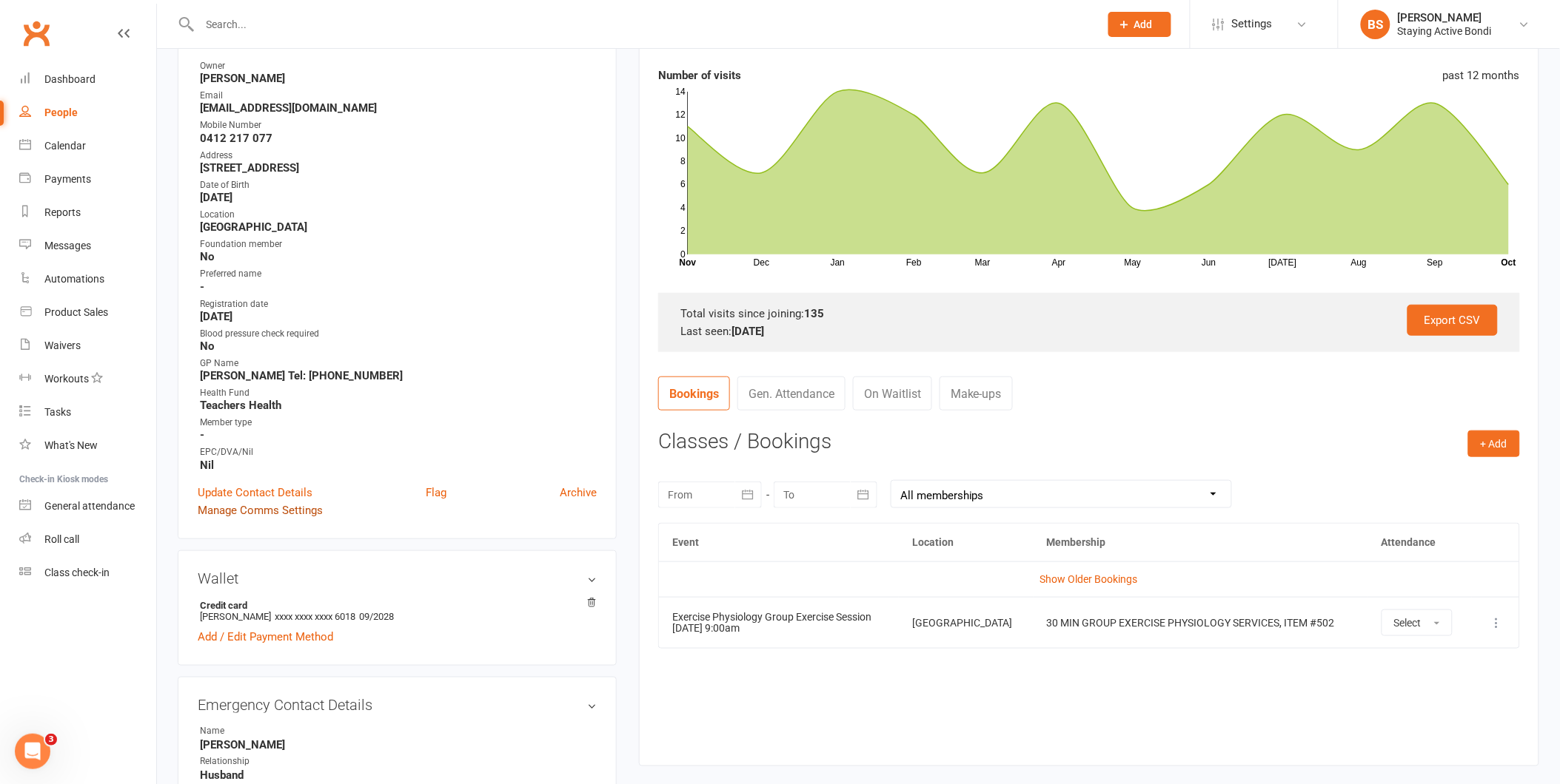
scroll to position [0, 0]
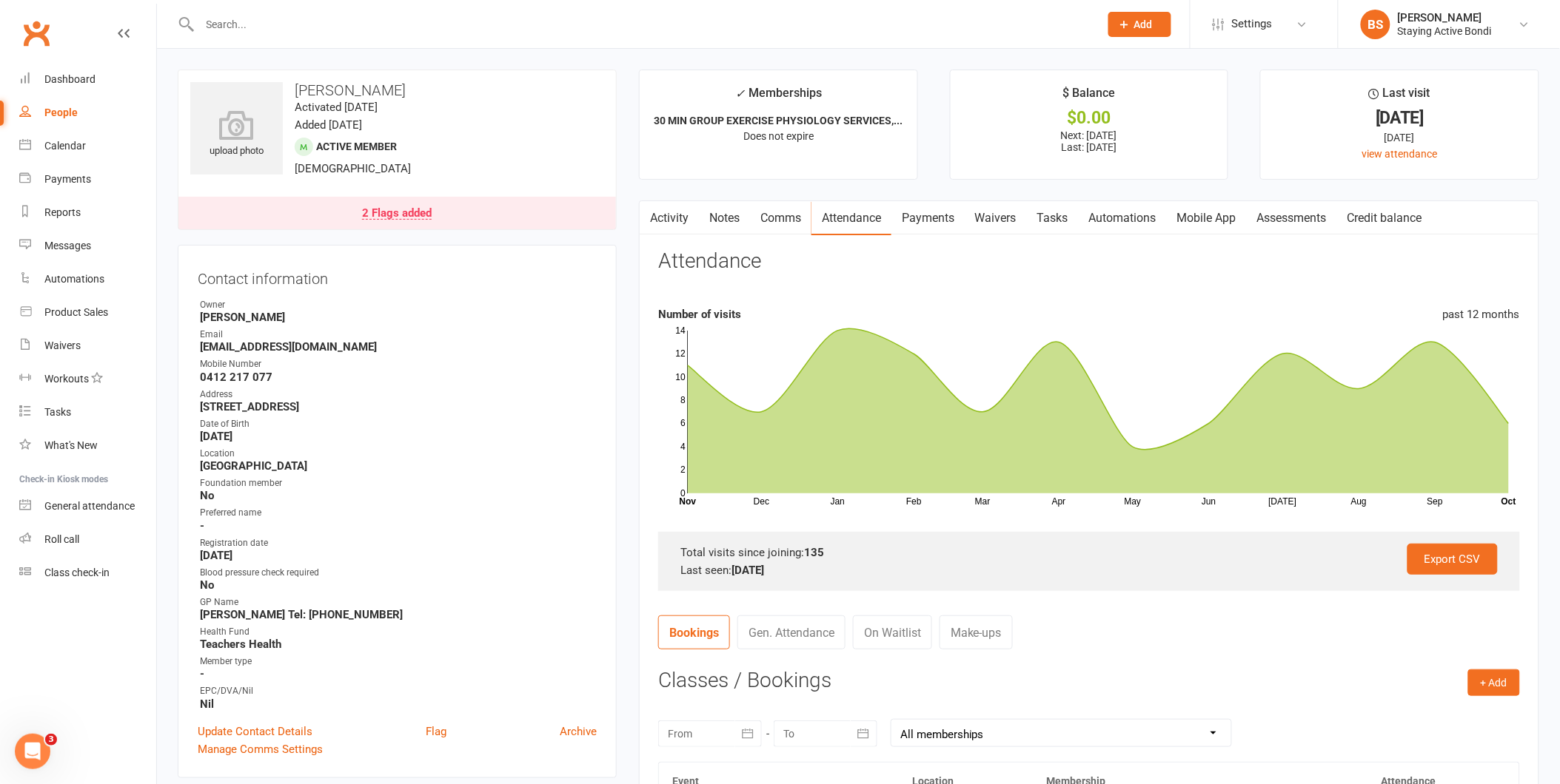
click at [1218, 223] on link "Mobile App" at bounding box center [1206, 218] width 80 height 34
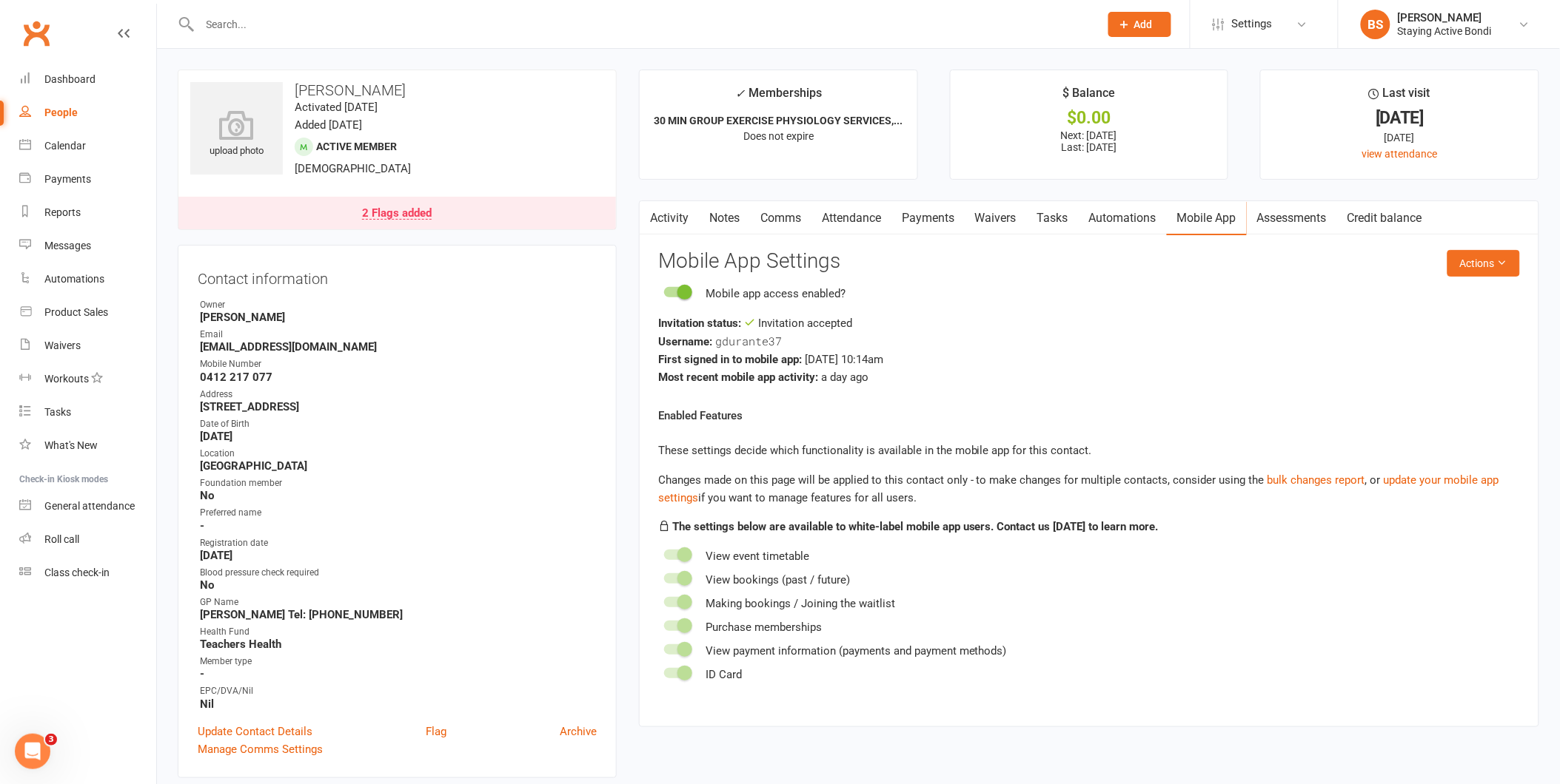
click at [659, 30] on input "text" at bounding box center [642, 24] width 894 height 21
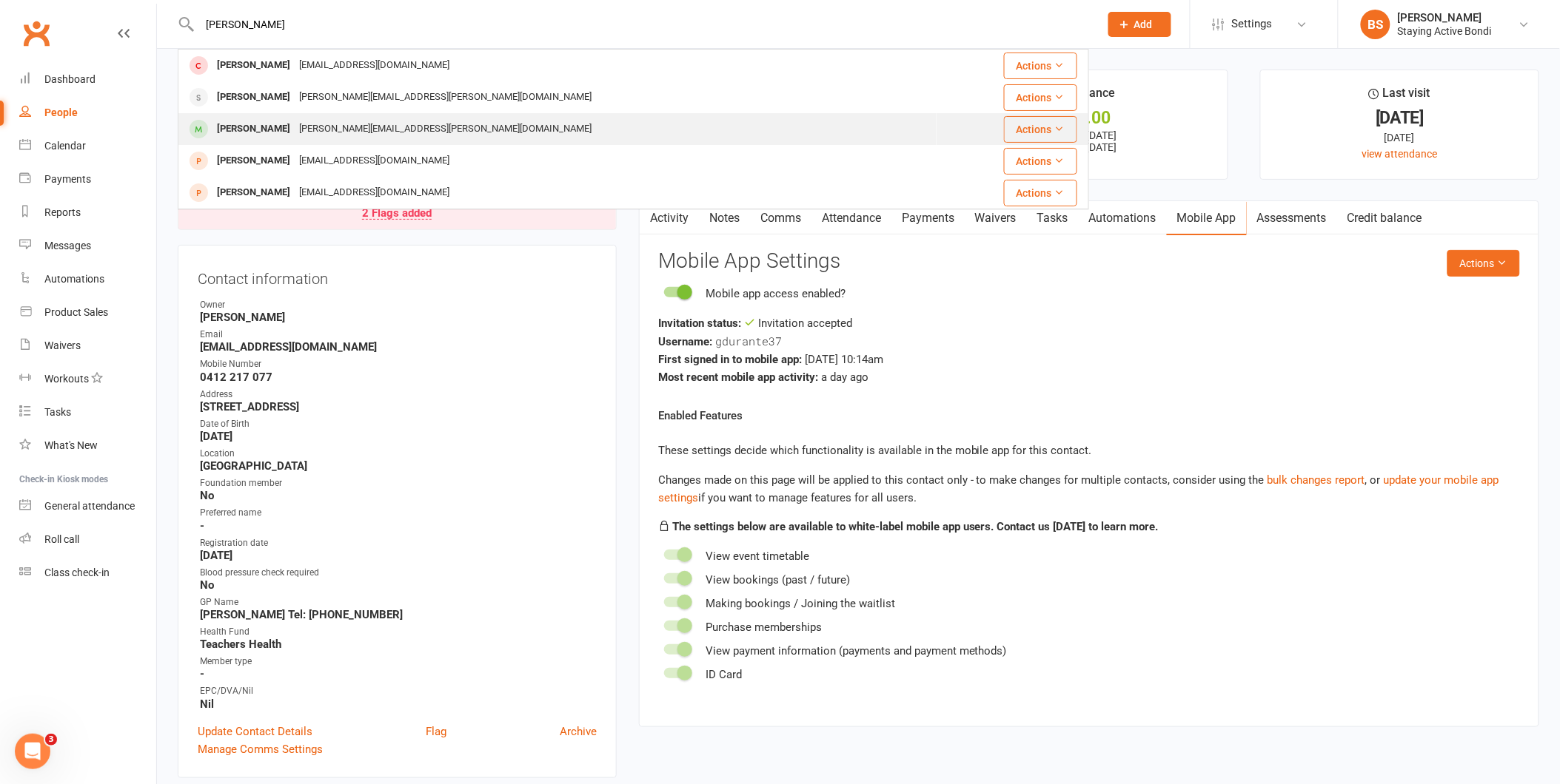
type input "agnes"
click at [394, 120] on div "agnes.silberstein@gmail.com" at bounding box center [445, 129] width 301 height 21
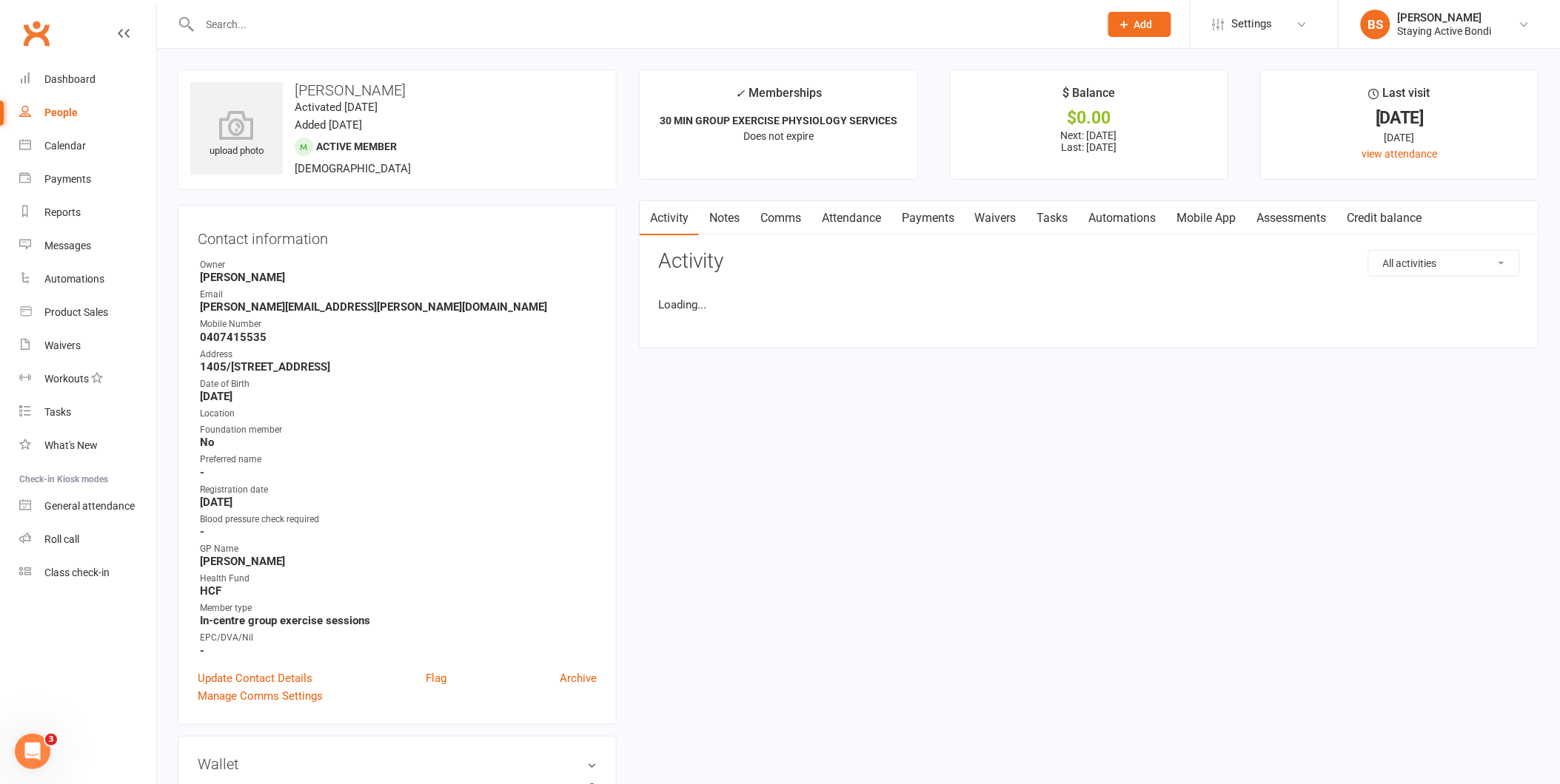
click at [1234, 220] on link "Mobile App" at bounding box center [1206, 218] width 80 height 34
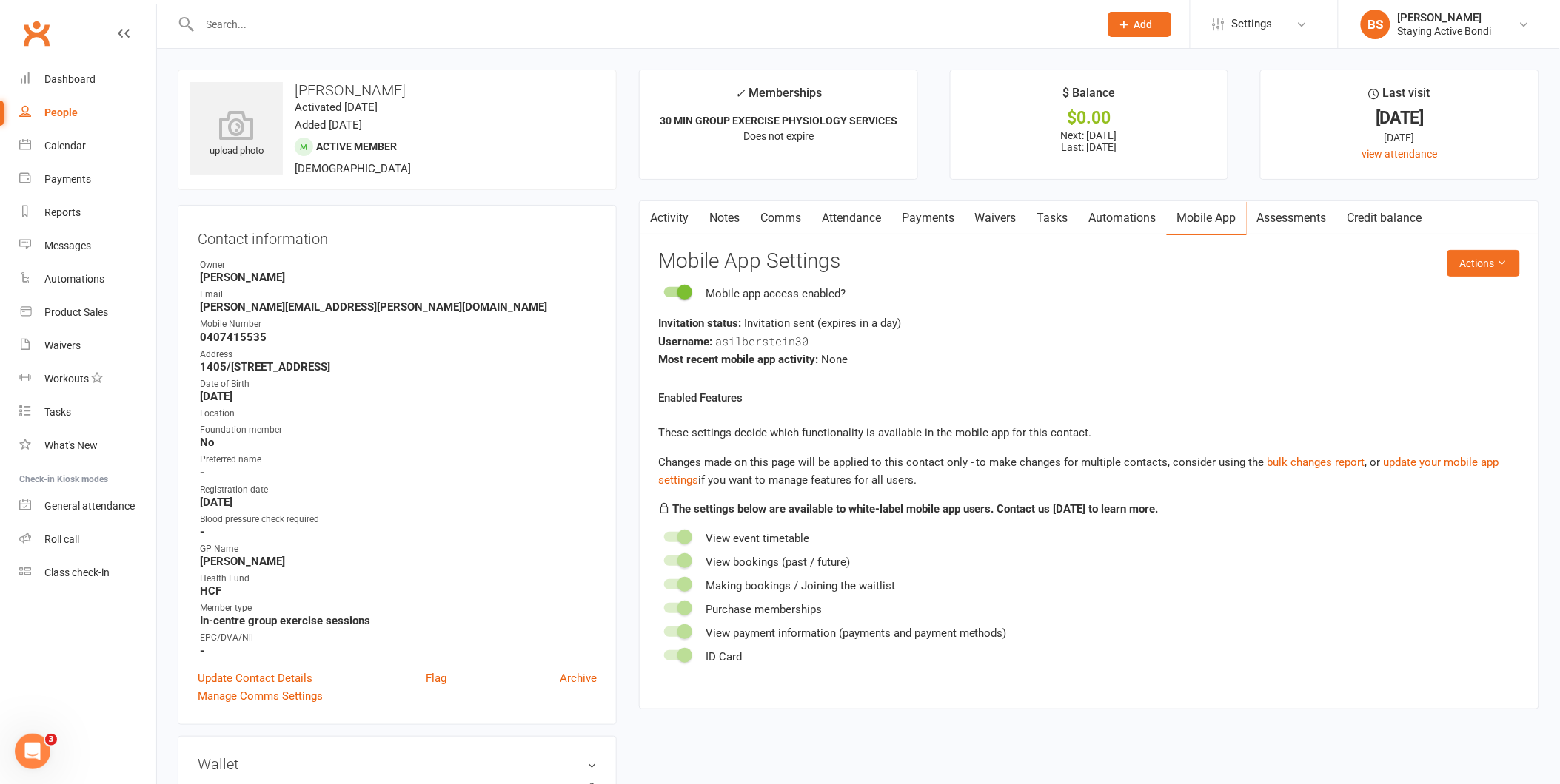
click at [594, 24] on input "text" at bounding box center [642, 24] width 894 height 21
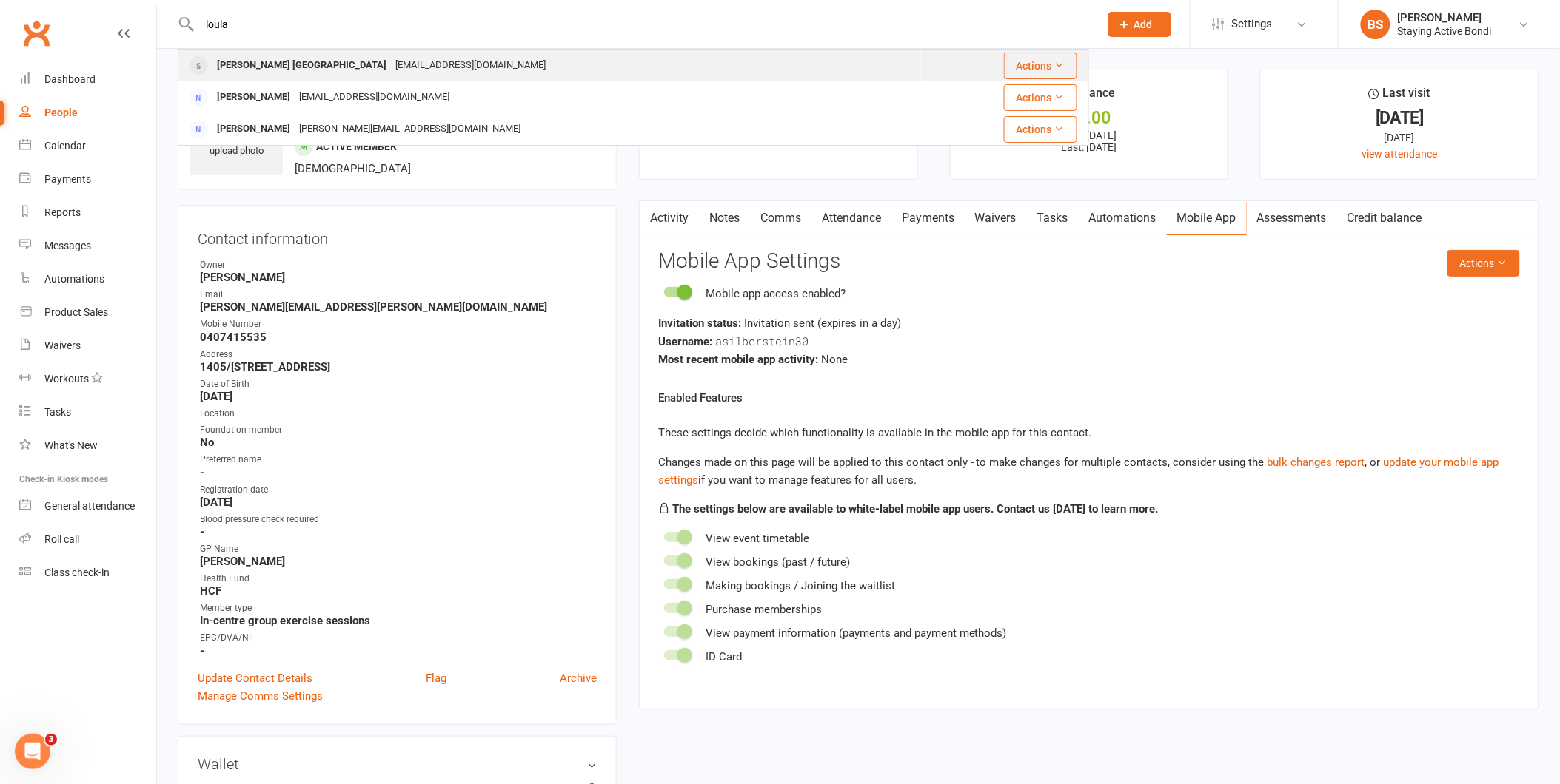
type input "loula"
click at [391, 55] on div "louellaisrael@gmail.com" at bounding box center [471, 66] width 159 height 21
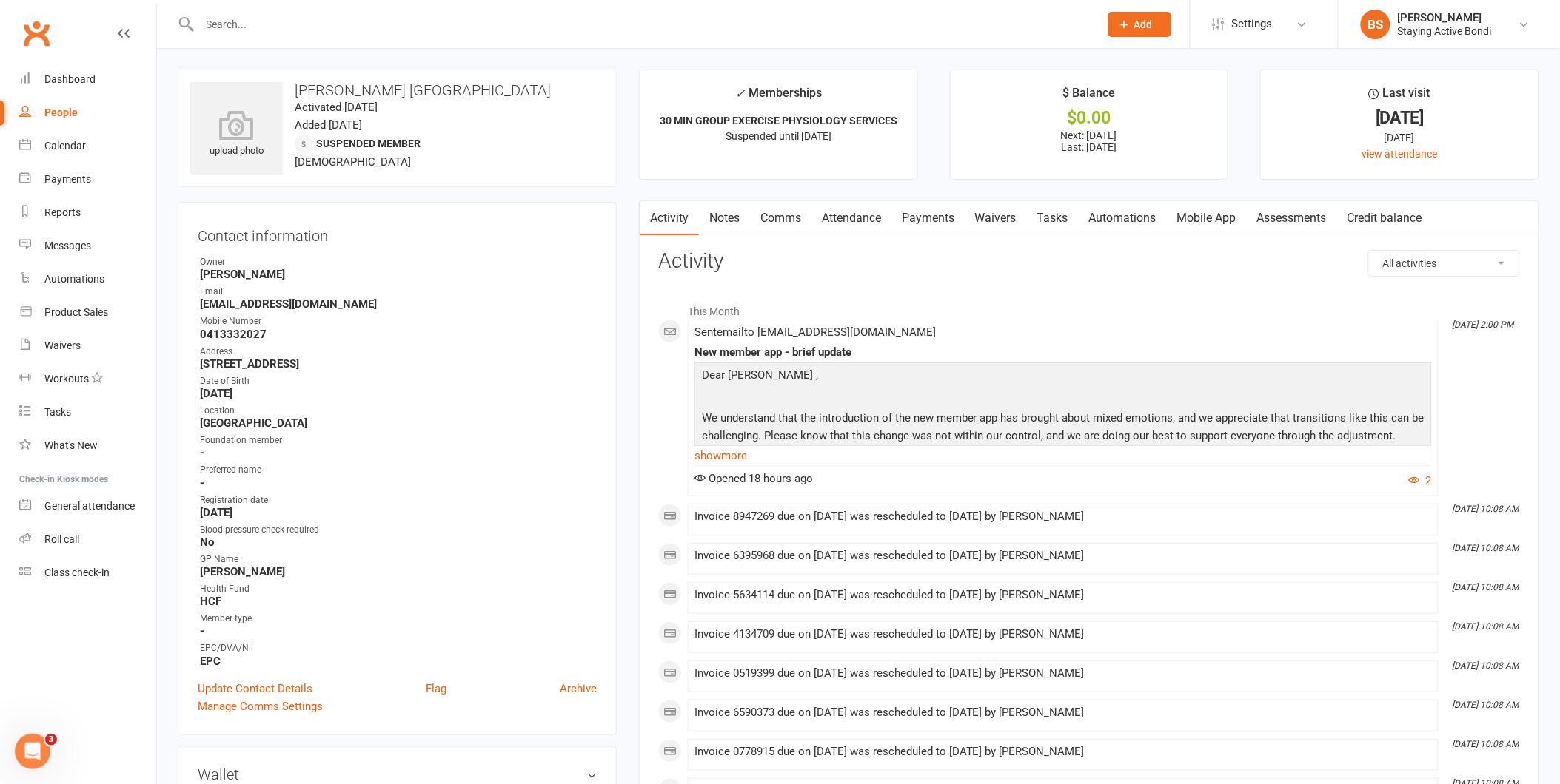
click at [729, 211] on link "Notes" at bounding box center [724, 218] width 51 height 34
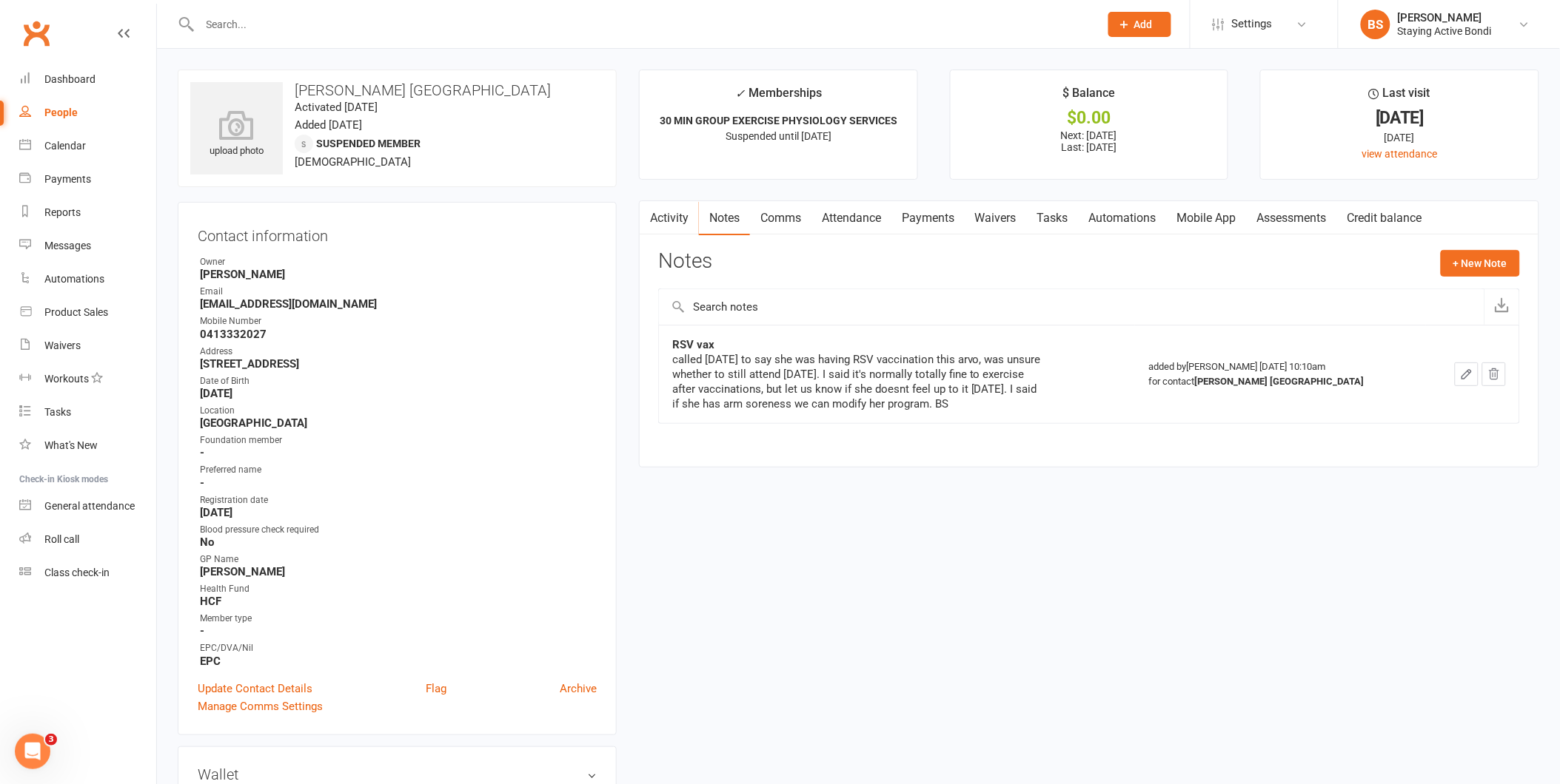
click at [930, 220] on link "Payments" at bounding box center [928, 218] width 73 height 34
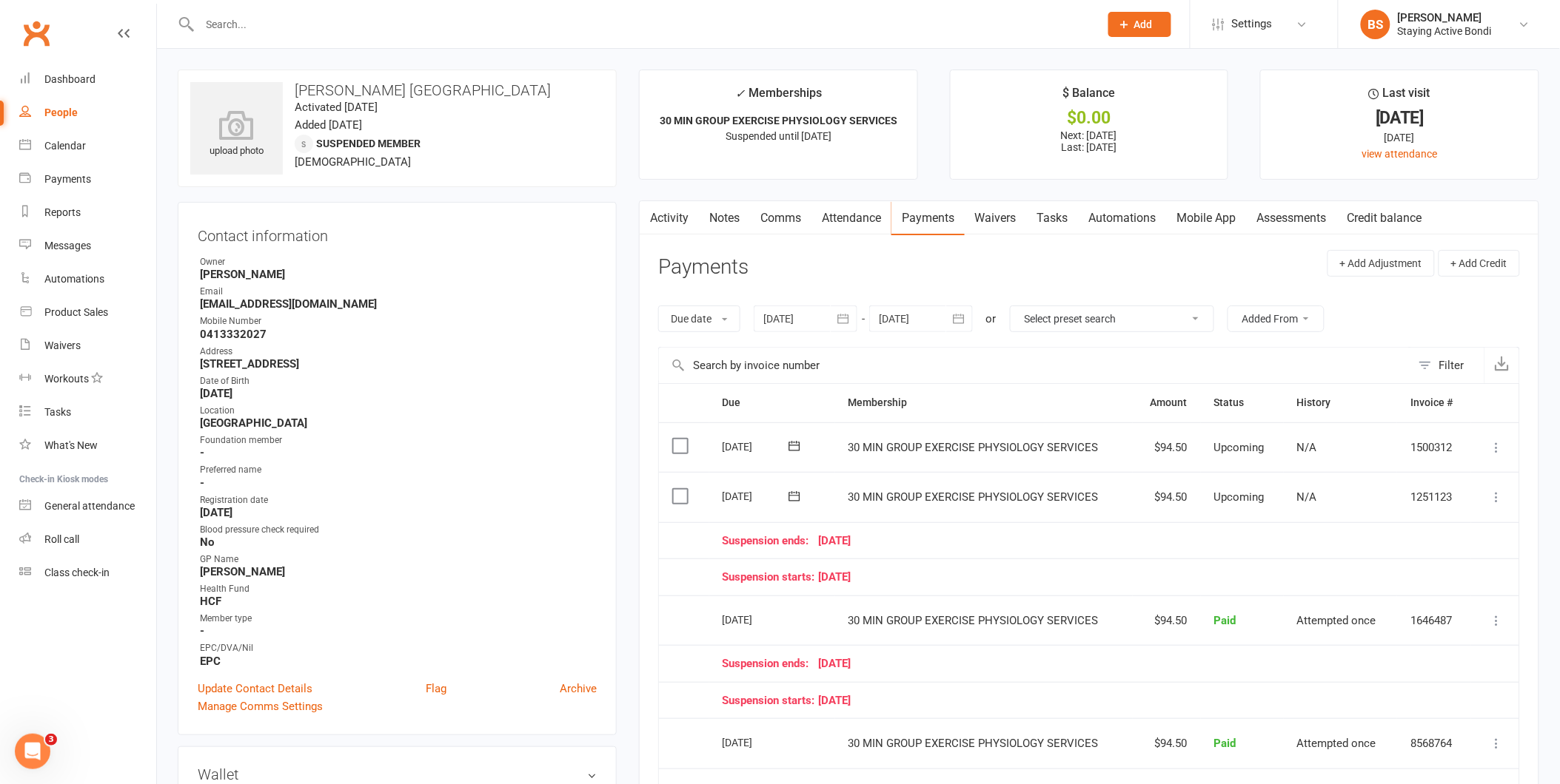
click at [869, 221] on link "Attendance" at bounding box center [851, 218] width 80 height 34
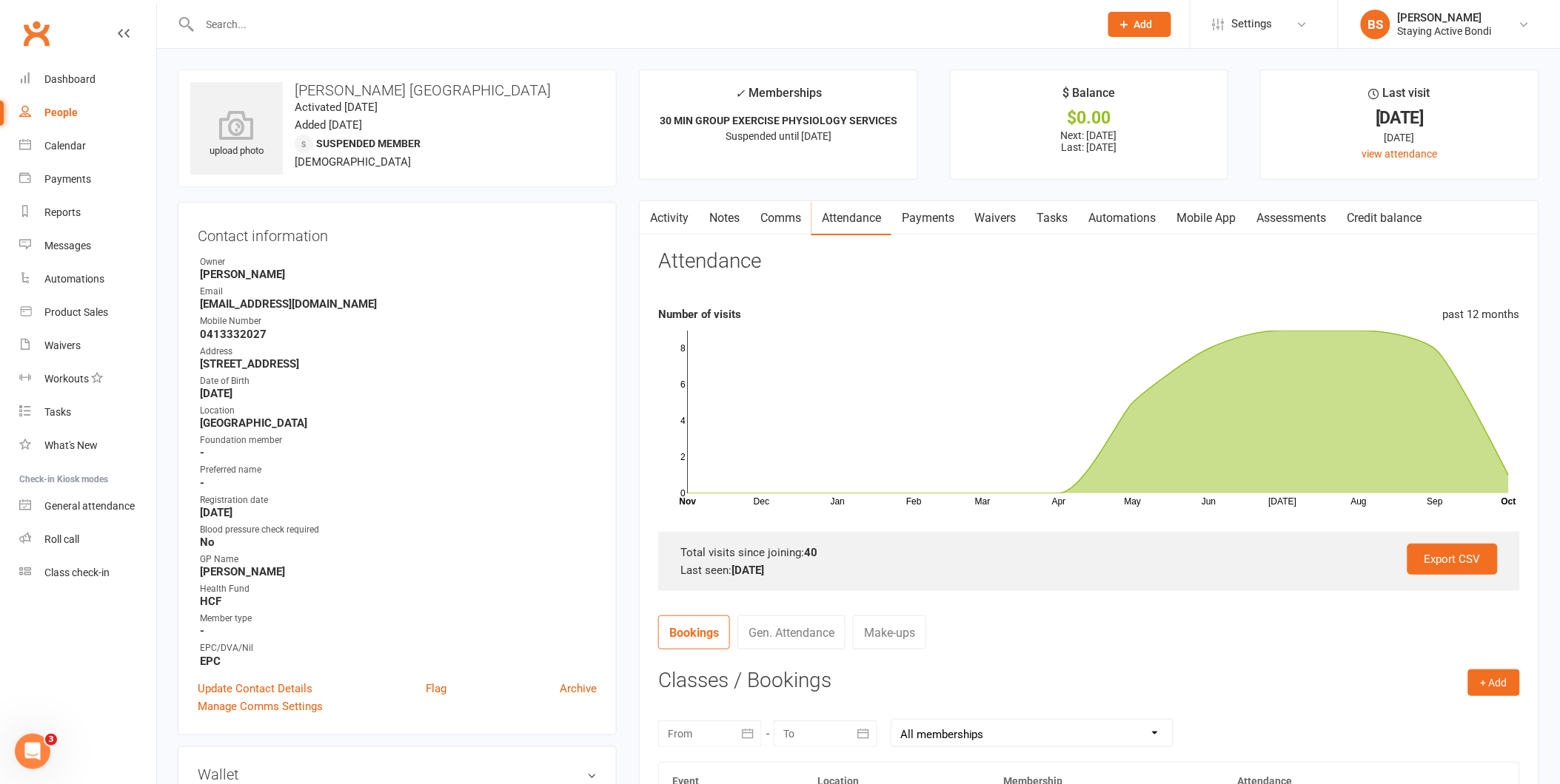
scroll to position [411, 0]
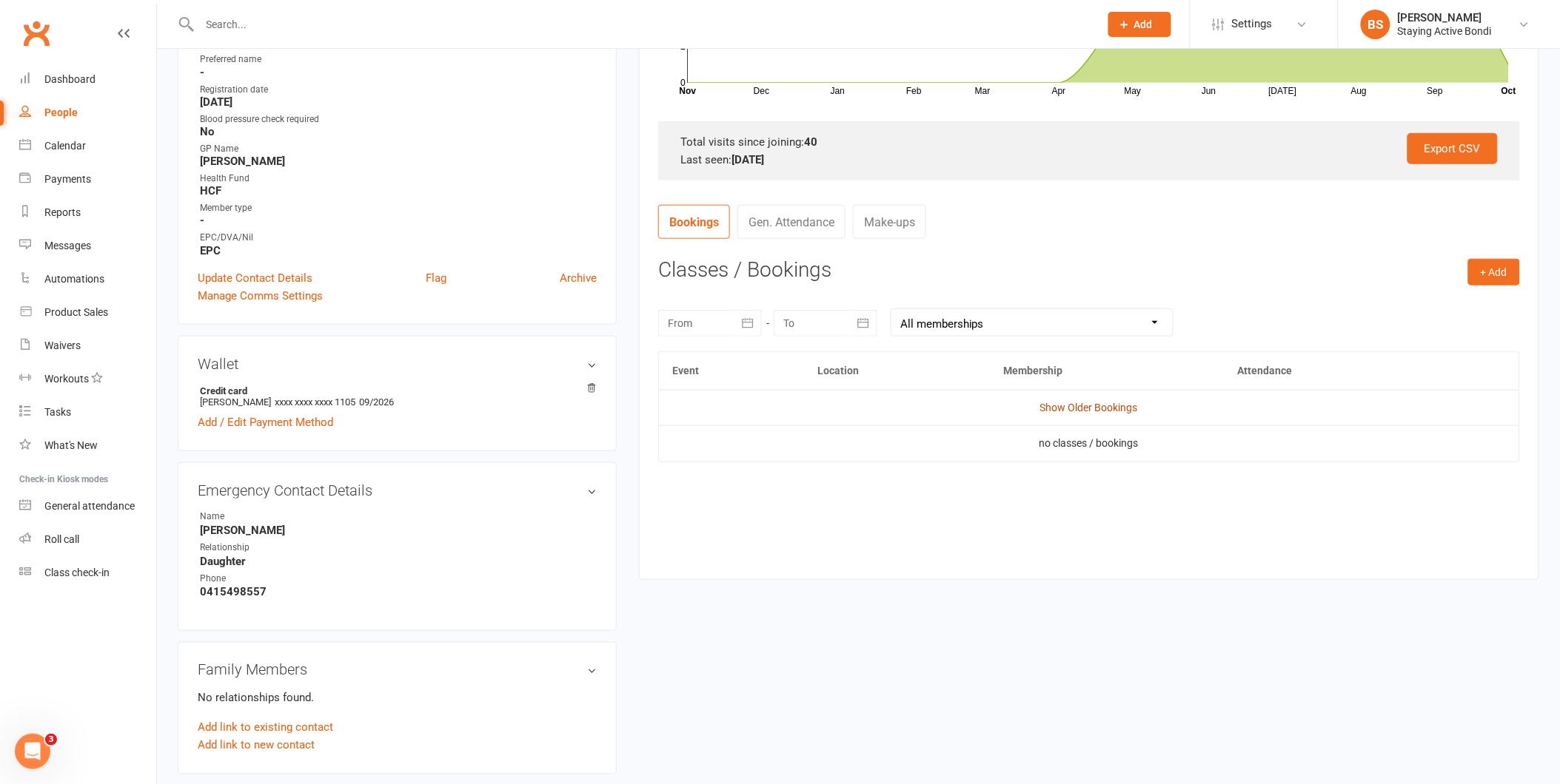
click at [1103, 410] on link "Show Older Bookings" at bounding box center [1089, 408] width 97 height 12
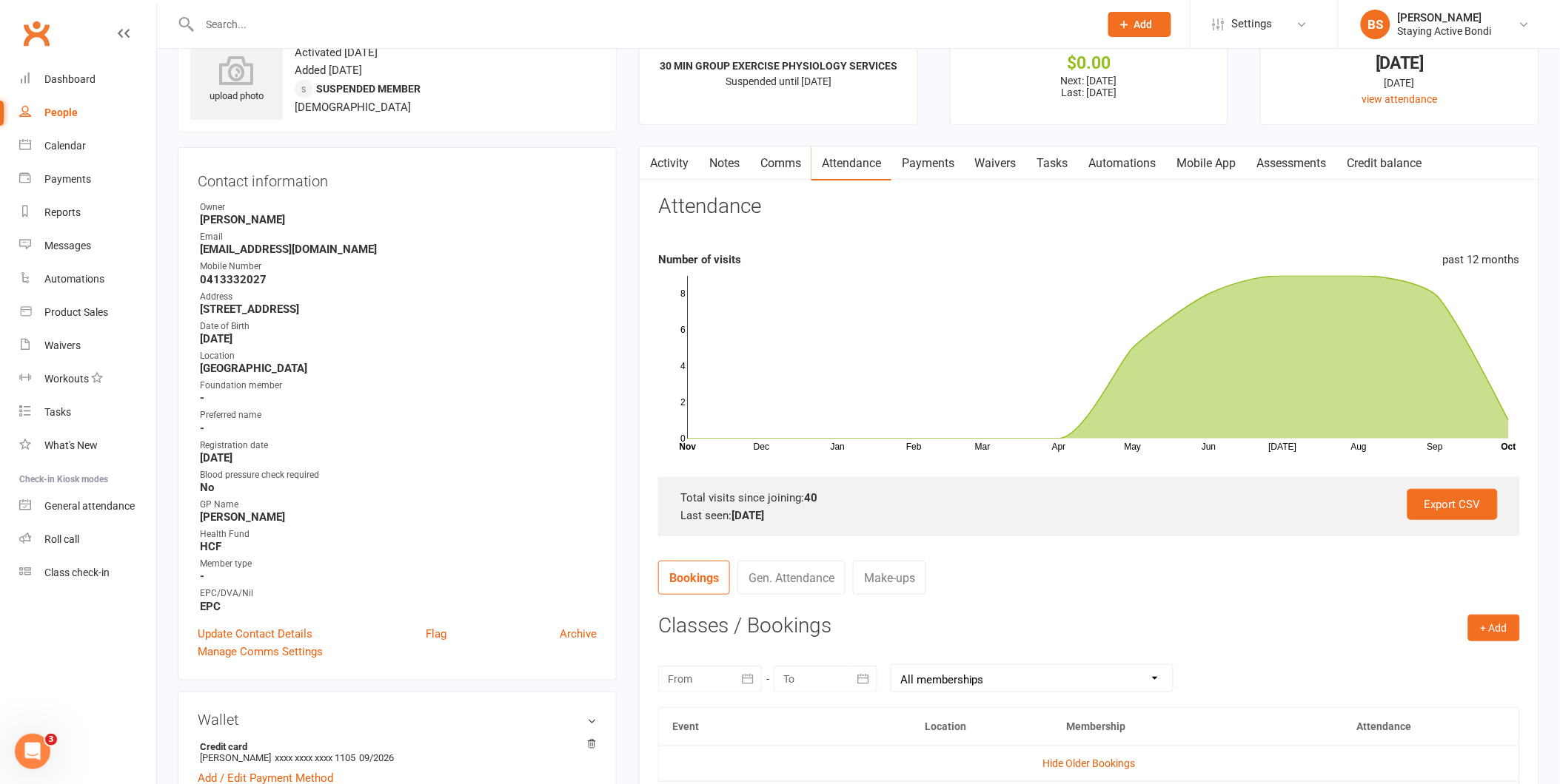
scroll to position [0, 0]
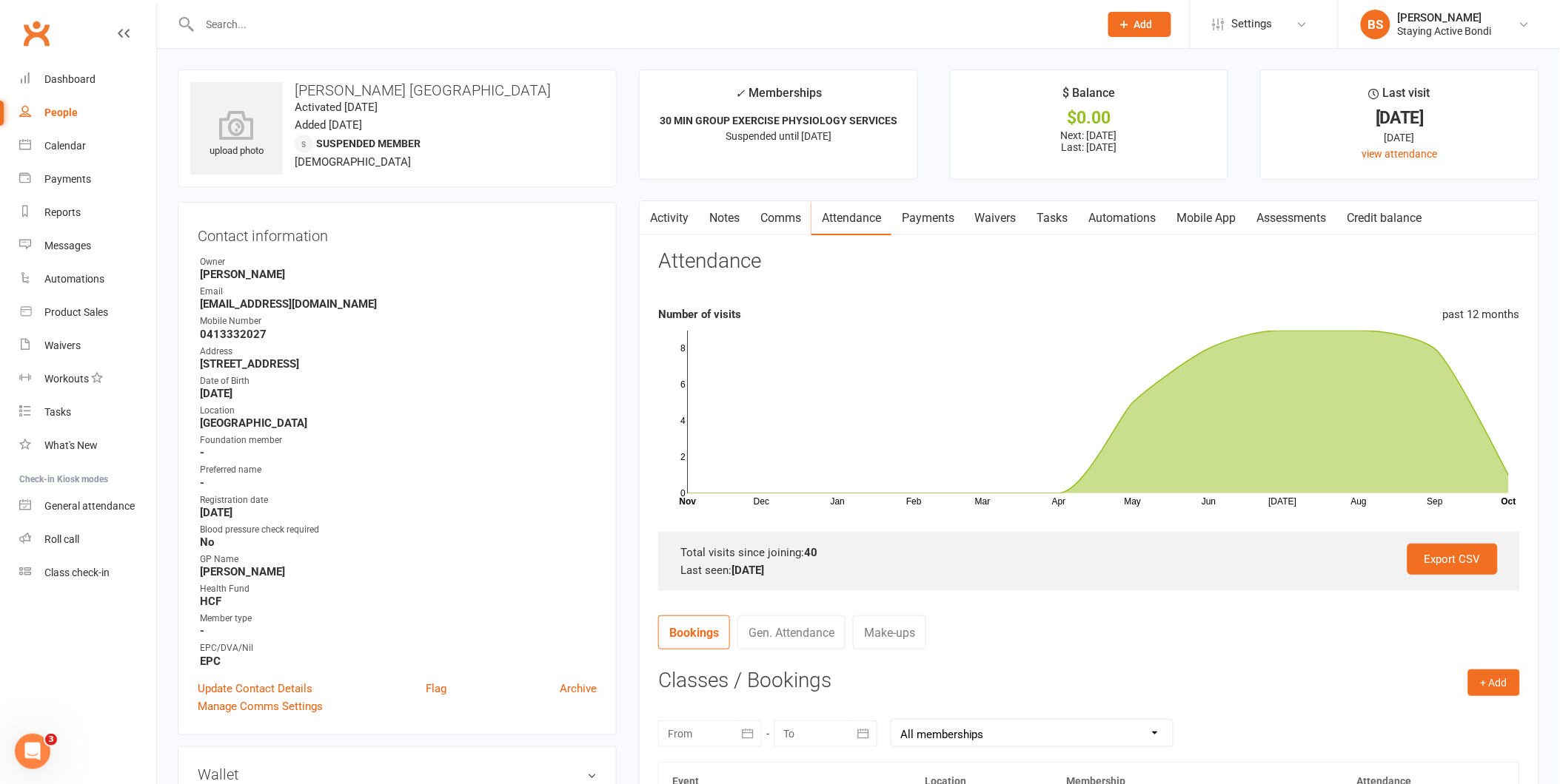
click at [921, 217] on link "Payments" at bounding box center [928, 218] width 73 height 34
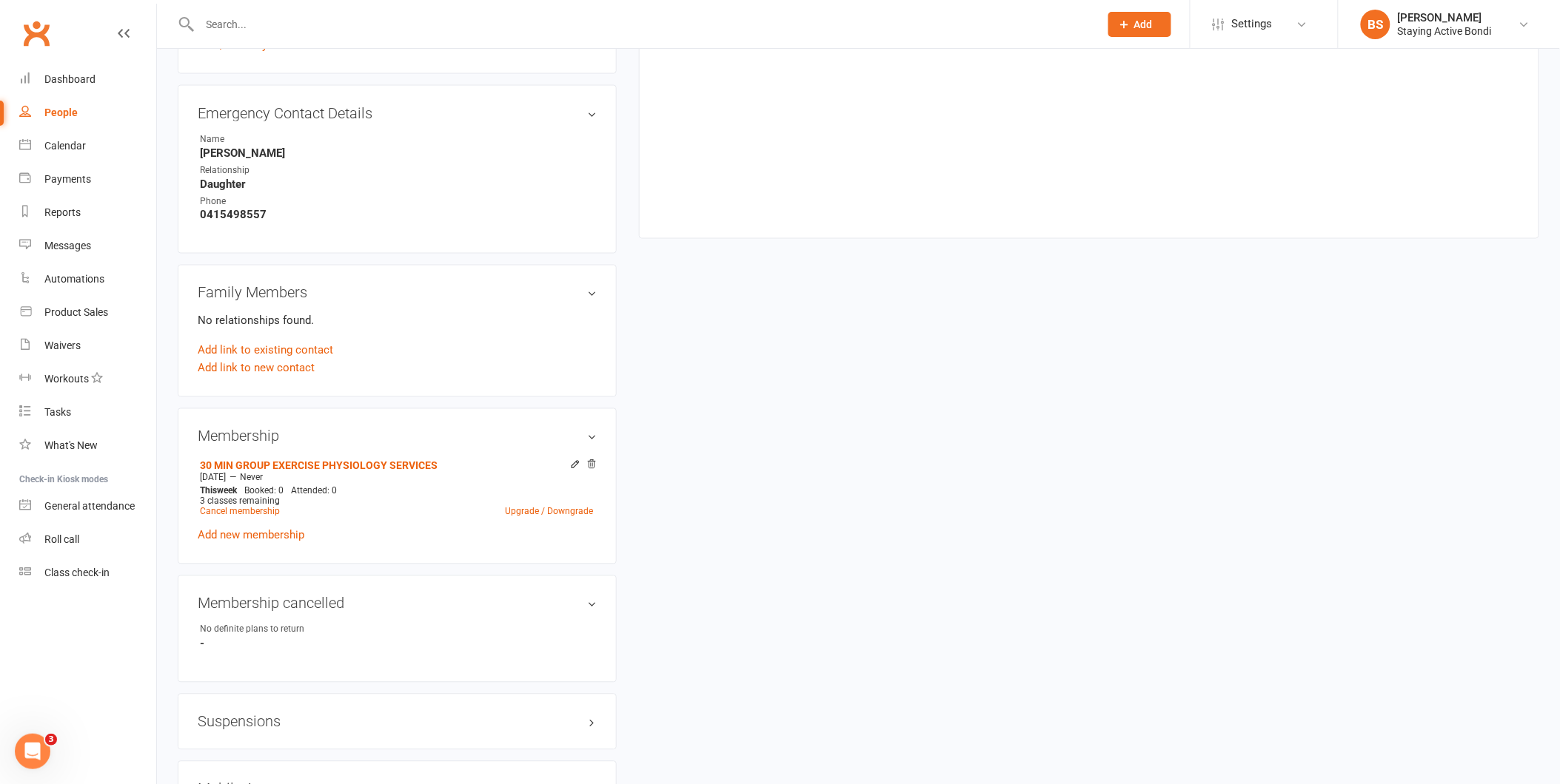
scroll to position [822, 0]
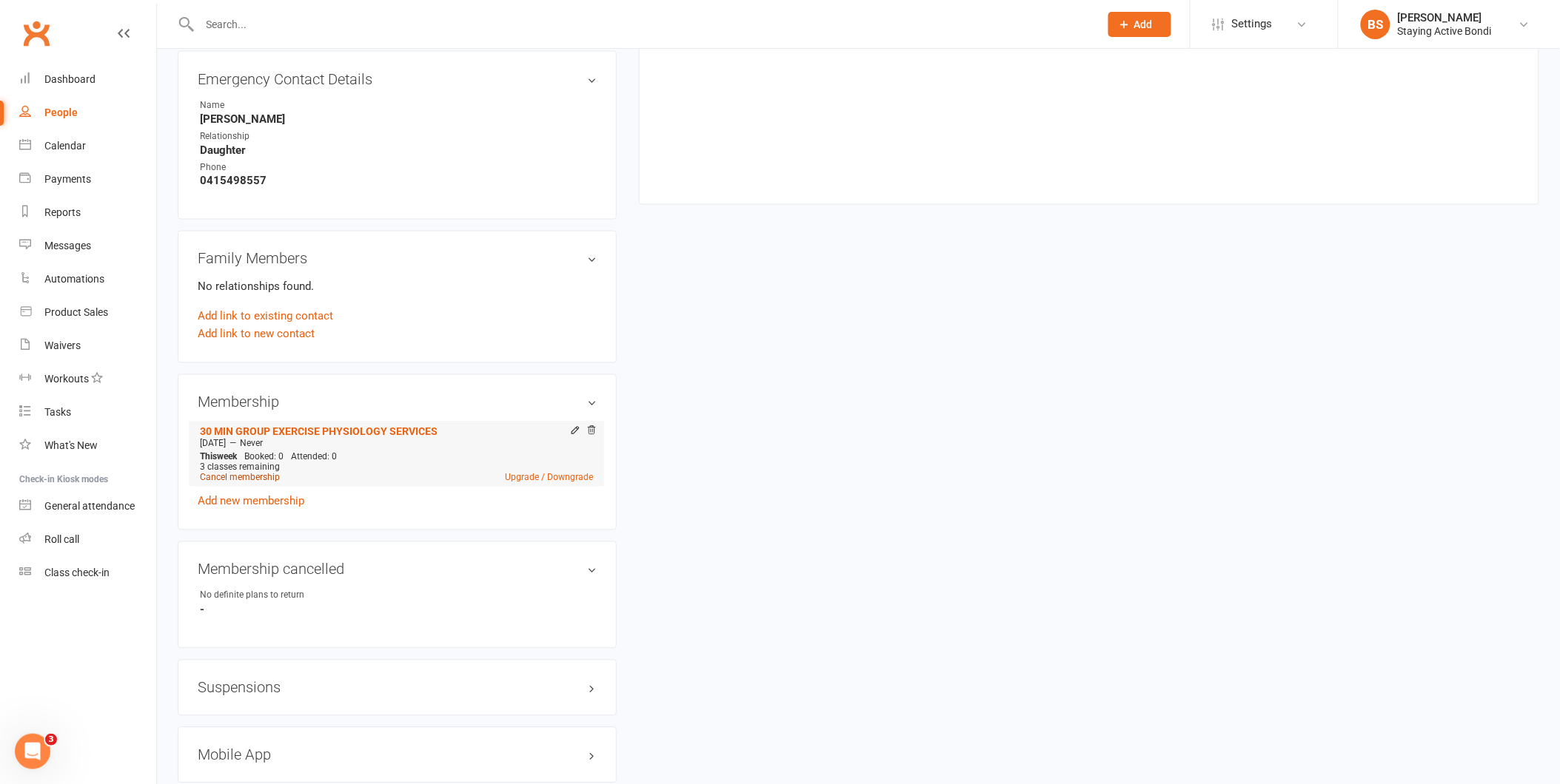
click at [263, 478] on link "Cancel membership" at bounding box center [239, 478] width 80 height 11
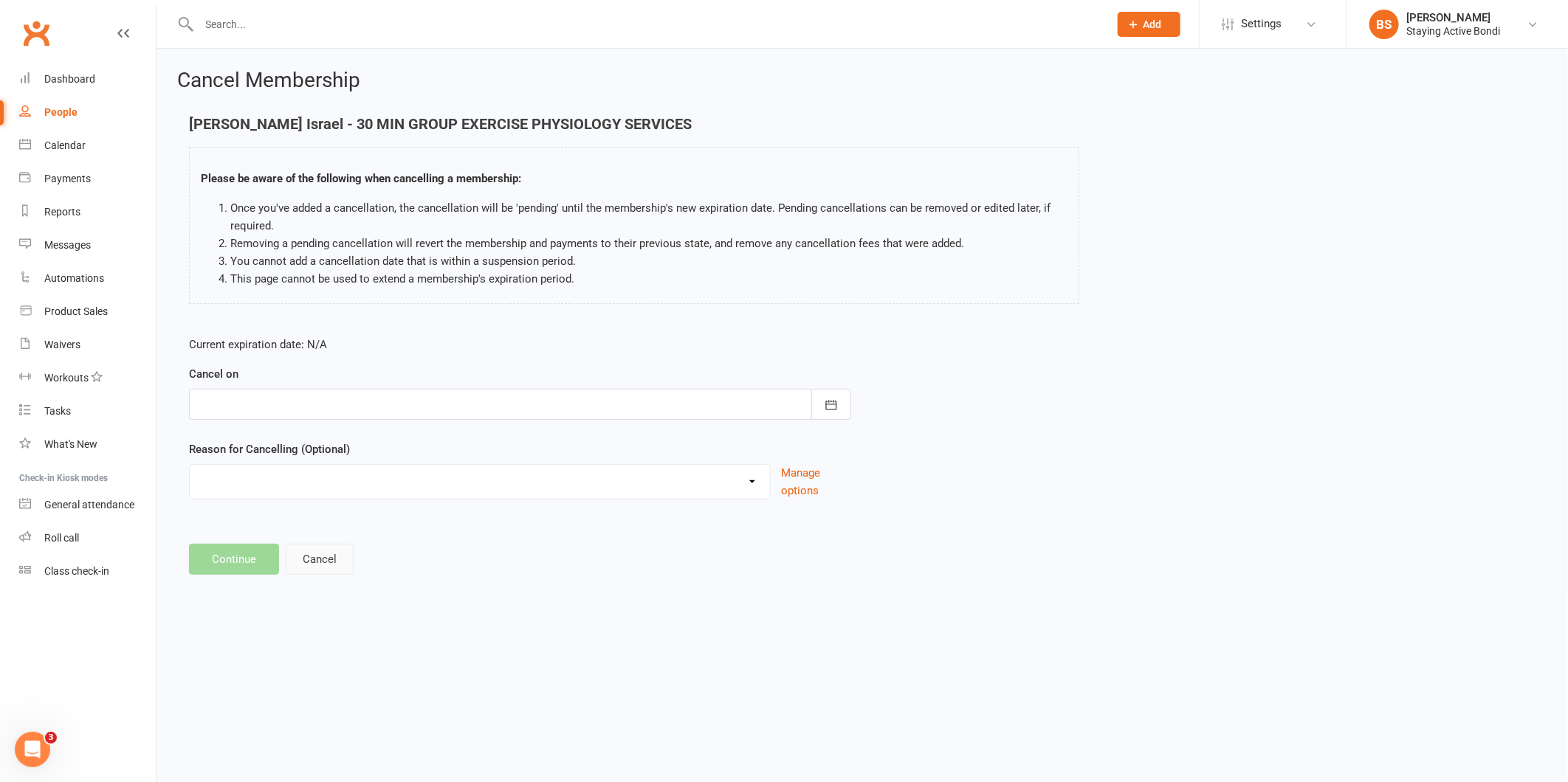
click at [316, 559] on button "Cancel" at bounding box center [320, 560] width 68 height 31
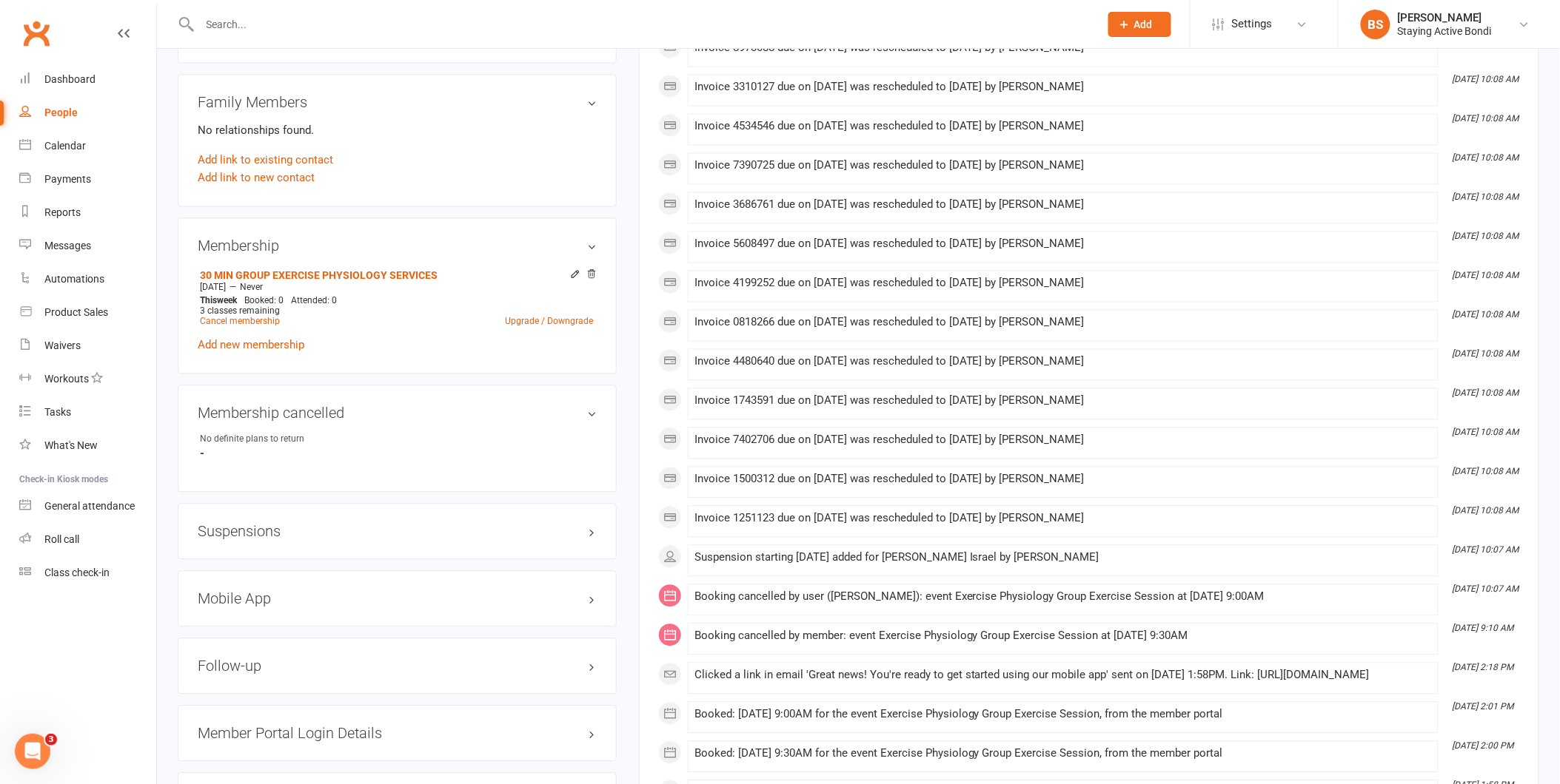
scroll to position [1069, 0]
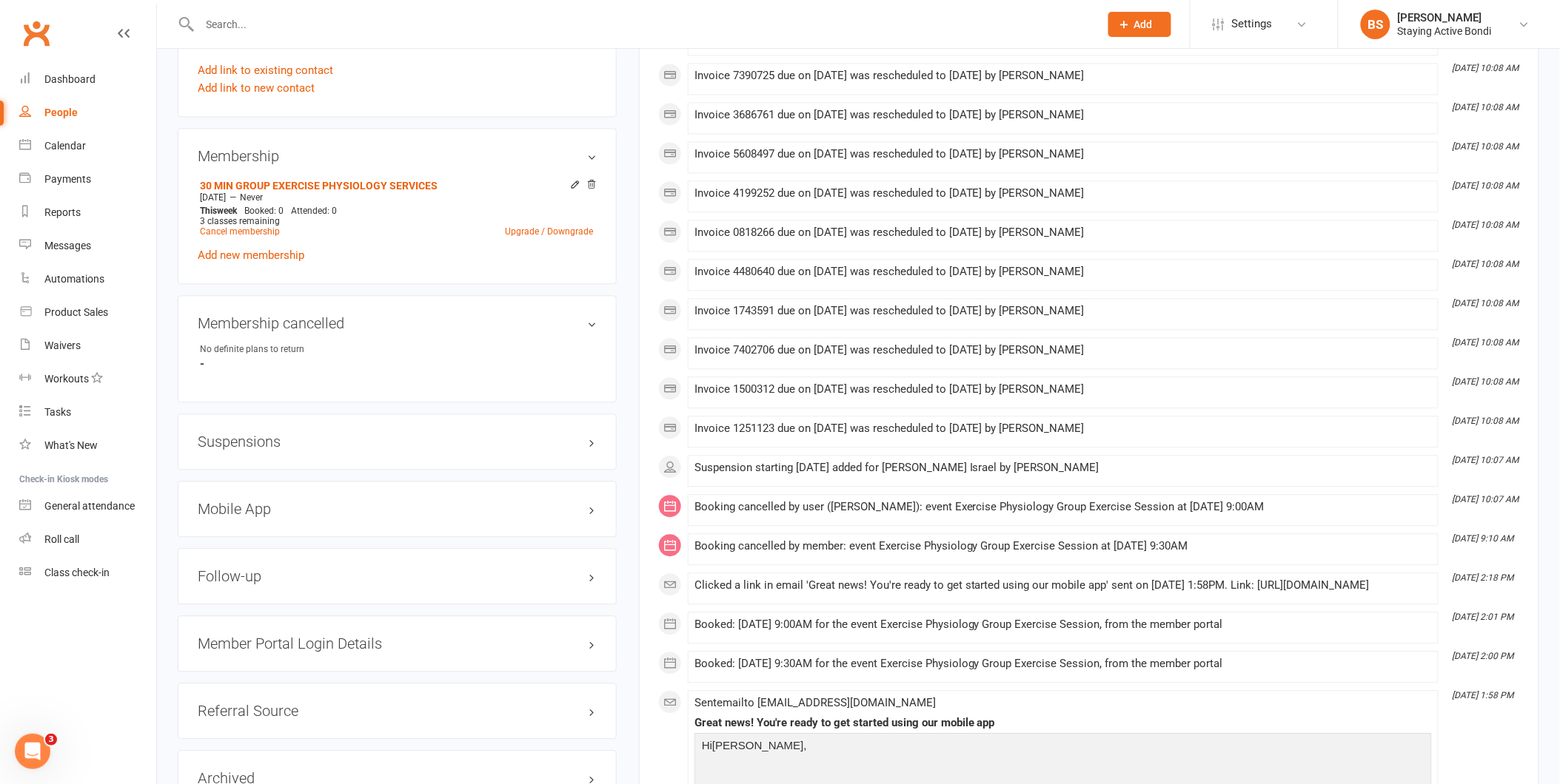
click at [328, 435] on h3 "Suspensions" at bounding box center [398, 442] width 399 height 16
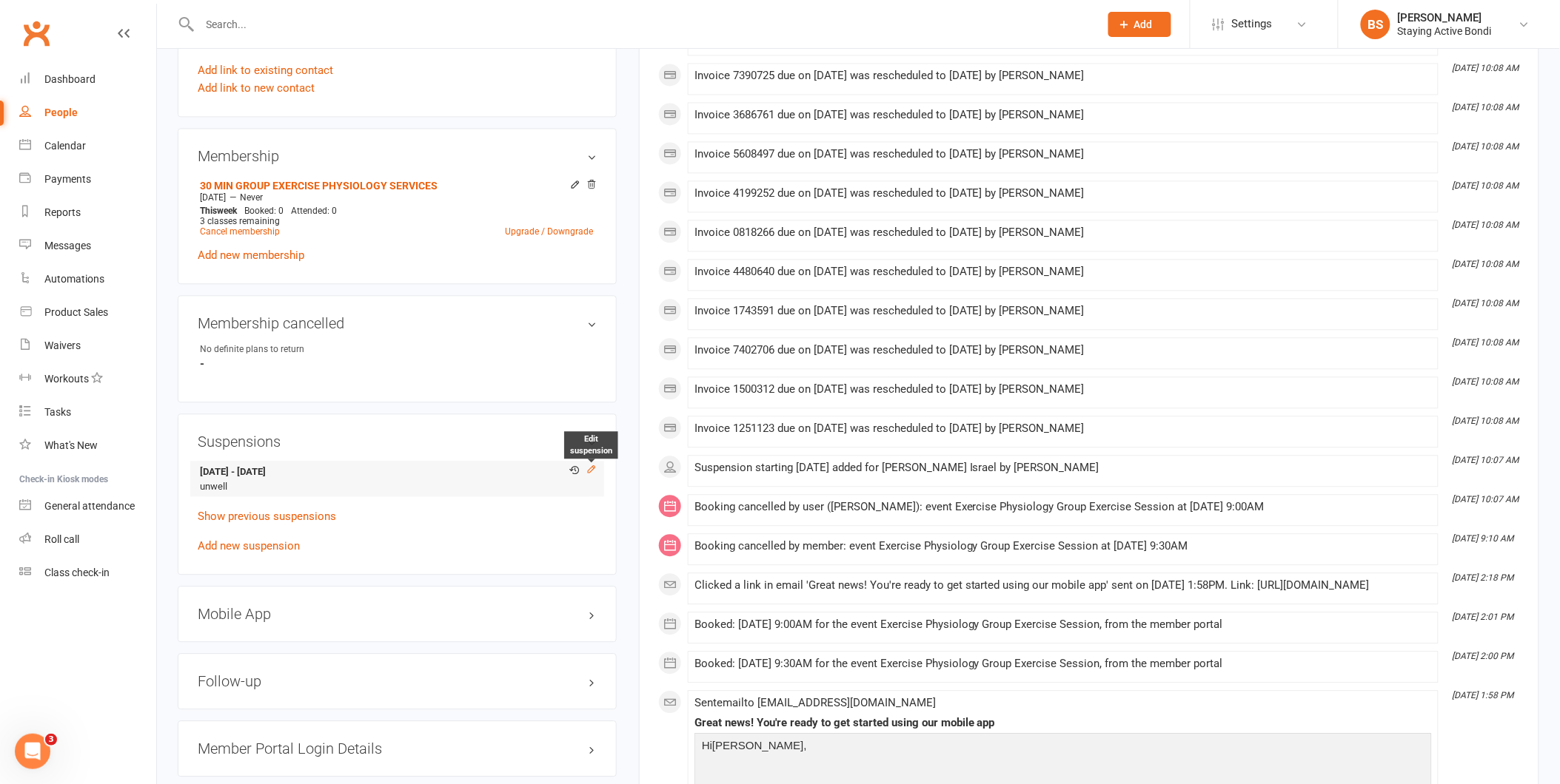
click at [591, 468] on icon at bounding box center [591, 469] width 11 height 11
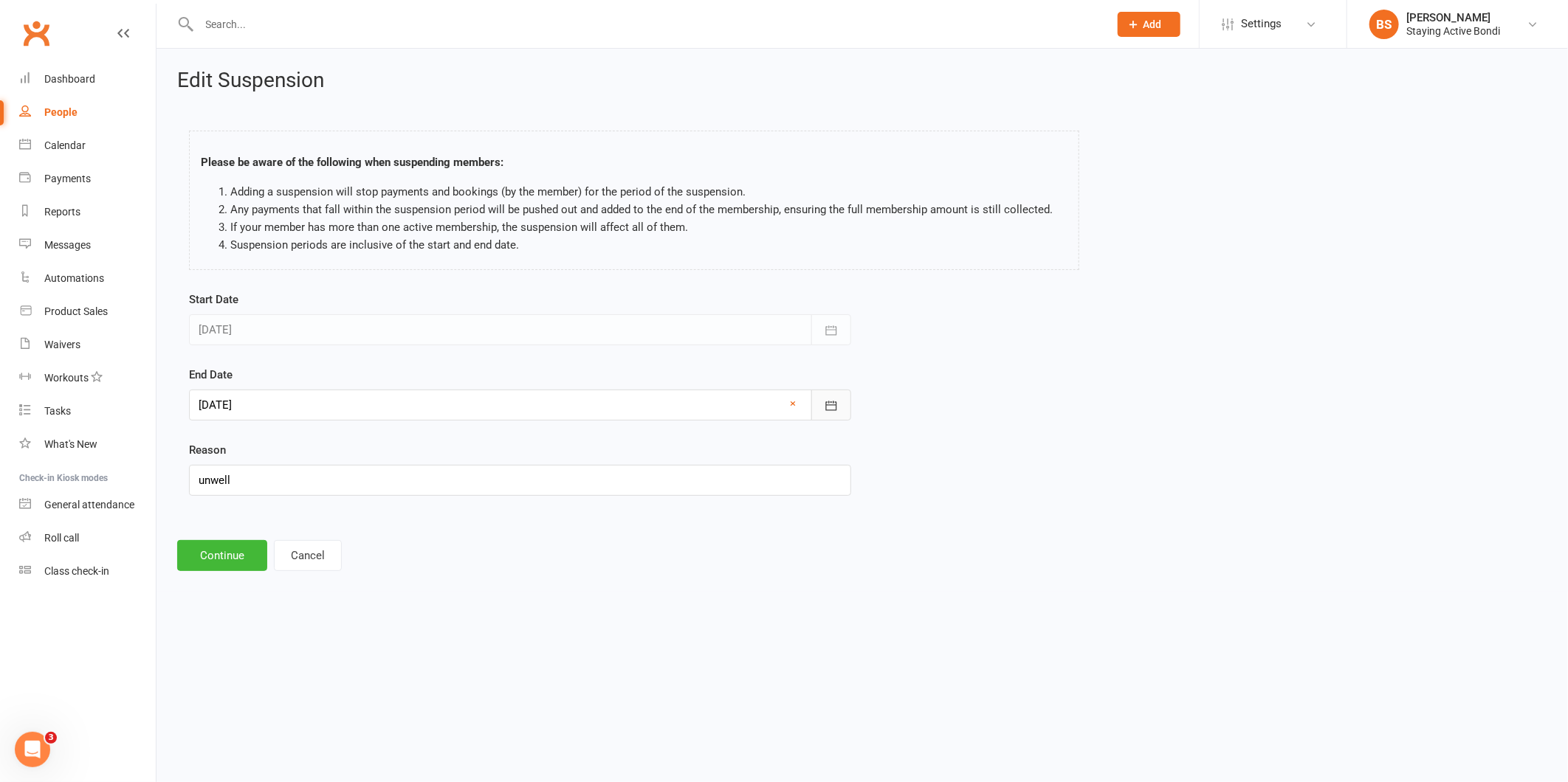
click at [828, 408] on icon "button" at bounding box center [832, 406] width 15 height 15
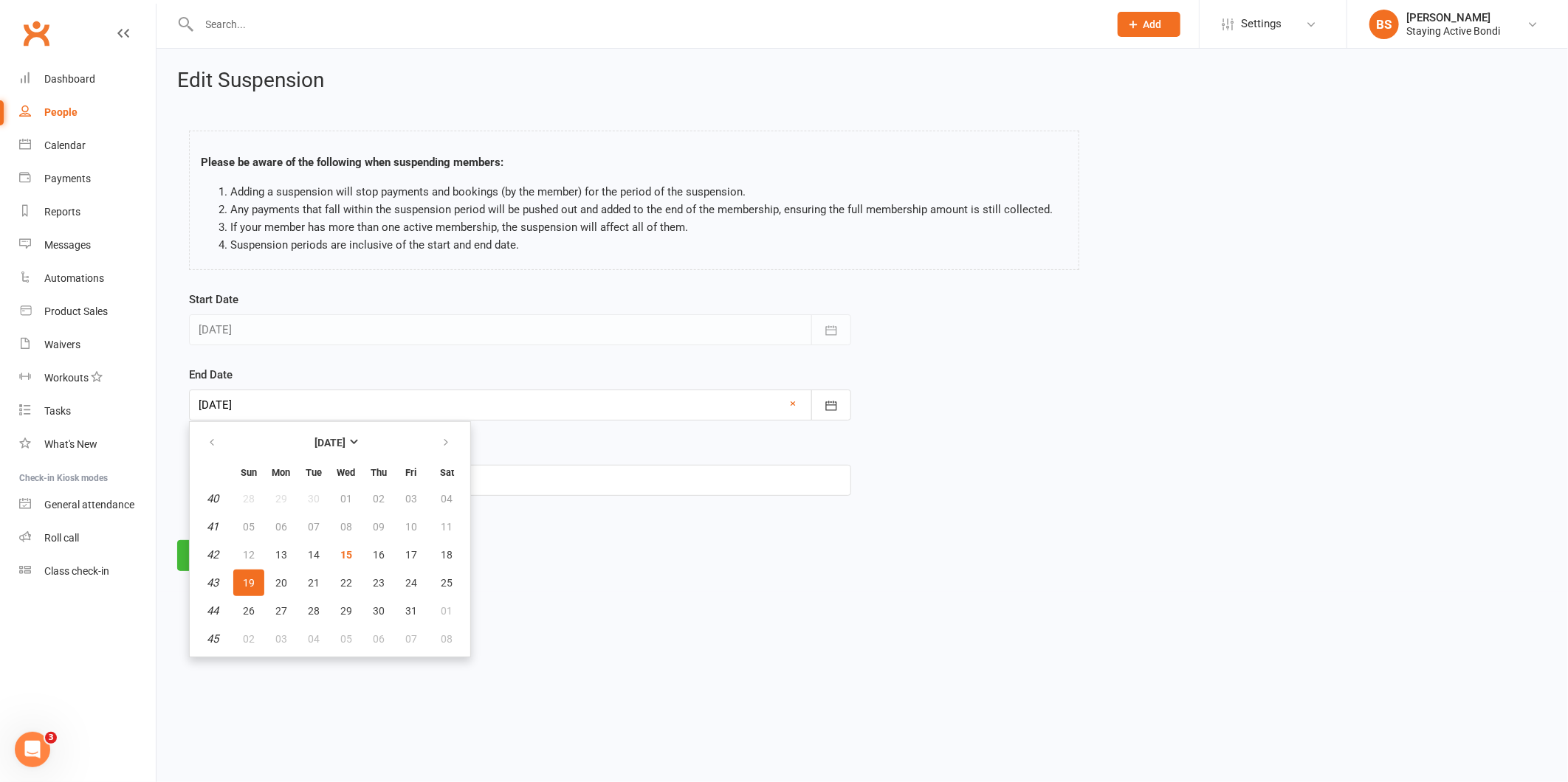
click at [243, 579] on span "19" at bounding box center [248, 583] width 12 height 12
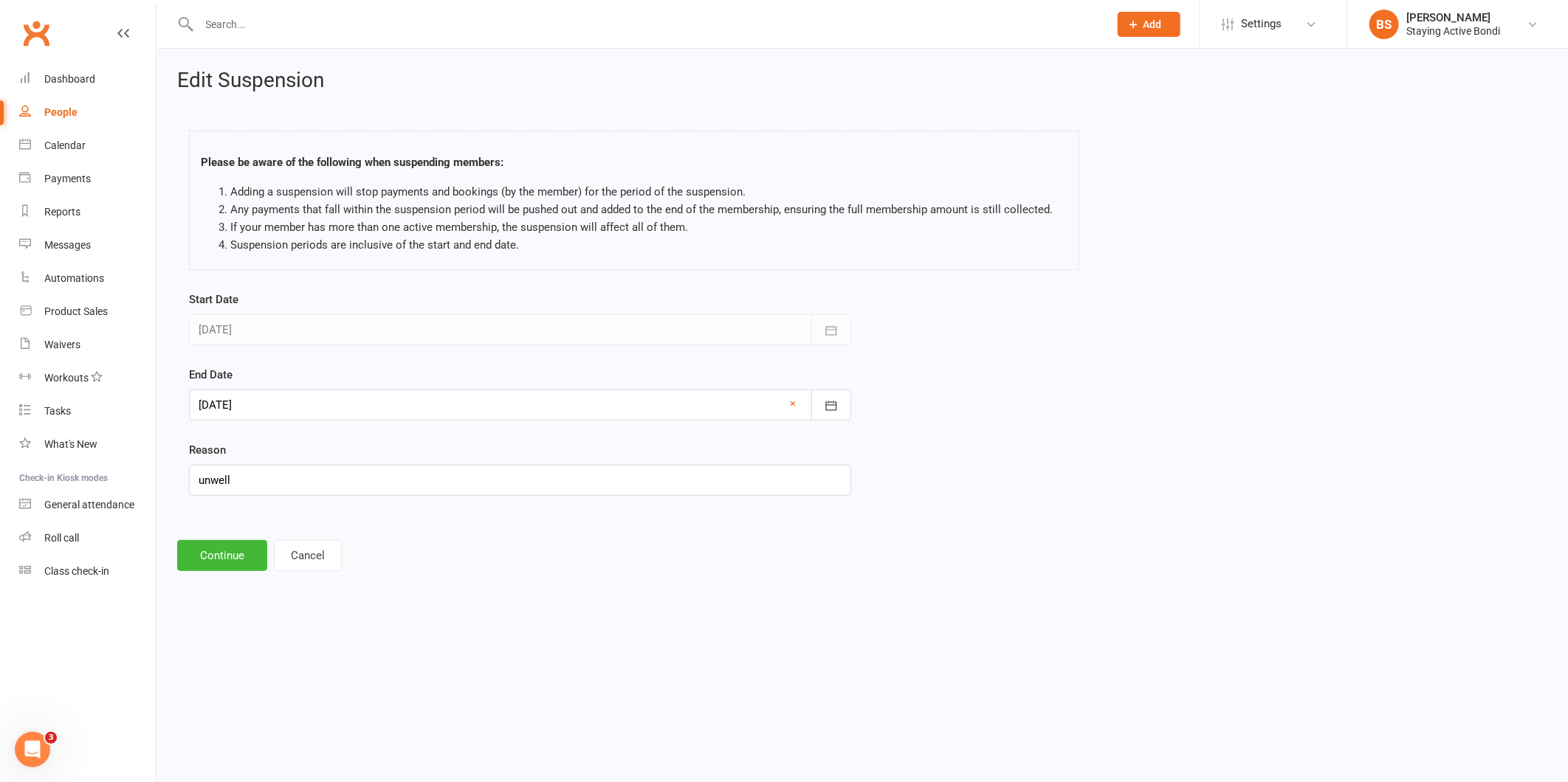
click at [342, 400] on div at bounding box center [520, 405] width 663 height 31
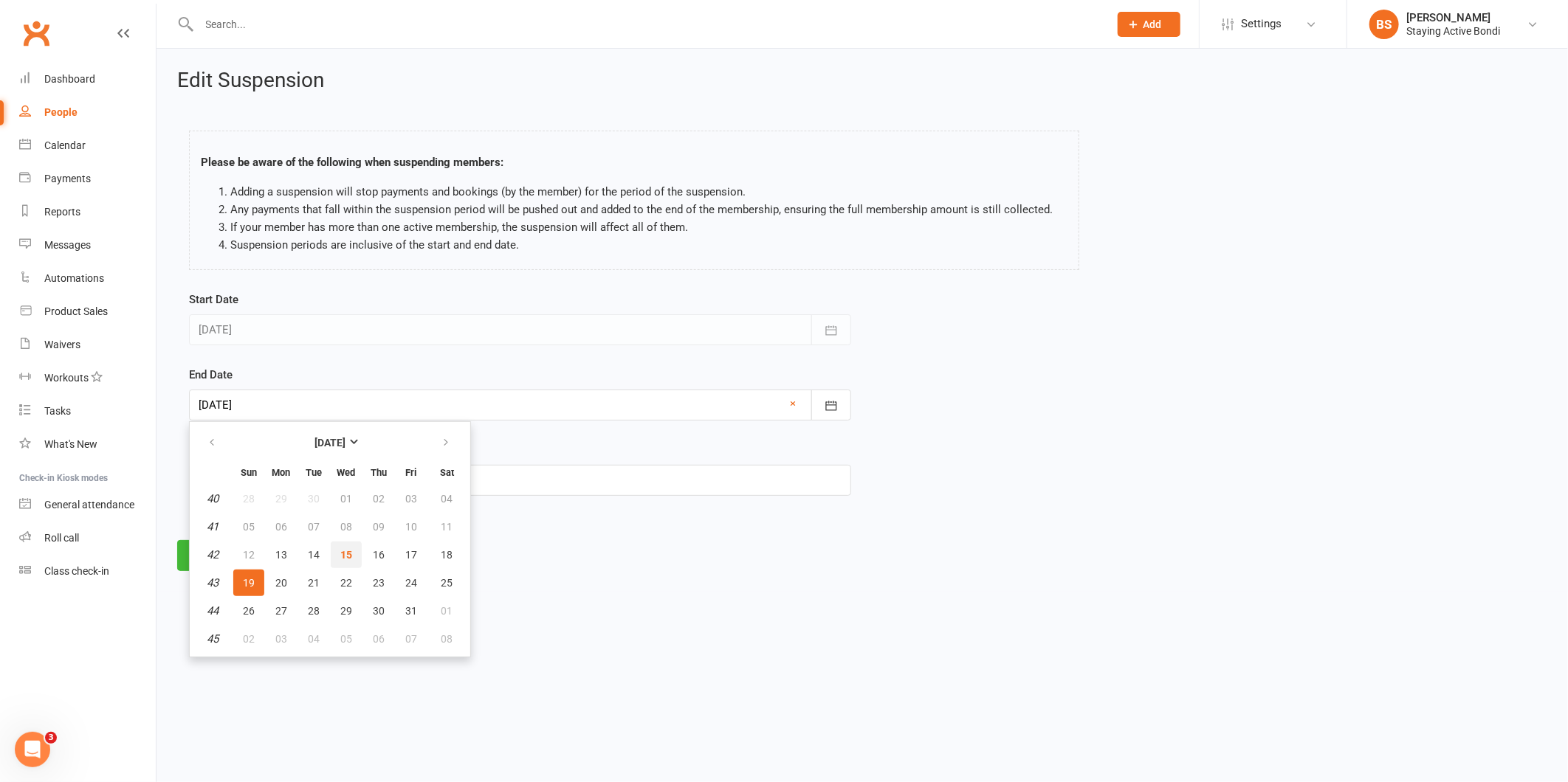
click at [345, 552] on span "15" at bounding box center [346, 555] width 12 height 12
type input "[DATE]"
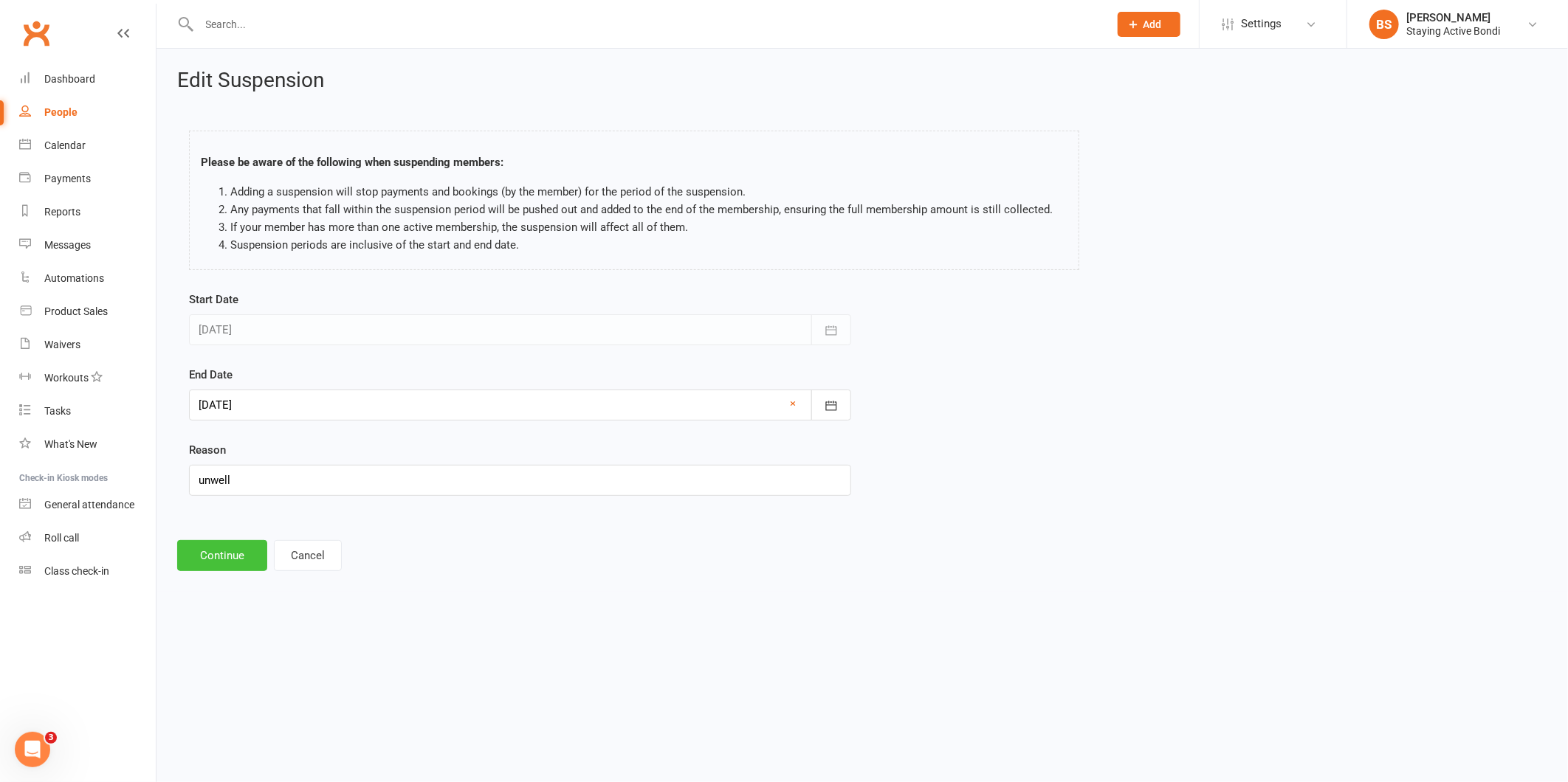
click at [239, 553] on button "Continue" at bounding box center [222, 556] width 90 height 31
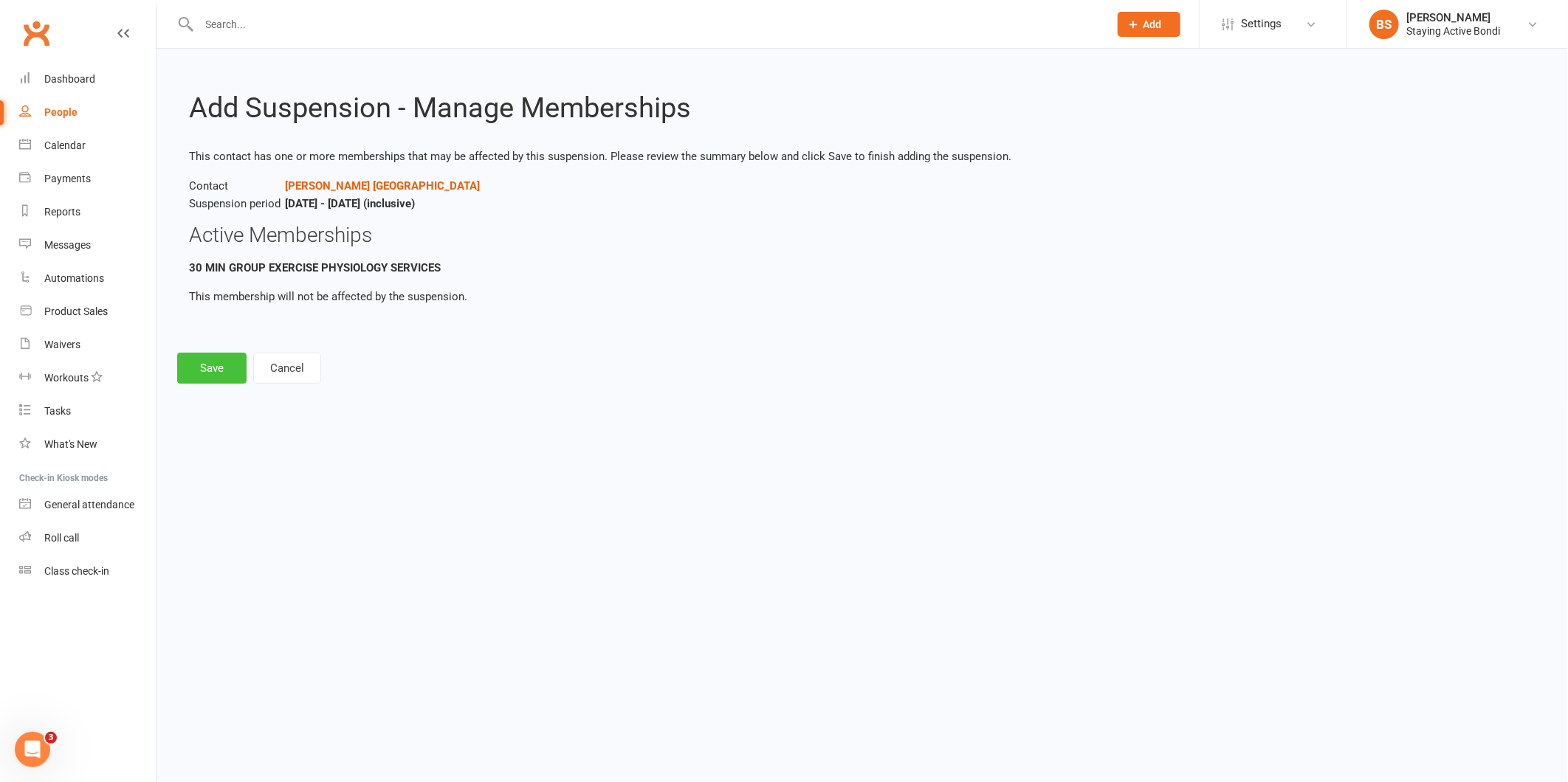
click at [216, 374] on button "Save" at bounding box center [212, 368] width 70 height 31
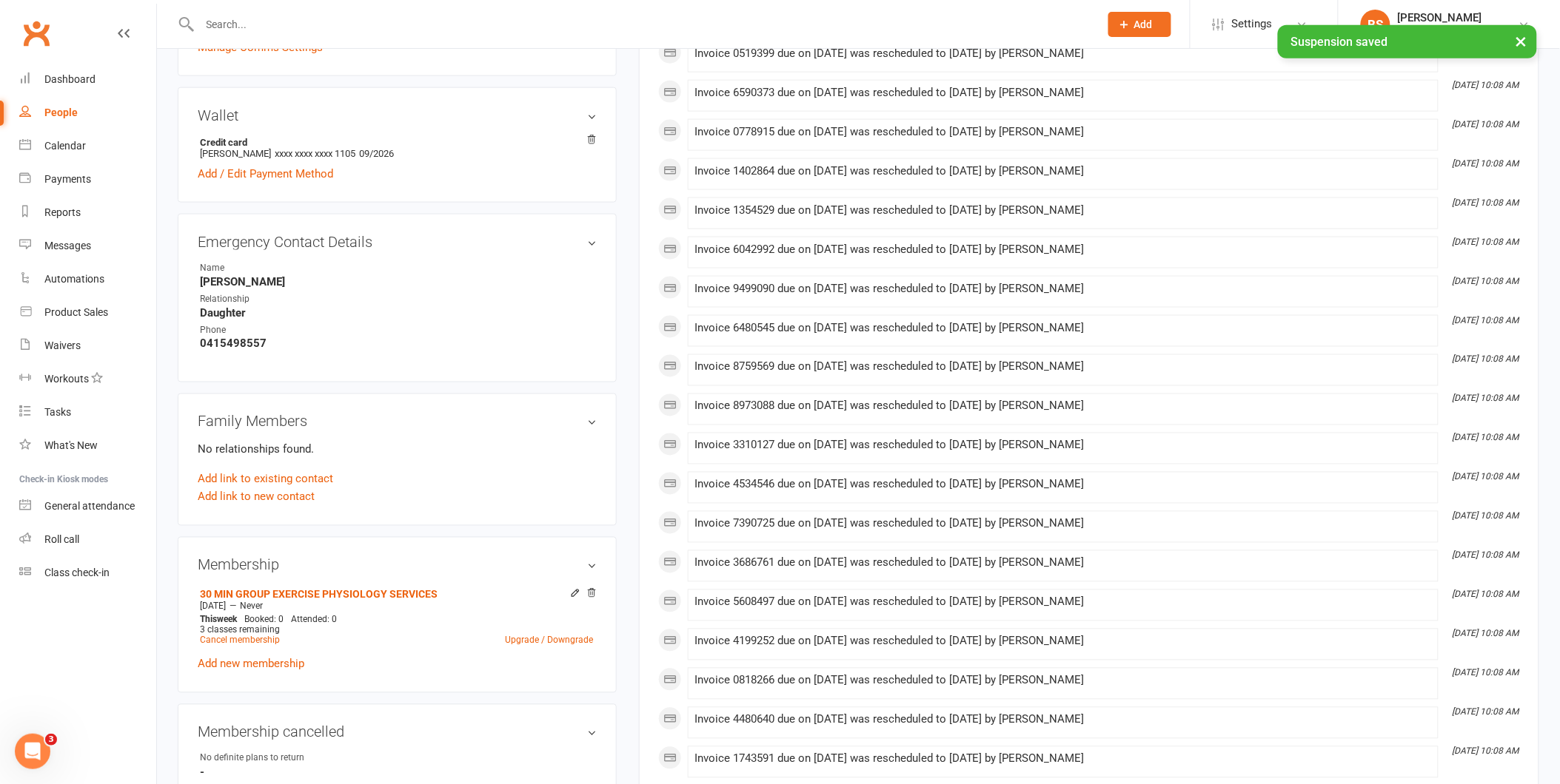
scroll to position [740, 0]
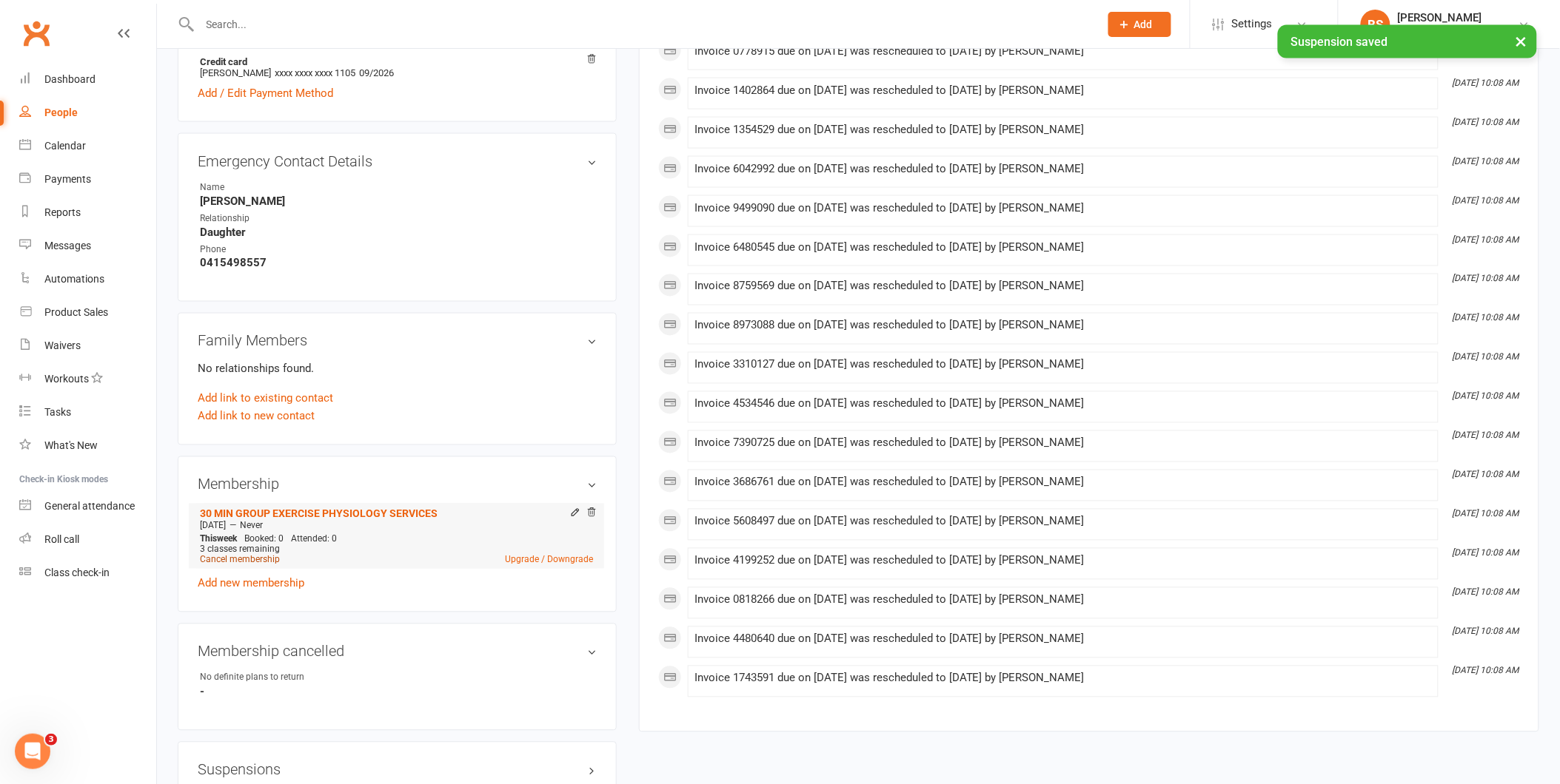
click at [270, 559] on link "Cancel membership" at bounding box center [239, 559] width 80 height 11
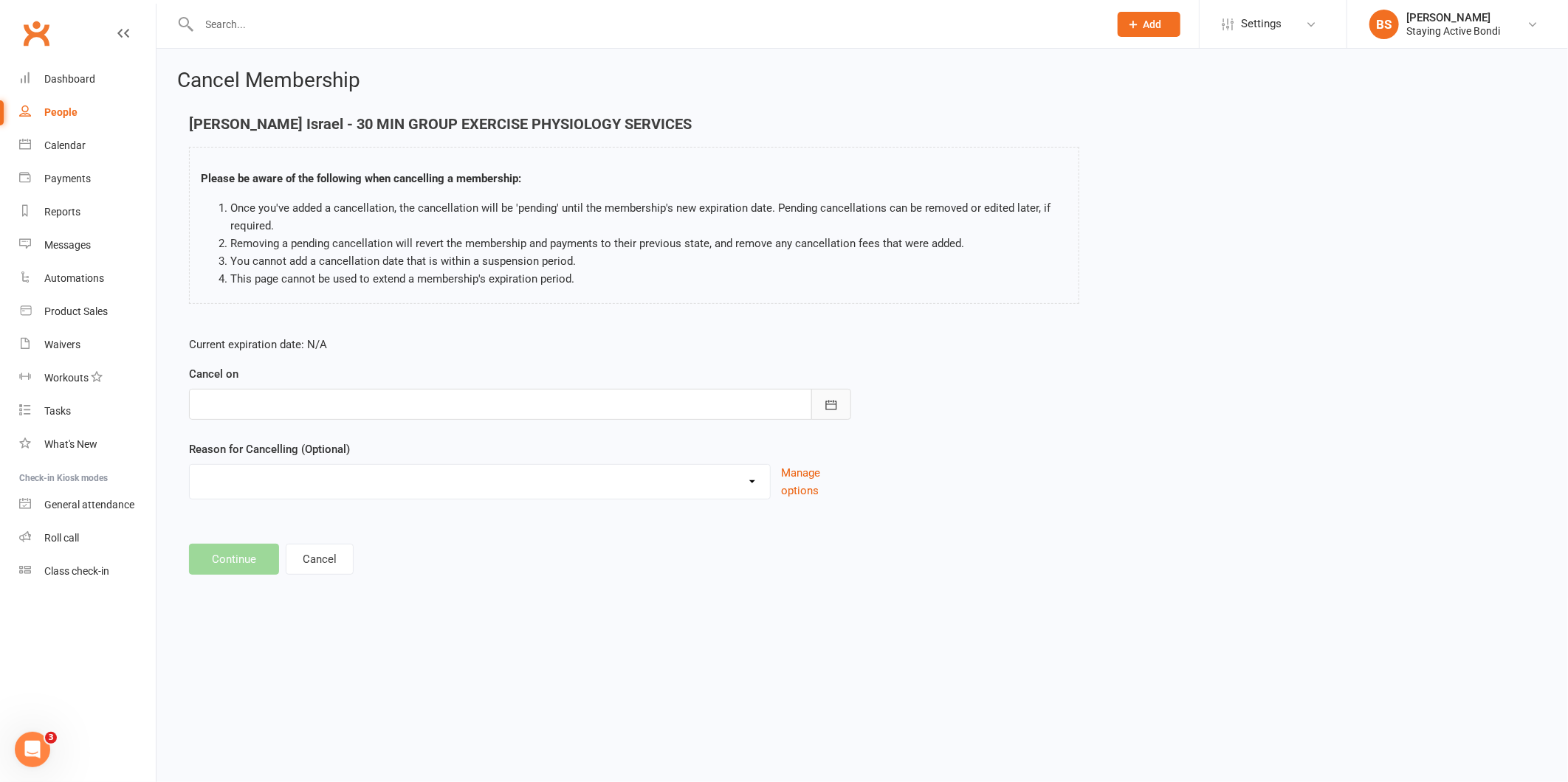
click at [828, 409] on icon "button" at bounding box center [832, 405] width 11 height 10
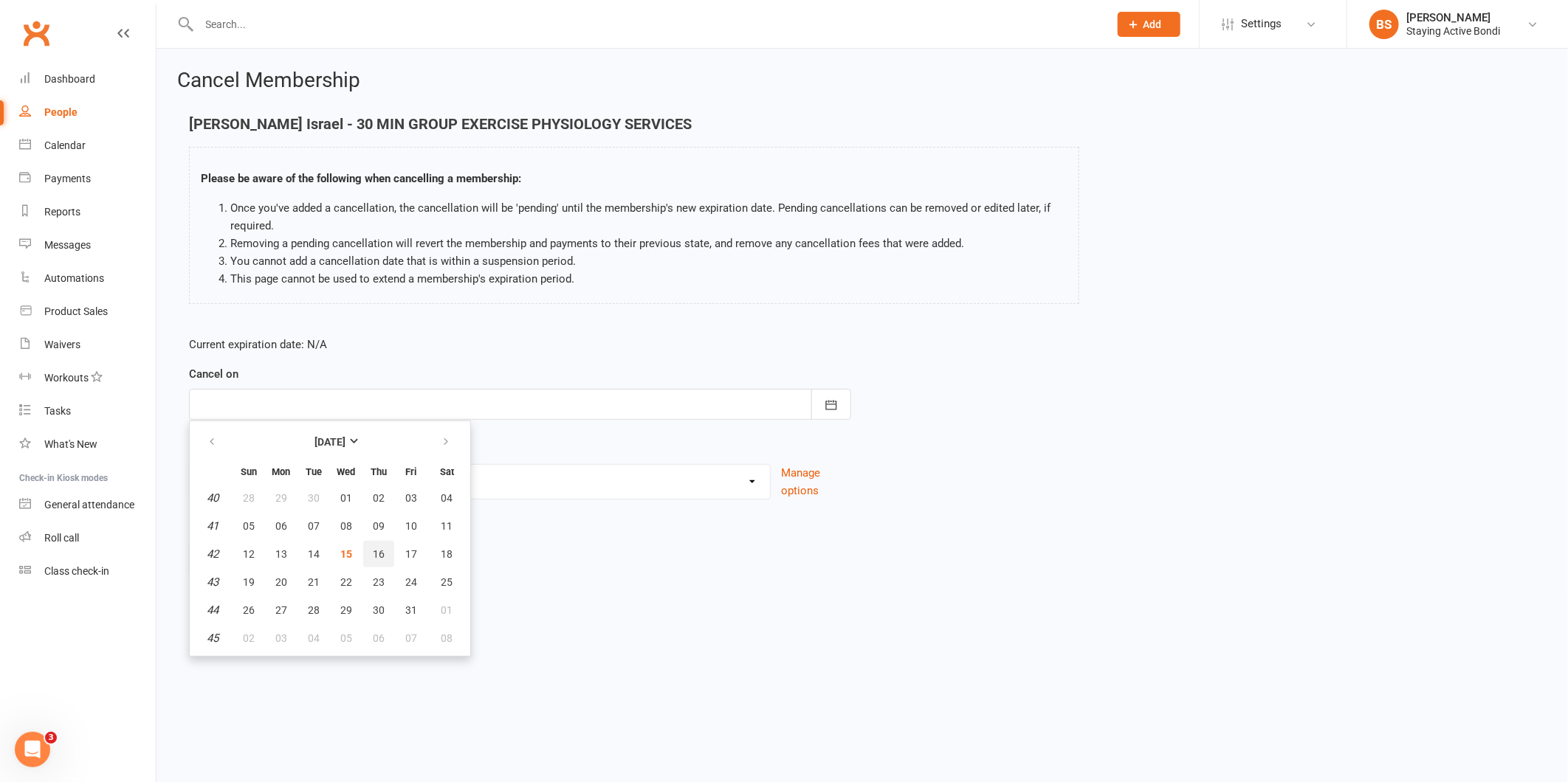
click at [373, 550] on span "16" at bounding box center [379, 554] width 12 height 12
type input "16 Oct 2025"
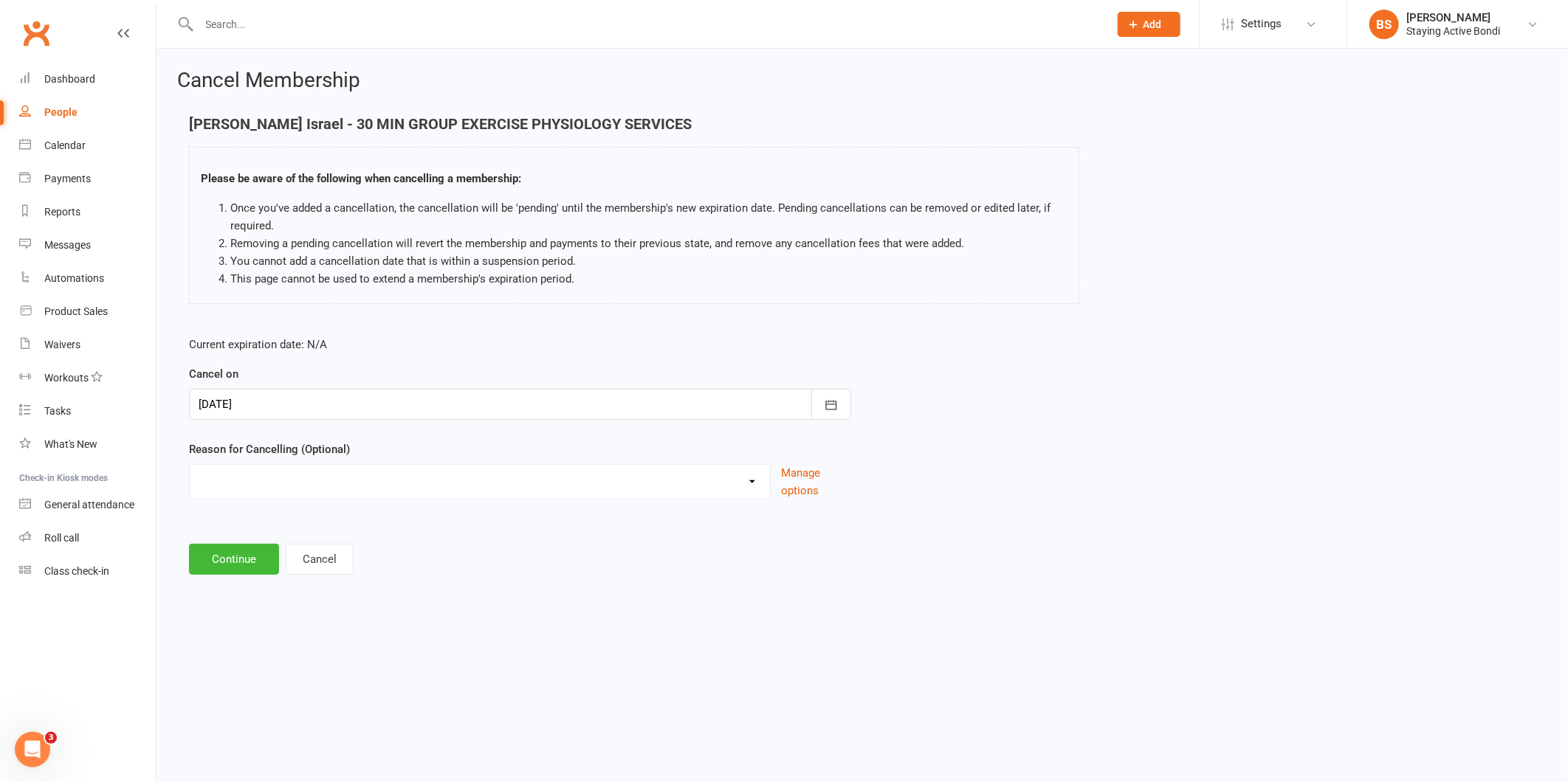
click at [328, 494] on select "Holiday Injury Other reason" at bounding box center [480, 480] width 580 height 30
select select "1"
click at [190, 465] on select "Holiday Injury Other reason" at bounding box center [480, 480] width 580 height 30
click at [222, 553] on button "Continue" at bounding box center [234, 560] width 90 height 31
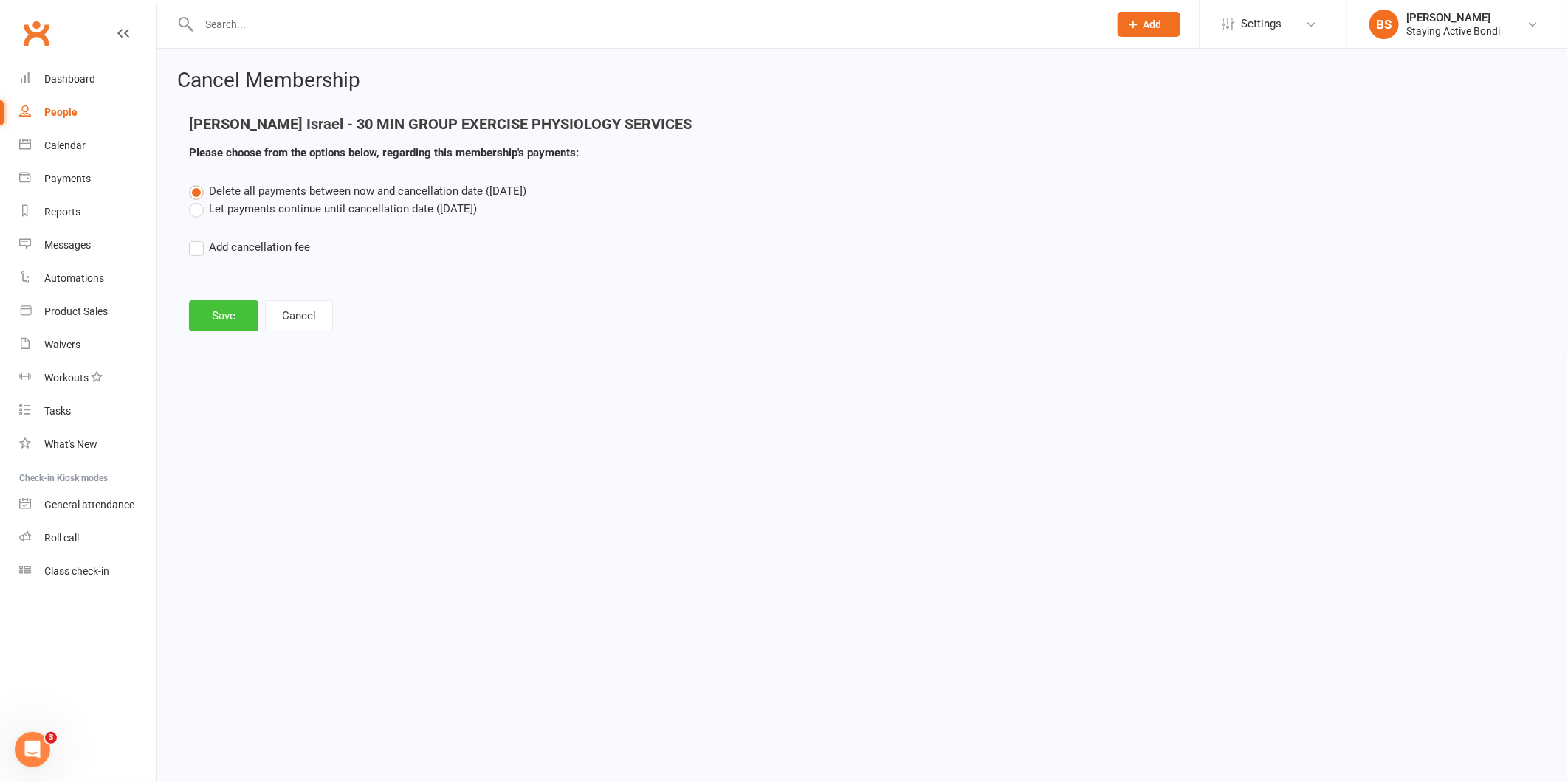
click at [237, 316] on button "Save" at bounding box center [224, 315] width 70 height 31
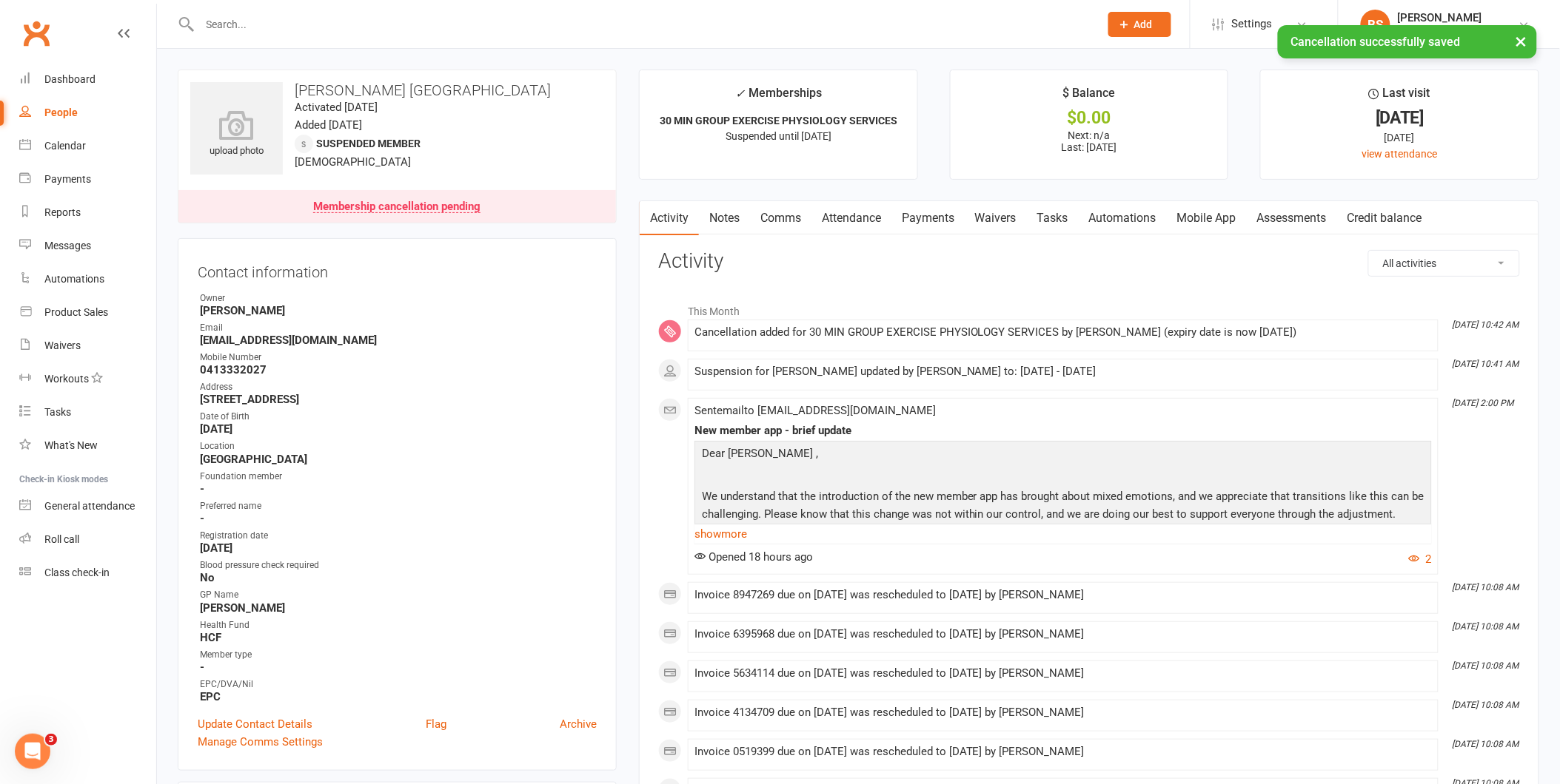
click at [927, 211] on link "Payments" at bounding box center [928, 218] width 73 height 34
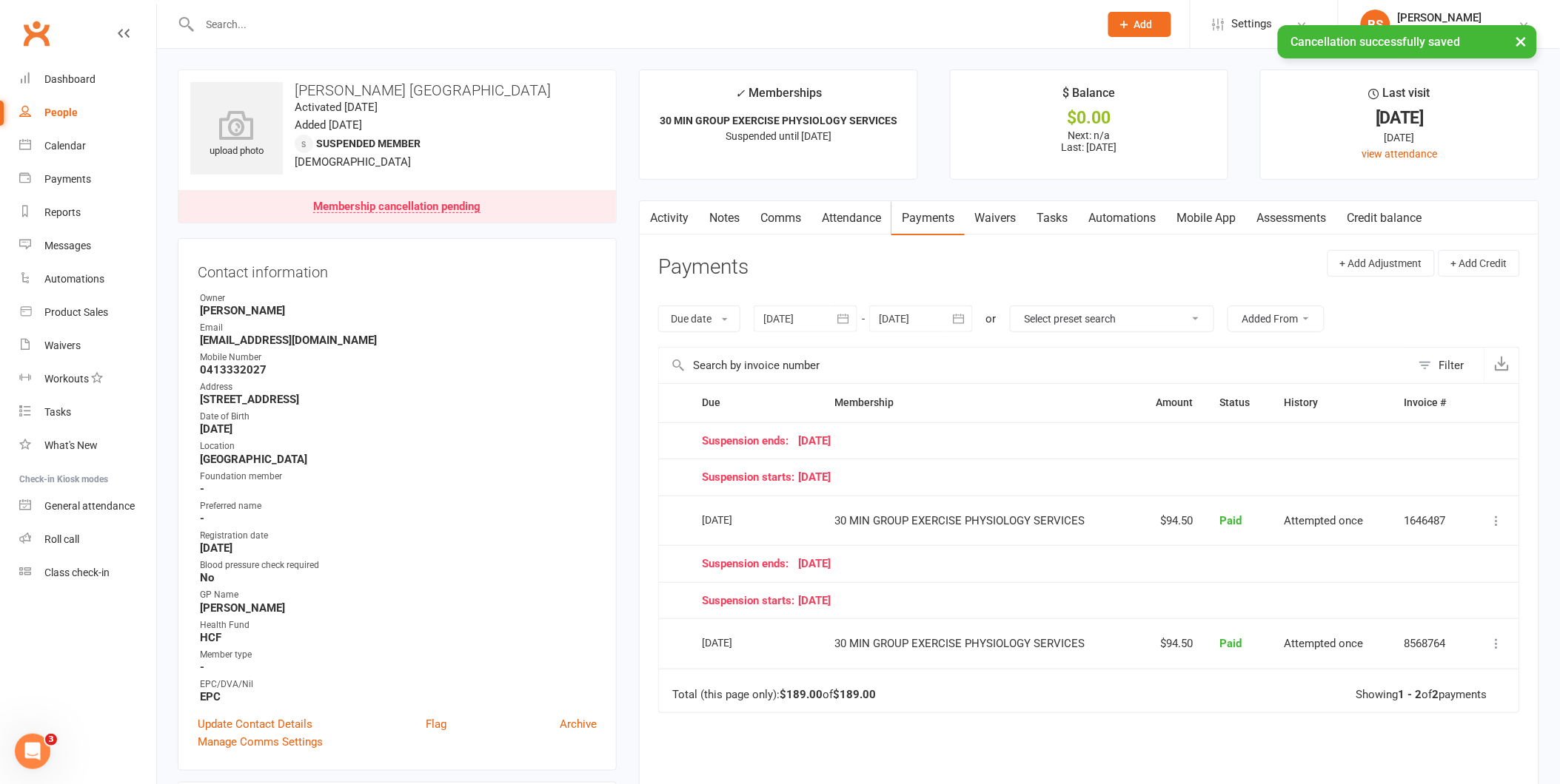
click at [729, 215] on link "Notes" at bounding box center [724, 218] width 51 height 34
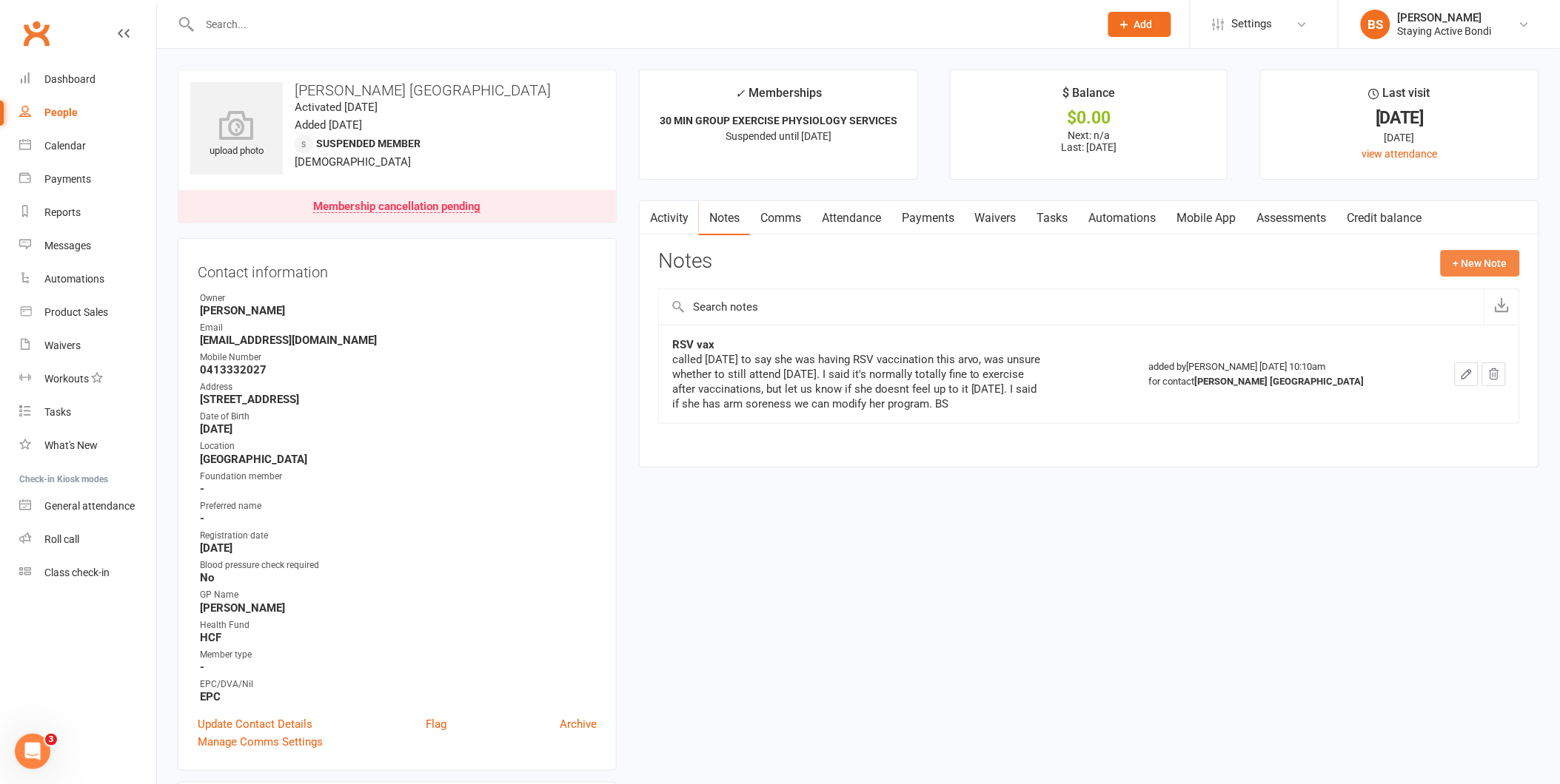
click at [1457, 265] on button "+ New Note" at bounding box center [1480, 263] width 80 height 27
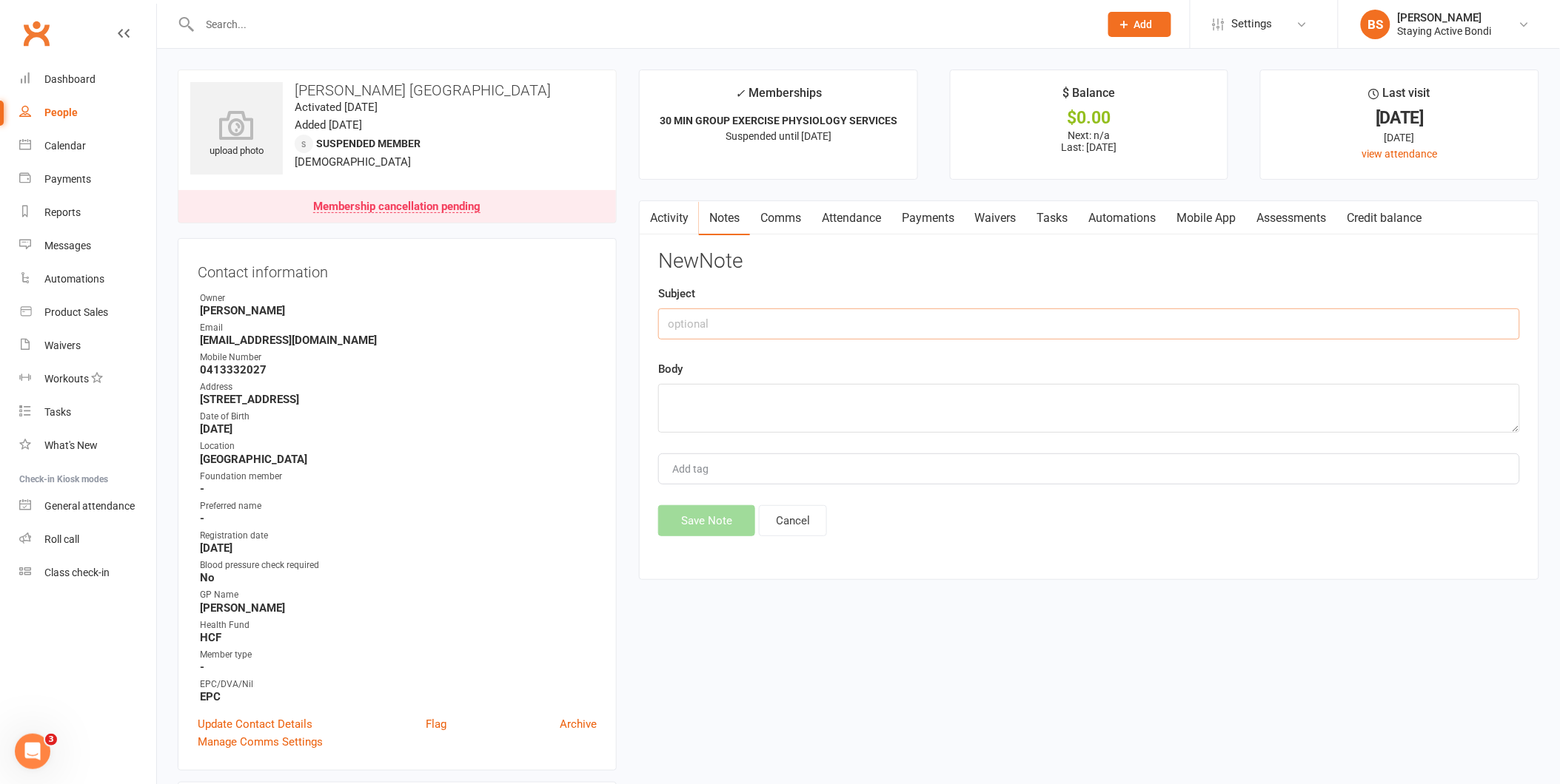
click at [992, 335] on input "text" at bounding box center [1089, 324] width 862 height 31
type input "c"
type input "Back issue"
type textarea "having some treatment on back, been asked to rest it. Cx membership until she i…"
click at [664, 321] on input "Back issue" at bounding box center [1089, 324] width 862 height 31
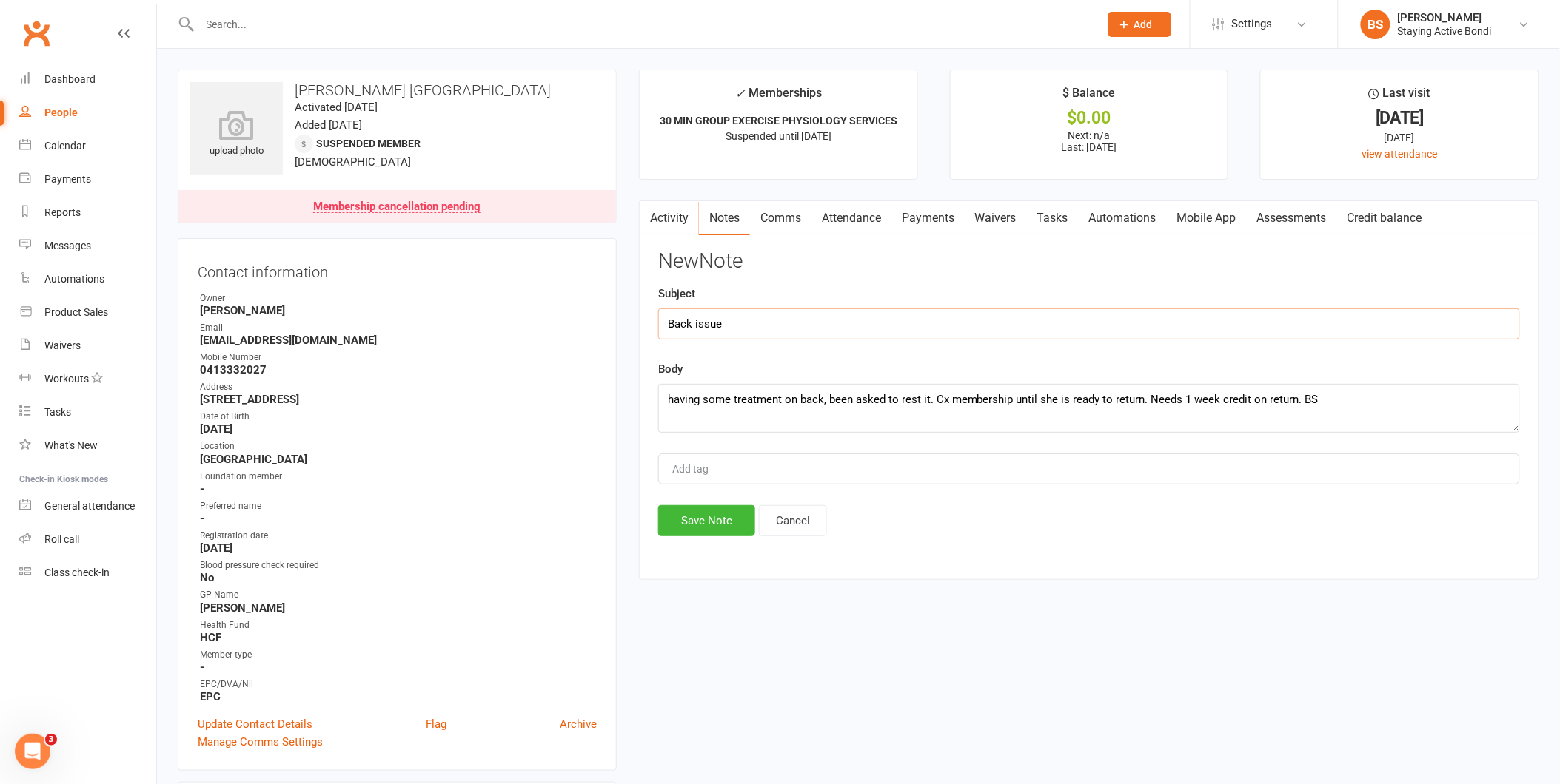
drag, startPoint x: 736, startPoint y: 318, endPoint x: 655, endPoint y: 323, distance: 81.2
click at [655, 323] on div "Activity Notes Comms Attendance Payments Waivers Tasks Automations Mobile App A…" at bounding box center [1089, 390] width 900 height 379
type input "Called to extend suspension"
click at [714, 515] on button "Save Note" at bounding box center [707, 521] width 97 height 31
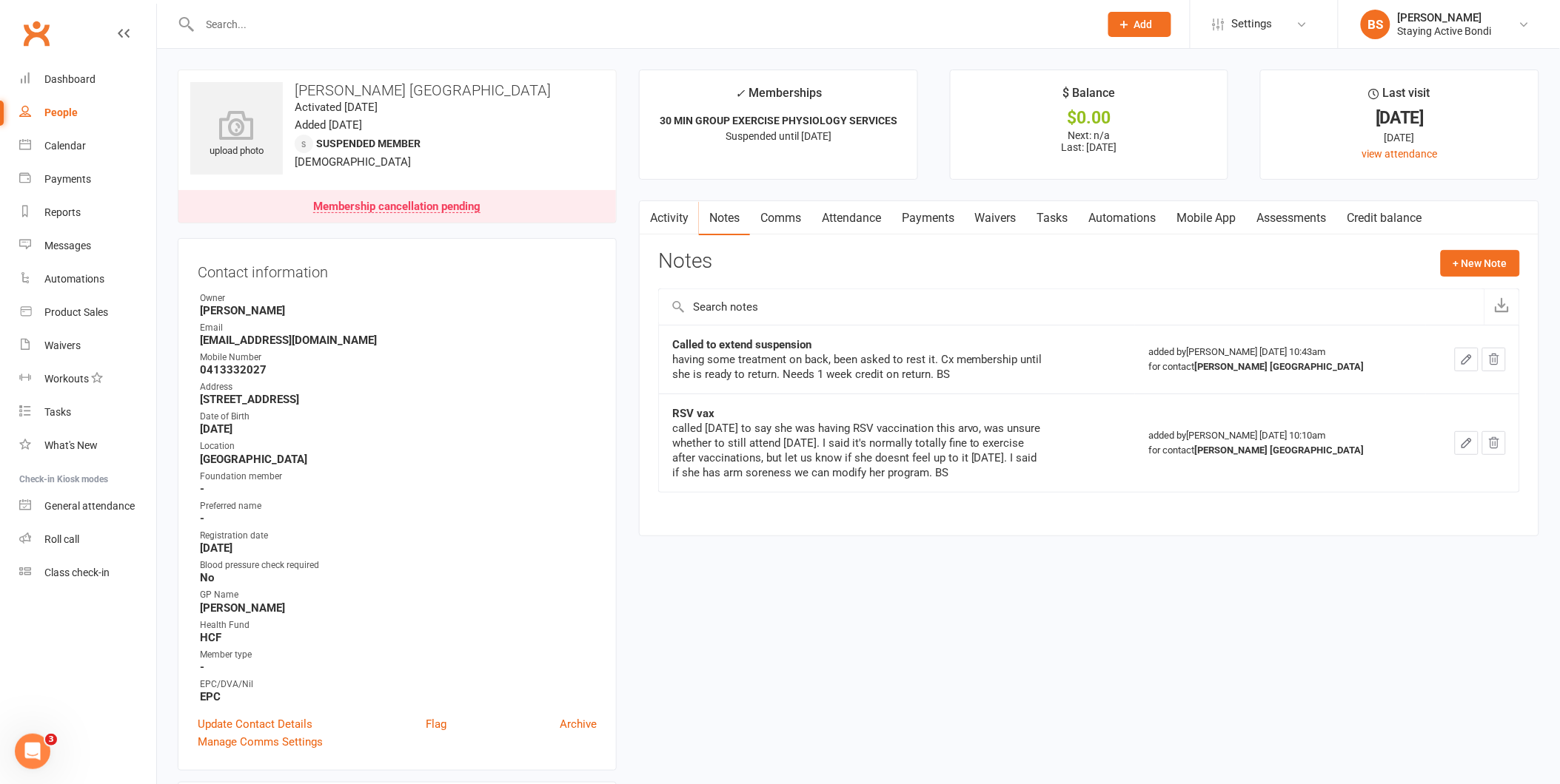
click at [375, 20] on input "text" at bounding box center [642, 24] width 894 height 21
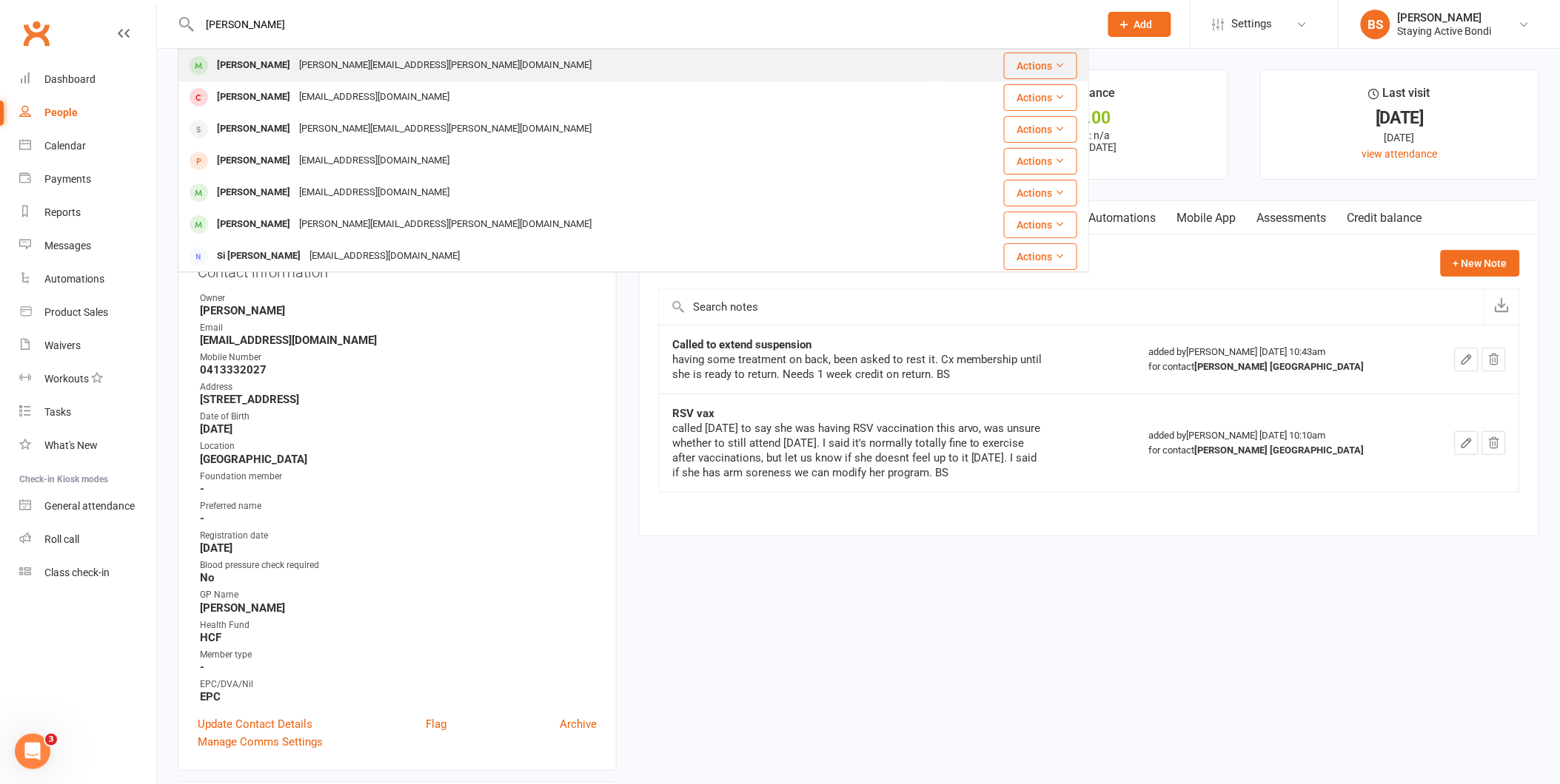
type input "agnes sil"
click at [232, 66] on div "Agnes Silberstein" at bounding box center [253, 66] width 82 height 21
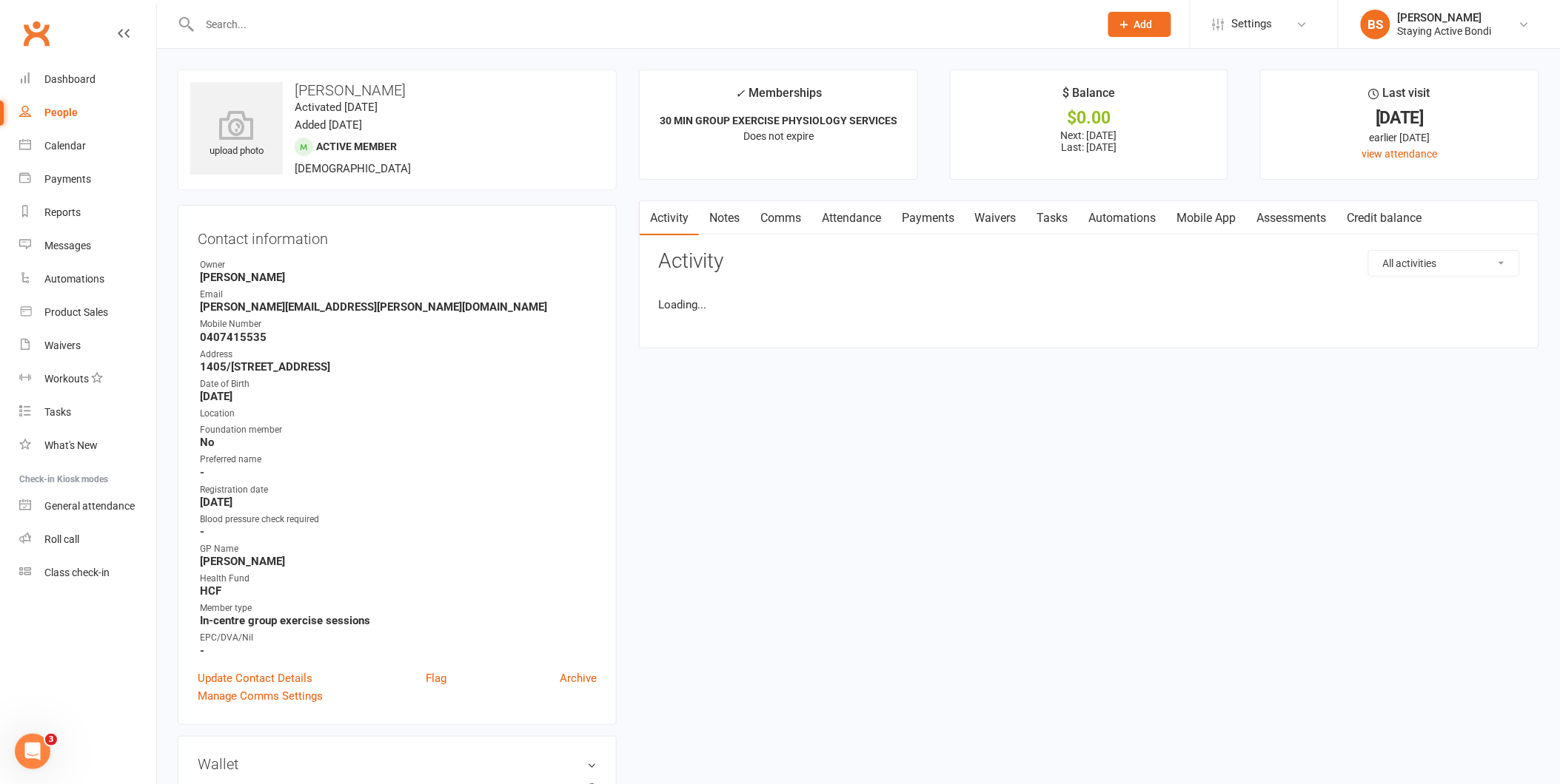
click at [861, 220] on link "Attendance" at bounding box center [851, 218] width 80 height 34
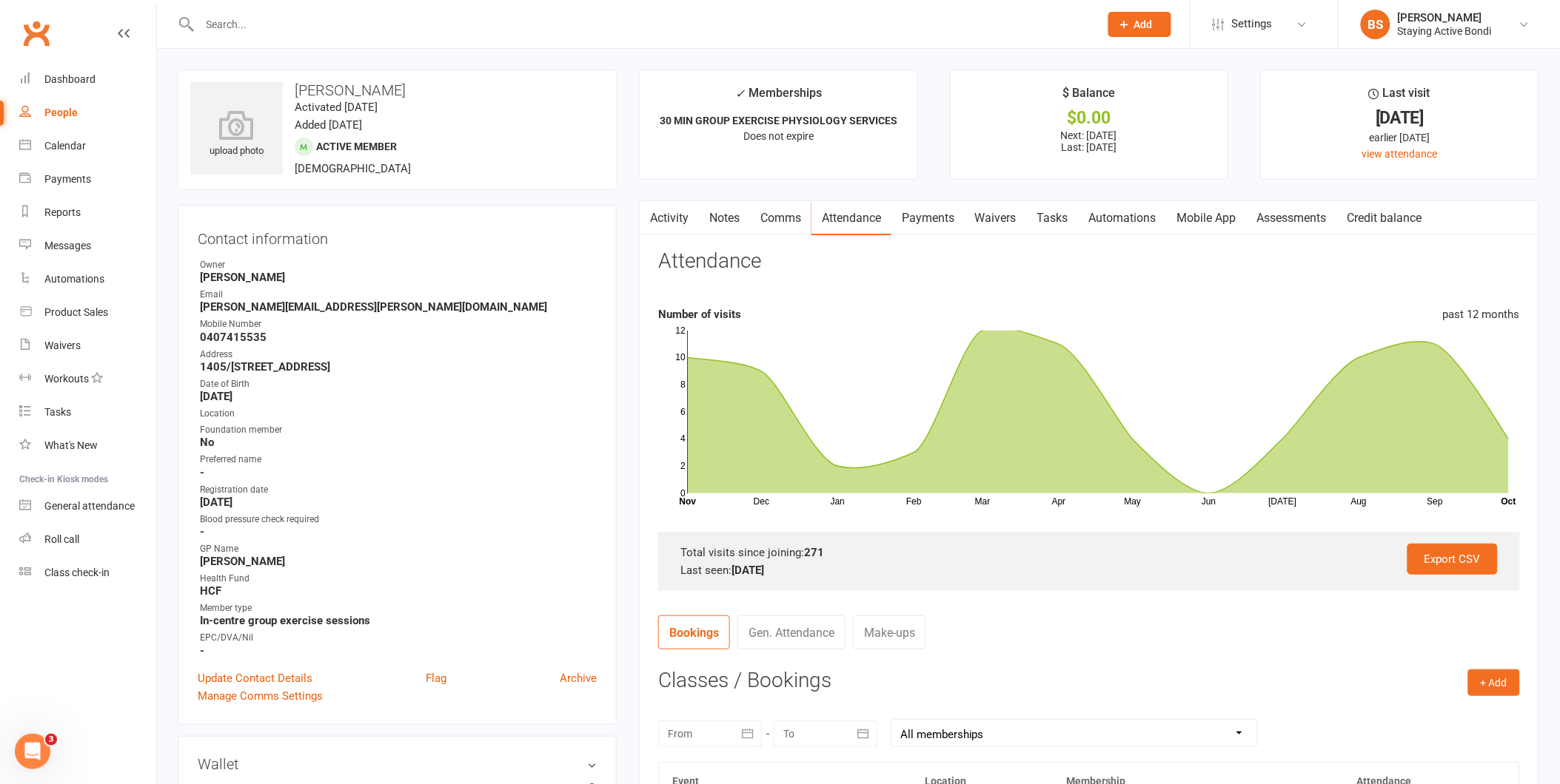
scroll to position [493, 0]
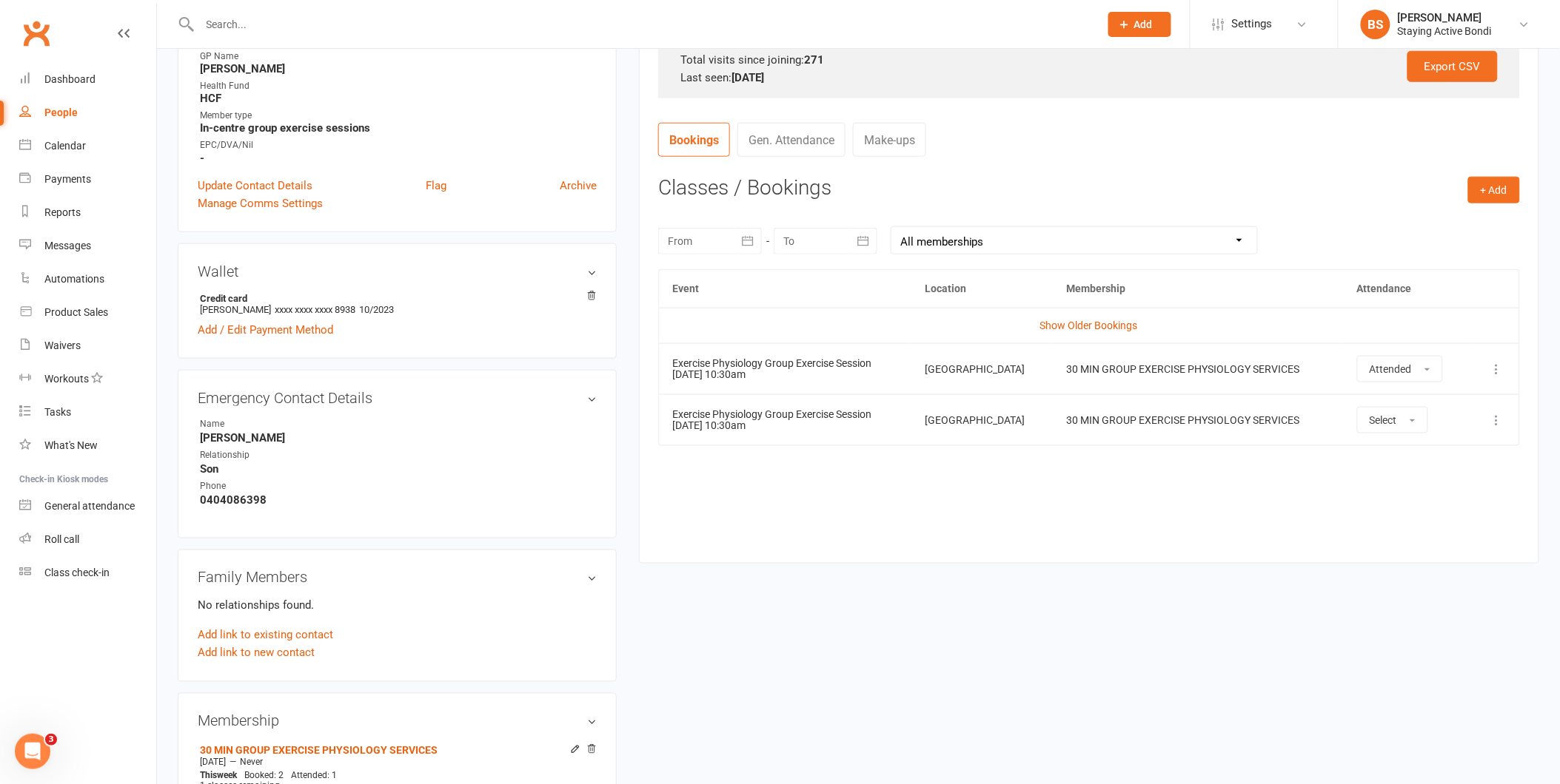
click at [1136, 512] on div "Event Location Membership Attendance Show Older Bookings Exercise Physiology Gr…" at bounding box center [1089, 405] width 862 height 272
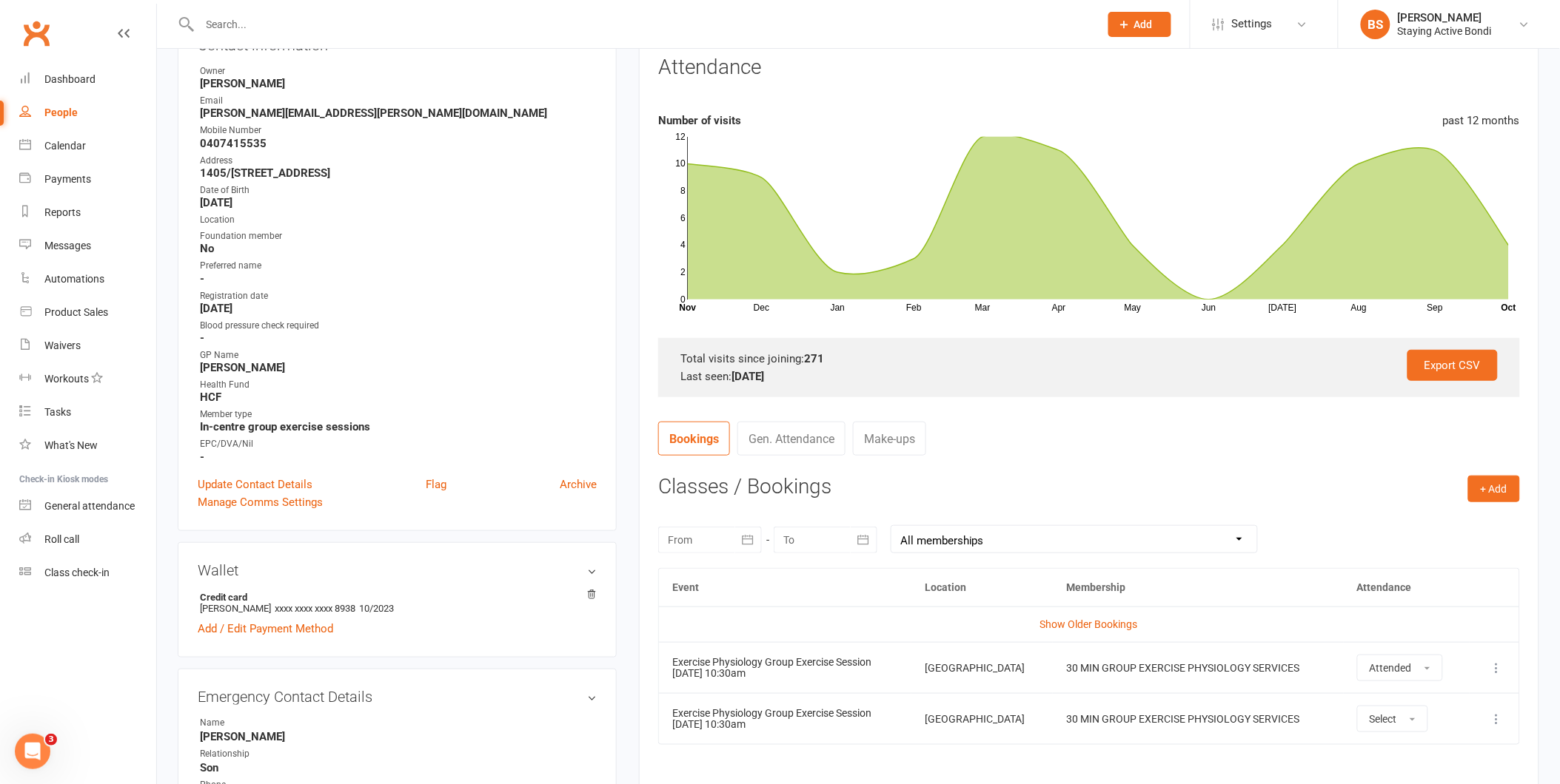
scroll to position [0, 0]
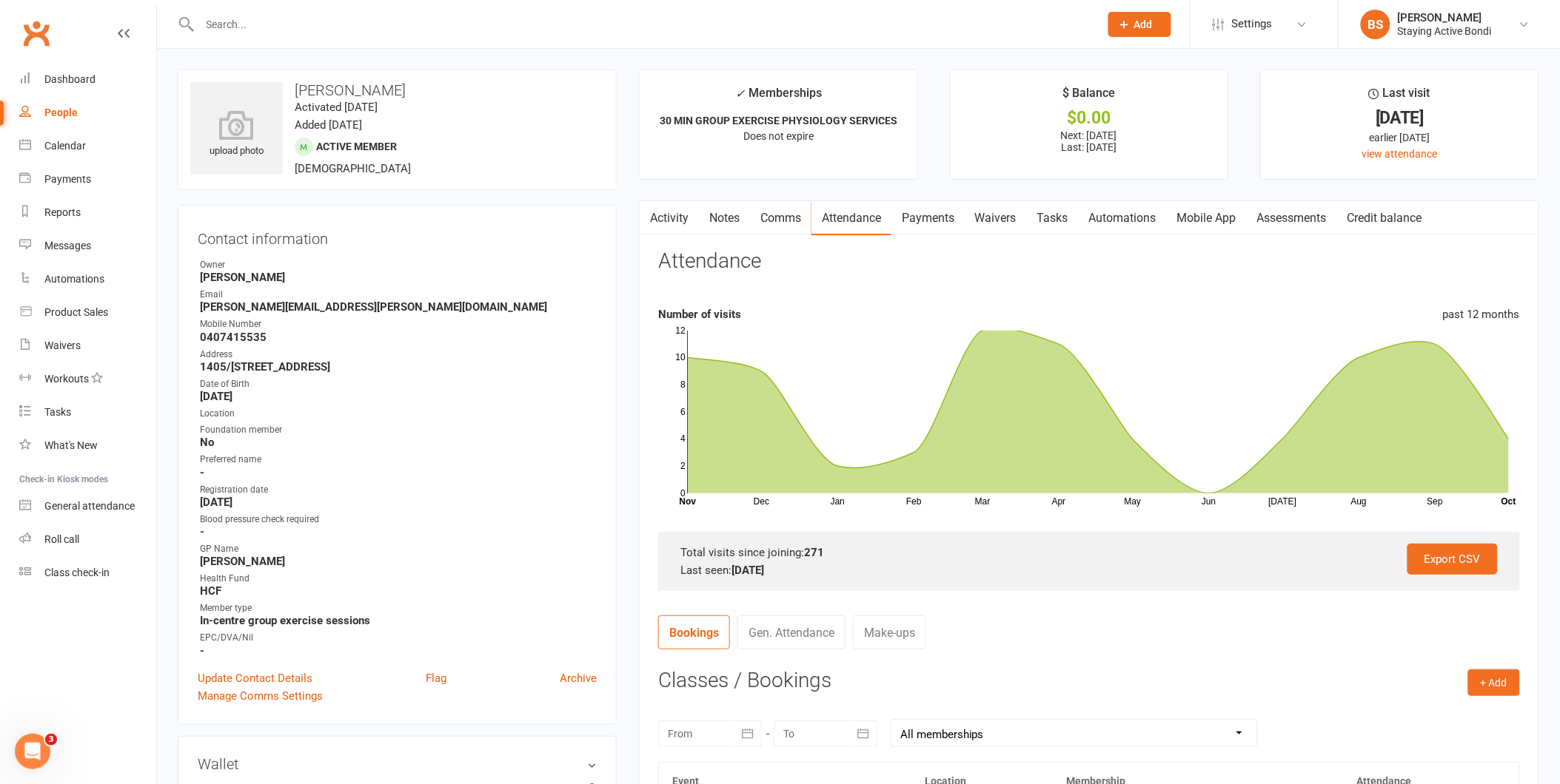
click at [590, 30] on input "text" at bounding box center [642, 24] width 894 height 21
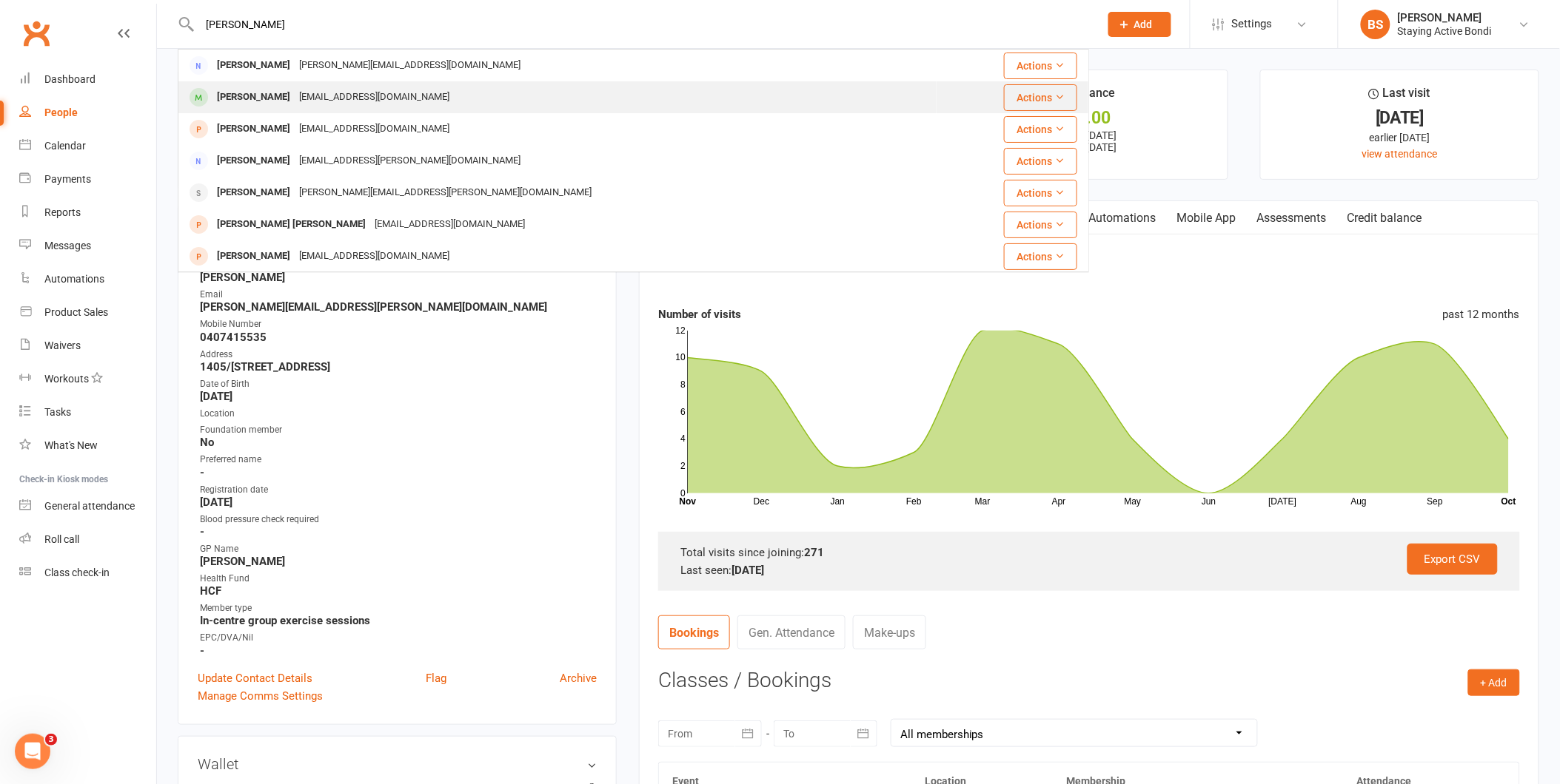
type input "stephen car"
click at [537, 98] on div "Stephen Carnell scarnell@bigpond.net.au" at bounding box center [557, 96] width 757 height 30
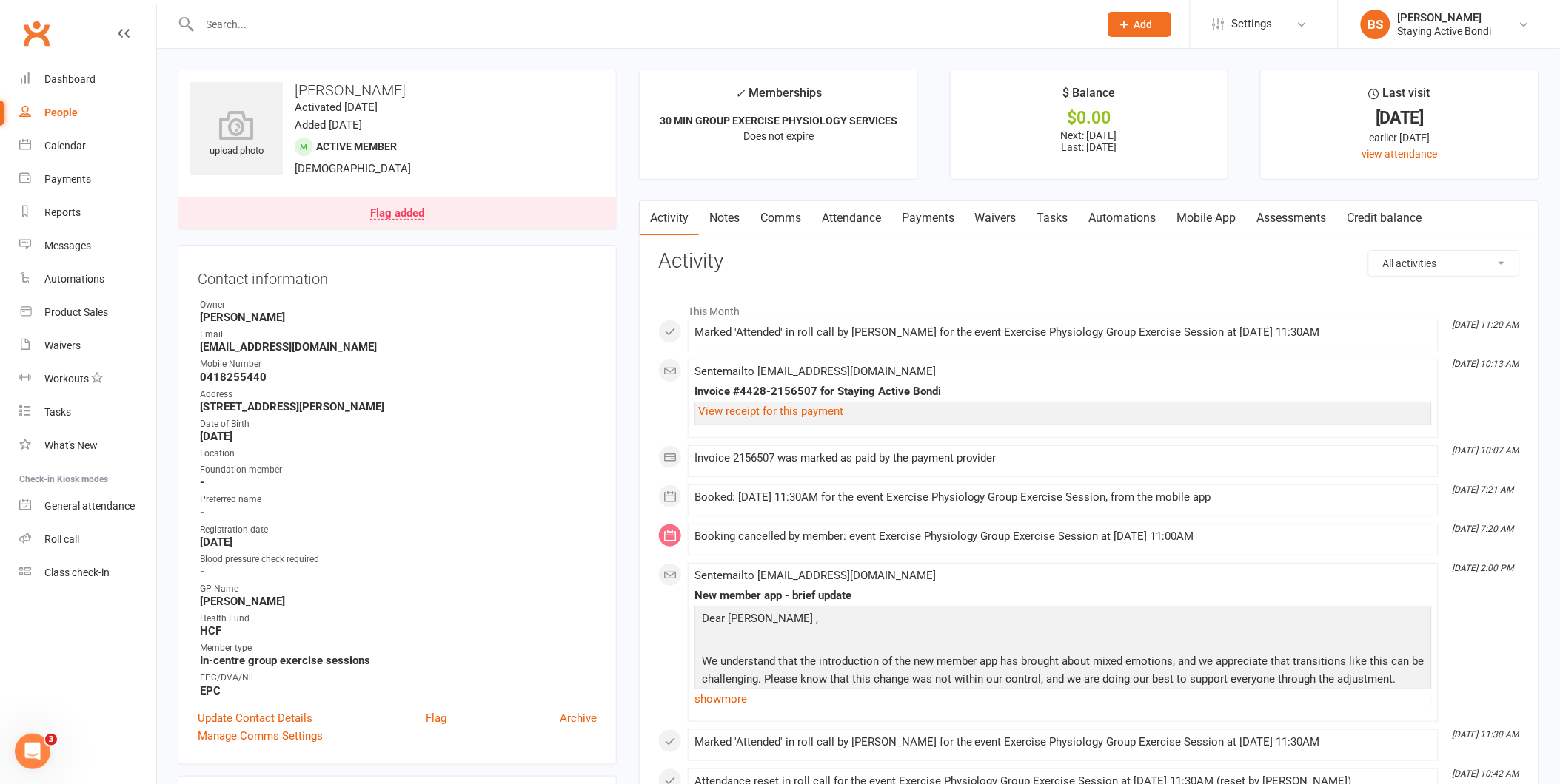
click at [837, 216] on link "Attendance" at bounding box center [851, 218] width 80 height 34
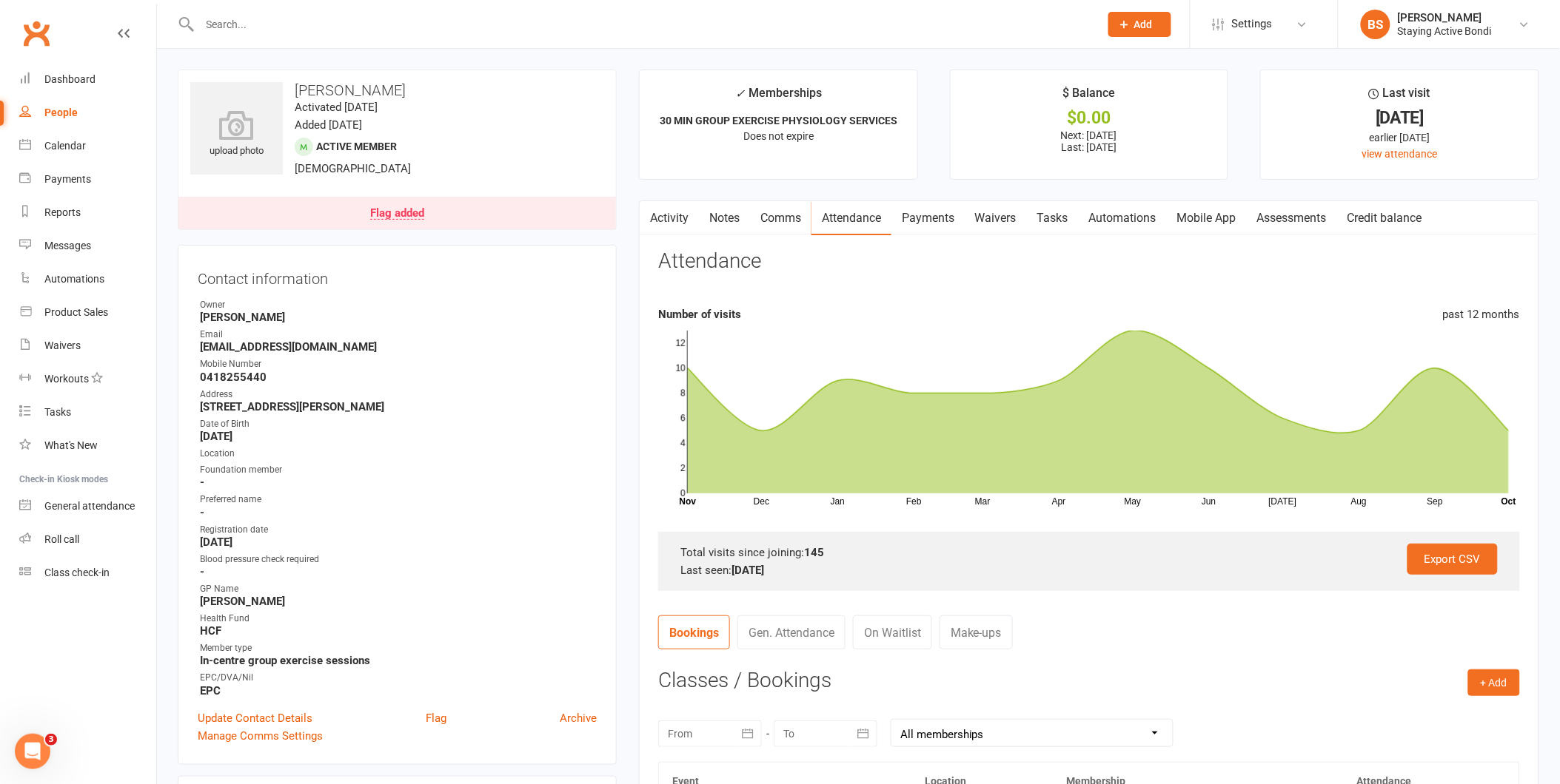
click at [930, 218] on link "Payments" at bounding box center [928, 218] width 73 height 34
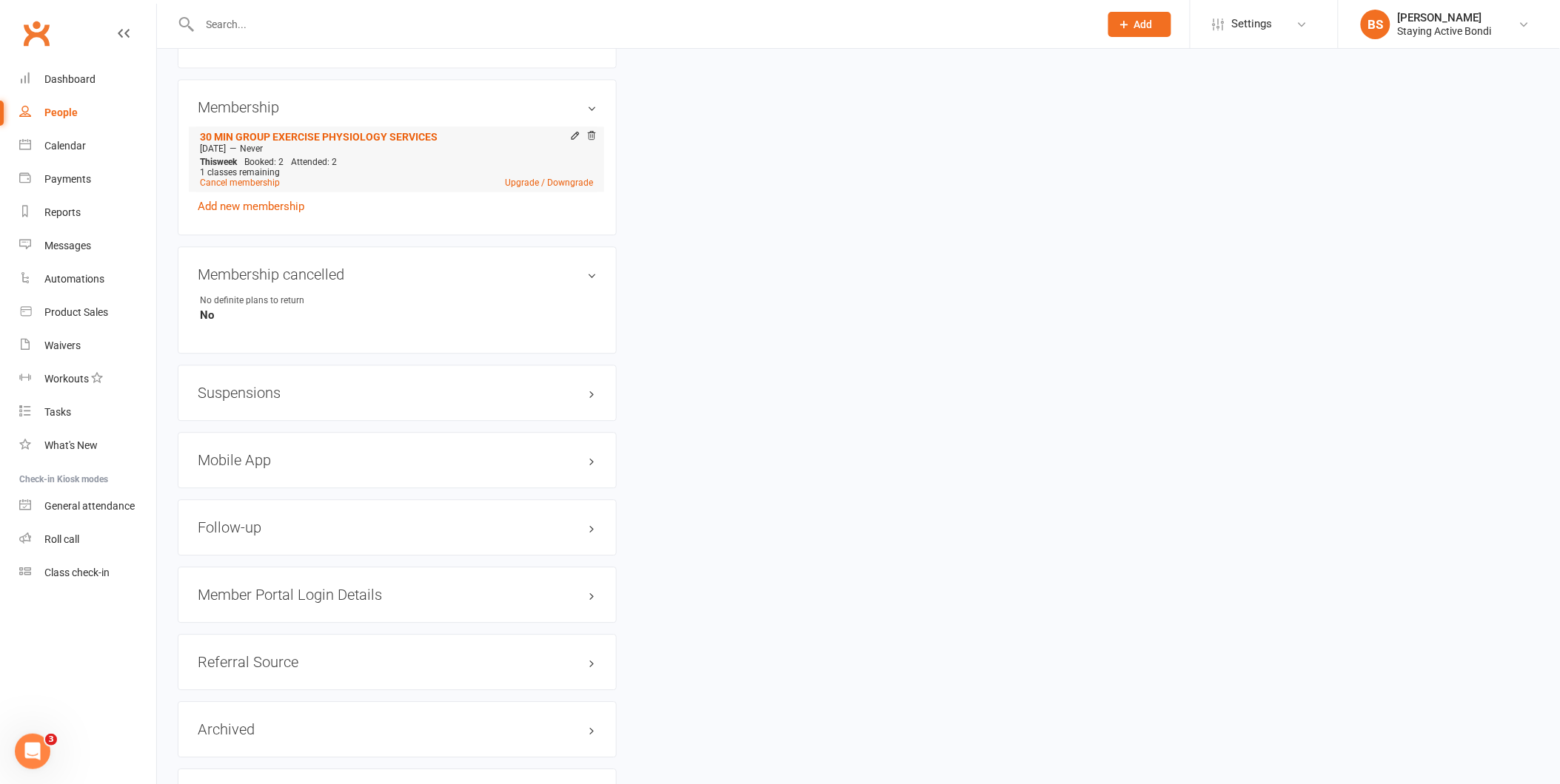
scroll to position [1150, 0]
click at [233, 387] on h3 "Suspensions" at bounding box center [398, 389] width 399 height 16
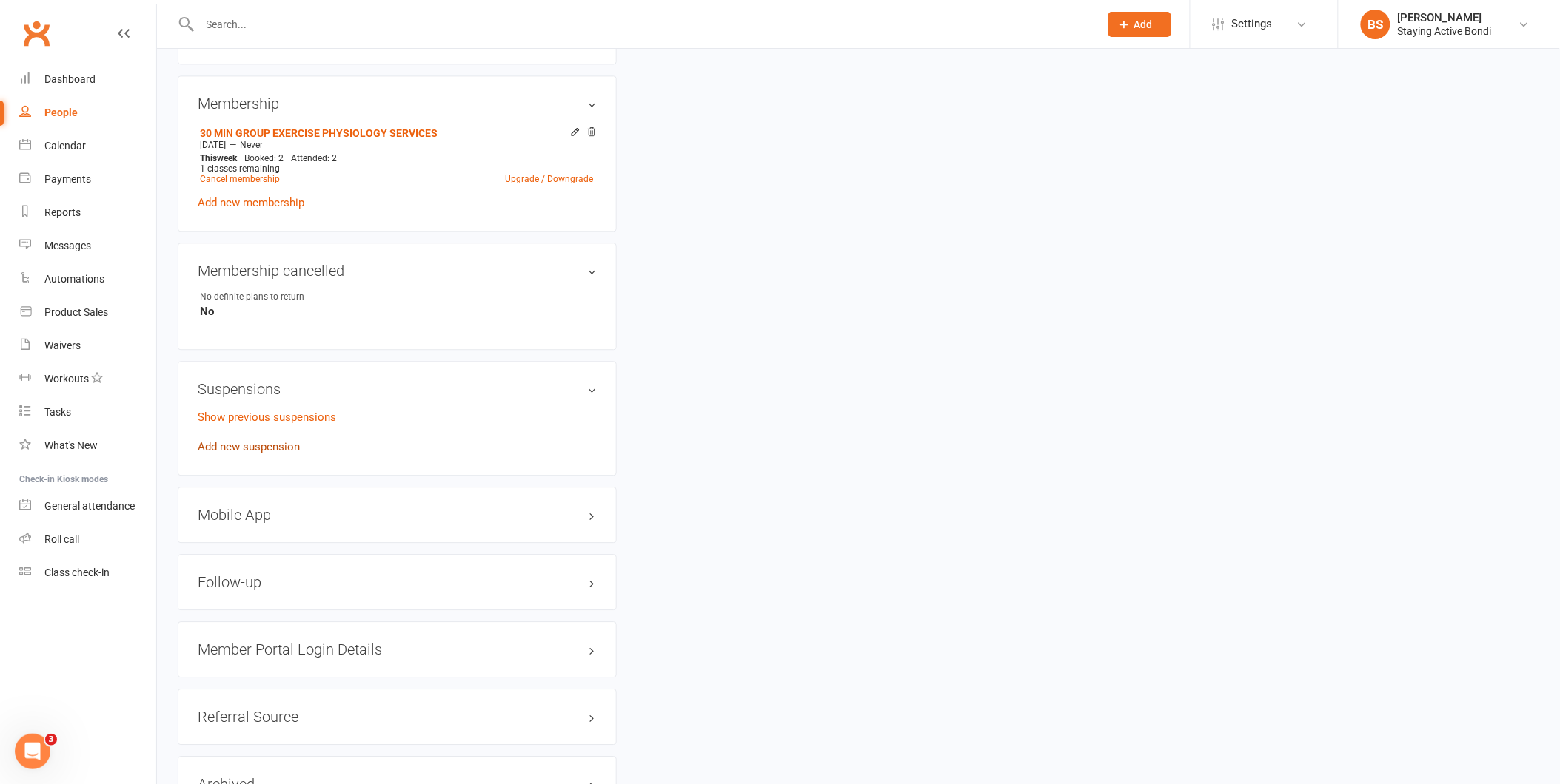
click at [256, 450] on link "Add new suspension" at bounding box center [249, 447] width 102 height 13
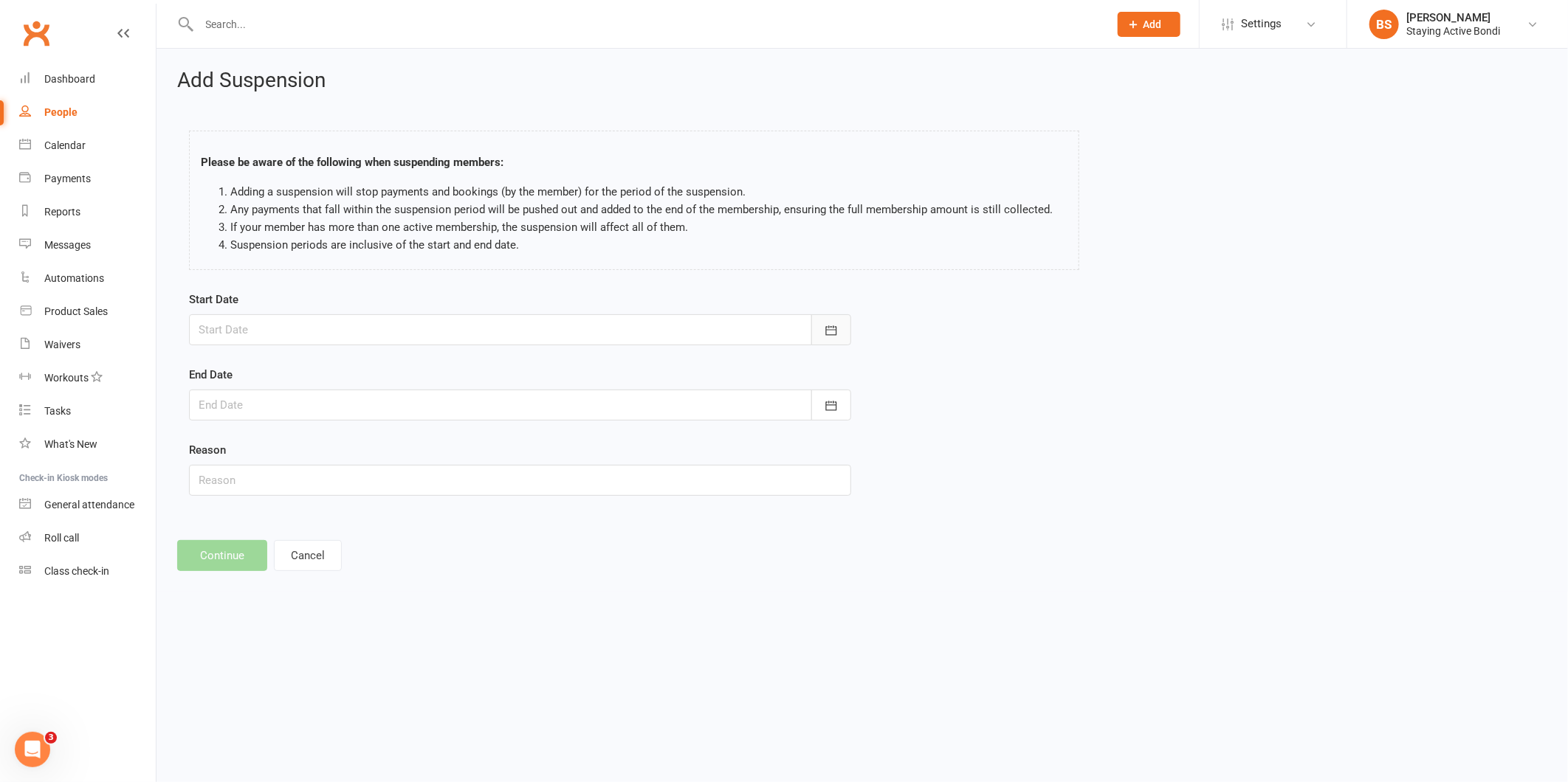
click at [839, 325] on button "button" at bounding box center [831, 330] width 40 height 31
click at [278, 502] on span "20" at bounding box center [281, 508] width 12 height 12
type input "20 Oct 2025"
click at [824, 399] on icon "button" at bounding box center [832, 406] width 15 height 15
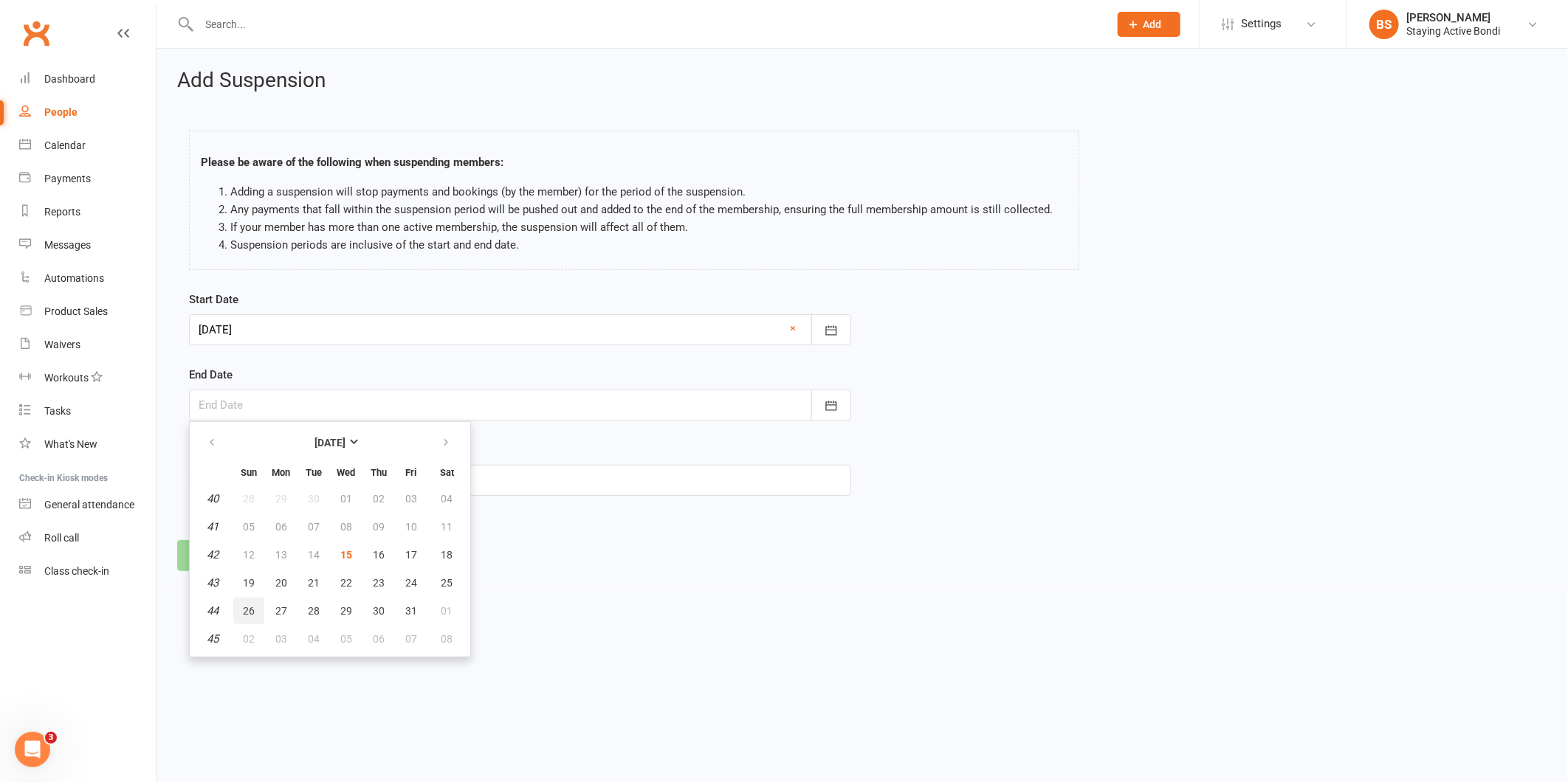
click at [252, 607] on span "26" at bounding box center [248, 611] width 12 height 12
type input "26 Oct 2025"
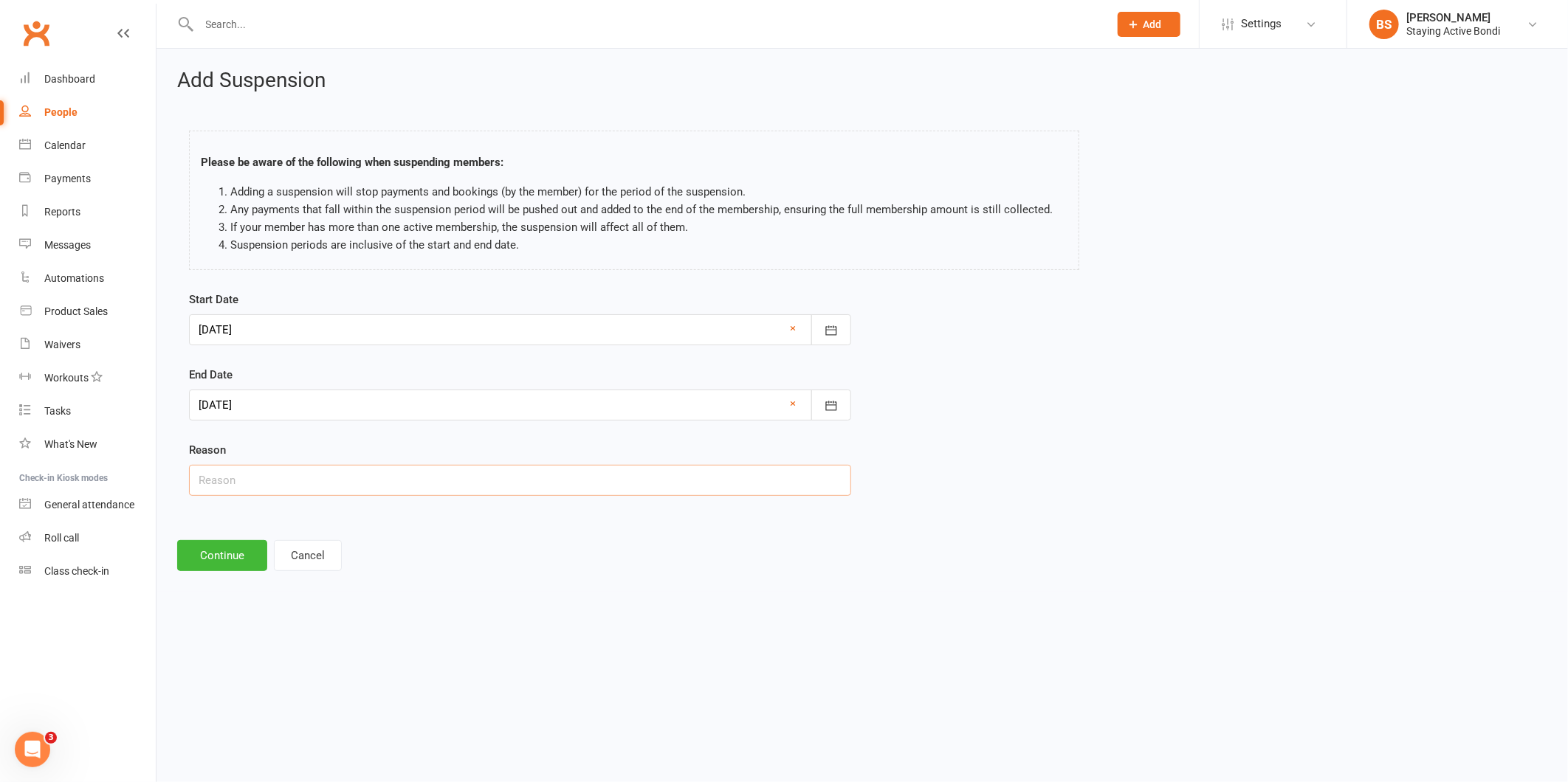
click at [345, 483] on input "text" at bounding box center [520, 480] width 663 height 31
type input "Away"
click at [242, 552] on button "Continue" at bounding box center [222, 556] width 90 height 31
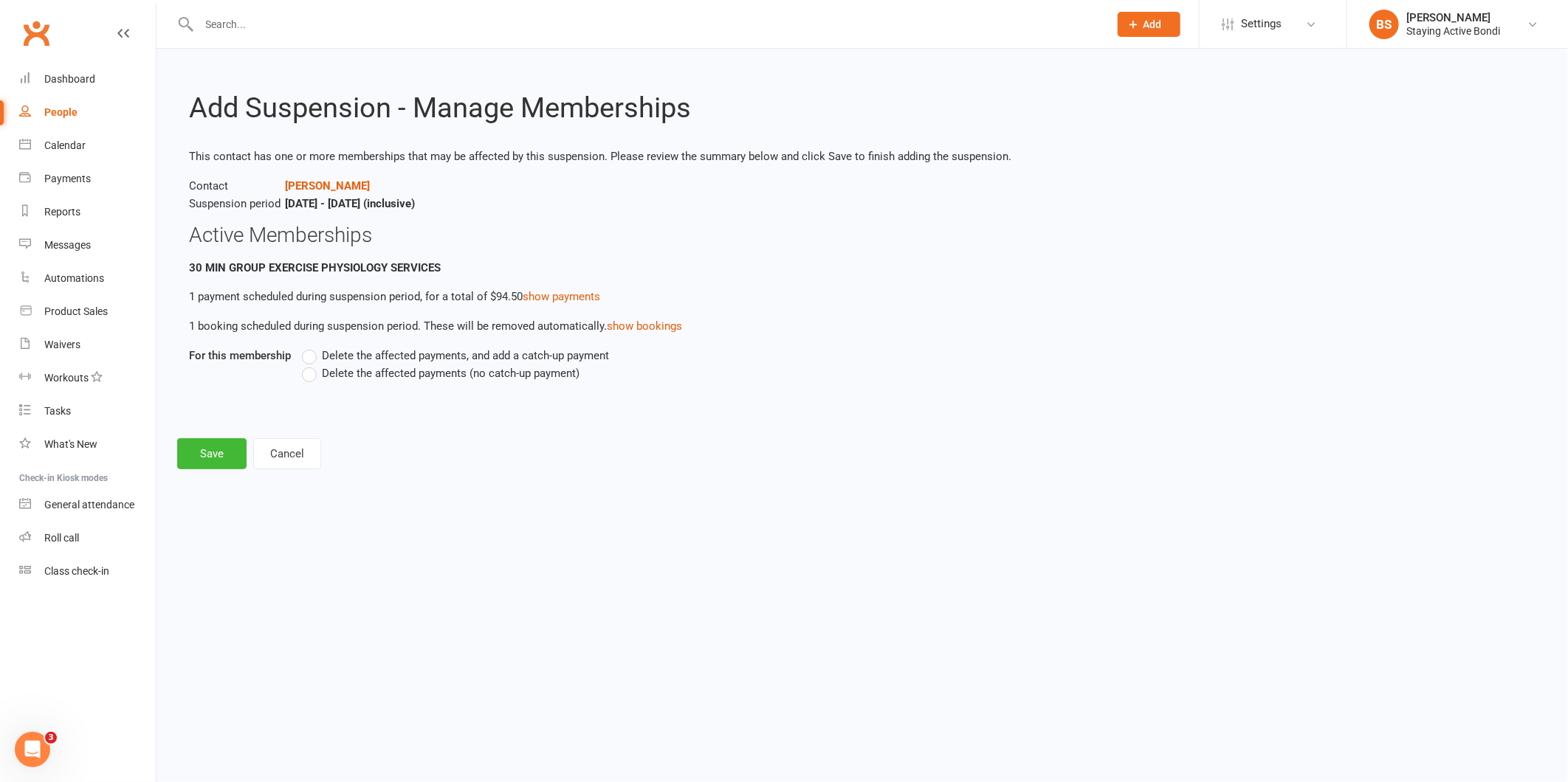
click at [662, 449] on footer "Save Cancel" at bounding box center [862, 454] width 1371 height 31
click at [311, 376] on label "Delete the affected payments (no catch-up payment)" at bounding box center [440, 374] width 278 height 18
click at [311, 365] on input "Delete the affected payments (no catch-up payment)" at bounding box center [307, 365] width 10 height 0
click at [218, 450] on button "Save" at bounding box center [212, 454] width 70 height 31
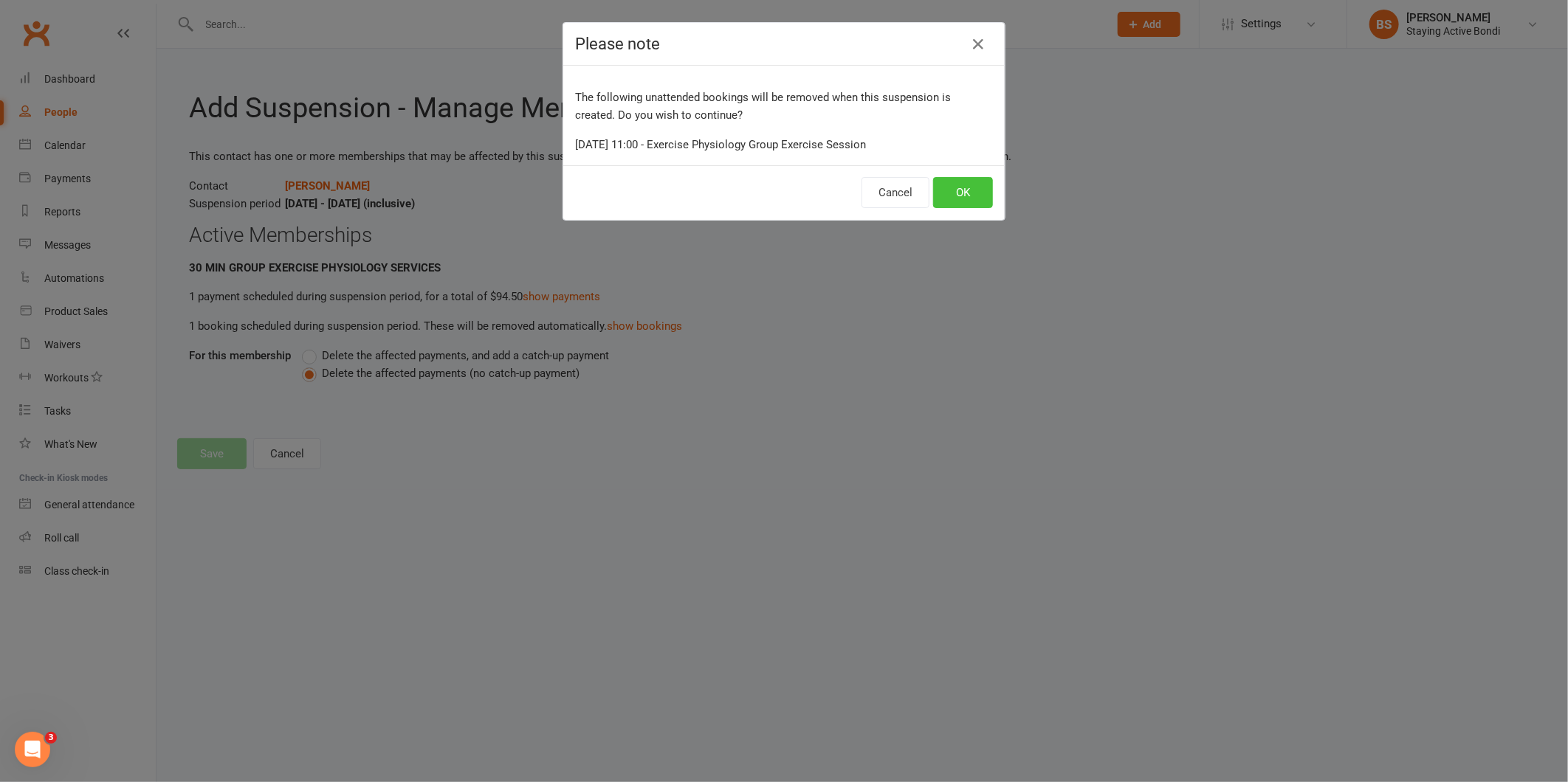
click at [964, 192] on button "OK" at bounding box center [964, 192] width 60 height 31
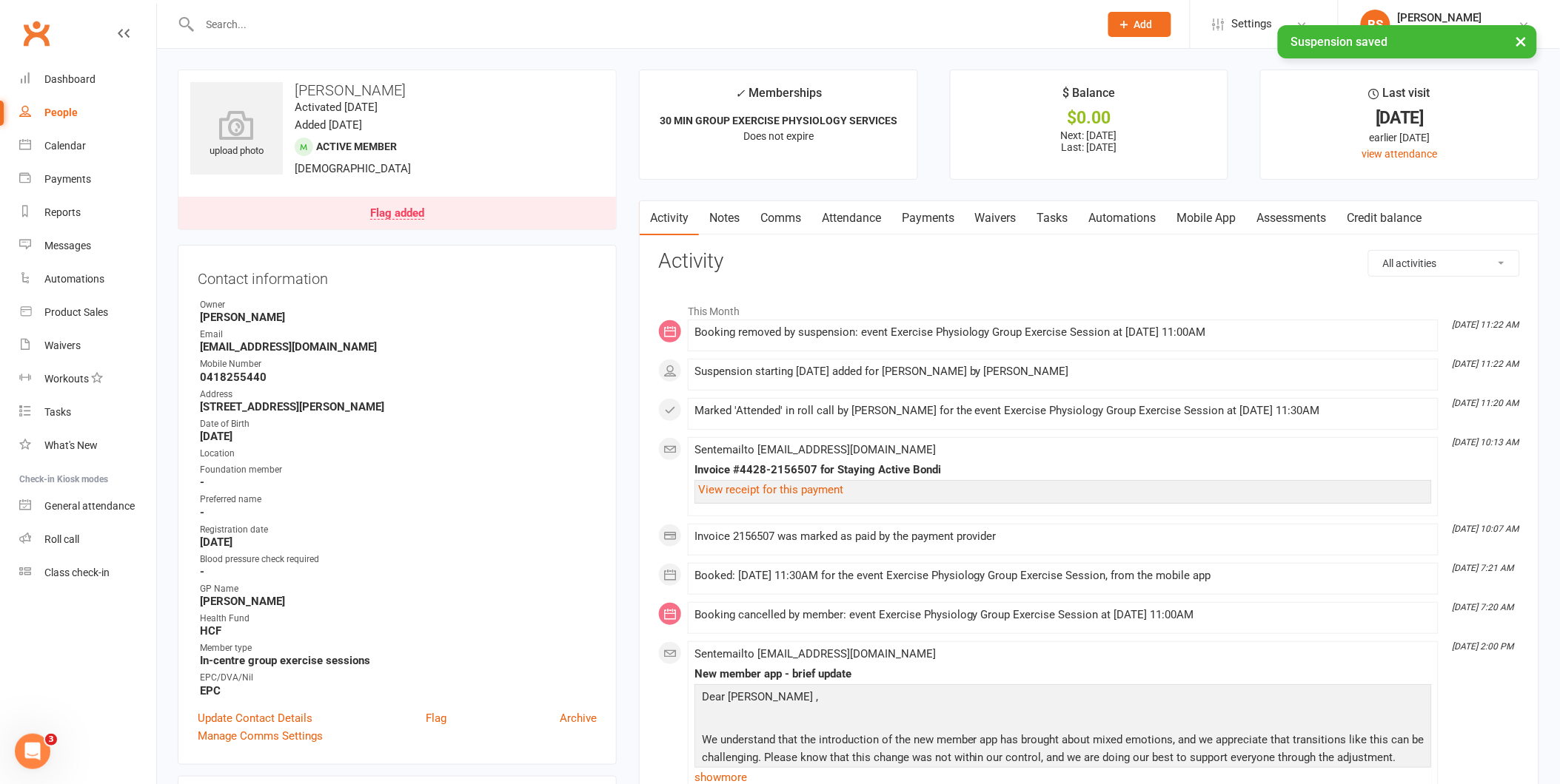
click at [833, 219] on link "Attendance" at bounding box center [851, 218] width 80 height 34
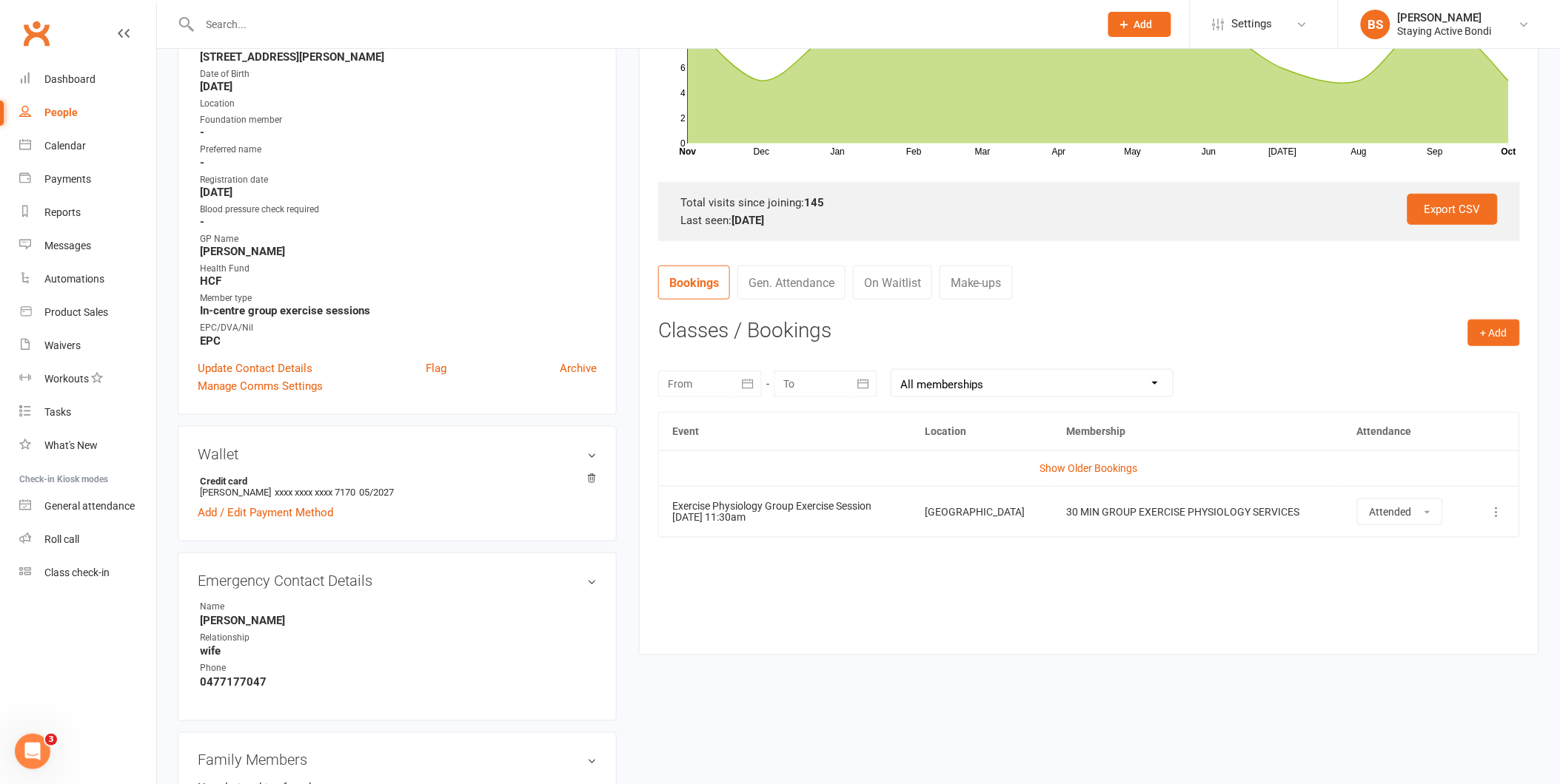
scroll to position [82, 0]
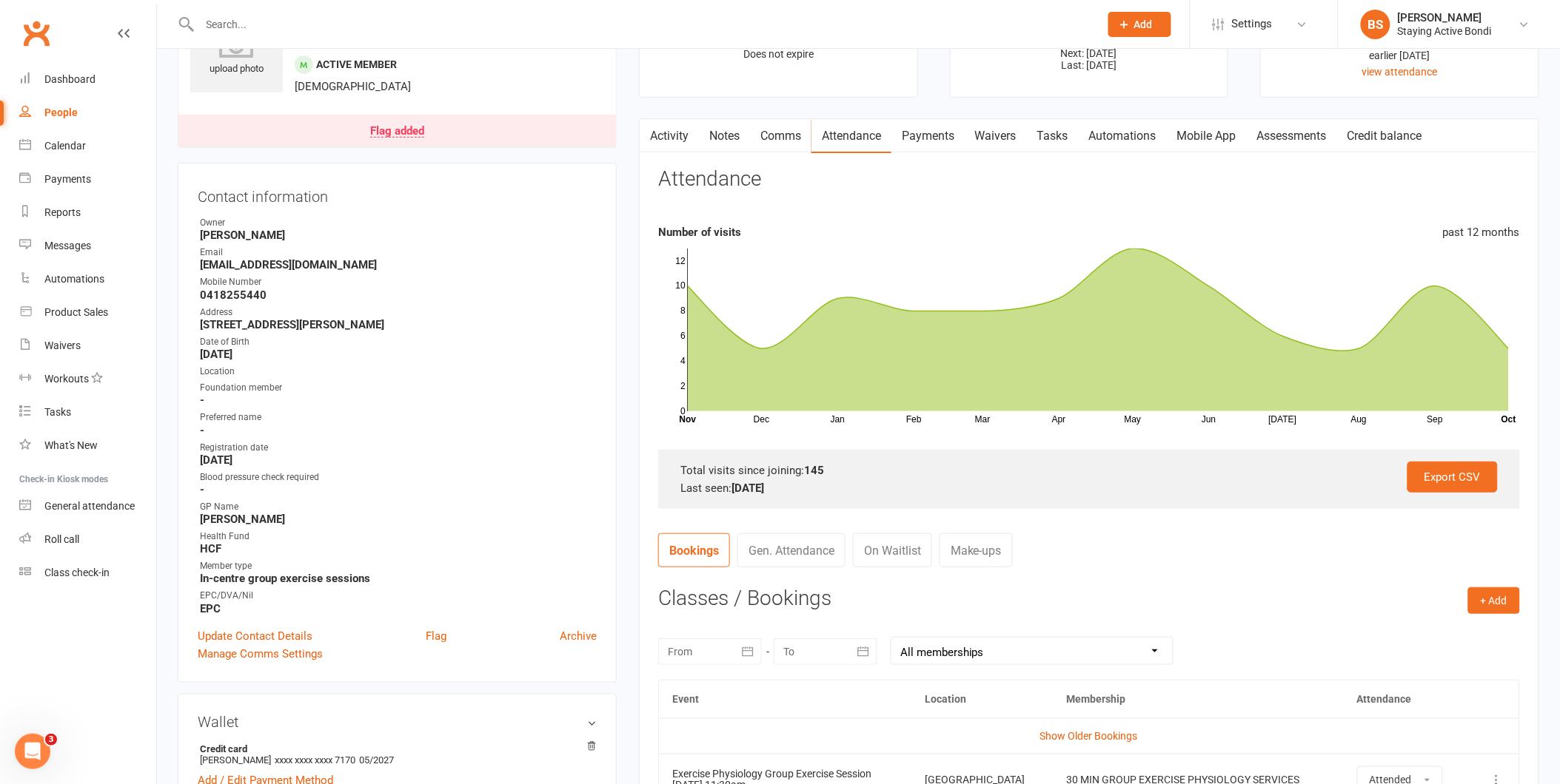
click at [922, 139] on link "Payments" at bounding box center [928, 136] width 73 height 34
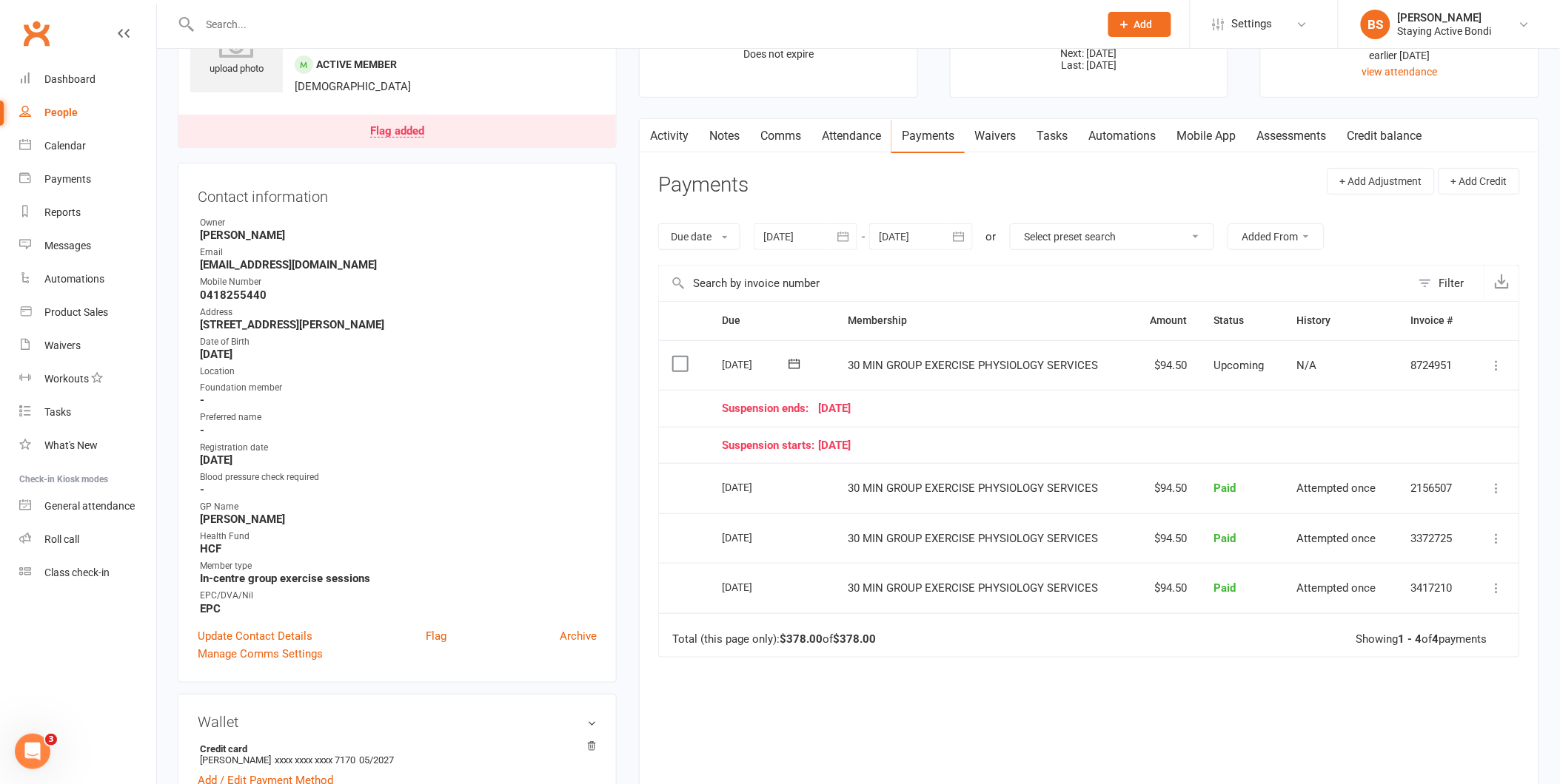
click at [1500, 365] on icon at bounding box center [1497, 366] width 15 height 15
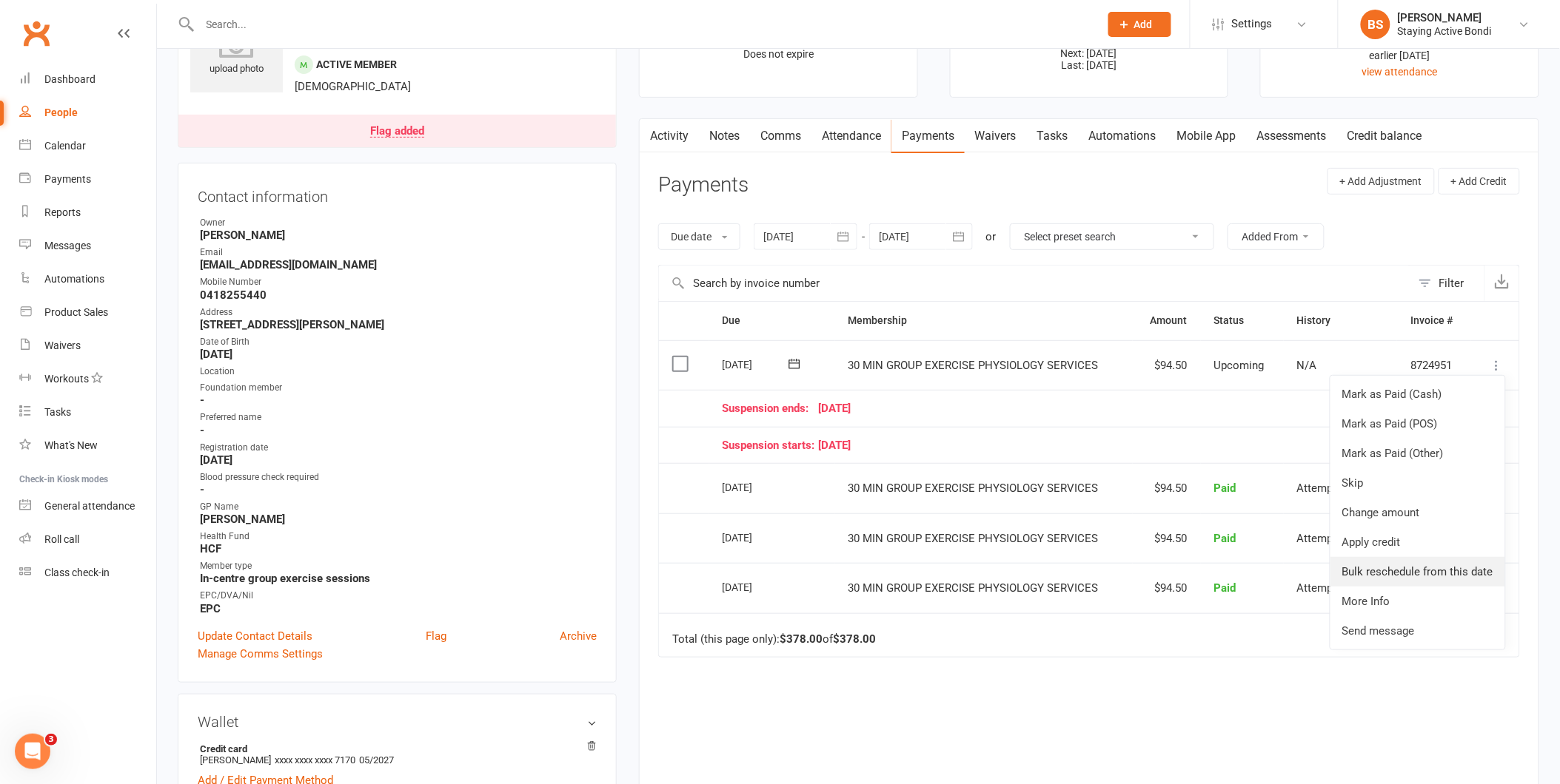
click at [1455, 570] on link "Bulk reschedule from this date" at bounding box center [1417, 572] width 174 height 30
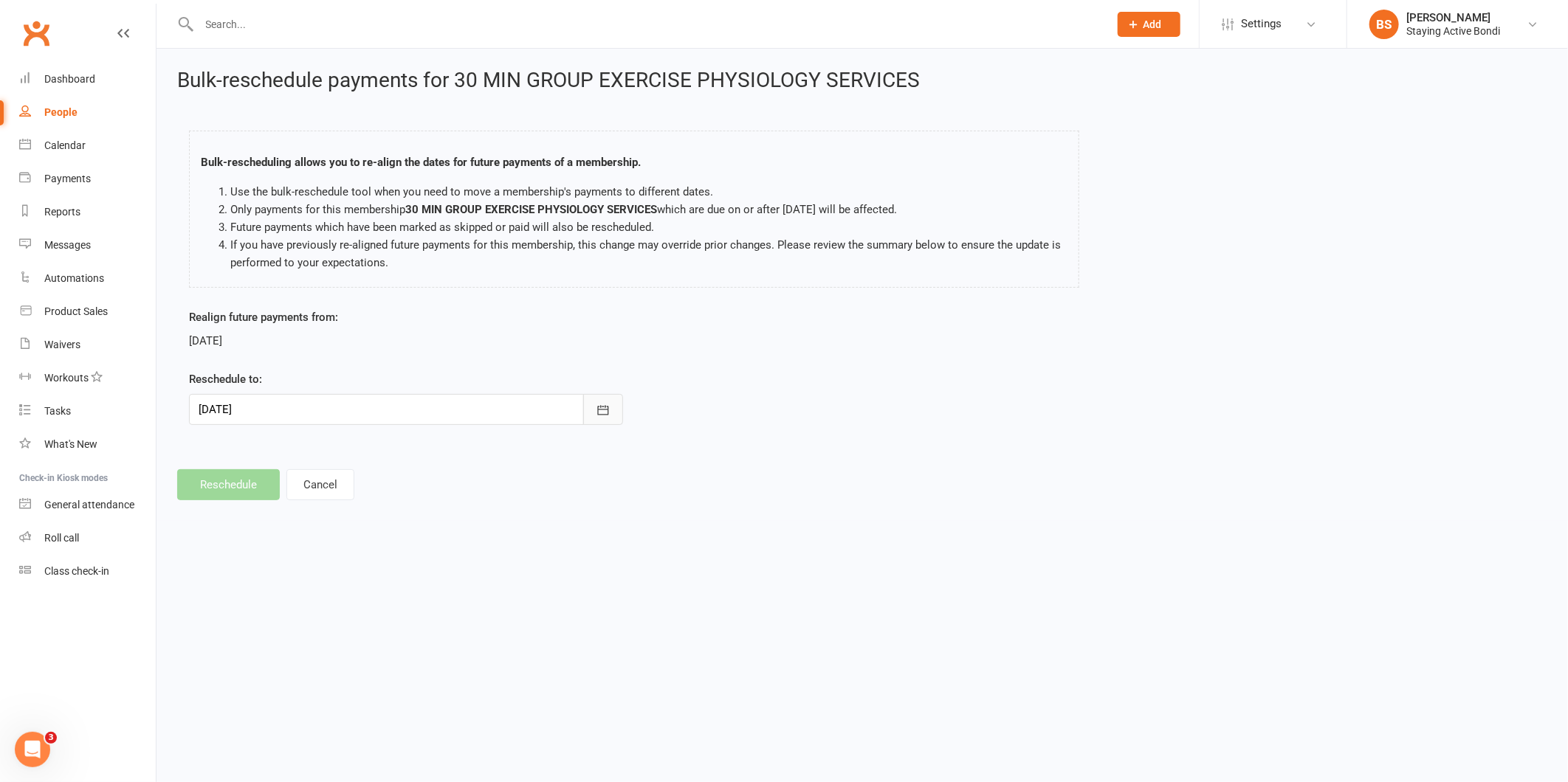
click at [598, 401] on button "button" at bounding box center [603, 409] width 40 height 31
click at [211, 445] on icon "button" at bounding box center [212, 447] width 11 height 12
click at [279, 638] on span "03" at bounding box center [281, 644] width 12 height 12
type input "03 Nov 2025"
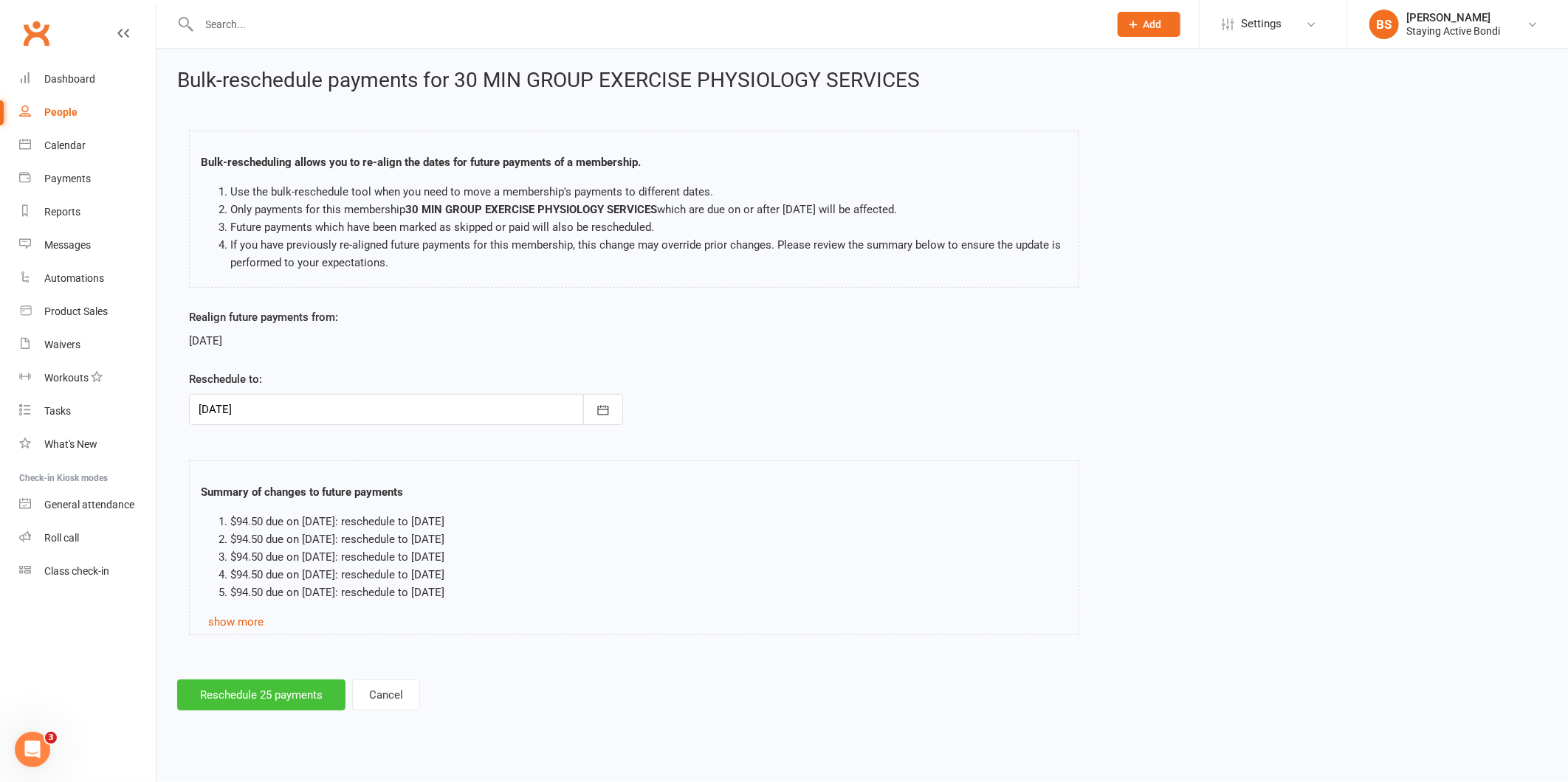
click at [303, 689] on button "Reschedule 25 payments" at bounding box center [261, 695] width 168 height 31
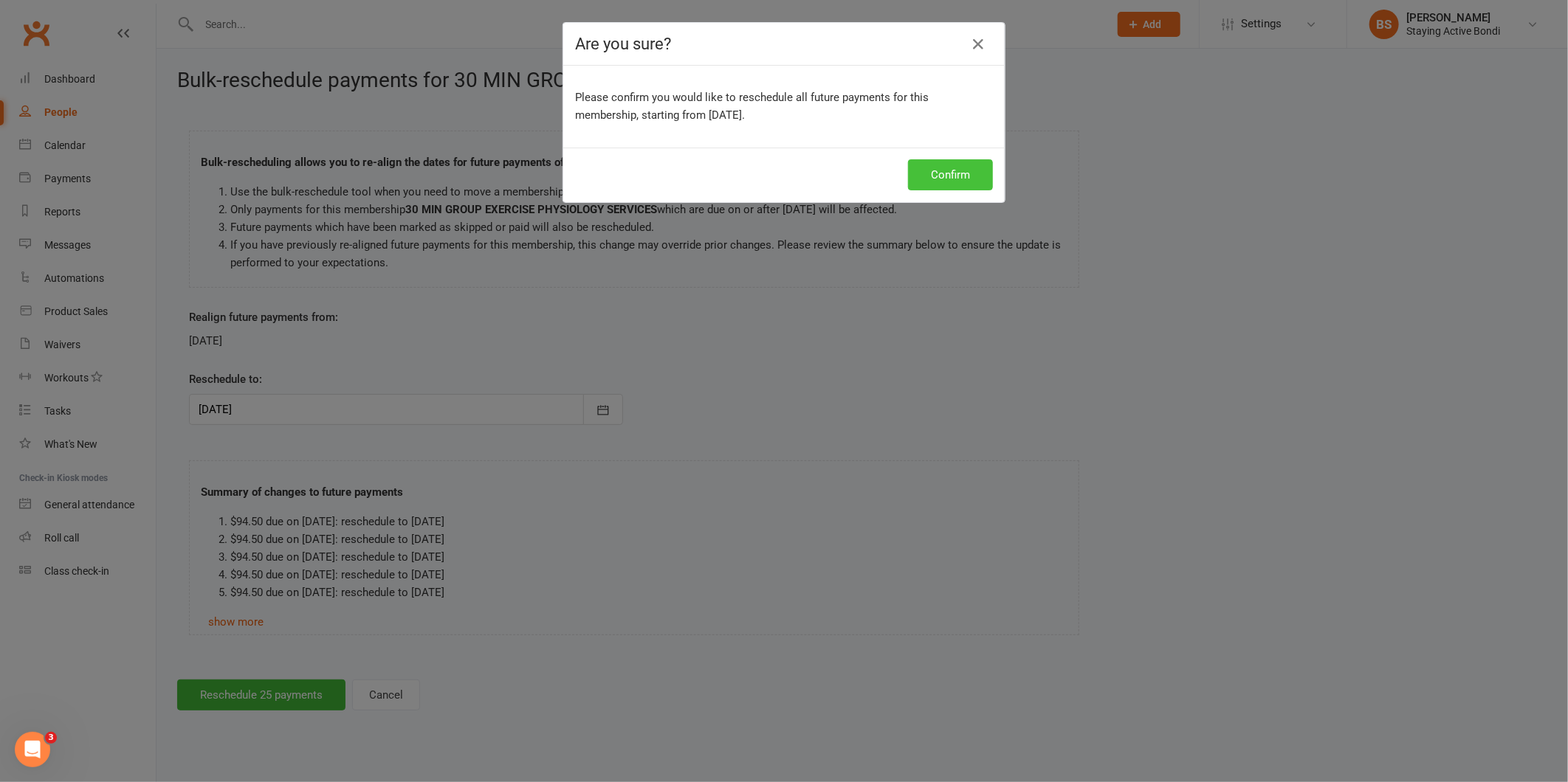
click at [927, 171] on button "Confirm" at bounding box center [951, 175] width 85 height 31
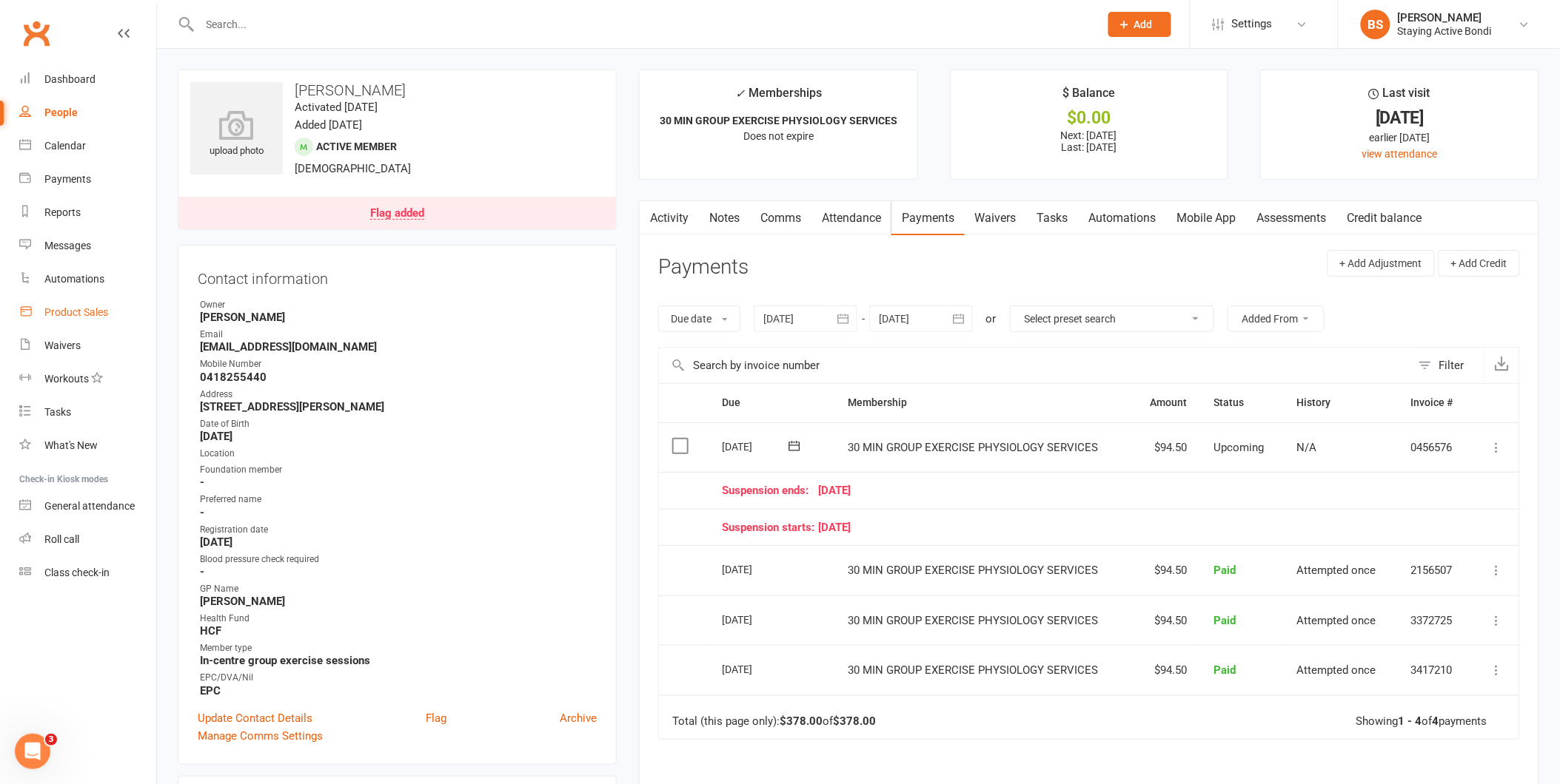
click at [77, 313] on div "Product Sales" at bounding box center [76, 312] width 63 height 12
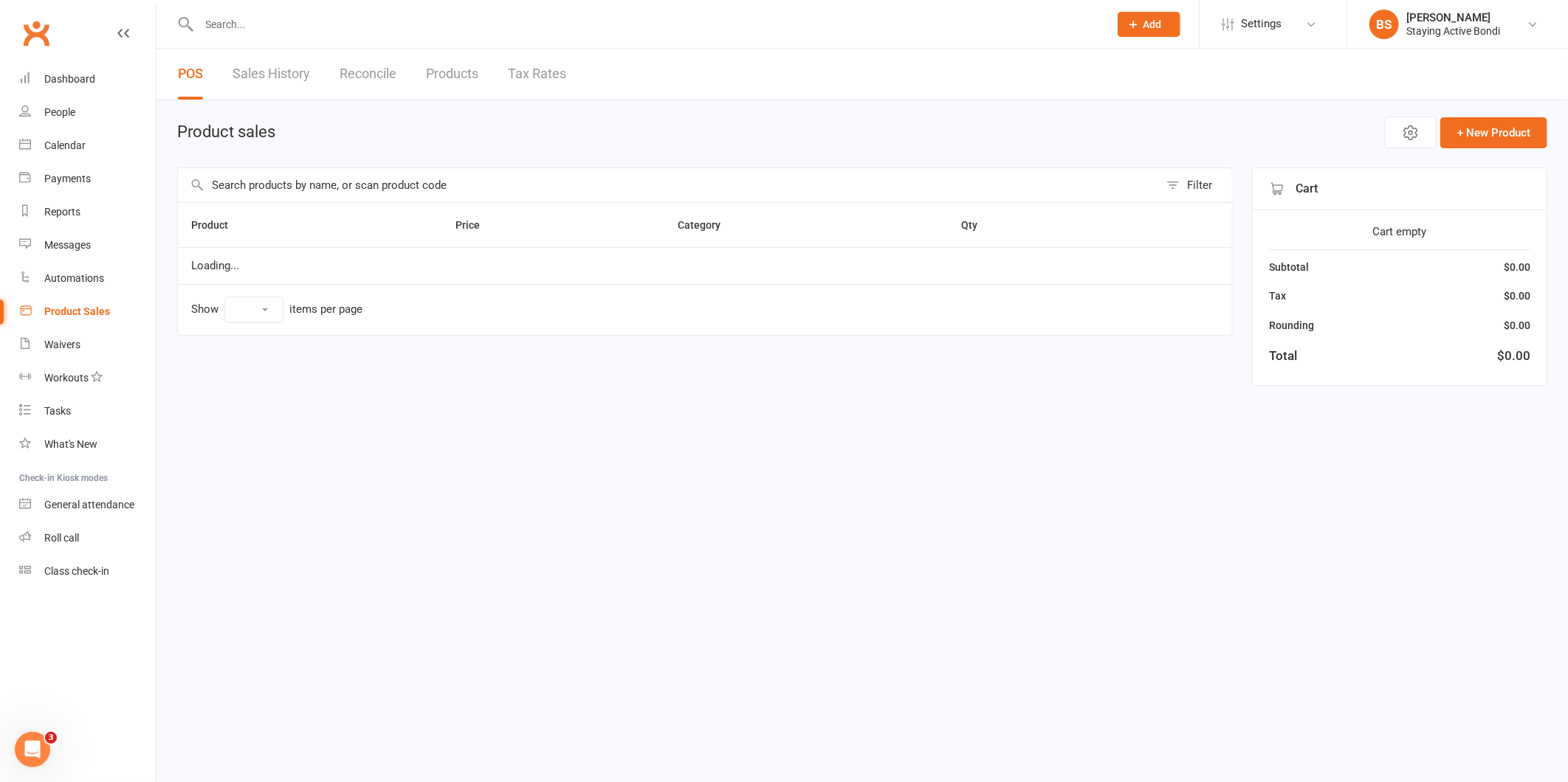
select select "10"
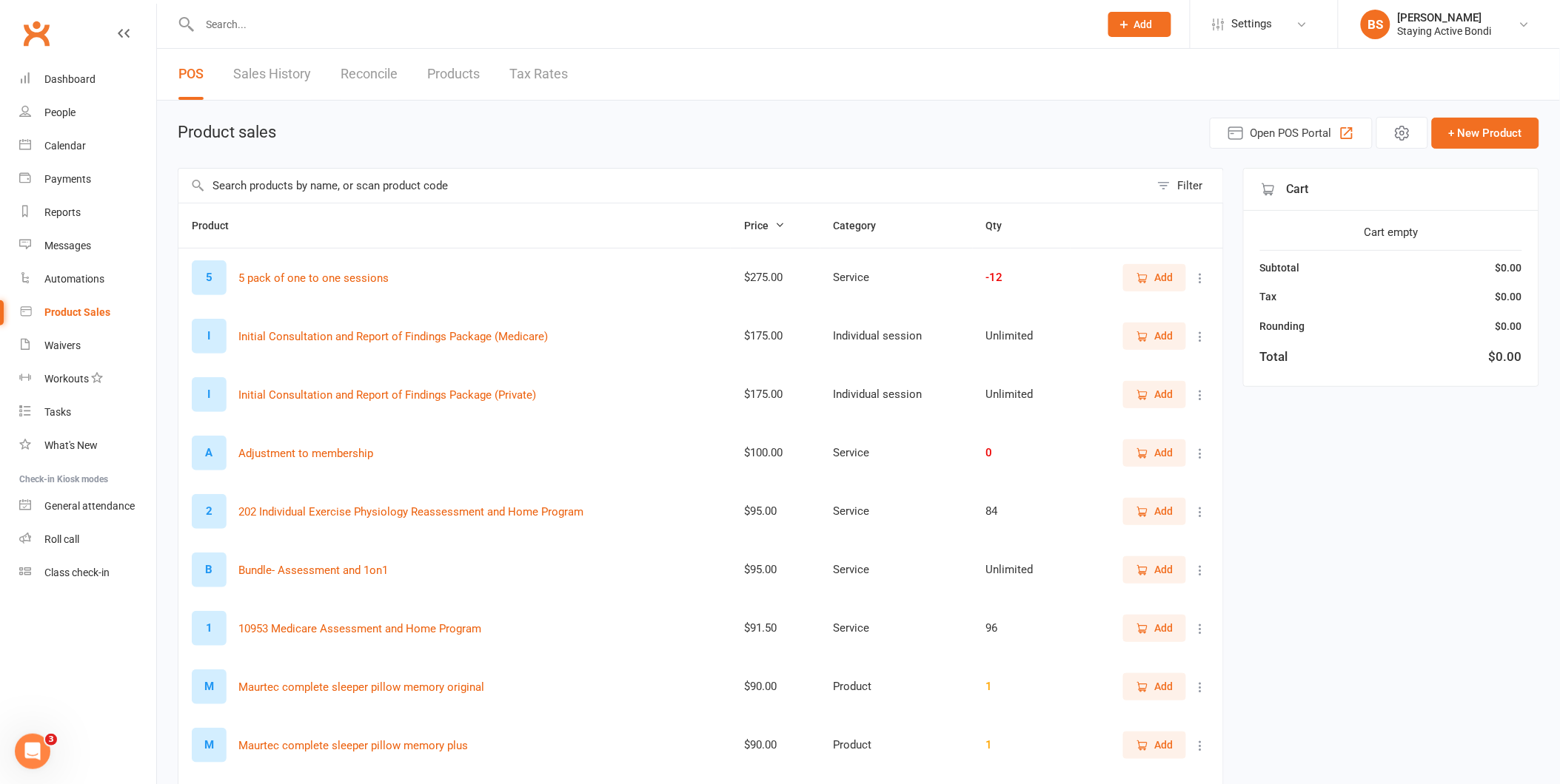
click at [316, 182] on input "text" at bounding box center [664, 186] width 971 height 34
type input "admin"
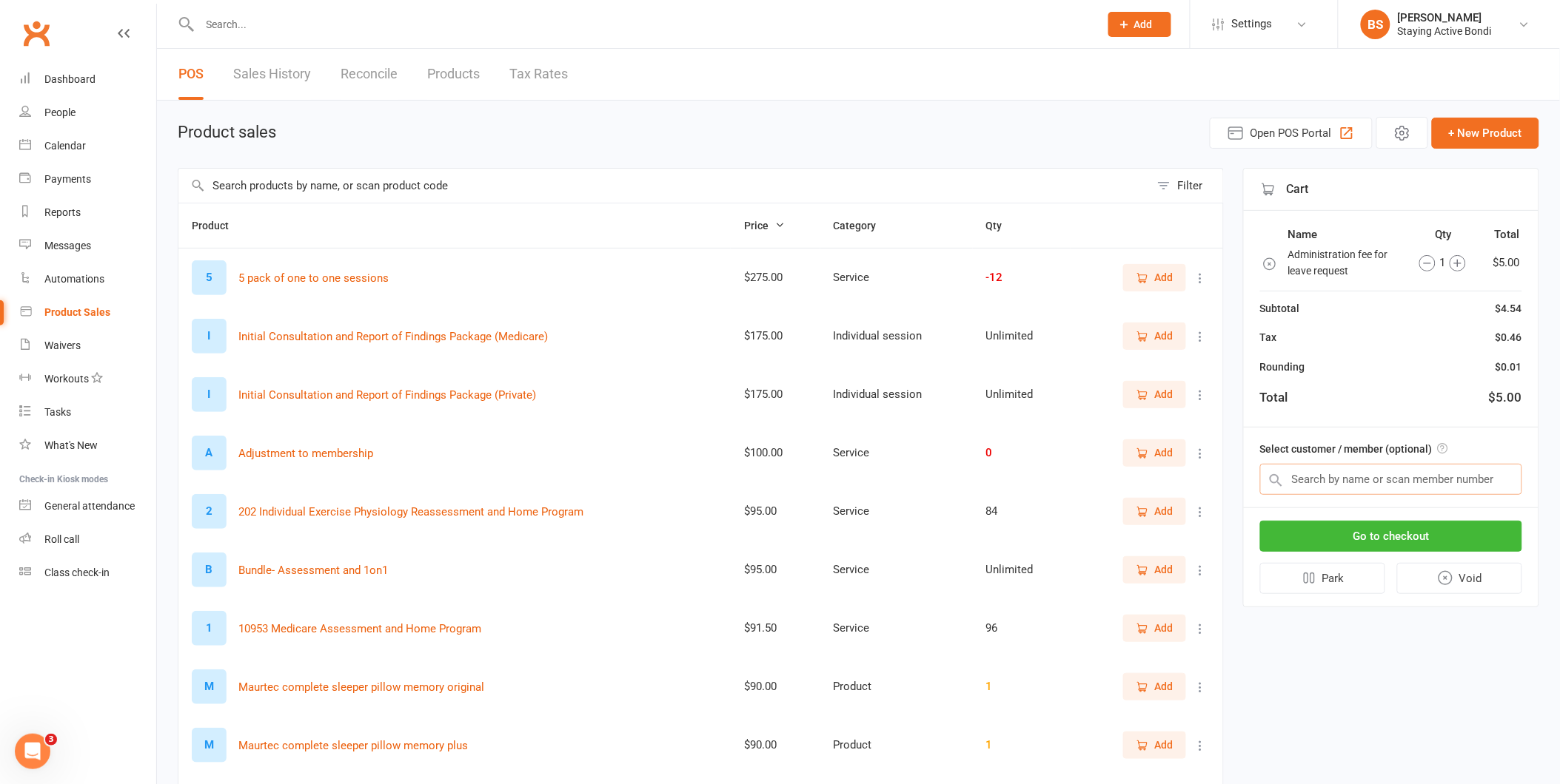
click at [1399, 468] on input "text" at bounding box center [1390, 479] width 262 height 31
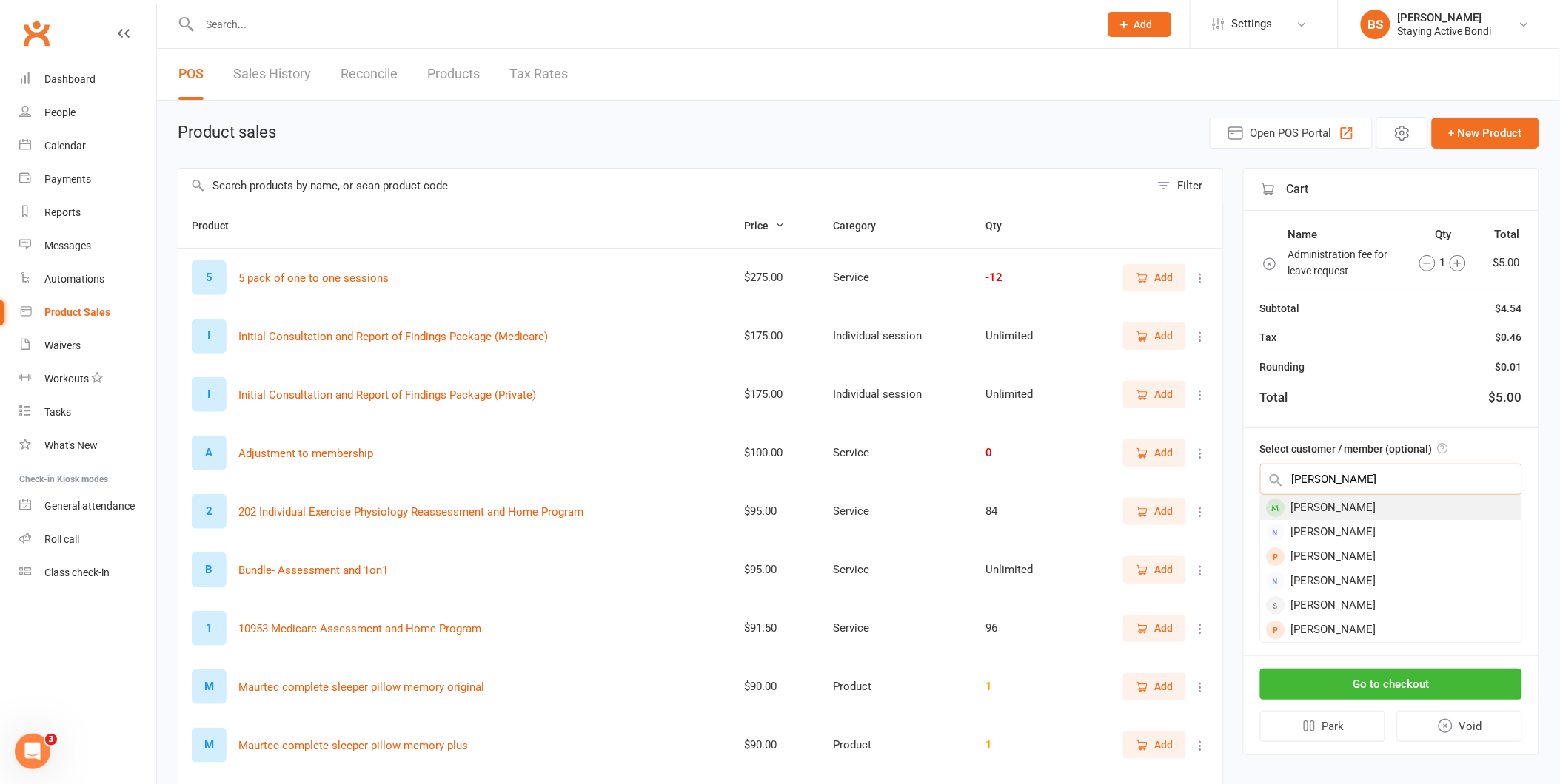
type input "stephen car"
click at [1399, 501] on div "Stephen Carnell" at bounding box center [1390, 508] width 260 height 24
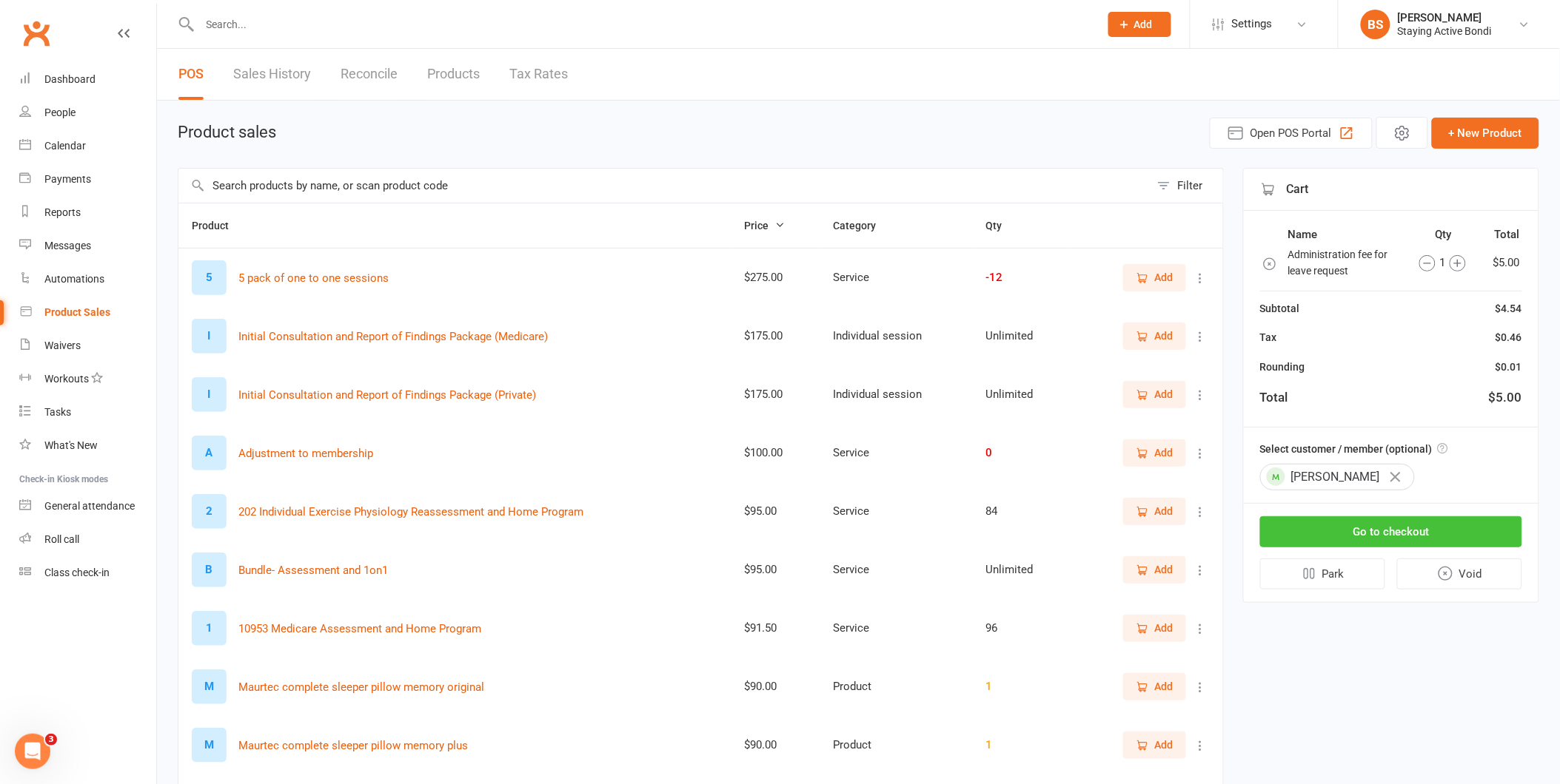
click at [1450, 531] on button "Go to checkout" at bounding box center [1390, 532] width 262 height 31
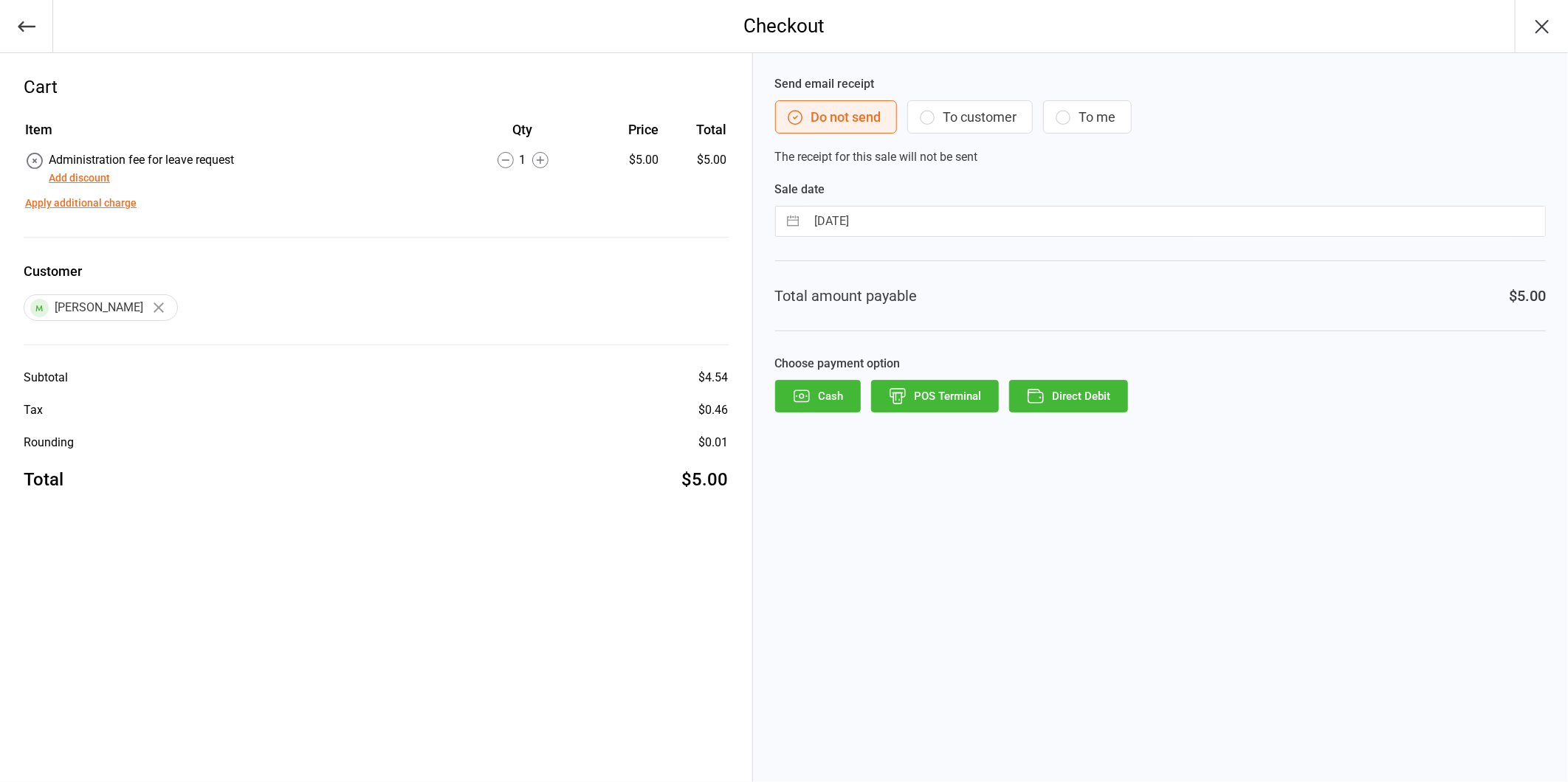
click at [1099, 387] on button "Direct Debit" at bounding box center [1069, 396] width 119 height 32
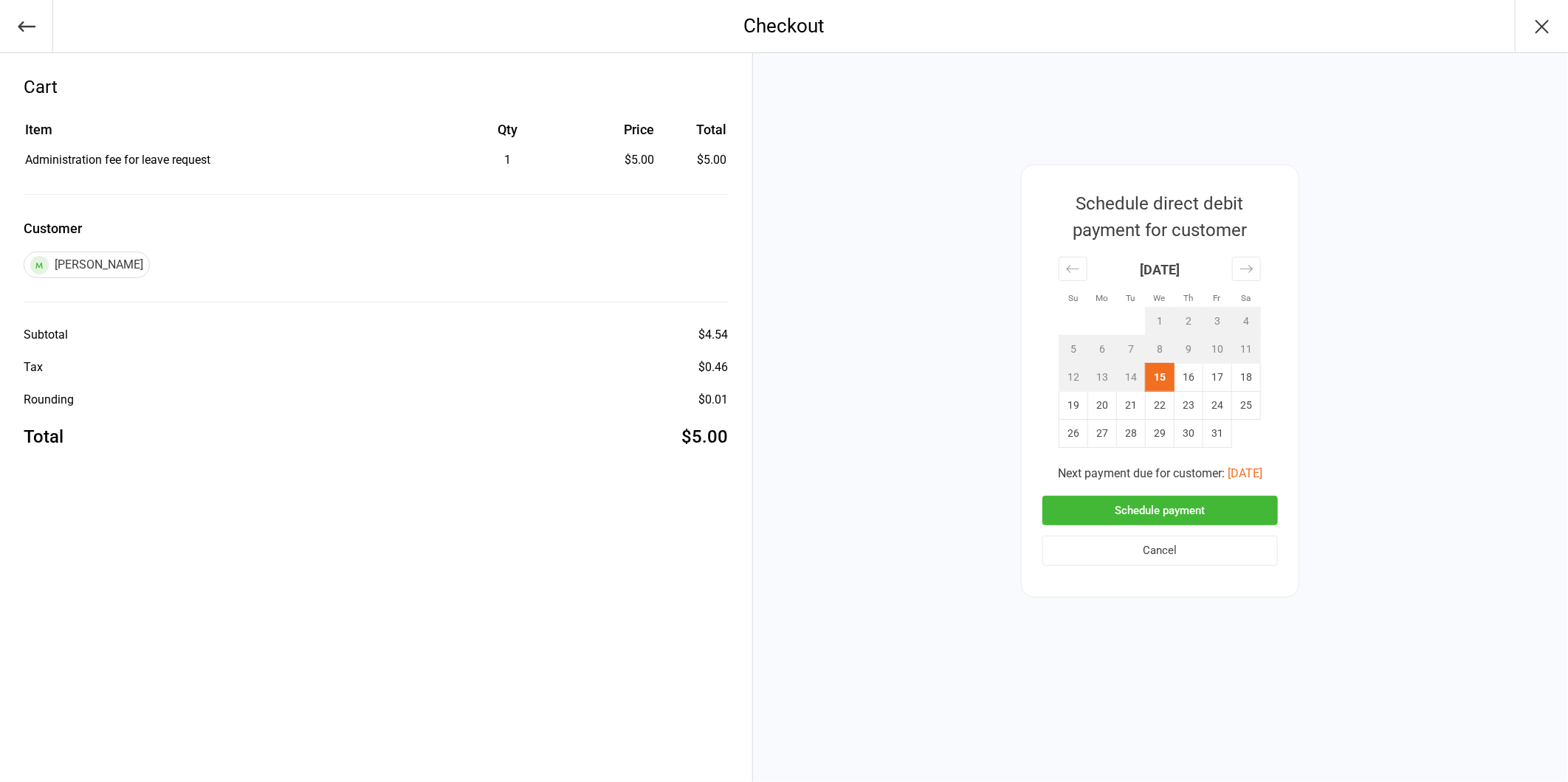
click at [1180, 505] on button "Schedule payment" at bounding box center [1160, 510] width 235 height 30
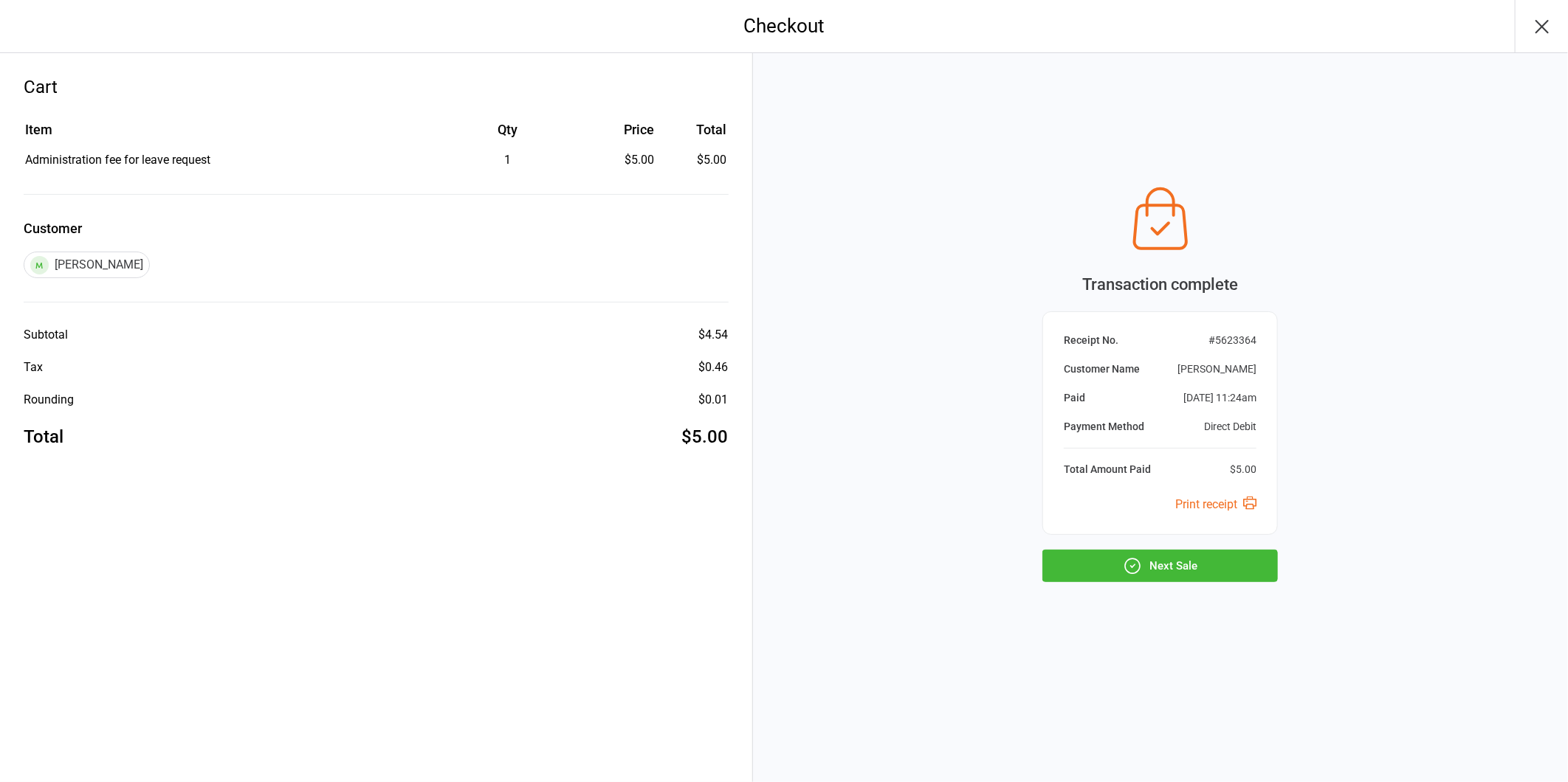
click at [1210, 572] on button "Next Sale" at bounding box center [1160, 566] width 235 height 32
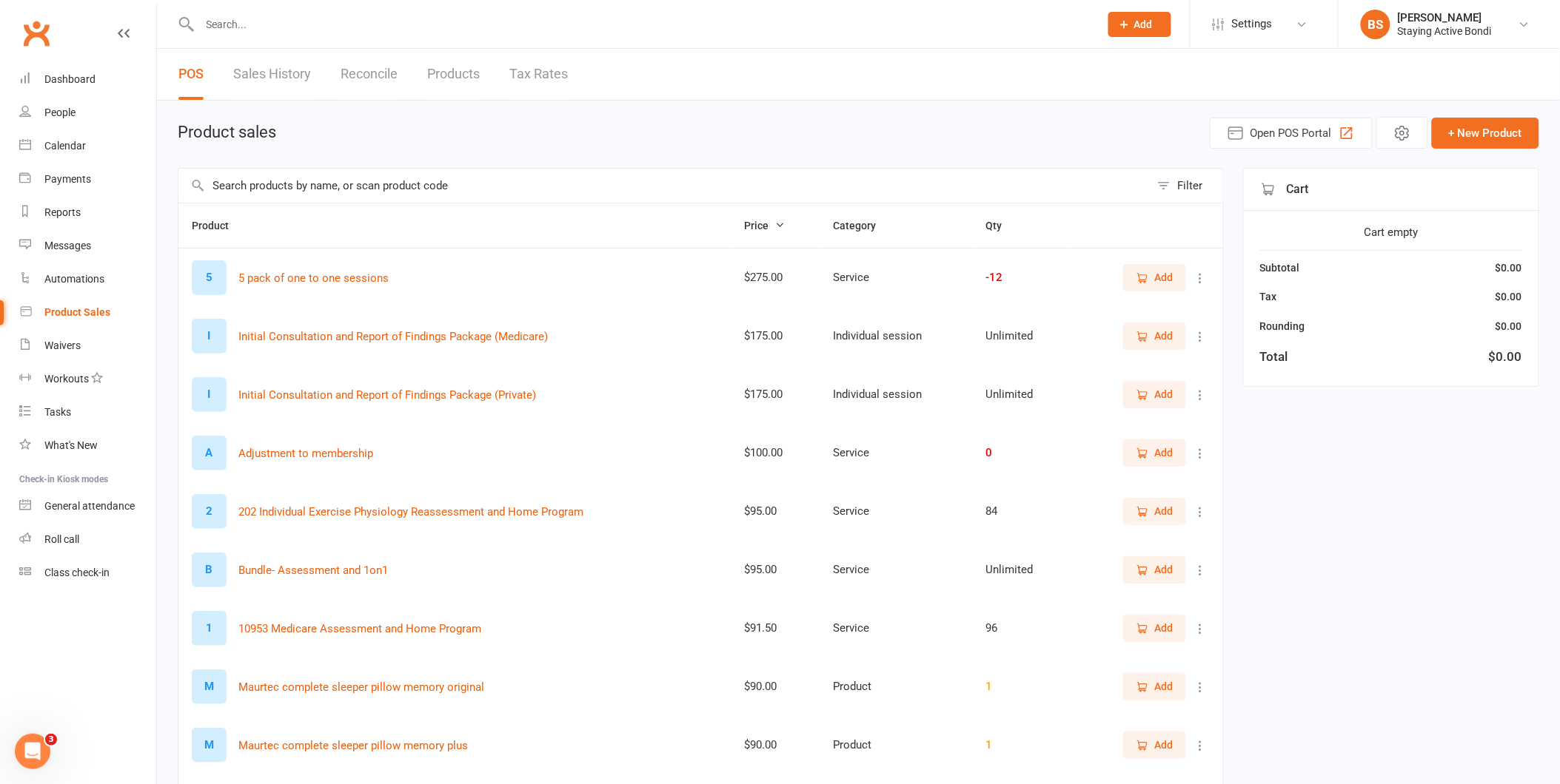
click at [443, 18] on input "text" at bounding box center [642, 24] width 894 height 21
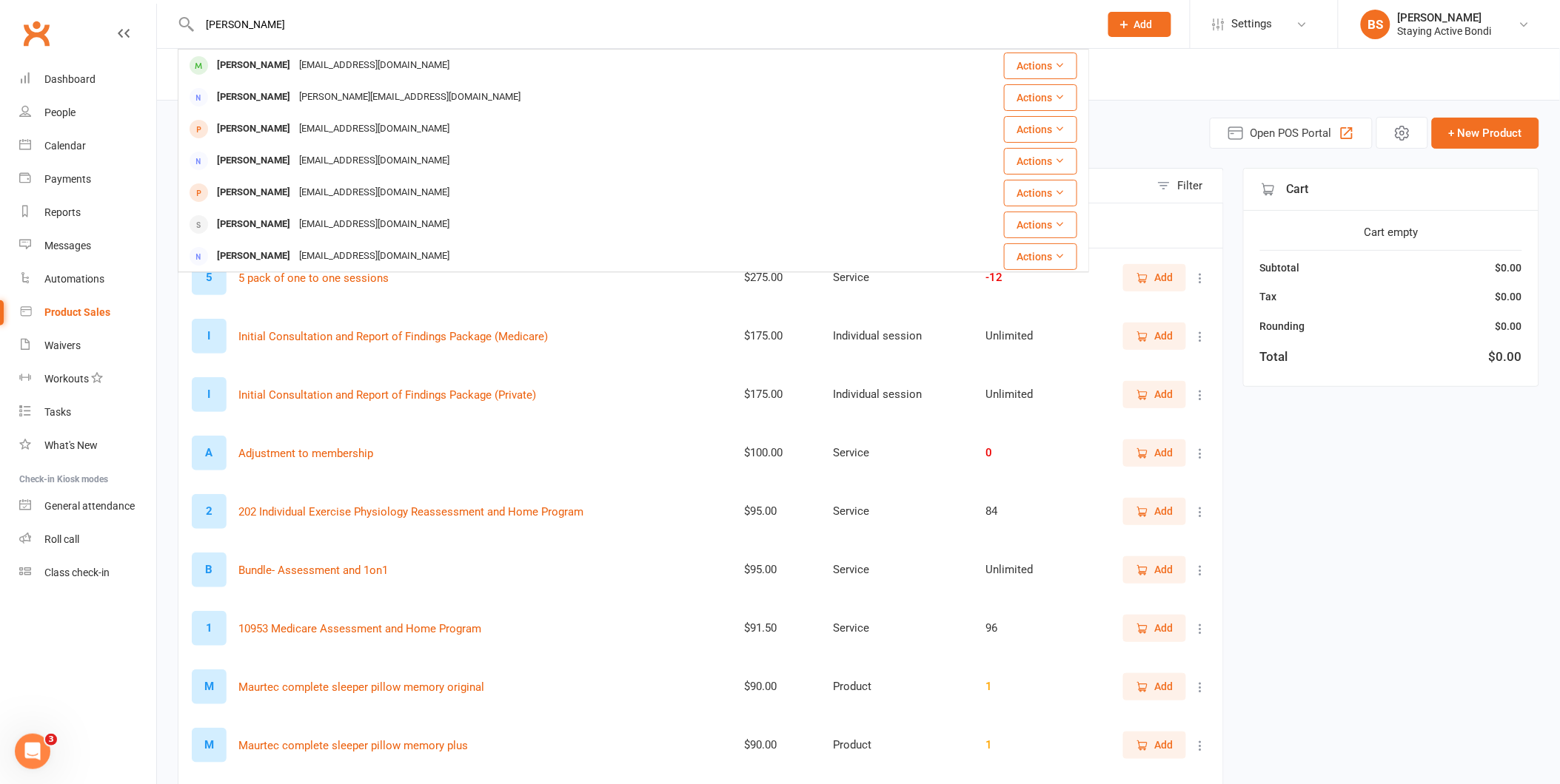
type input "[PERSON_NAME]"
click at [339, 61] on div "[EMAIL_ADDRESS][DOMAIN_NAME]" at bounding box center [374, 66] width 159 height 21
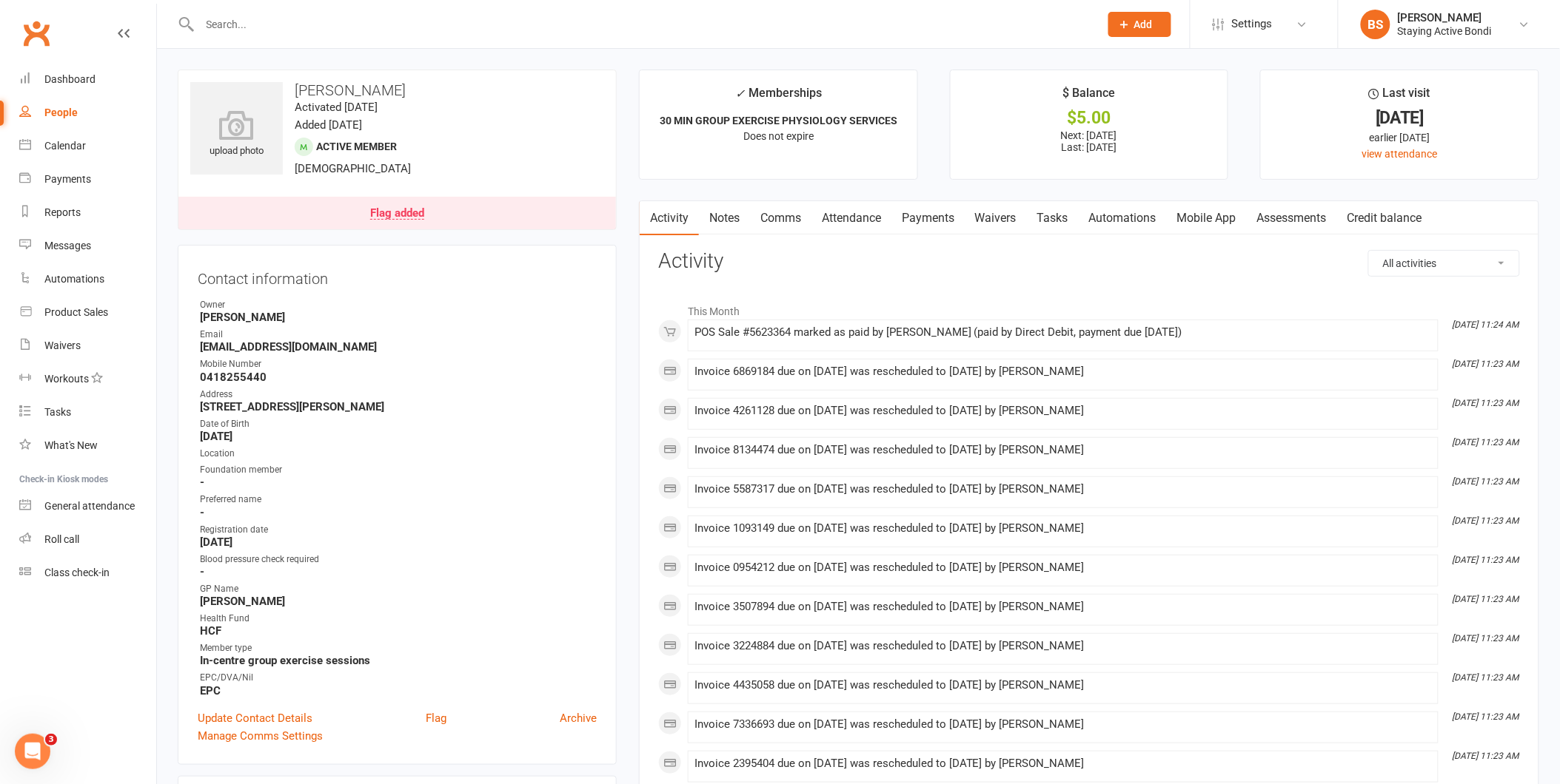
click at [915, 209] on link "Payments" at bounding box center [928, 218] width 73 height 34
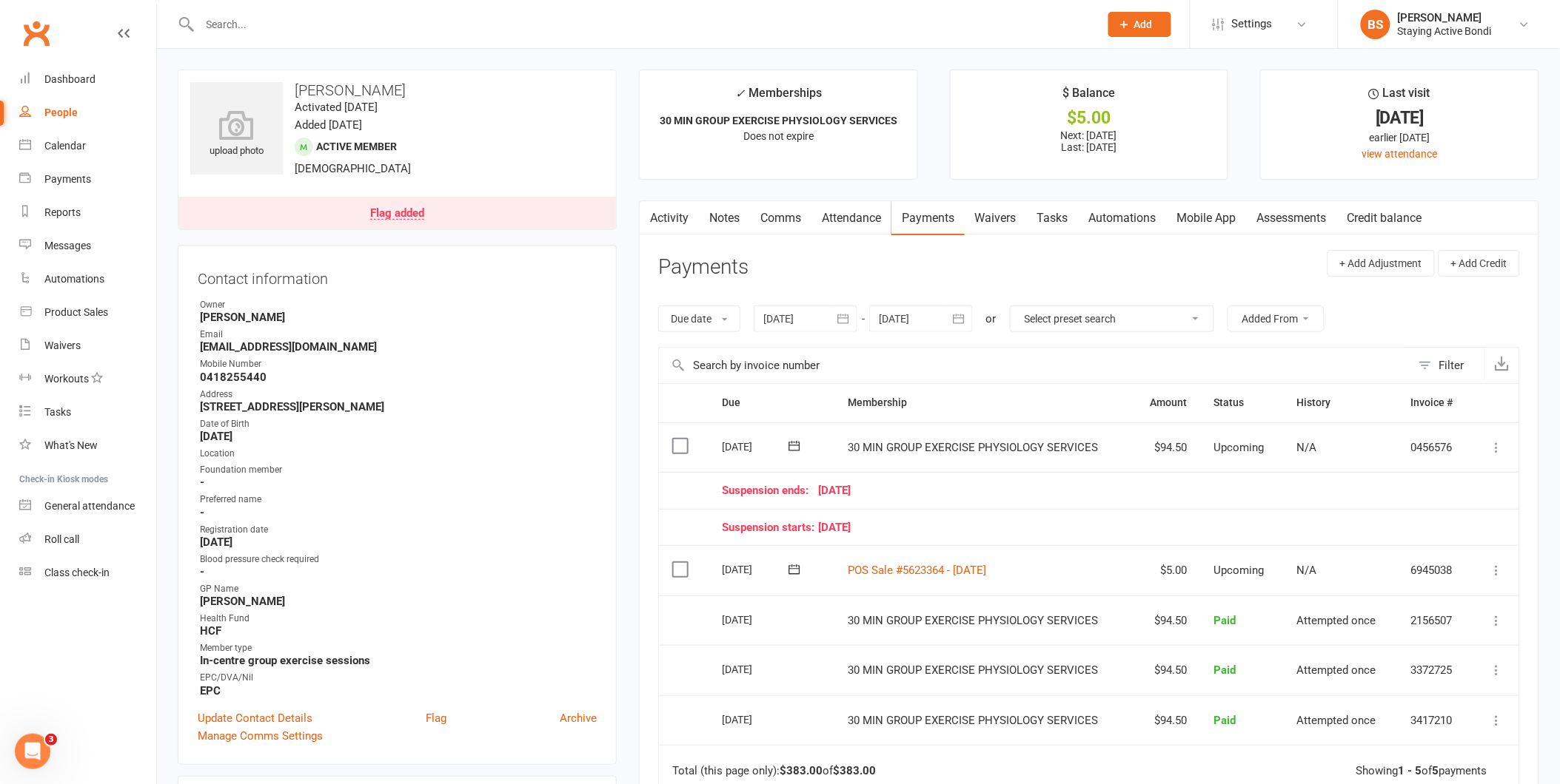
click at [758, 217] on link "Comms" at bounding box center [781, 218] width 62 height 34
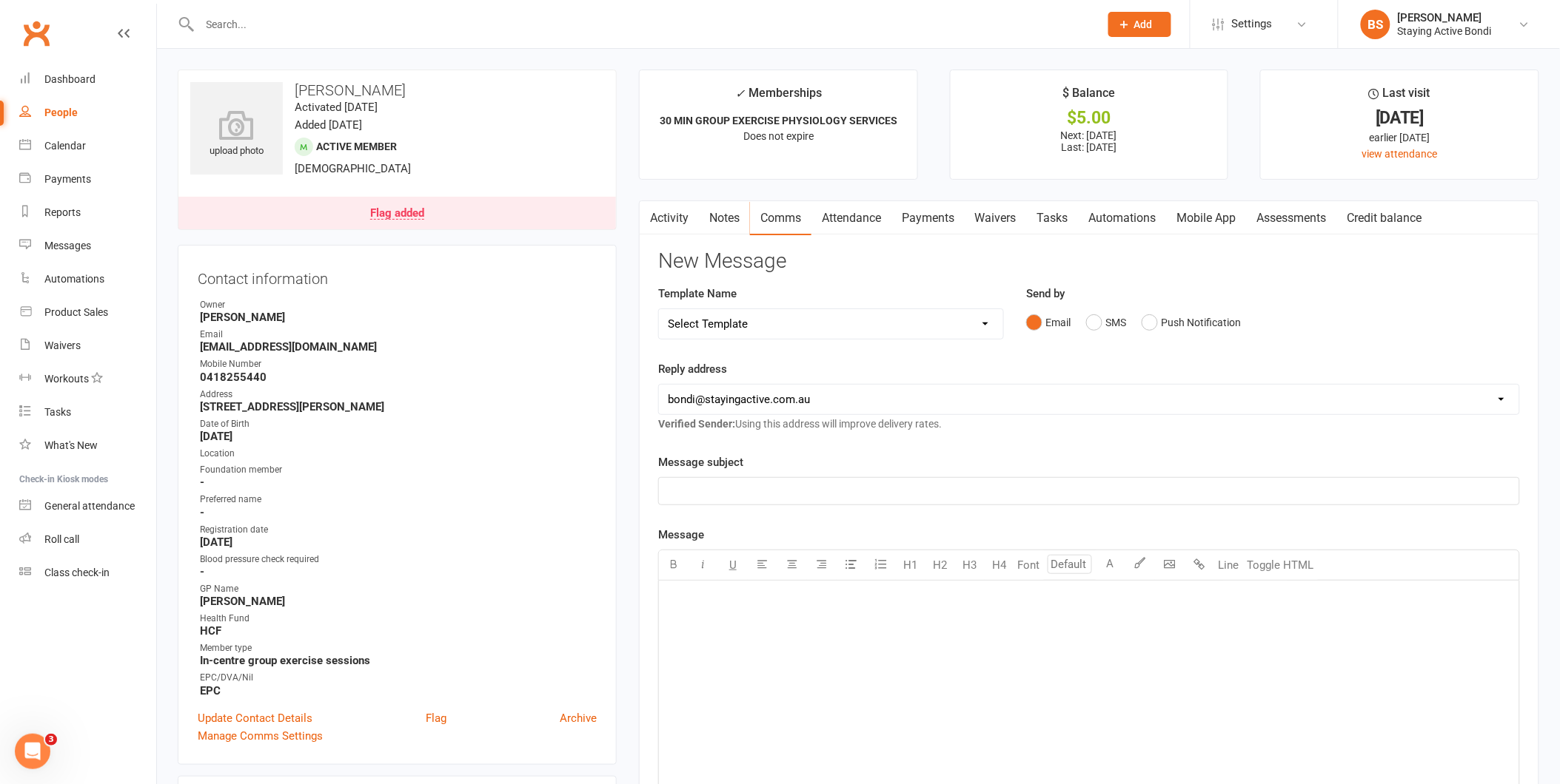
click at [901, 319] on select "Select Template [Email] 6 month - Follow ups [Email] Absentee [Email] Absentee-…" at bounding box center [831, 323] width 344 height 30
select select "8"
click at [659, 309] on select "Select Template [Email] 6 month - Follow ups [Email] Absentee [Email] Absentee-…" at bounding box center [831, 323] width 344 height 30
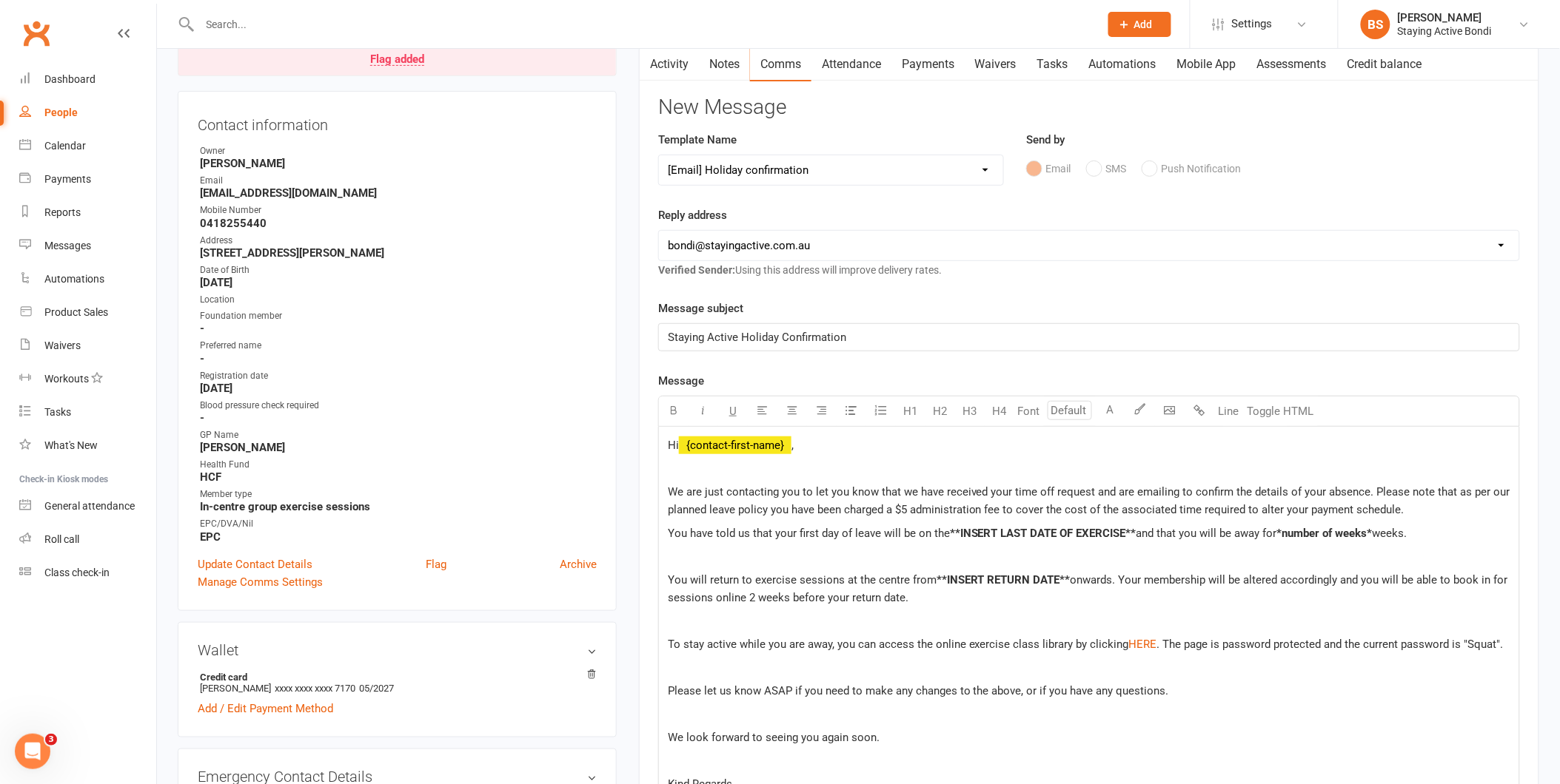
scroll to position [165, 0]
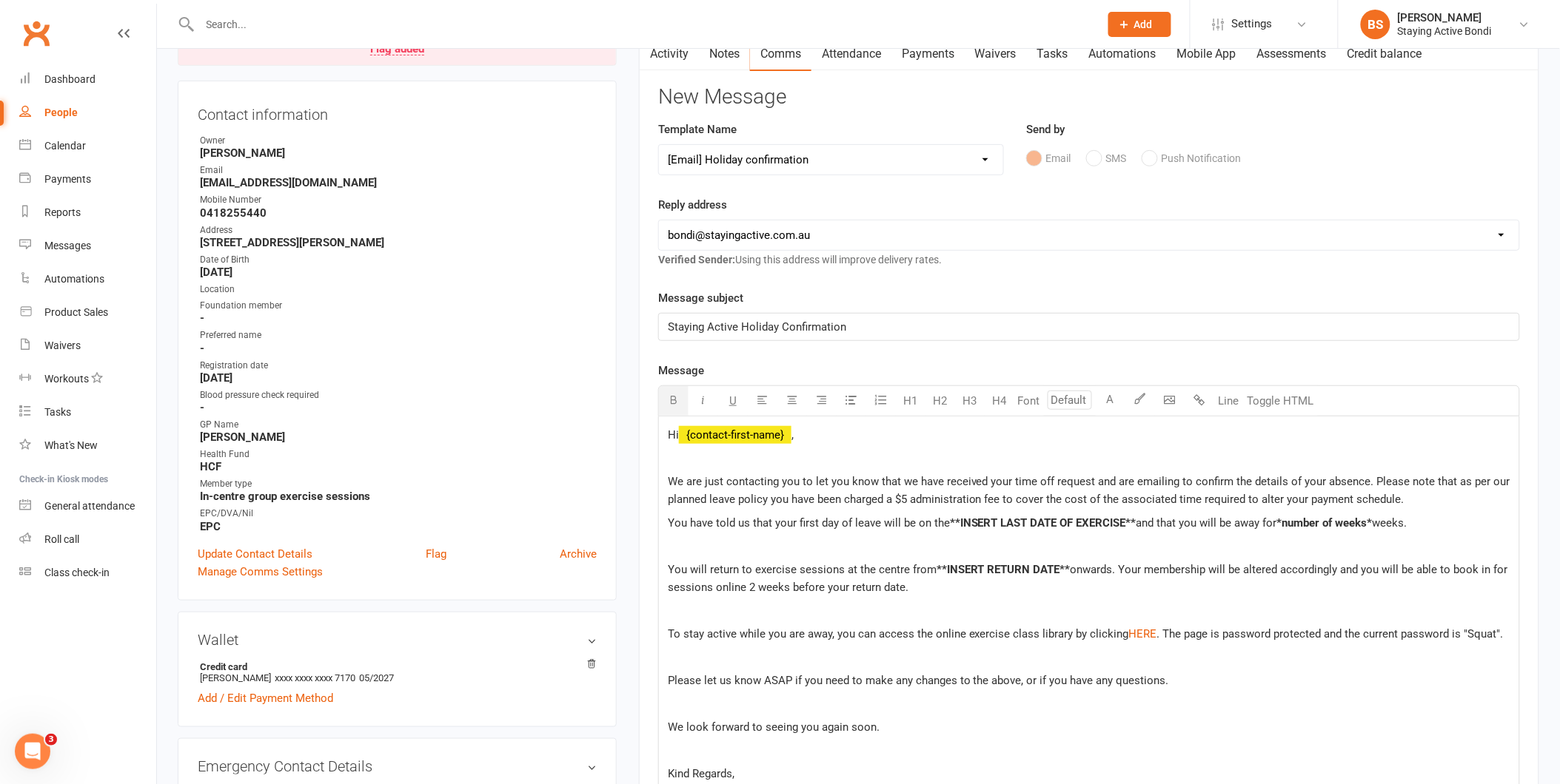
click at [1137, 523] on span "and that you will be away for" at bounding box center [1206, 523] width 140 height 13
click at [1124, 555] on p at bounding box center [1089, 546] width 843 height 18
click at [1427, 529] on p "You have told us that your first day of leave will be on the **INSERT LAST DATE…" at bounding box center [1089, 523] width 843 height 18
click at [1373, 526] on span "*number of weeks*" at bounding box center [1325, 523] width 96 height 13
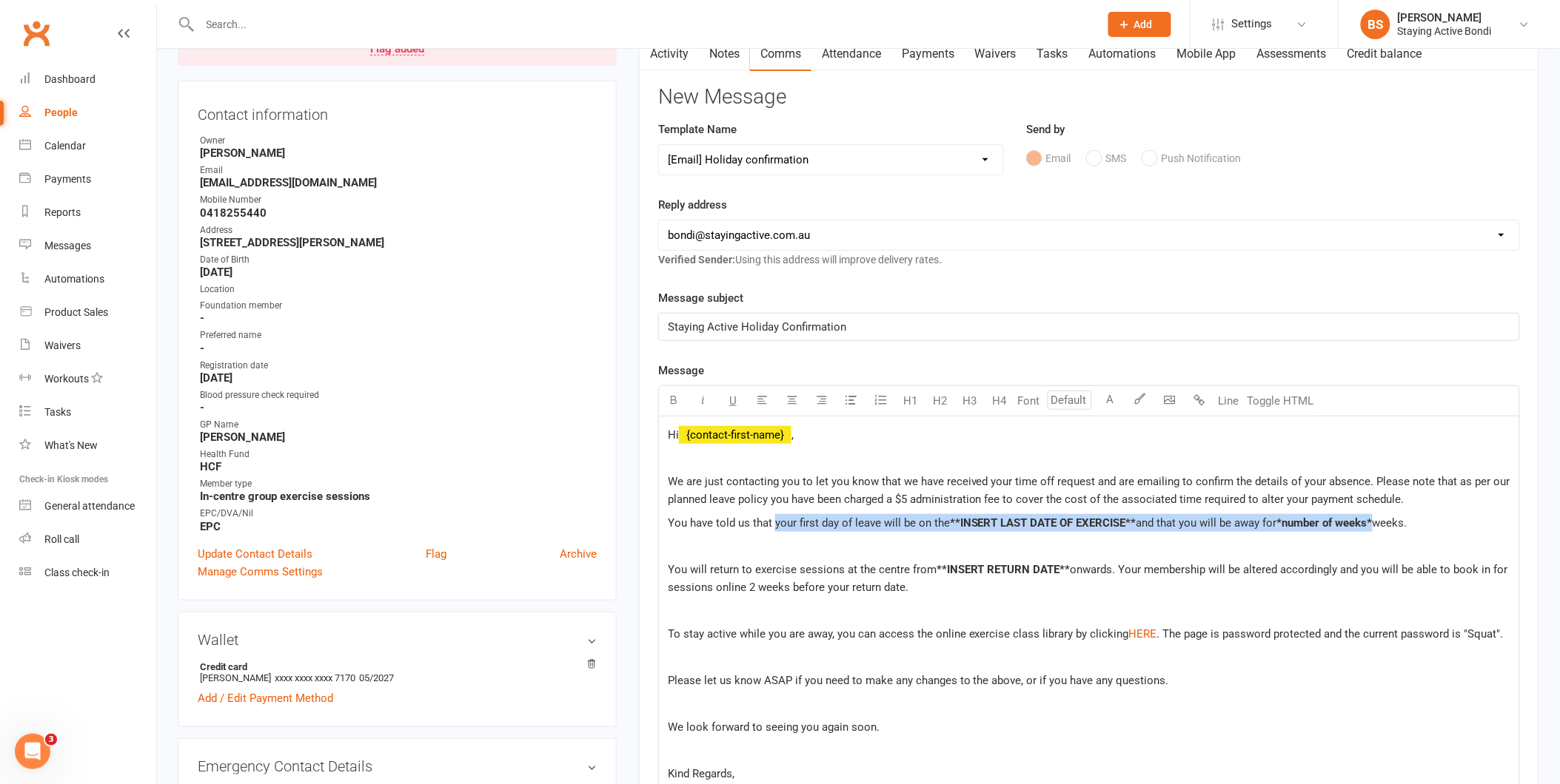
drag, startPoint x: 1377, startPoint y: 524, endPoint x: 775, endPoint y: 523, distance: 602.0
click at [775, 523] on p "You have told us that your first day of leave will be on the **INSERT LAST DATE…" at bounding box center [1089, 523] width 843 height 18
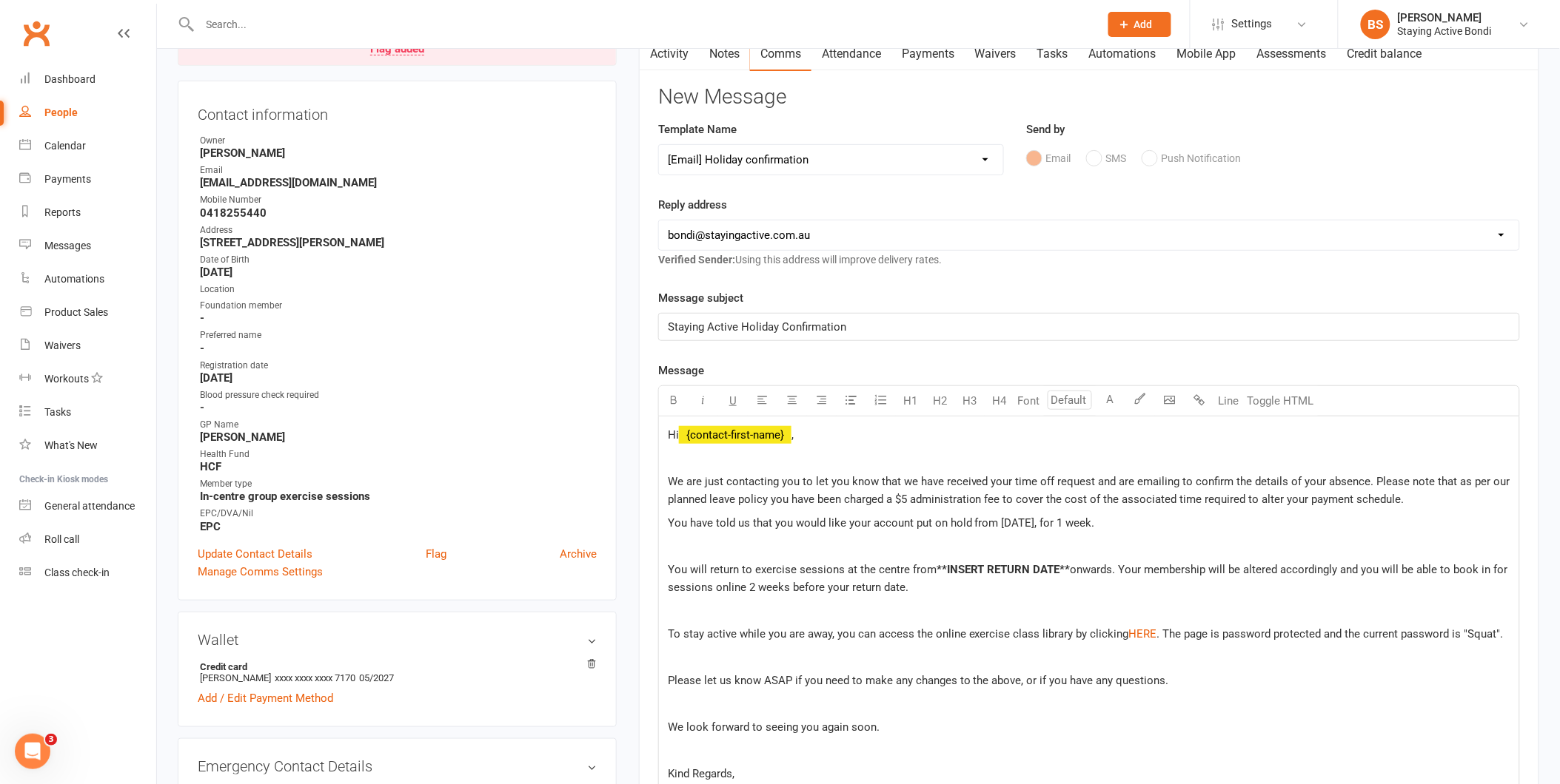
click at [990, 593] on p "You will return to exercise sessions at the centre from **INSERT RETURN DATE** …" at bounding box center [1089, 579] width 843 height 36
drag, startPoint x: 1071, startPoint y: 572, endPoint x: 934, endPoint y: 579, distance: 137.2
click at [934, 579] on p "You will return to exercise sessions at the centre from **INSERT RETURN DATE** …" at bounding box center [1089, 579] width 843 height 36
click at [909, 546] on p at bounding box center [1089, 546] width 843 height 18
click at [933, 572] on span "You will return to exercise sessions at the centre from onwards. Your membershi…" at bounding box center [1086, 579] width 837 height 31
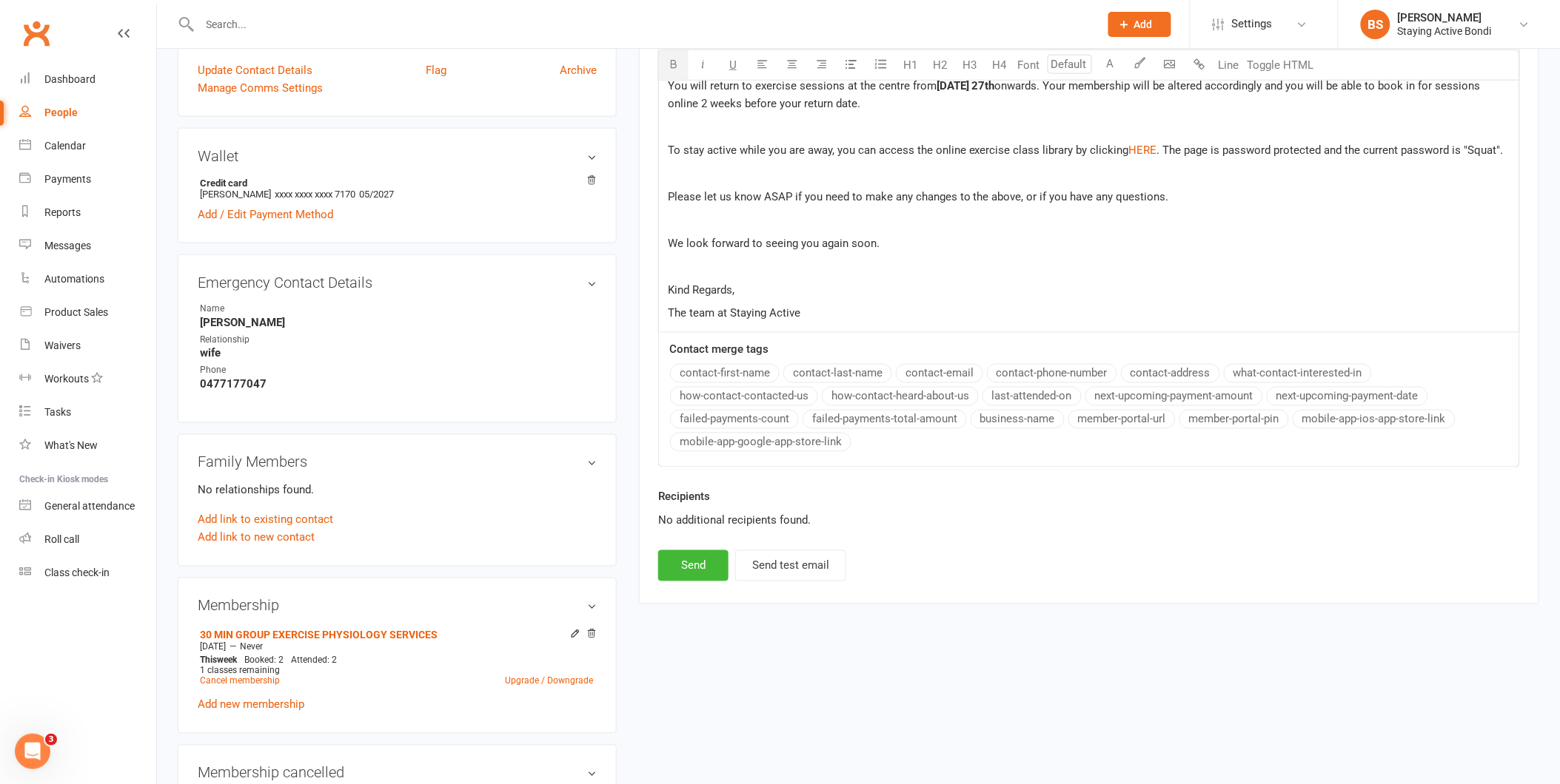
scroll to position [657, 0]
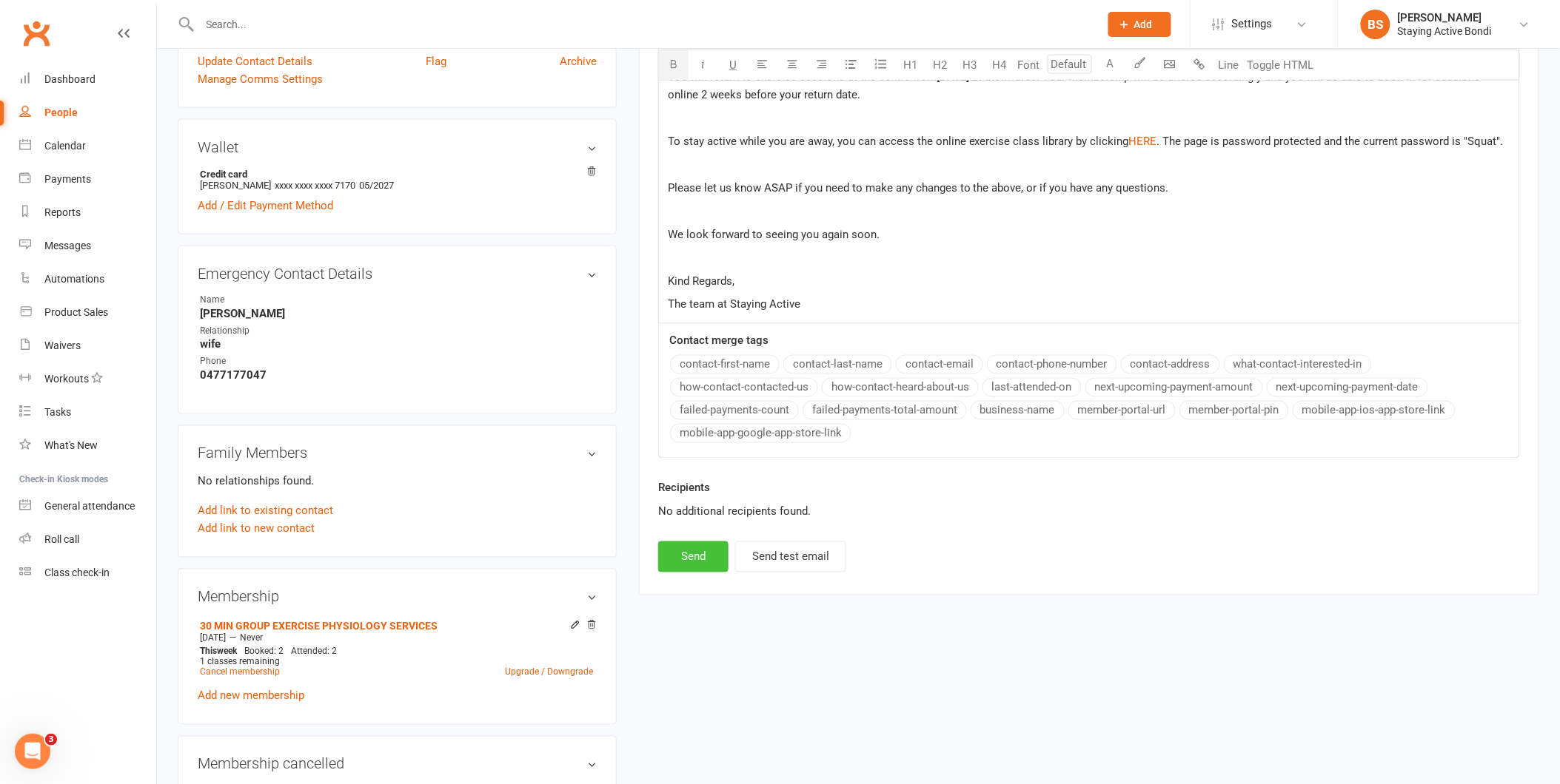
click at [675, 553] on button "Send" at bounding box center [693, 557] width 71 height 31
select select
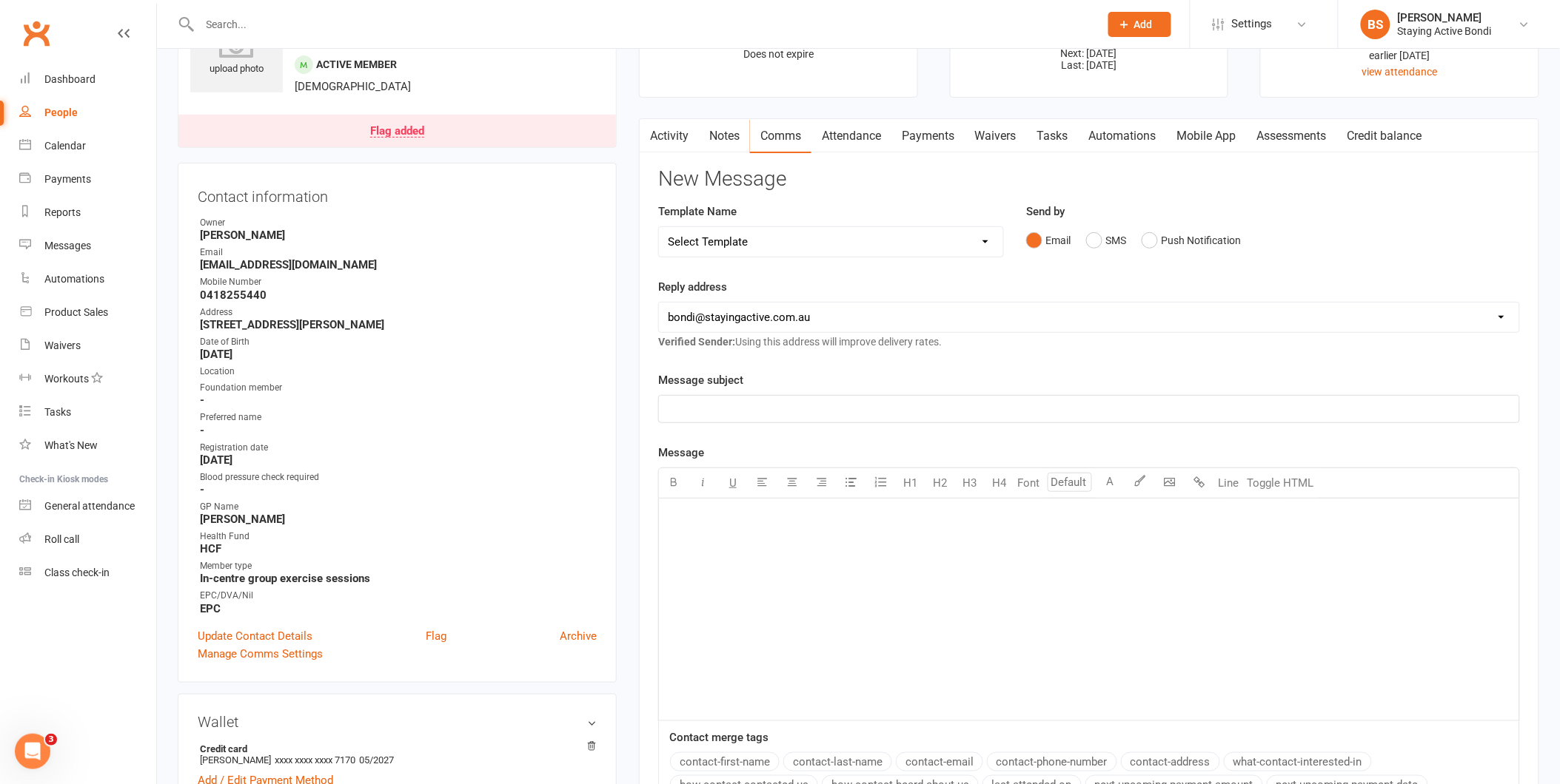
scroll to position [0, 0]
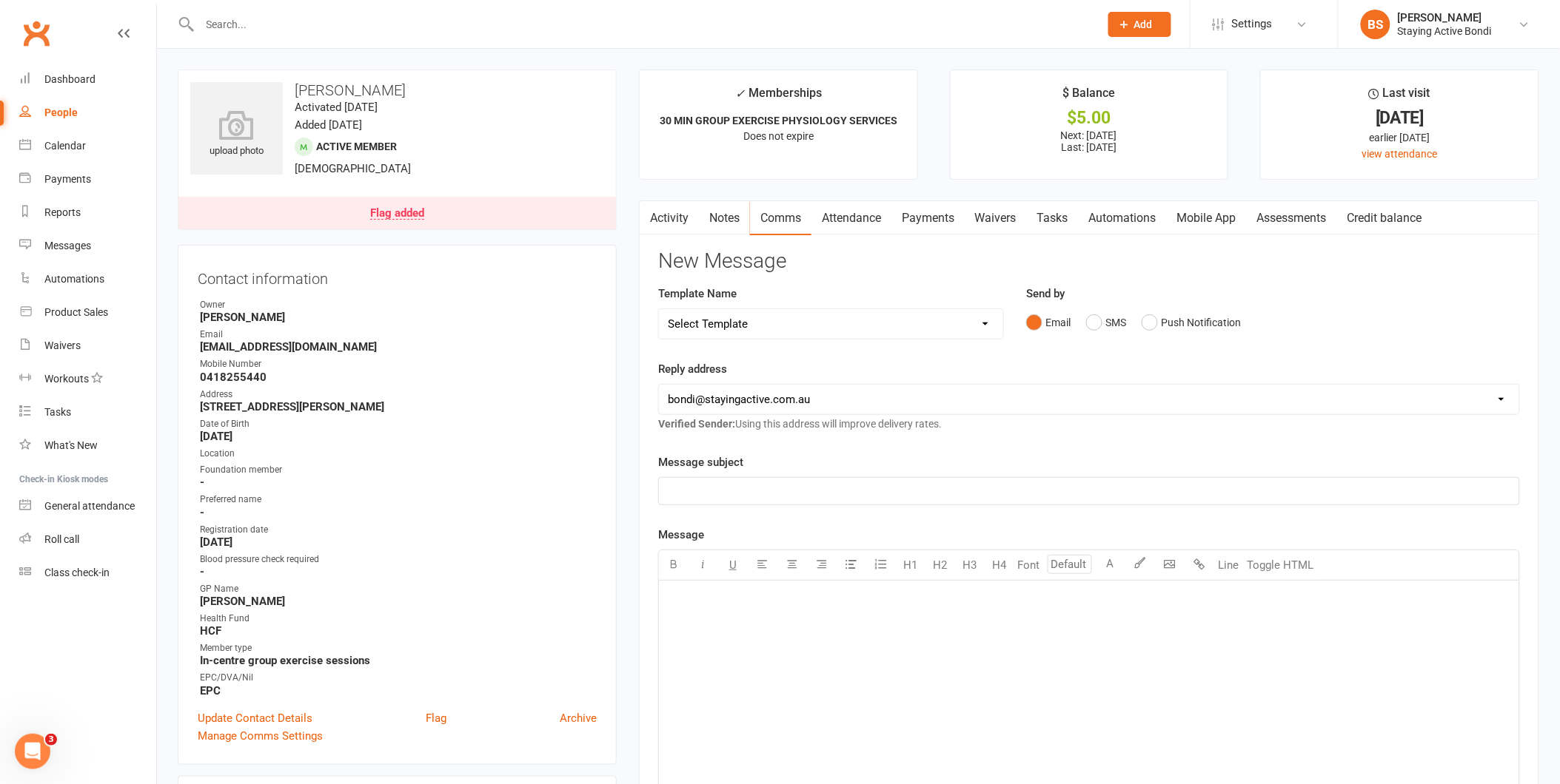
click at [725, 222] on link "Notes" at bounding box center [724, 218] width 51 height 34
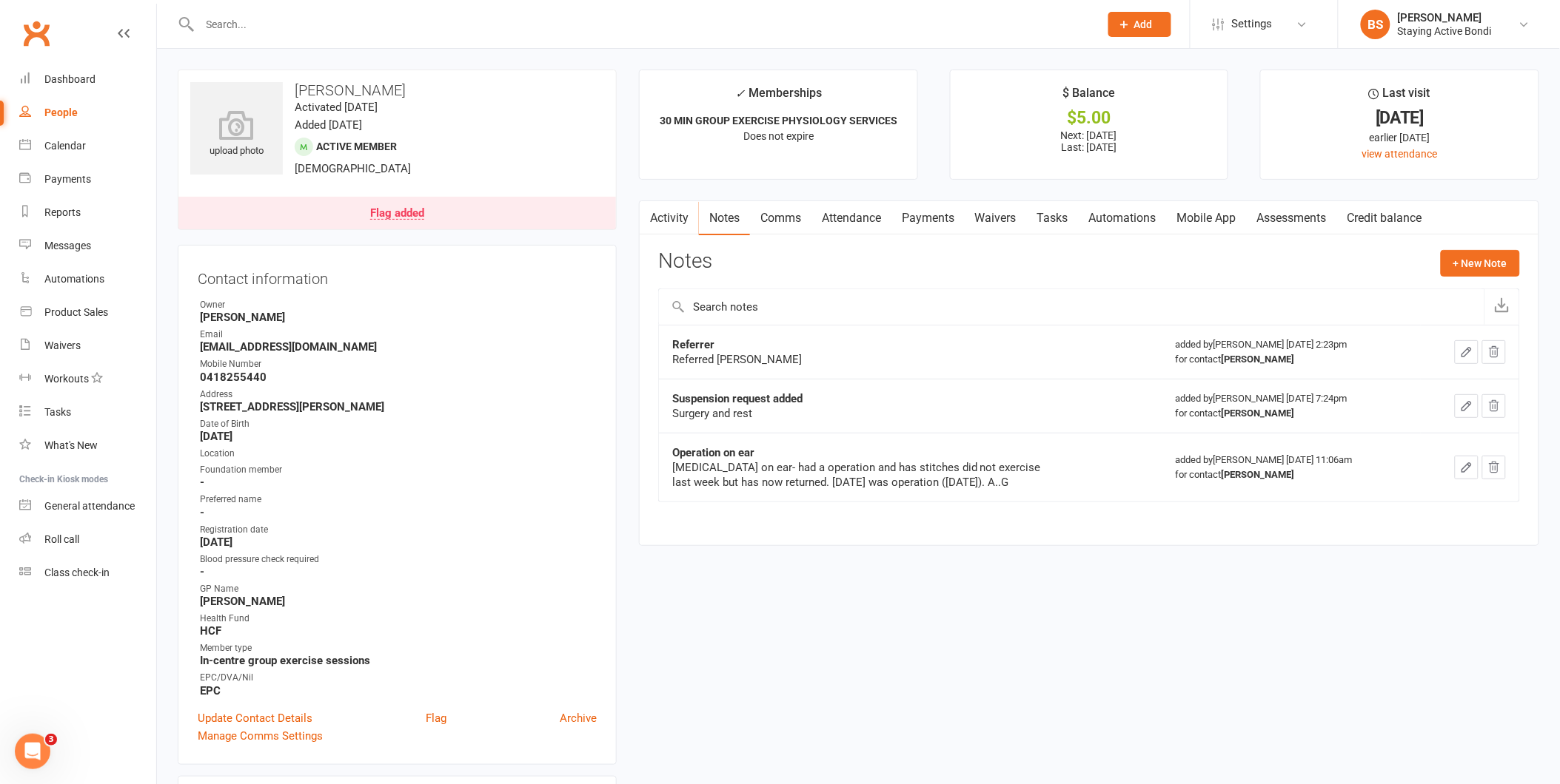
click at [631, 30] on input "text" at bounding box center [642, 24] width 894 height 21
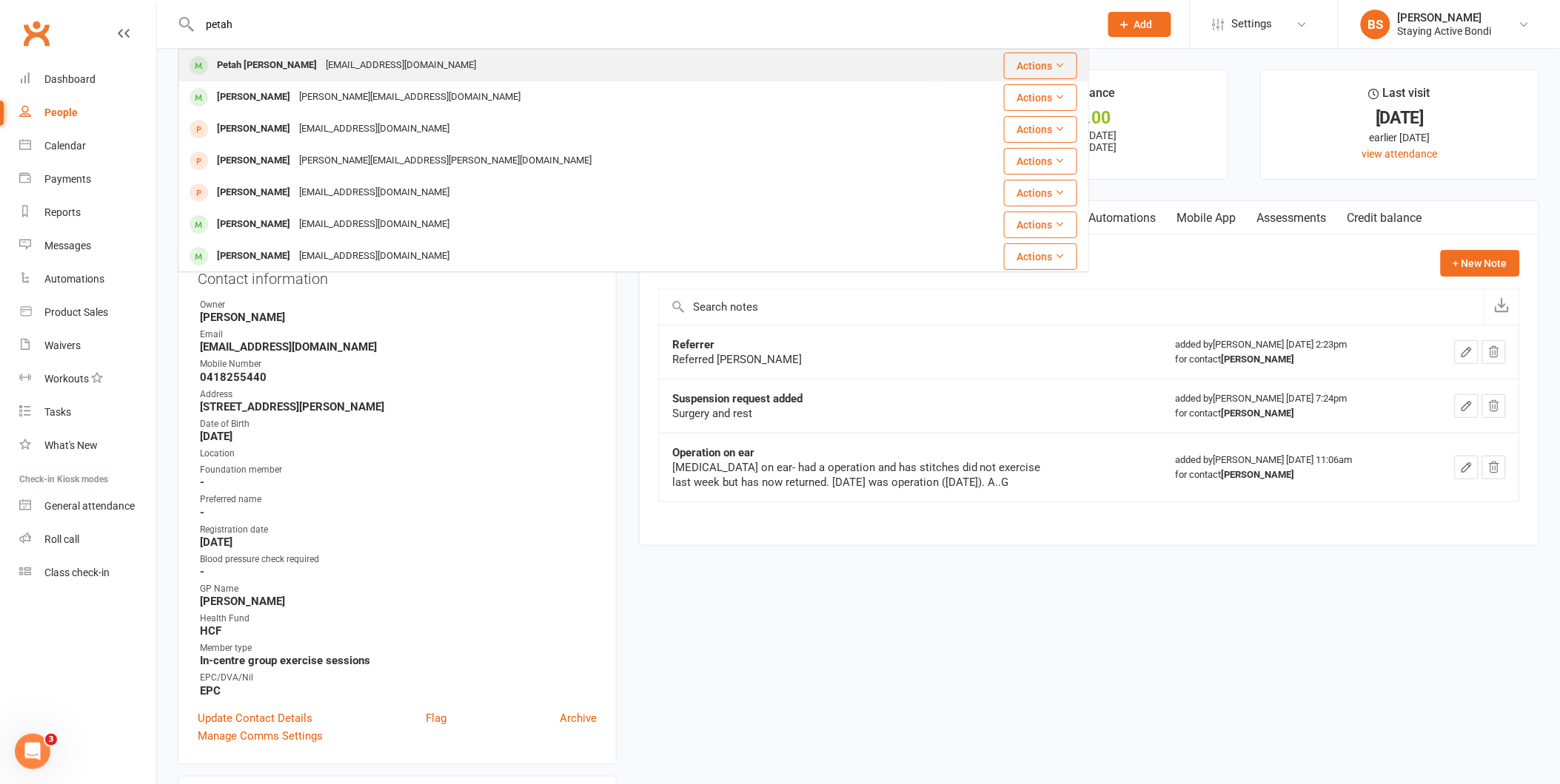
type input "petah"
click at [363, 70] on div "[EMAIL_ADDRESS][DOMAIN_NAME]" at bounding box center [401, 66] width 159 height 21
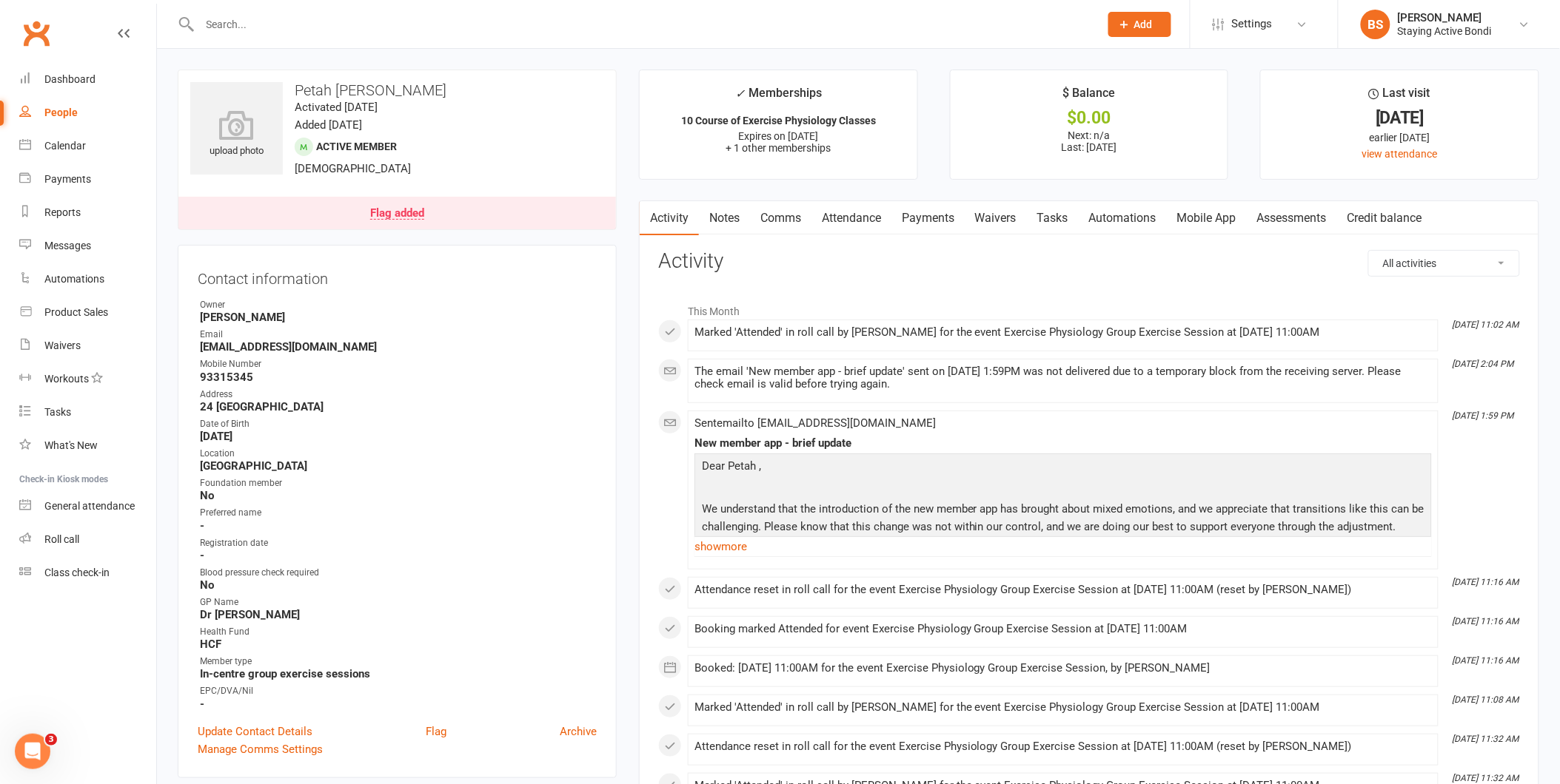
click at [878, 219] on link "Attendance" at bounding box center [851, 218] width 80 height 34
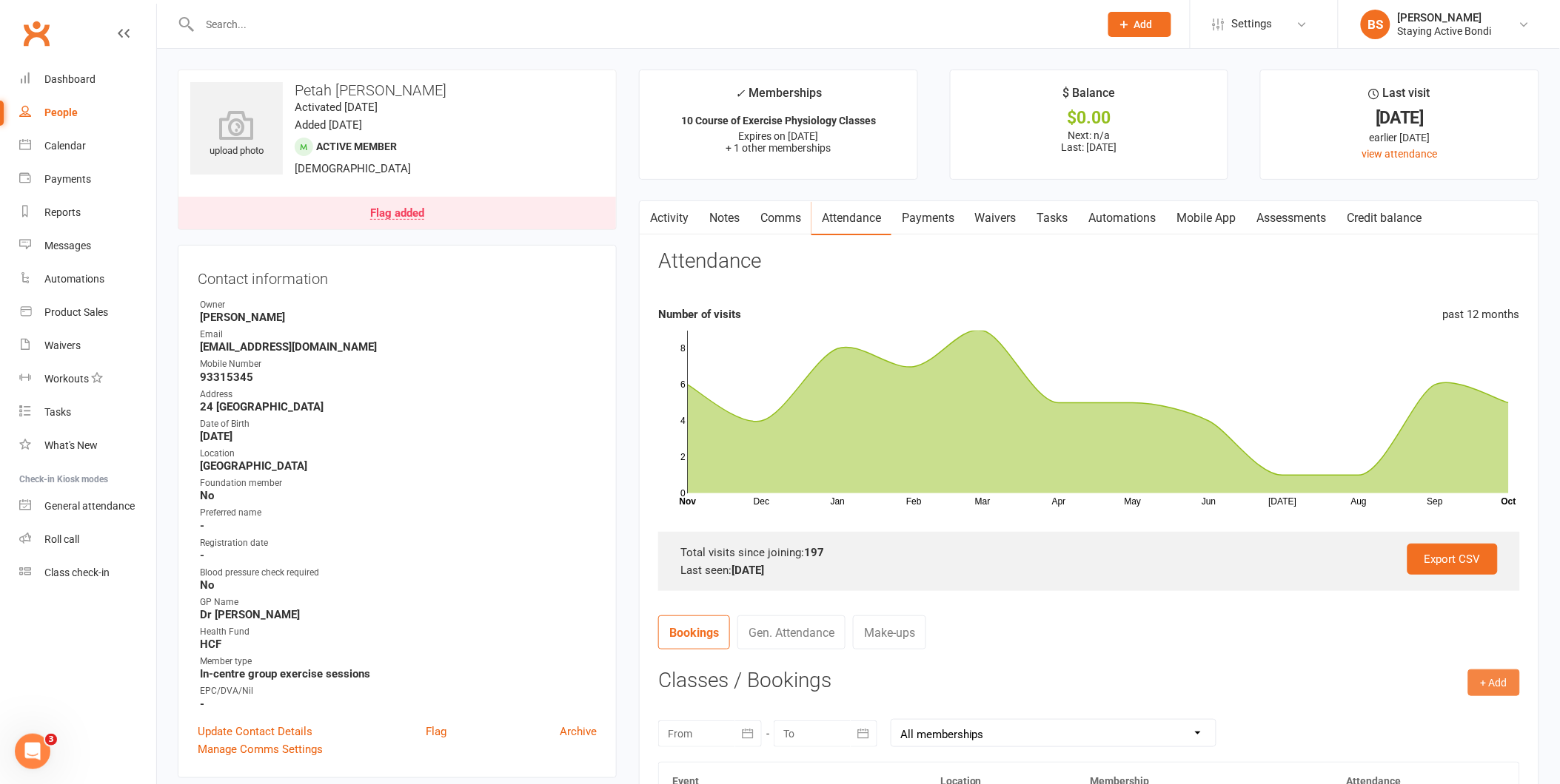
click at [1498, 670] on button "+ Add" at bounding box center [1494, 683] width 52 height 27
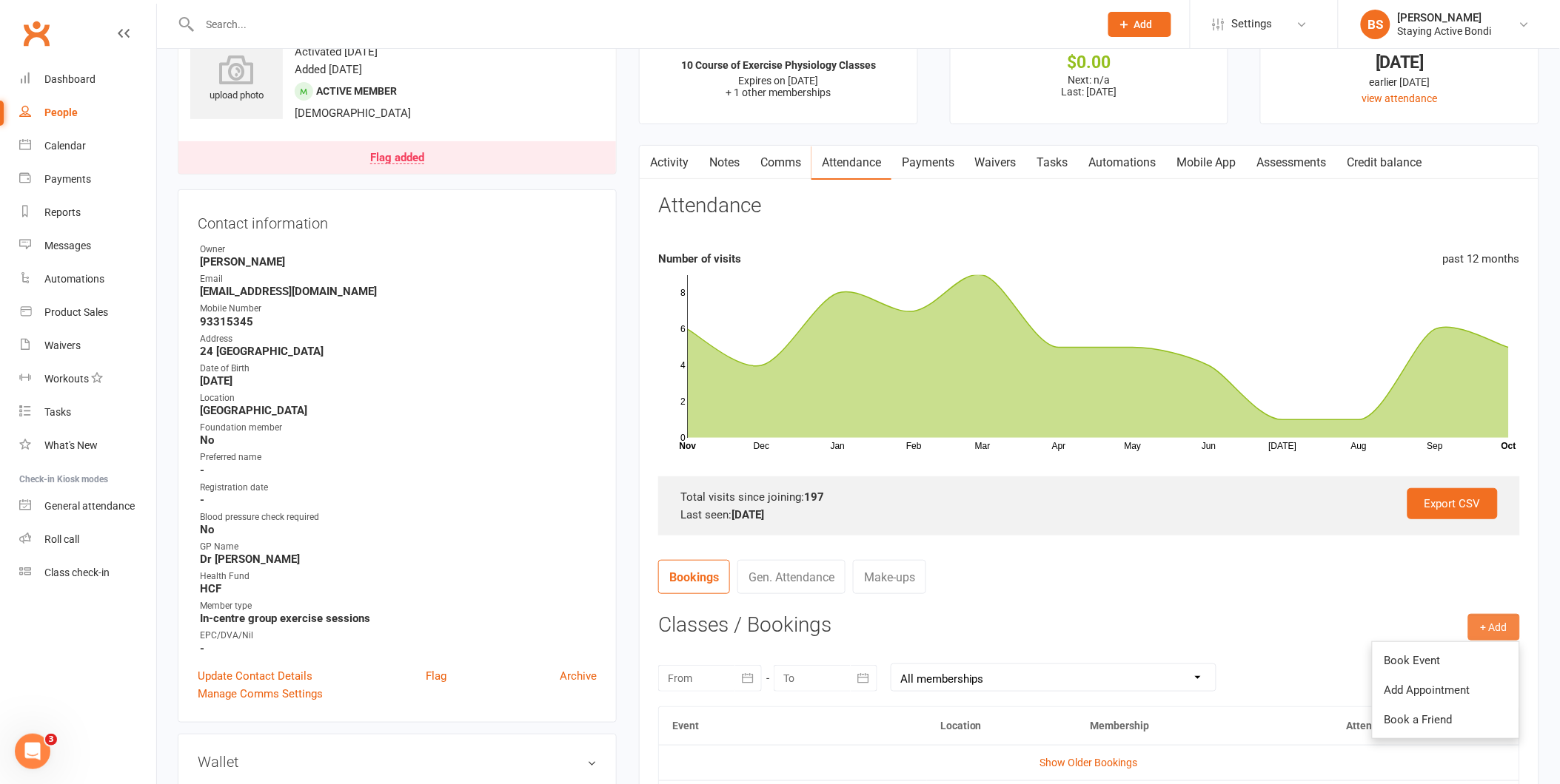
scroll to position [82, 0]
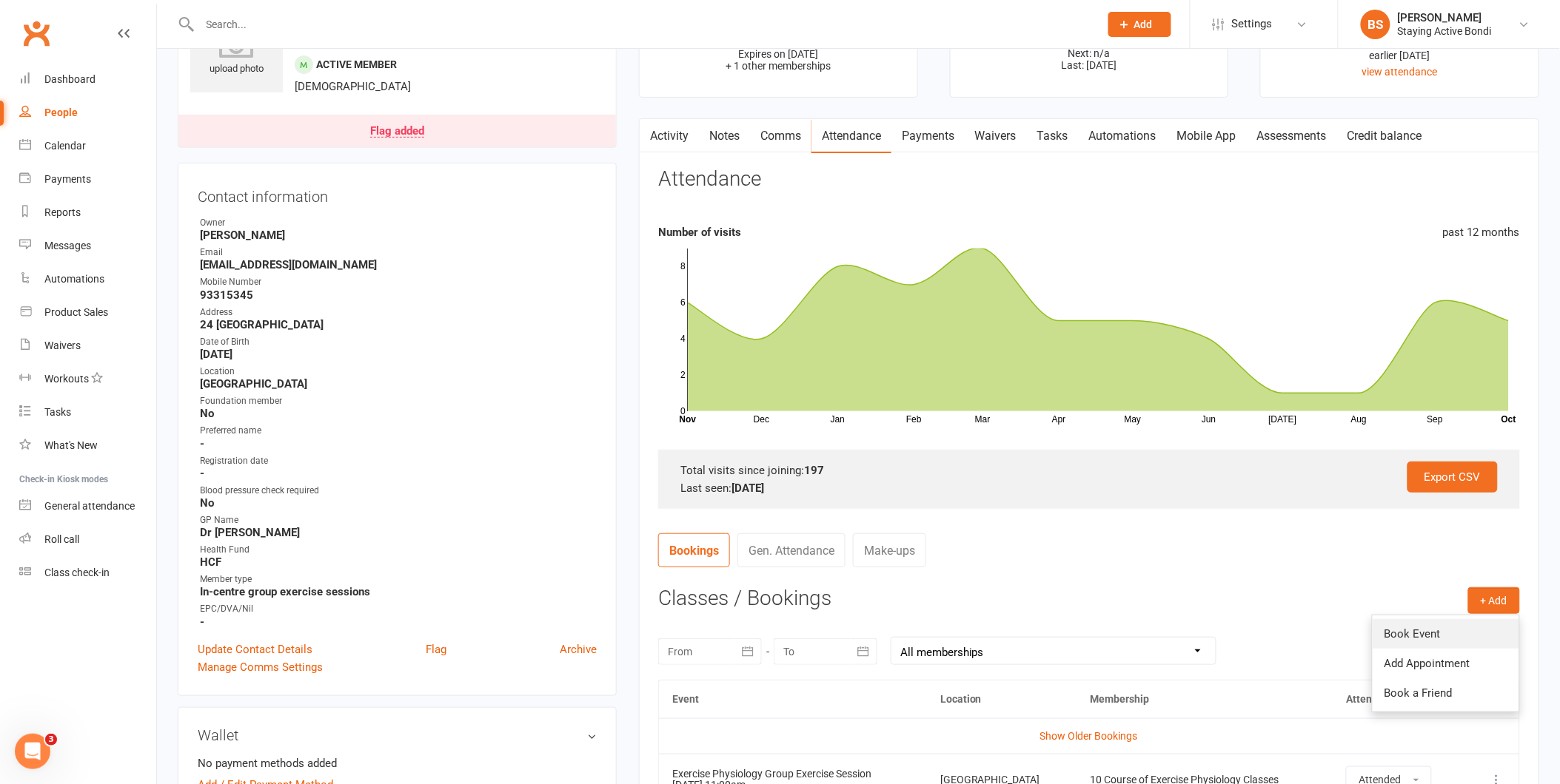
click at [1399, 637] on link "Book Event" at bounding box center [1446, 634] width 147 height 30
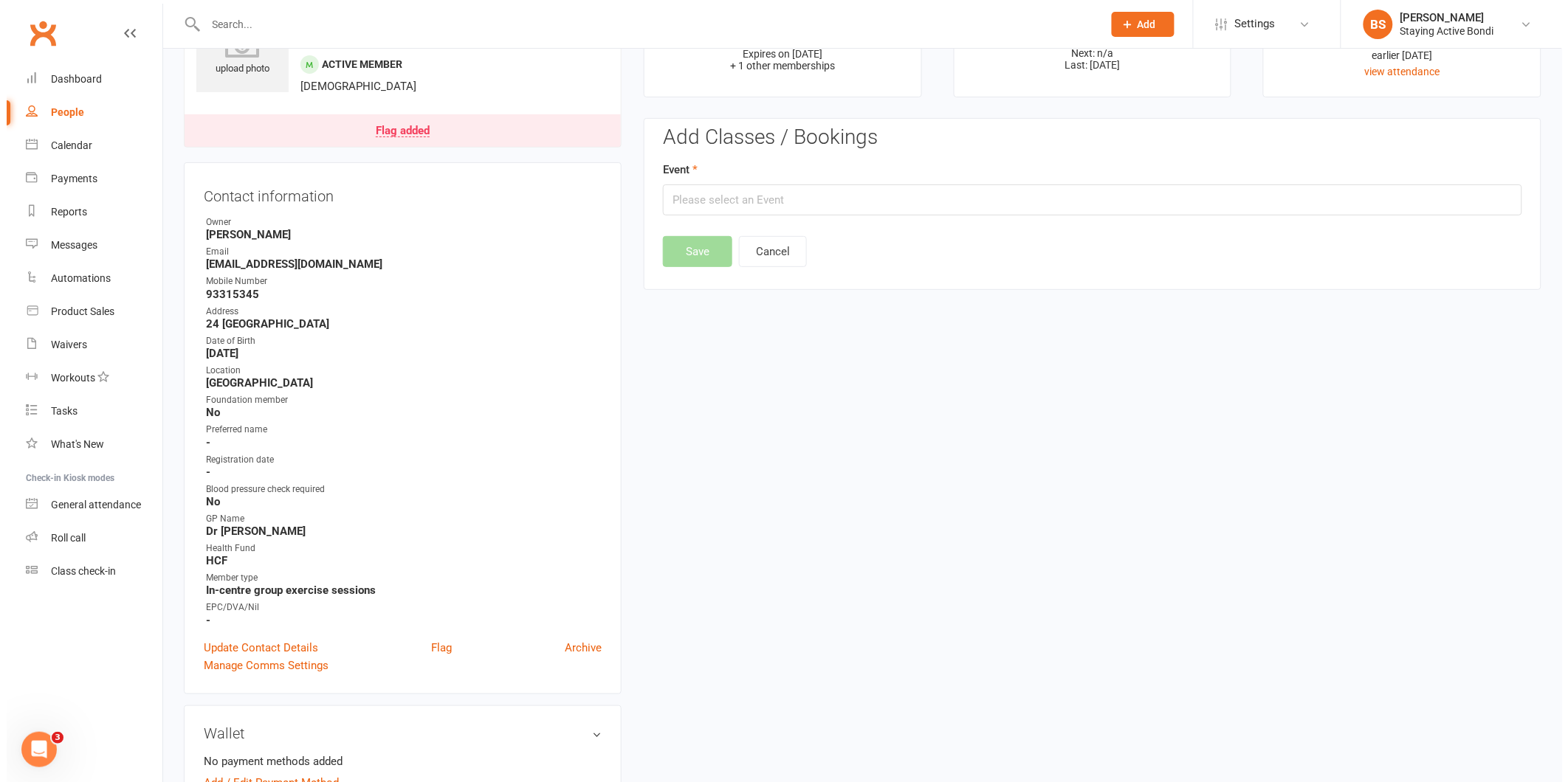
scroll to position [126, 0]
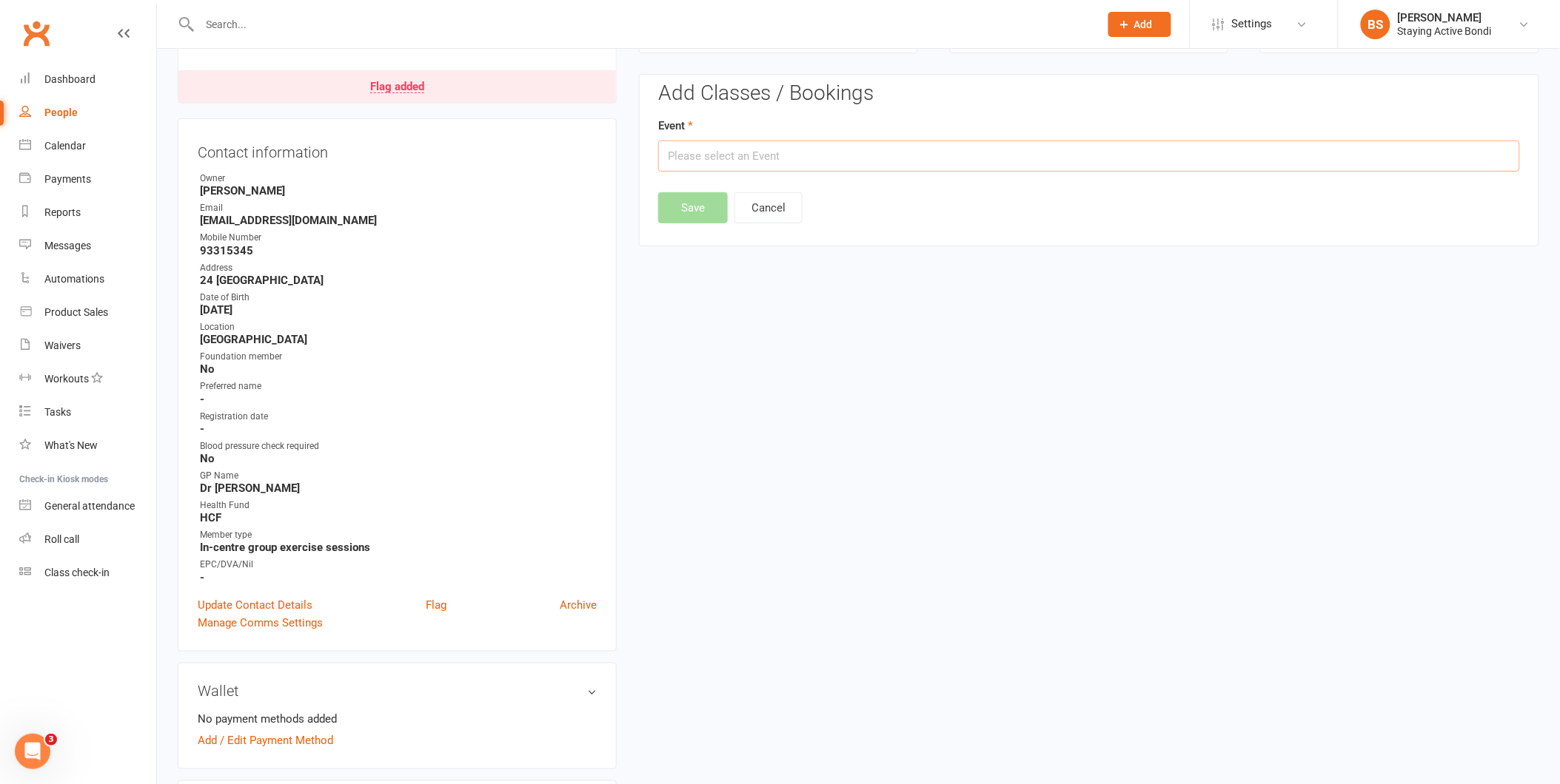
click at [725, 153] on input "text" at bounding box center [1089, 156] width 862 height 31
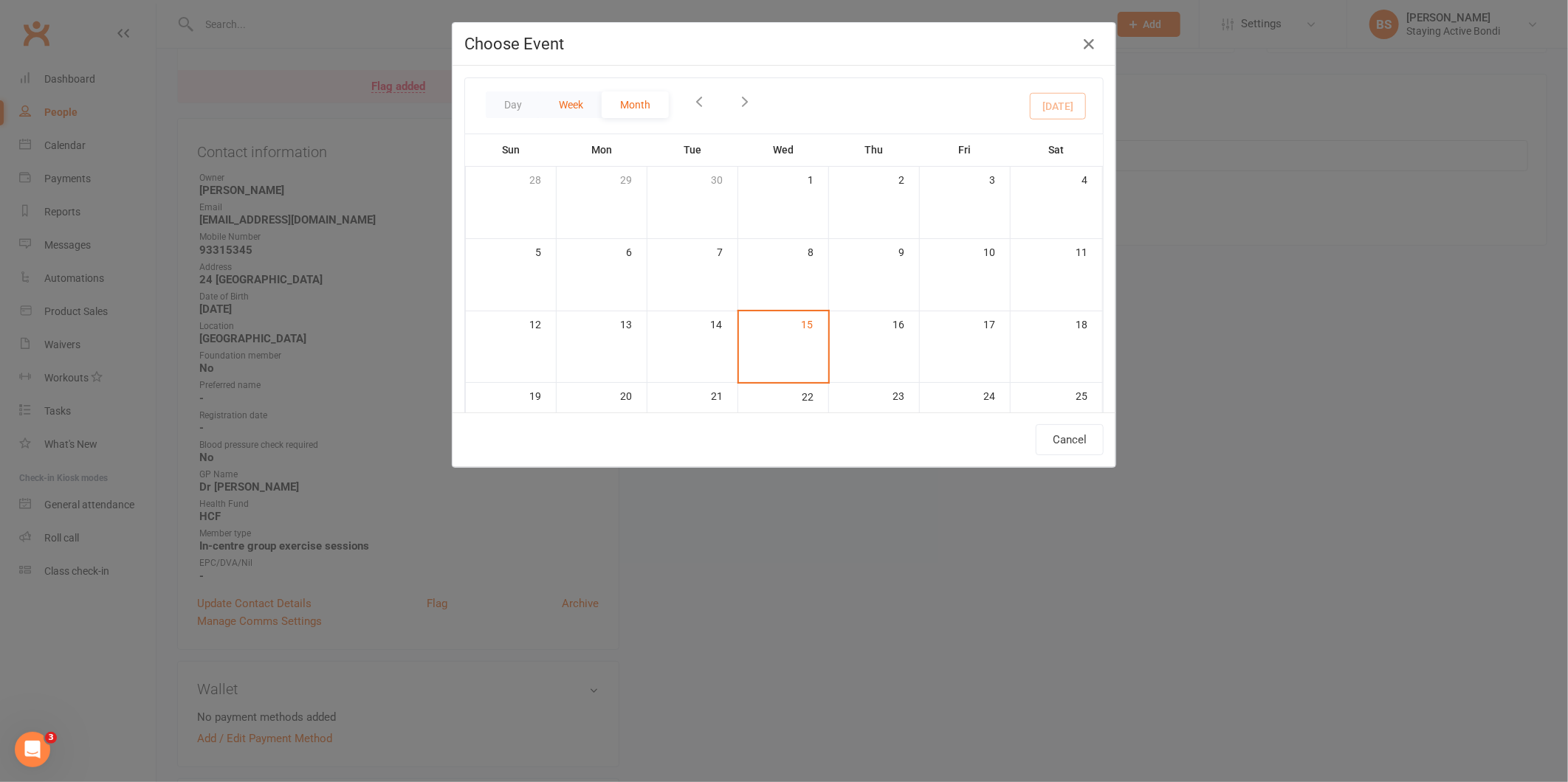
click at [567, 106] on button "Week" at bounding box center [571, 104] width 61 height 27
click at [574, 113] on button "Week" at bounding box center [571, 104] width 61 height 27
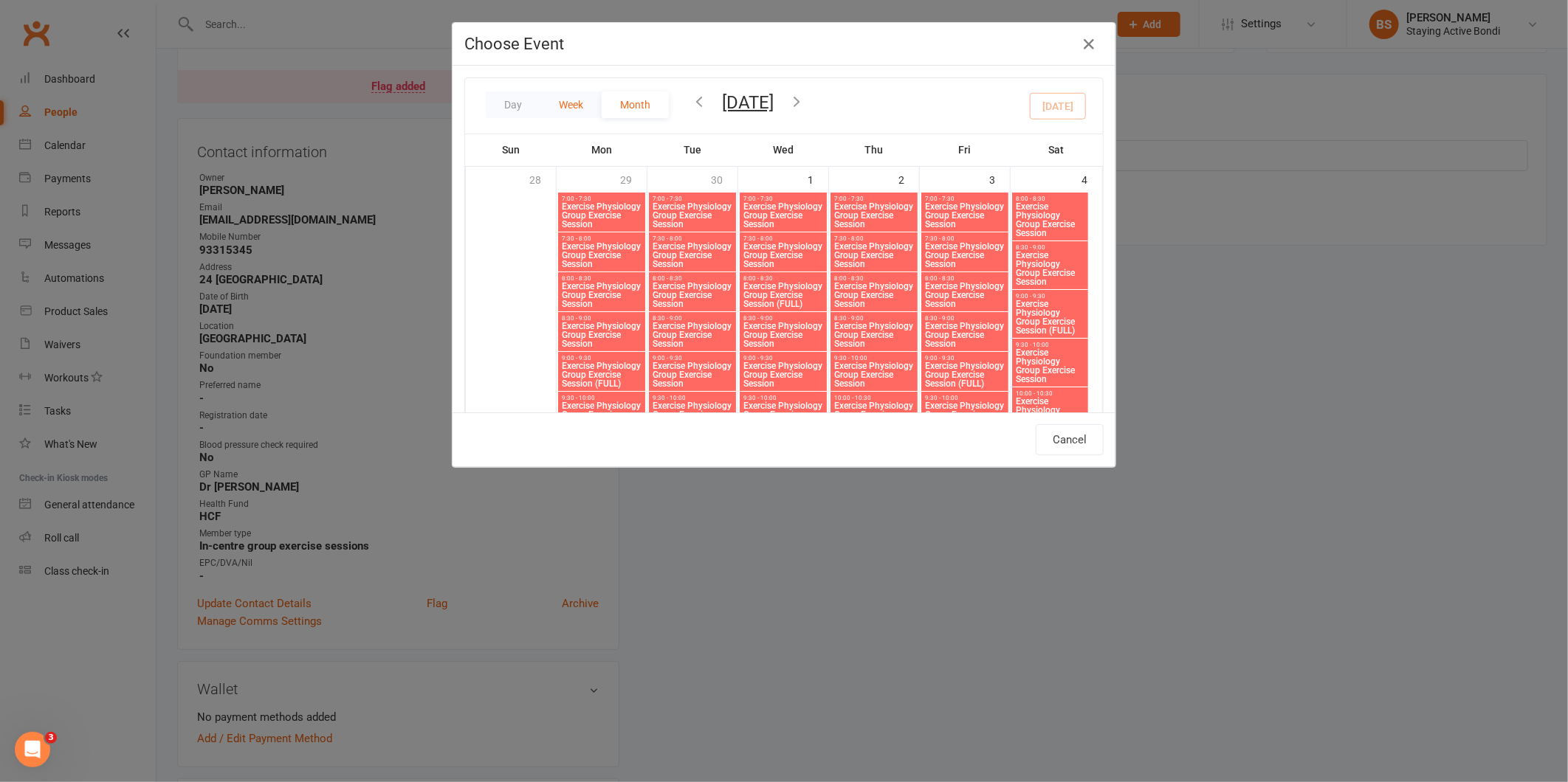
click at [574, 106] on button "Week" at bounding box center [571, 104] width 61 height 27
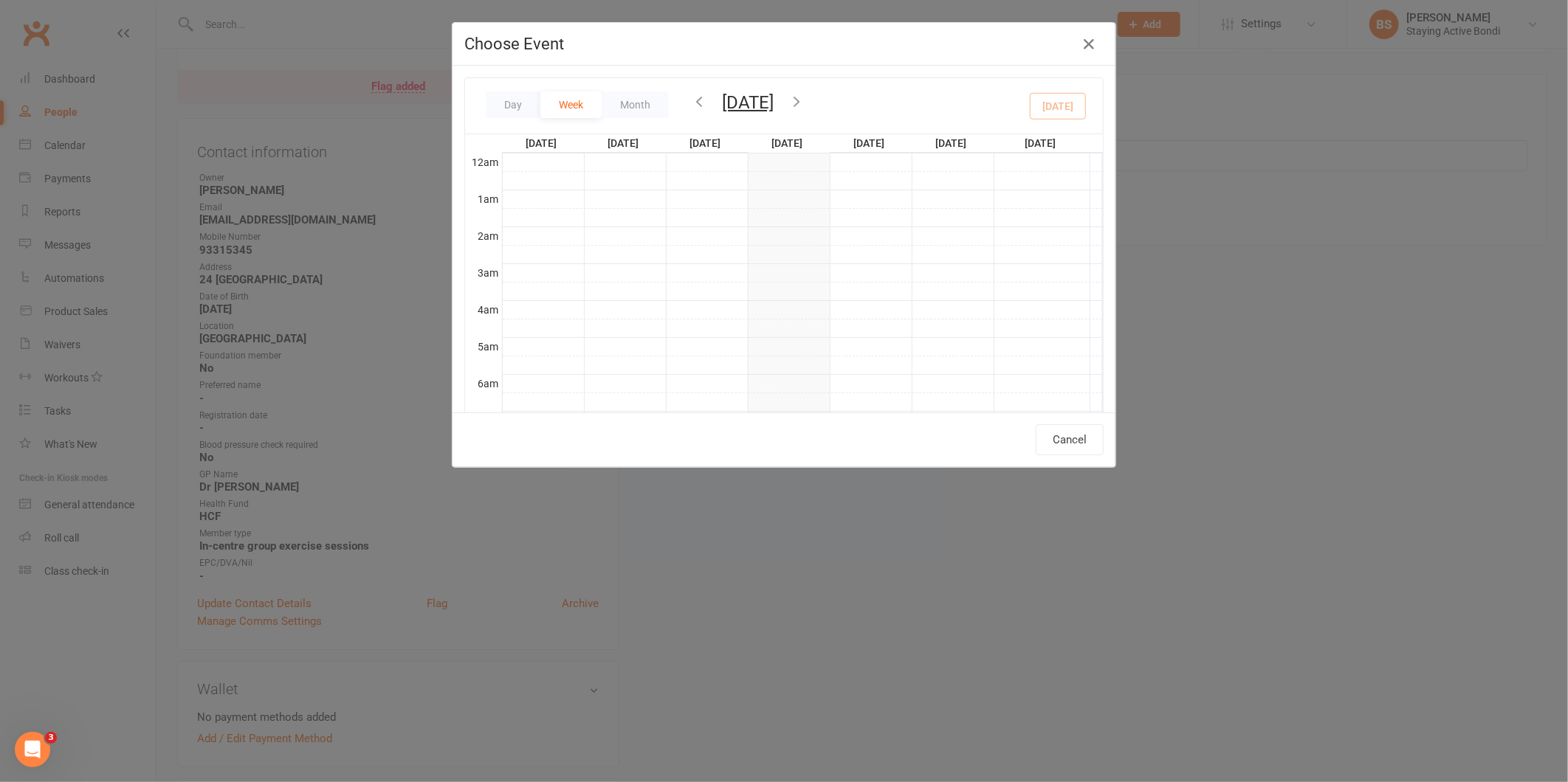
scroll to position [334, 0]
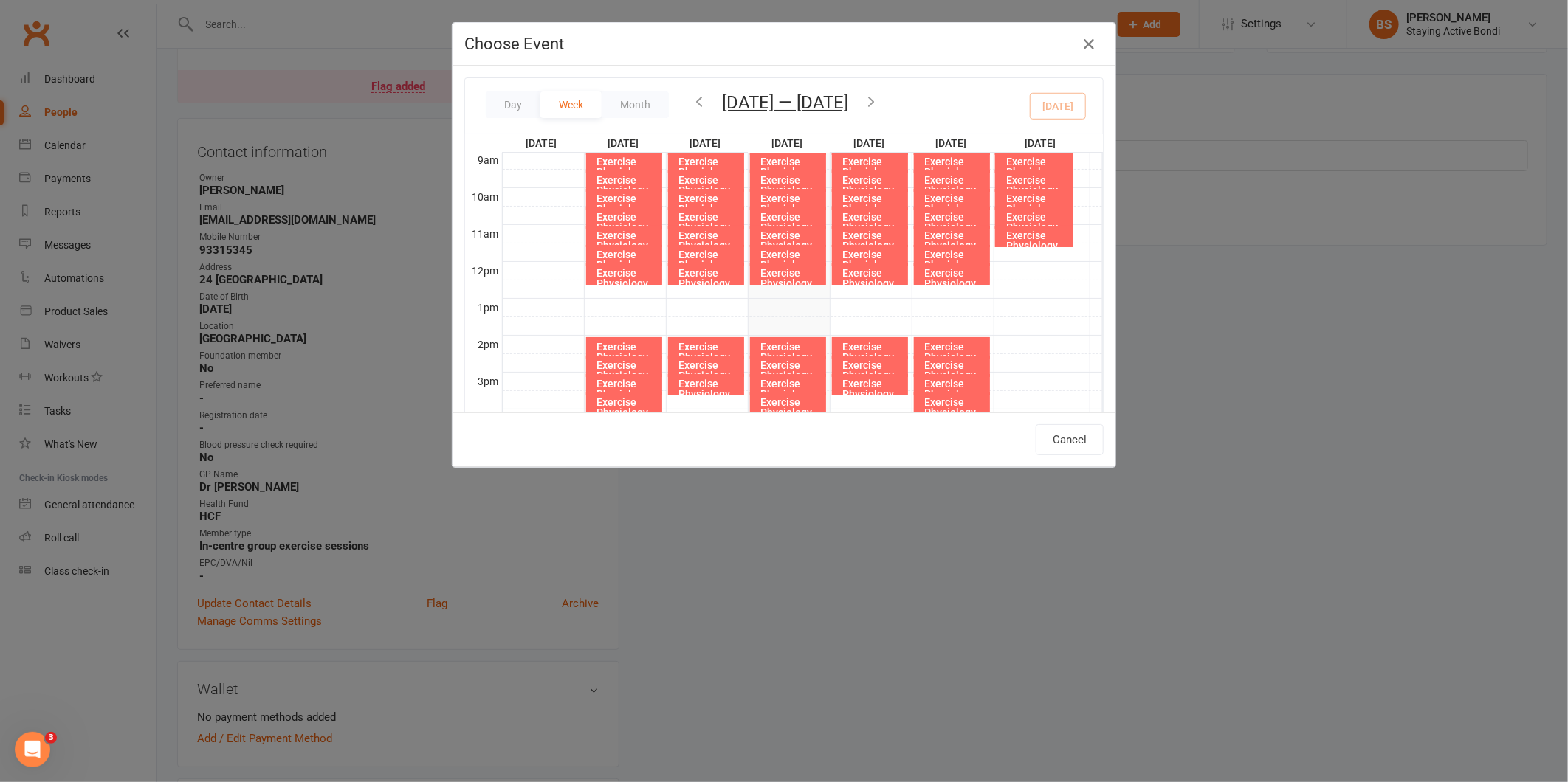
click at [879, 99] on icon "button" at bounding box center [871, 101] width 16 height 16
click at [608, 234] on div "Exercise Physiology Group Exercise Session" at bounding box center [628, 256] width 63 height 52
type input "Exercise Physiology Group Exercise Session - [DATE] 11:00:00 AM"
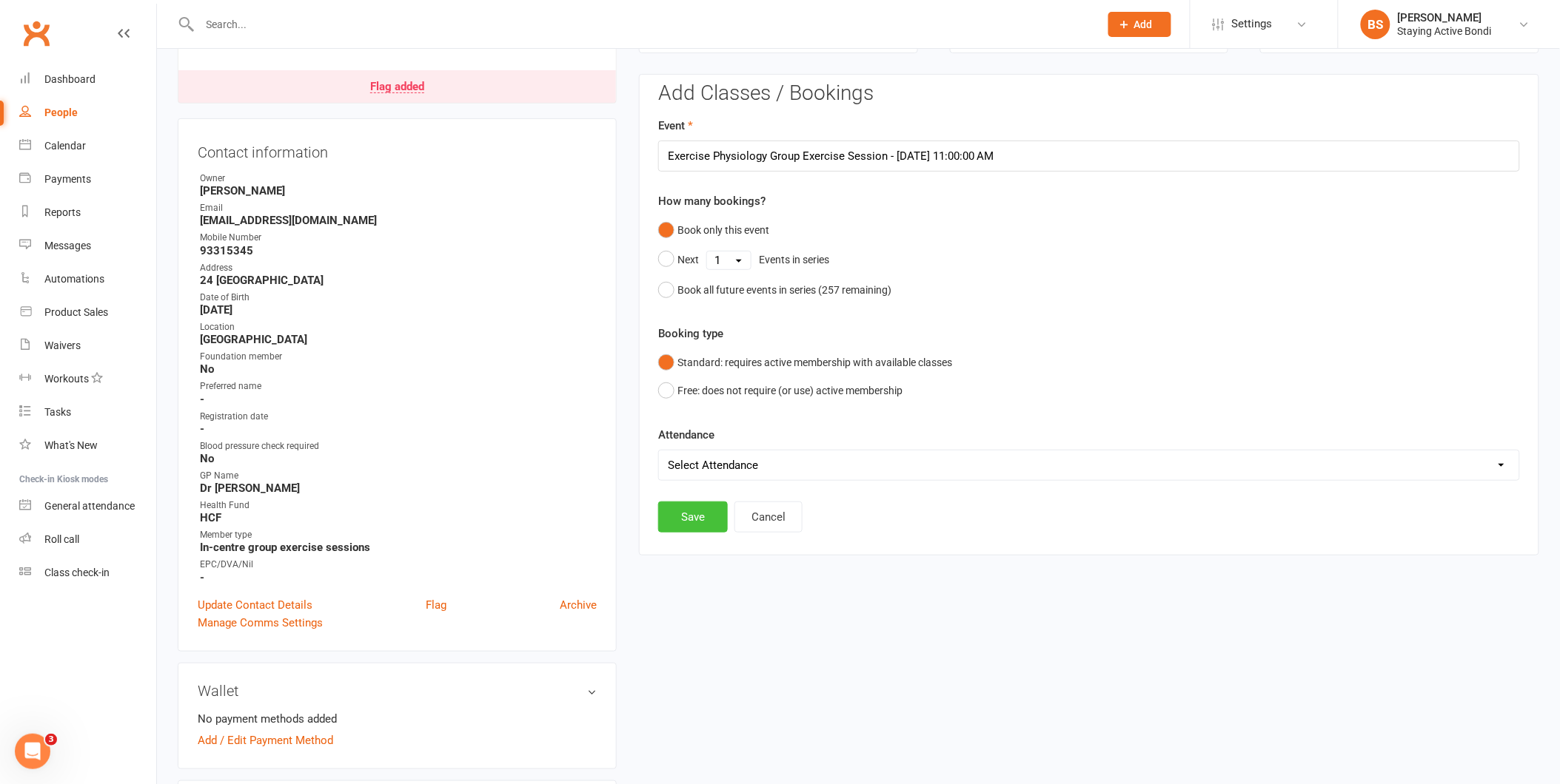
click at [708, 512] on button "Save" at bounding box center [693, 517] width 70 height 31
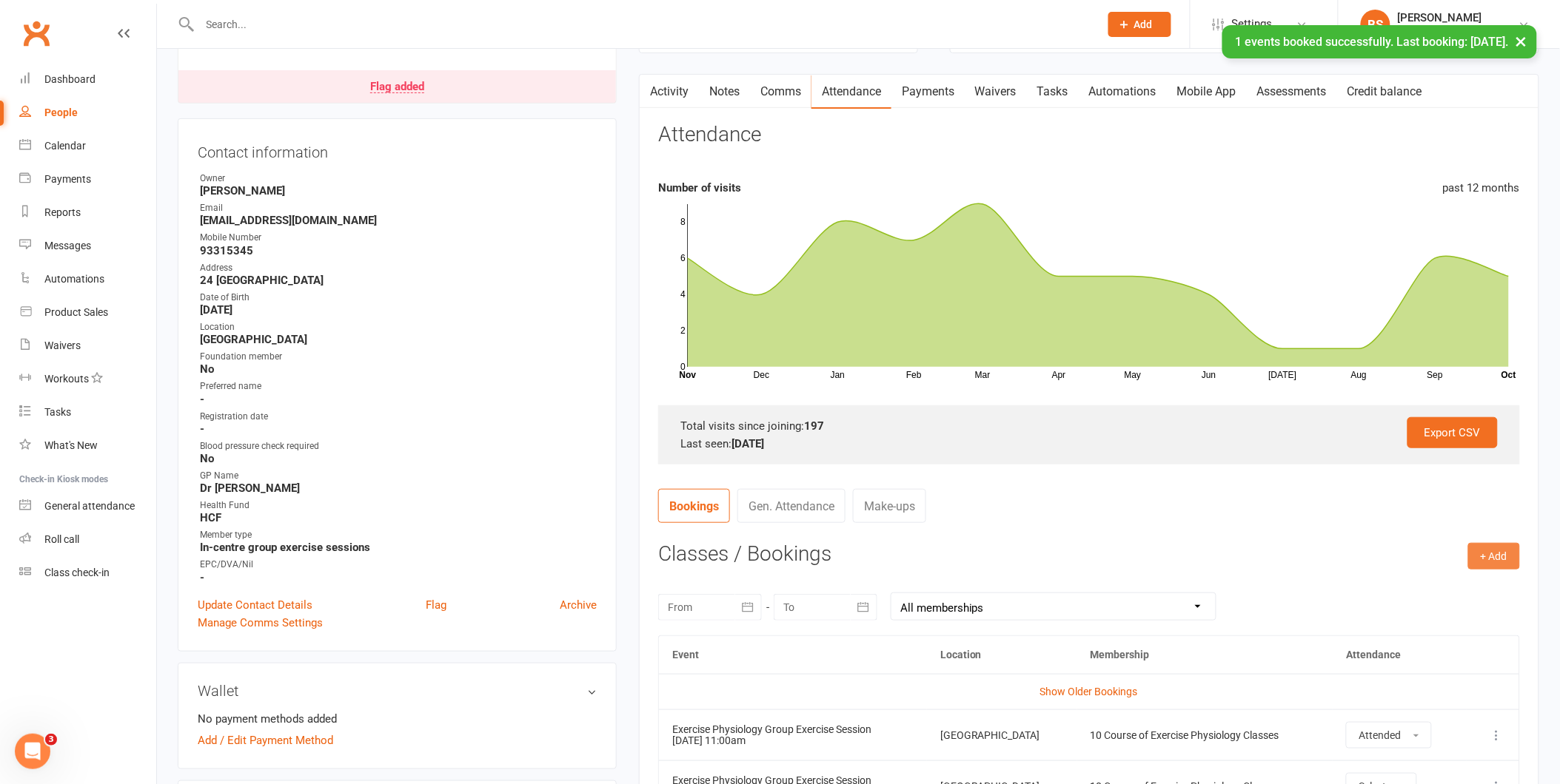
click at [1496, 567] on button "+ Add" at bounding box center [1494, 556] width 52 height 27
click at [1471, 580] on link "Book Event" at bounding box center [1446, 589] width 147 height 30
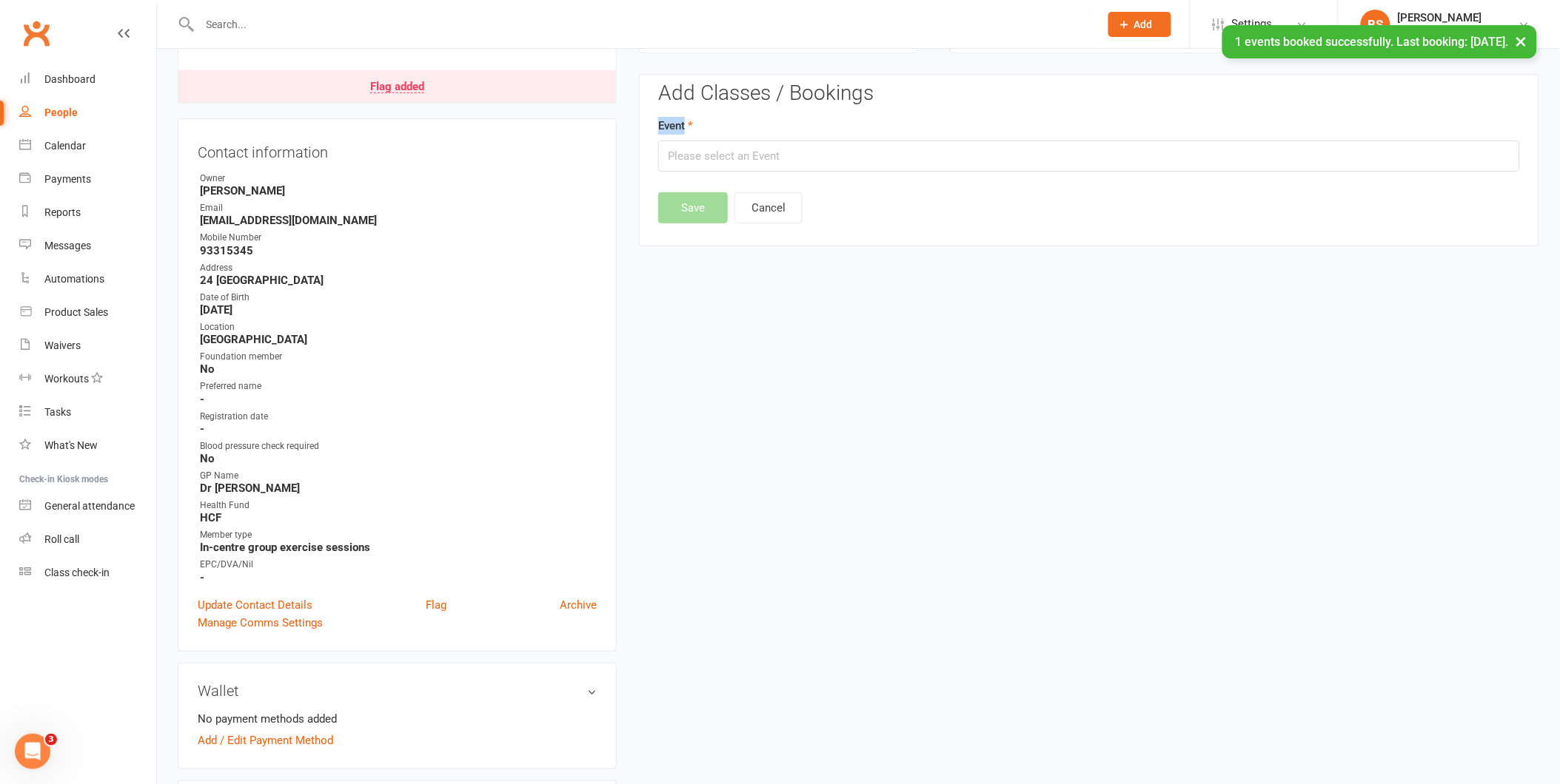
click at [849, 141] on div "Event" at bounding box center [1089, 144] width 862 height 55
click at [848, 152] on input "text" at bounding box center [1089, 156] width 862 height 31
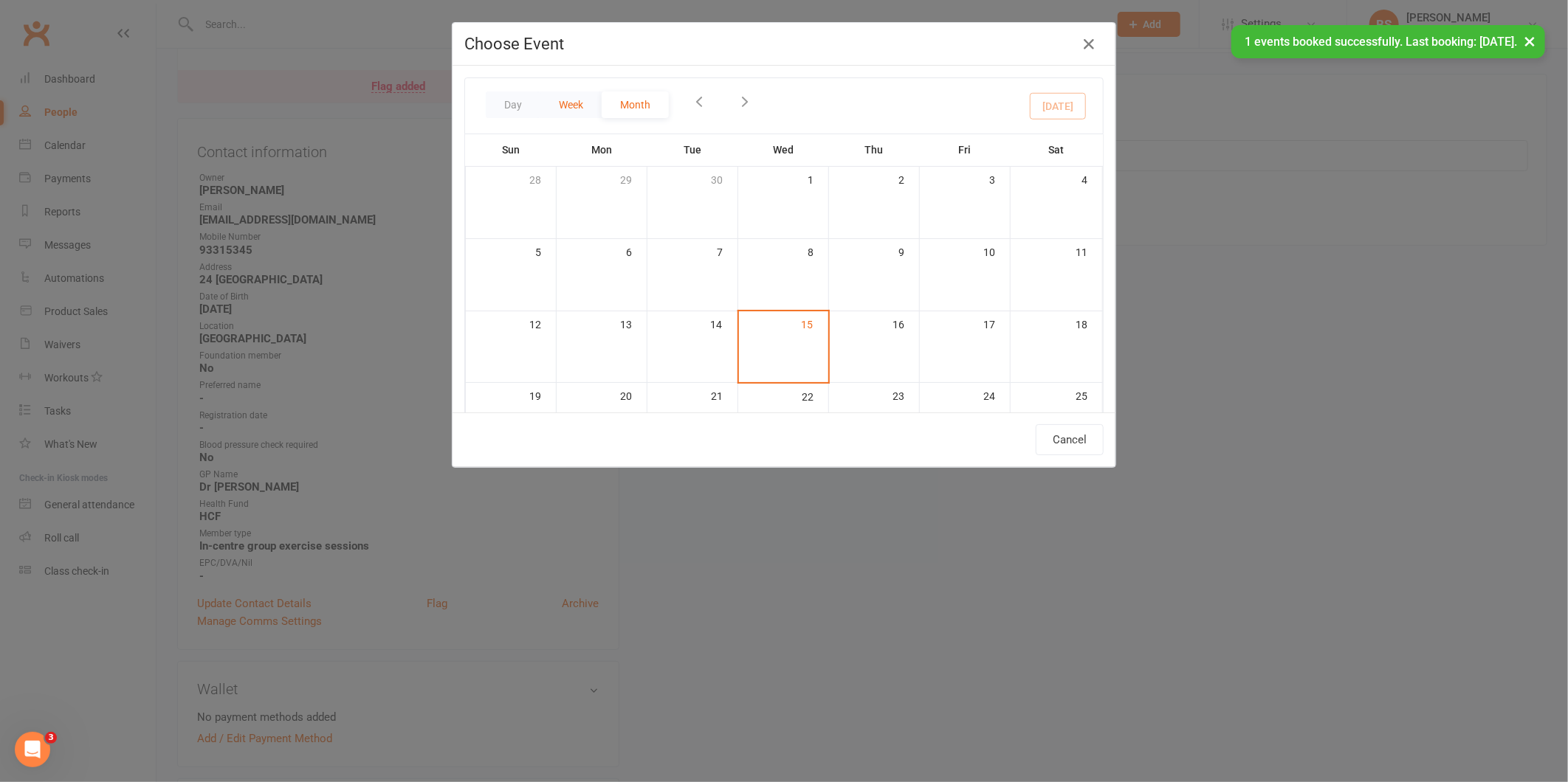
click at [566, 100] on button "Week" at bounding box center [571, 104] width 61 height 27
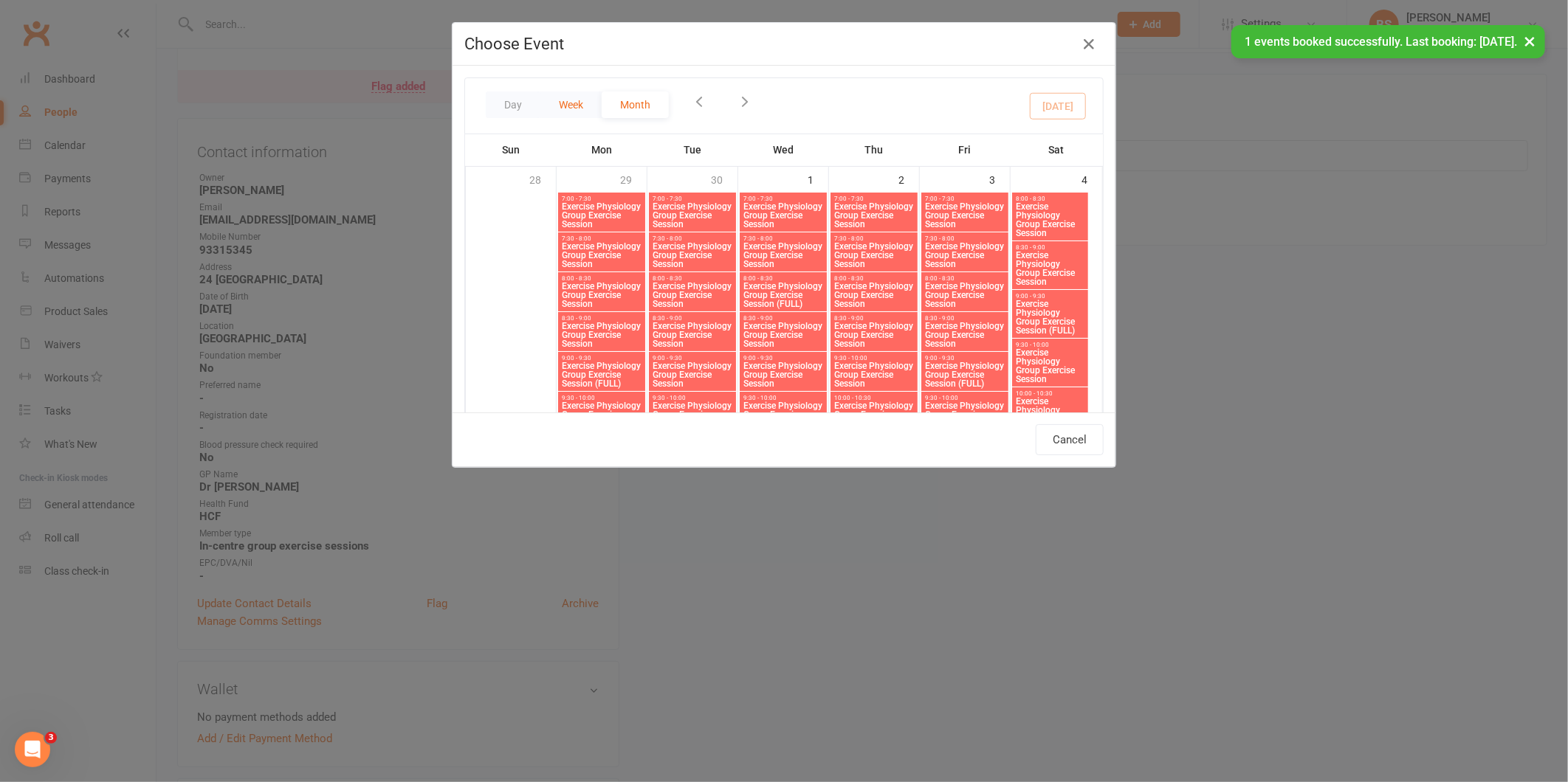
click at [570, 101] on button "Week" at bounding box center [571, 104] width 61 height 27
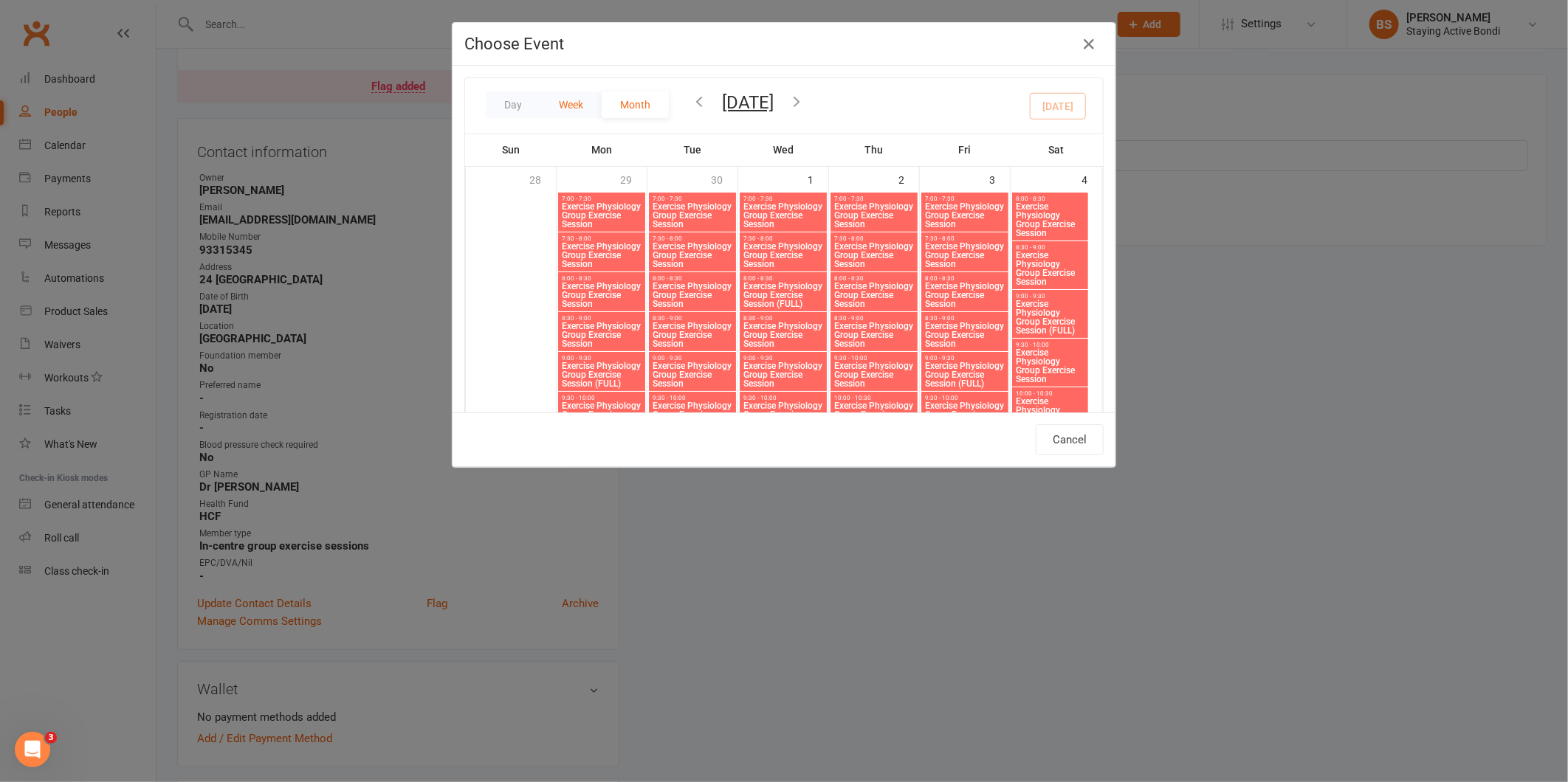
click at [560, 101] on button "Week" at bounding box center [571, 104] width 61 height 27
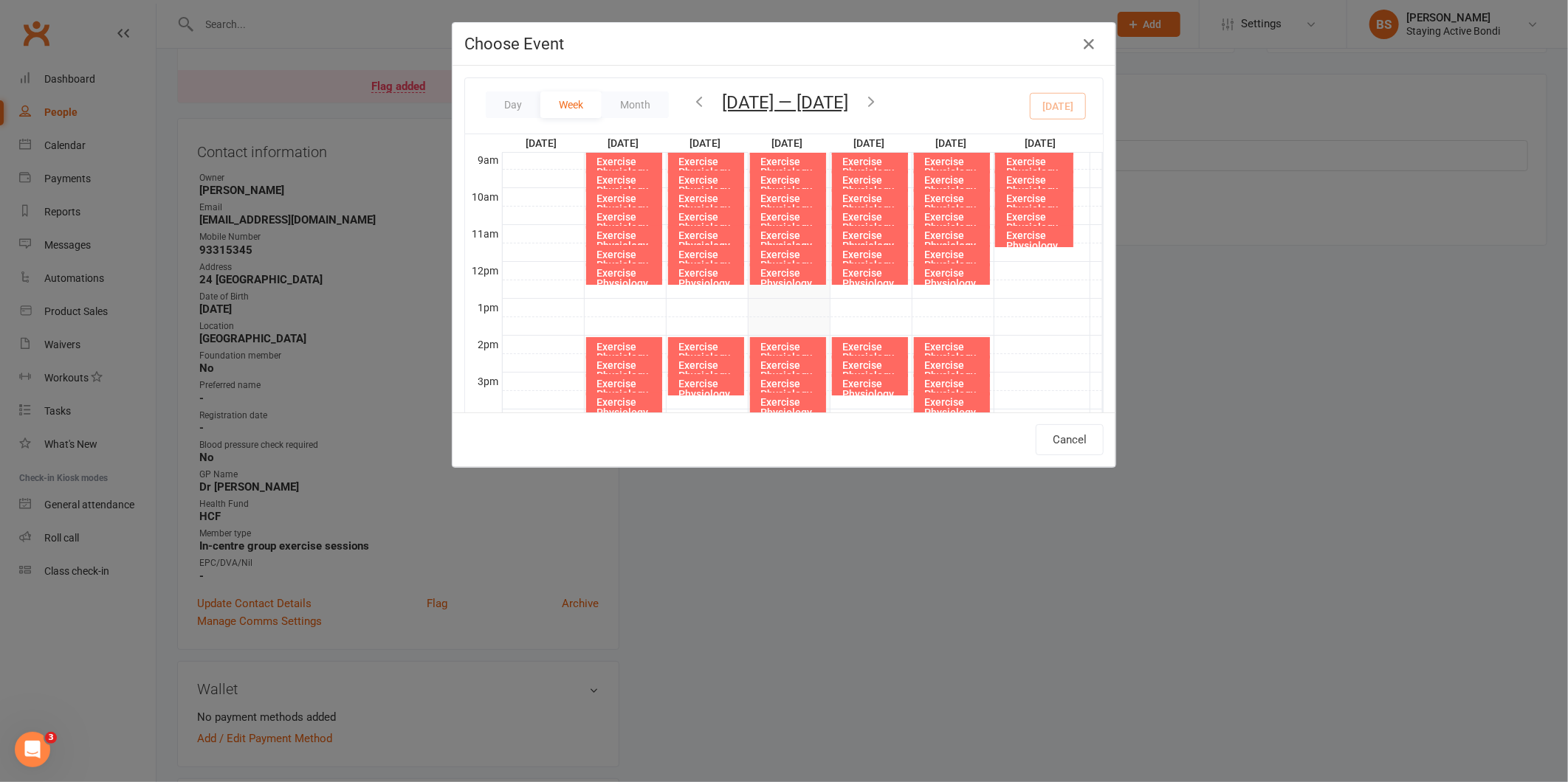
click at [875, 99] on icon "button" at bounding box center [871, 101] width 16 height 16
click at [791, 239] on div "Exercise Physiology Group Exercise Session" at bounding box center [792, 256] width 63 height 52
type input "Exercise Physiology Group Exercise Session - Oct 22, 2025 11:00:00 AM"
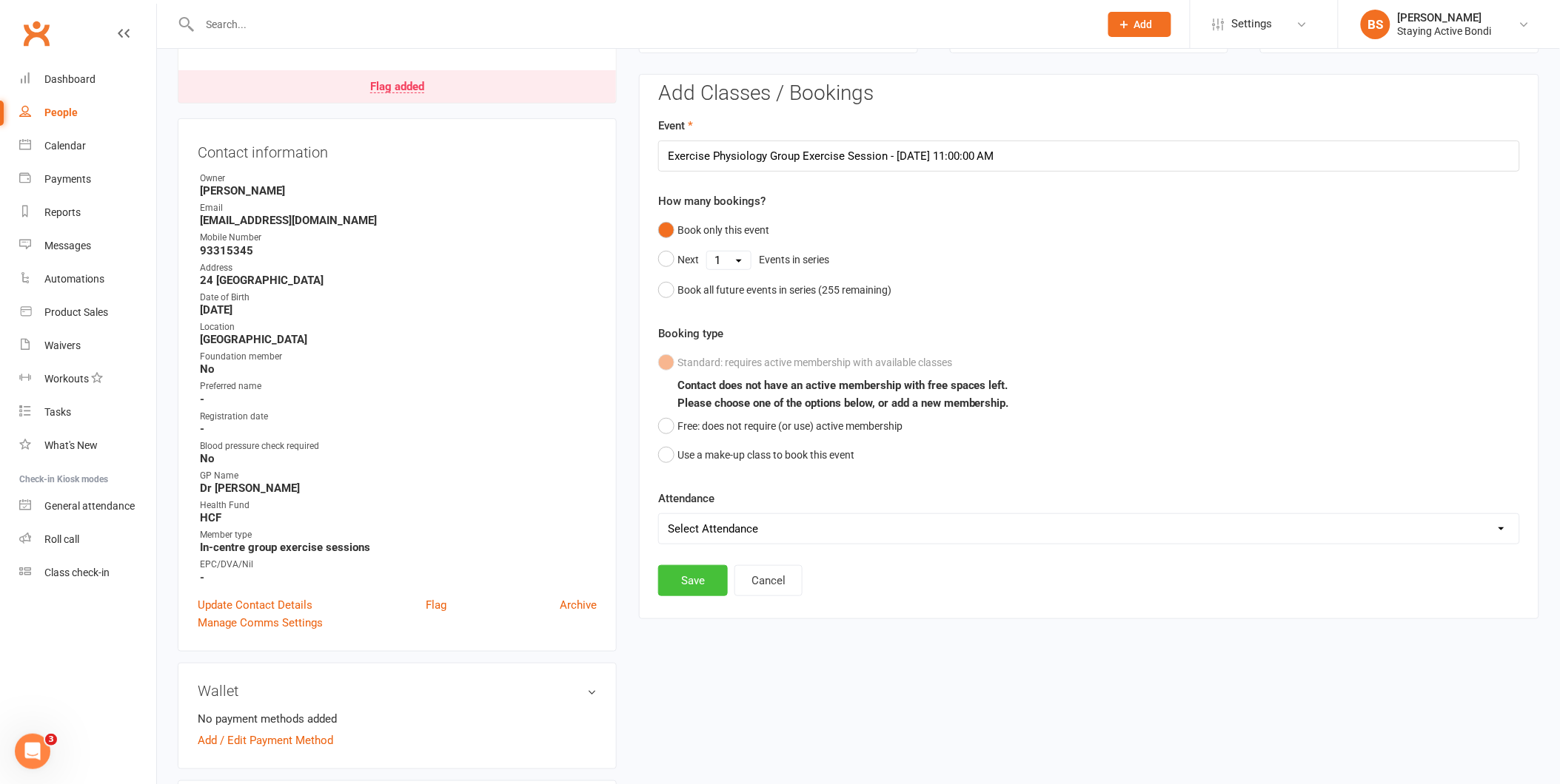
click at [686, 580] on button "Save" at bounding box center [693, 581] width 70 height 31
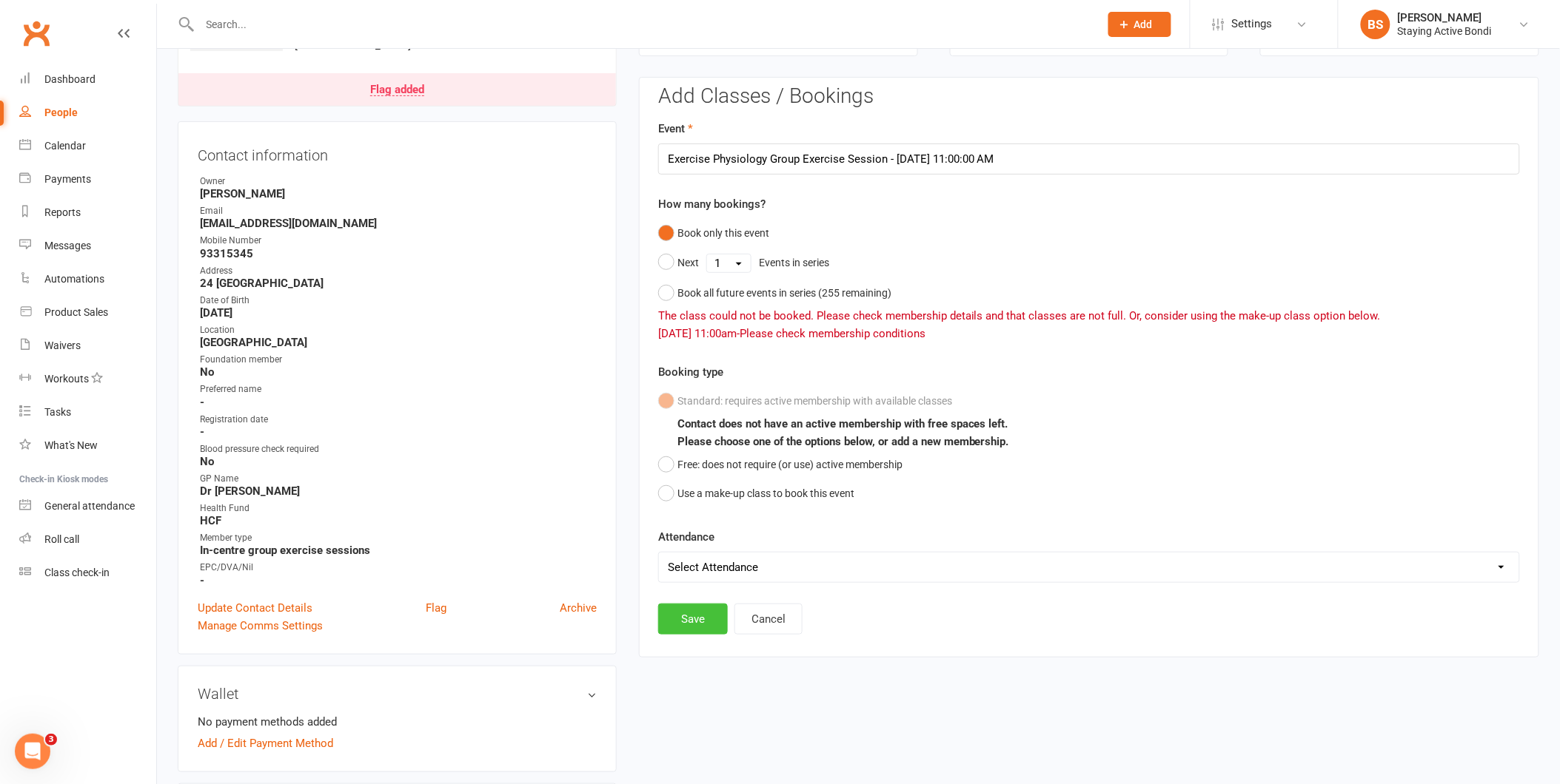
scroll to position [0, 0]
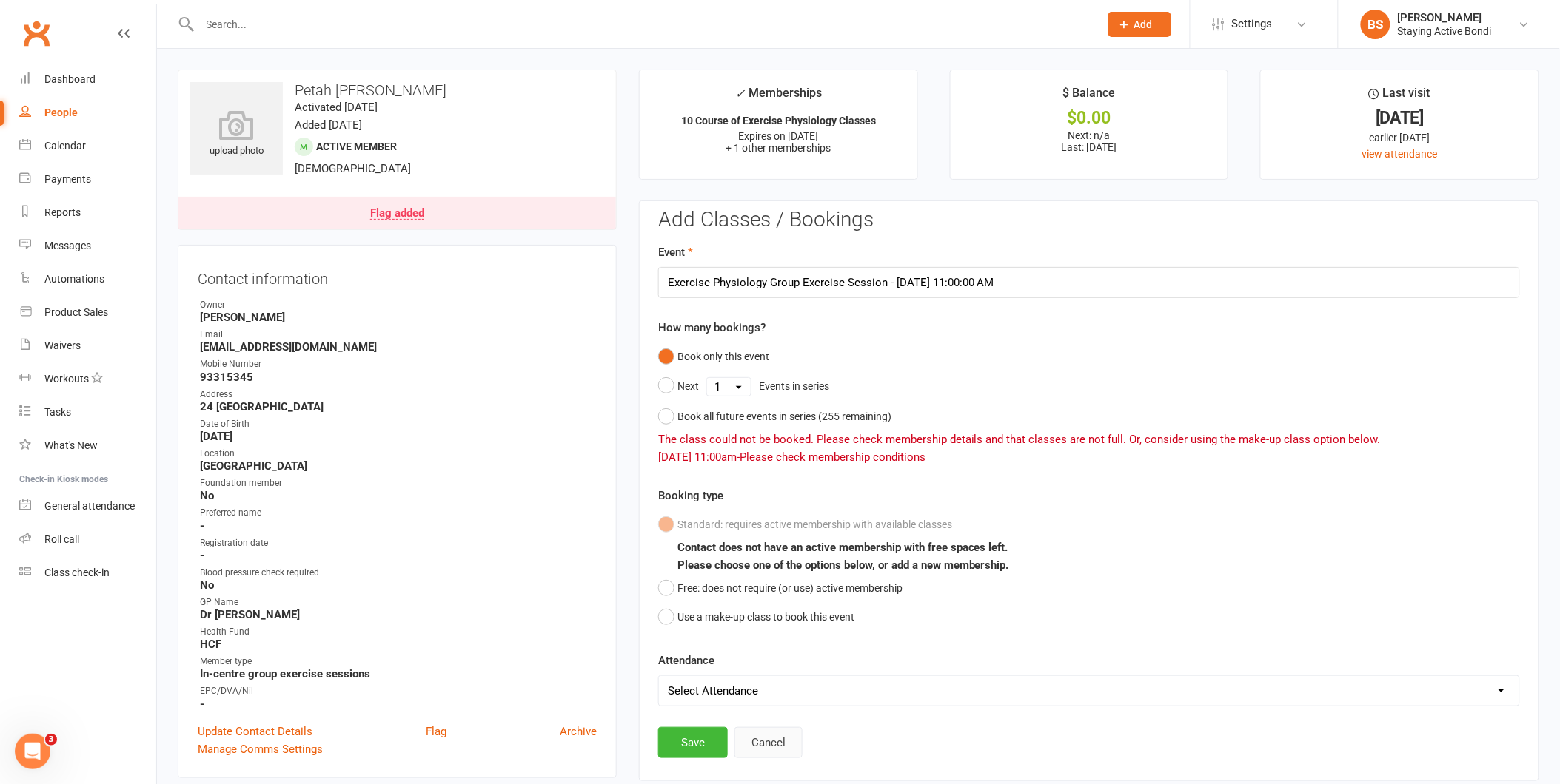
click at [781, 741] on button "Cancel" at bounding box center [768, 743] width 68 height 31
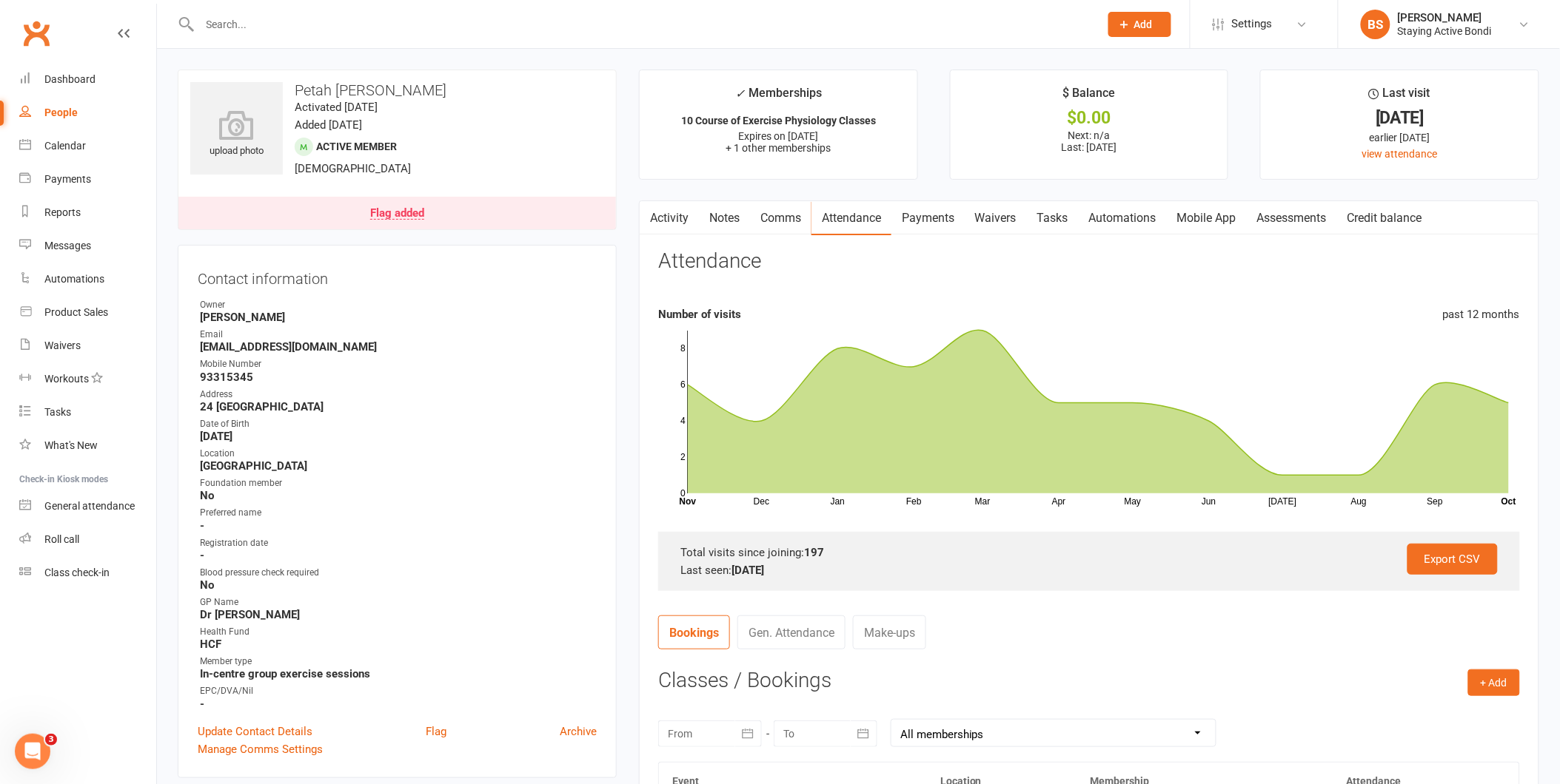
click at [975, 15] on input "text" at bounding box center [642, 24] width 894 height 21
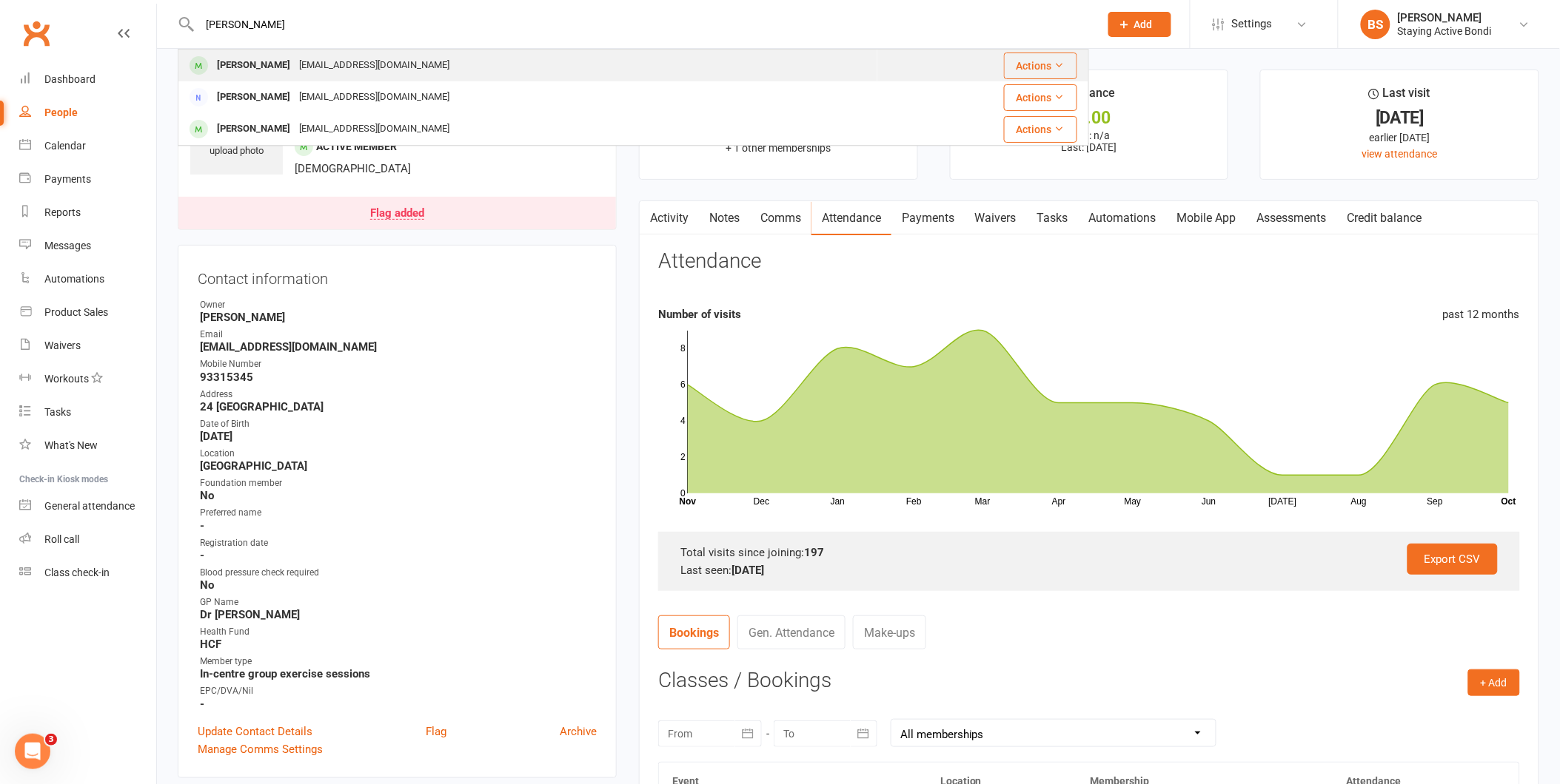
type input "raquel"
click at [472, 57] on div "Raquel Hara rhara12@hotmail.com" at bounding box center [528, 65] width 698 height 30
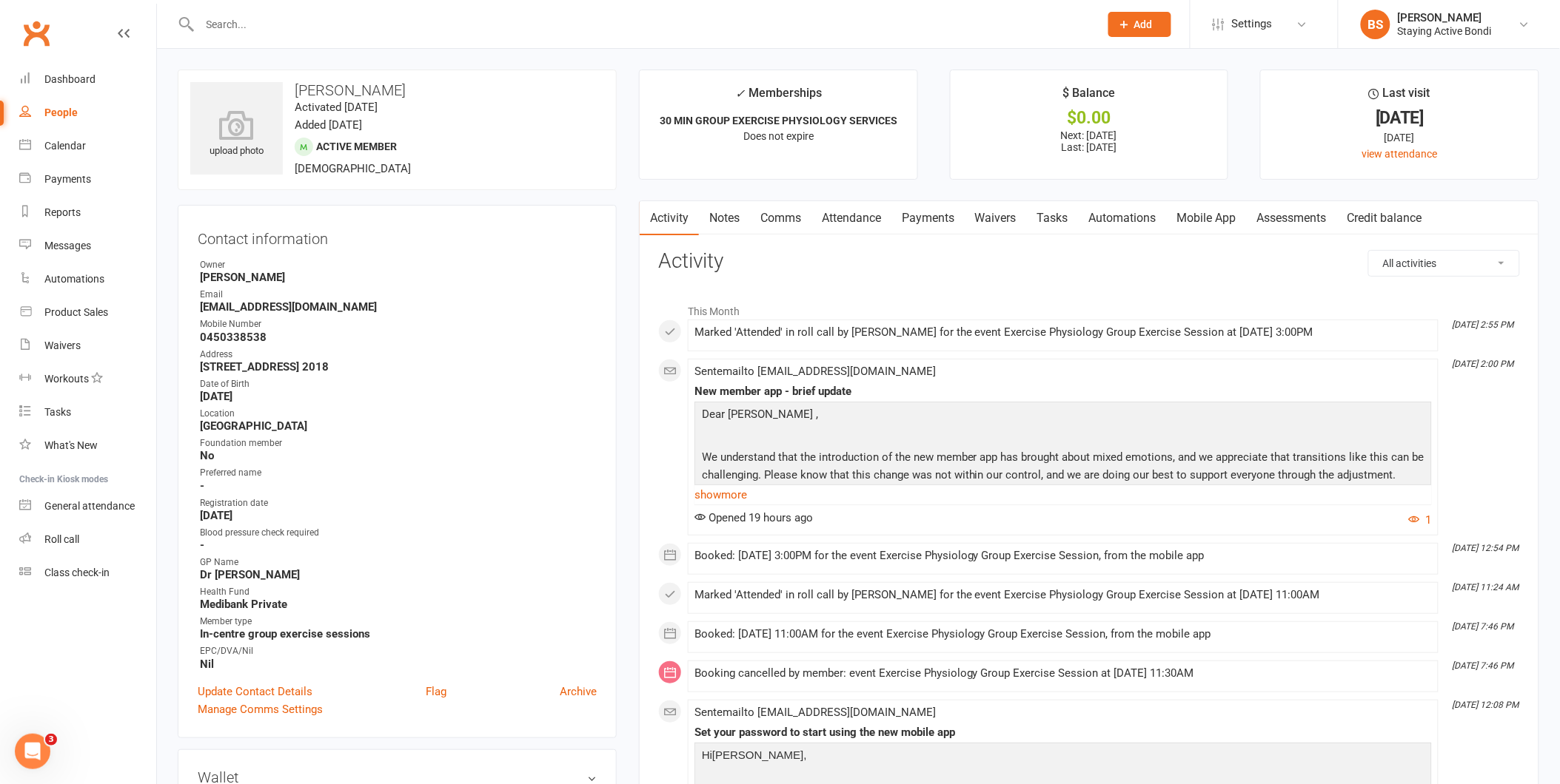
click at [670, 24] on input "text" at bounding box center [642, 24] width 894 height 21
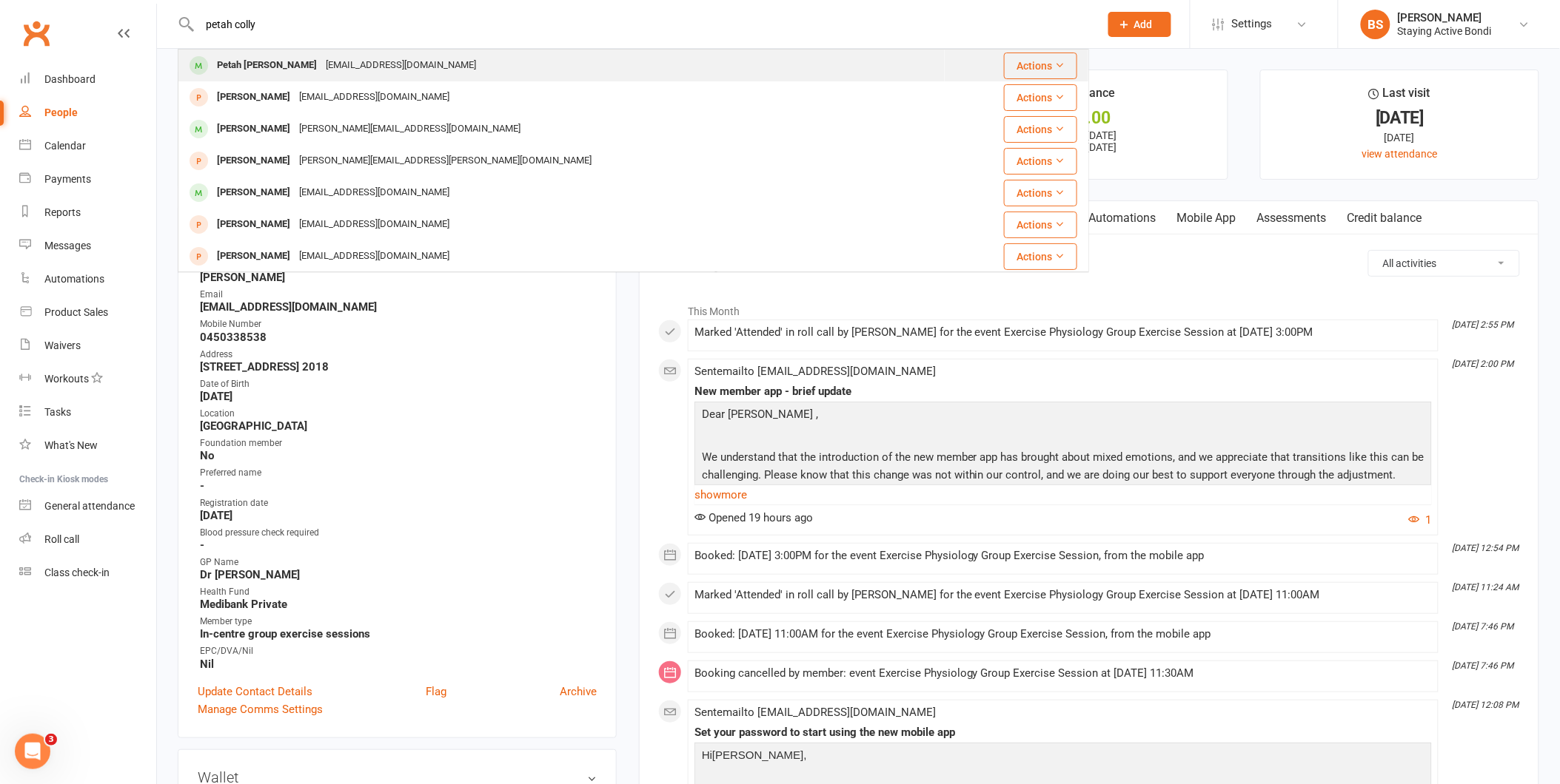
type input "petah colly"
click at [587, 59] on div "Petah Collyn noemailaddress@bigpon.com" at bounding box center [561, 65] width 765 height 30
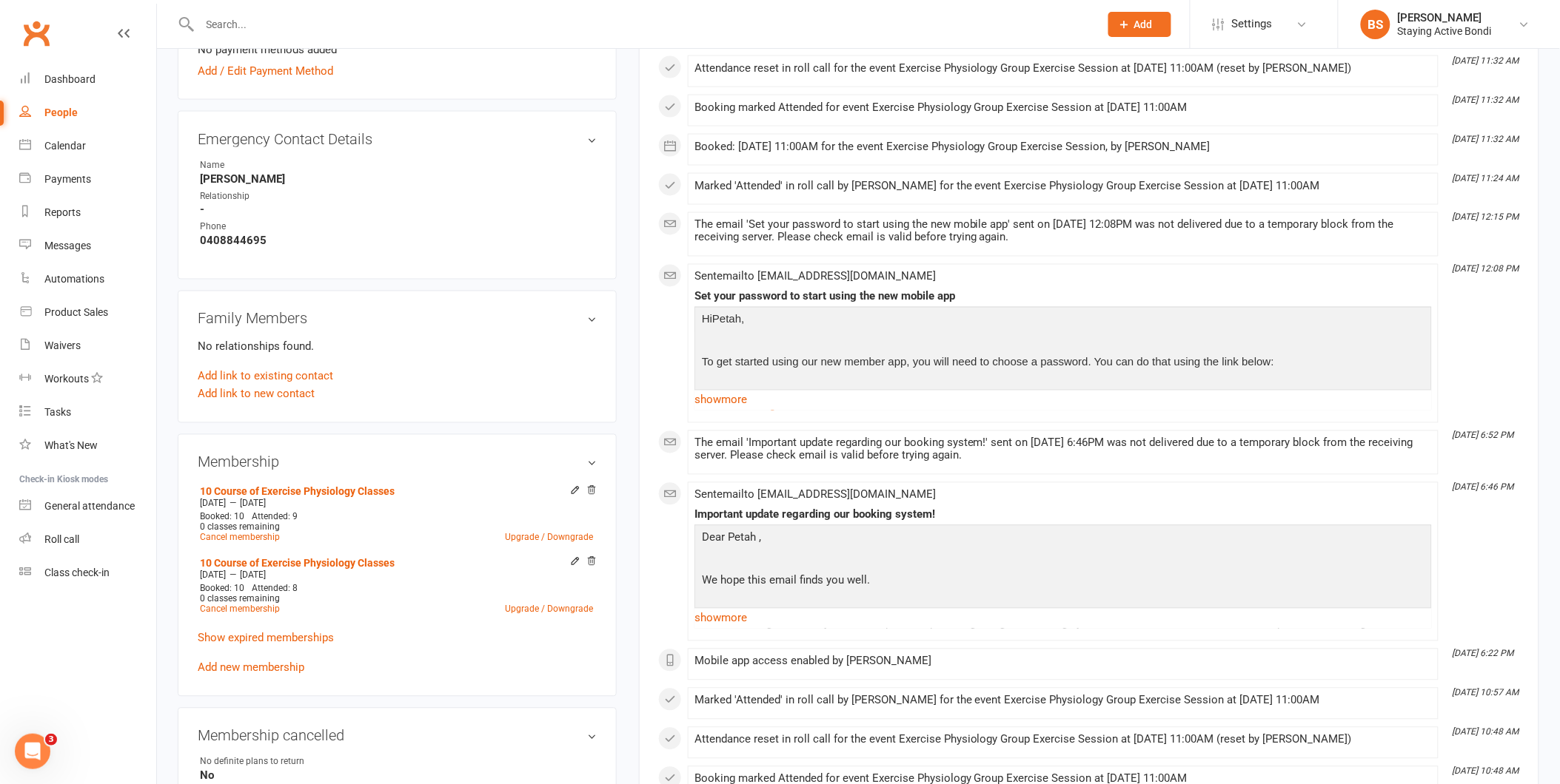
scroll to position [822, 0]
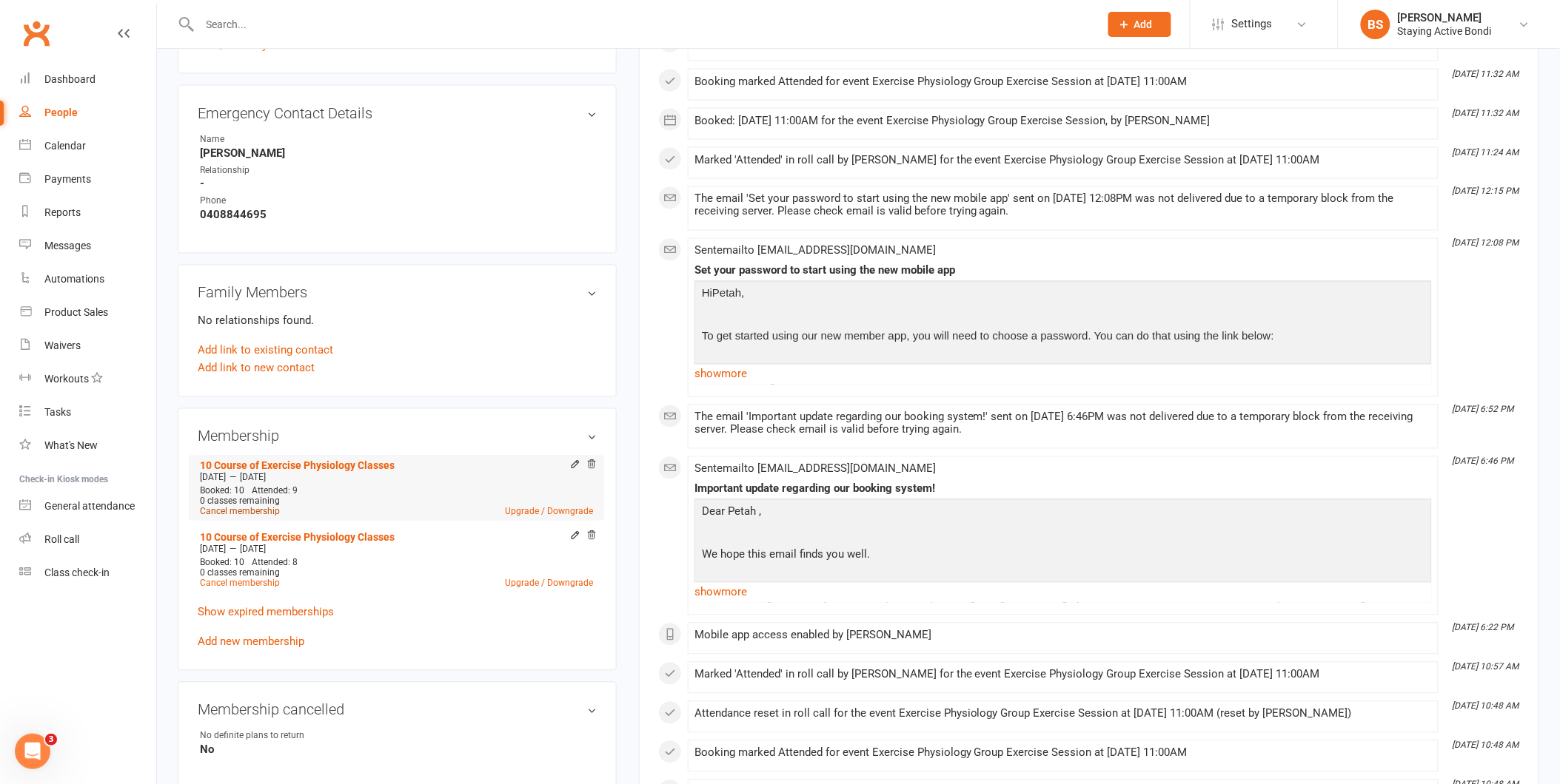
click at [269, 511] on link "Cancel membership" at bounding box center [239, 512] width 80 height 11
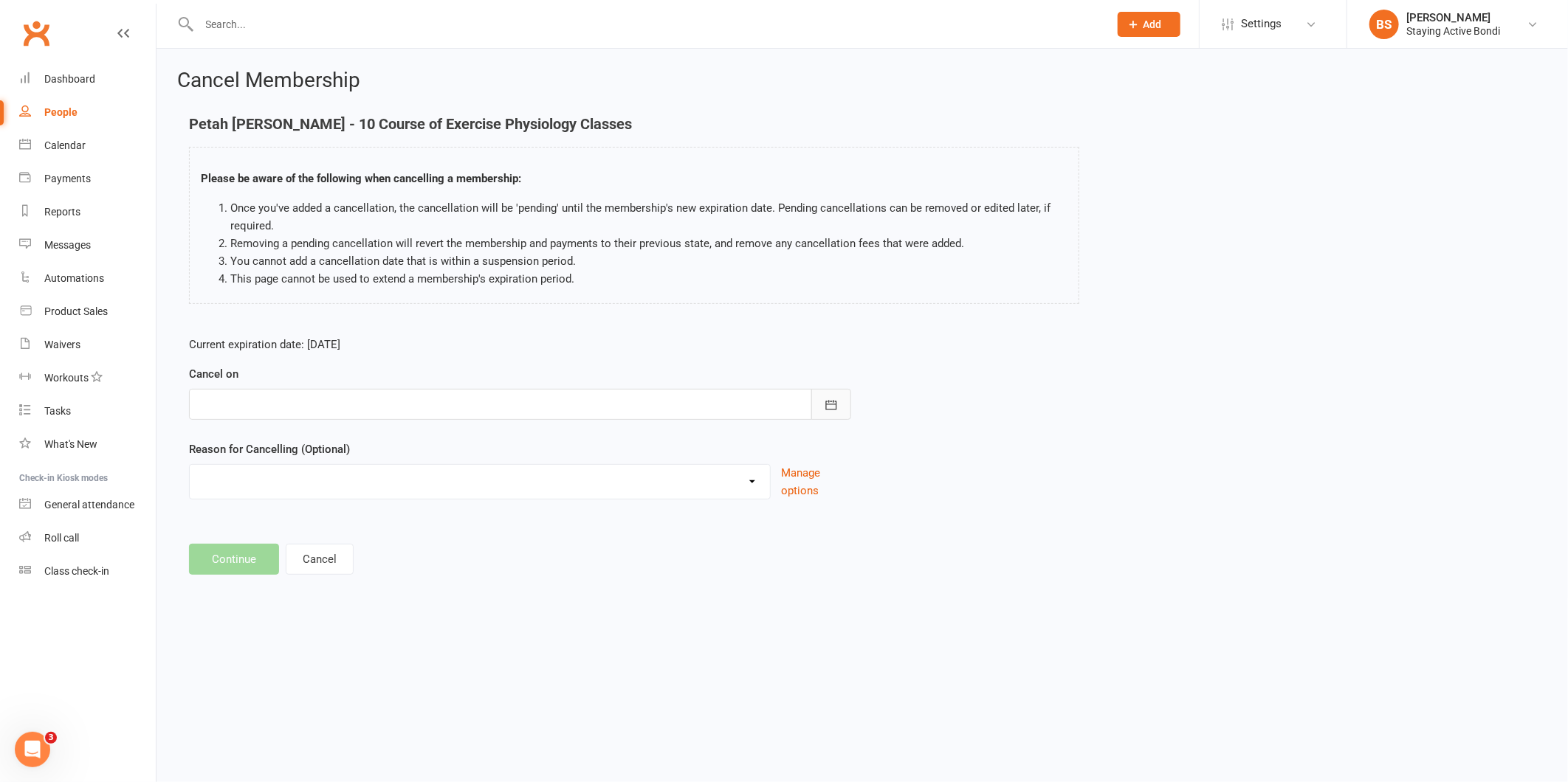
click at [835, 398] on icon "button" at bounding box center [832, 405] width 15 height 15
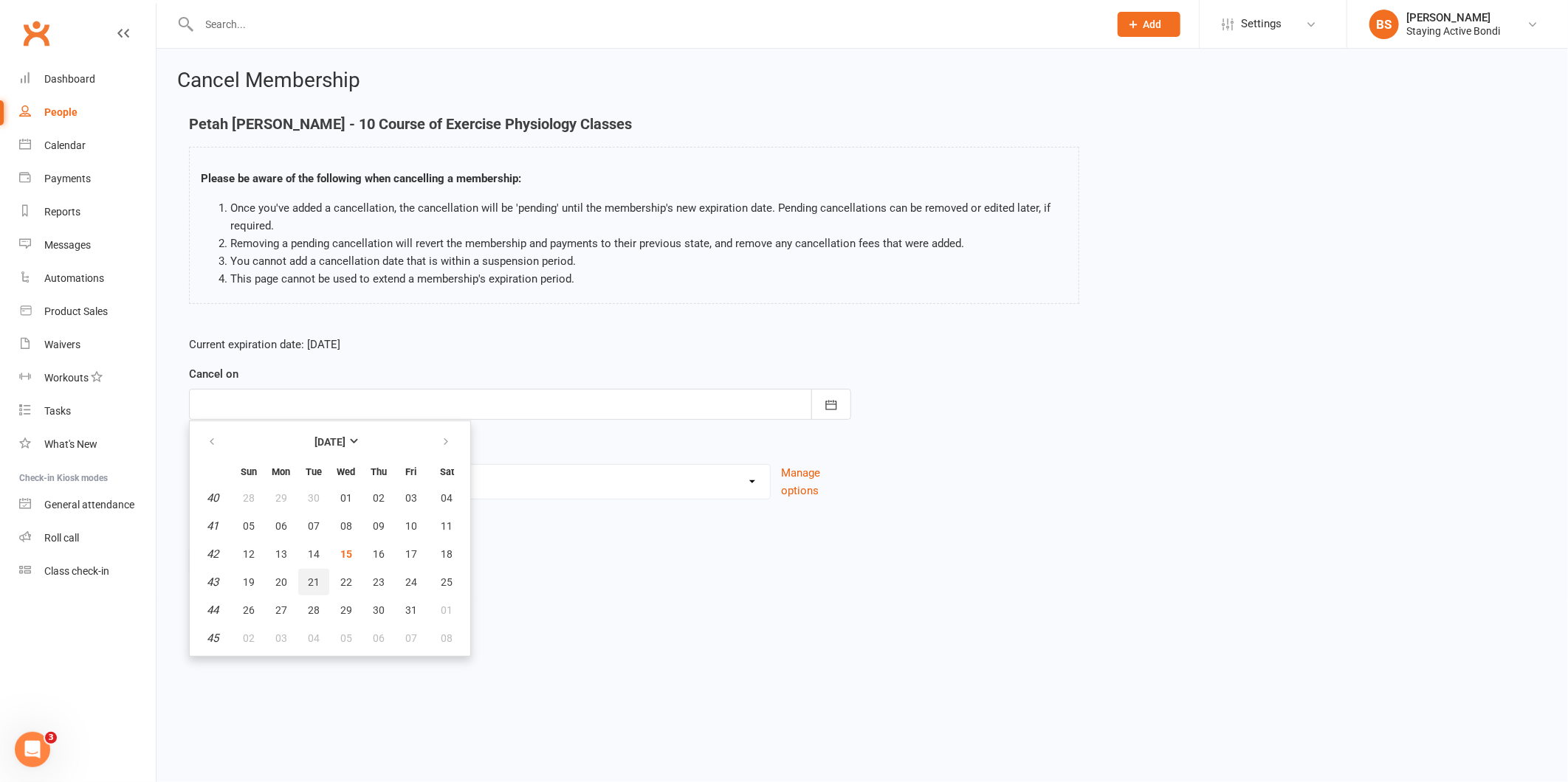
click at [310, 579] on span "21" at bounding box center [314, 582] width 12 height 12
type input "21 Oct 2025"
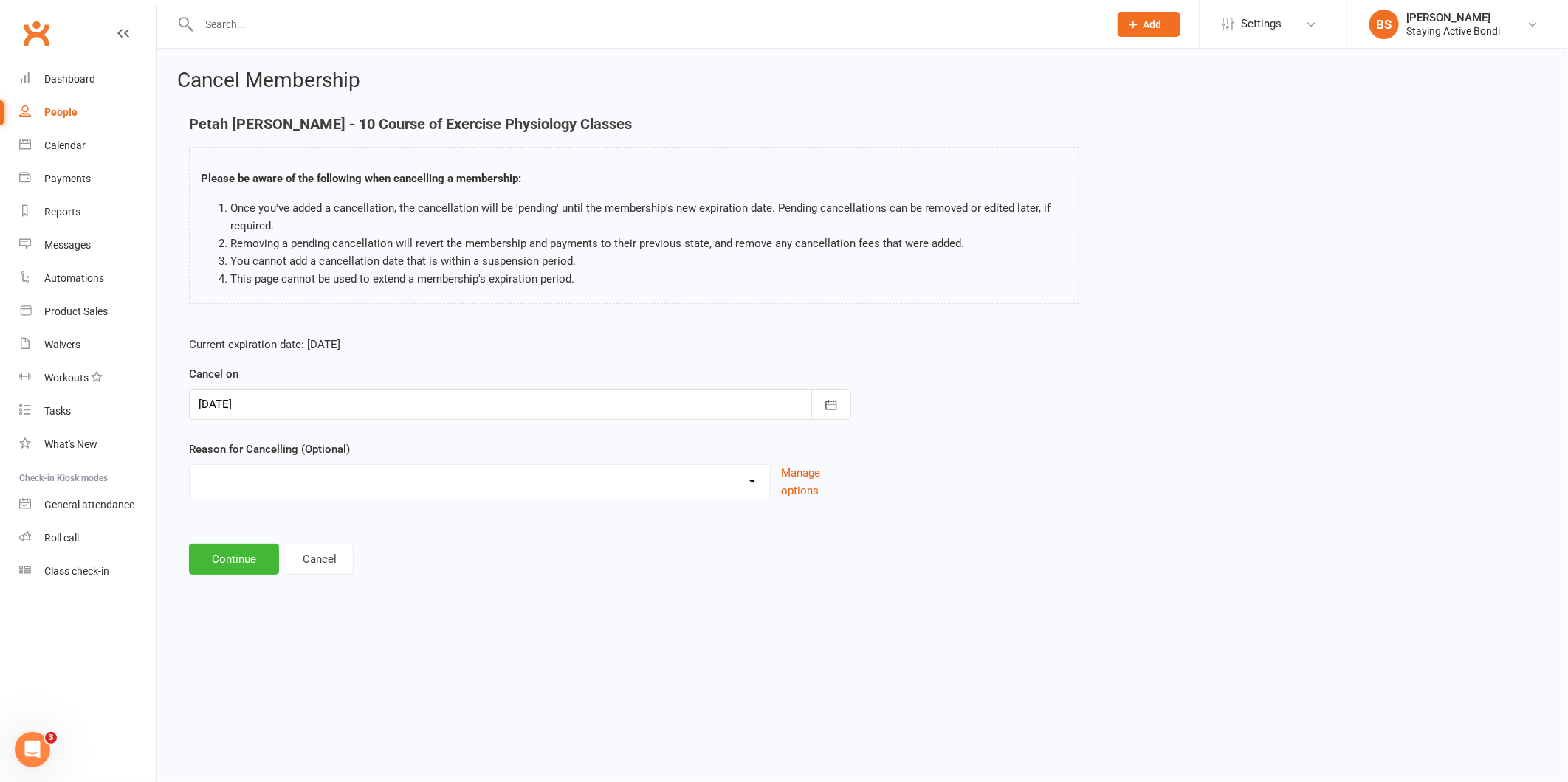
click at [570, 488] on select "Holiday Injury Other reason" at bounding box center [480, 480] width 580 height 30
select select "2"
click at [190, 465] on select "Holiday Injury Other reason" at bounding box center [480, 480] width 580 height 30
click at [465, 552] on input at bounding box center [520, 560] width 663 height 31
type input "end of membership"
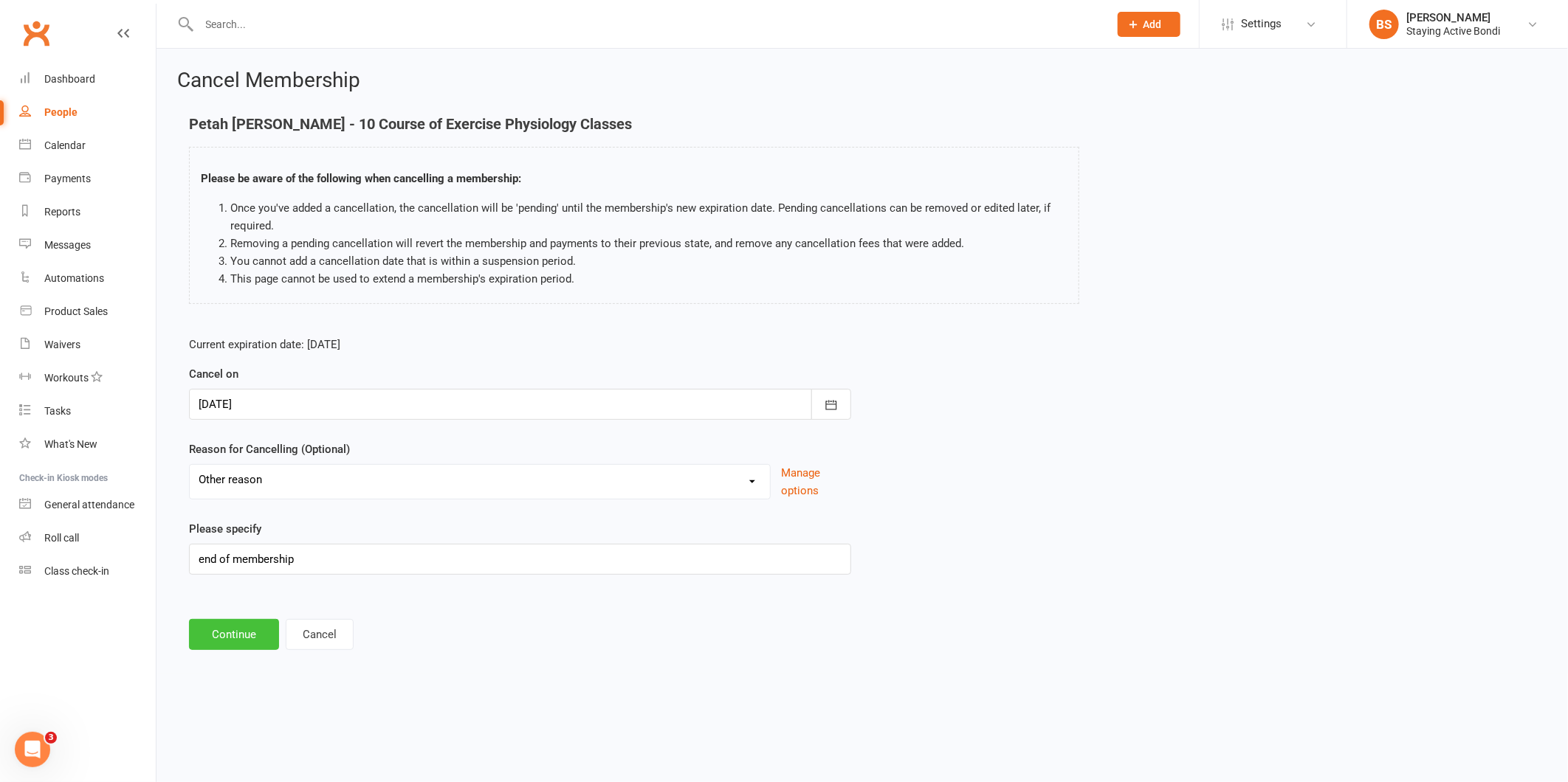
click at [244, 620] on button "Continue" at bounding box center [234, 635] width 90 height 31
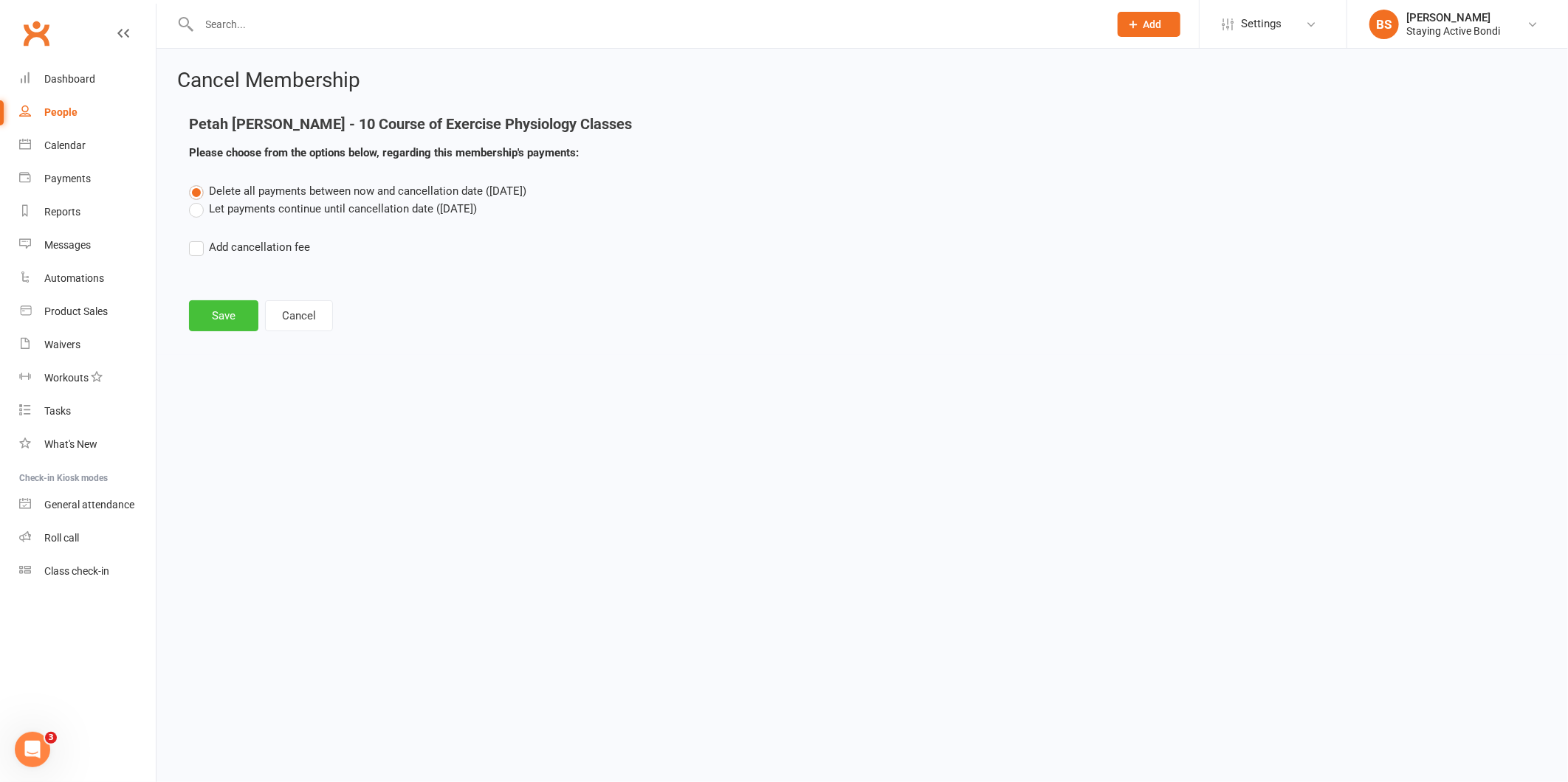
click at [233, 319] on button "Save" at bounding box center [224, 315] width 70 height 31
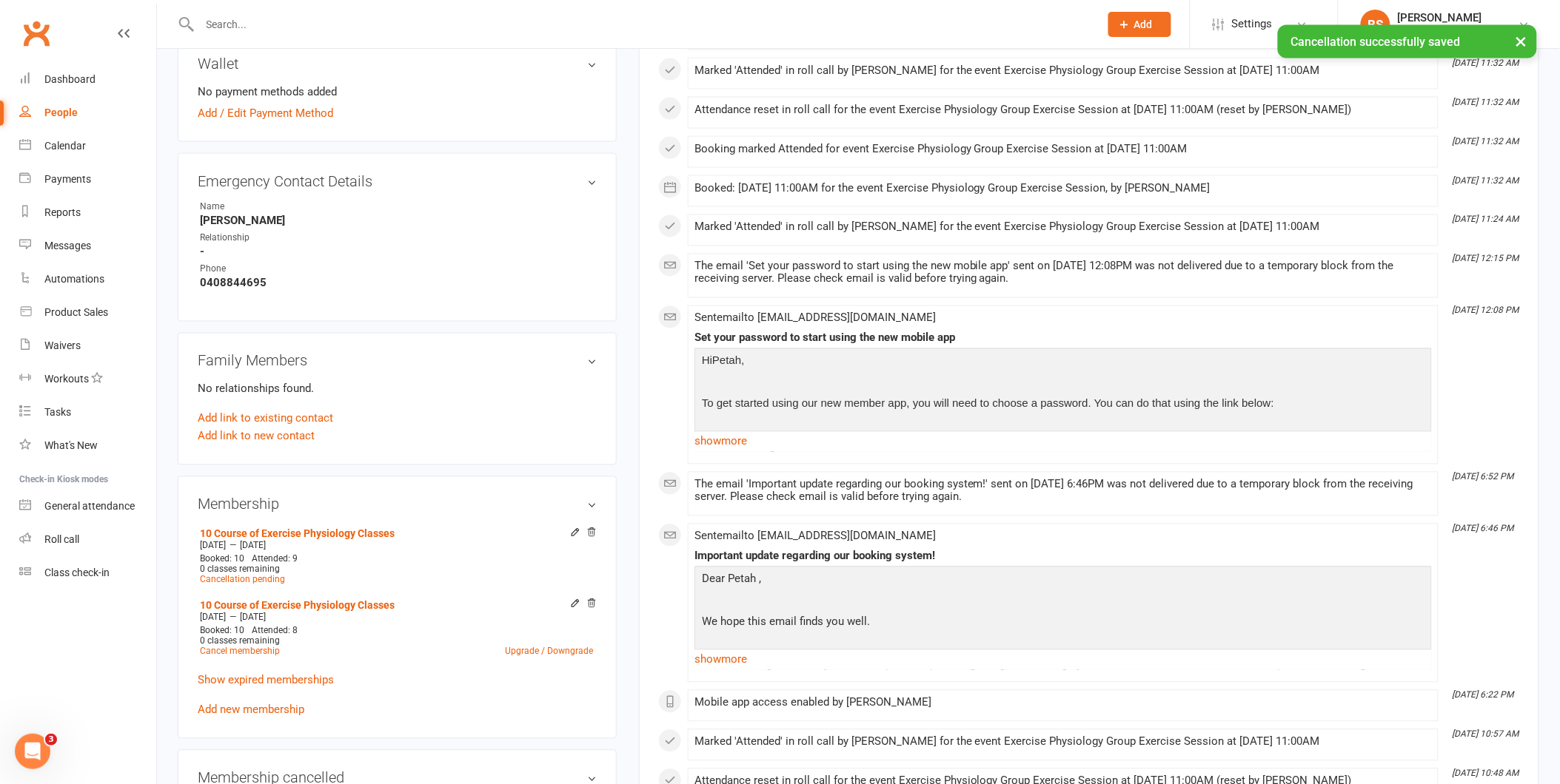
scroll to position [822, 0]
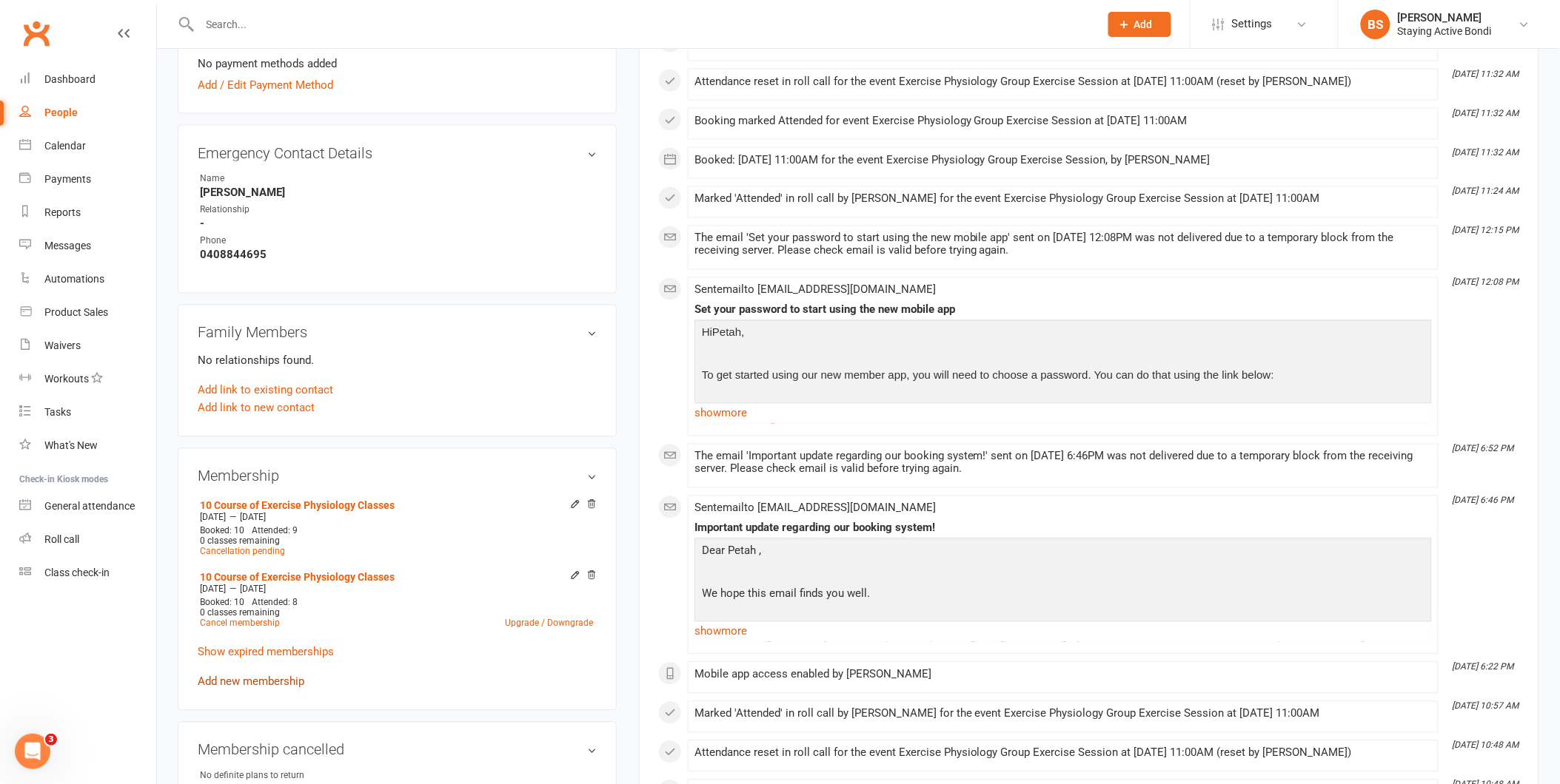
click at [269, 679] on link "Add new membership" at bounding box center [251, 682] width 106 height 13
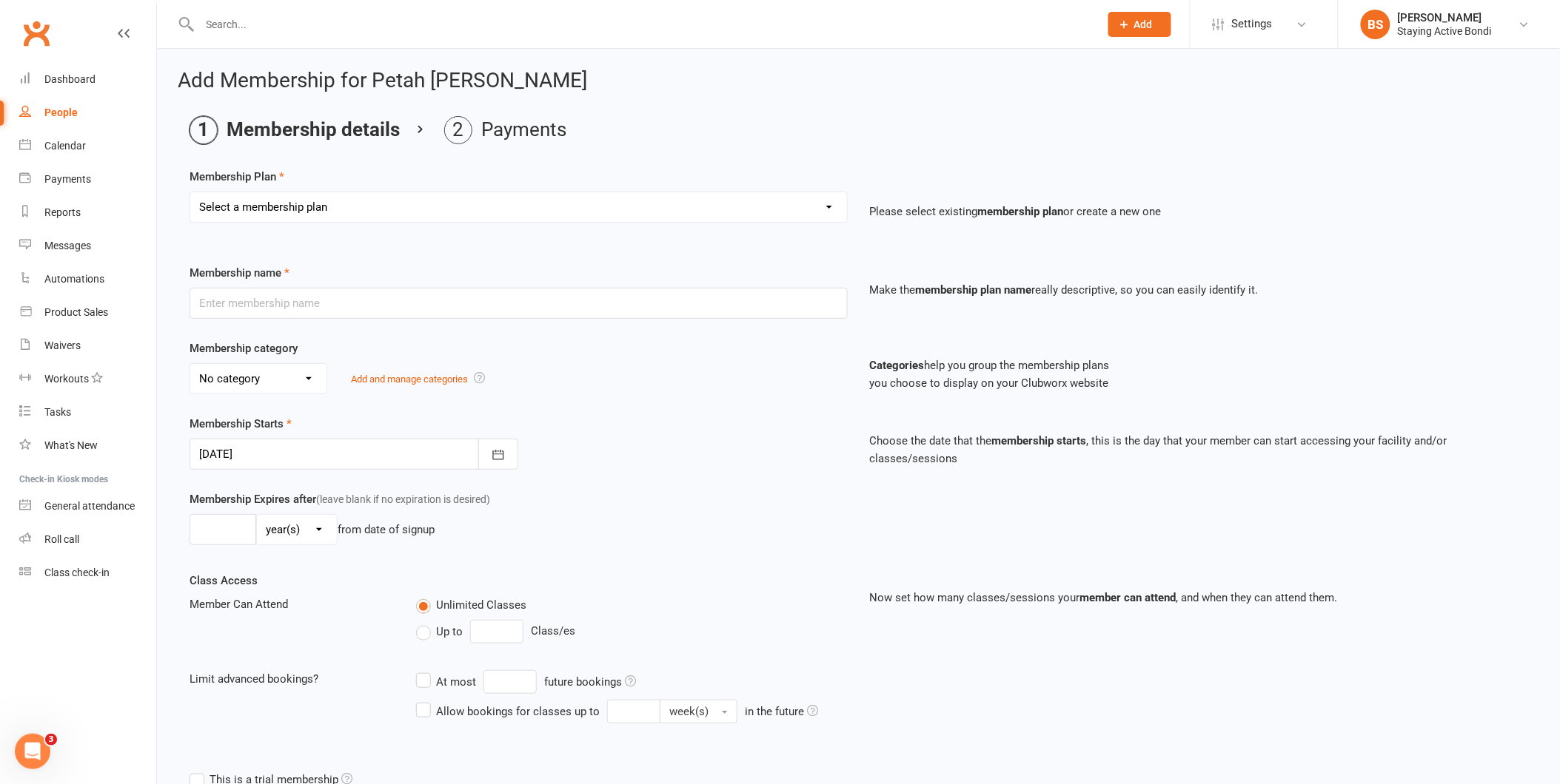
click at [617, 197] on select "Select a membership plan Create new Membership Plan 30 MIN GROUP EXERCISE PHYSI…" at bounding box center [519, 207] width 657 height 30
select select "3"
click at [191, 192] on select "Select a membership plan Create new Membership Plan 30 MIN GROUP EXERCISE PHYSI…" at bounding box center [519, 207] width 657 height 30
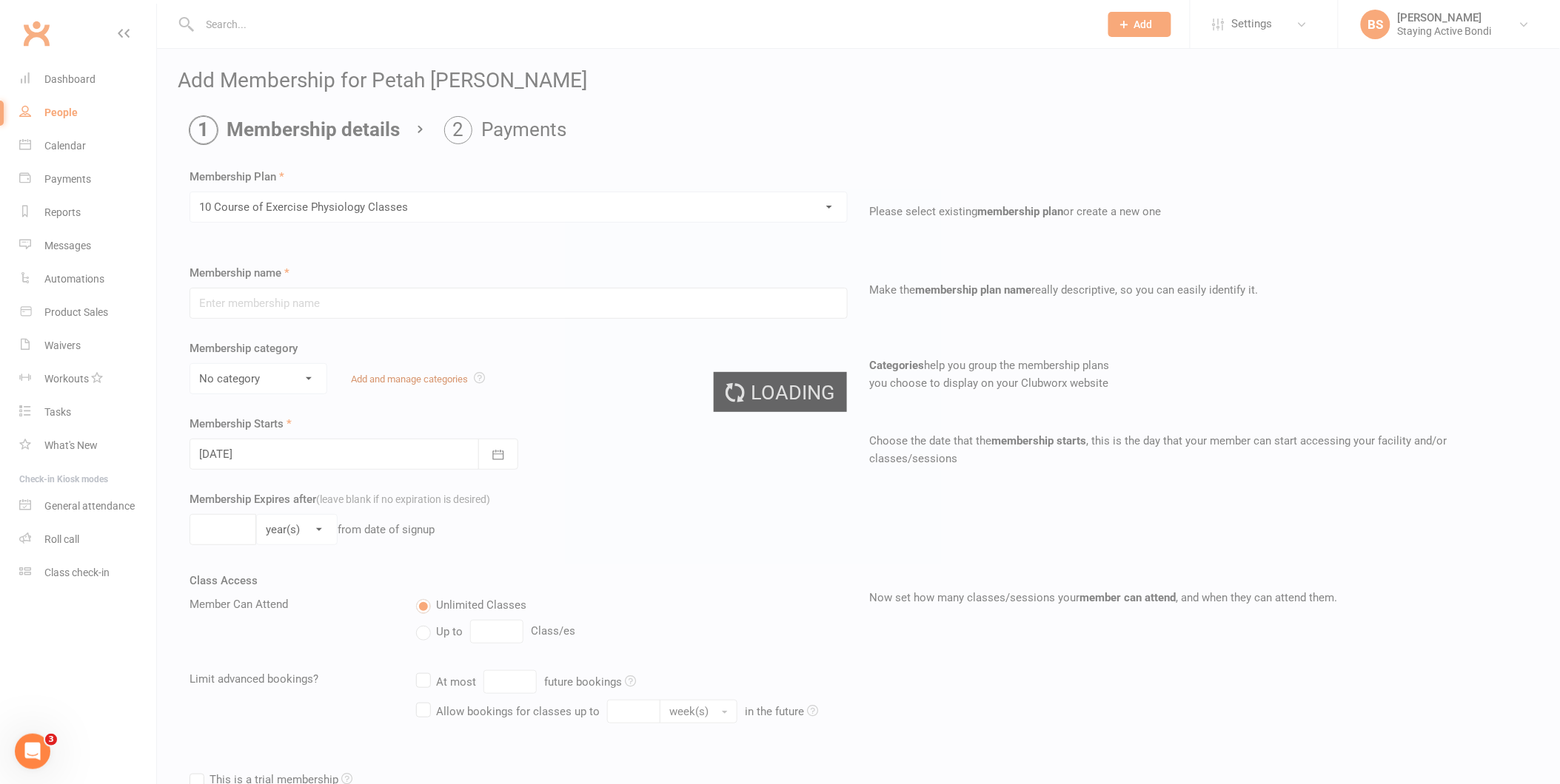
type input "10 Course of Exercise Physiology Classes"
select select "1"
type input "6"
select select "2"
type input "10"
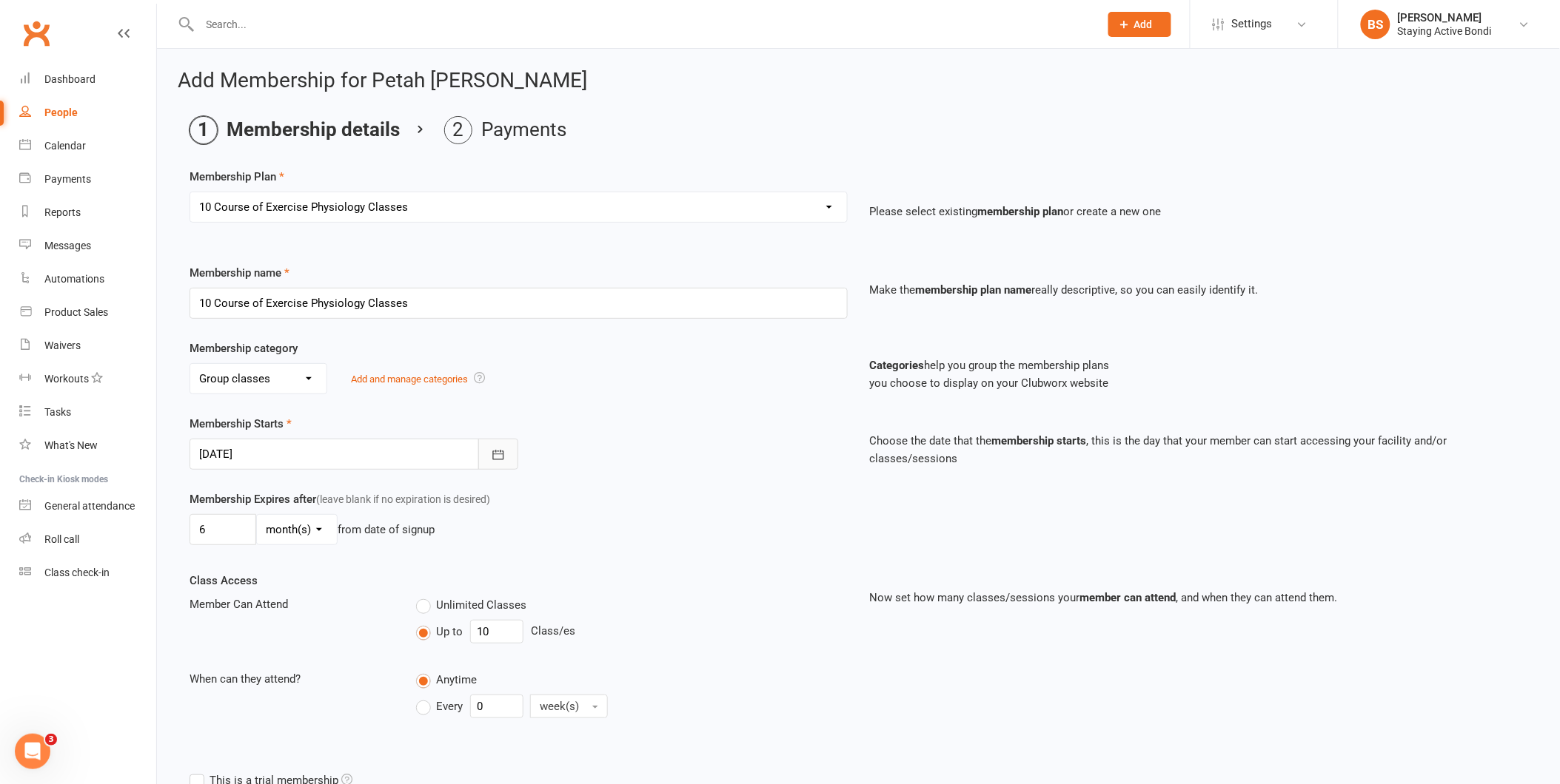
click at [498, 448] on icon "button" at bounding box center [498, 455] width 15 height 15
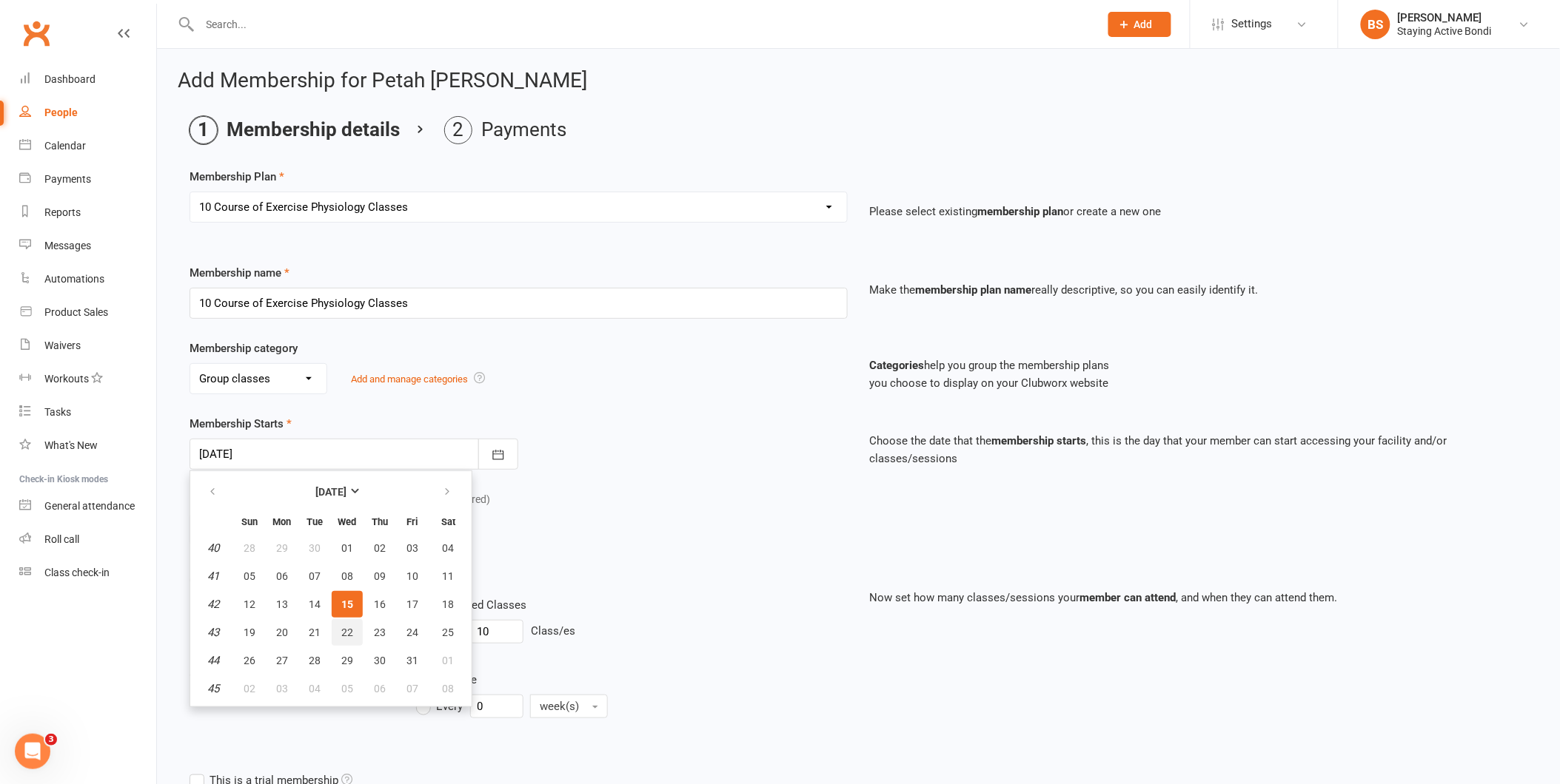
click at [342, 629] on span "22" at bounding box center [347, 632] width 12 height 12
type input "22 Oct 2025"
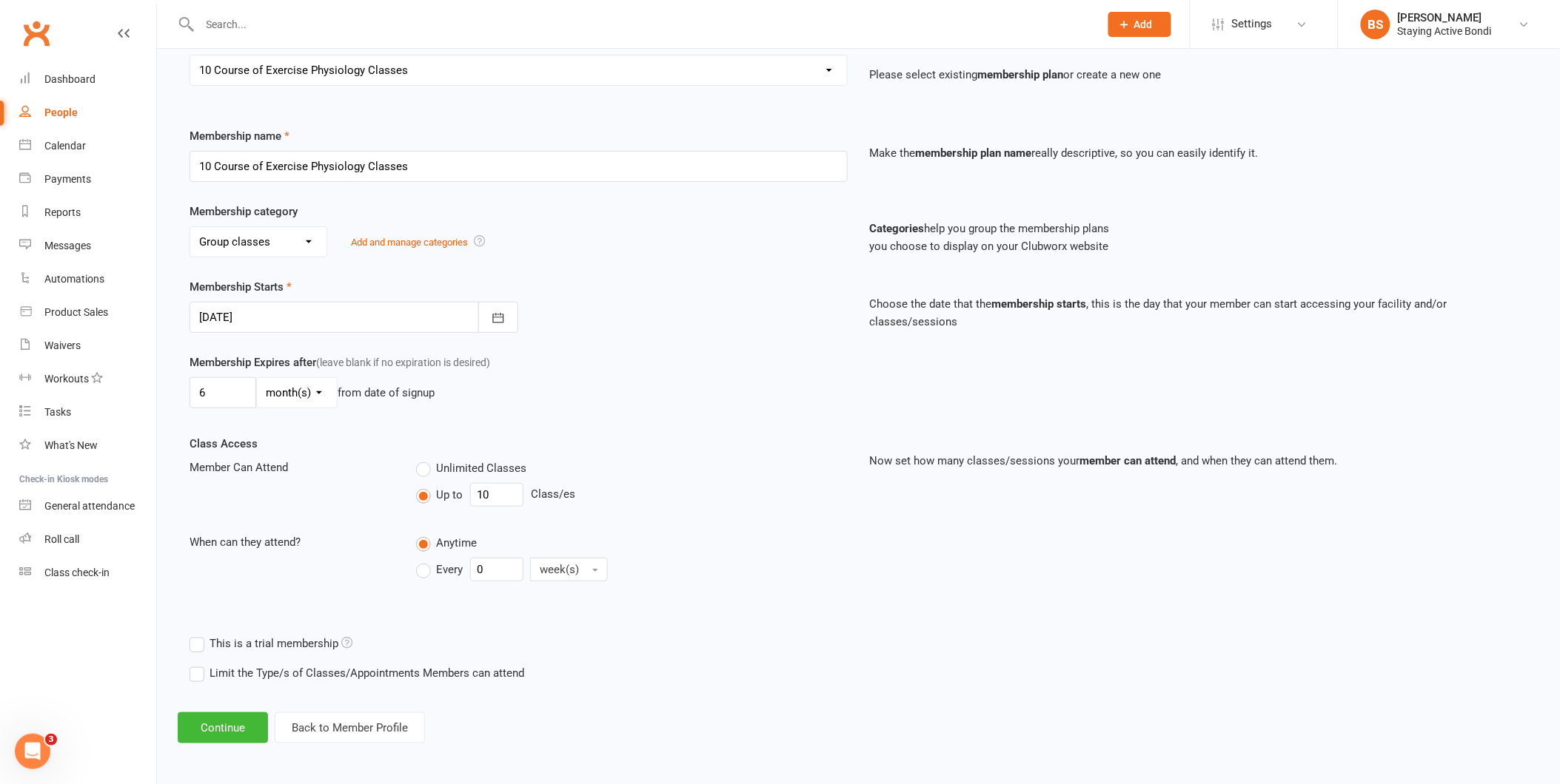
scroll to position [139, 0]
click at [231, 735] on button "Continue" at bounding box center [222, 726] width 90 height 31
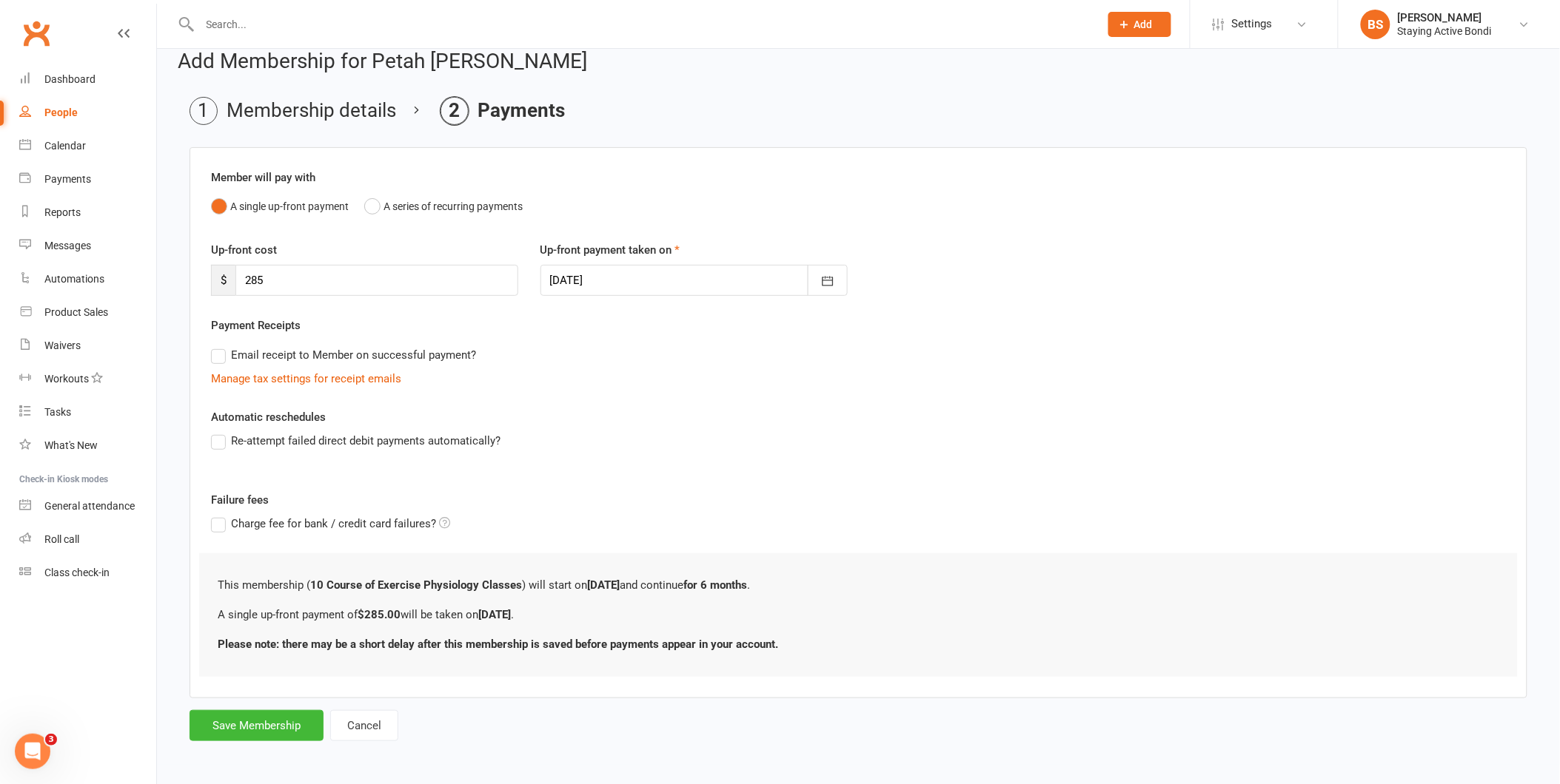
scroll to position [22, 0]
click at [282, 719] on button "Save Membership" at bounding box center [256, 723] width 134 height 31
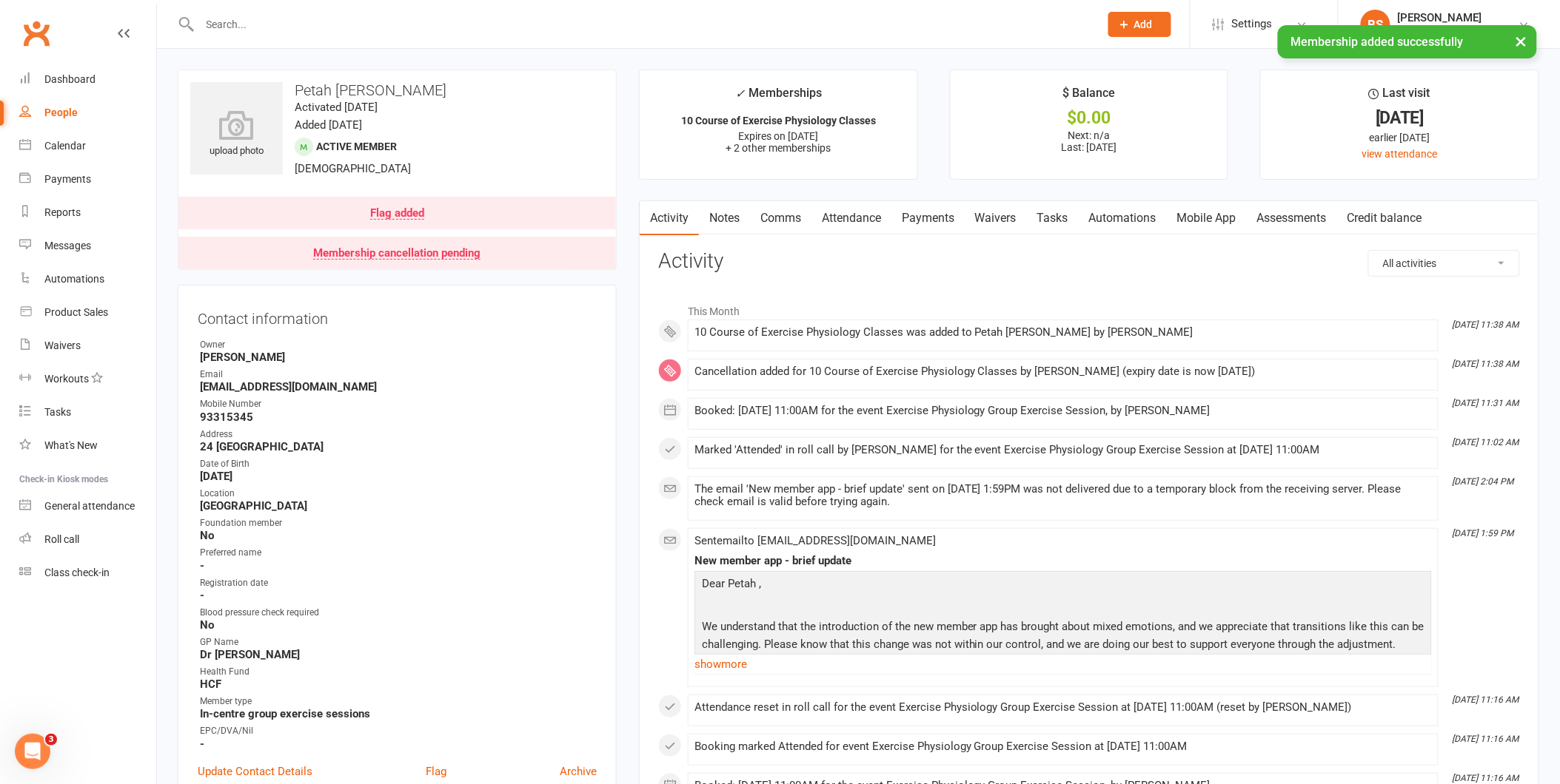
click at [920, 216] on link "Payments" at bounding box center [928, 218] width 73 height 34
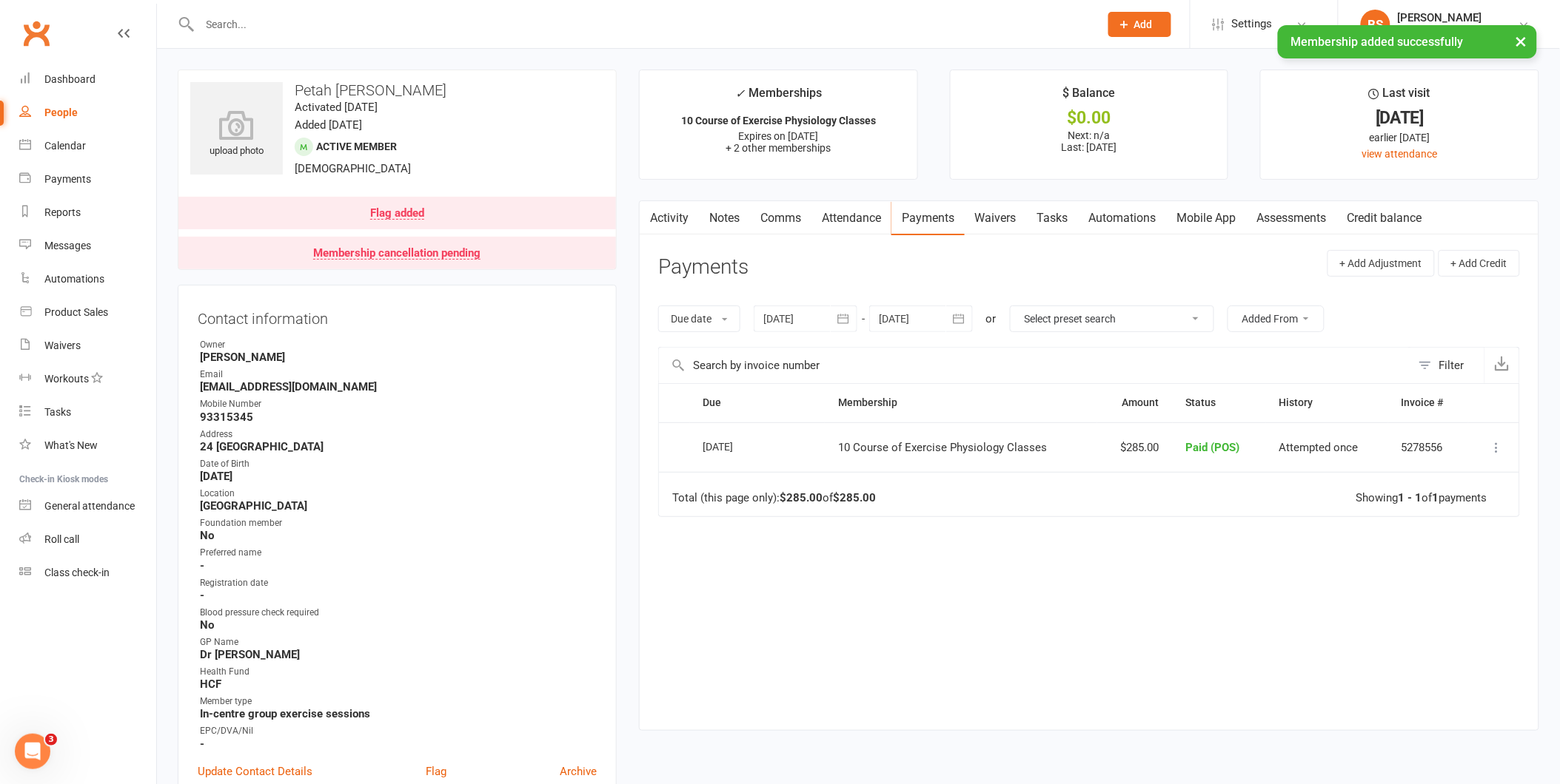
click at [803, 307] on div at bounding box center [806, 319] width 104 height 27
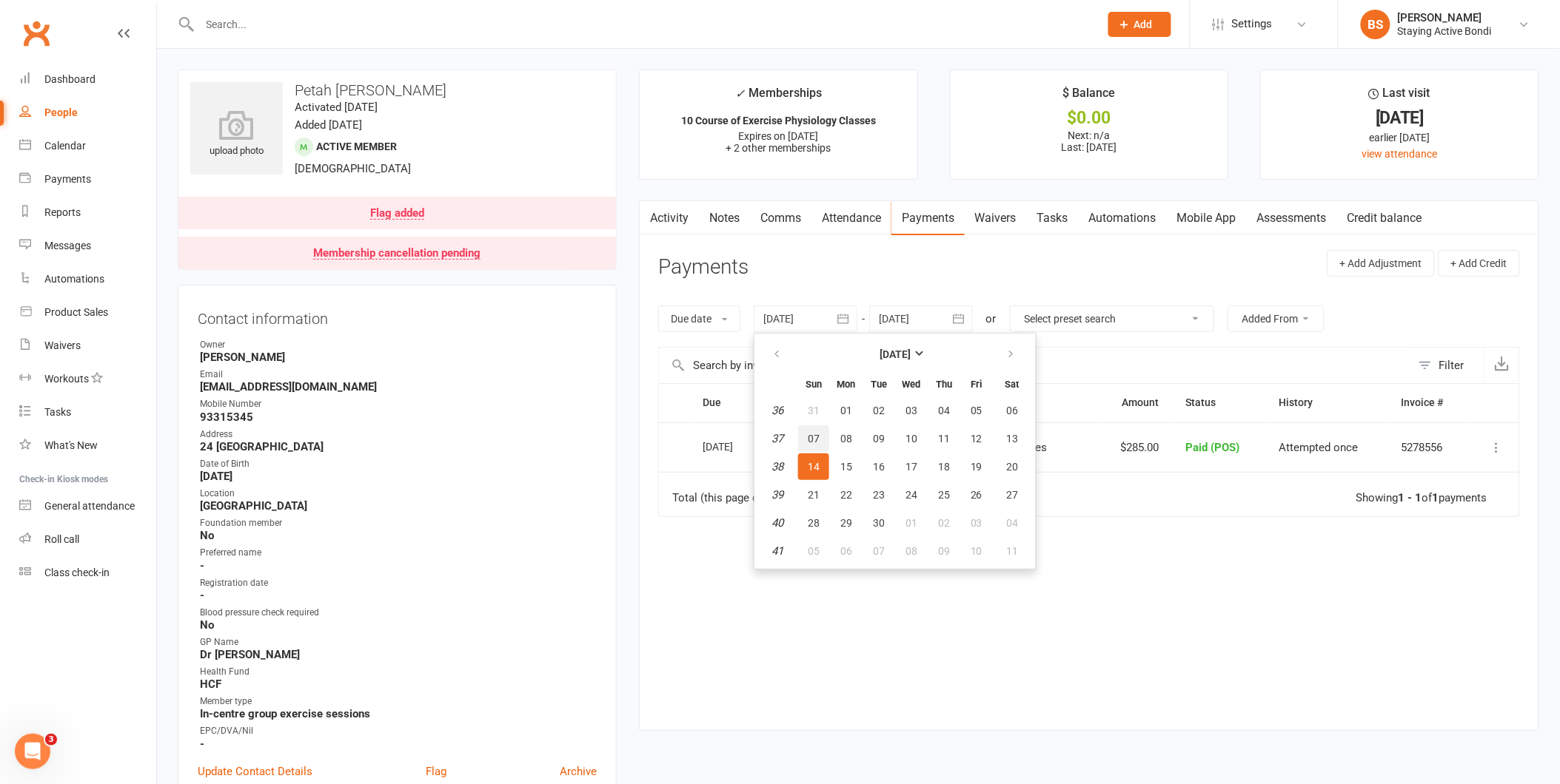
click at [819, 433] on span "07" at bounding box center [814, 439] width 12 height 12
type input "07 Sep 2025"
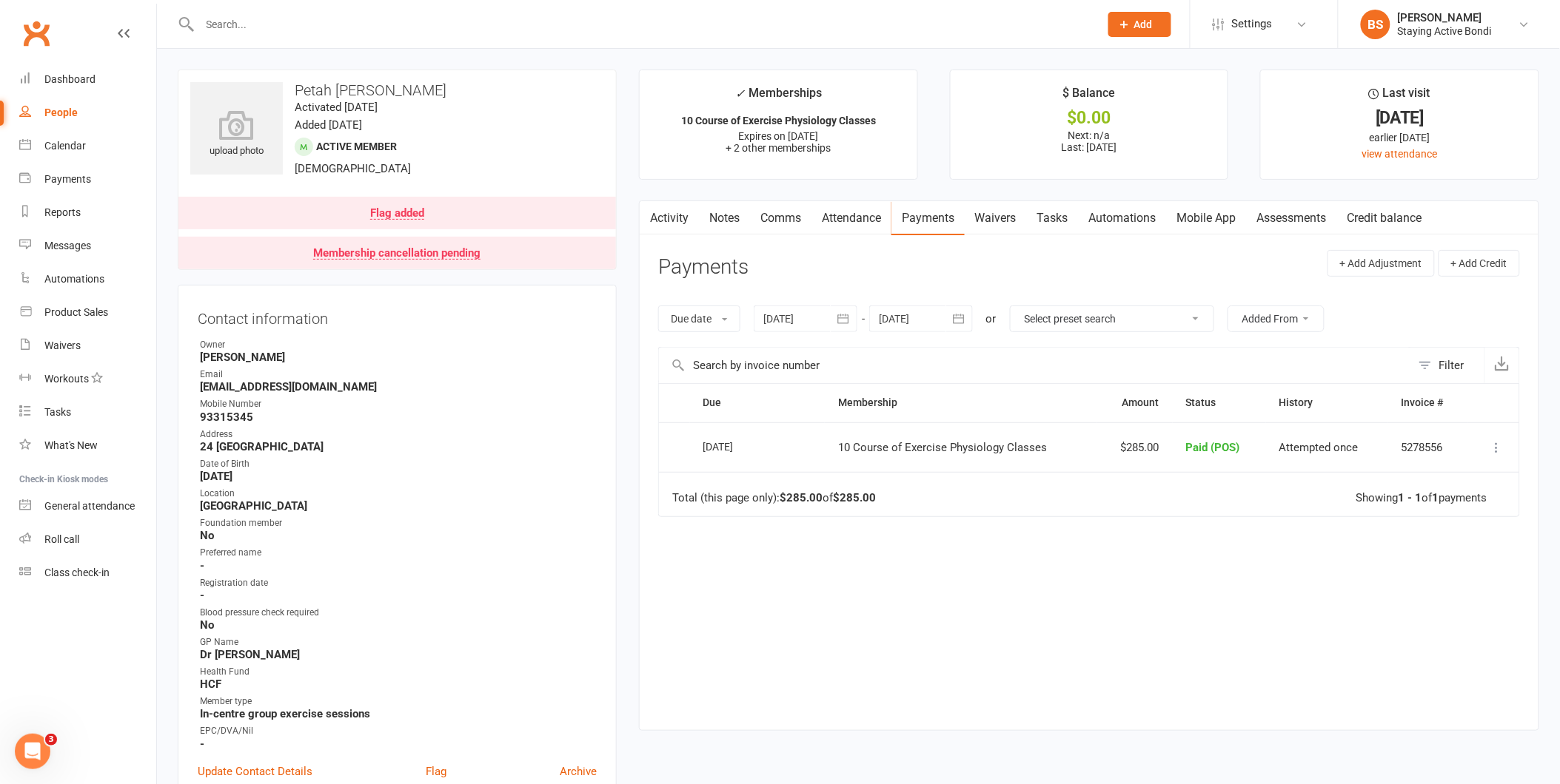
click at [920, 322] on div at bounding box center [921, 319] width 104 height 27
click at [1122, 349] on icon "button" at bounding box center [1127, 354] width 11 height 12
click at [1059, 461] on span "18" at bounding box center [1059, 467] width 12 height 12
type input "18 Dec 2025"
click at [843, 211] on link "Attendance" at bounding box center [851, 218] width 80 height 34
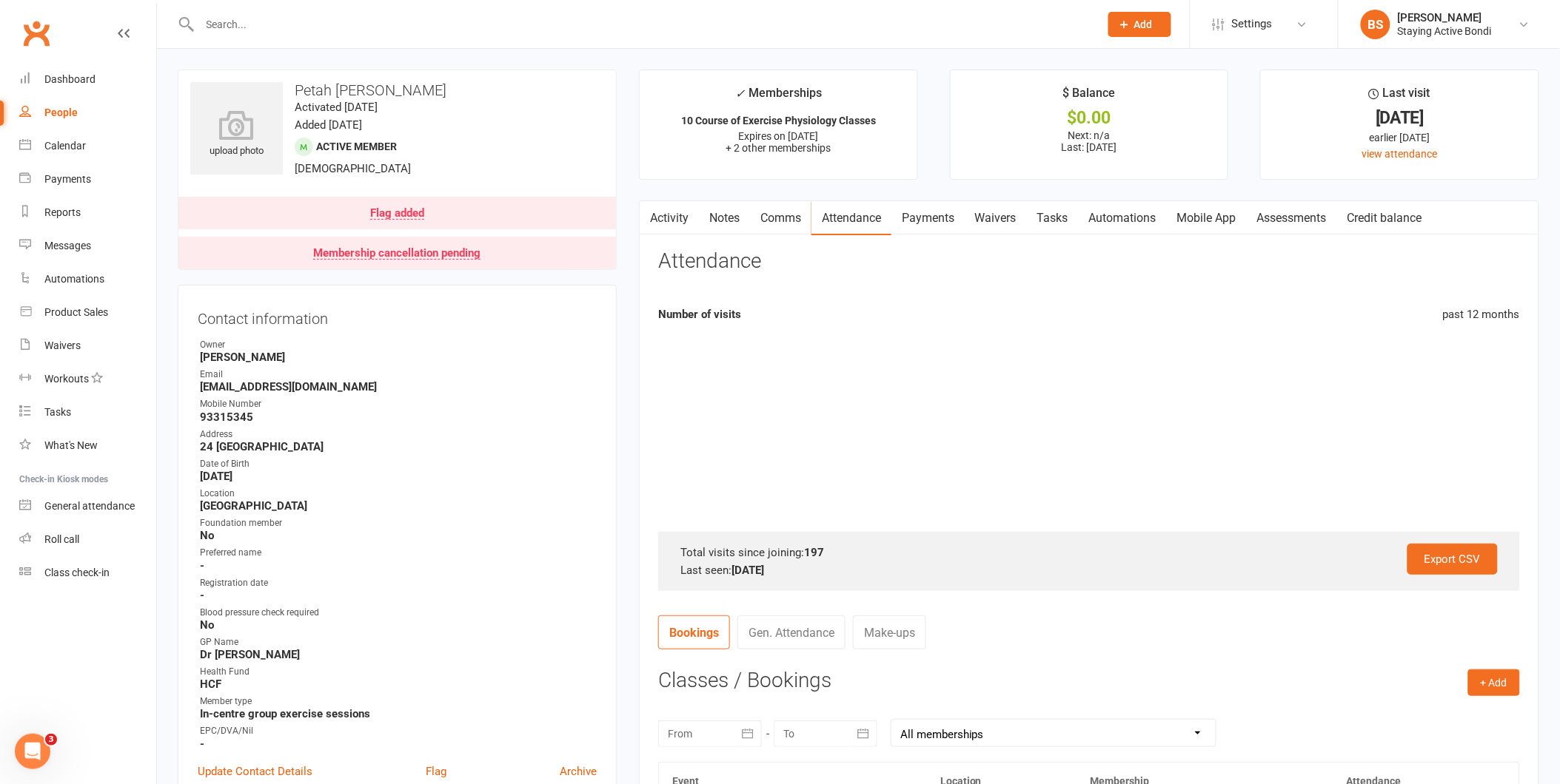
scroll to position [328, 0]
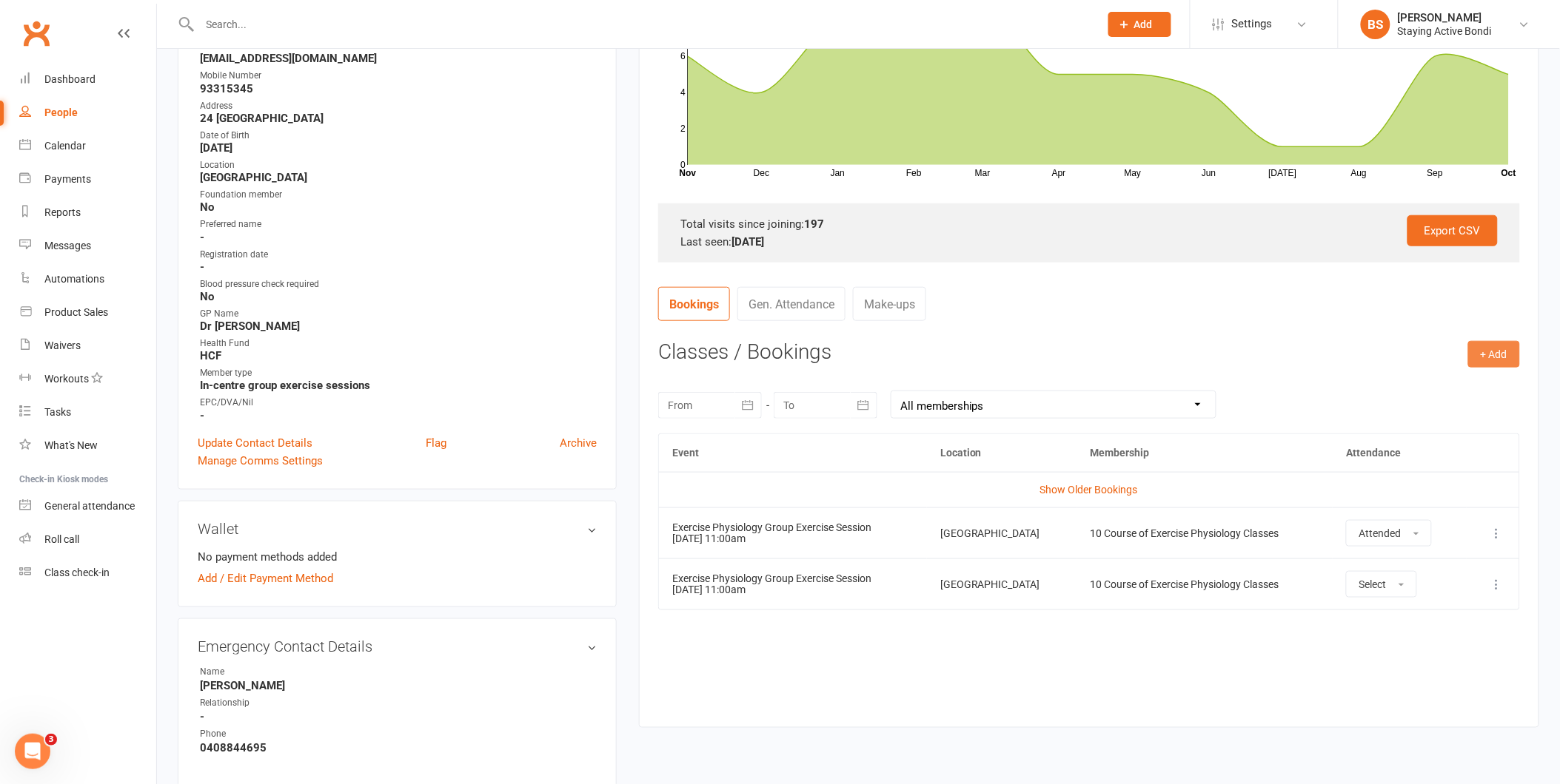
click at [1482, 353] on button "+ Add" at bounding box center [1494, 354] width 52 height 27
click at [1428, 395] on link "Book Event" at bounding box center [1446, 388] width 147 height 30
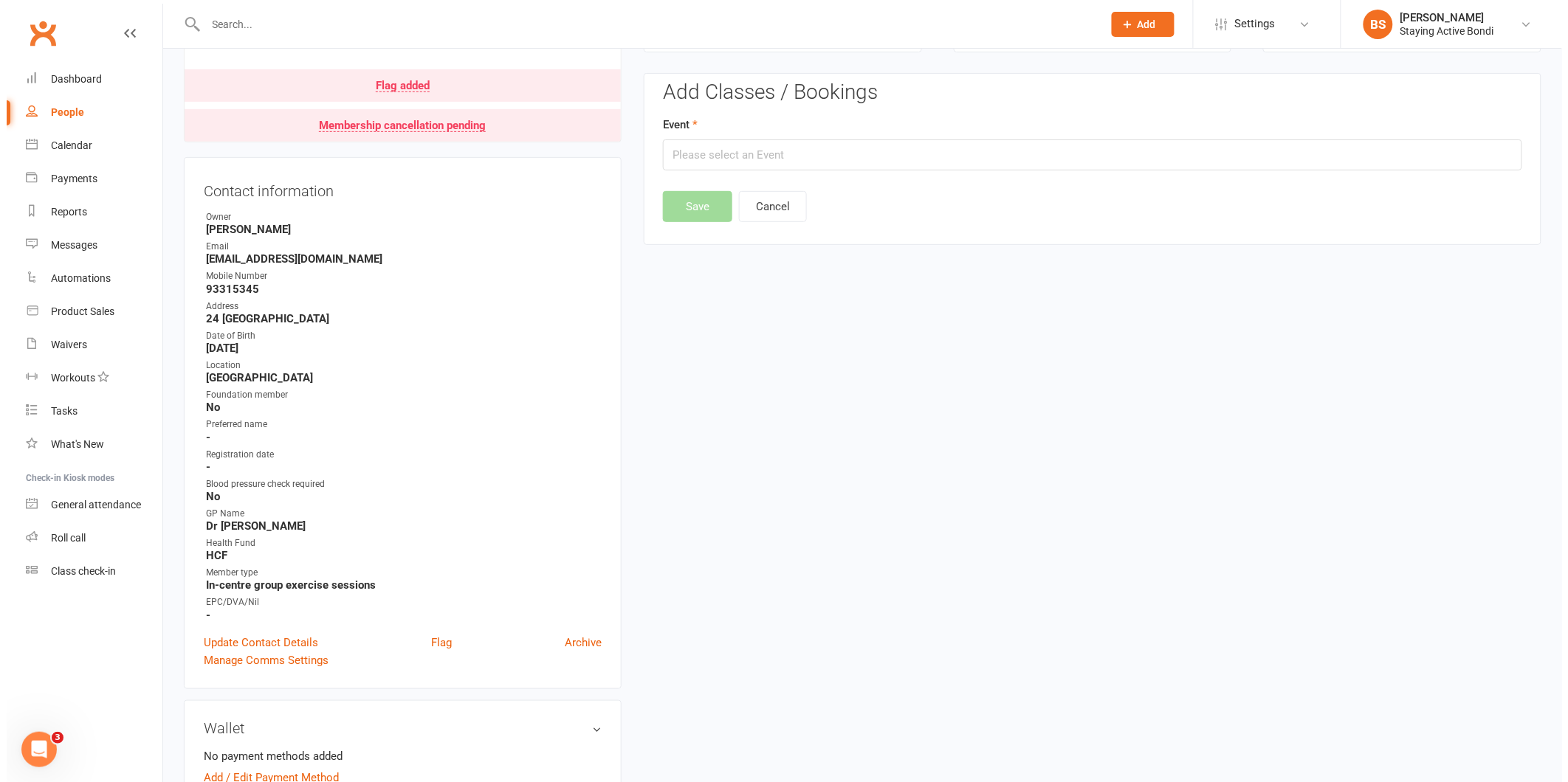
scroll to position [126, 0]
click at [824, 153] on input "text" at bounding box center [1086, 155] width 859 height 31
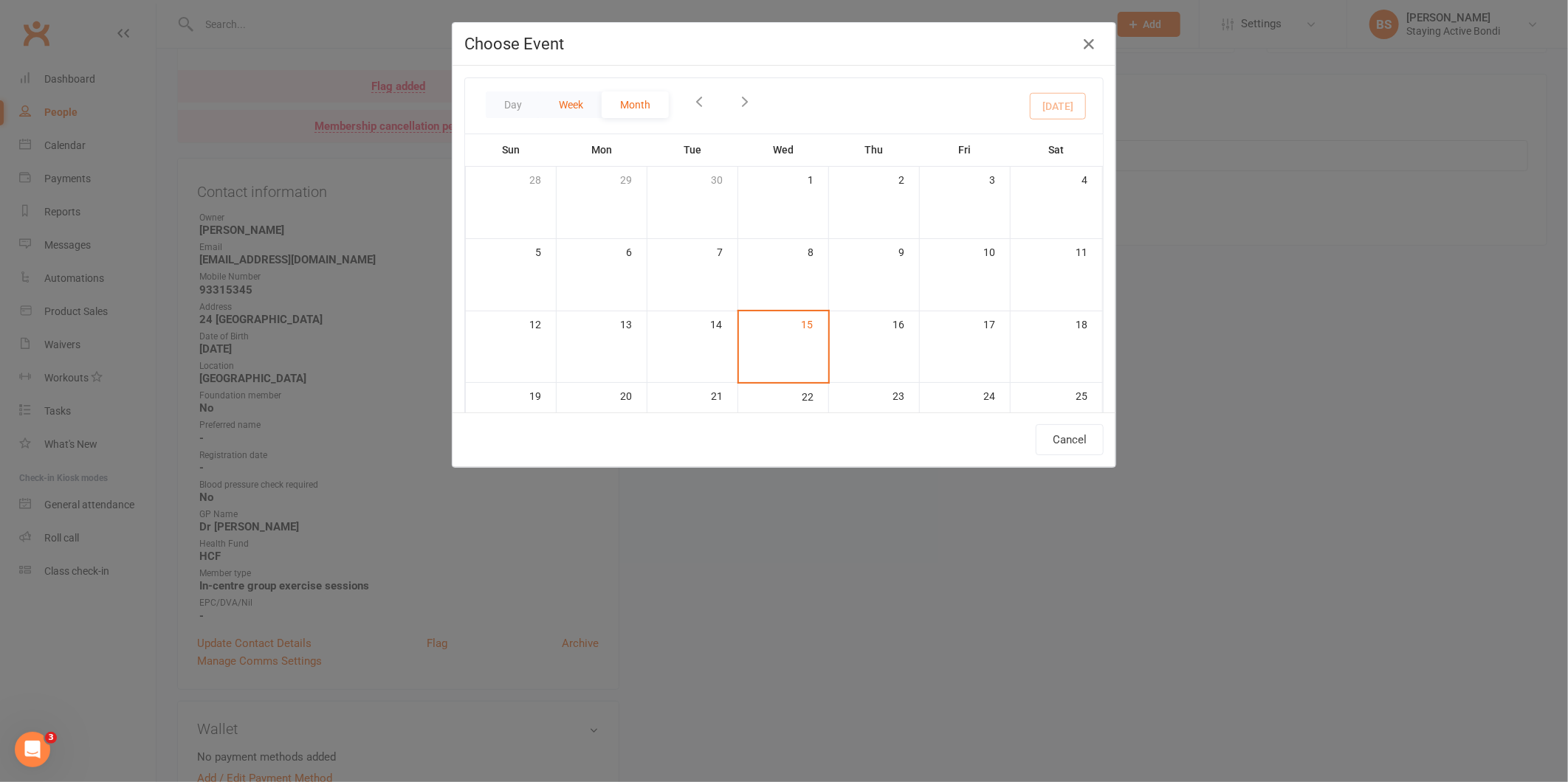
click at [577, 105] on button "Week" at bounding box center [571, 104] width 61 height 27
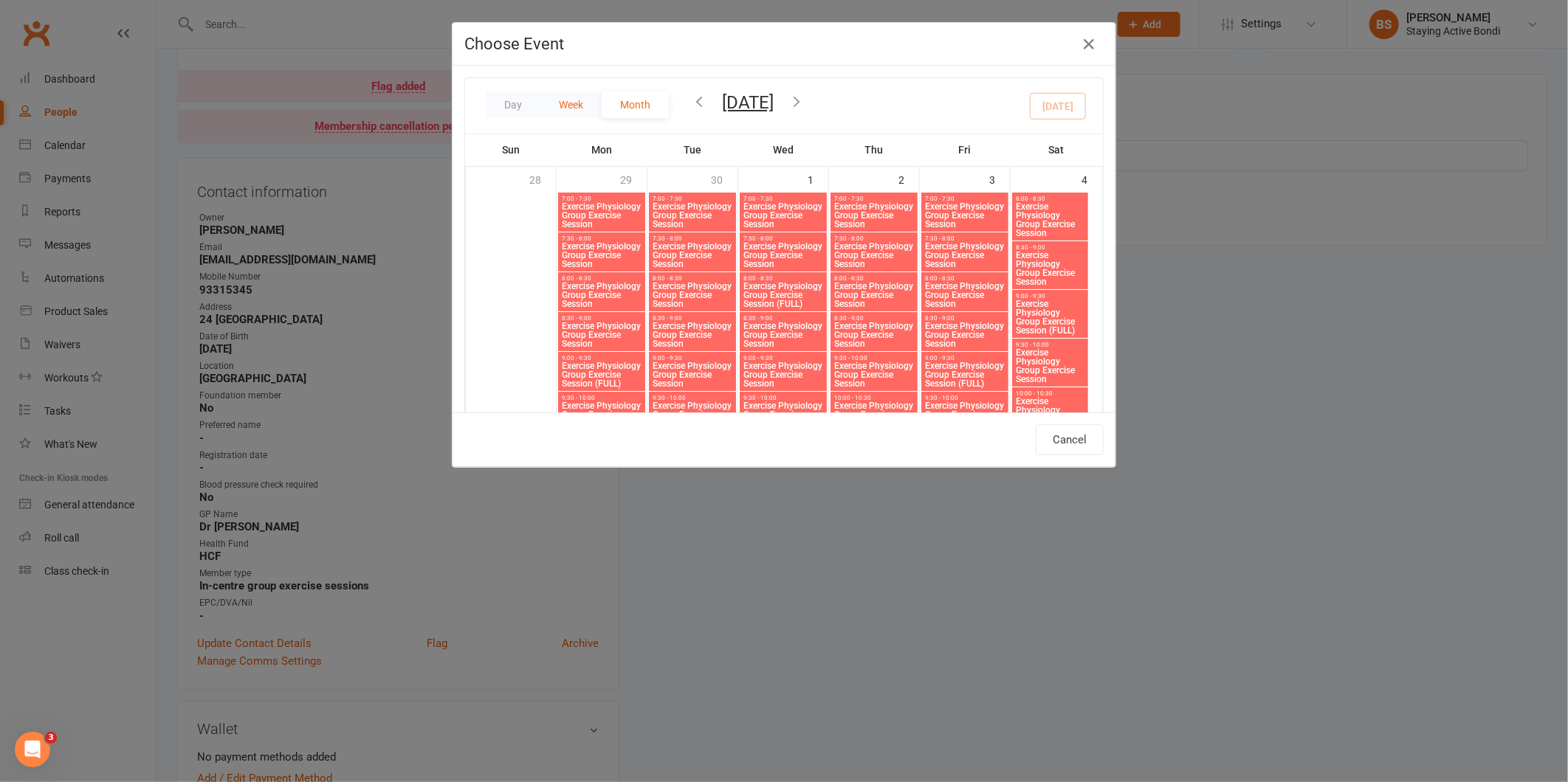
click at [577, 105] on button "Week" at bounding box center [571, 104] width 61 height 27
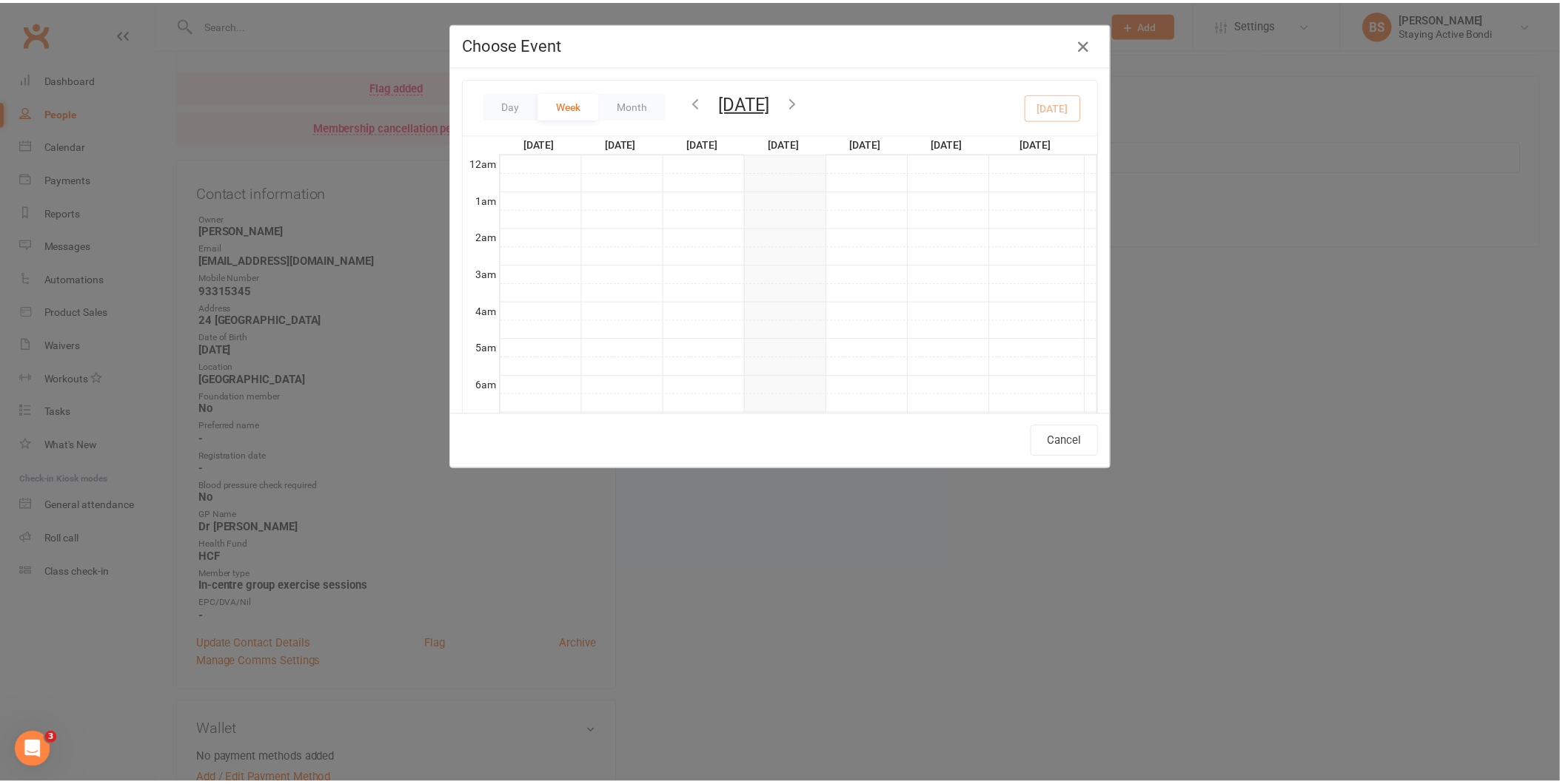
scroll to position [335, 0]
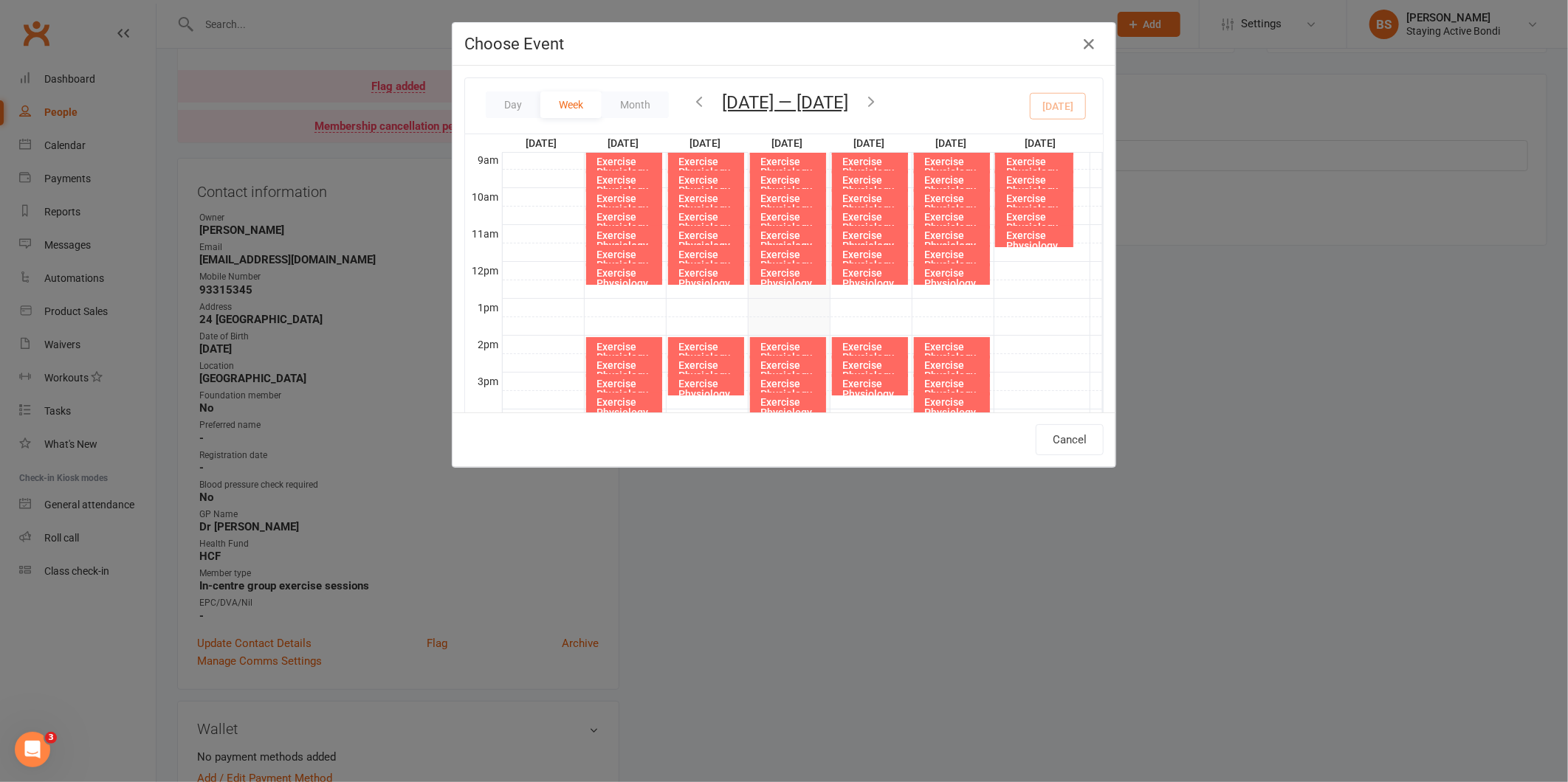
click at [877, 97] on icon "button" at bounding box center [871, 101] width 16 height 16
click at [773, 235] on div "Exercise Physiology Group Exercise Session" at bounding box center [792, 256] width 63 height 52
type input "Exercise Physiology Group Exercise Session - Oct 22, 2025 11:00:00 AM"
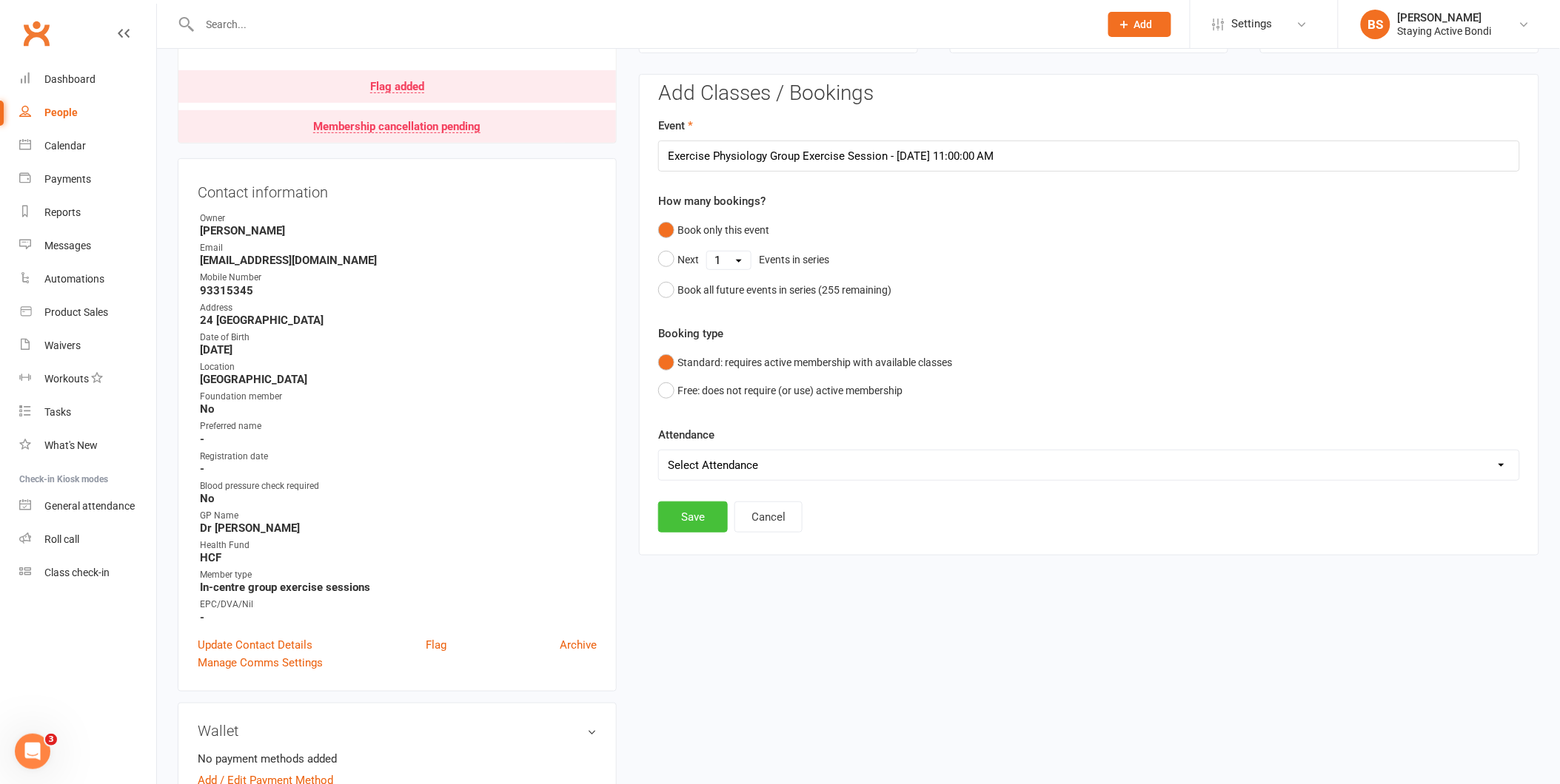
click at [690, 516] on button "Save" at bounding box center [693, 517] width 70 height 31
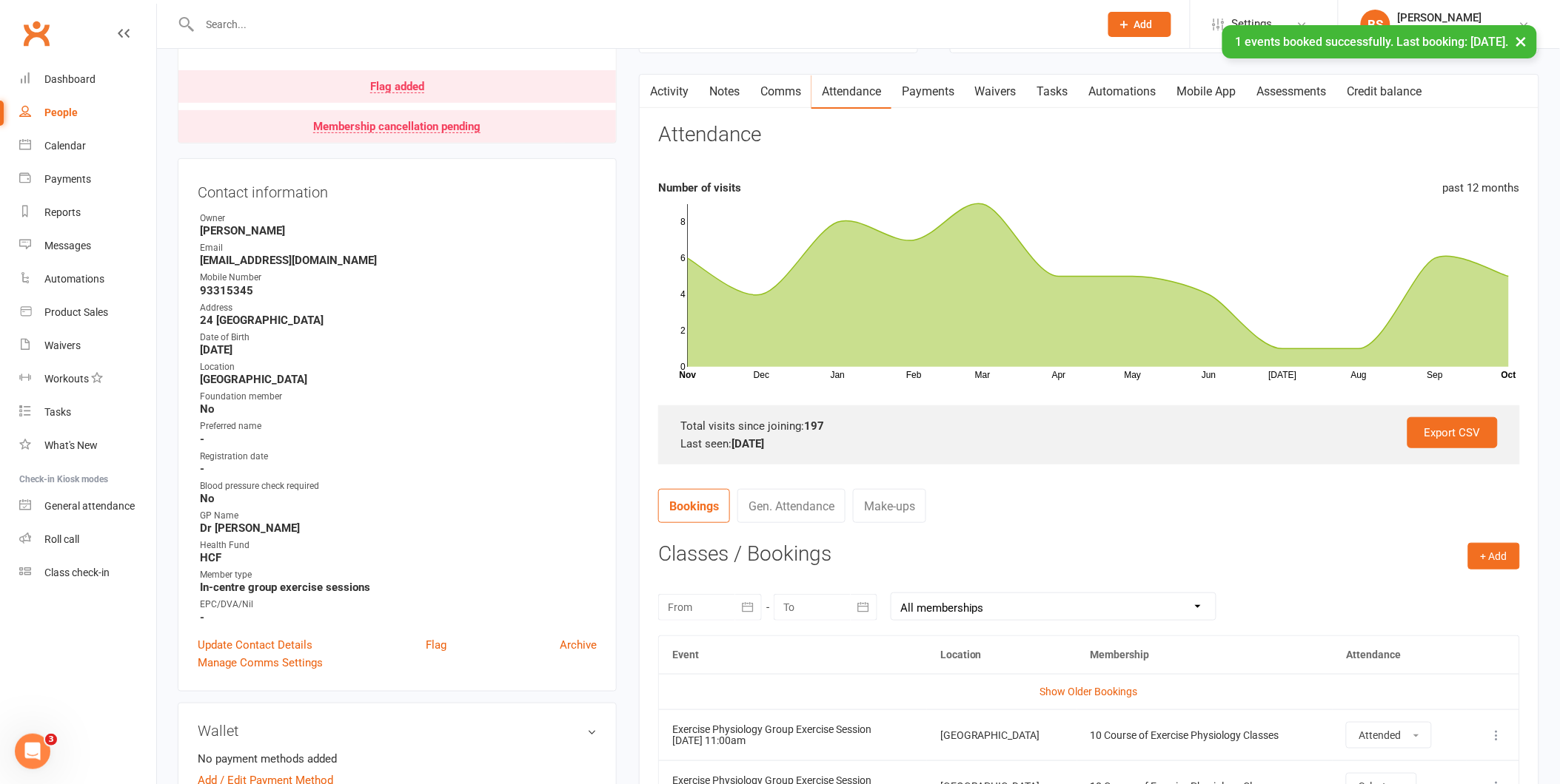
click at [911, 84] on link "Payments" at bounding box center [928, 92] width 73 height 34
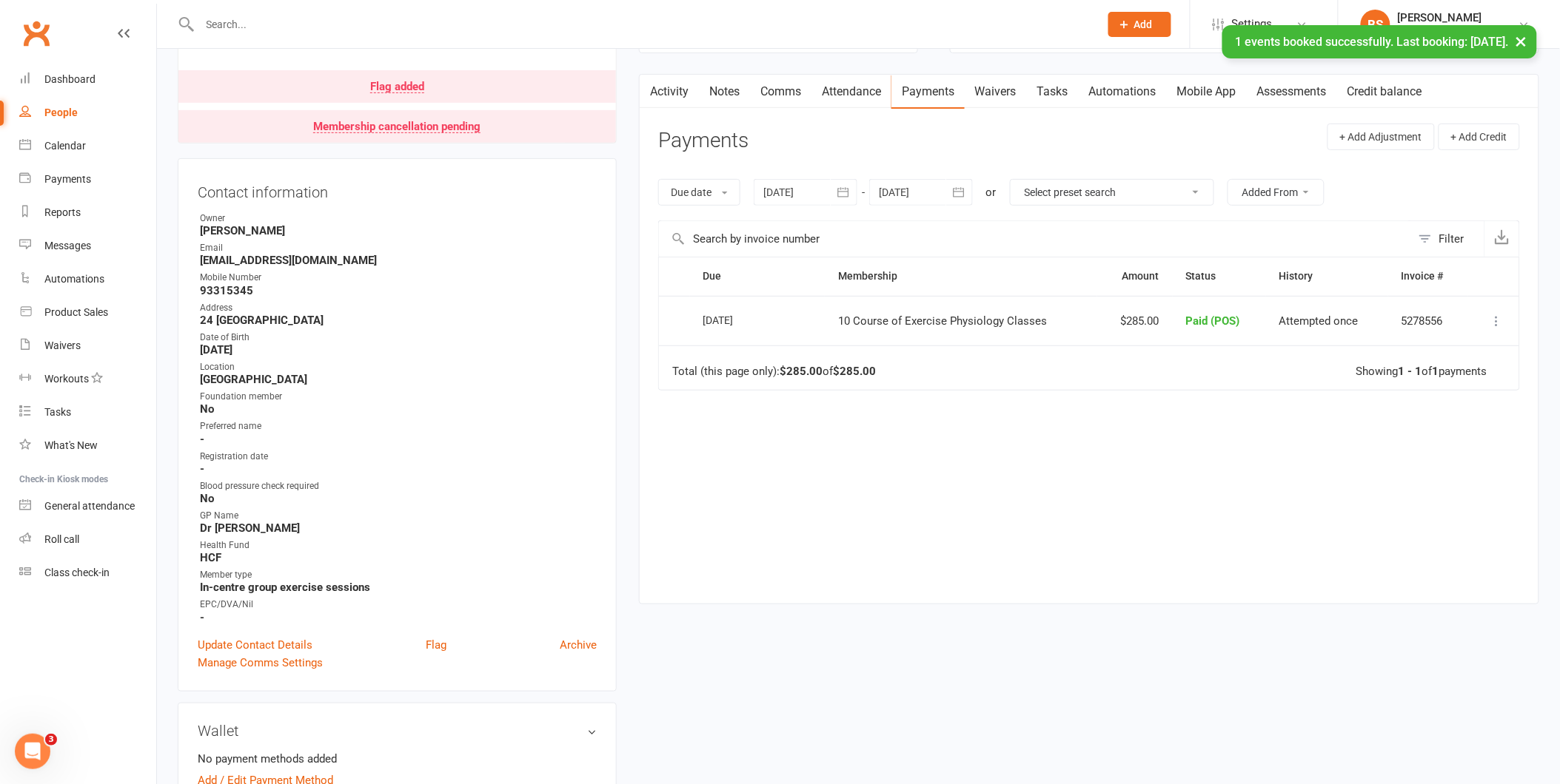
click at [793, 183] on div at bounding box center [806, 192] width 104 height 27
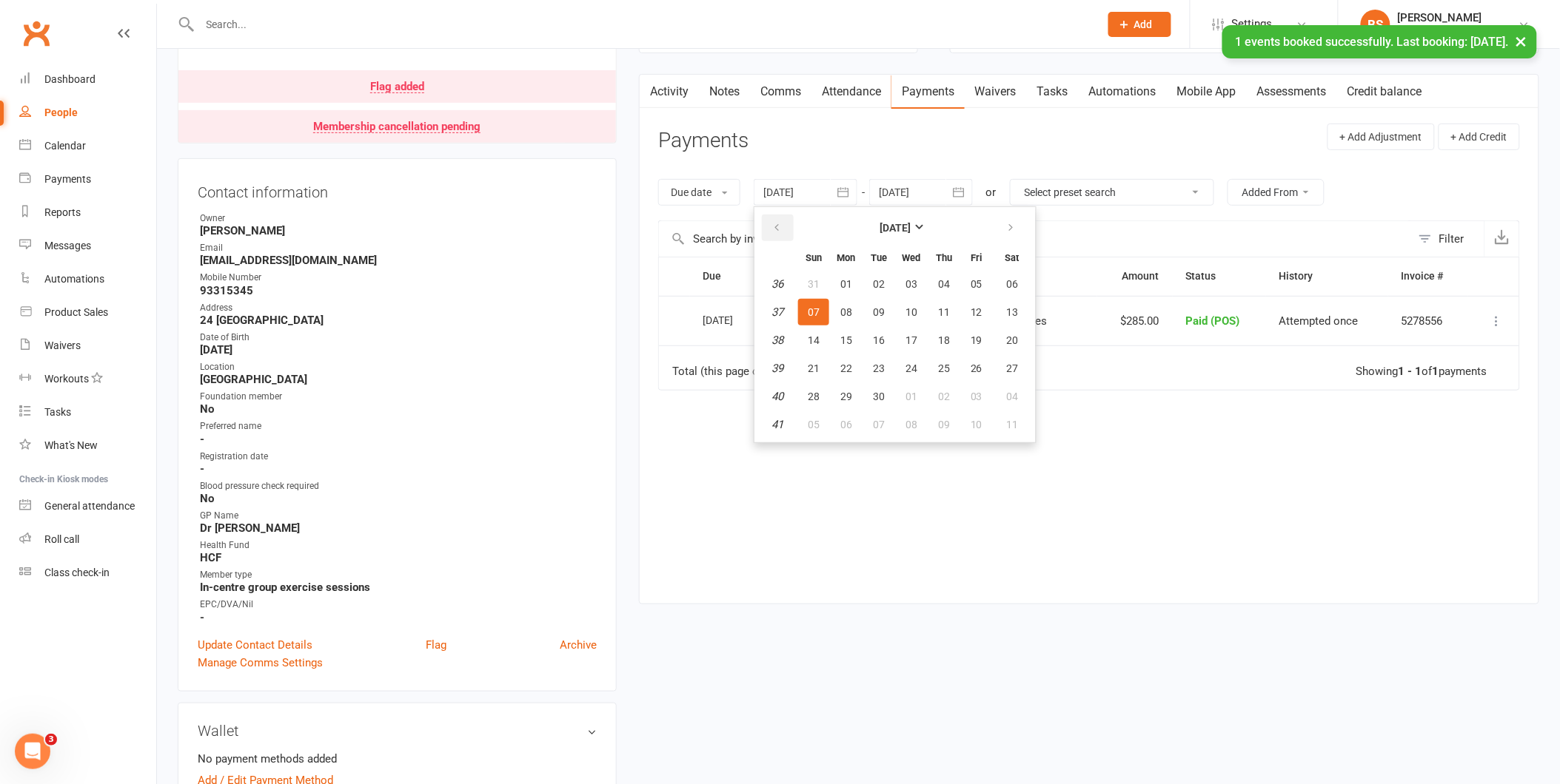
click at [779, 222] on icon "button" at bounding box center [776, 228] width 11 height 12
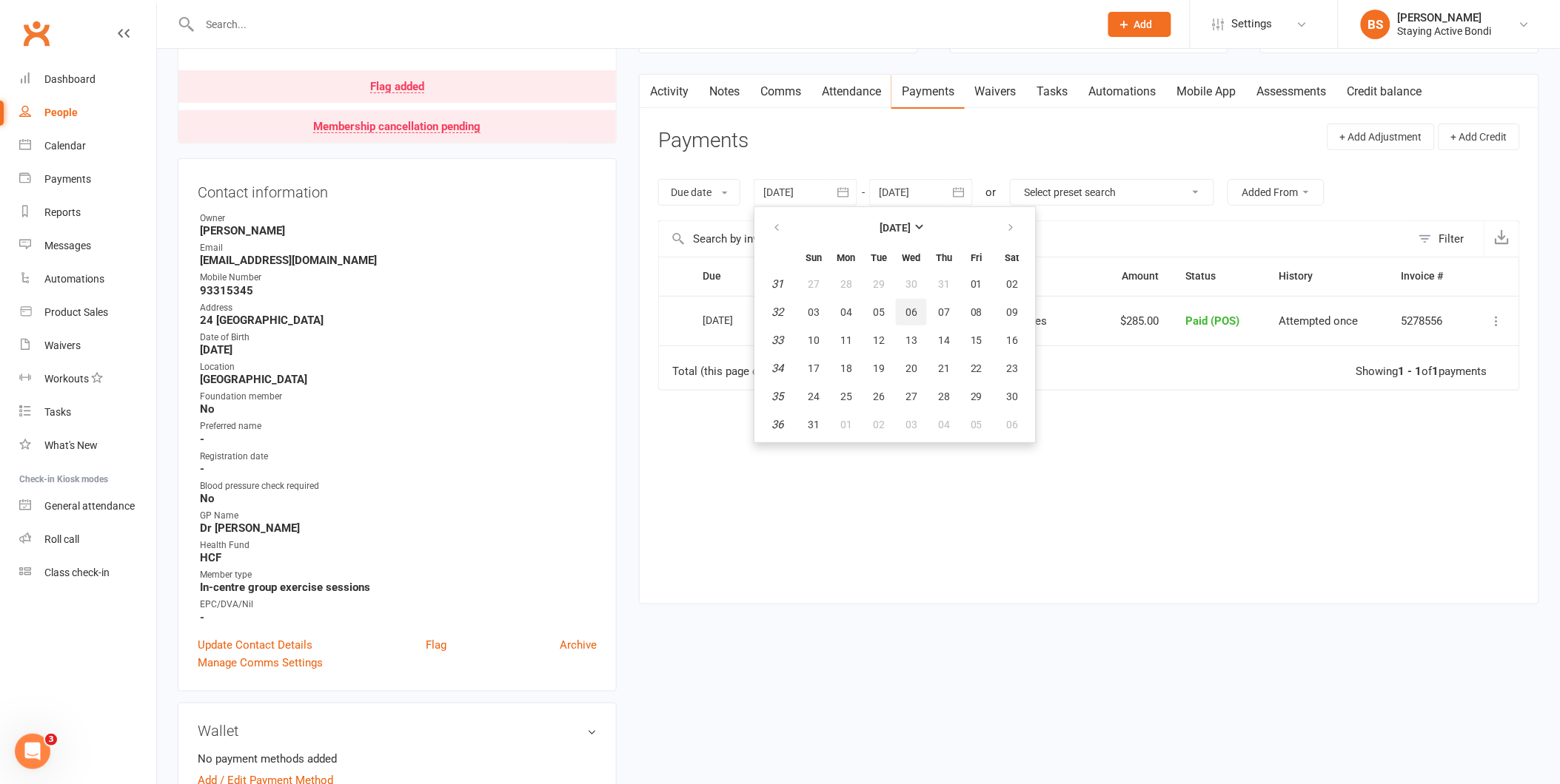
click at [897, 306] on button "06" at bounding box center [911, 312] width 31 height 27
type input "06 Aug 2025"
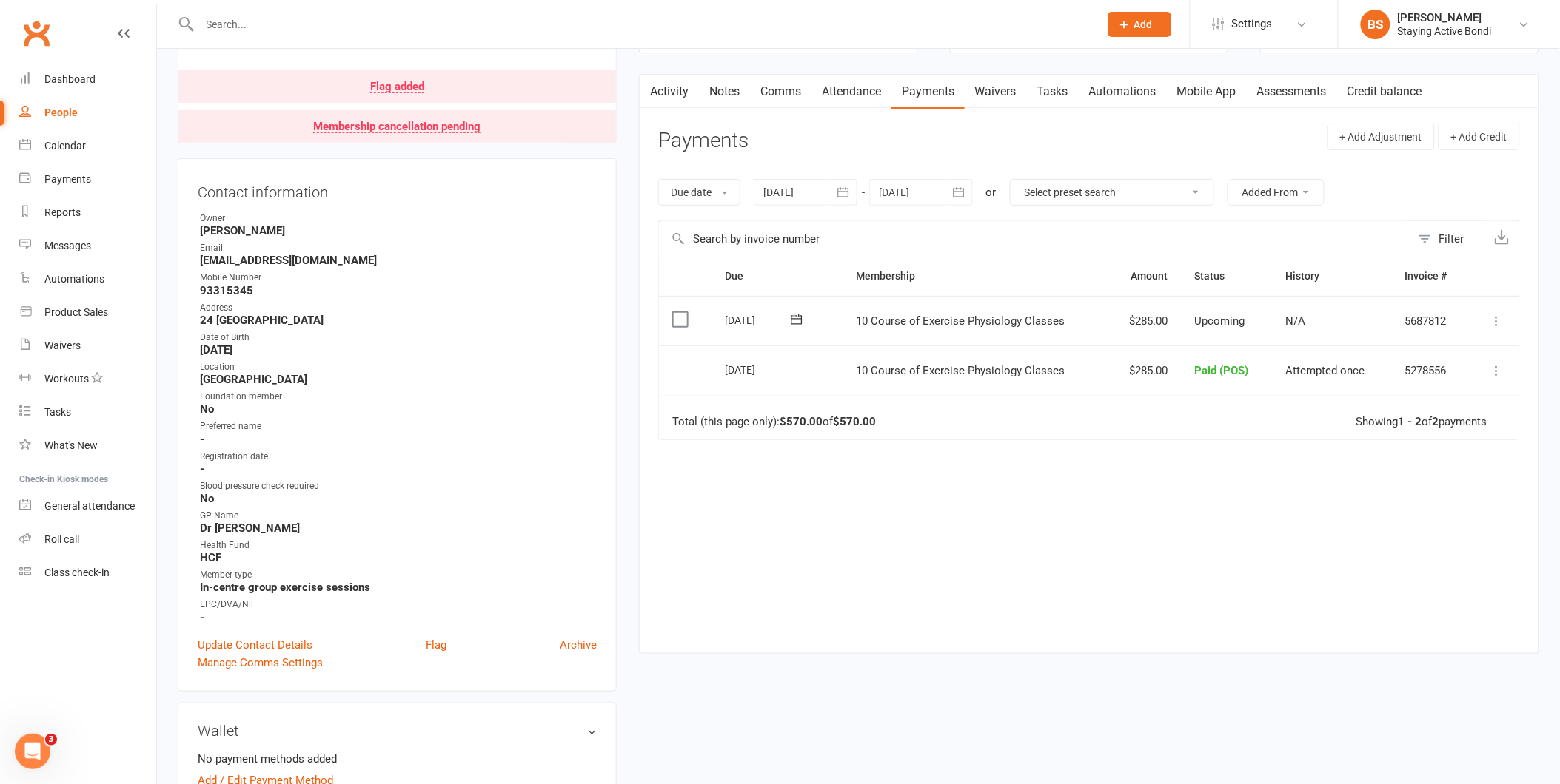
click at [903, 189] on div at bounding box center [921, 192] width 104 height 27
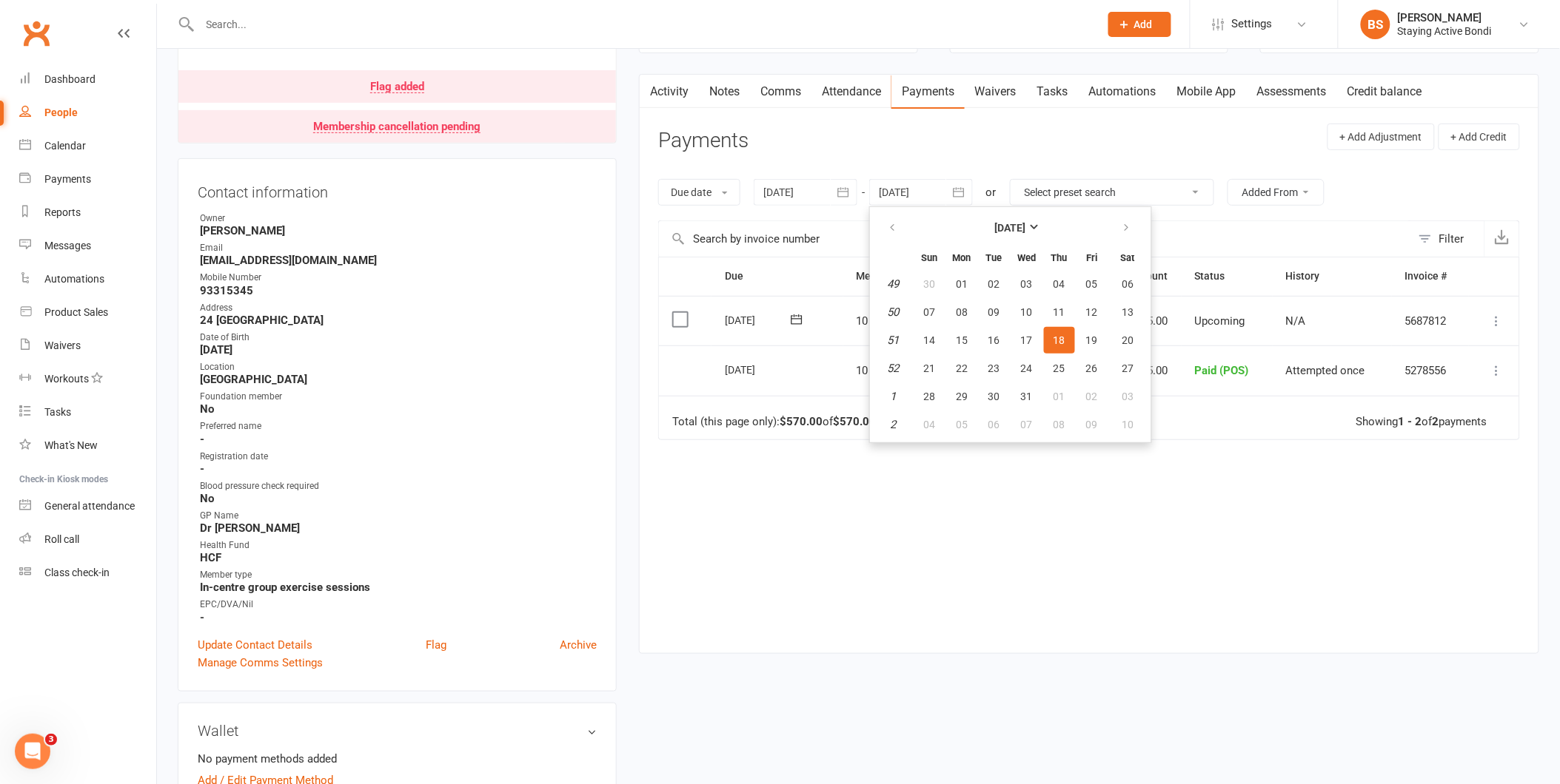
click at [1386, 195] on div "Due date Due date Date paid Date failed Date settled 06 Aug 2025 August 2025 Su…" at bounding box center [1089, 192] width 862 height 56
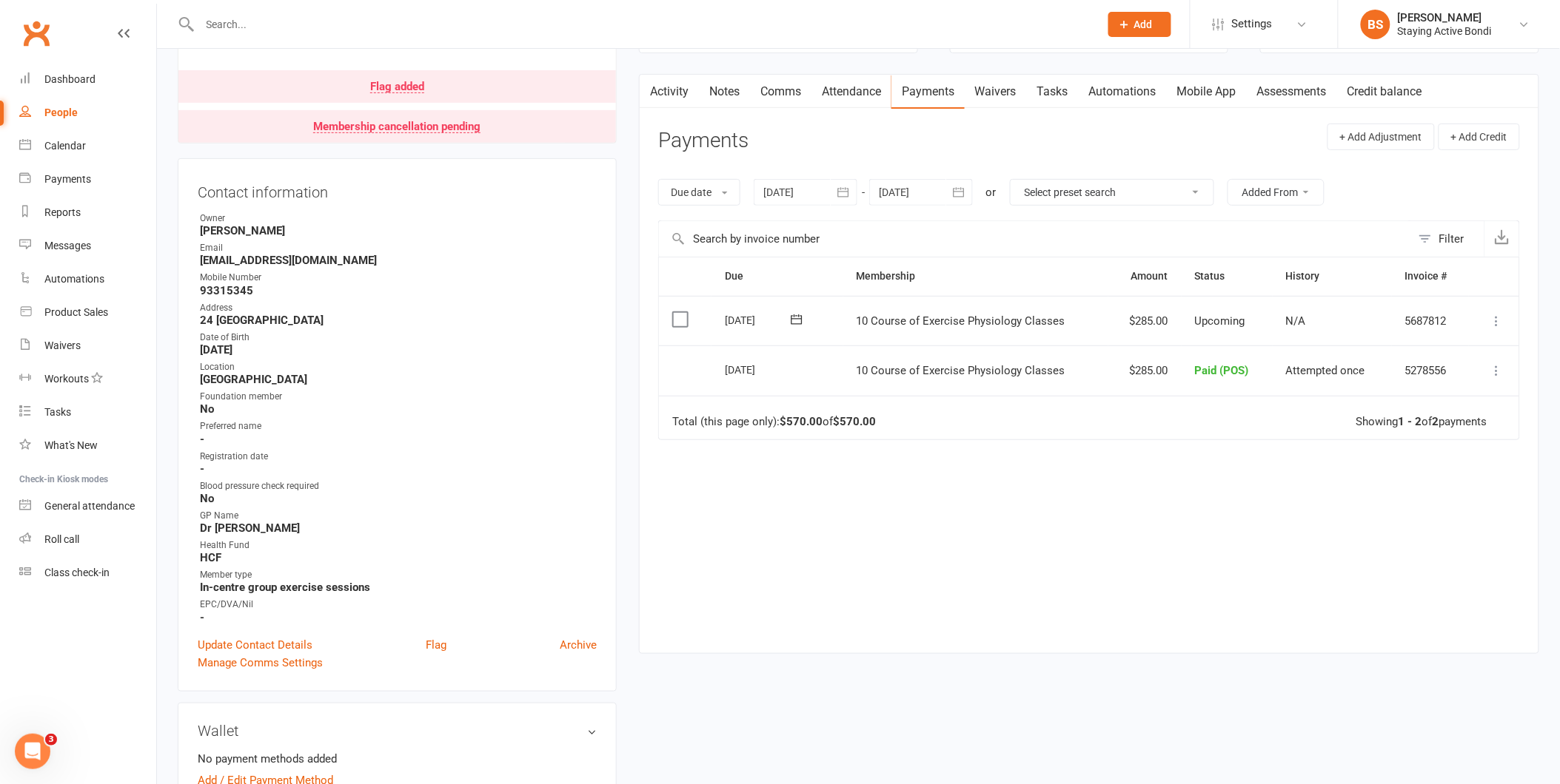
click at [1500, 318] on icon at bounding box center [1497, 321] width 15 height 15
click at [1475, 377] on link "Mark as Paid (POS)" at bounding box center [1432, 379] width 147 height 30
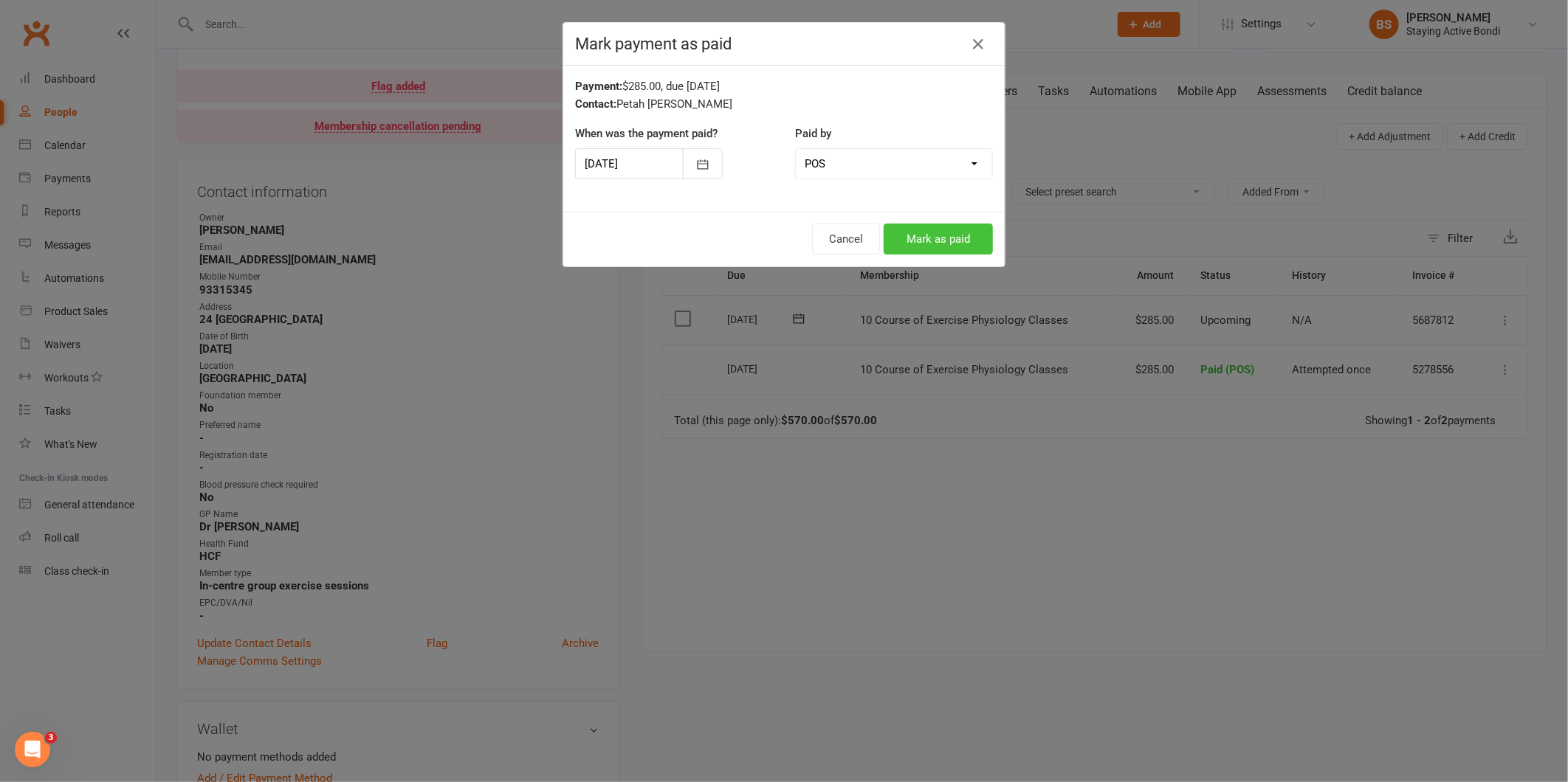
click at [948, 241] on button "Mark as paid" at bounding box center [938, 239] width 109 height 31
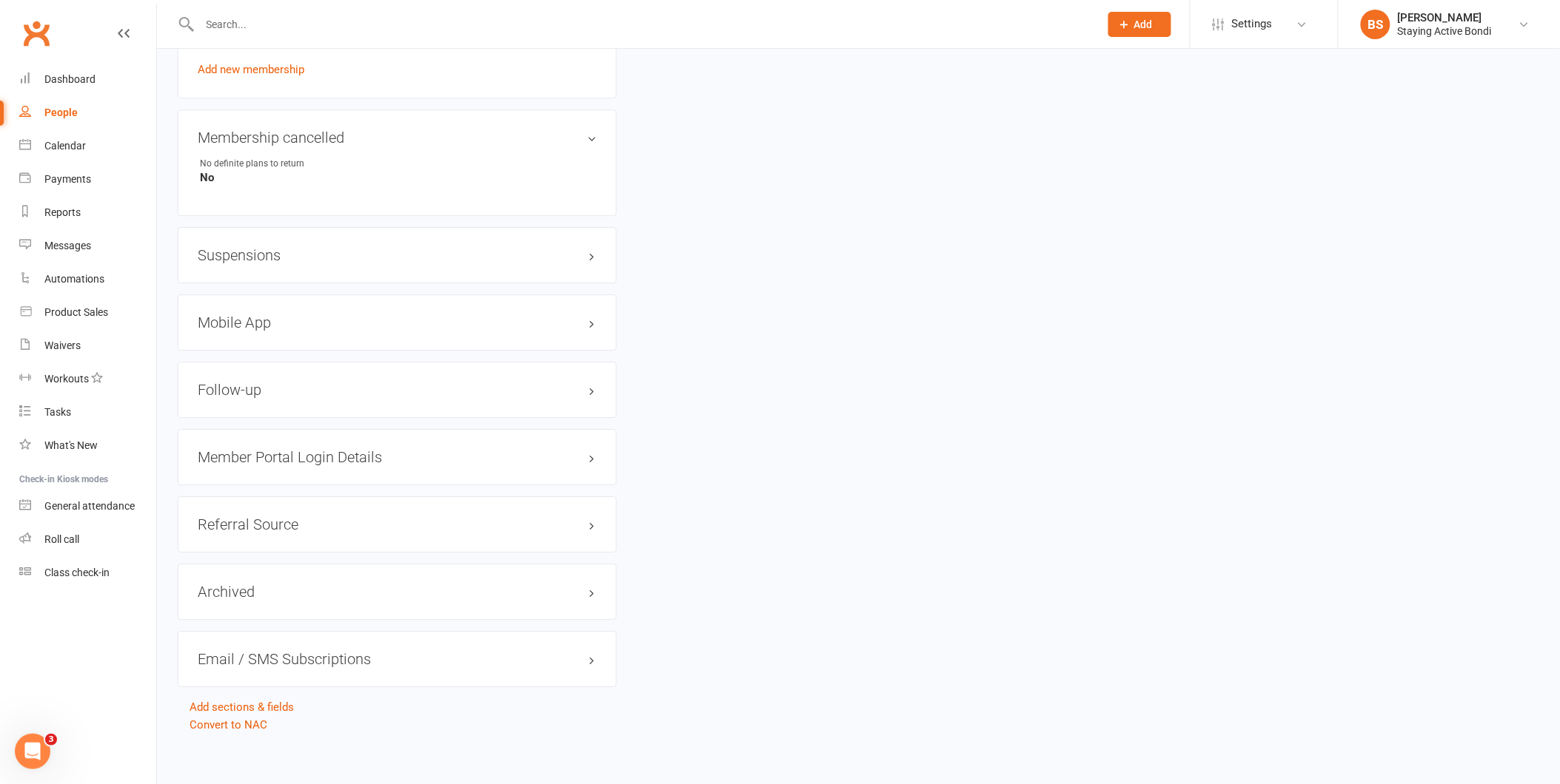
scroll to position [1501, 0]
click at [72, 531] on link "Roll call" at bounding box center [88, 539] width 137 height 33
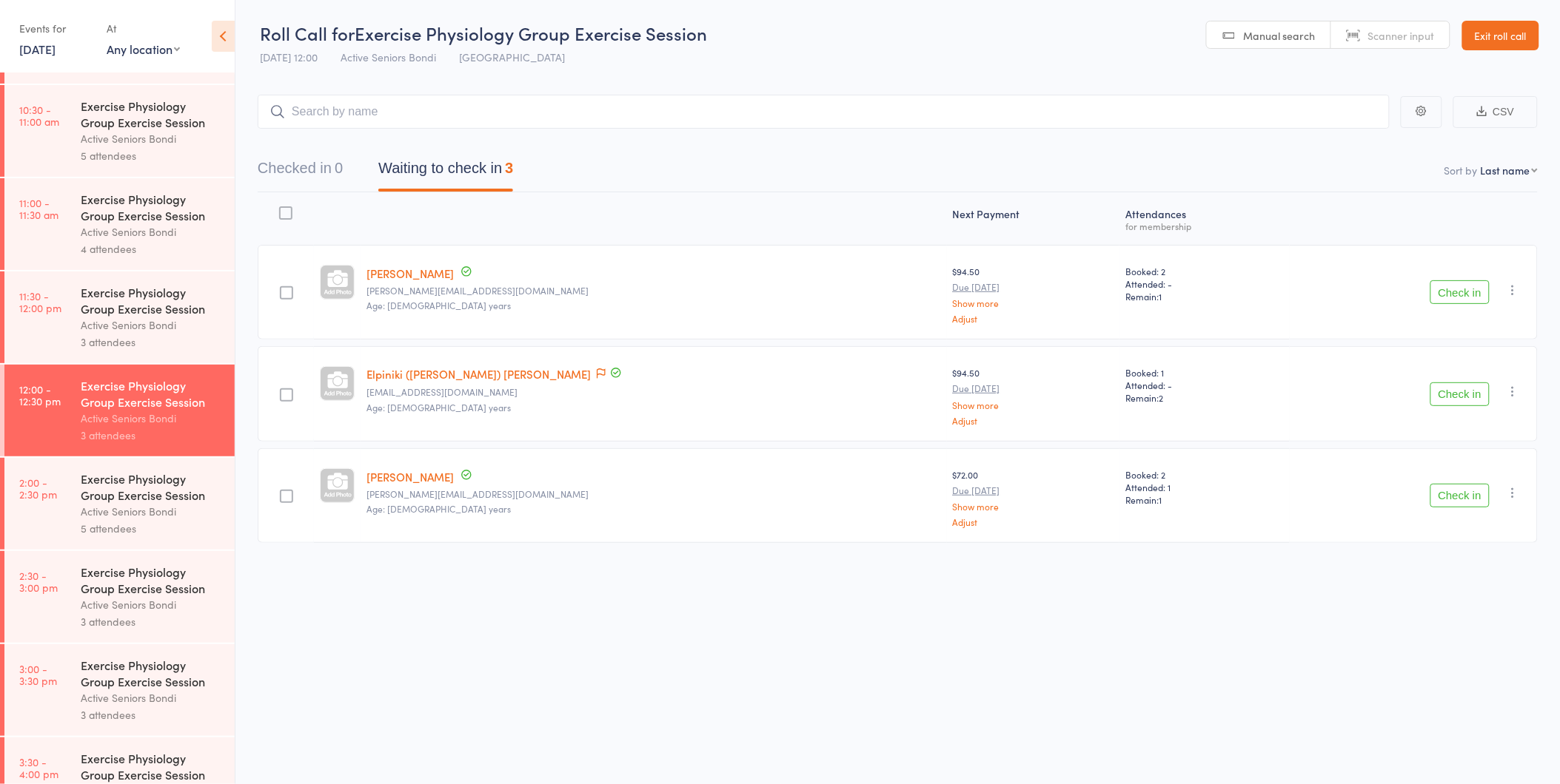
scroll to position [691, 0]
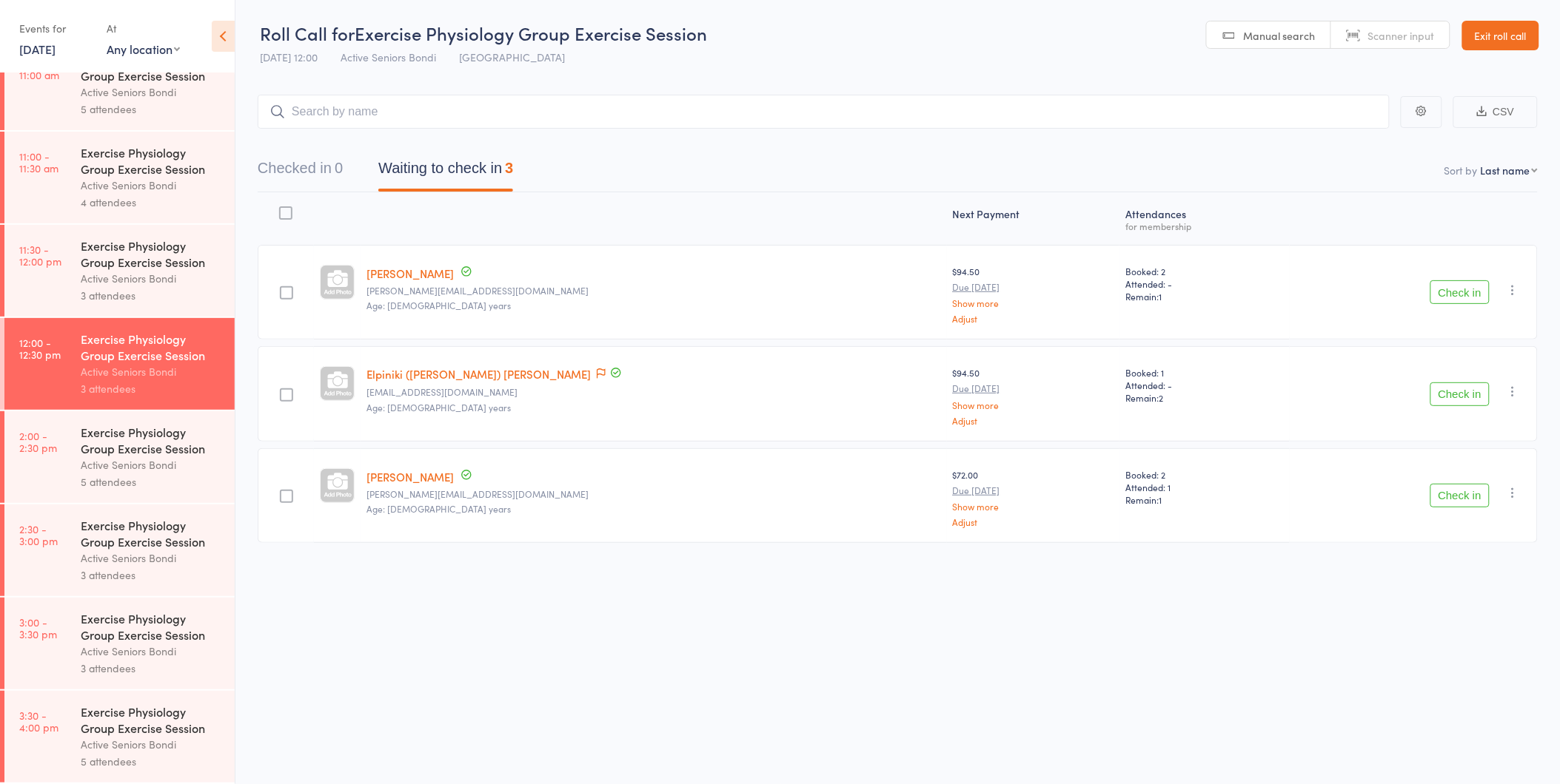
click at [156, 270] on div "Active Seniors Bondi" at bounding box center [151, 278] width 141 height 17
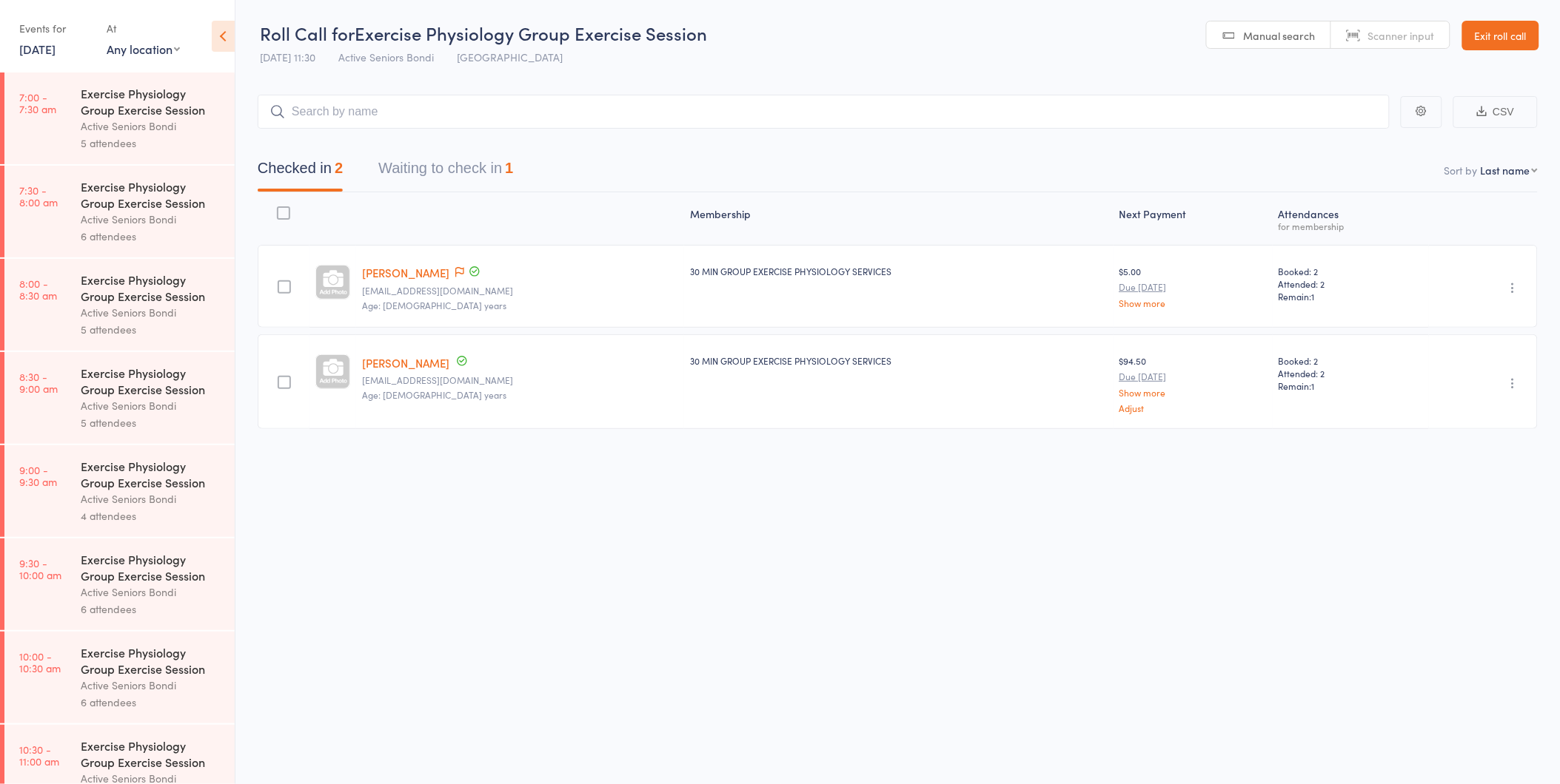
click at [464, 166] on button "Waiting to check in 1" at bounding box center [445, 172] width 135 height 39
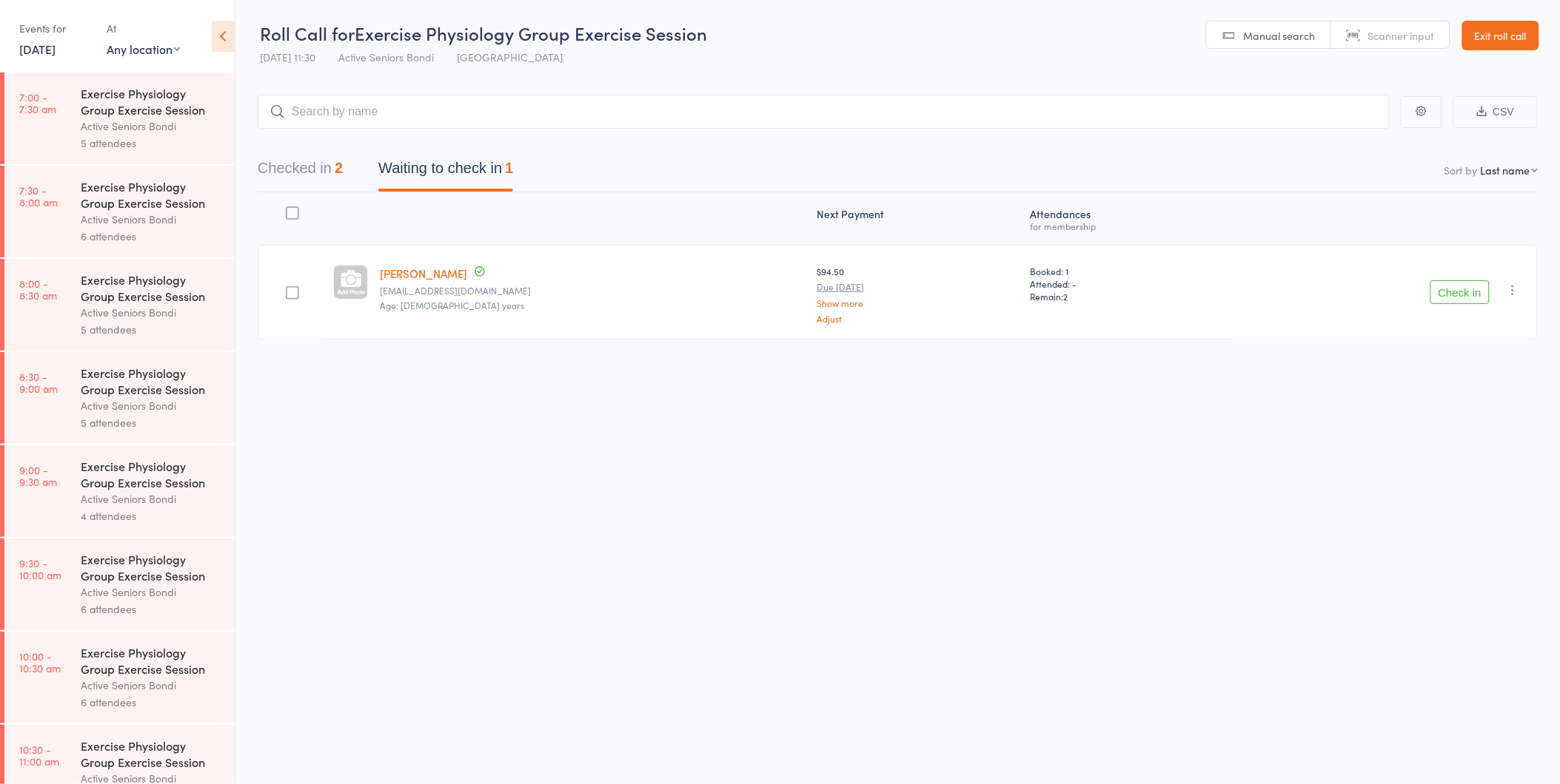
click at [1476, 293] on button "Check in" at bounding box center [1459, 292] width 59 height 24
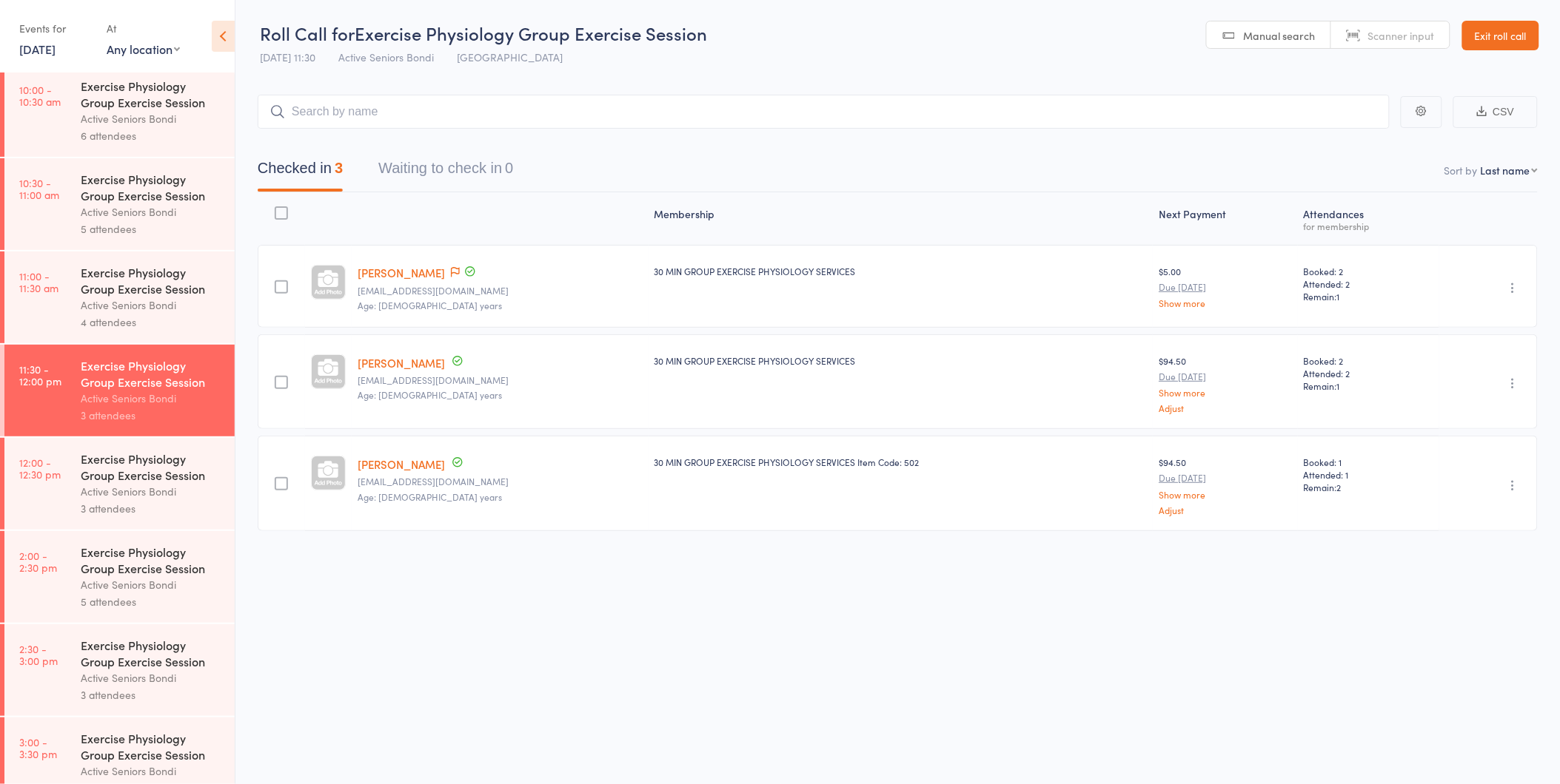
scroll to position [657, 0]
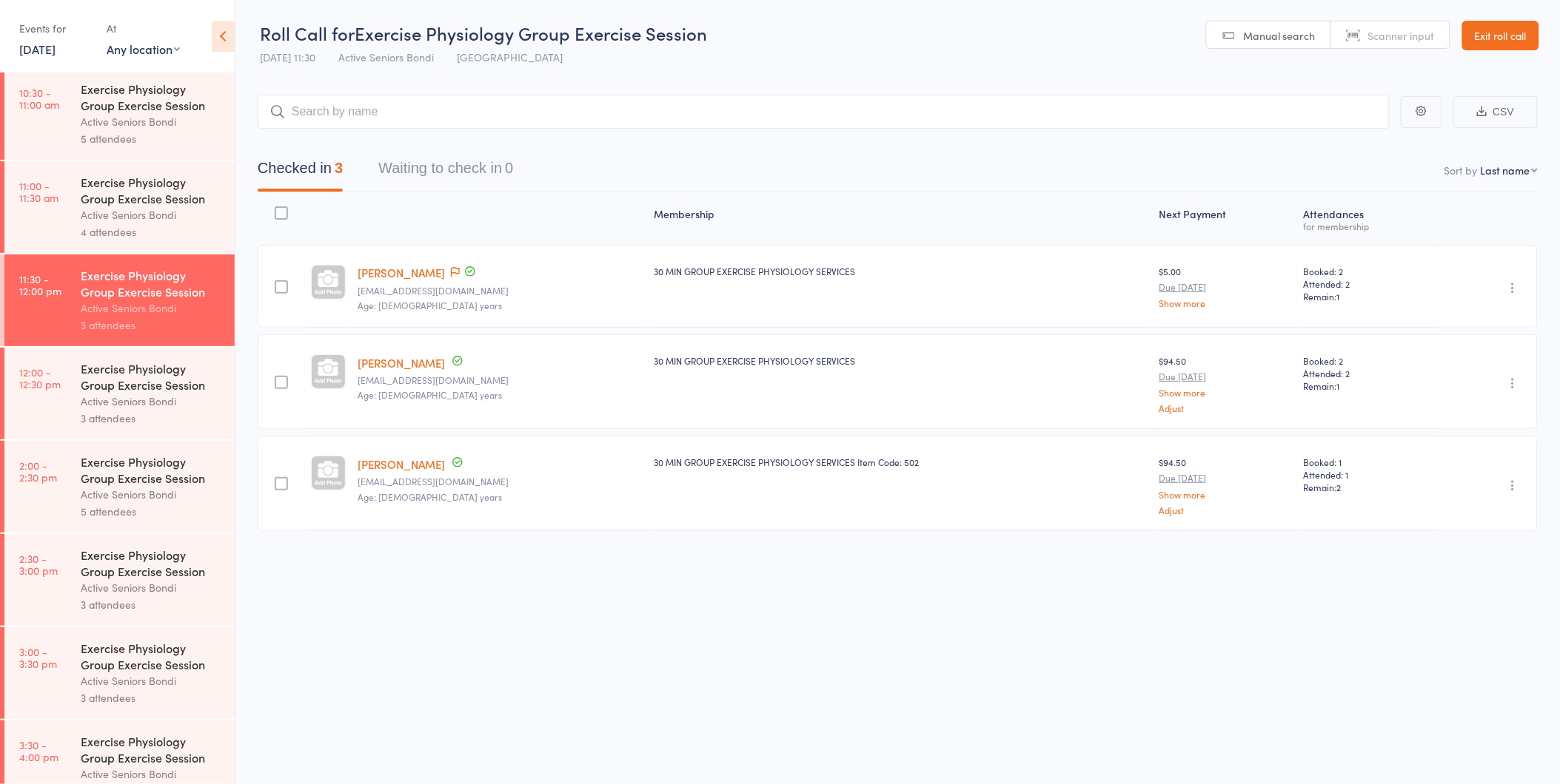
click at [149, 405] on div "Active Seniors Bondi" at bounding box center [151, 401] width 141 height 17
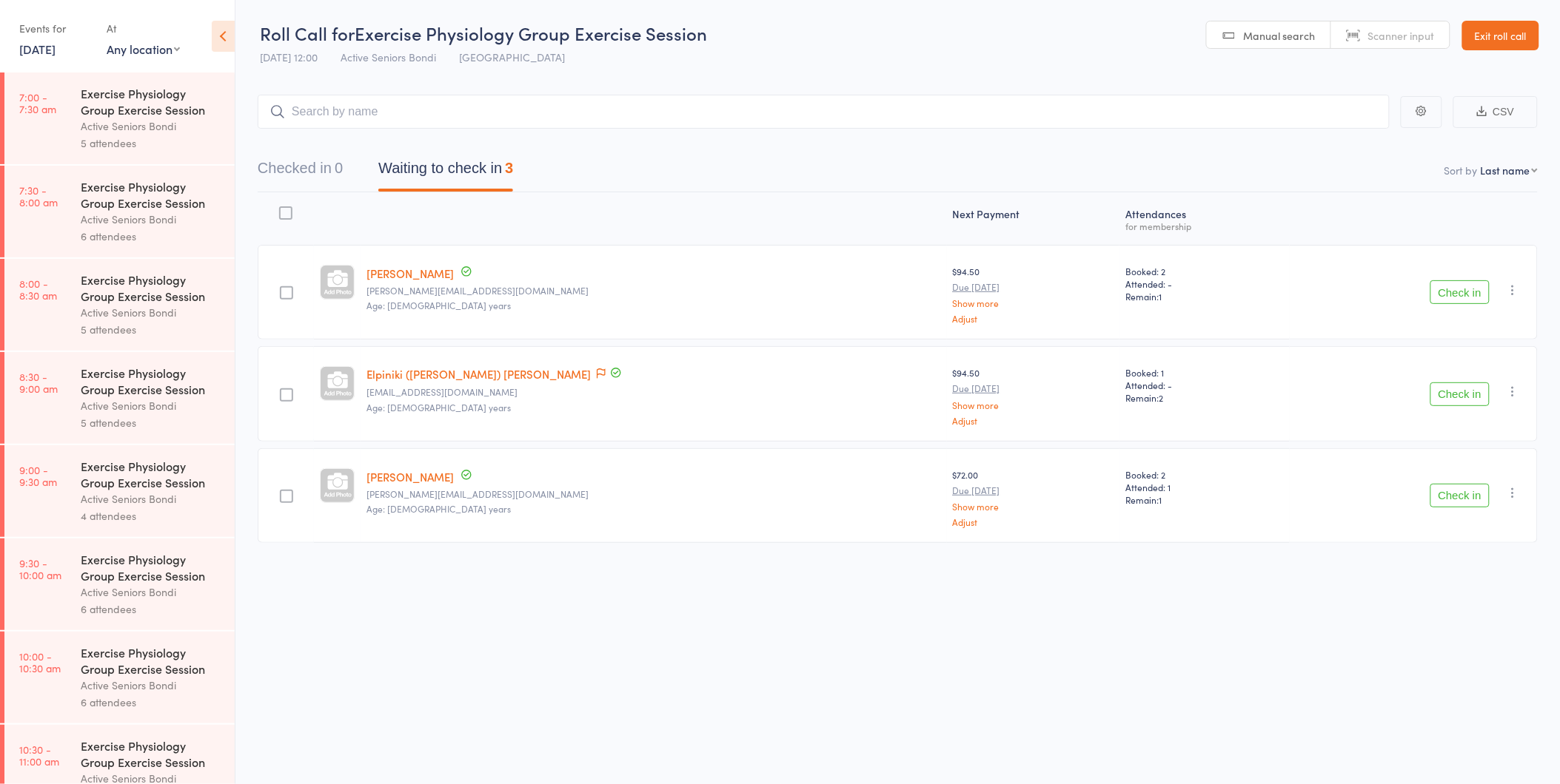
click at [1448, 293] on button "Check in" at bounding box center [1459, 292] width 59 height 24
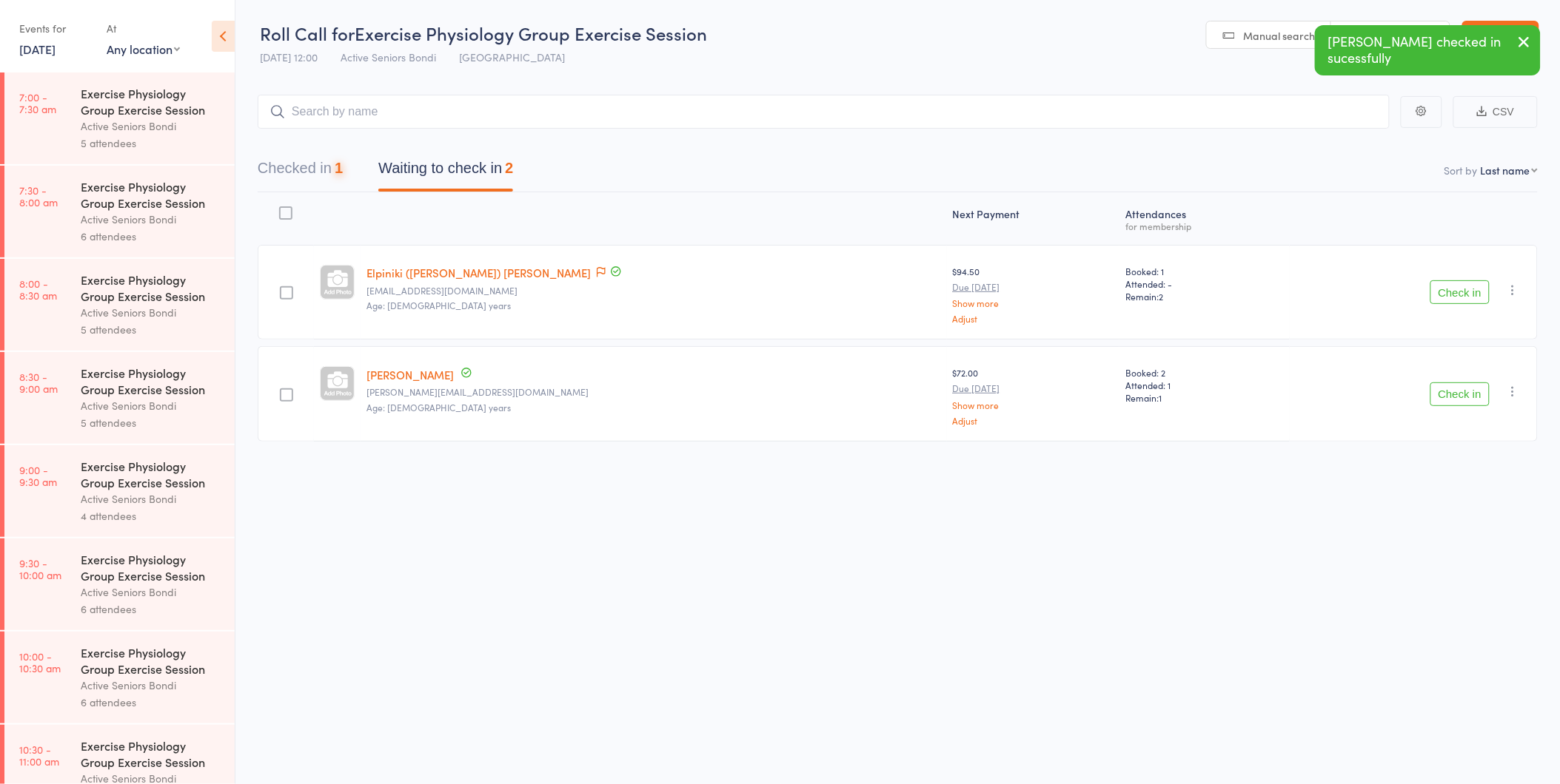
click at [1448, 293] on button "Check in" at bounding box center [1459, 292] width 59 height 24
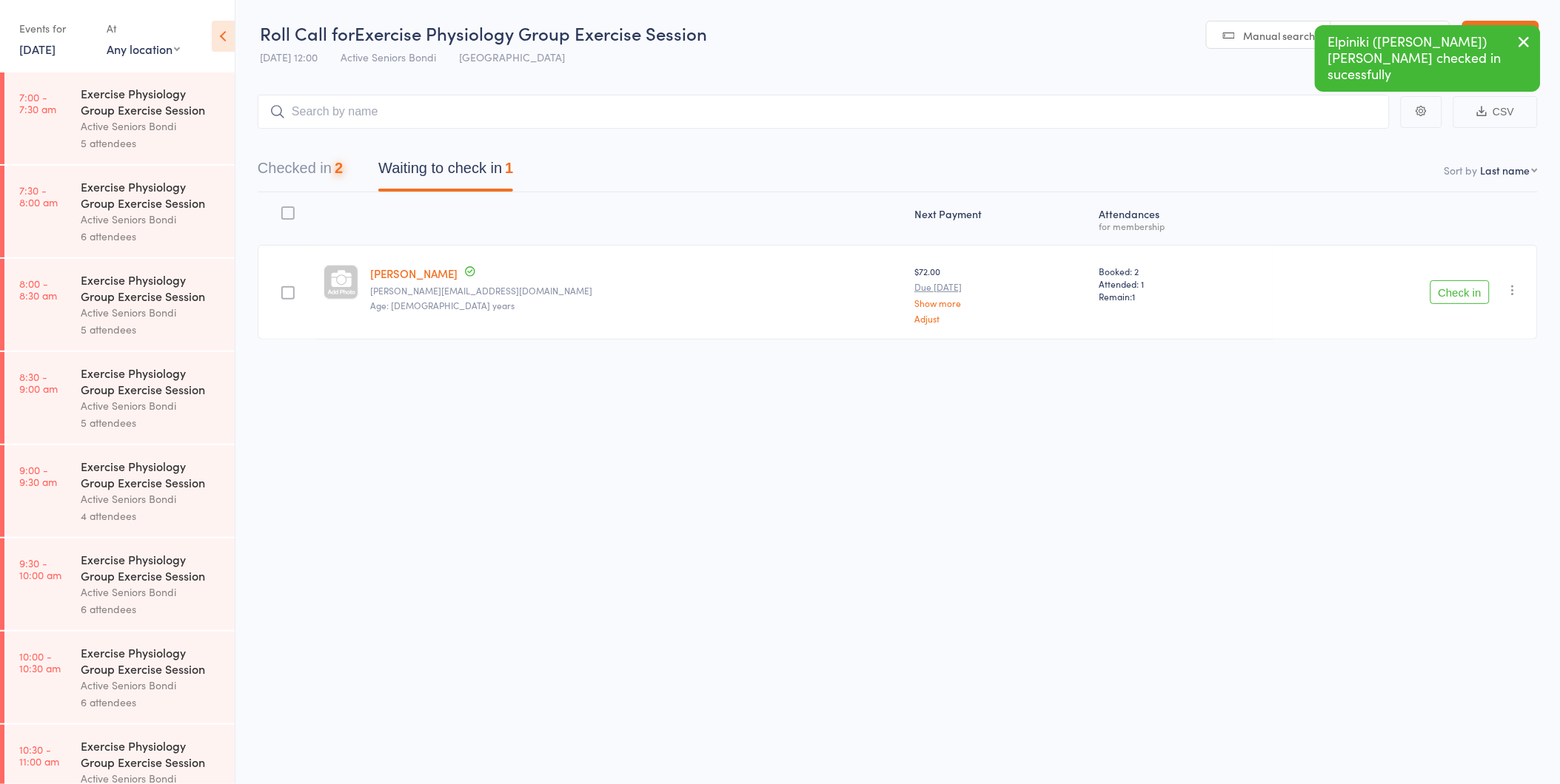
click at [1448, 293] on button "Check in" at bounding box center [1459, 292] width 59 height 24
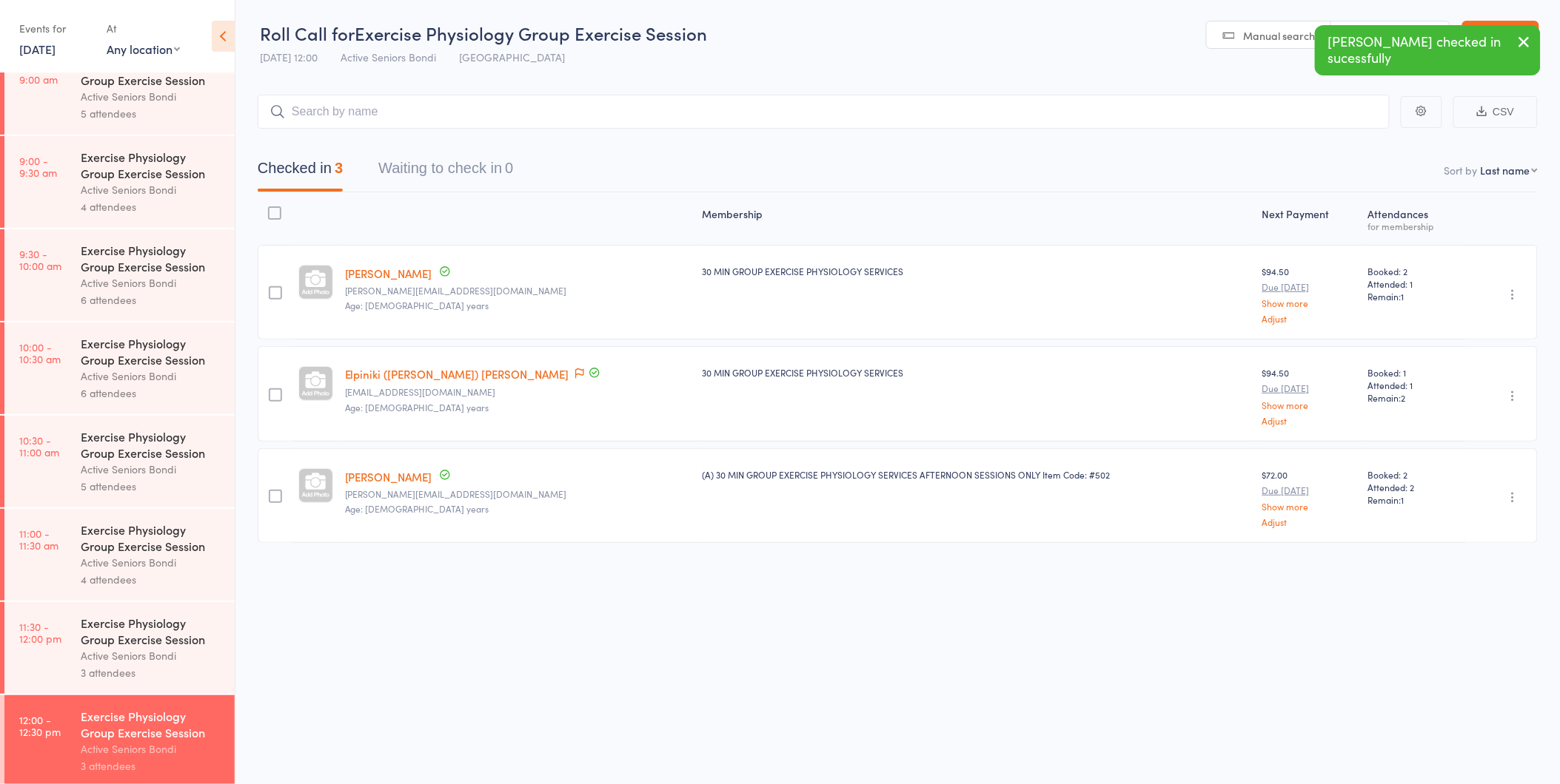
scroll to position [411, 0]
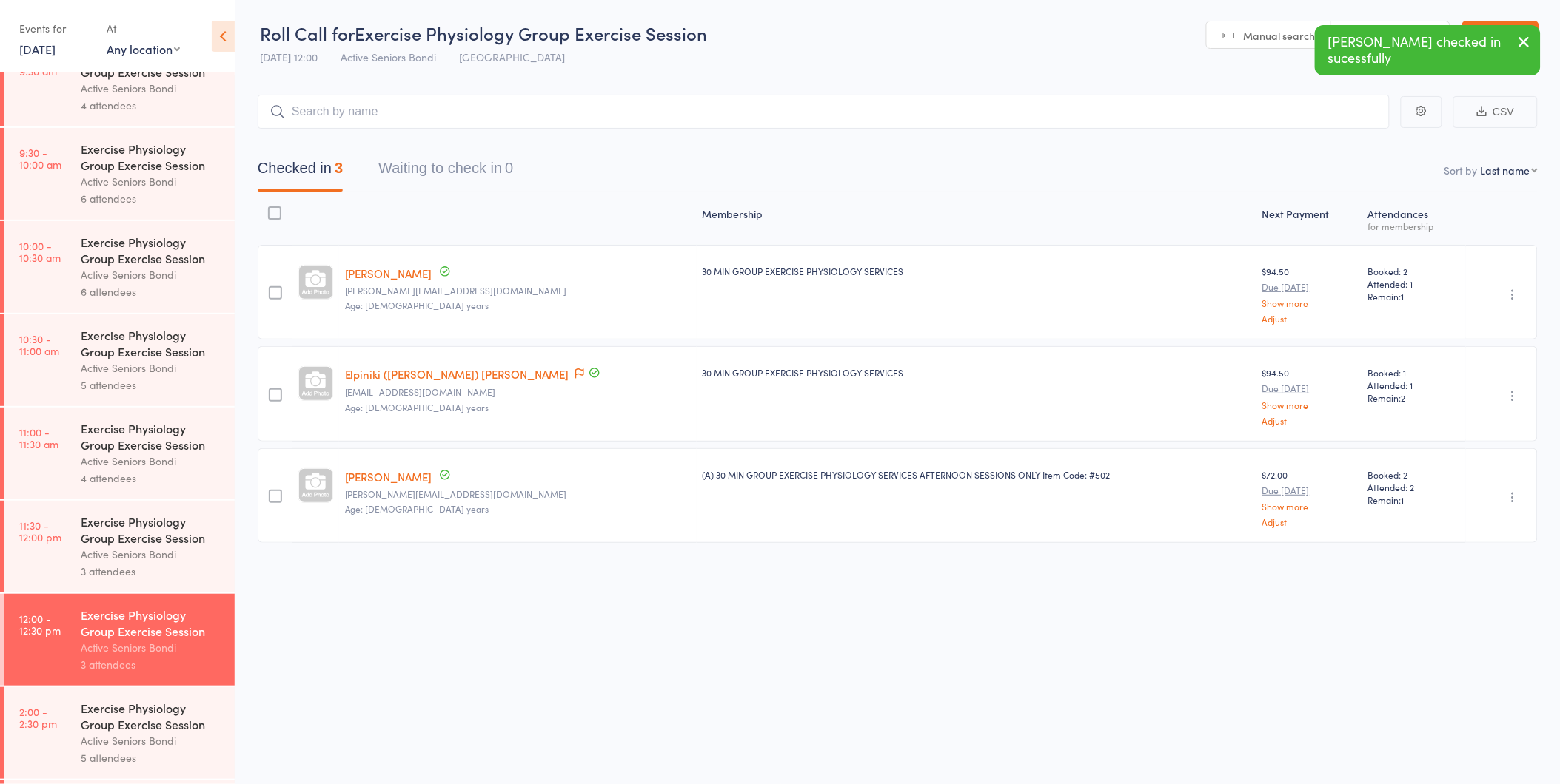
click at [119, 463] on div "Active Seniors Bondi" at bounding box center [151, 461] width 141 height 17
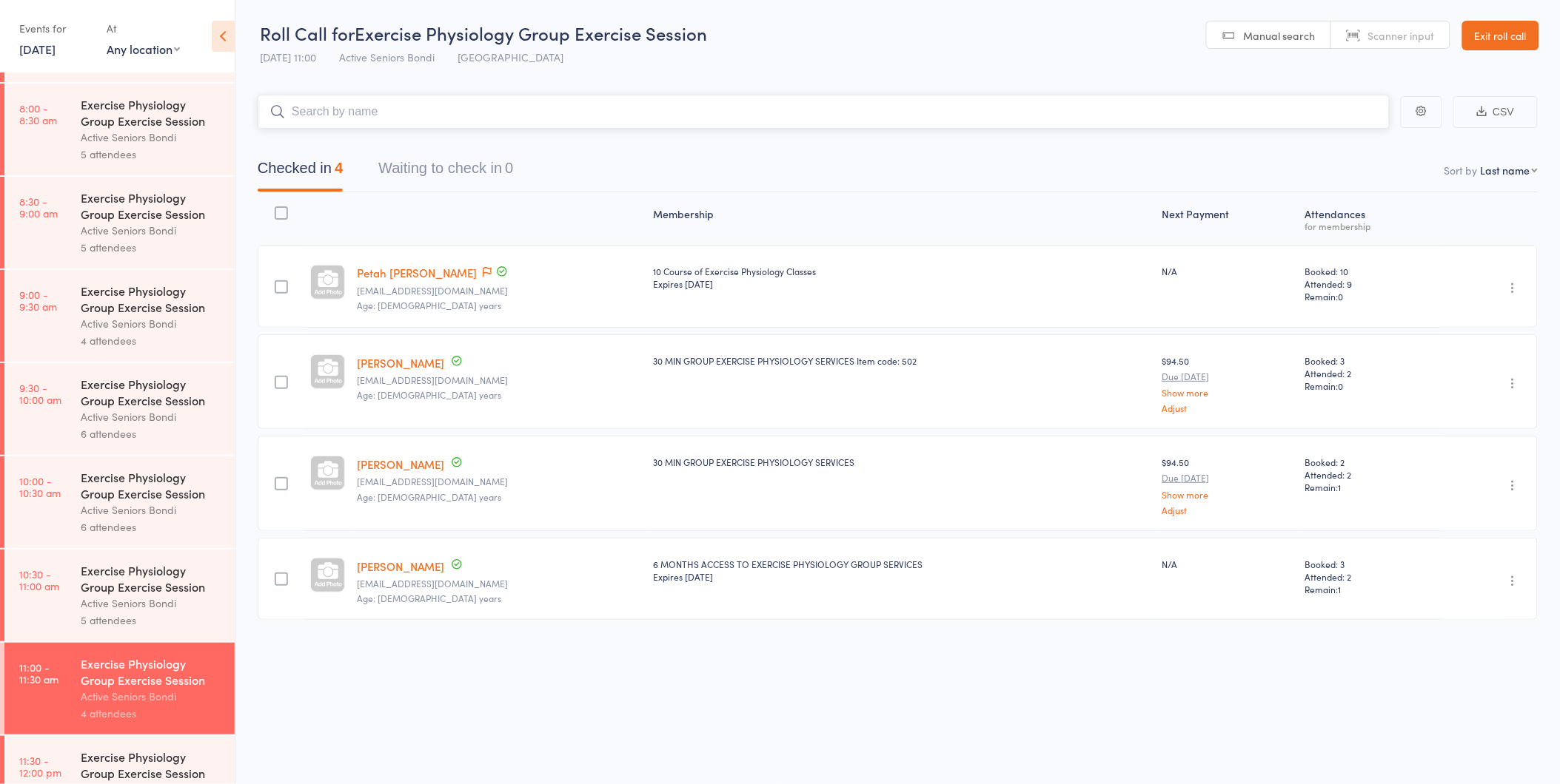
scroll to position [328, 0]
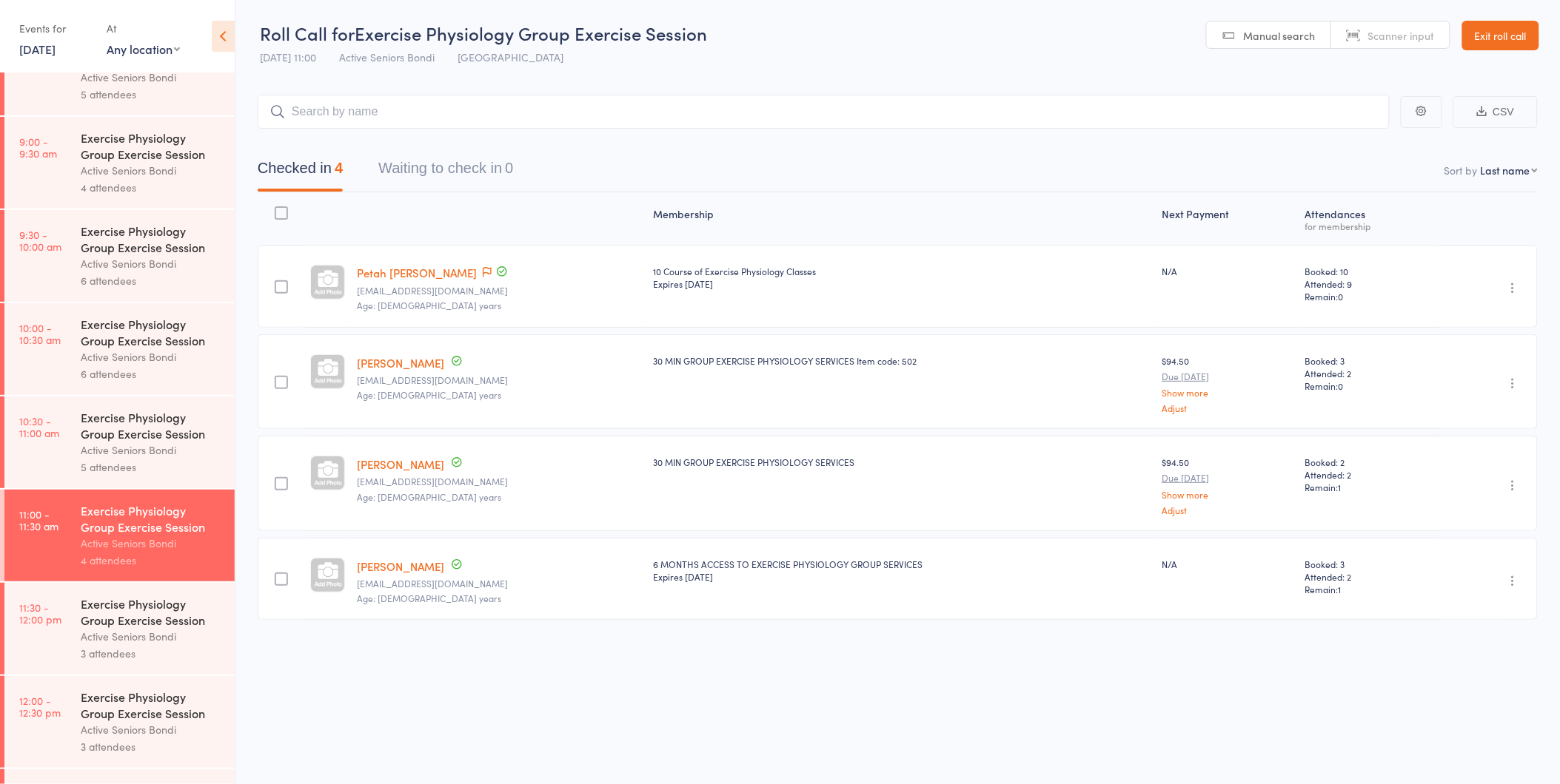
click at [106, 470] on div "5 attendees" at bounding box center [151, 467] width 141 height 17
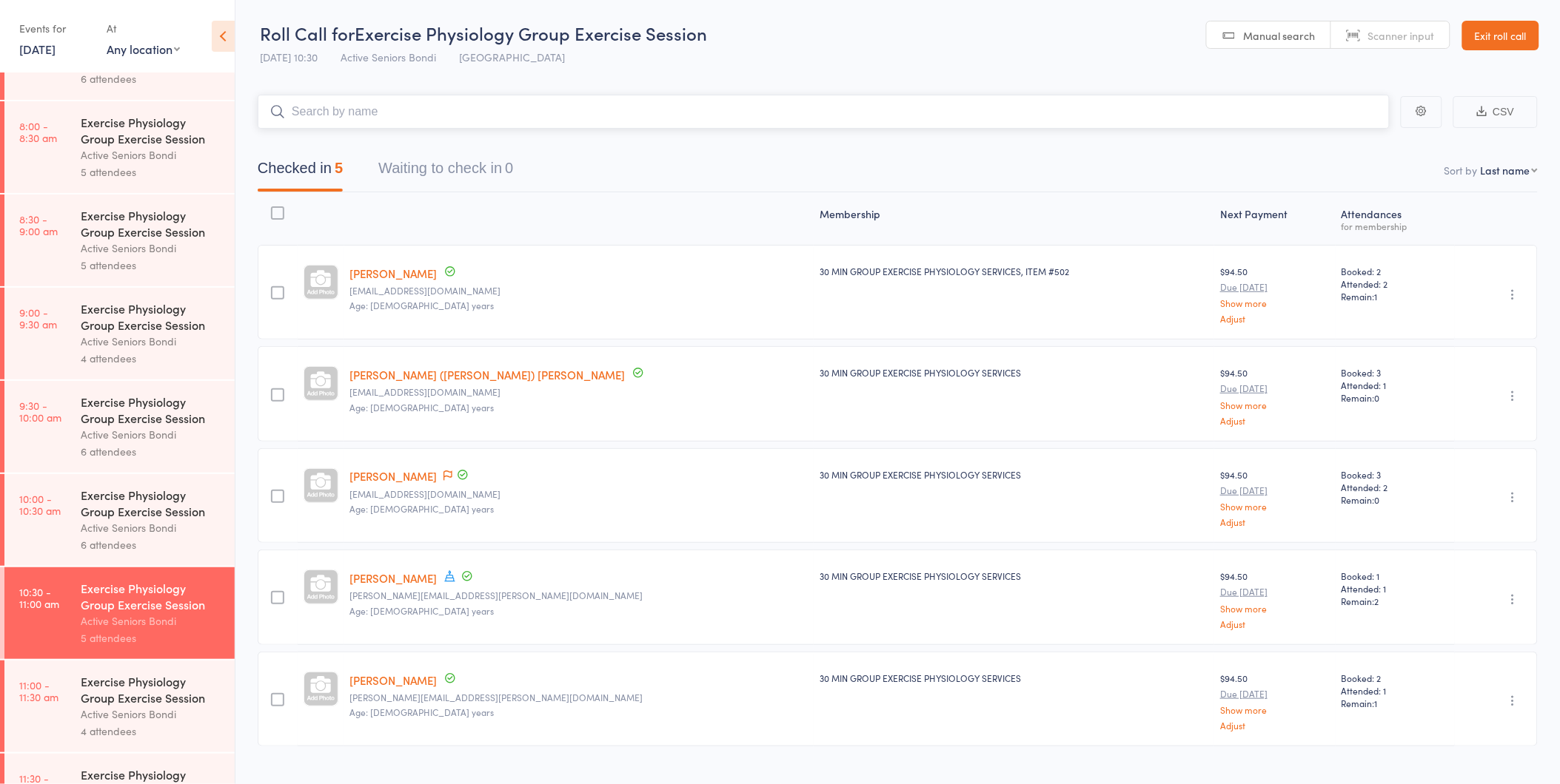
scroll to position [246, 0]
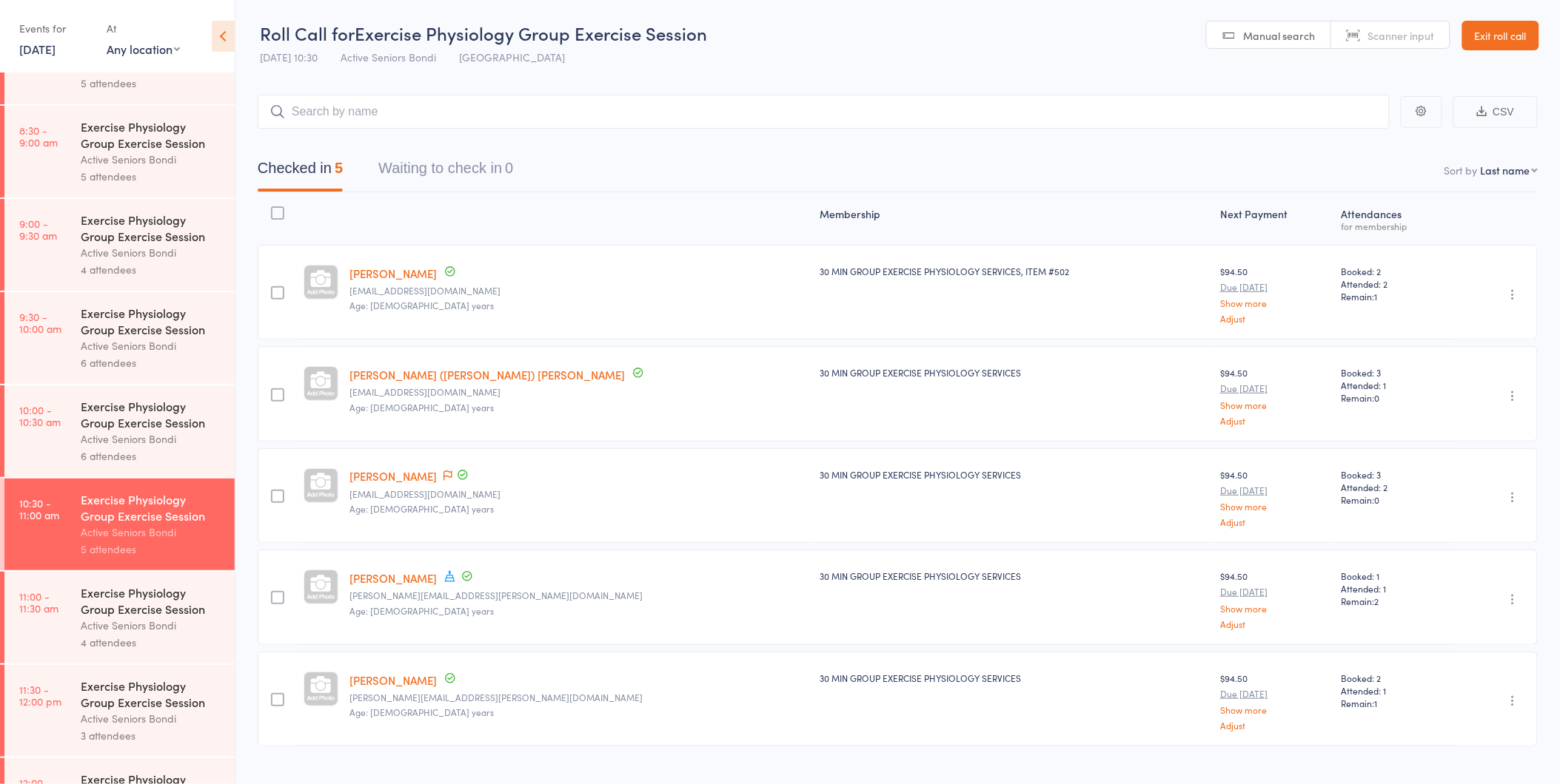
click at [115, 442] on div "Active Seniors Bondi" at bounding box center [151, 439] width 141 height 17
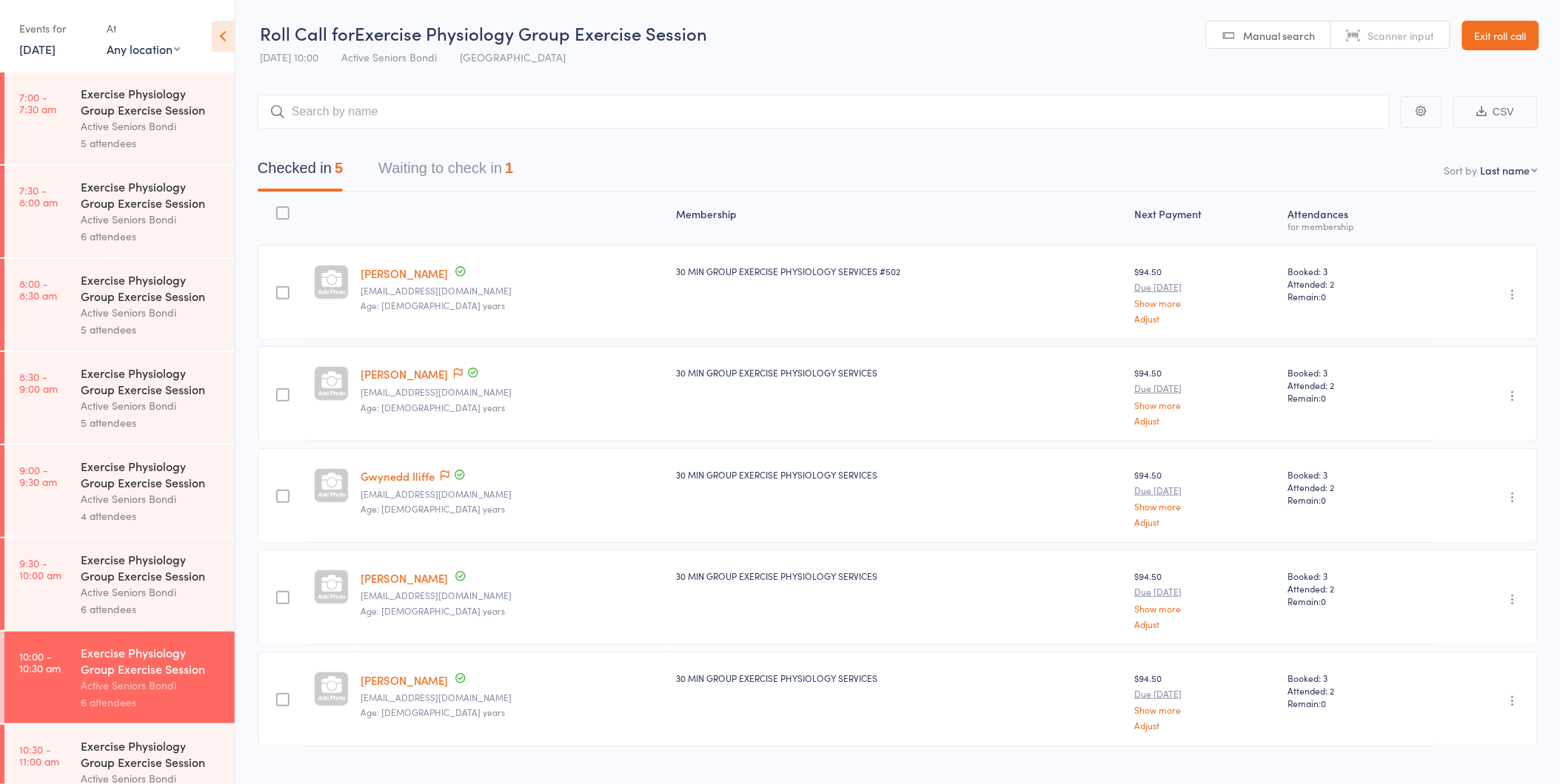
click at [484, 167] on button "Waiting to check in 1" at bounding box center [445, 172] width 135 height 39
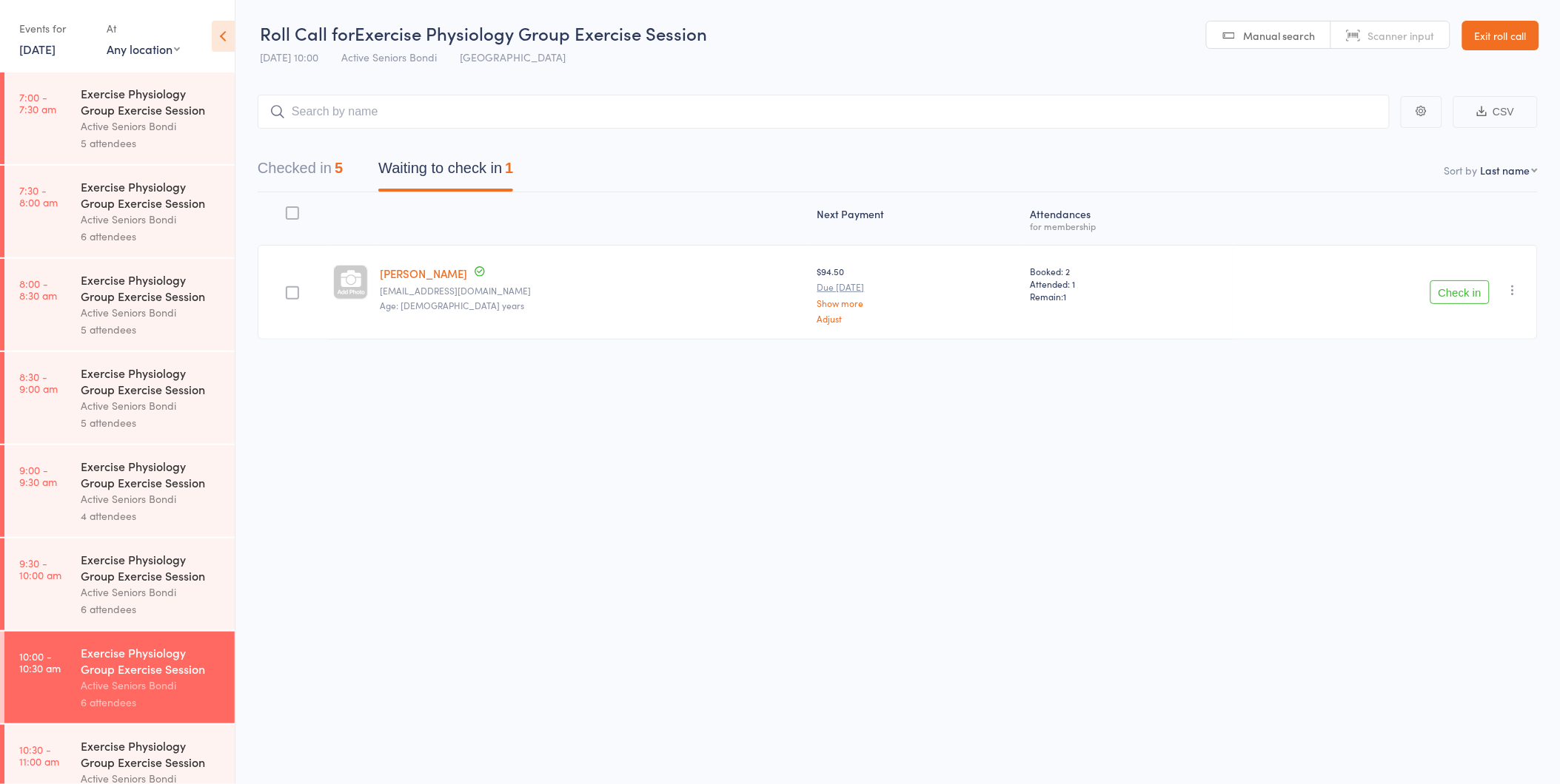
drag, startPoint x: 1503, startPoint y: 316, endPoint x: 1474, endPoint y: 323, distance: 29.8
drag, startPoint x: 1474, startPoint y: 323, endPoint x: 1321, endPoint y: 209, distance: 190.8
click at [1321, 209] on div "Next Payment Atten­dances for membership Lily Waitsman [EMAIL_ADDRESS][DOMAIN_N…" at bounding box center [898, 269] width 1280 height 154
click at [1511, 284] on icon "button" at bounding box center [1513, 290] width 15 height 15
click at [1493, 432] on li "Mark absent" at bounding box center [1460, 438] width 122 height 20
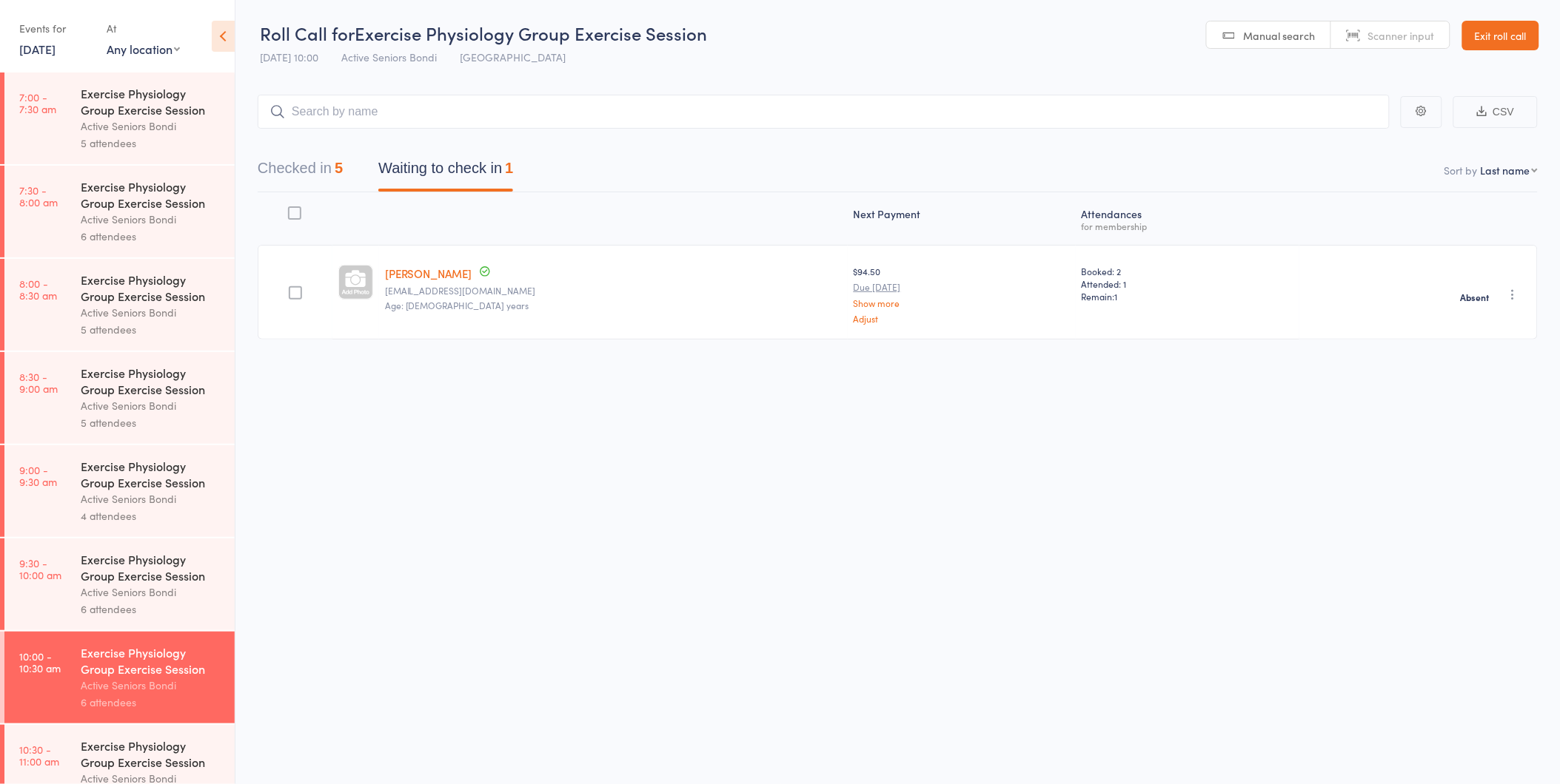
scroll to position [1, 0]
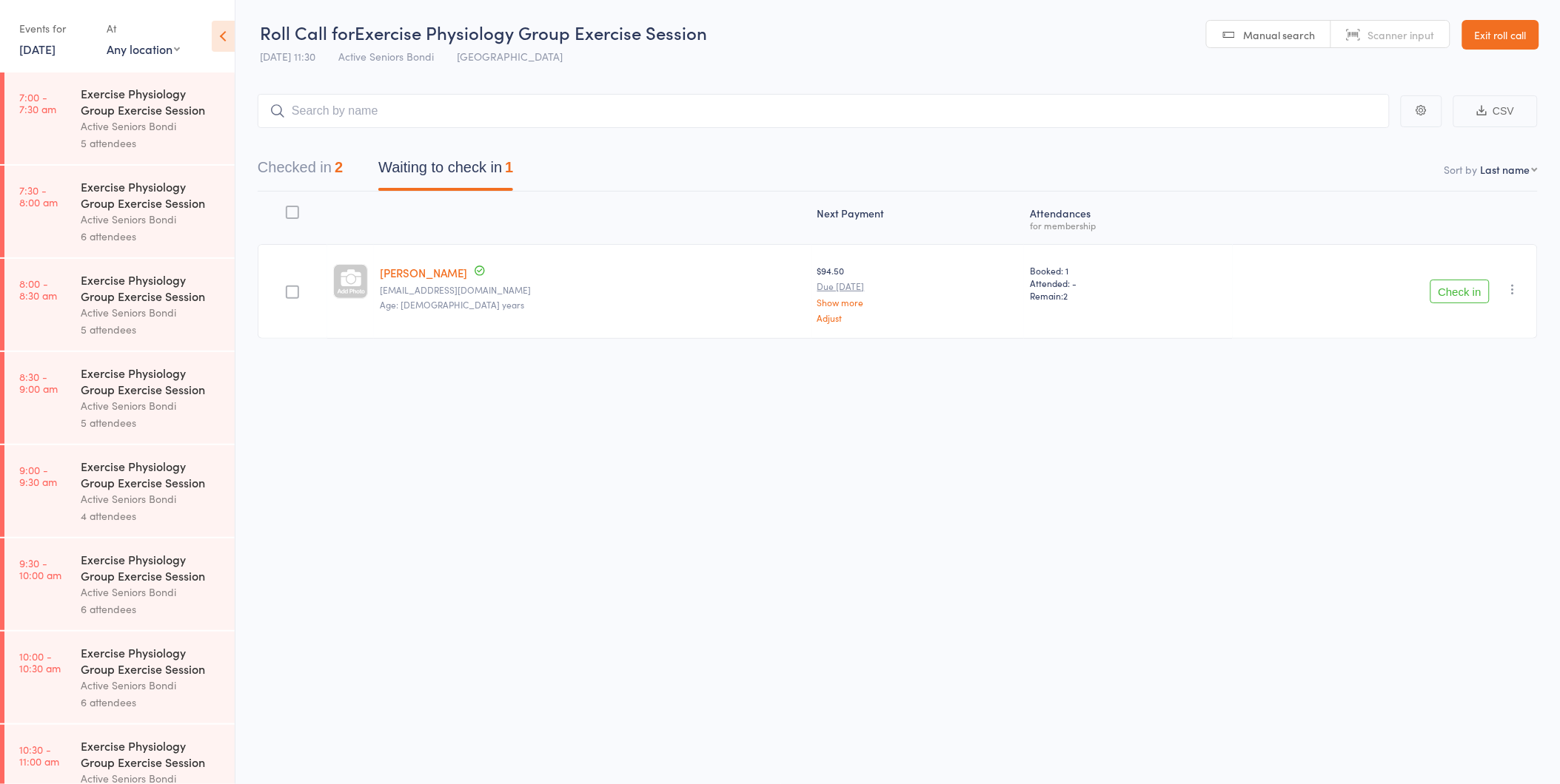
scroll to position [575, 0]
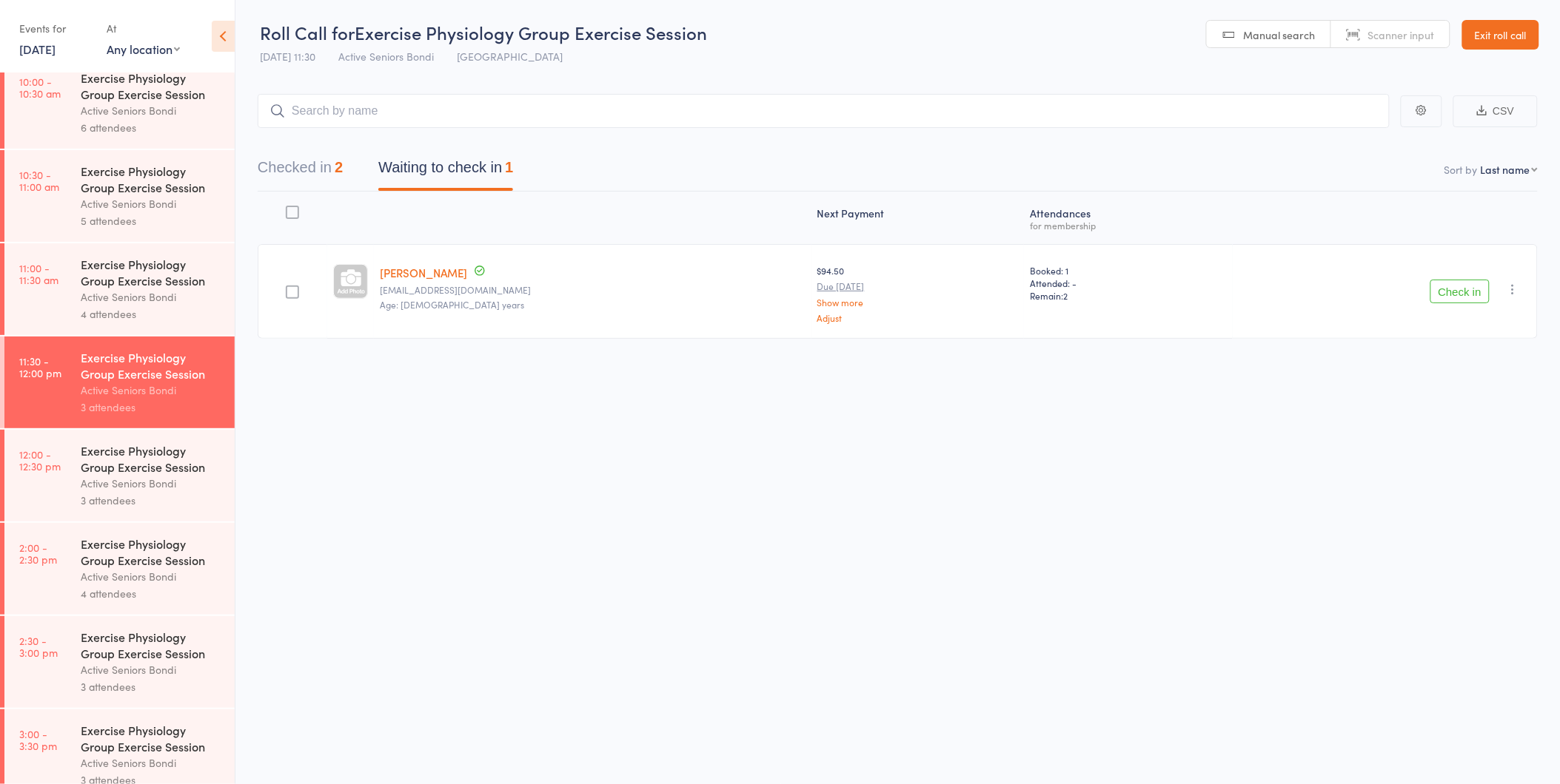
click at [434, 268] on link "[PERSON_NAME]" at bounding box center [423, 272] width 88 height 15
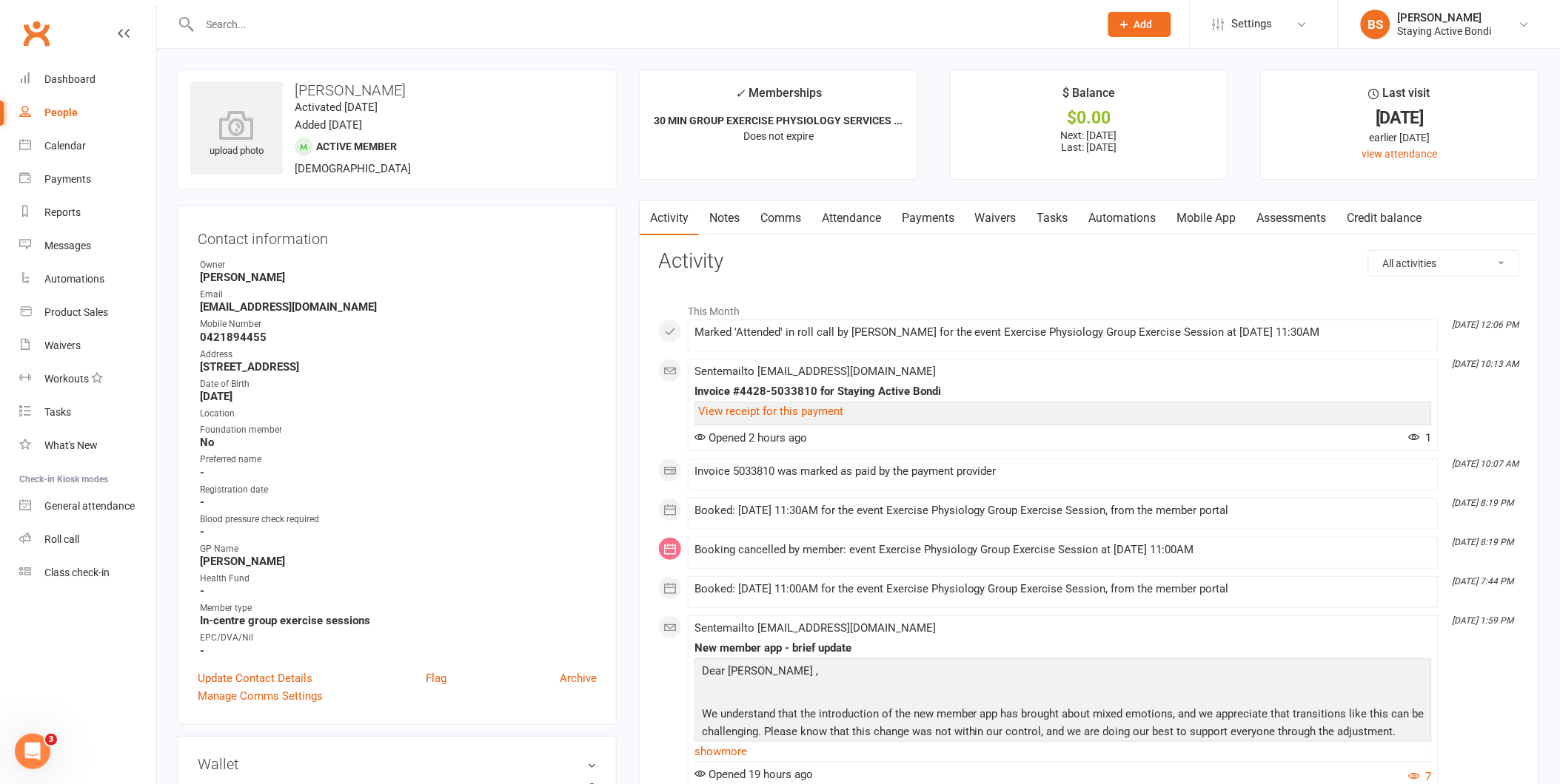
click at [641, 19] on input "text" at bounding box center [642, 24] width 894 height 21
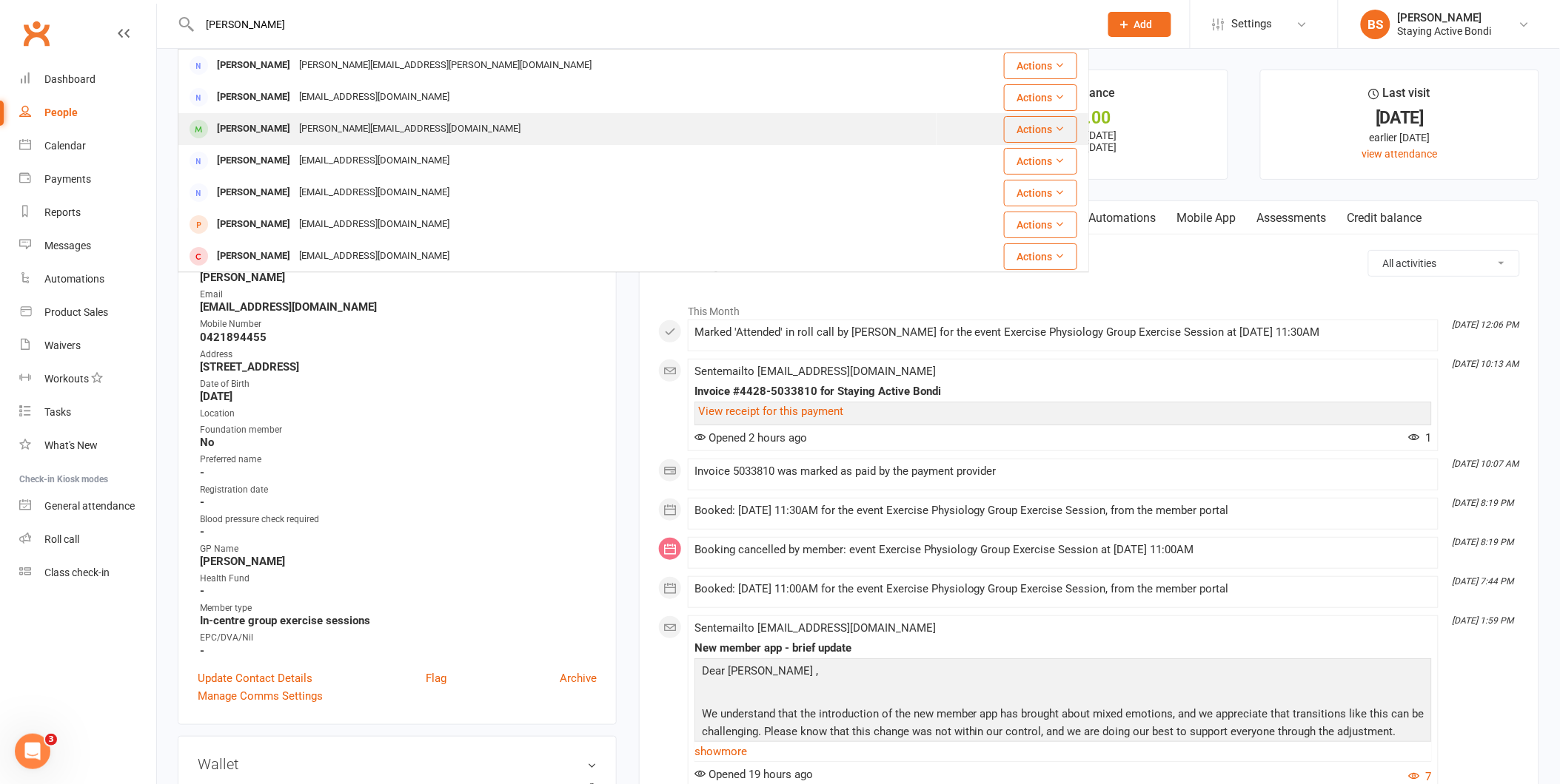
type input "[PERSON_NAME]"
click at [419, 127] on div "[PERSON_NAME] [PERSON_NAME][EMAIL_ADDRESS][DOMAIN_NAME]" at bounding box center [557, 129] width 757 height 30
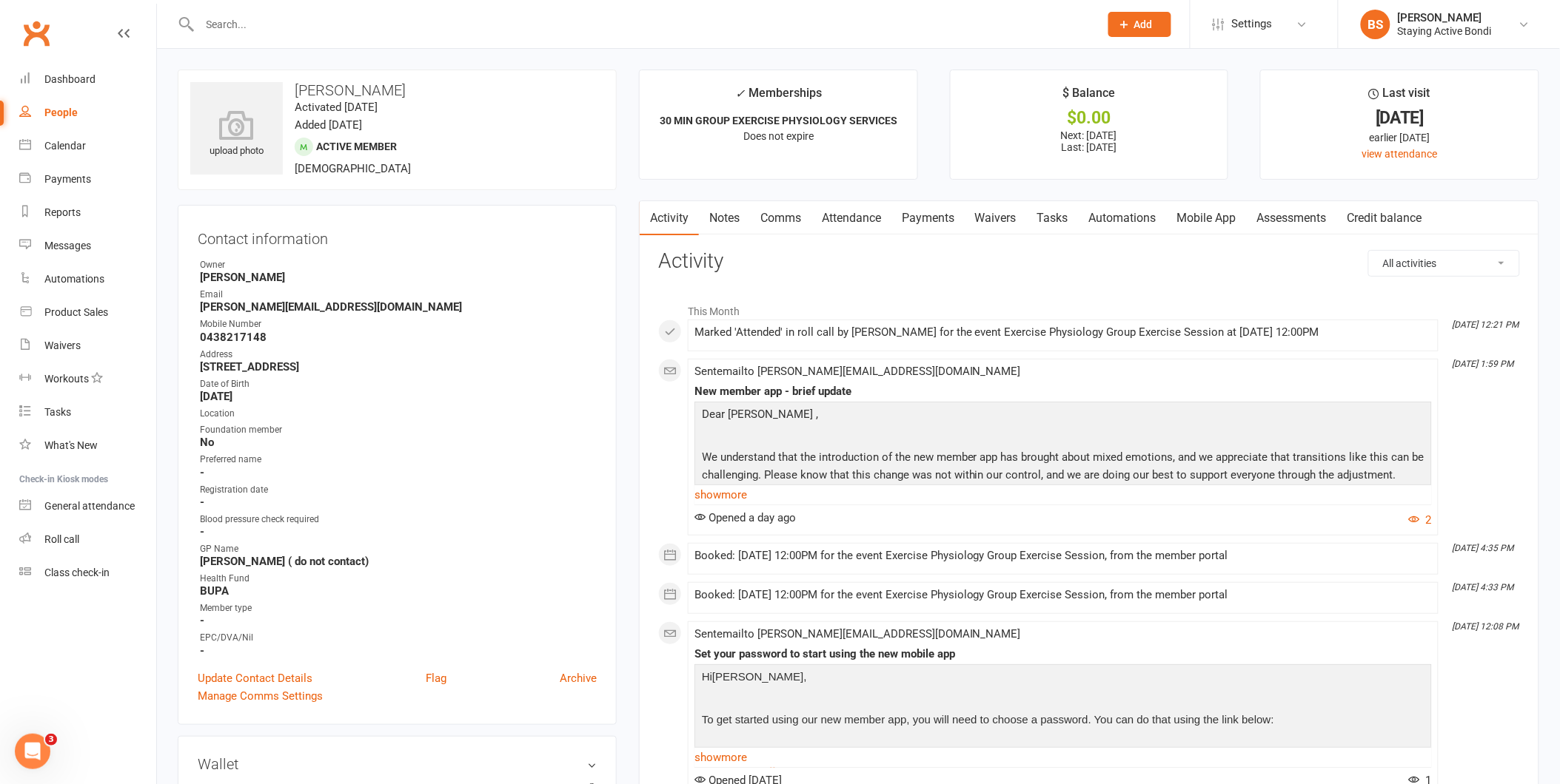
click at [737, 221] on link "Notes" at bounding box center [724, 218] width 51 height 34
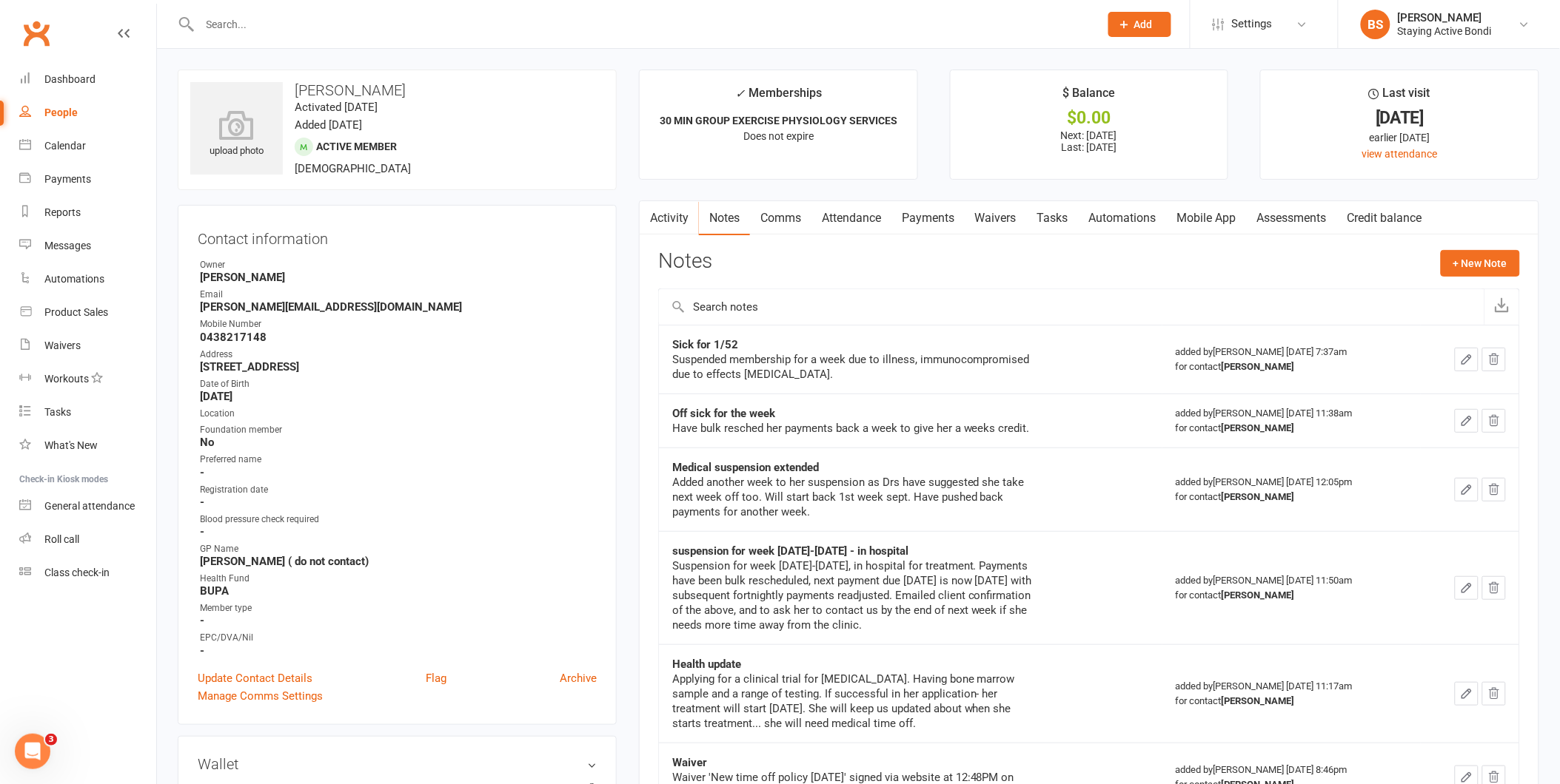
click at [744, 345] on div "Sick for 1/52" at bounding box center [857, 345] width 370 height 15
click at [791, 405] on td "Off sick for the week Have bulk resched her payments back a week to give her a …" at bounding box center [910, 421] width 504 height 54
click at [796, 222] on link "Comms" at bounding box center [781, 218] width 62 height 34
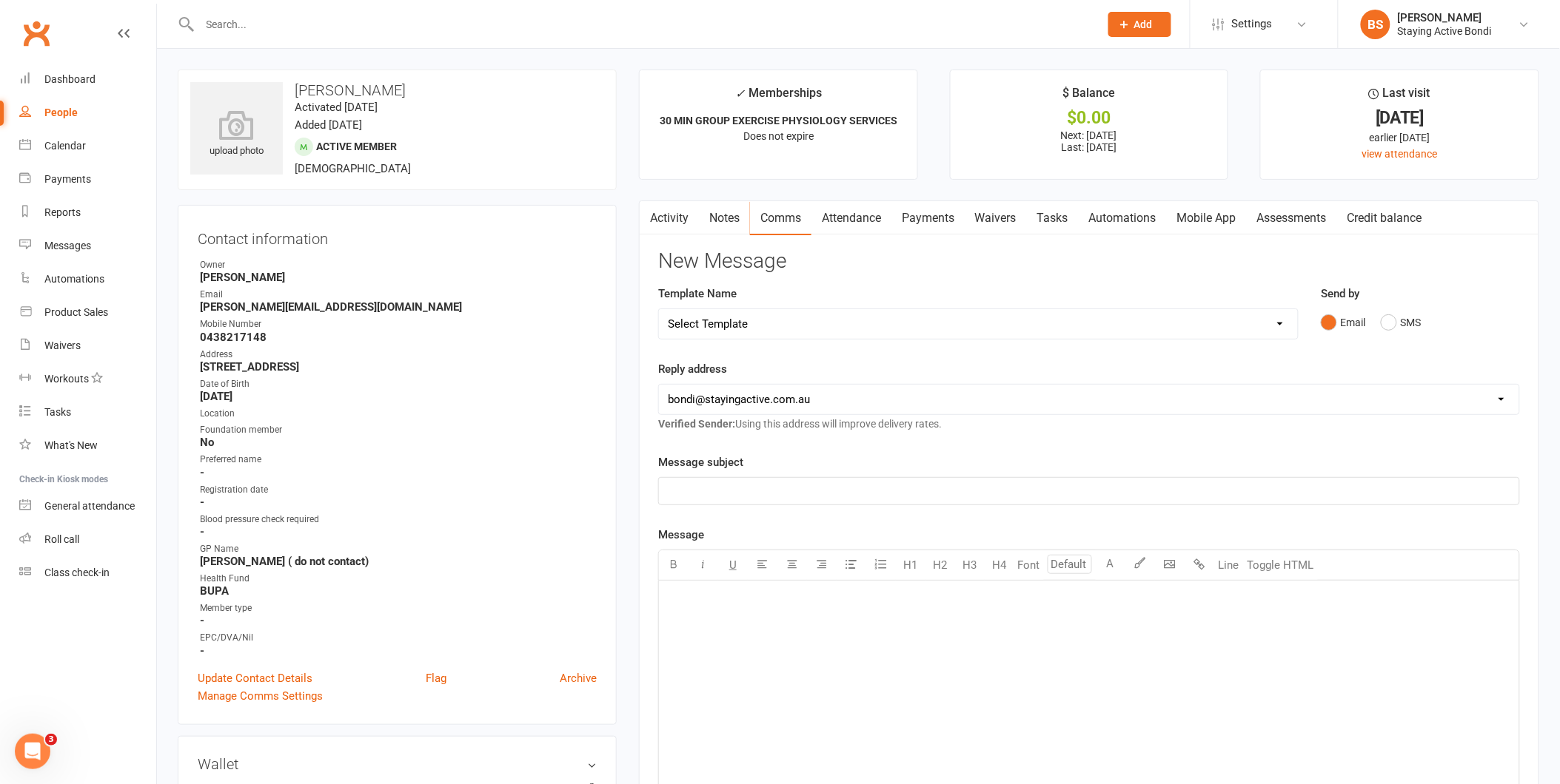
click at [724, 219] on link "Notes" at bounding box center [724, 218] width 51 height 34
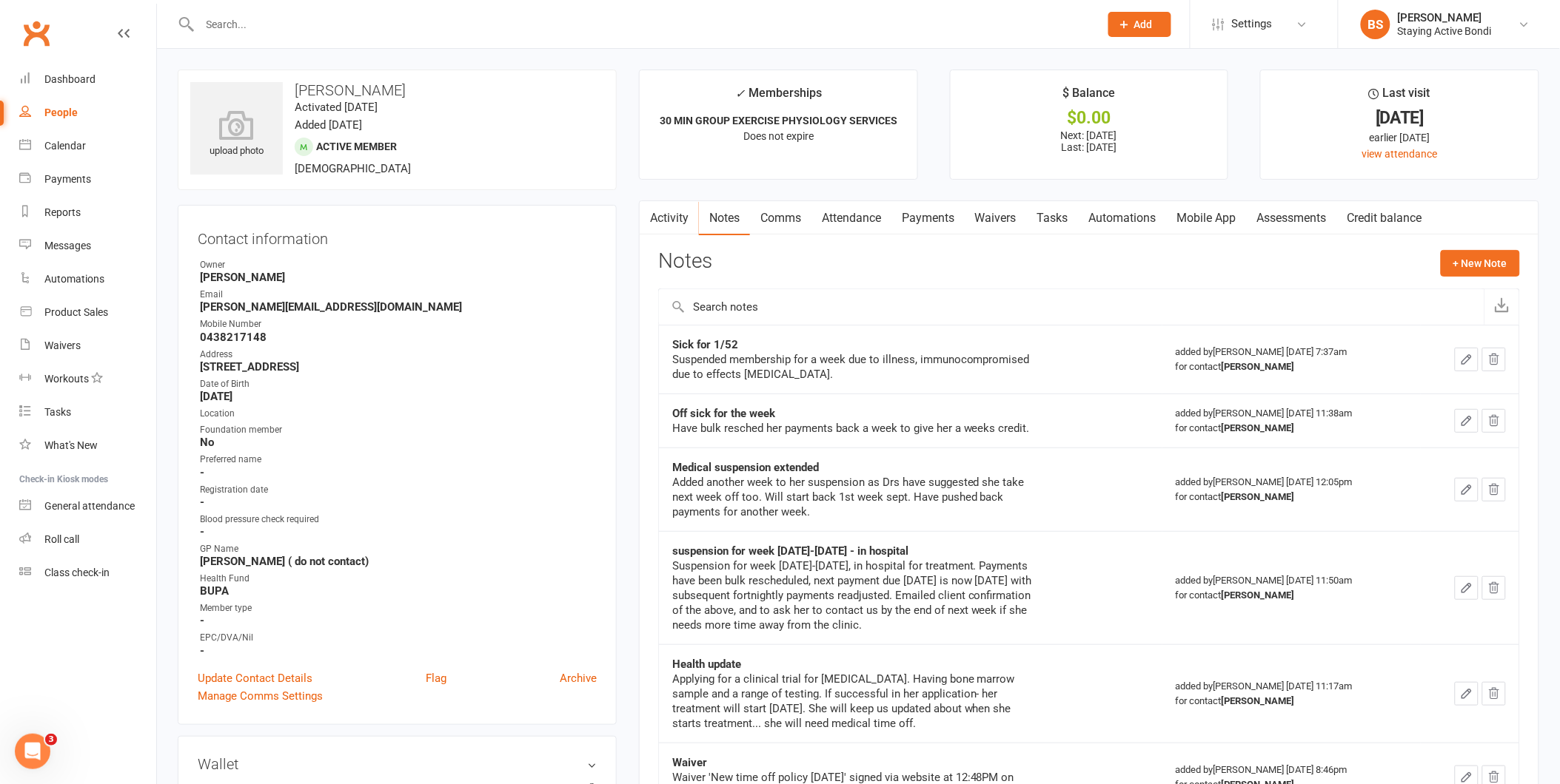
click at [1244, 216] on link "Mobile App" at bounding box center [1206, 218] width 80 height 34
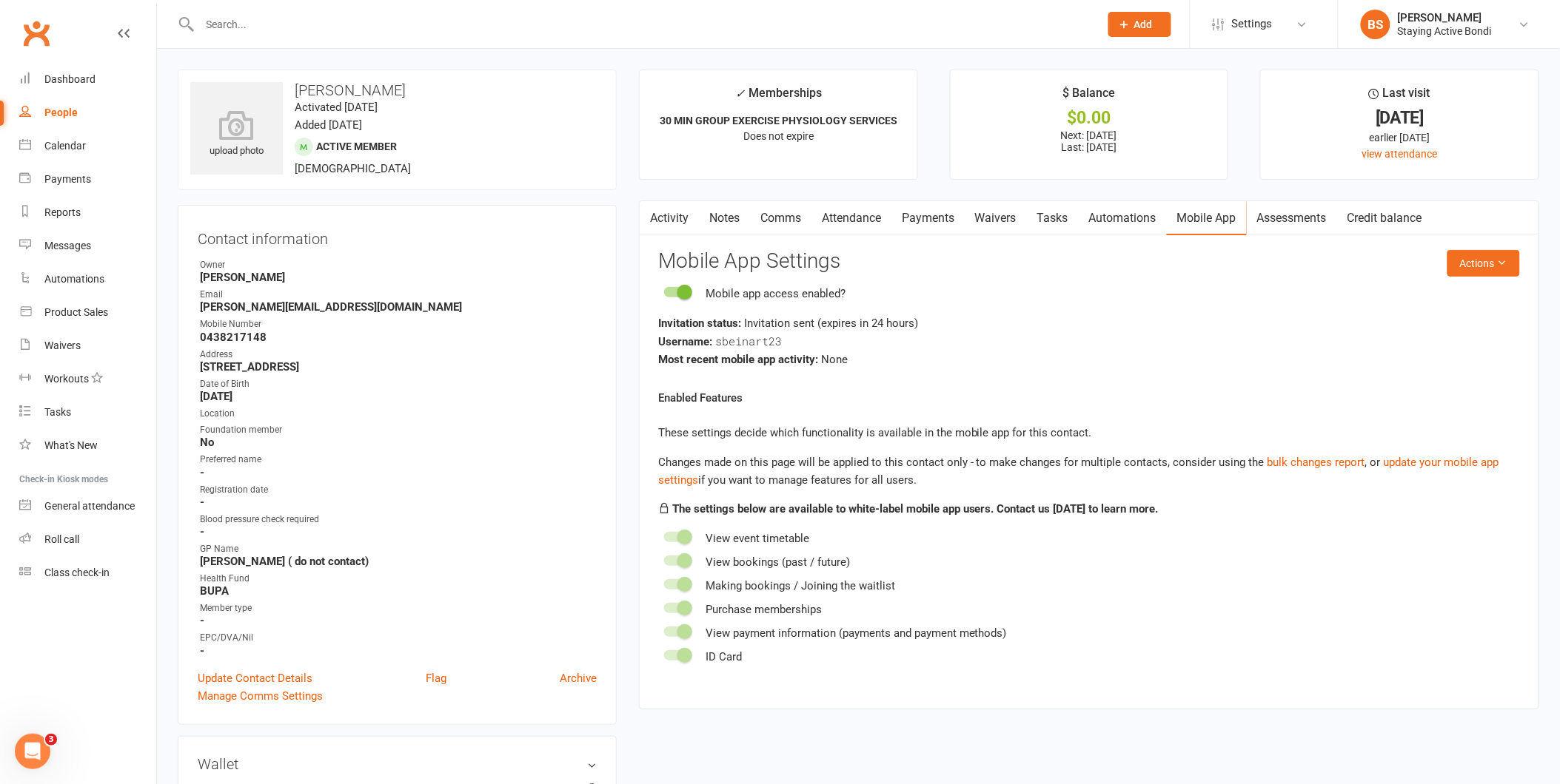
click at [785, 216] on link "Comms" at bounding box center [781, 218] width 62 height 34
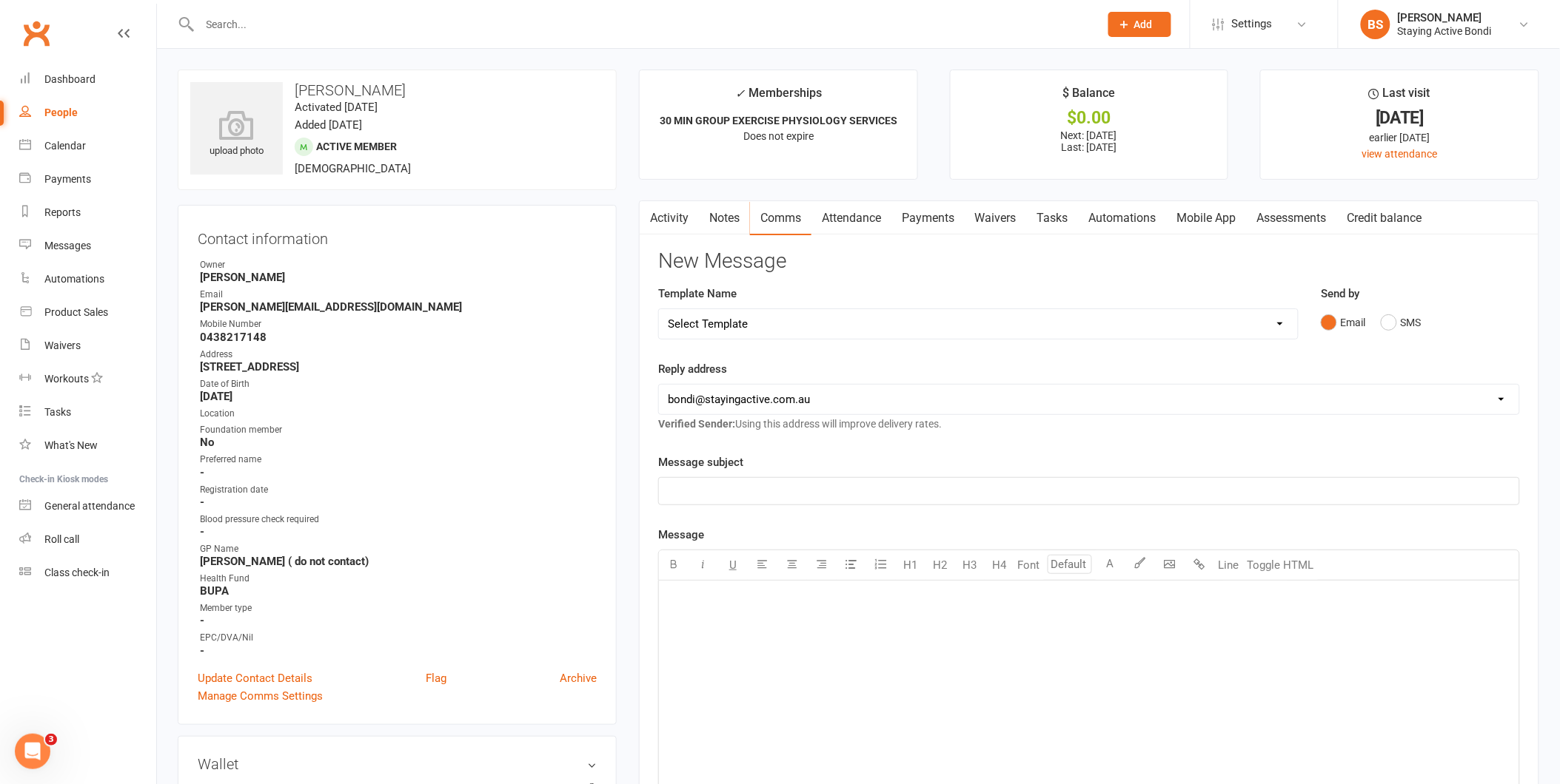
click at [1130, 213] on link "Automations" at bounding box center [1123, 218] width 88 height 34
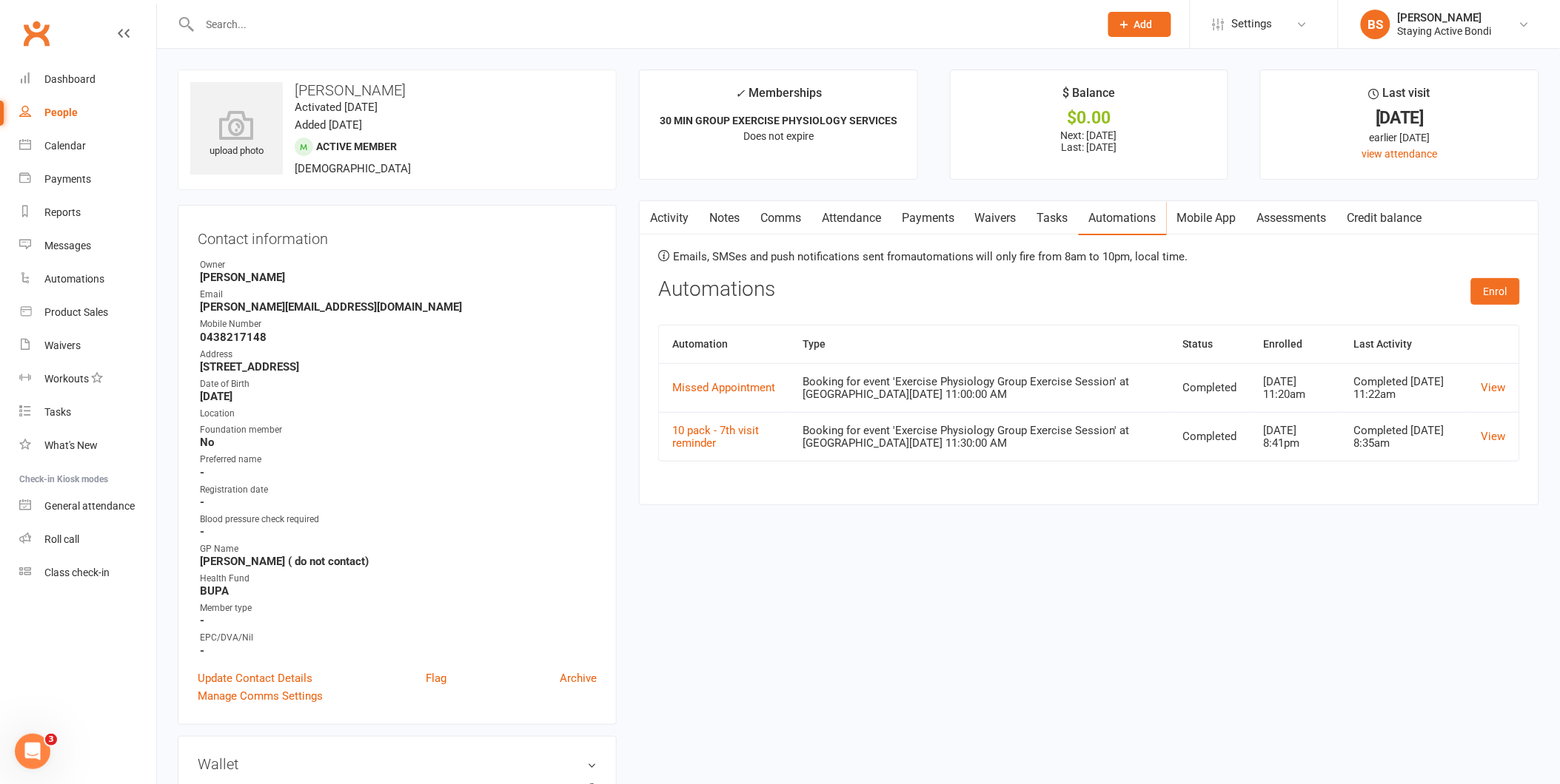
click at [1205, 213] on link "Mobile App" at bounding box center [1206, 218] width 80 height 34
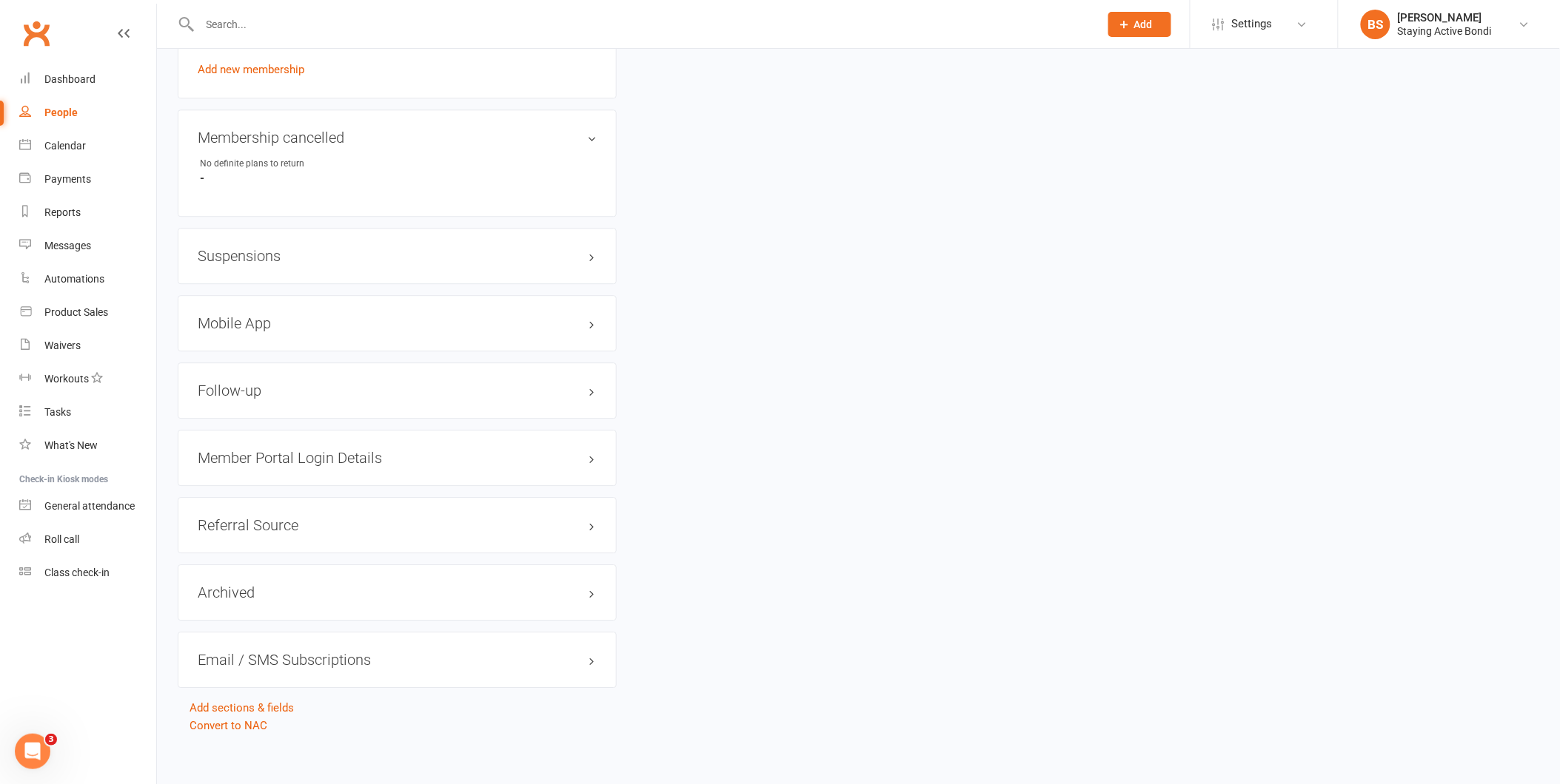
scroll to position [1286, 0]
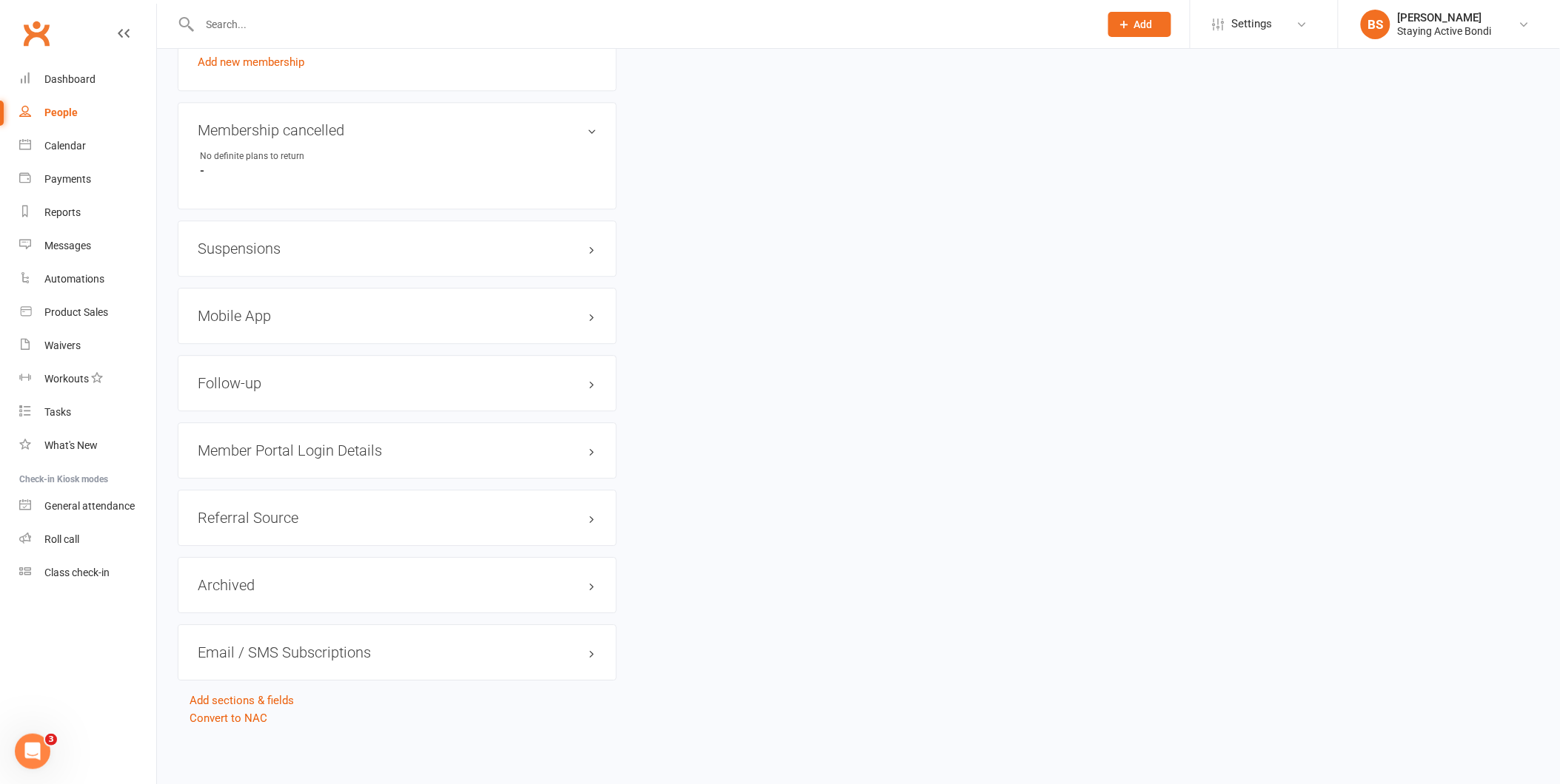
click at [279, 312] on h3 "Mobile App" at bounding box center [398, 316] width 399 height 16
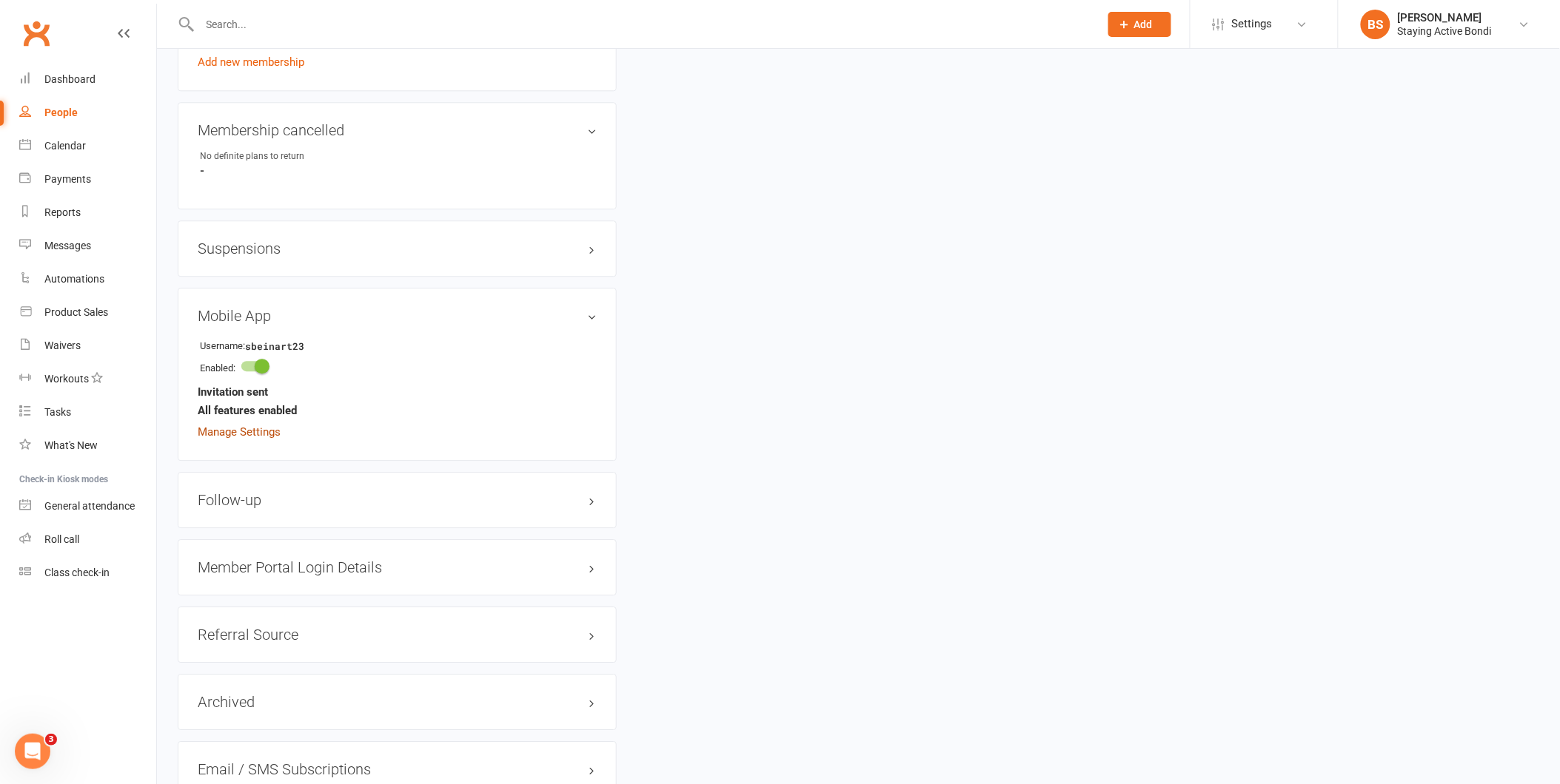
click at [260, 426] on link "Manage Settings" at bounding box center [239, 432] width 83 height 13
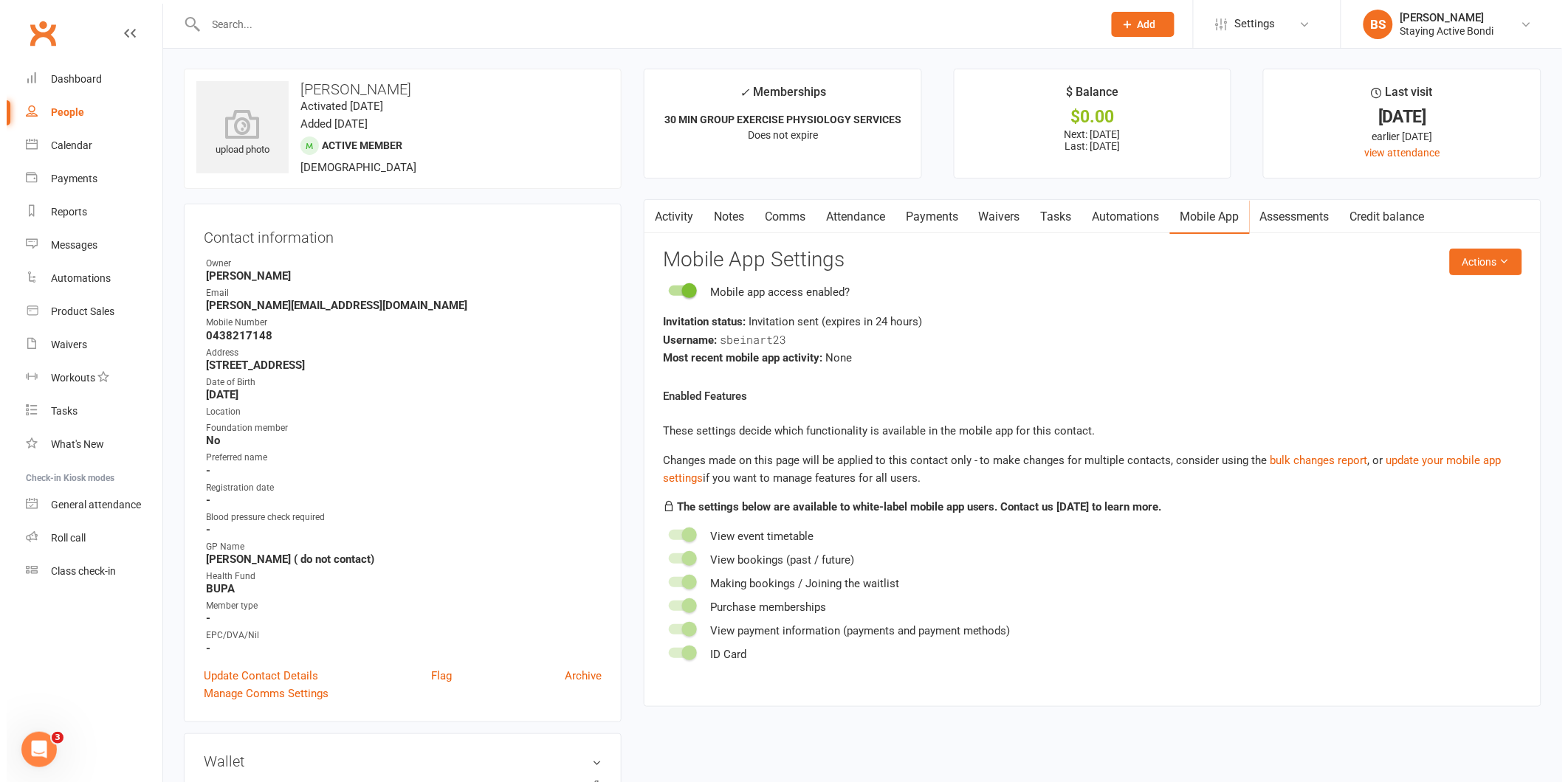
scroll to position [0, 0]
click at [1468, 256] on button "Actions" at bounding box center [1479, 262] width 72 height 27
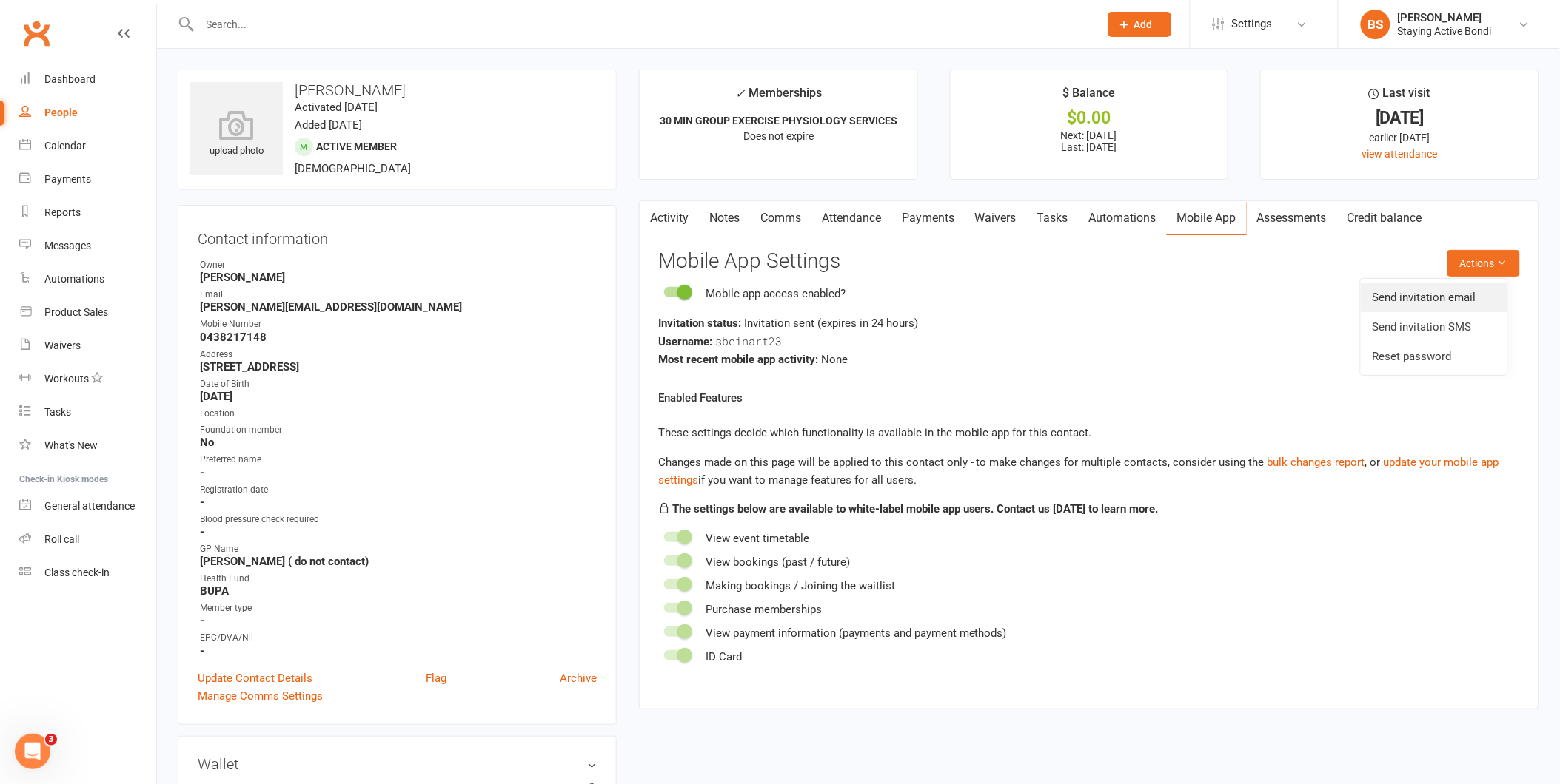
click at [1456, 293] on link "Send invitation email" at bounding box center [1433, 298] width 147 height 30
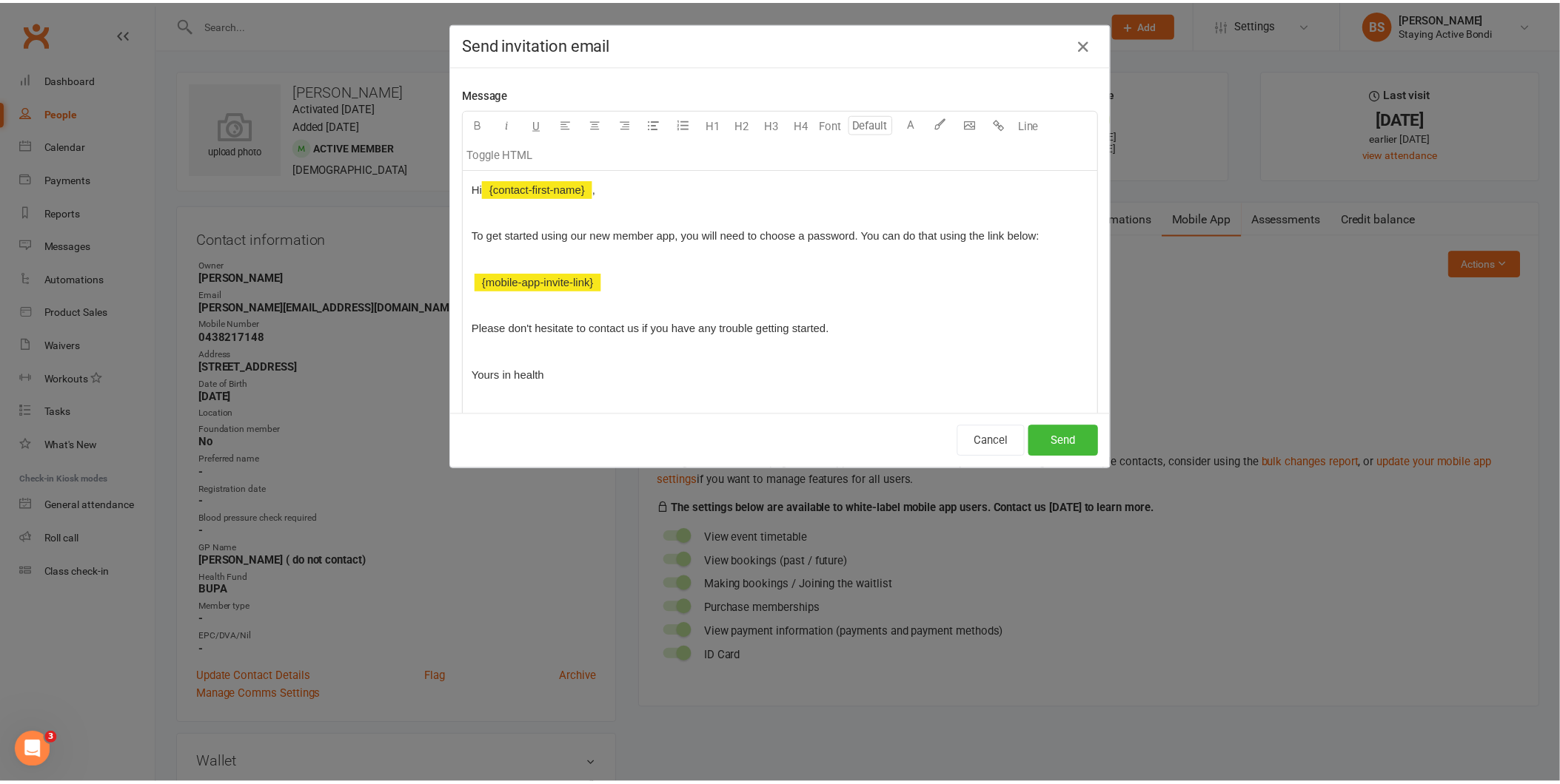
scroll to position [165, 0]
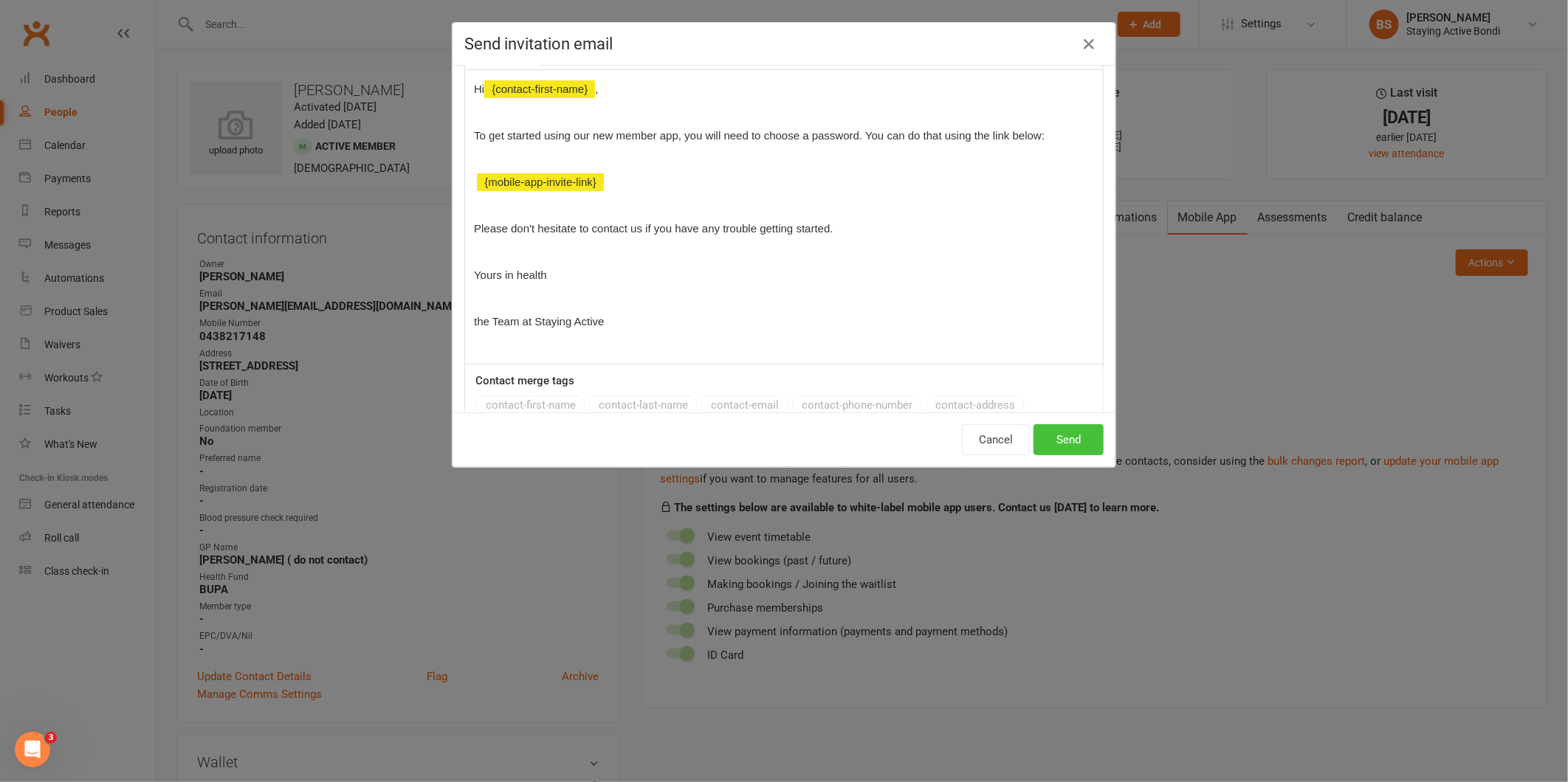
click at [1066, 439] on button "Send" at bounding box center [1069, 440] width 70 height 31
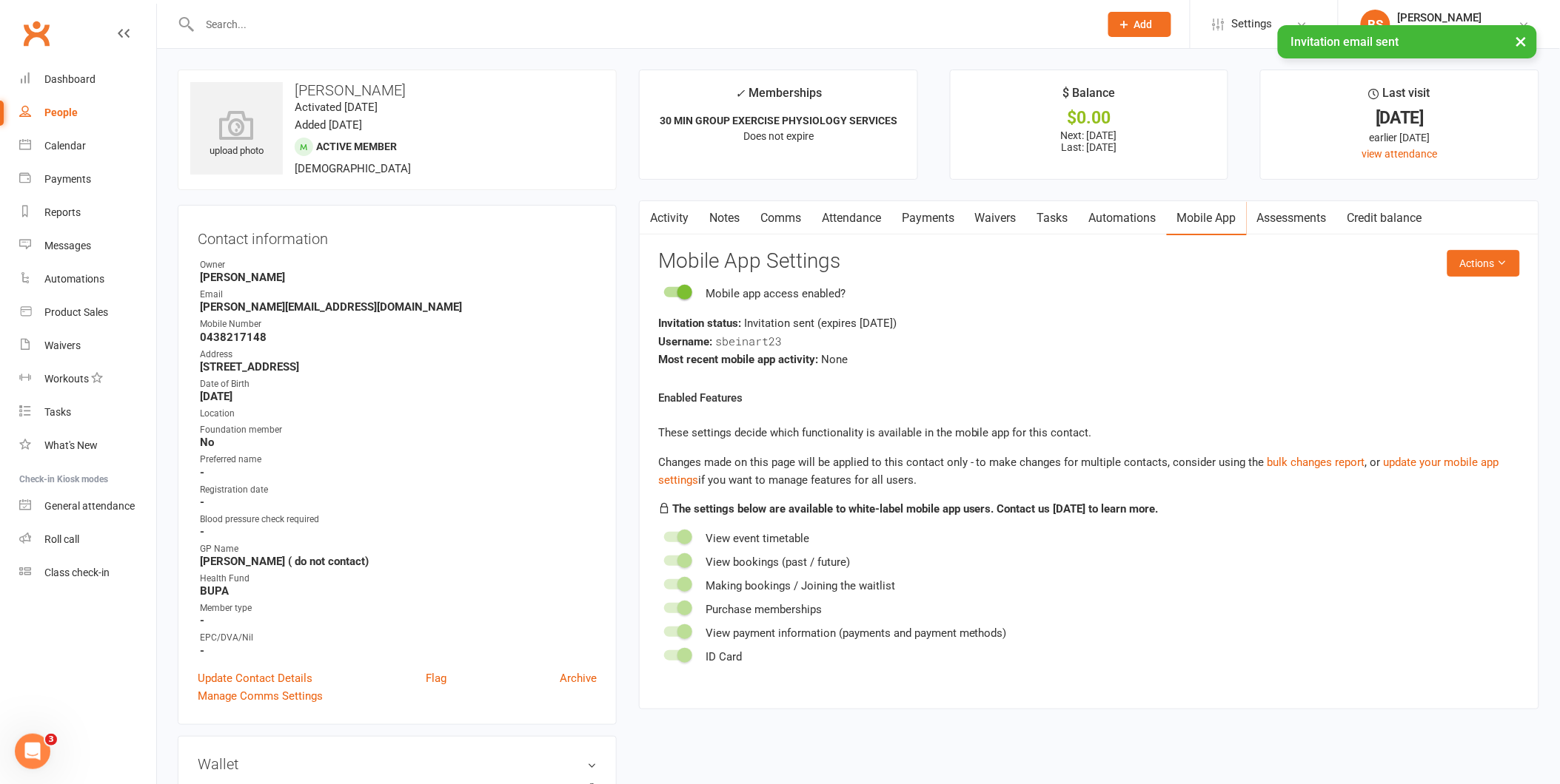
click at [1337, 379] on react-component "Actions Mobile App Settings Mobile app access enabled? Invitation status: Invit…" at bounding box center [1089, 457] width 862 height 416
